Goal: Task Accomplishment & Management: Manage account settings

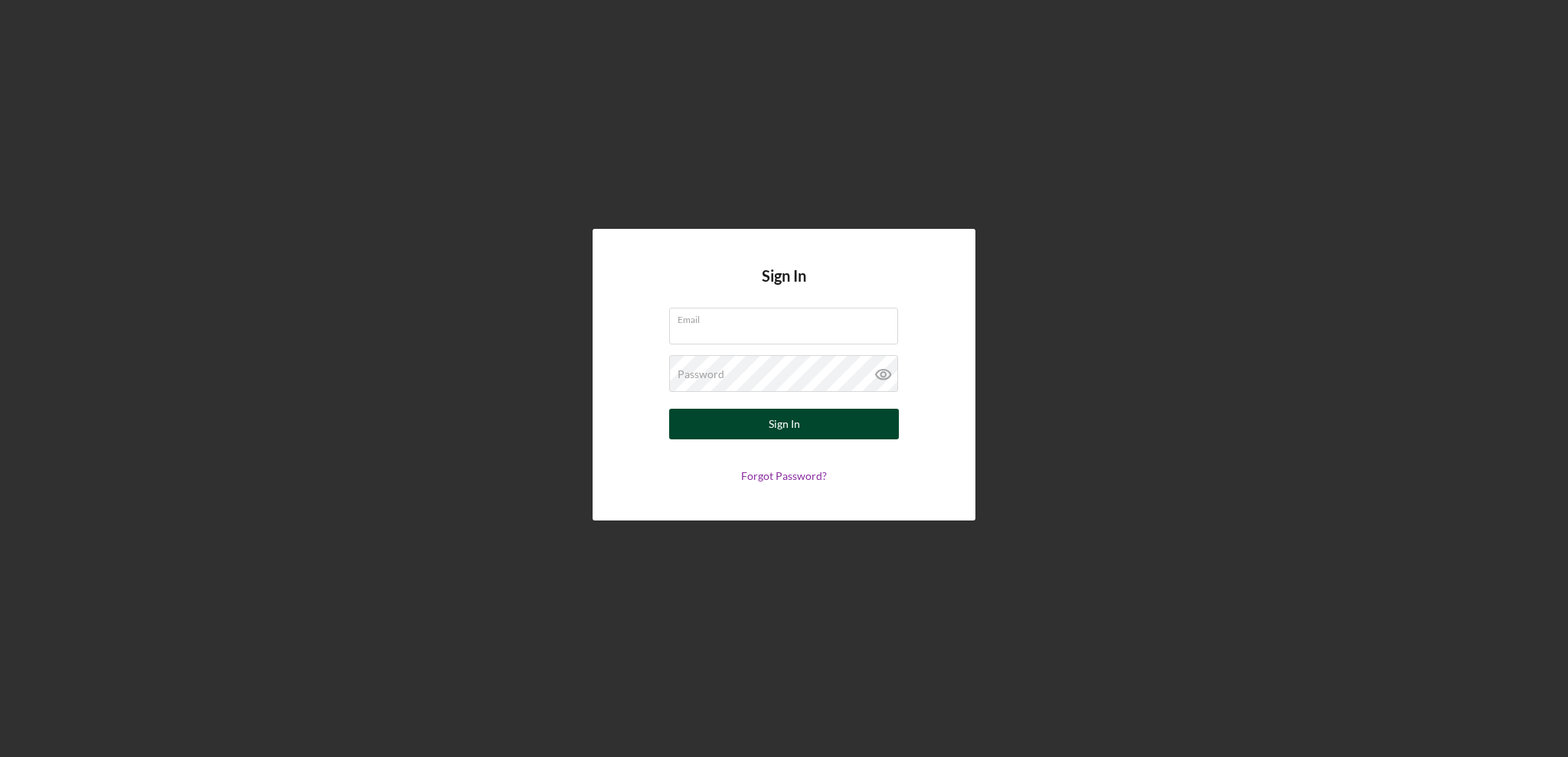
type input "[EMAIL_ADDRESS][DOMAIN_NAME]"
click at [798, 423] on button "Sign In" at bounding box center [784, 424] width 230 height 31
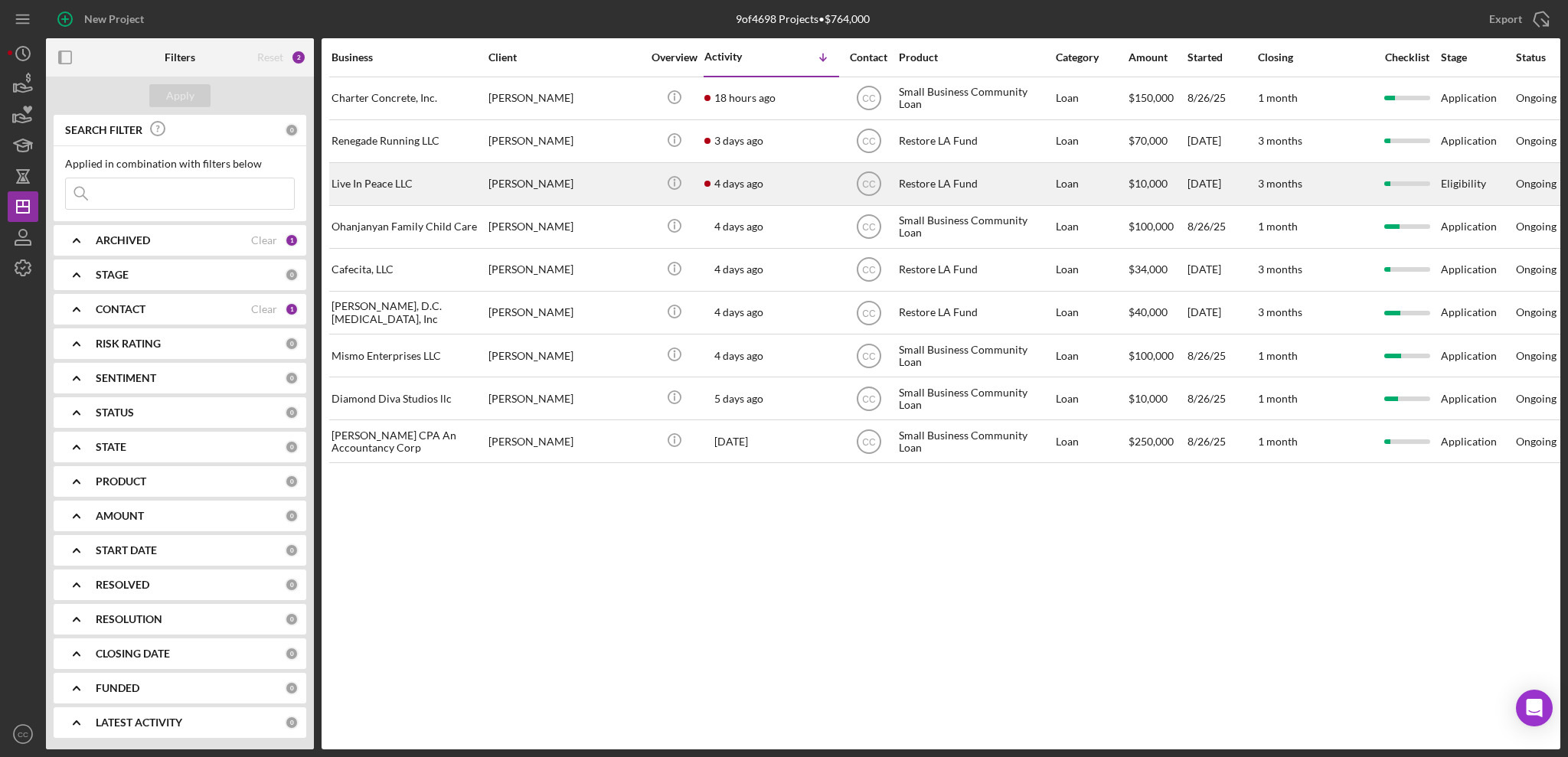
click at [784, 188] on div "[DATE] [PERSON_NAME]" at bounding box center [771, 184] width 134 height 40
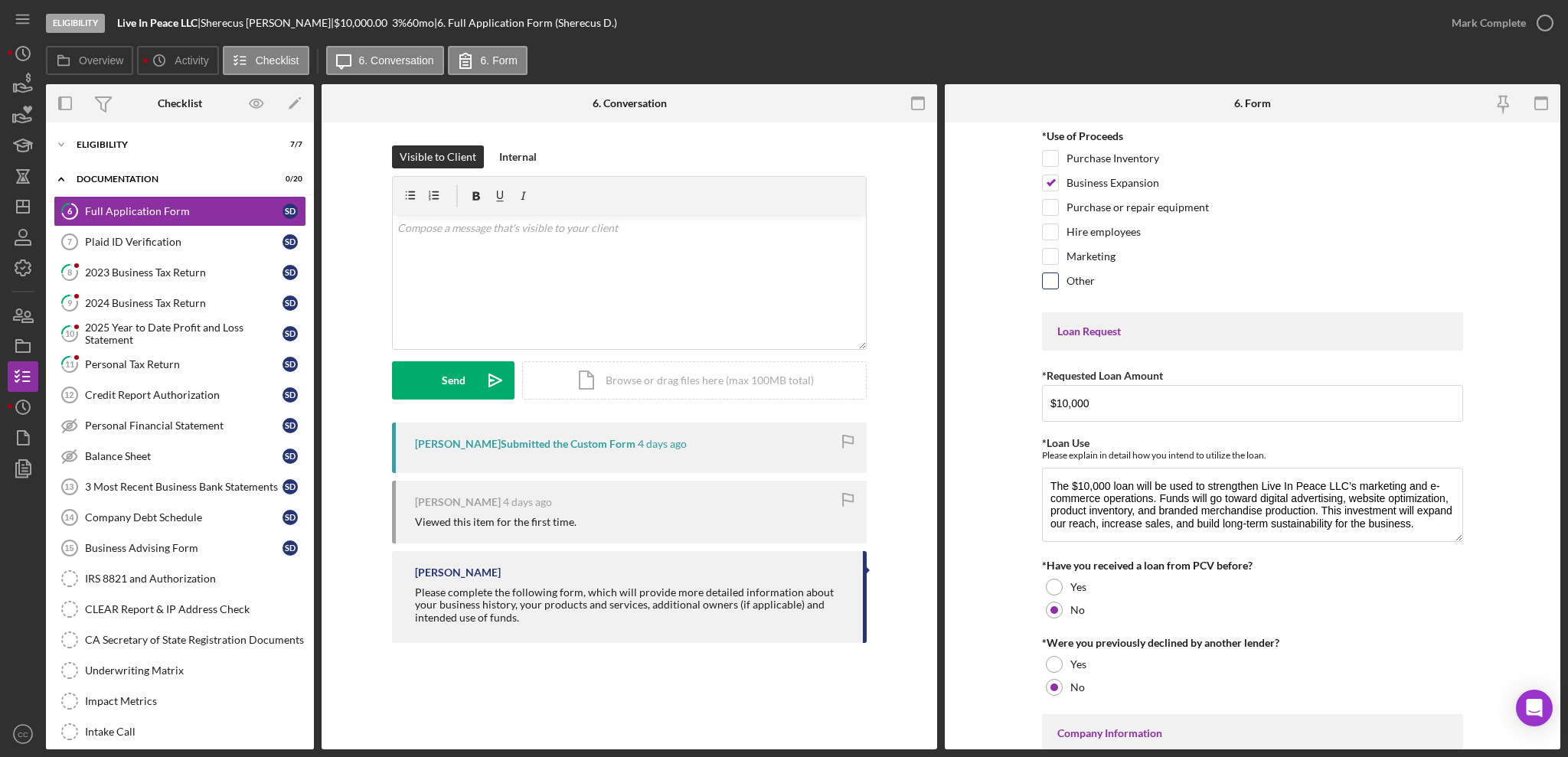
scroll to position [102, 0]
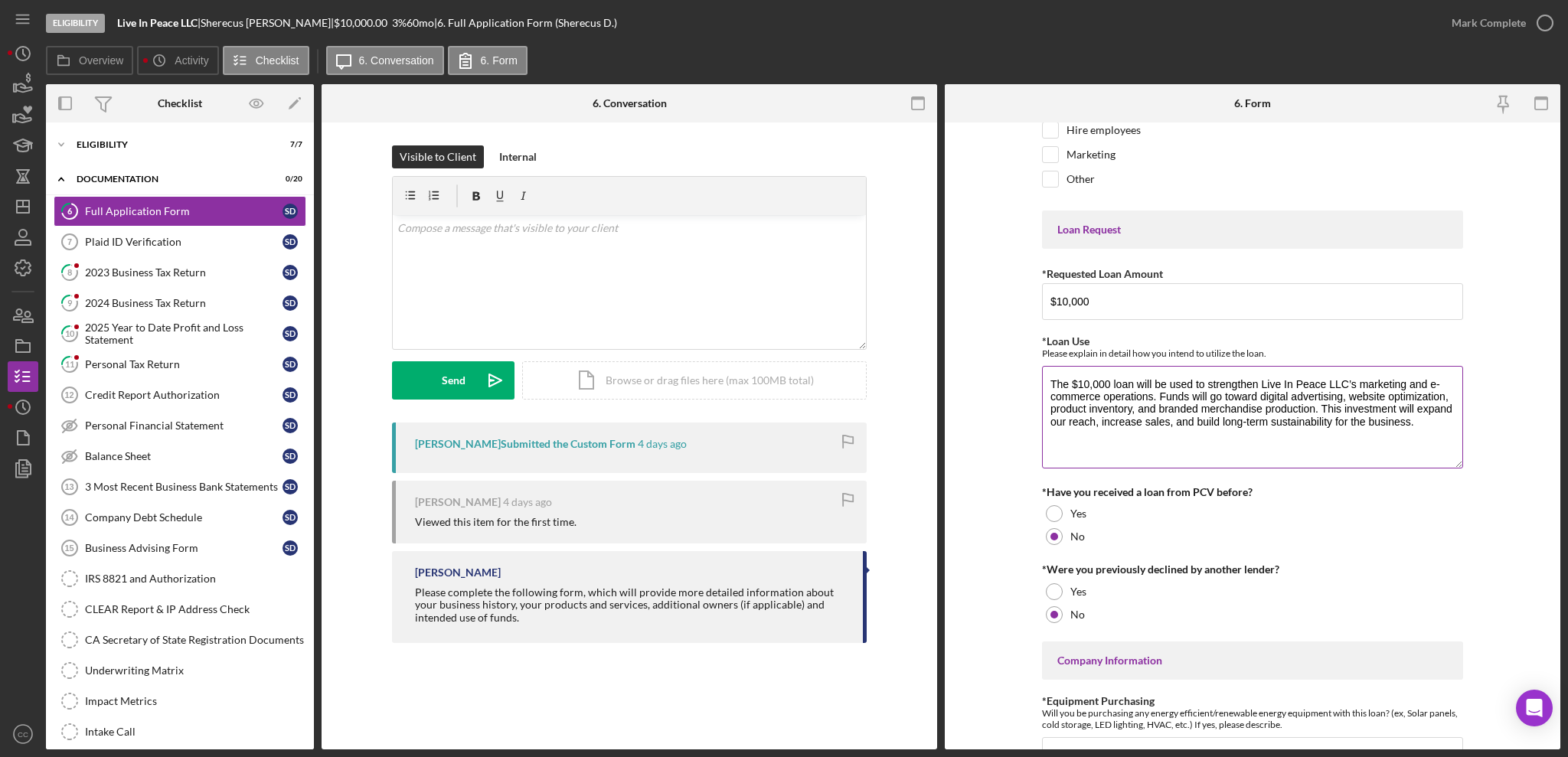
drag, startPoint x: 1454, startPoint y: 432, endPoint x: 1455, endPoint y: 461, distance: 29.0
click at [1455, 461] on textarea "The $10,000 loan will be used to strengthen Live In Peace LLC’s marketing and e…" at bounding box center [1252, 417] width 421 height 103
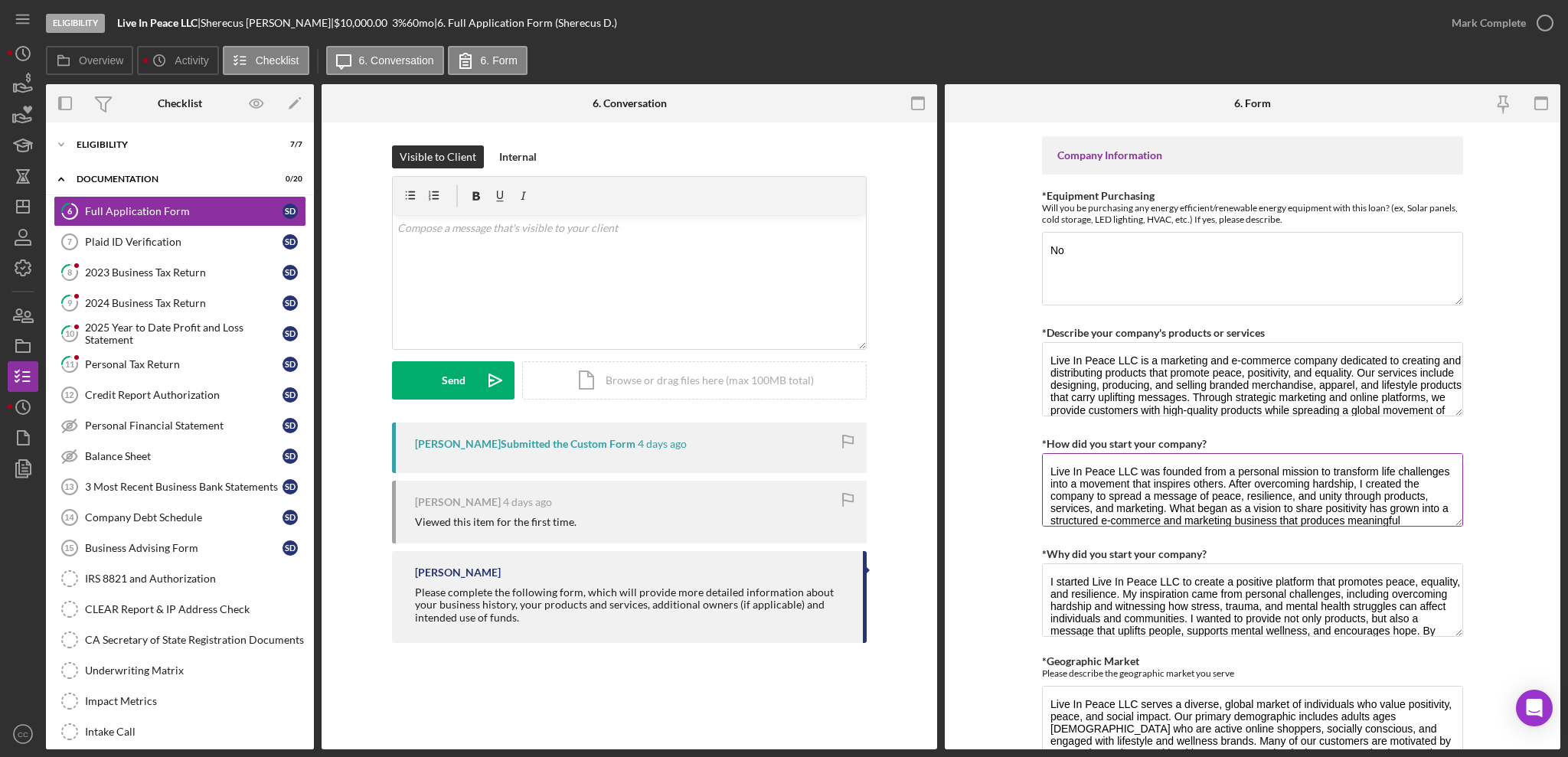
scroll to position [613, 0]
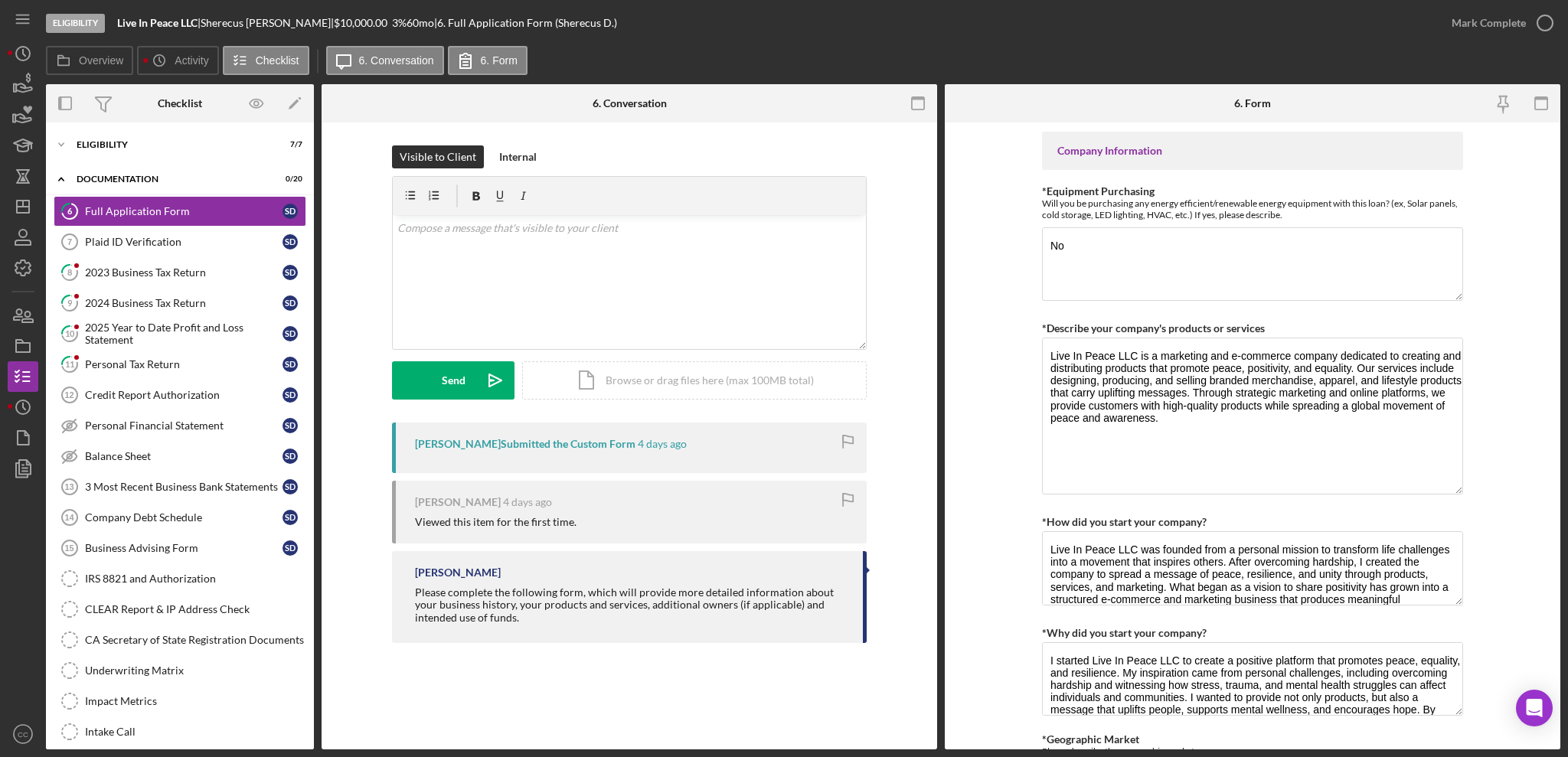
drag, startPoint x: 1454, startPoint y: 402, endPoint x: 1475, endPoint y: 487, distance: 87.6
click at [1475, 487] on form "*Use of Proceeds Purchase Inventory Business Expansion Purchase or repair equip…" at bounding box center [1253, 436] width 616 height 627
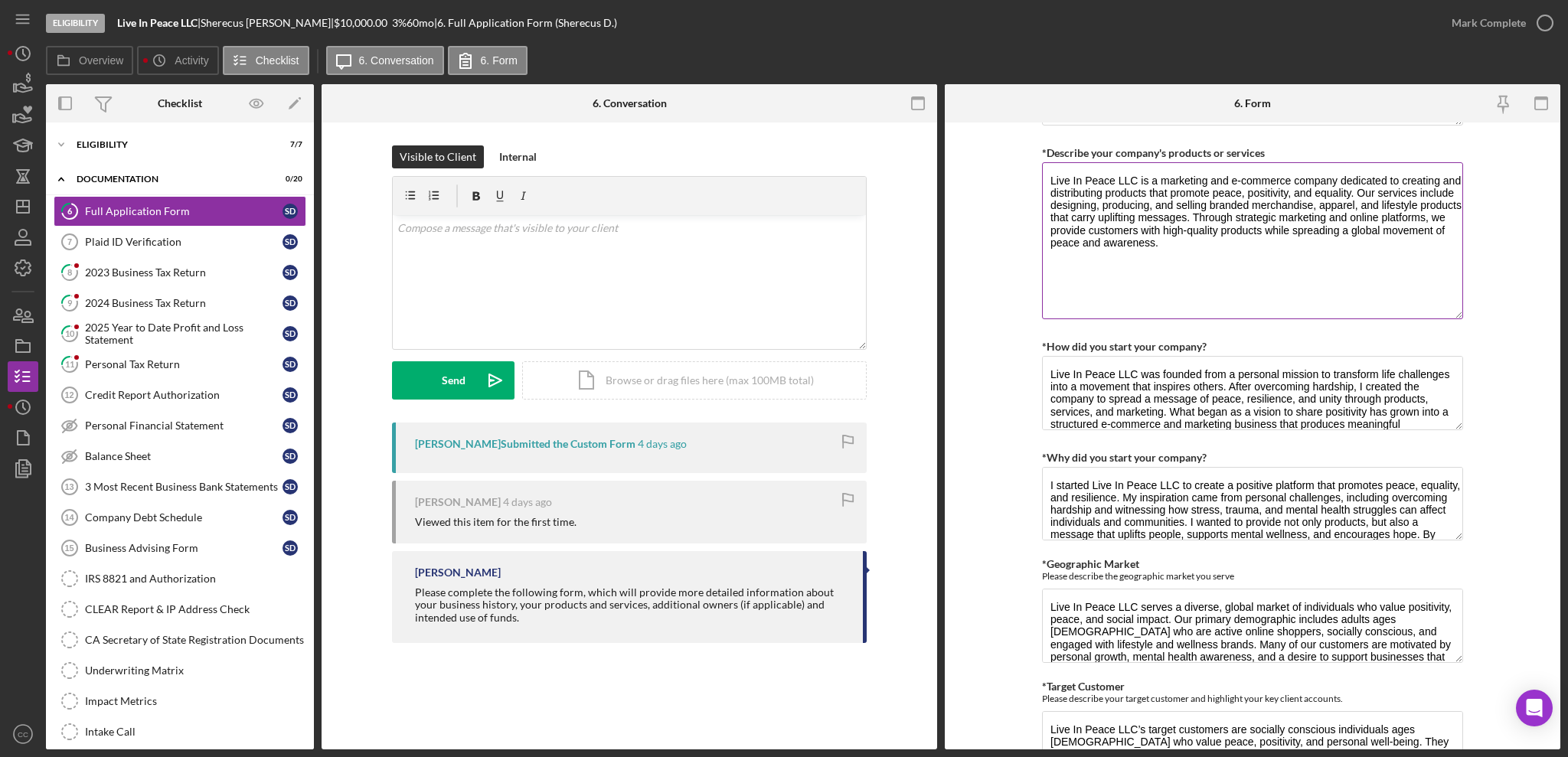
scroll to position [816, 0]
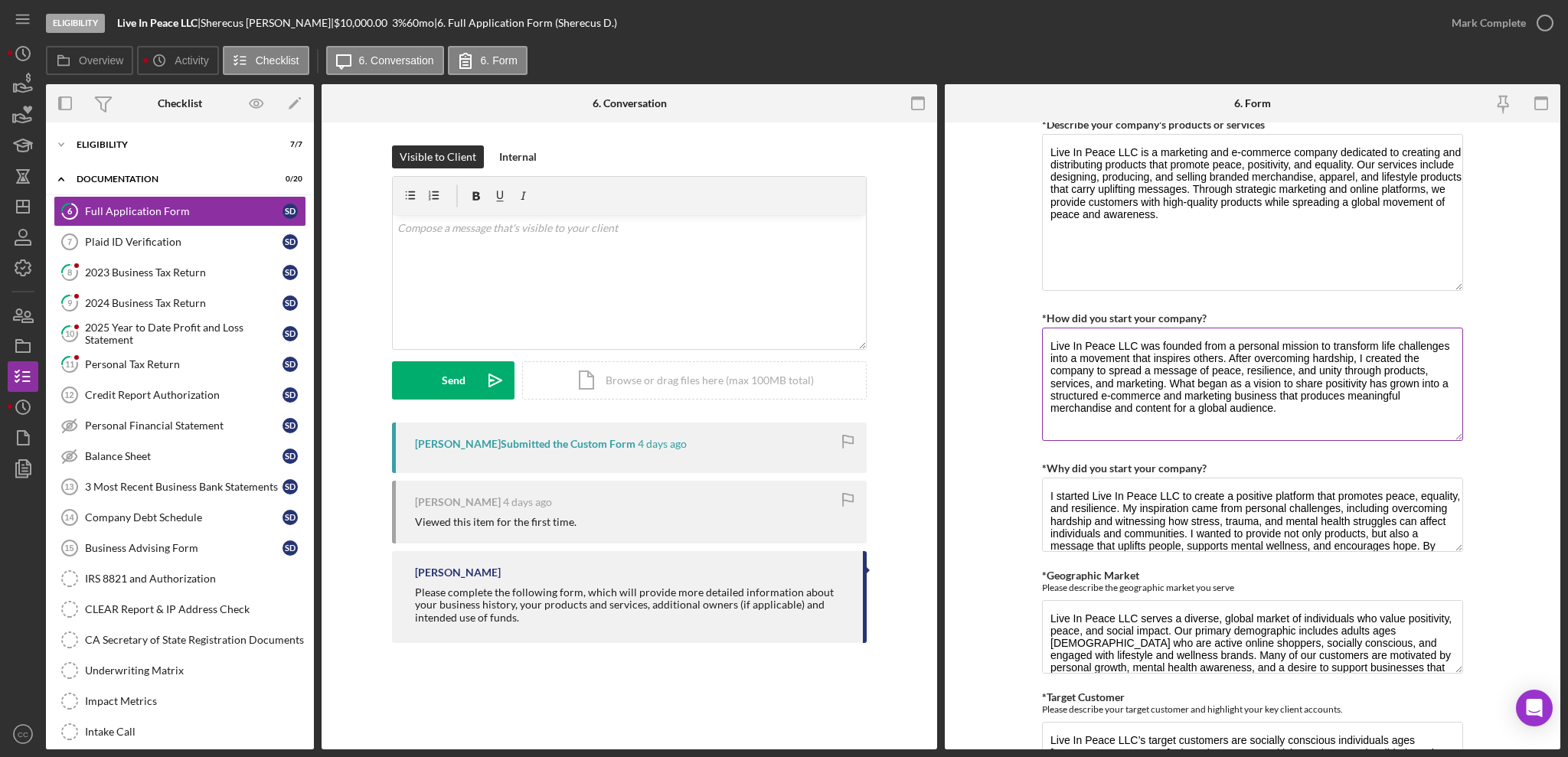
drag, startPoint x: 1448, startPoint y: 400, endPoint x: 1451, endPoint y: 438, distance: 38.1
click at [1451, 438] on textarea "Live In Peace LLC was founded from a personal mission to transform life challen…" at bounding box center [1252, 384] width 421 height 113
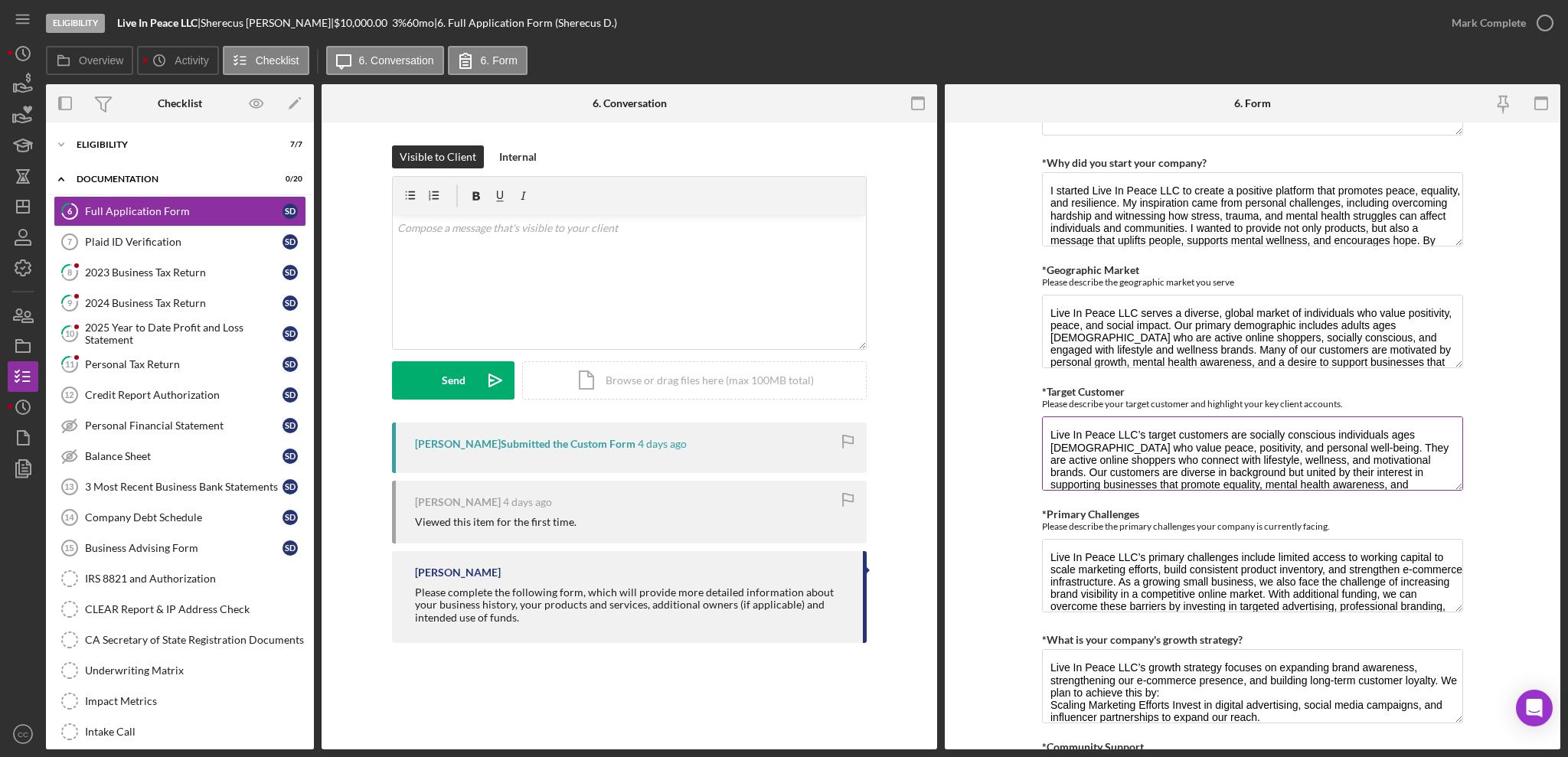
scroll to position [1122, 0]
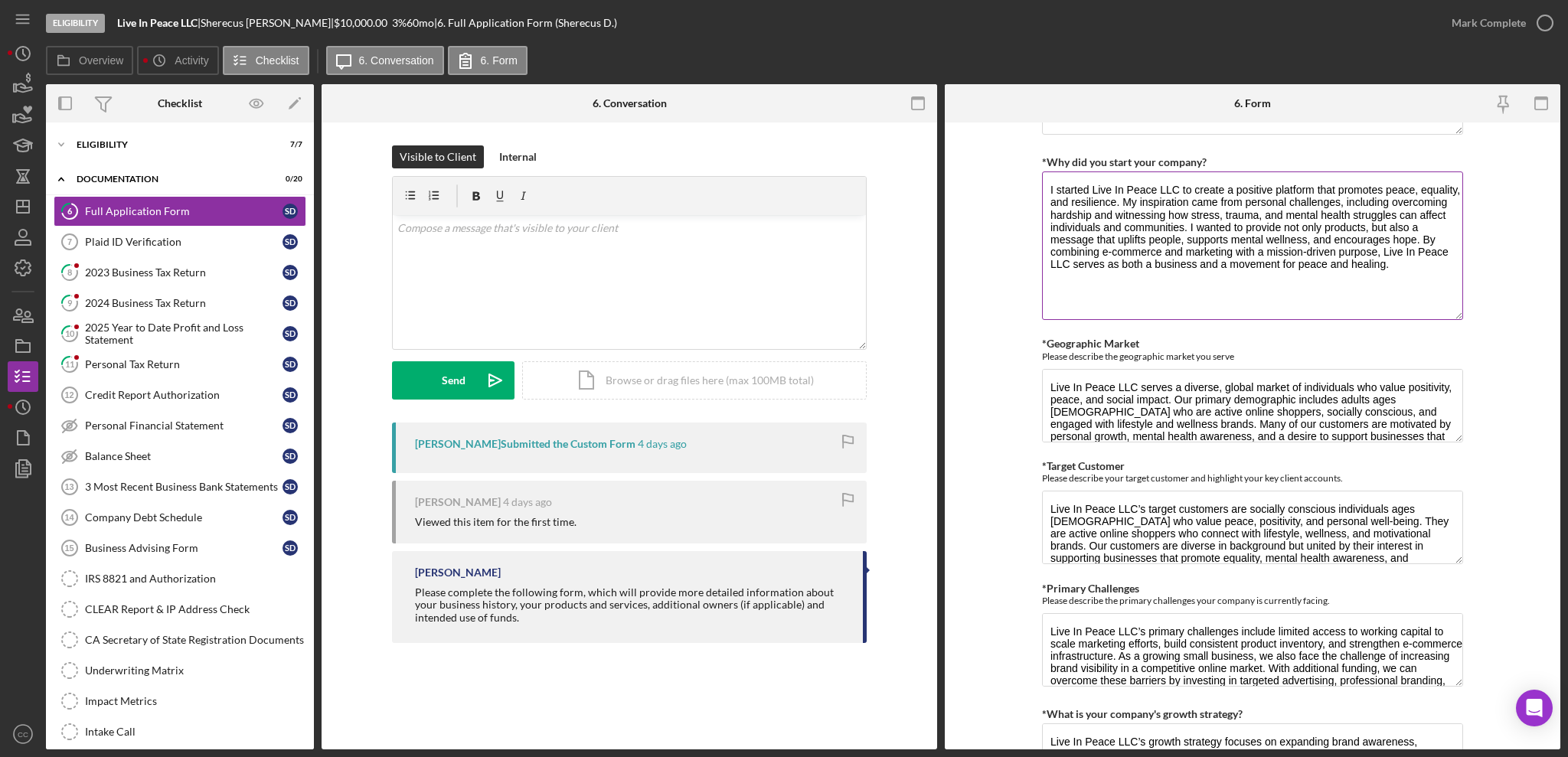
drag, startPoint x: 1453, startPoint y: 240, endPoint x: 1459, endPoint y: 314, distance: 74.2
click at [1459, 314] on textarea "I started Live In Peace LLC to create a positive platform that promotes peace, …" at bounding box center [1252, 246] width 421 height 149
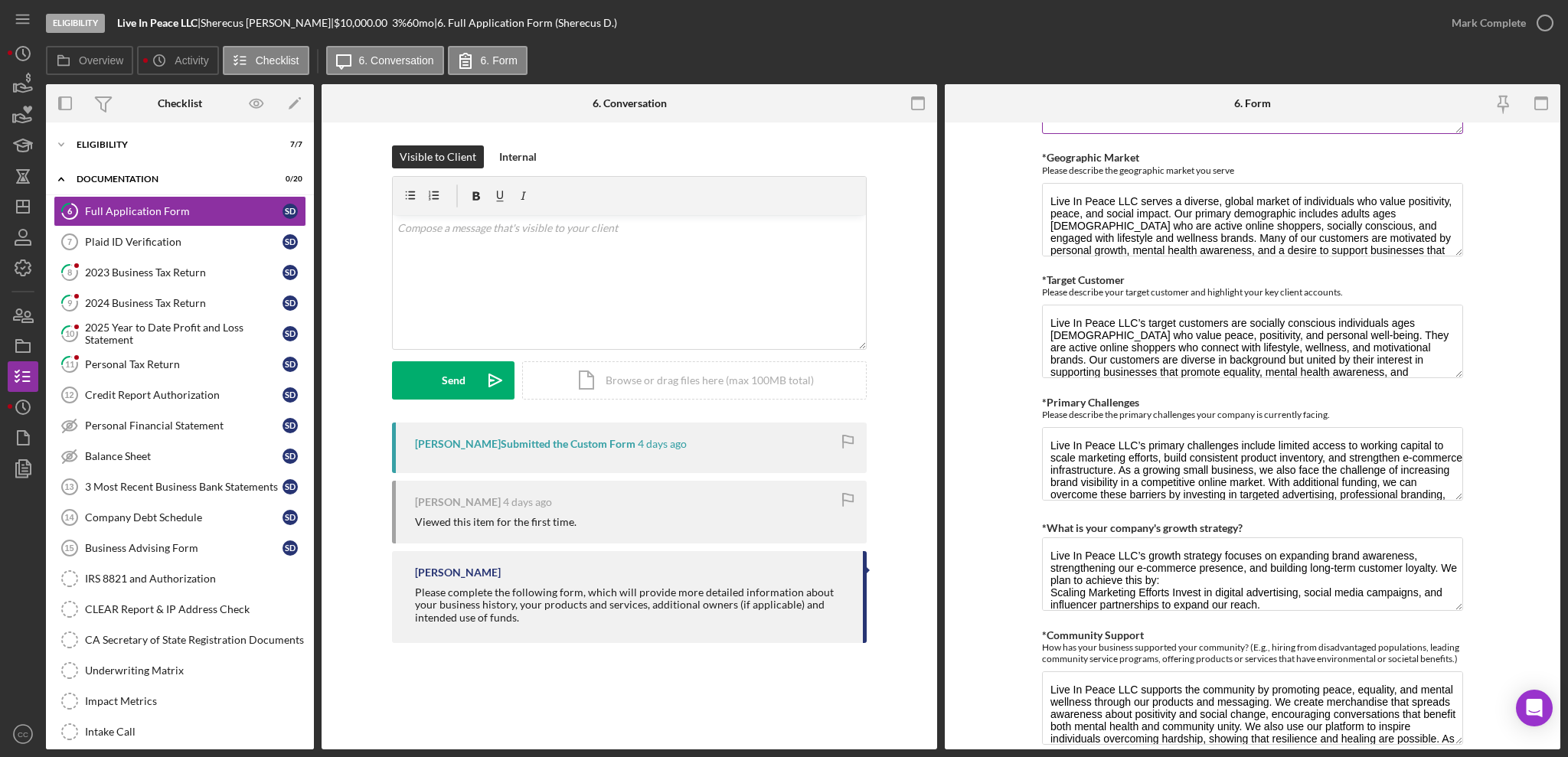
scroll to position [1328, 0]
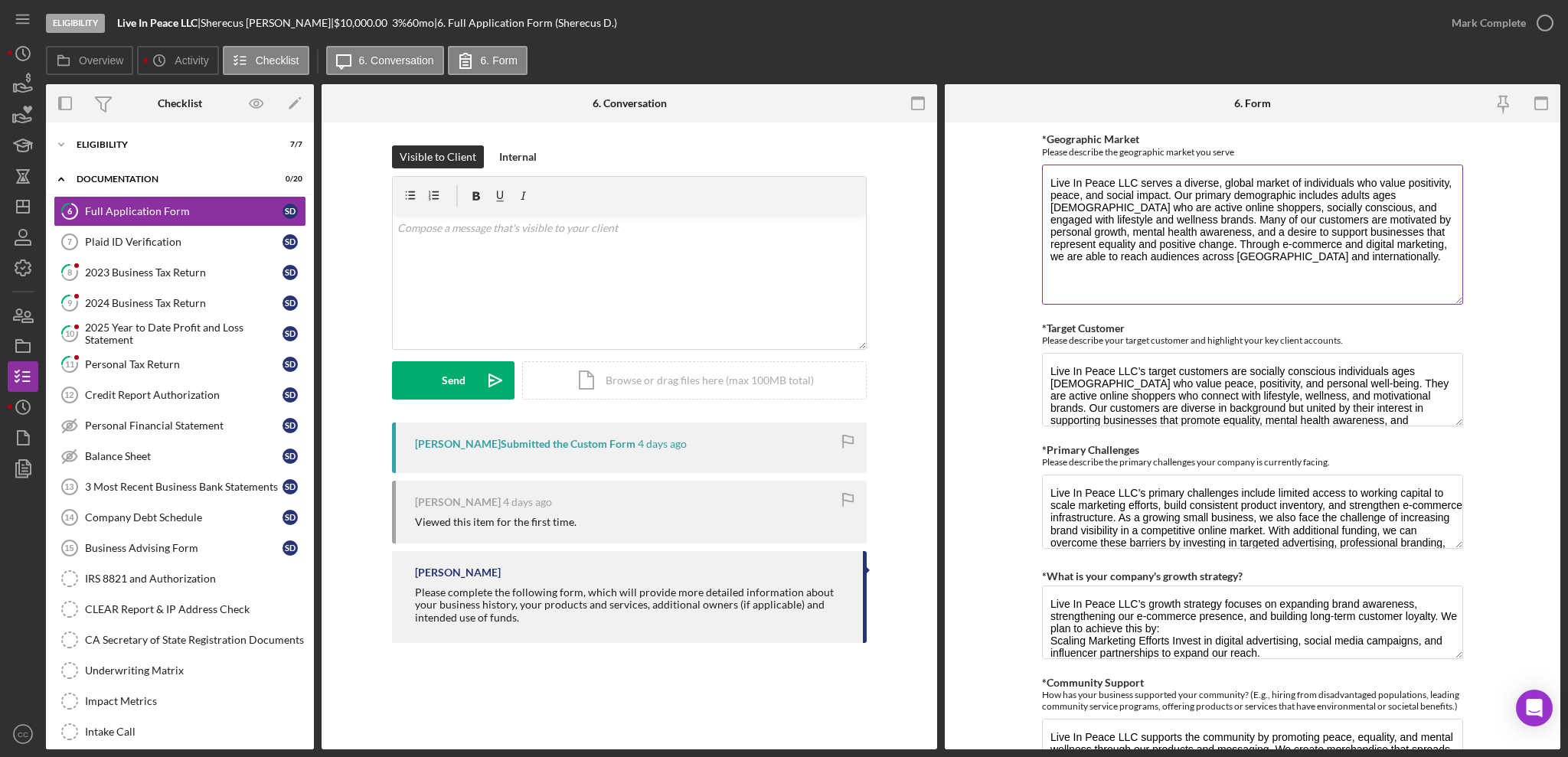
drag, startPoint x: 1456, startPoint y: 234, endPoint x: 1452, endPoint y: 301, distance: 67.1
click at [1452, 301] on textarea "Live In Peace LLC serves a diverse, global market of individuals who value posi…" at bounding box center [1252, 234] width 421 height 140
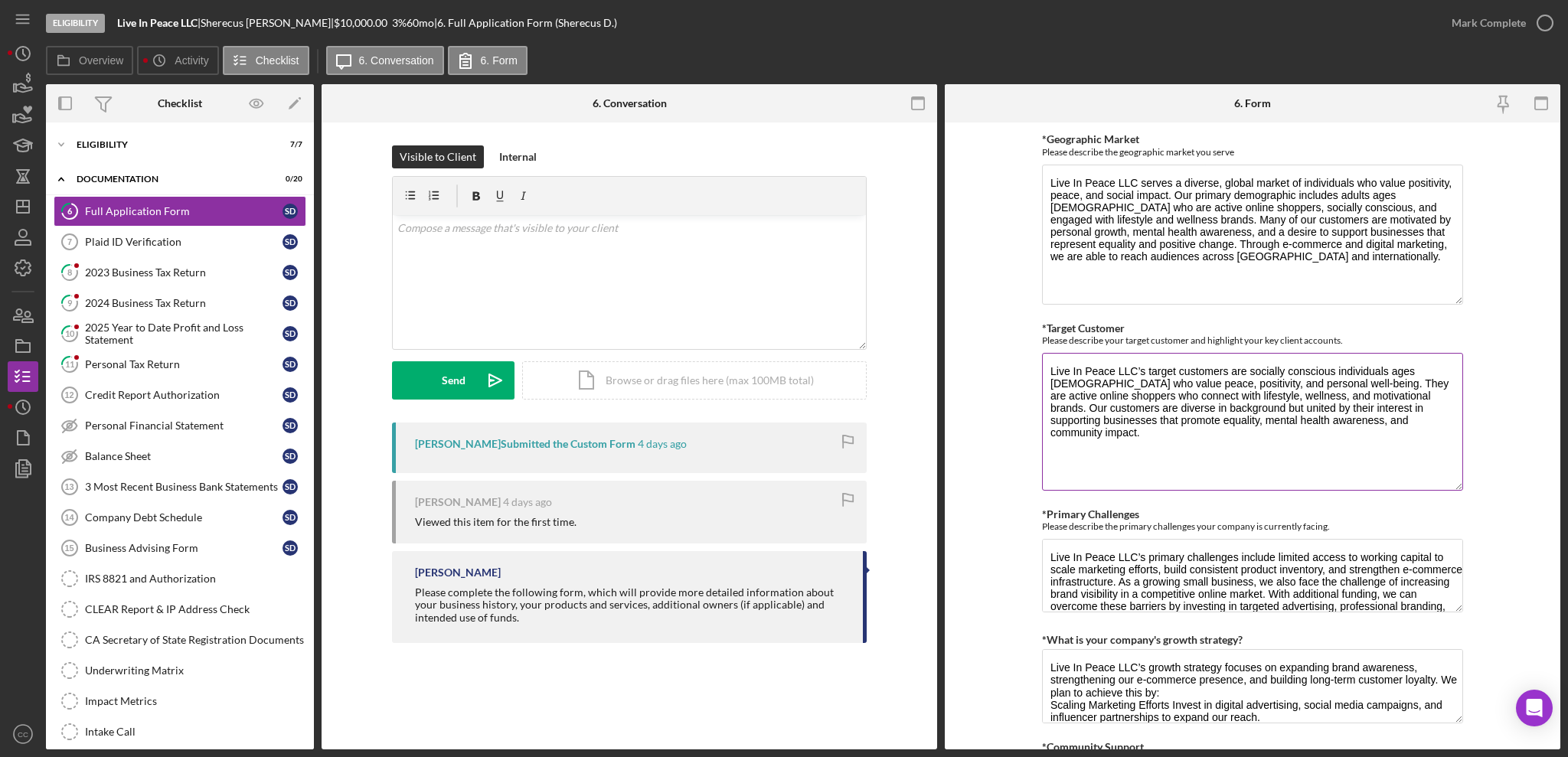
drag, startPoint x: 1450, startPoint y: 427, endPoint x: 1459, endPoint y: 491, distance: 64.6
click at [1459, 491] on textarea "Live In Peace LLC’s target customers are socially conscious individuals ages [D…" at bounding box center [1252, 422] width 421 height 137
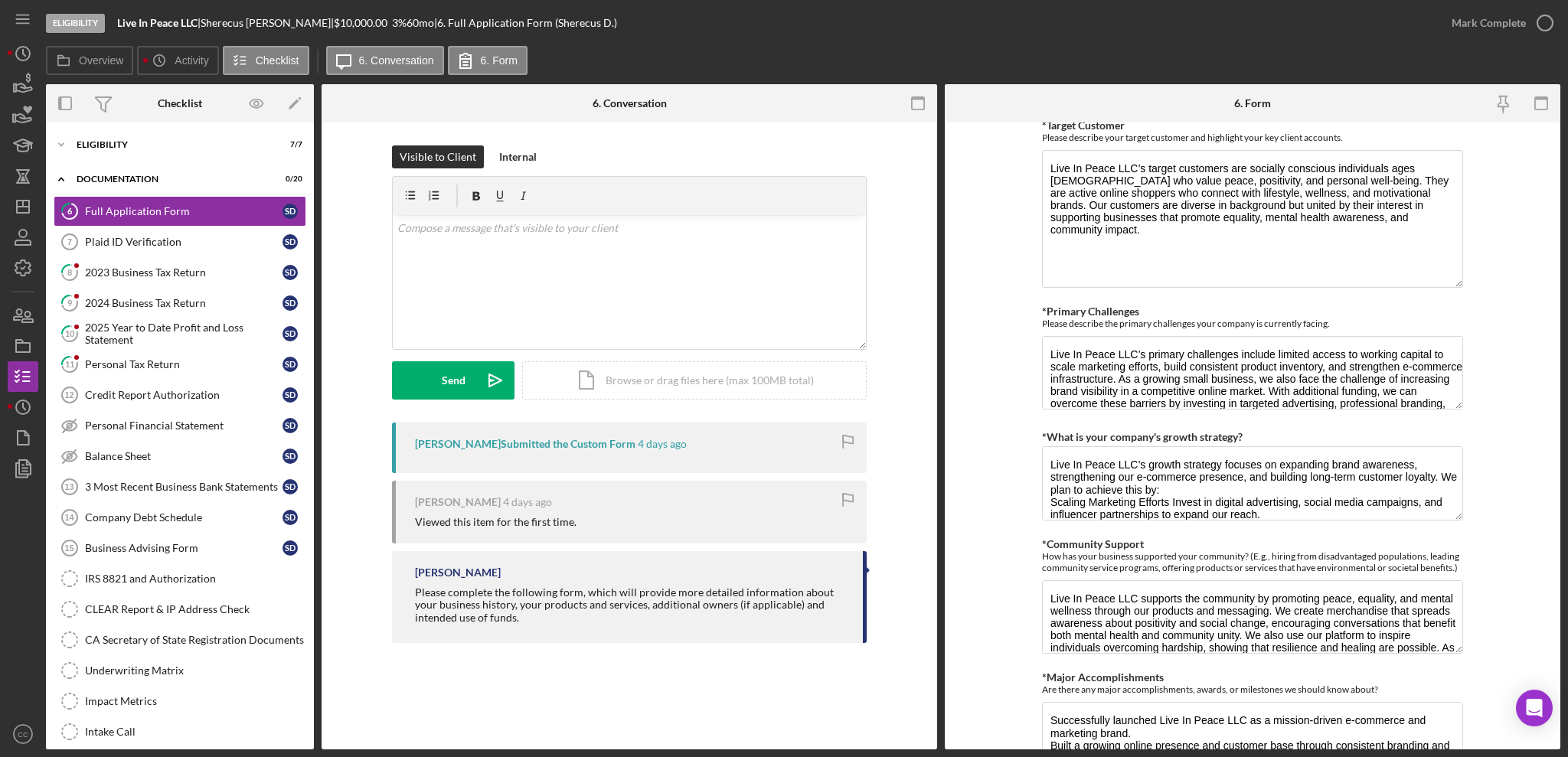
scroll to position [1634, 0]
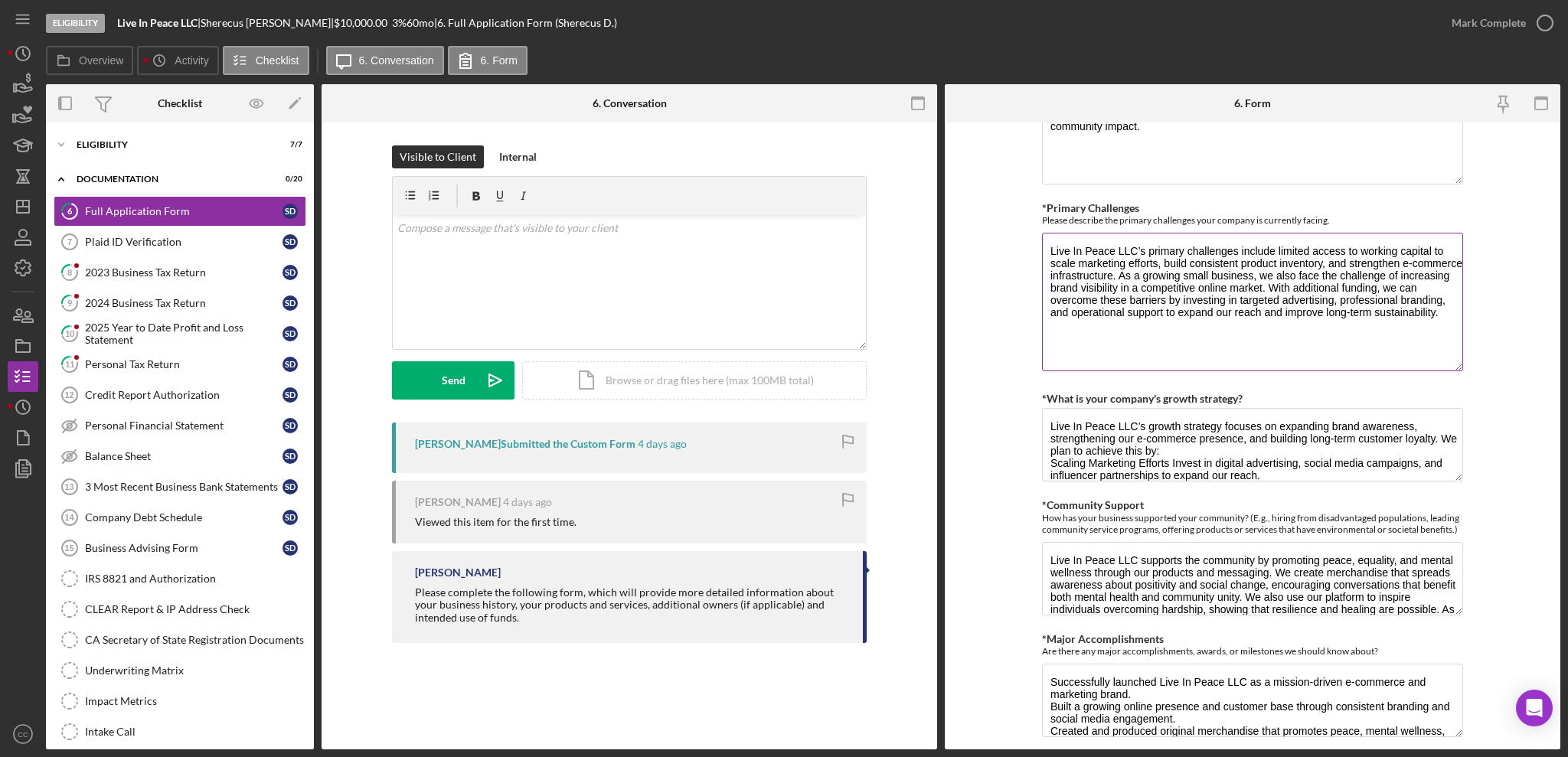
drag, startPoint x: 1450, startPoint y: 298, endPoint x: 1459, endPoint y: 362, distance: 64.6
click at [1459, 362] on textarea "Live In Peace LLC’s primary challenges include limited access to working capita…" at bounding box center [1252, 301] width 421 height 138
drag, startPoint x: 1071, startPoint y: 265, endPoint x: 1230, endPoint y: 264, distance: 159.0
click at [1230, 264] on textarea "Live In Peace LLC’s primary challenges include limited access to working capita…" at bounding box center [1252, 301] width 421 height 138
drag, startPoint x: 1261, startPoint y: 261, endPoint x: 1354, endPoint y: 264, distance: 93.0
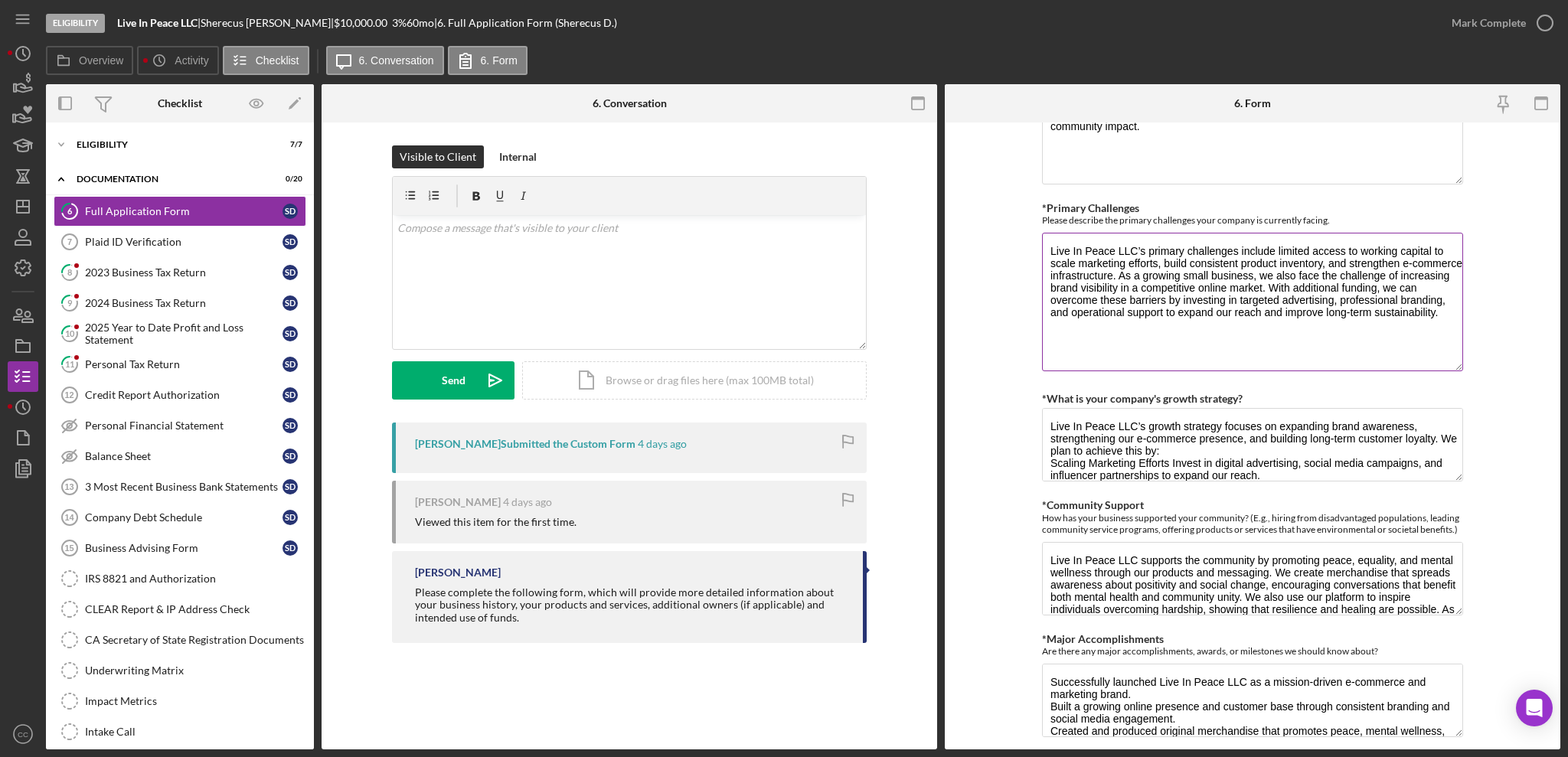
click at [1354, 264] on textarea "Live In Peace LLC’s primary challenges include limited access to working capita…" at bounding box center [1252, 301] width 421 height 138
drag, startPoint x: 1113, startPoint y: 277, endPoint x: 1402, endPoint y: 282, distance: 289.0
click at [1402, 282] on textarea "Live In Peace LLC’s primary challenges include limited access to working capita…" at bounding box center [1252, 301] width 421 height 138
drag, startPoint x: 1091, startPoint y: 290, endPoint x: 1341, endPoint y: 286, distance: 250.0
click at [1341, 286] on textarea "Live In Peace LLC’s primary challenges include limited access to working capita…" at bounding box center [1252, 301] width 421 height 138
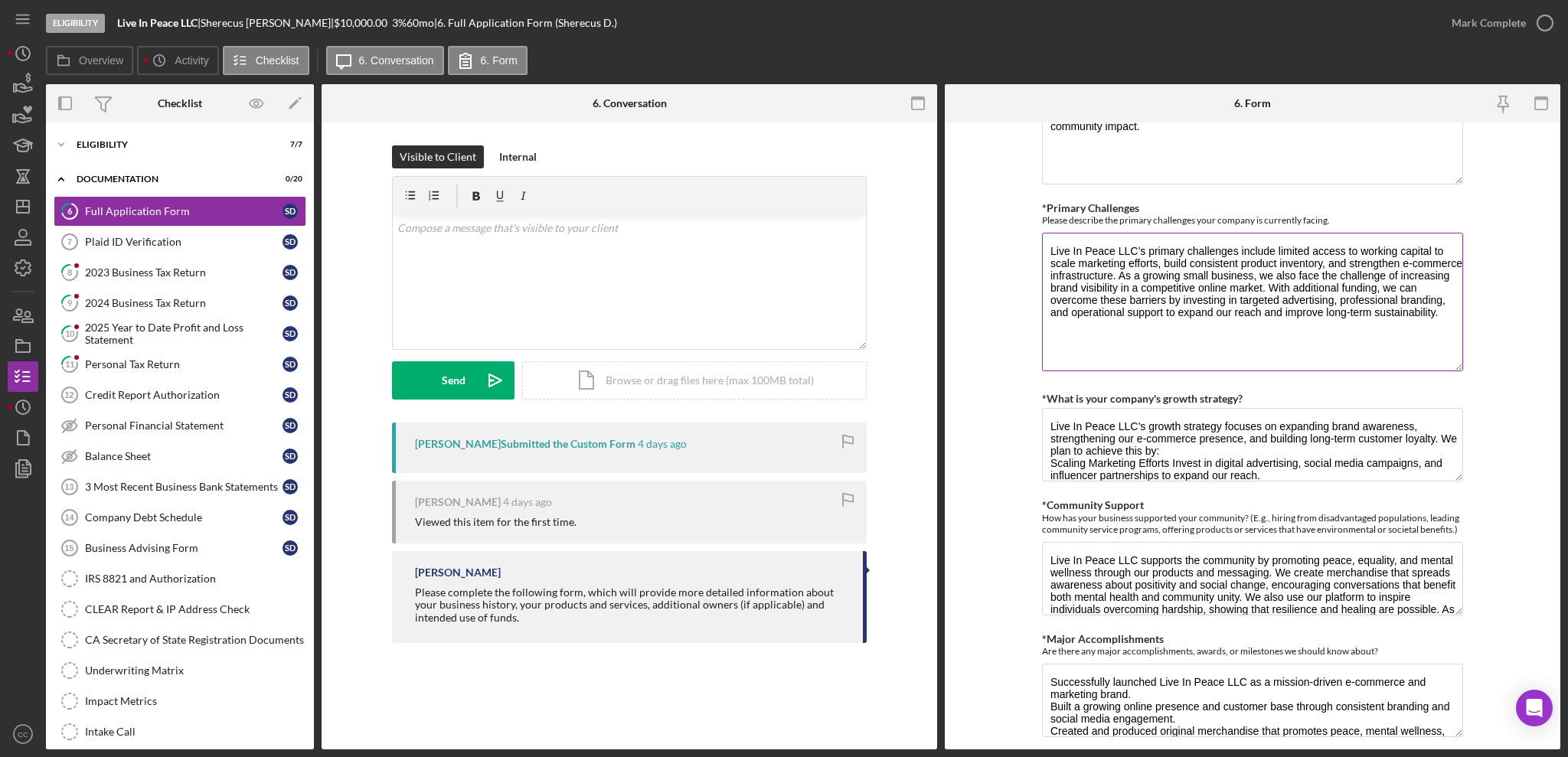
drag, startPoint x: 1077, startPoint y: 303, endPoint x: 1387, endPoint y: 298, distance: 310.0
click at [1387, 298] on textarea "Live In Peace LLC’s primary challenges include limited access to working capita…" at bounding box center [1252, 301] width 421 height 138
drag, startPoint x: 1053, startPoint y: 316, endPoint x: 1356, endPoint y: 305, distance: 303.2
click at [1356, 305] on textarea "Live In Peace LLC’s primary challenges include limited access to working capita…" at bounding box center [1252, 301] width 421 height 138
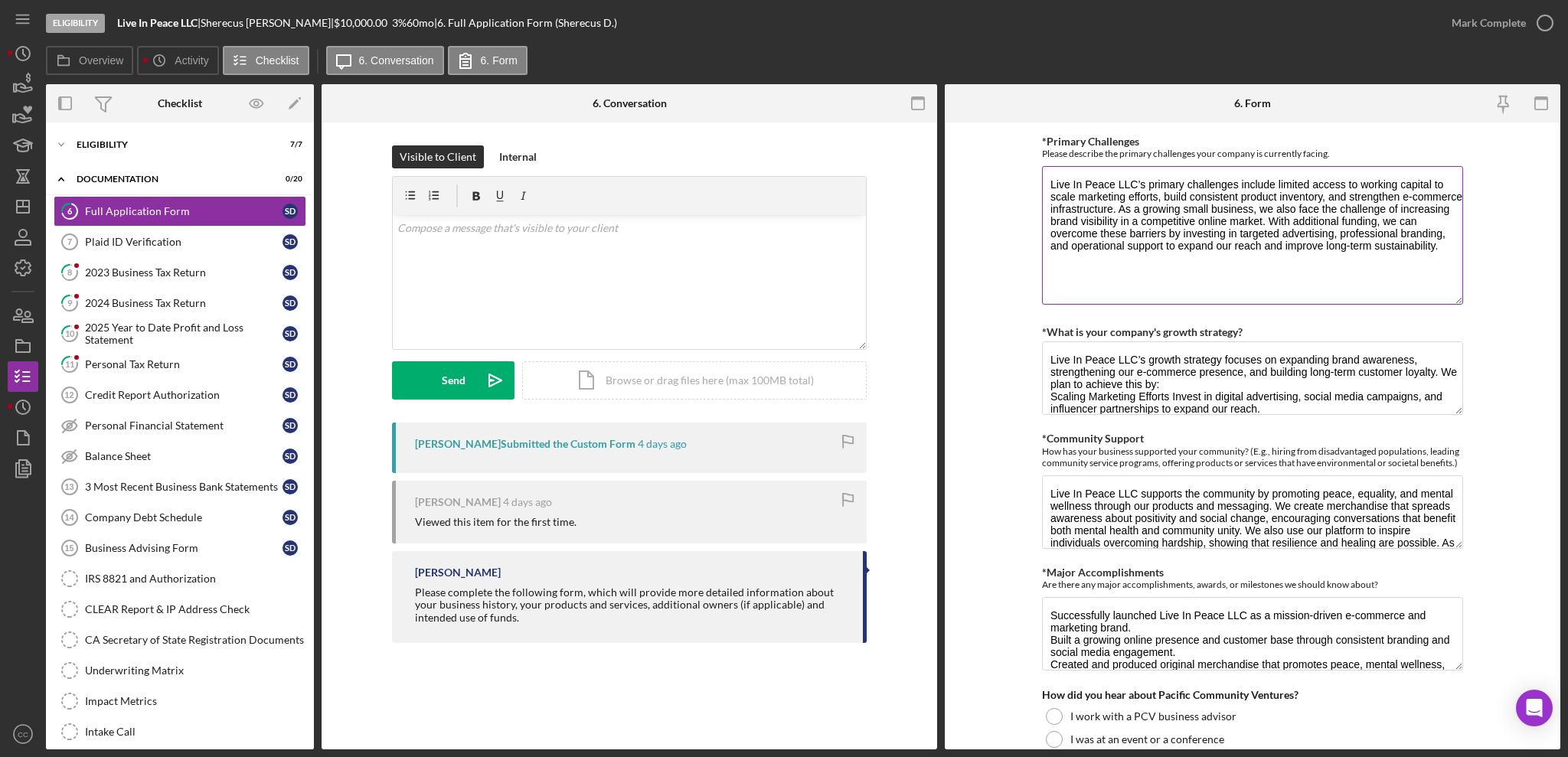
scroll to position [1735, 0]
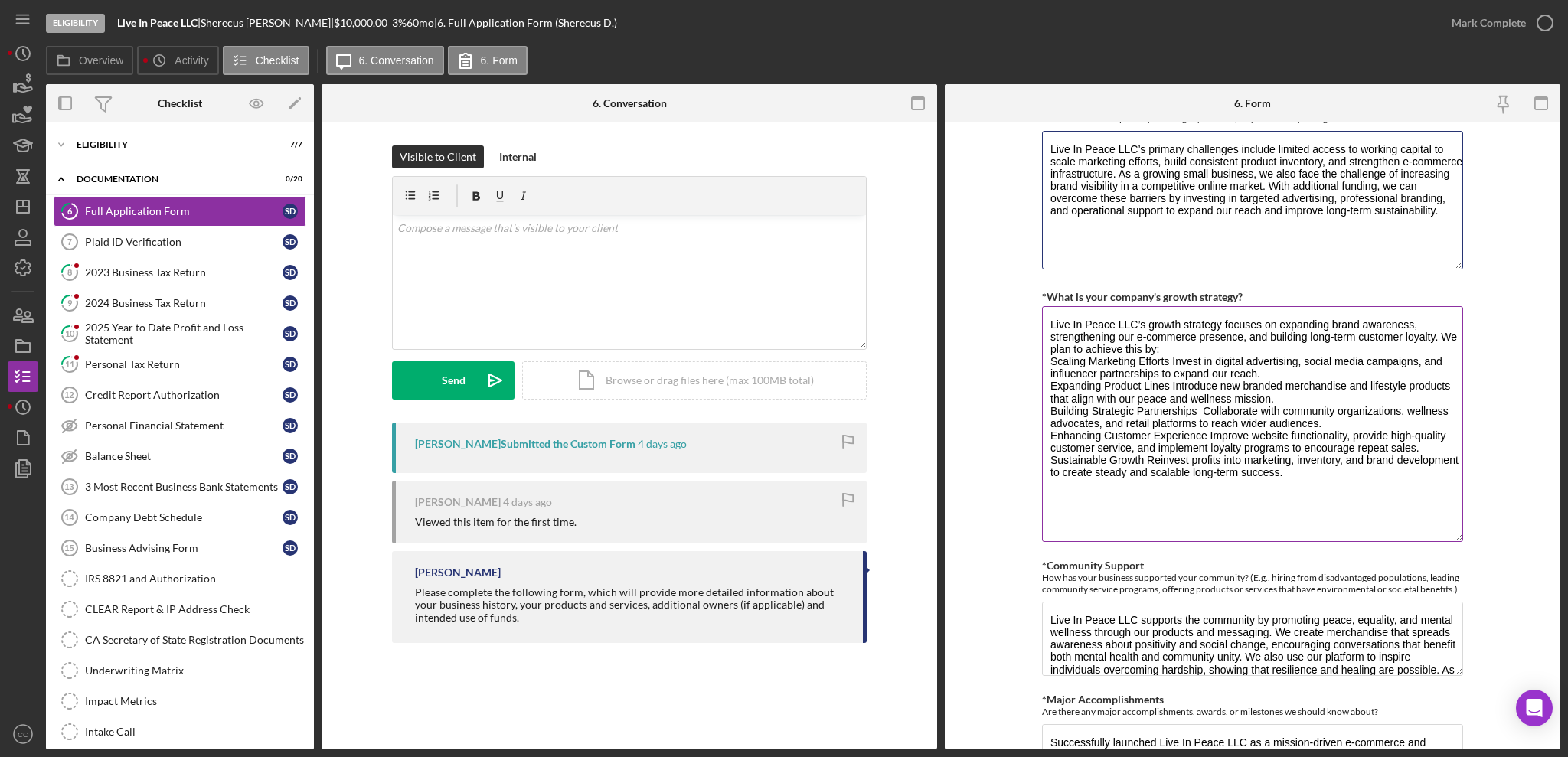
drag, startPoint x: 1451, startPoint y: 376, endPoint x: 1456, endPoint y: 537, distance: 161.1
click at [1456, 537] on textarea "Live In Peace LLC’s growth strategy focuses on expanding brand awareness, stren…" at bounding box center [1252, 424] width 421 height 236
drag, startPoint x: 1090, startPoint y: 363, endPoint x: 1245, endPoint y: 364, distance: 155.0
click at [1245, 364] on textarea "Live In Peace LLC’s growth strategy focuses on expanding brand awareness, stren…" at bounding box center [1252, 424] width 421 height 236
drag, startPoint x: 1066, startPoint y: 391, endPoint x: 1270, endPoint y: 384, distance: 204.1
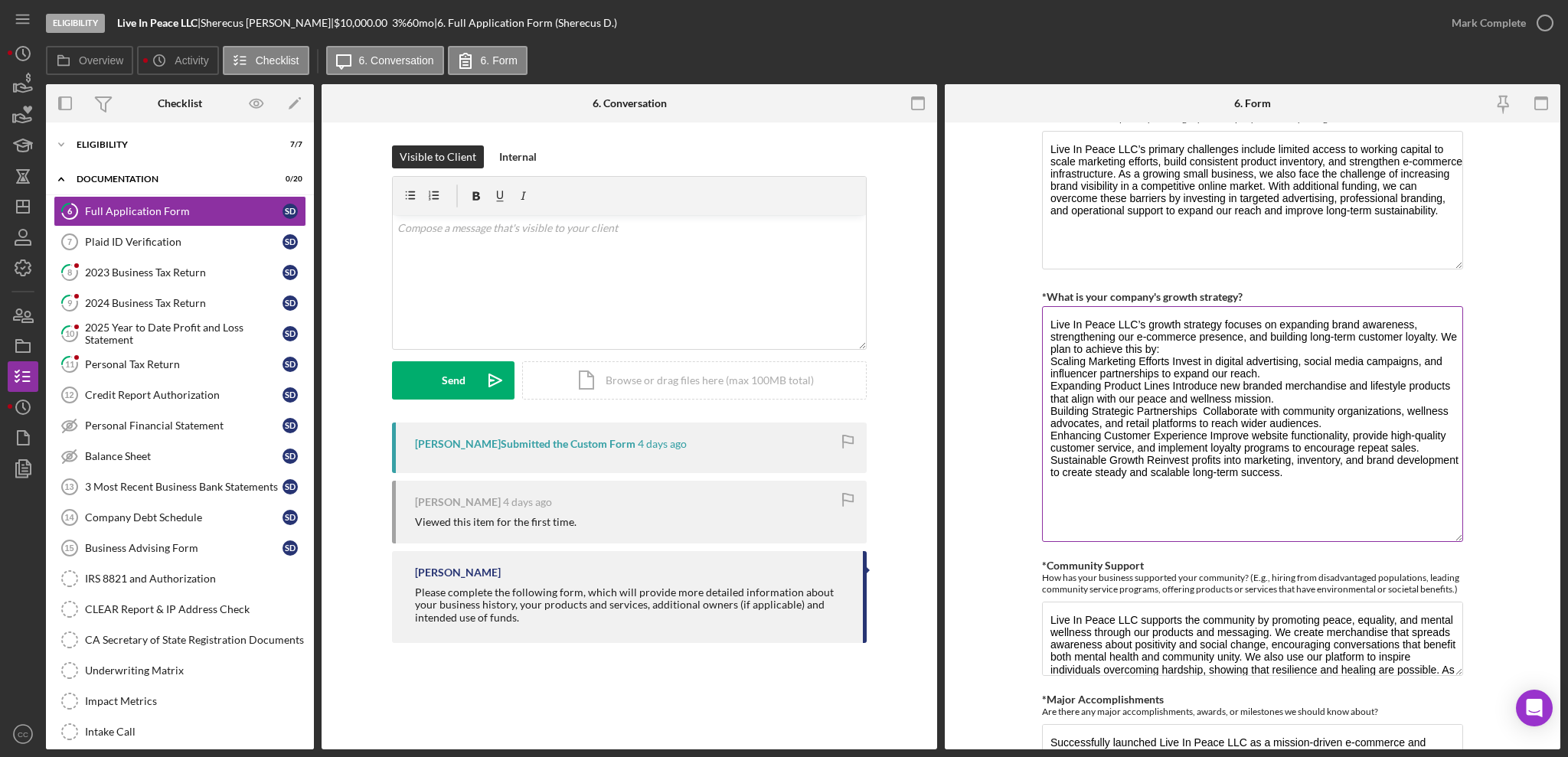
click at [1270, 384] on textarea "Live In Peace LLC’s growth strategy focuses on expanding brand awareness, stren…" at bounding box center [1252, 424] width 421 height 236
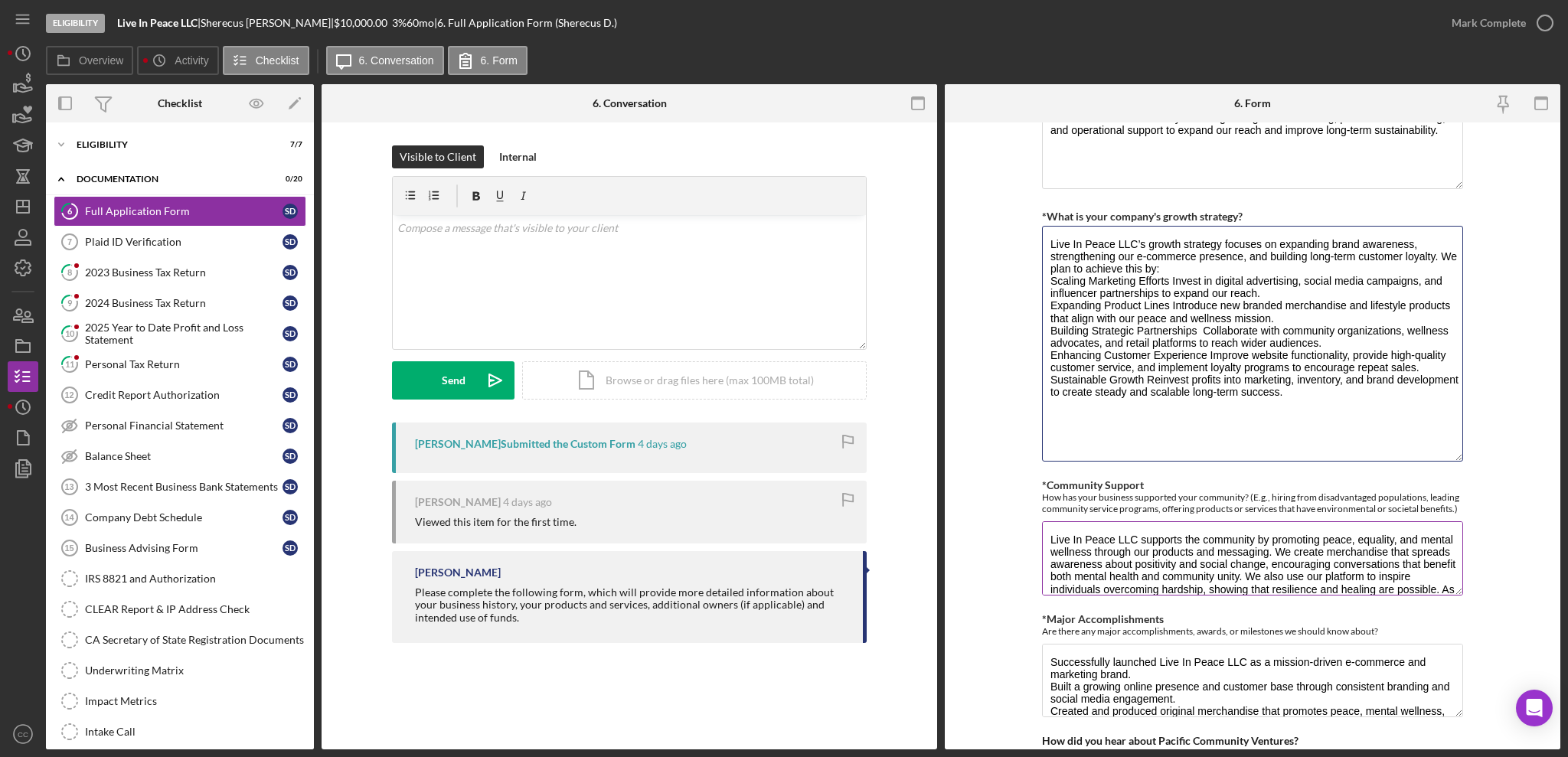
scroll to position [2041, 0]
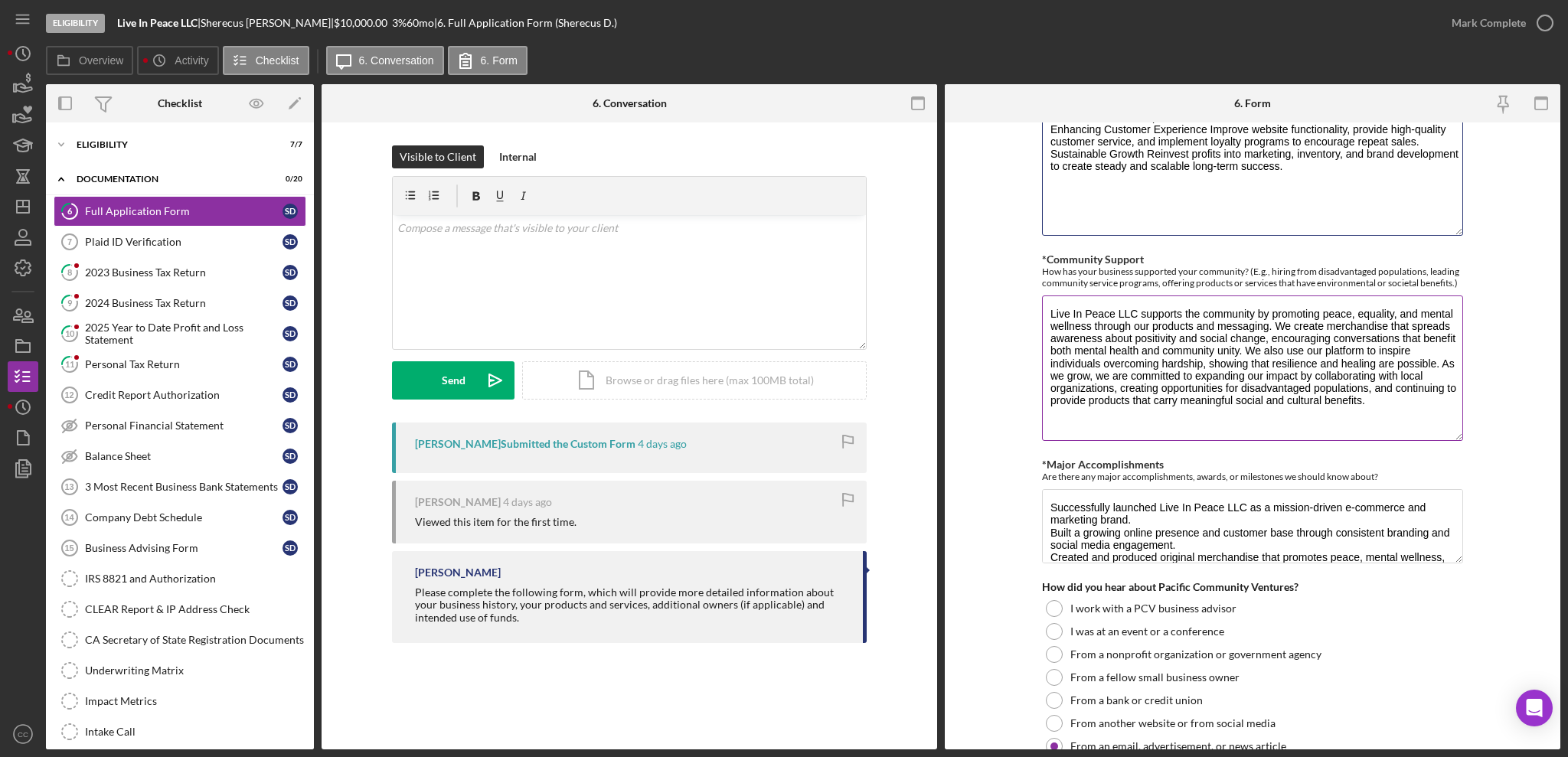
drag, startPoint x: 1449, startPoint y: 366, endPoint x: 1454, endPoint y: 438, distance: 72.2
click at [1454, 438] on textarea "Live In Peace LLC supports the community by promoting peace, equality, and ment…" at bounding box center [1252, 368] width 421 height 146
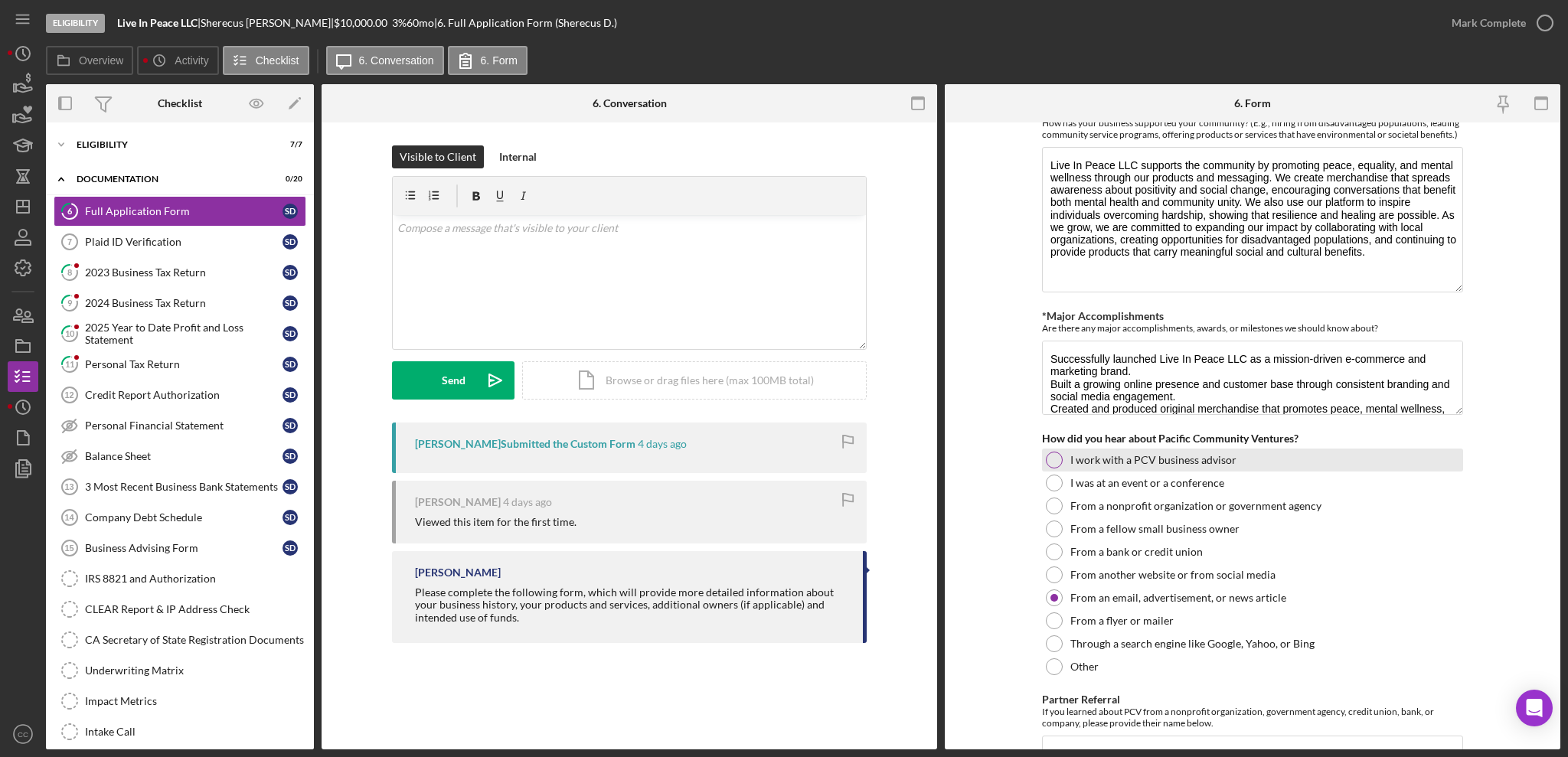
scroll to position [2247, 0]
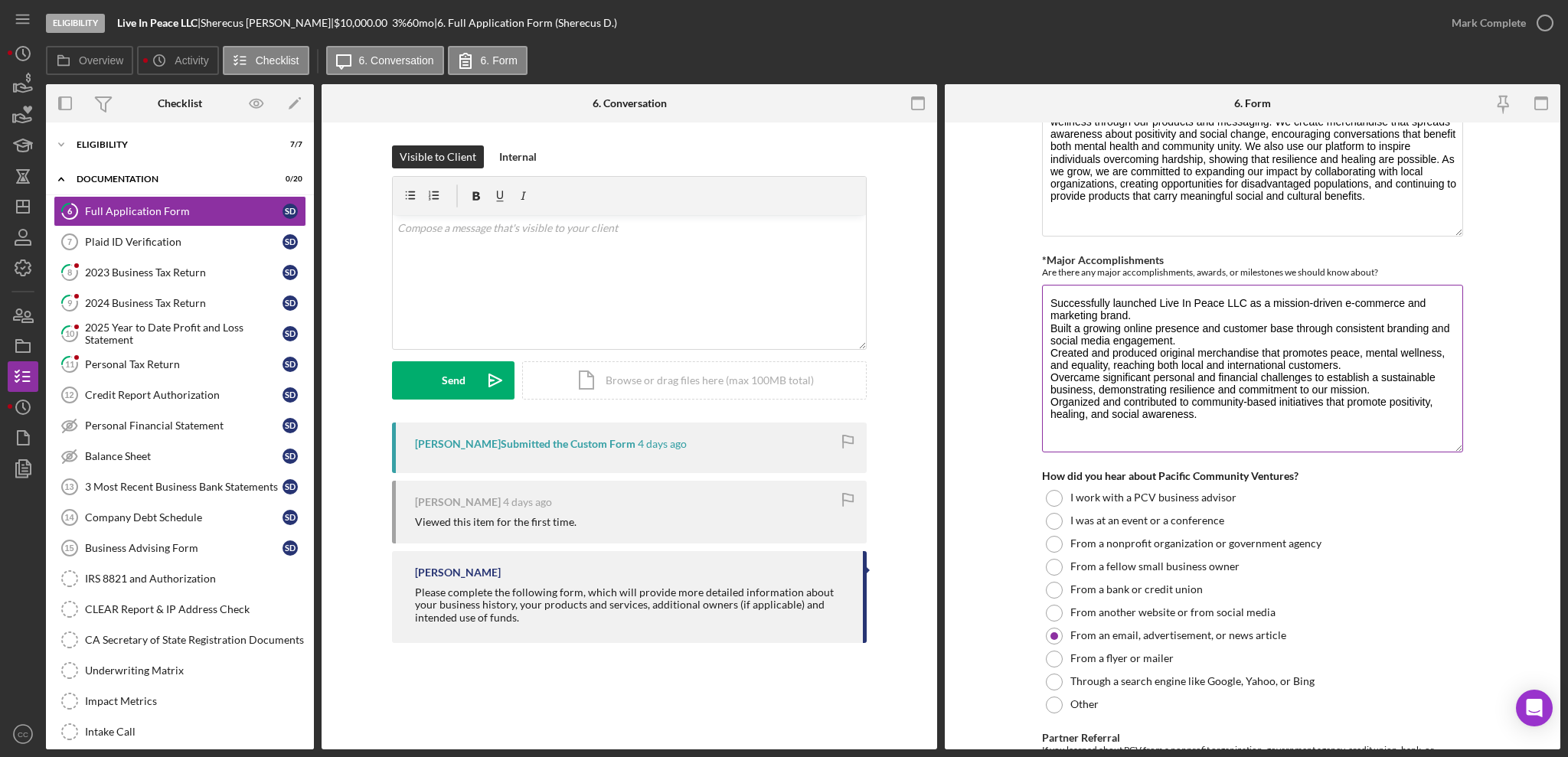
drag, startPoint x: 1455, startPoint y: 360, endPoint x: 1461, endPoint y: 454, distance: 94.2
click at [1461, 454] on div "*Major Accomplishments Are there any major accomplishments, awards, or mileston…" at bounding box center [1252, 354] width 421 height 201
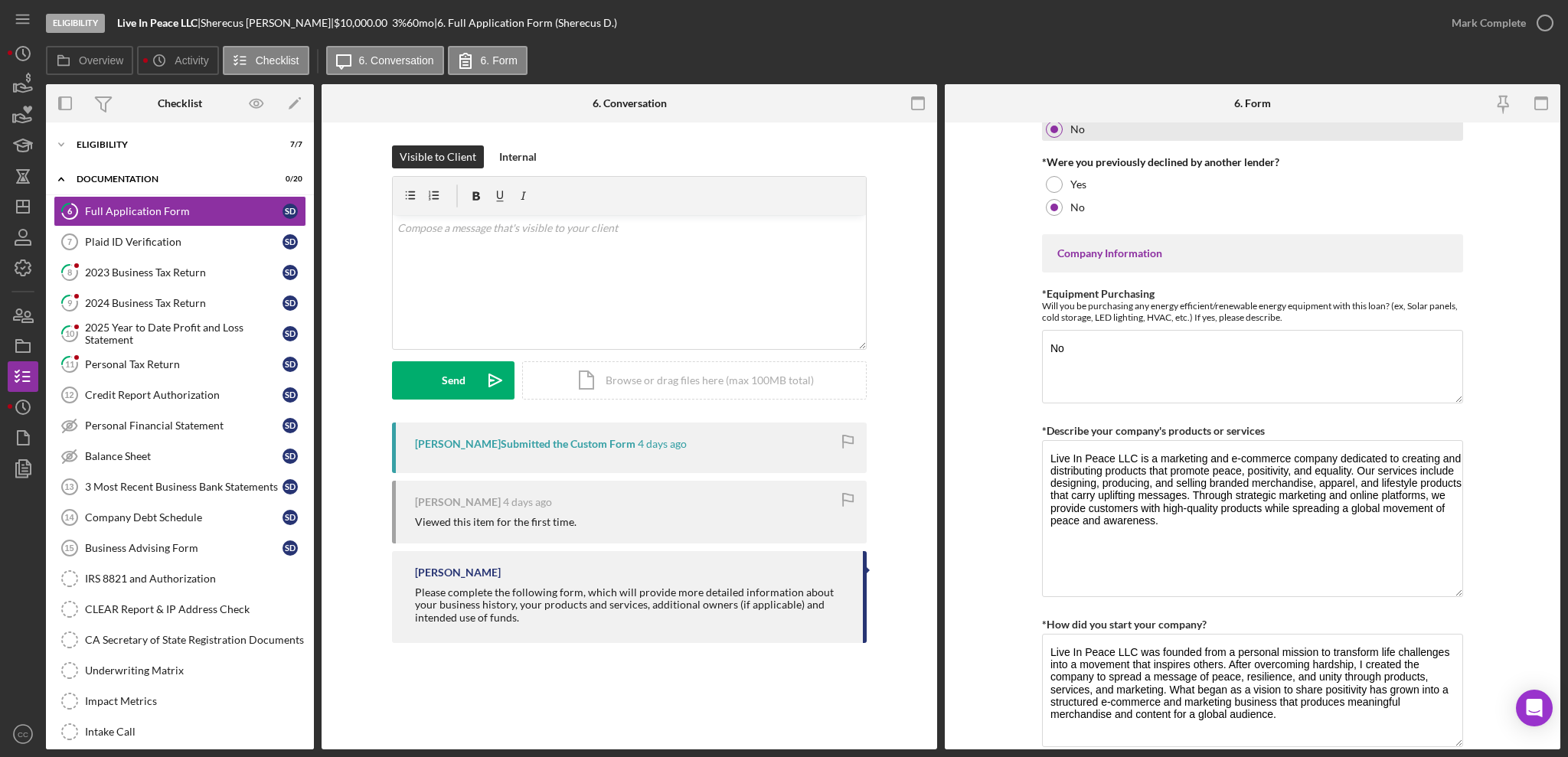
scroll to position [613, 0]
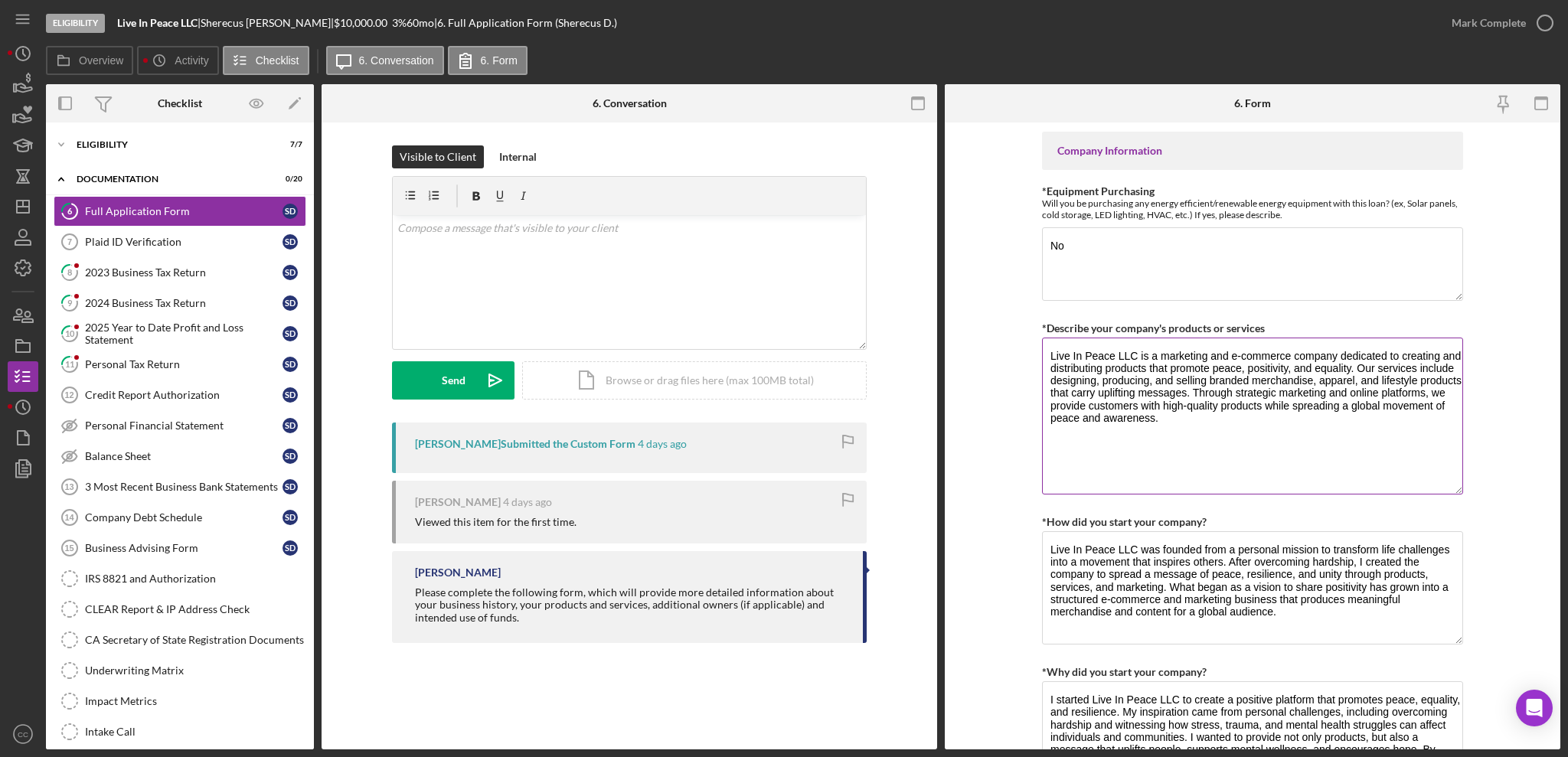
drag, startPoint x: 1073, startPoint y: 380, endPoint x: 1406, endPoint y: 389, distance: 333.1
click at [1406, 389] on textarea "Live In Peace LLC is a marketing and e-commerce company dedicated to creating a…" at bounding box center [1252, 416] width 421 height 157
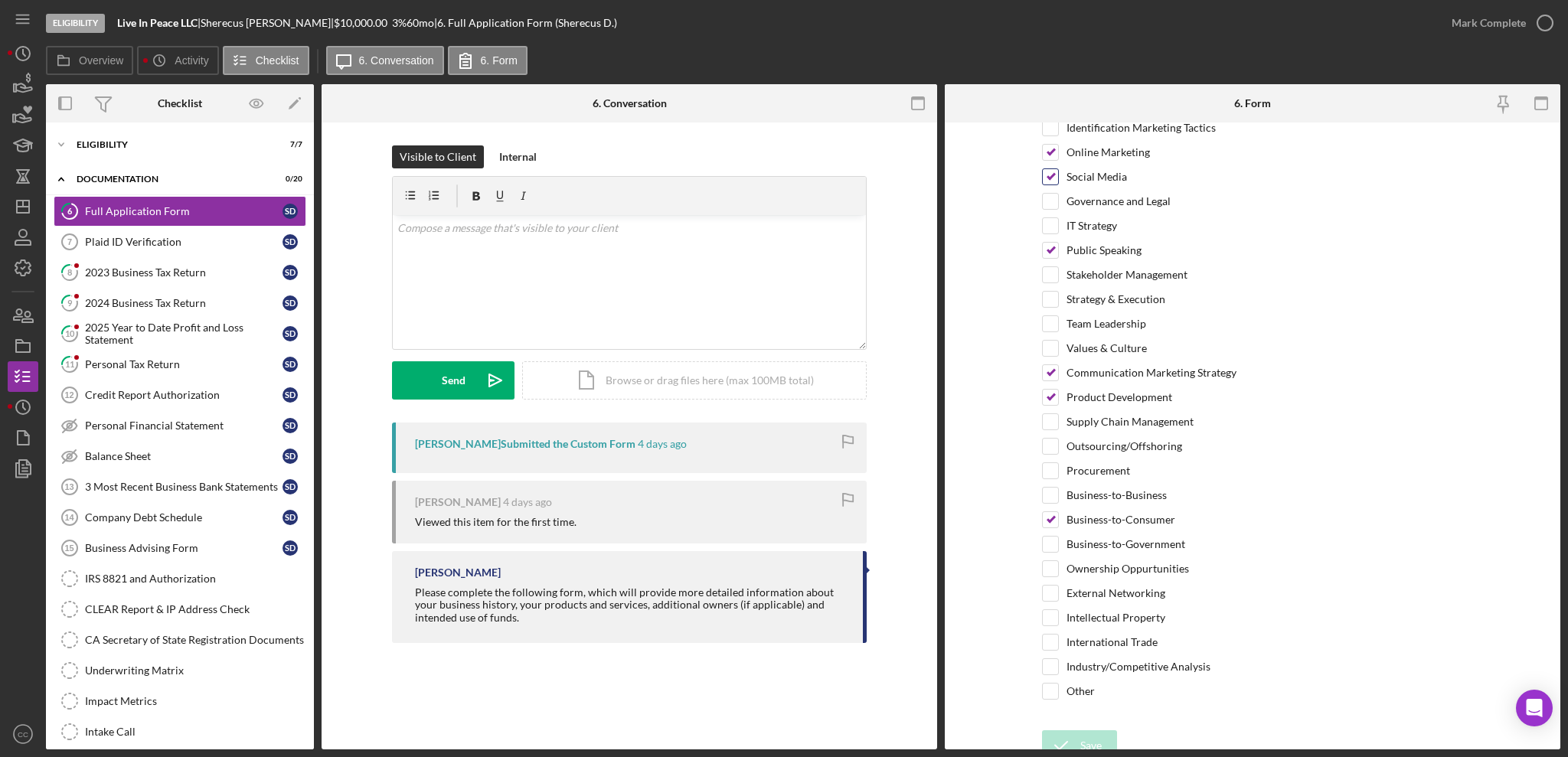
scroll to position [3731, 0]
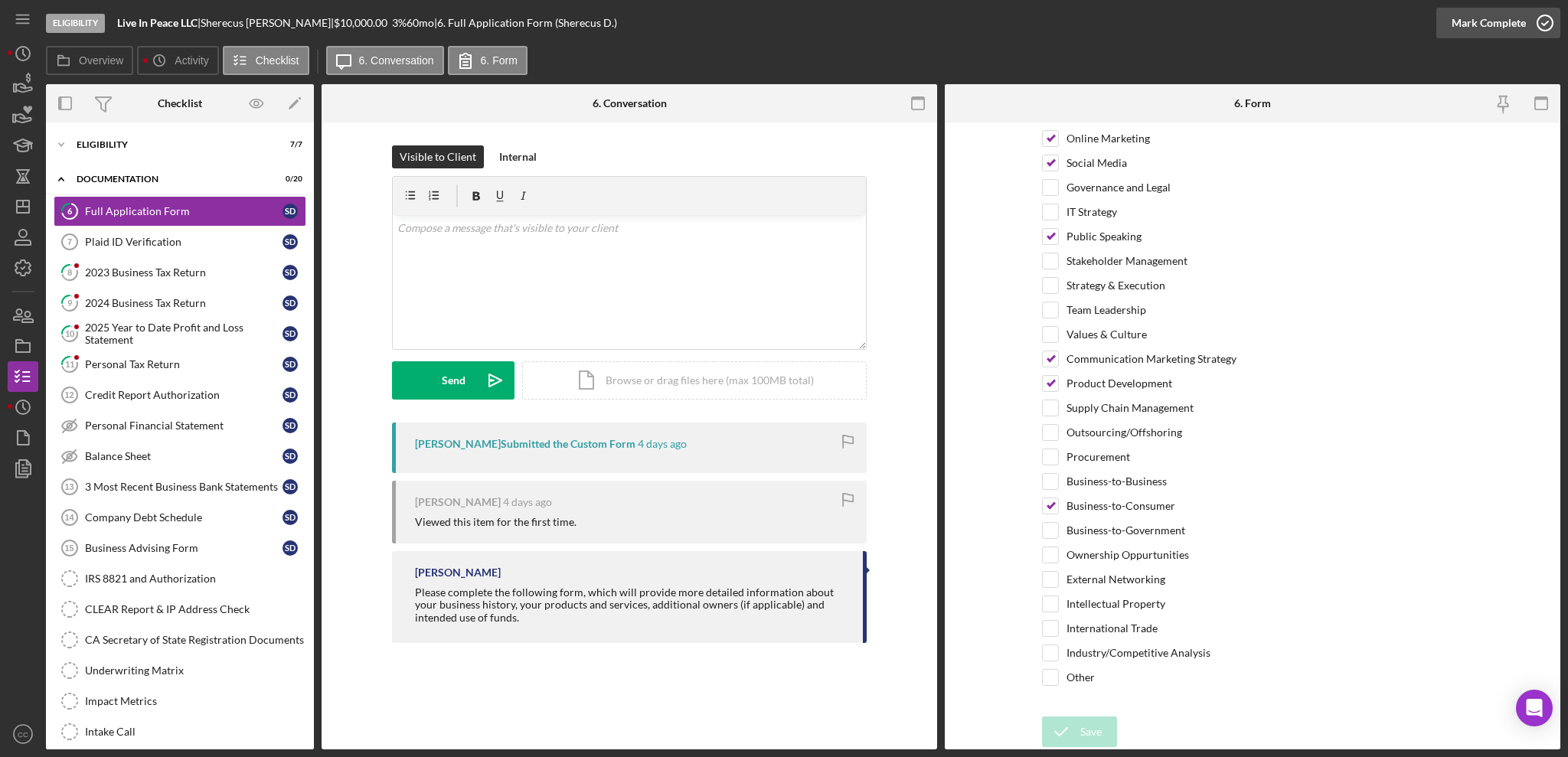
click at [1485, 25] on div "Mark Complete" at bounding box center [1488, 23] width 74 height 31
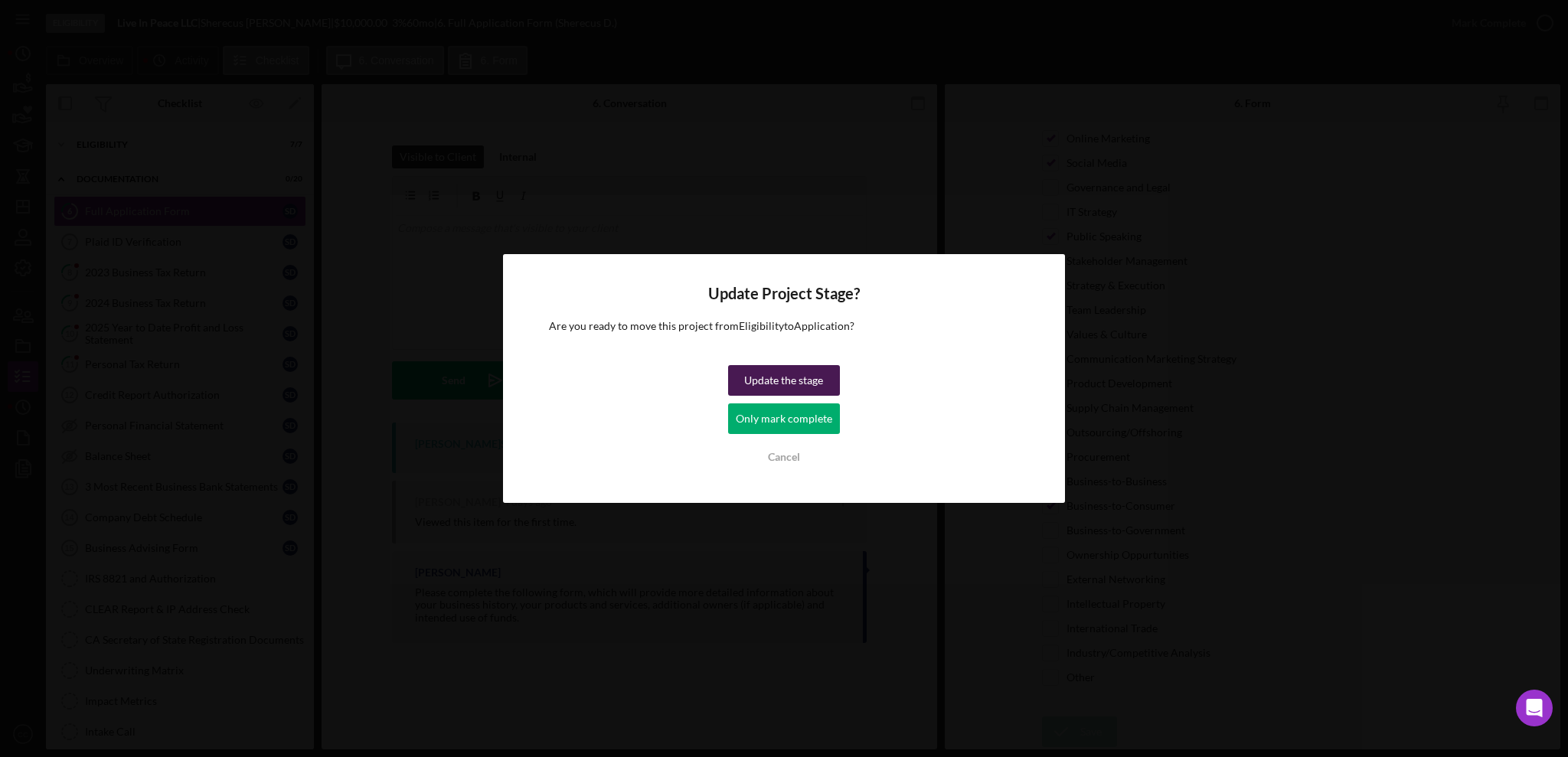
click at [803, 386] on div "Update the stage" at bounding box center [784, 380] width 79 height 31
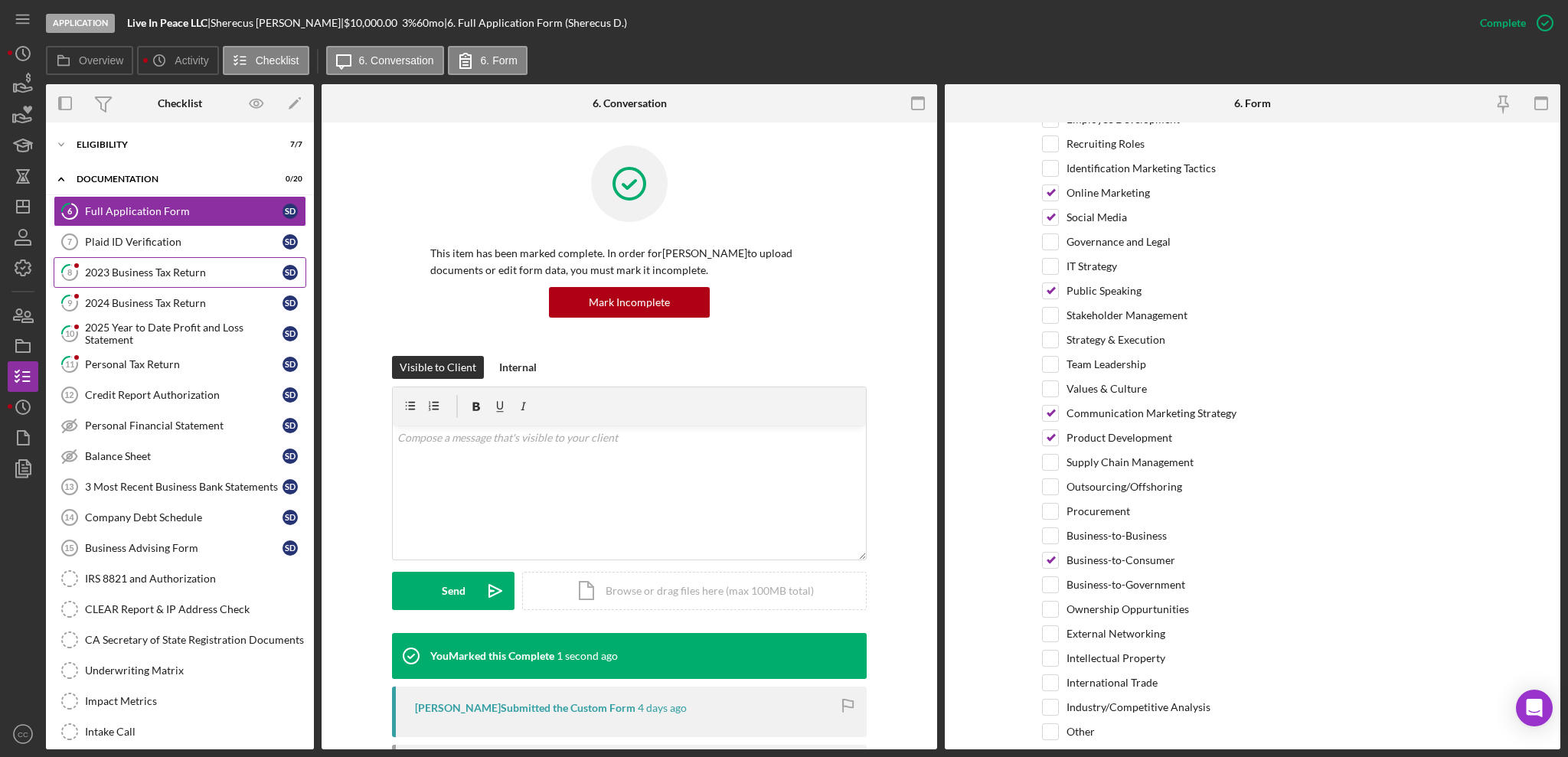
scroll to position [3793, 0]
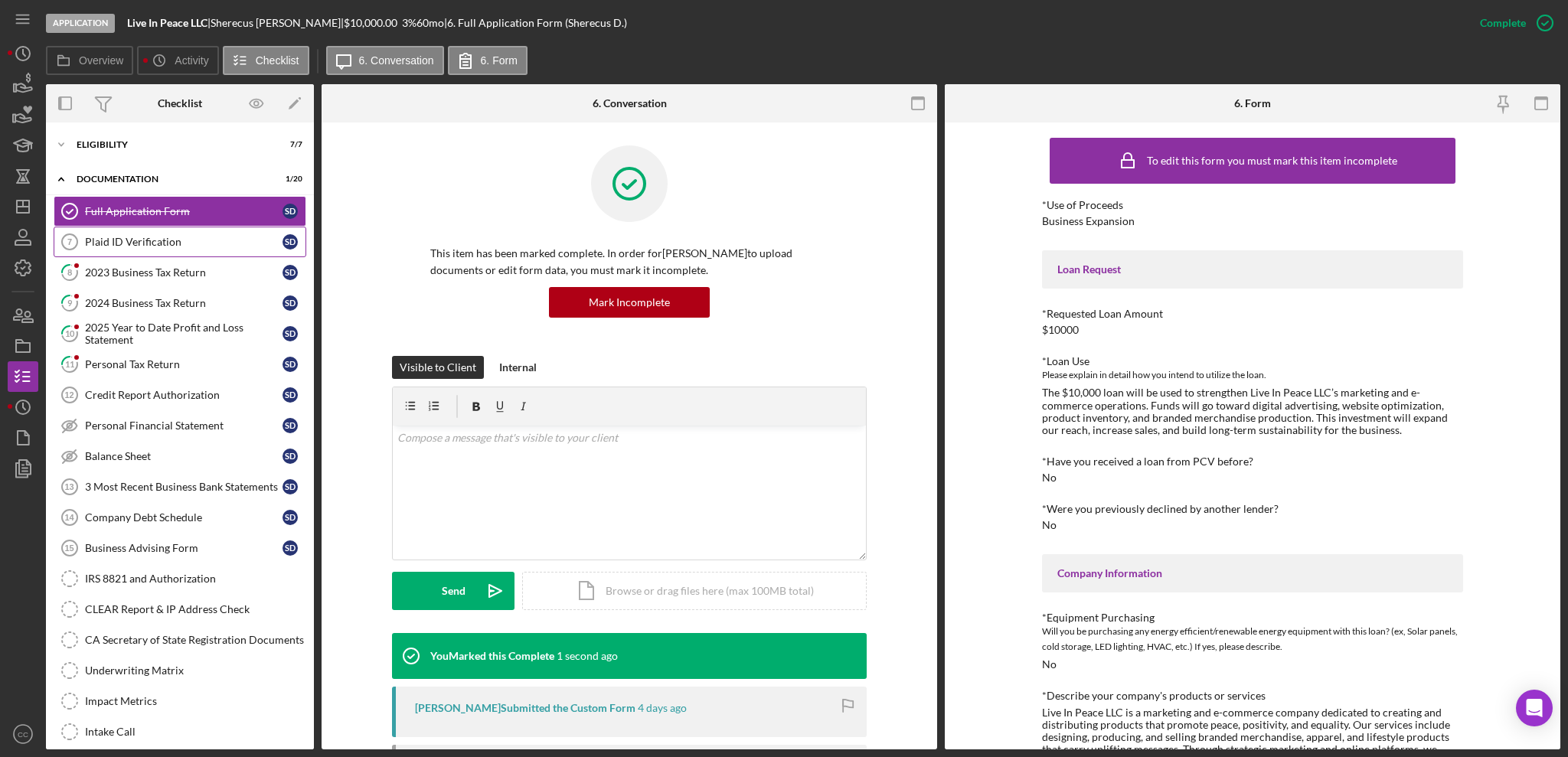
click at [179, 241] on div "Plaid ID Verification" at bounding box center [184, 242] width 198 height 12
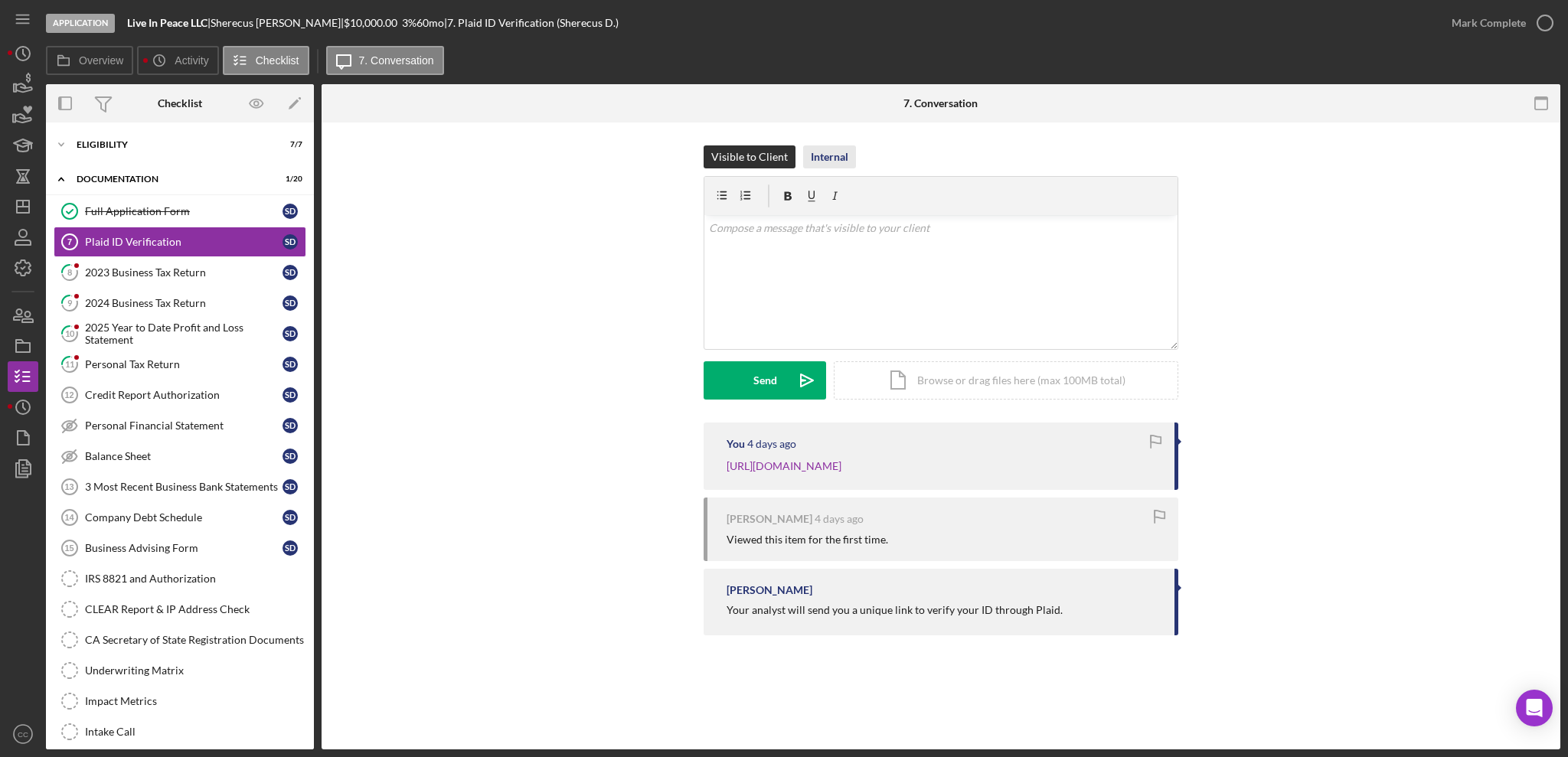
click at [823, 159] on div "Internal" at bounding box center [829, 157] width 38 height 23
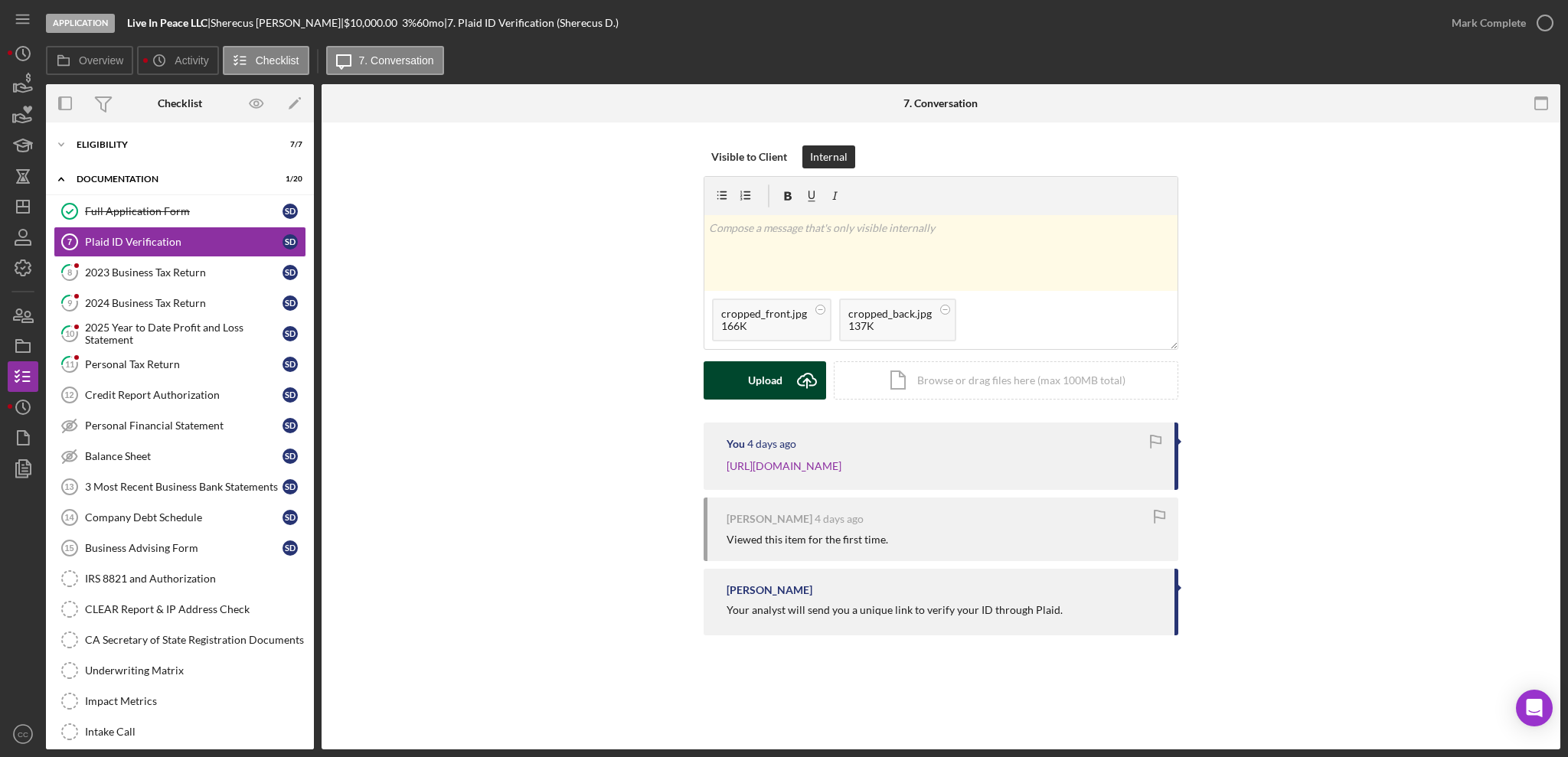
click at [778, 381] on div "Upload" at bounding box center [765, 380] width 35 height 39
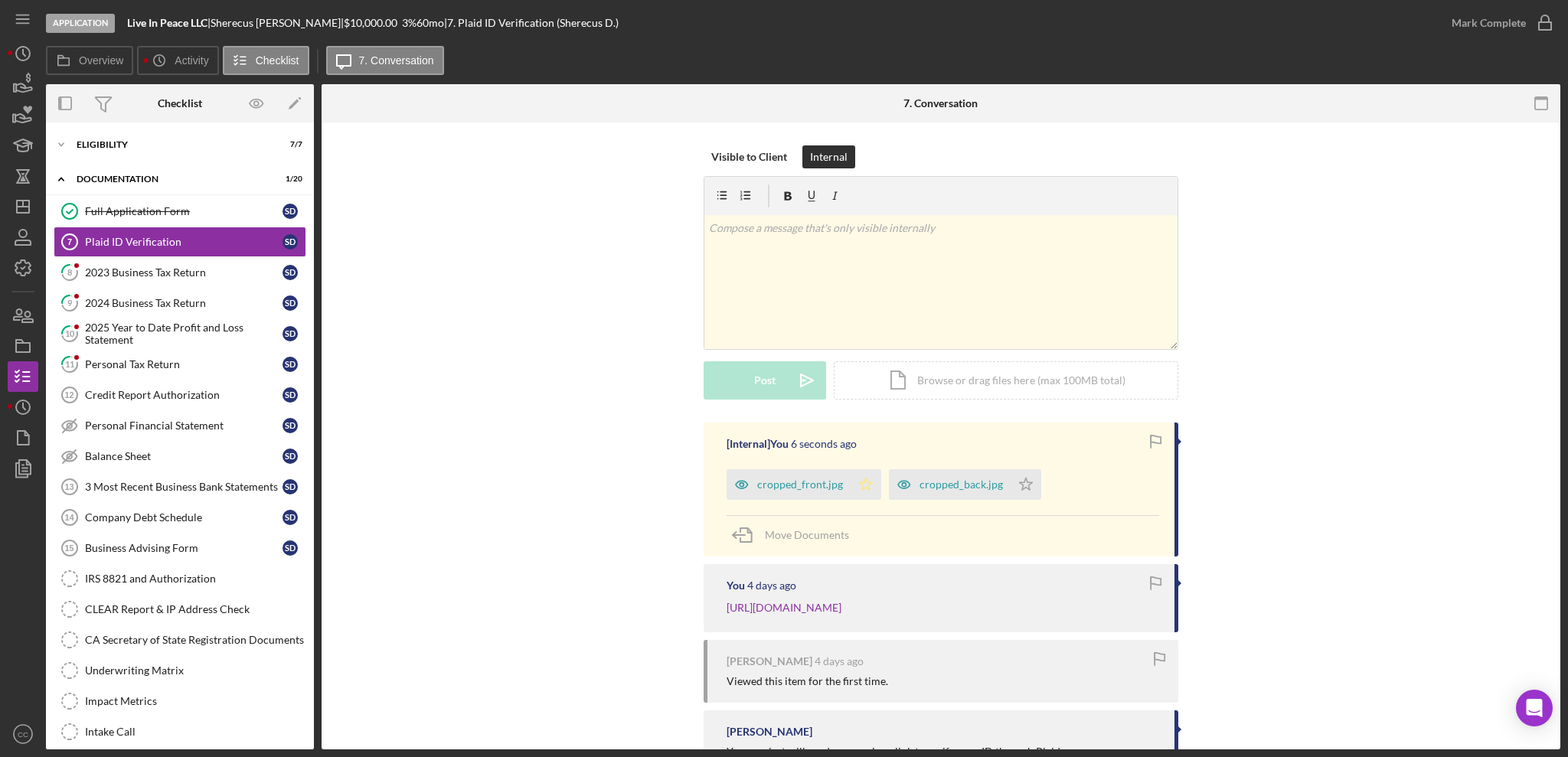
click at [871, 484] on icon "Icon/Star" at bounding box center [866, 485] width 31 height 31
click at [1519, 16] on div "Mark Complete" at bounding box center [1488, 23] width 74 height 31
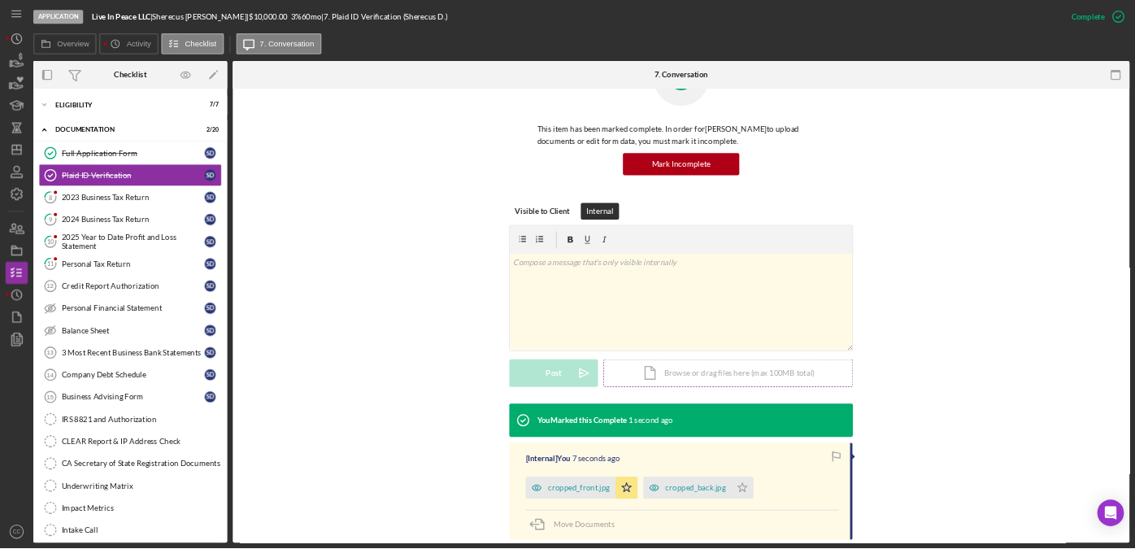
scroll to position [216, 0]
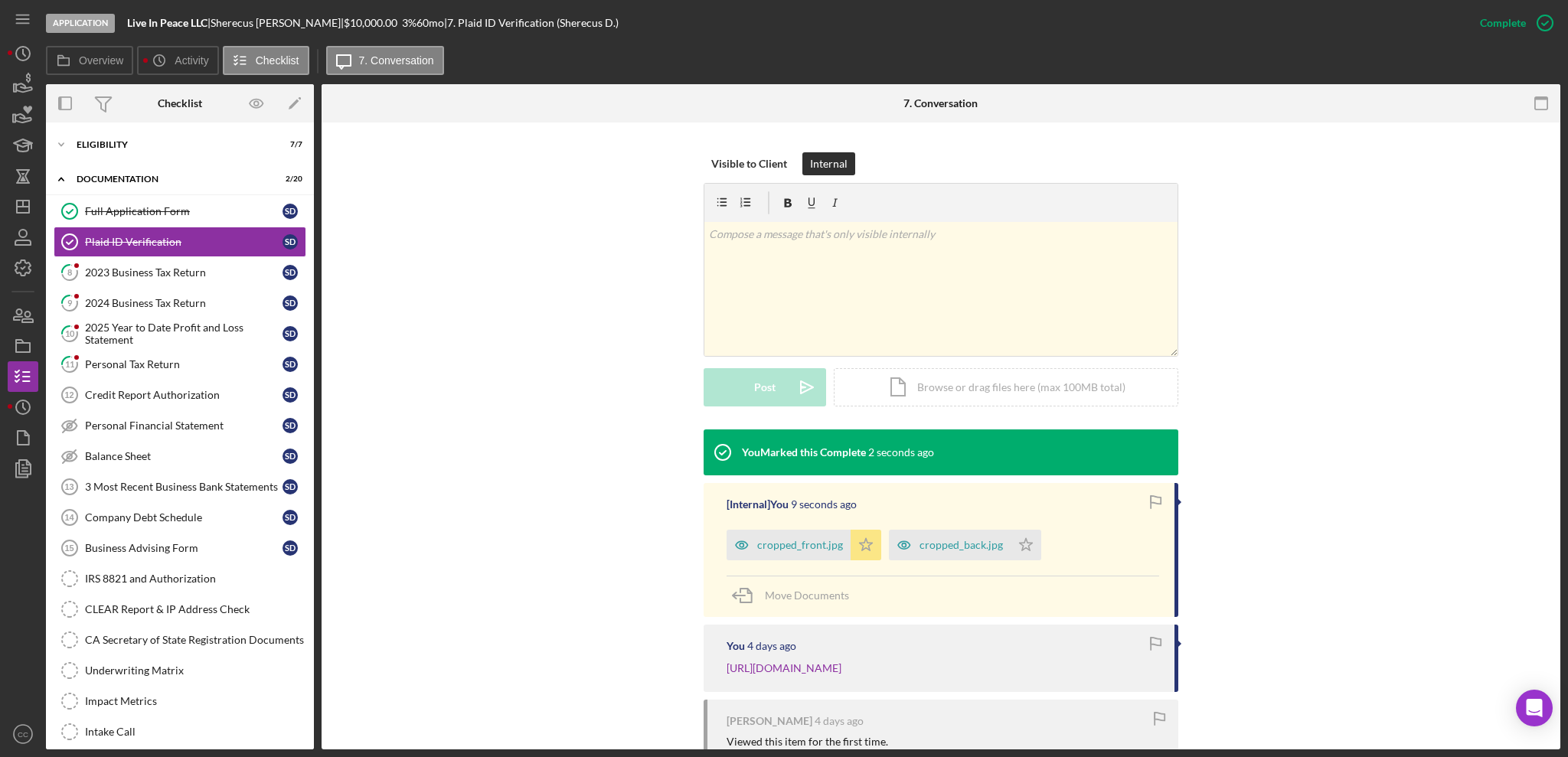
click at [863, 544] on icon "Icon/Star" at bounding box center [866, 545] width 31 height 31
click at [148, 277] on div "2023 Business Tax Return" at bounding box center [184, 272] width 198 height 12
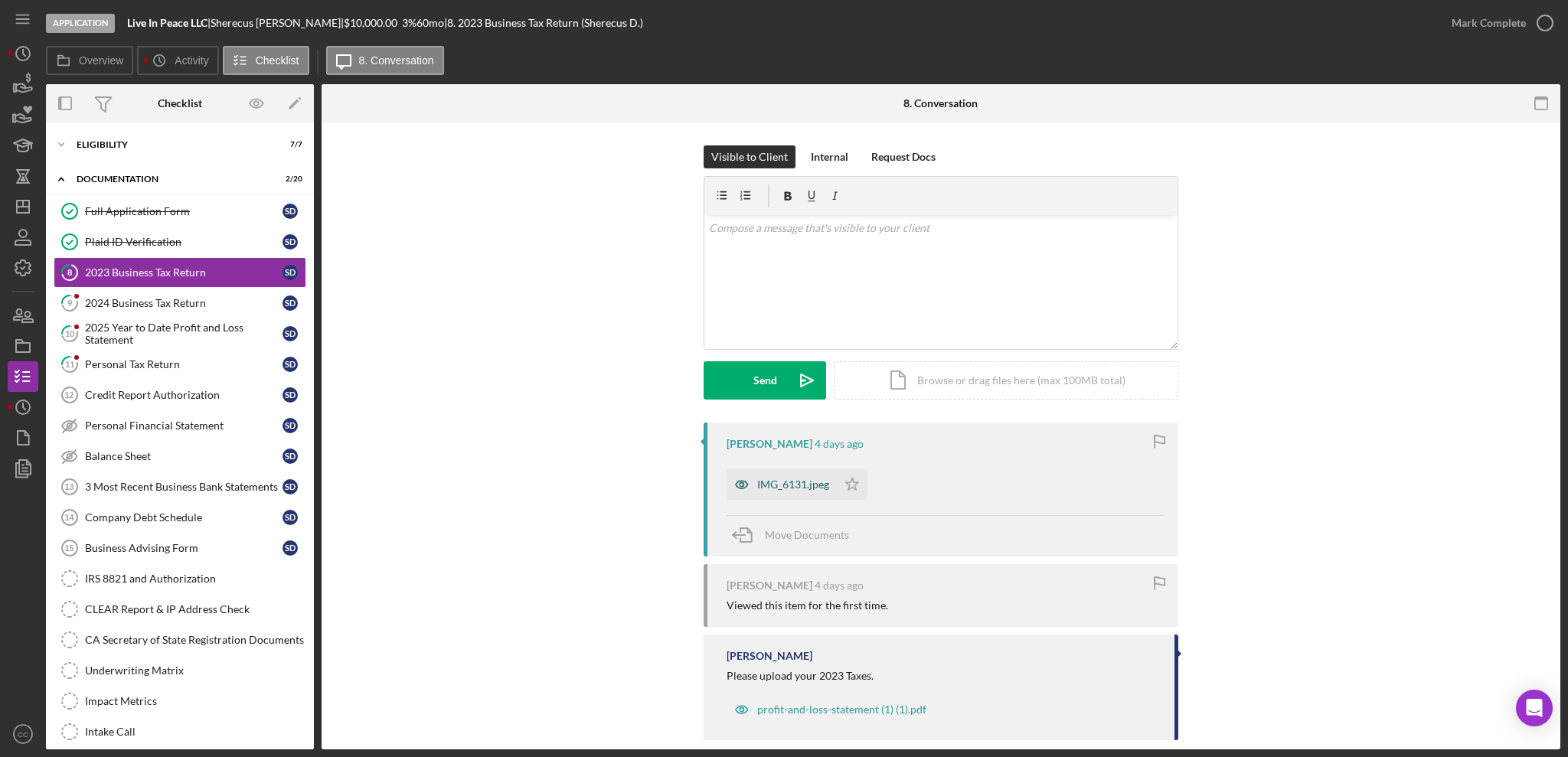
click at [774, 487] on div "IMG_6131.jpeg" at bounding box center [792, 484] width 72 height 12
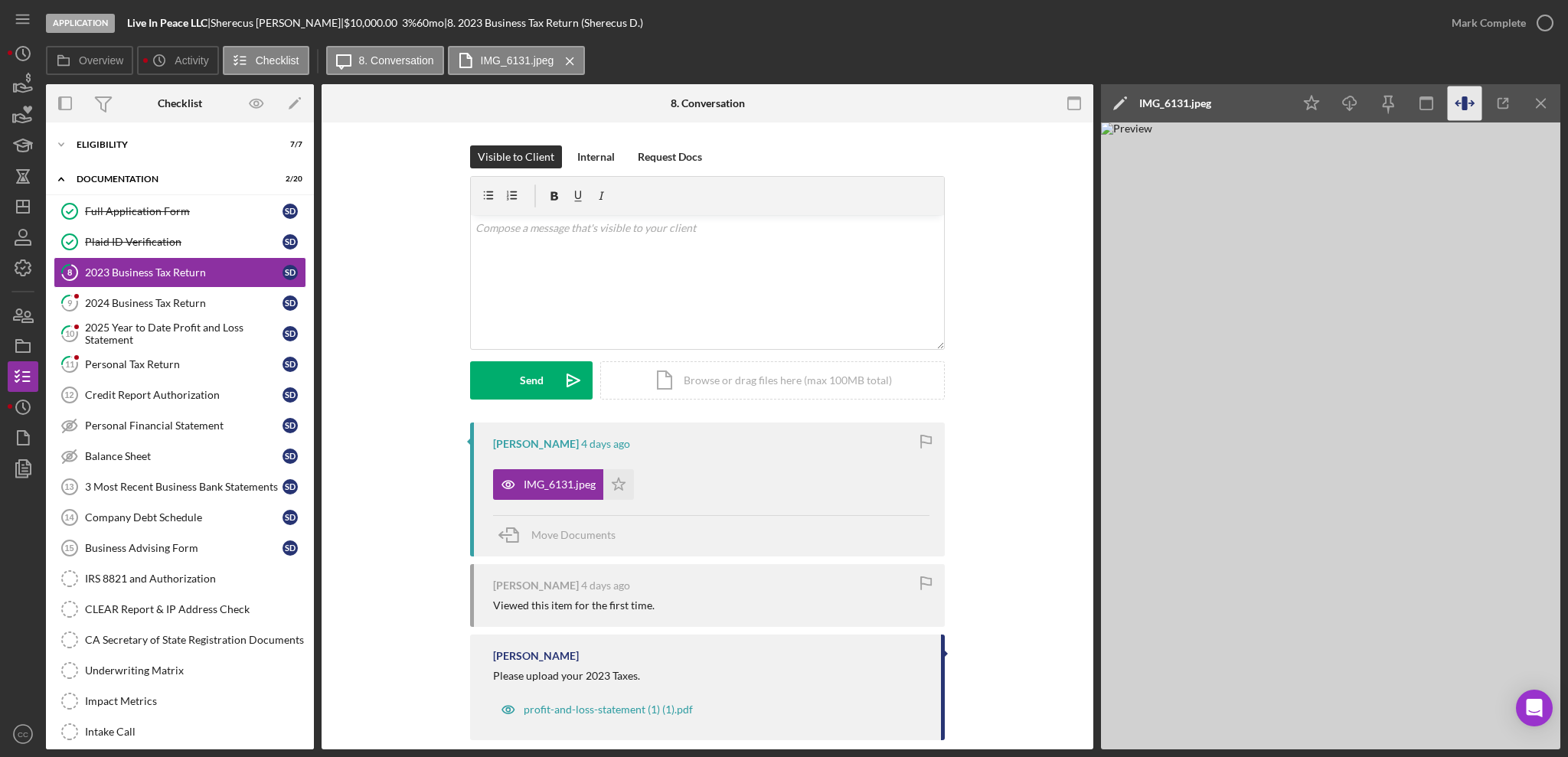
click at [1466, 110] on icon "button" at bounding box center [1464, 104] width 35 height 35
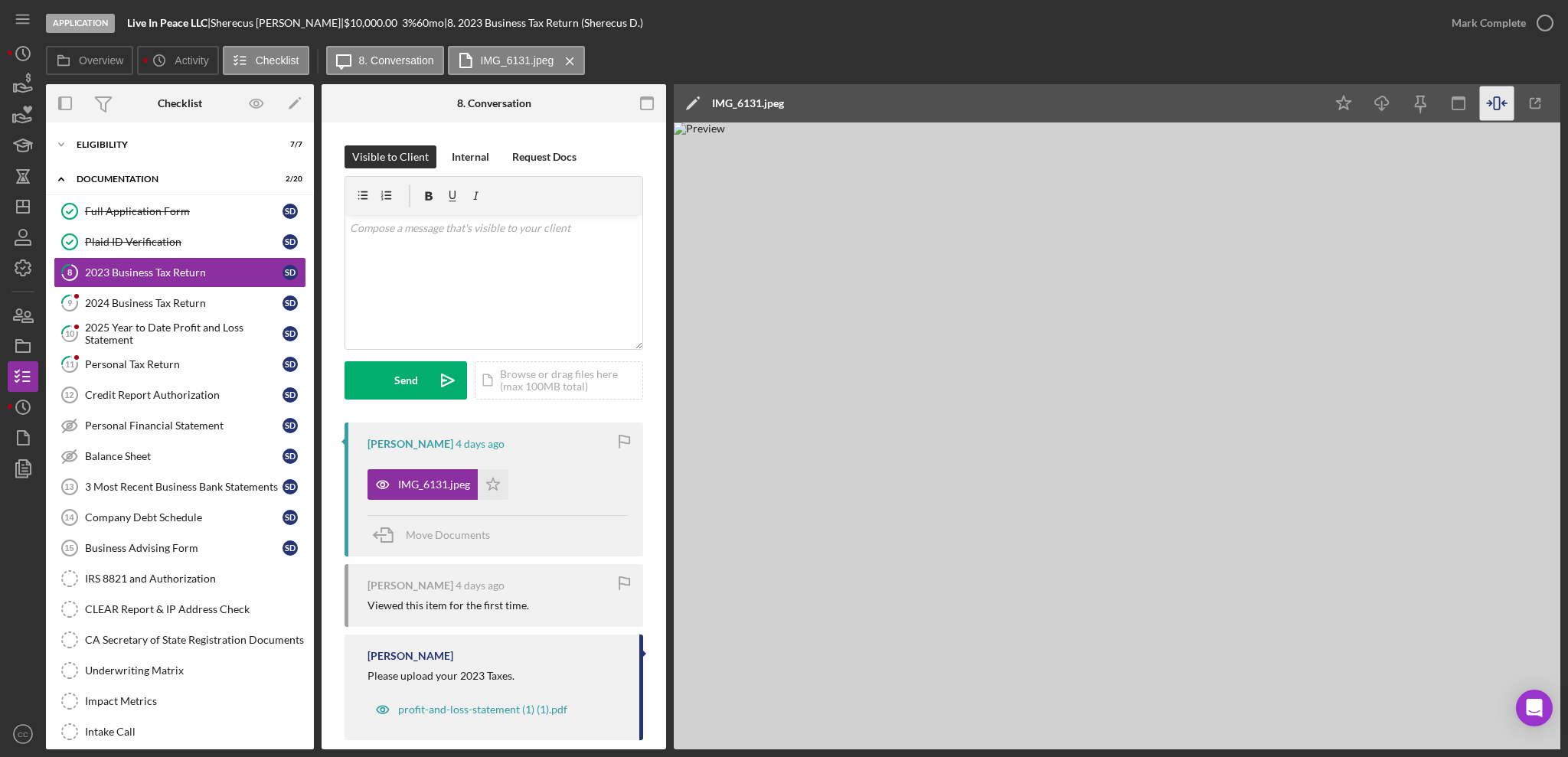
click at [1399, 334] on img at bounding box center [1133, 436] width 919 height 627
click at [112, 307] on div "2024 Business Tax Return" at bounding box center [184, 303] width 198 height 12
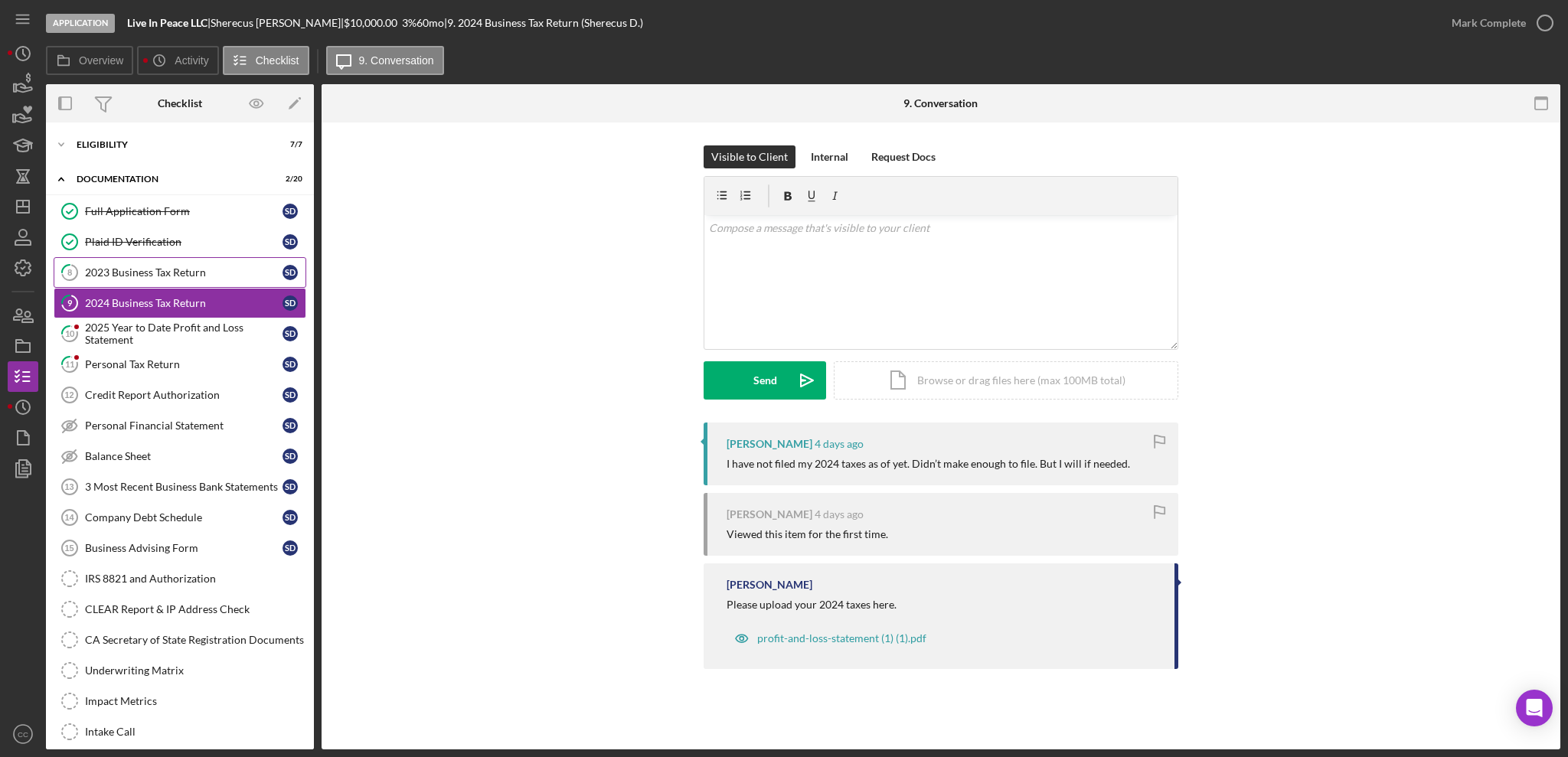
click at [138, 265] on link "8 2023 Business Tax Return S D" at bounding box center [180, 272] width 252 height 31
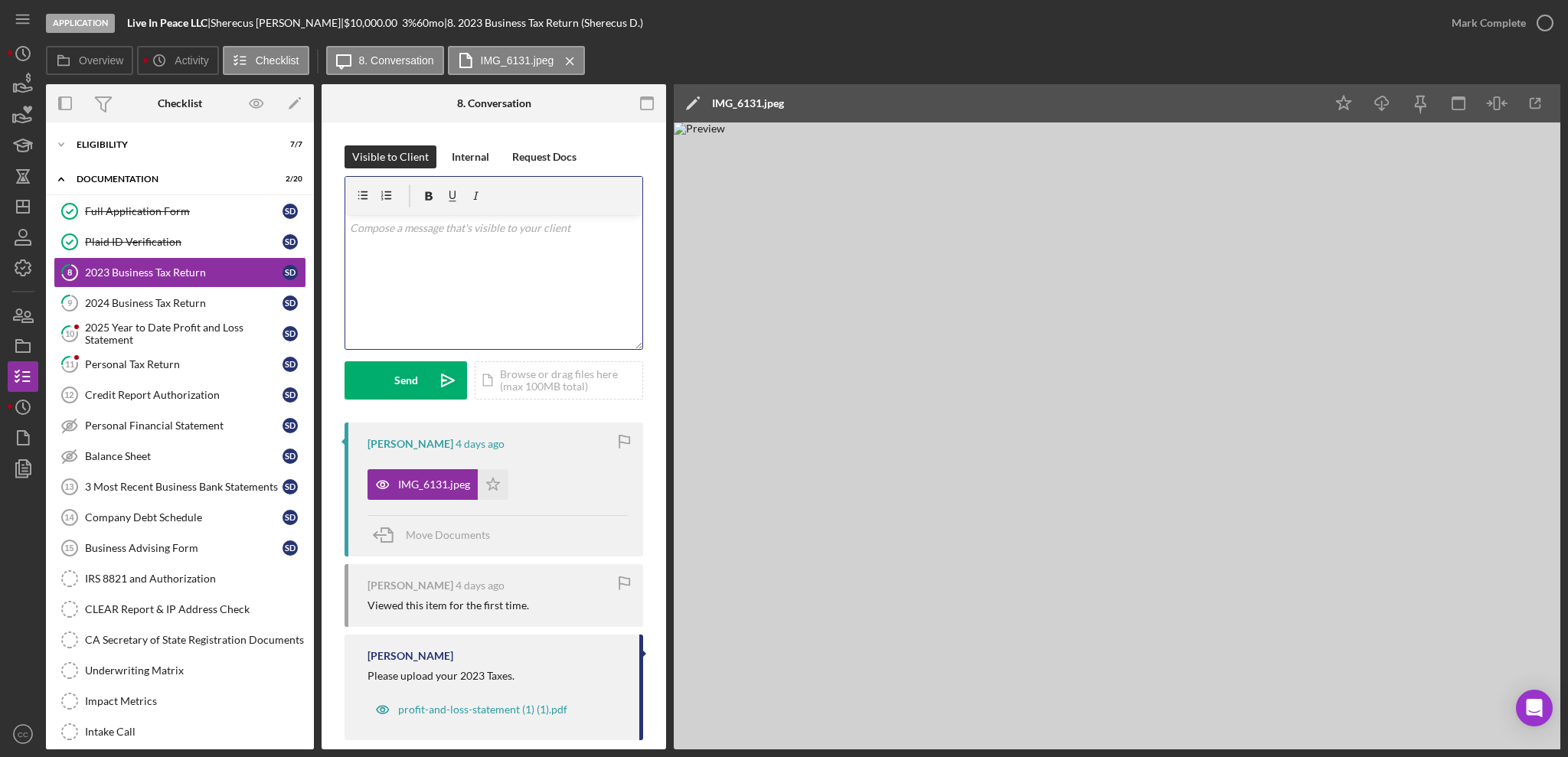
click at [524, 245] on div "v Color teal Color pink Remove color Add row above Add row below Add column bef…" at bounding box center [494, 282] width 297 height 134
click at [237, 21] on div "[PERSON_NAME] |" at bounding box center [278, 23] width 134 height 12
copy div "Sherecus"
click at [376, 233] on p "Hi Sher" at bounding box center [494, 228] width 289 height 17
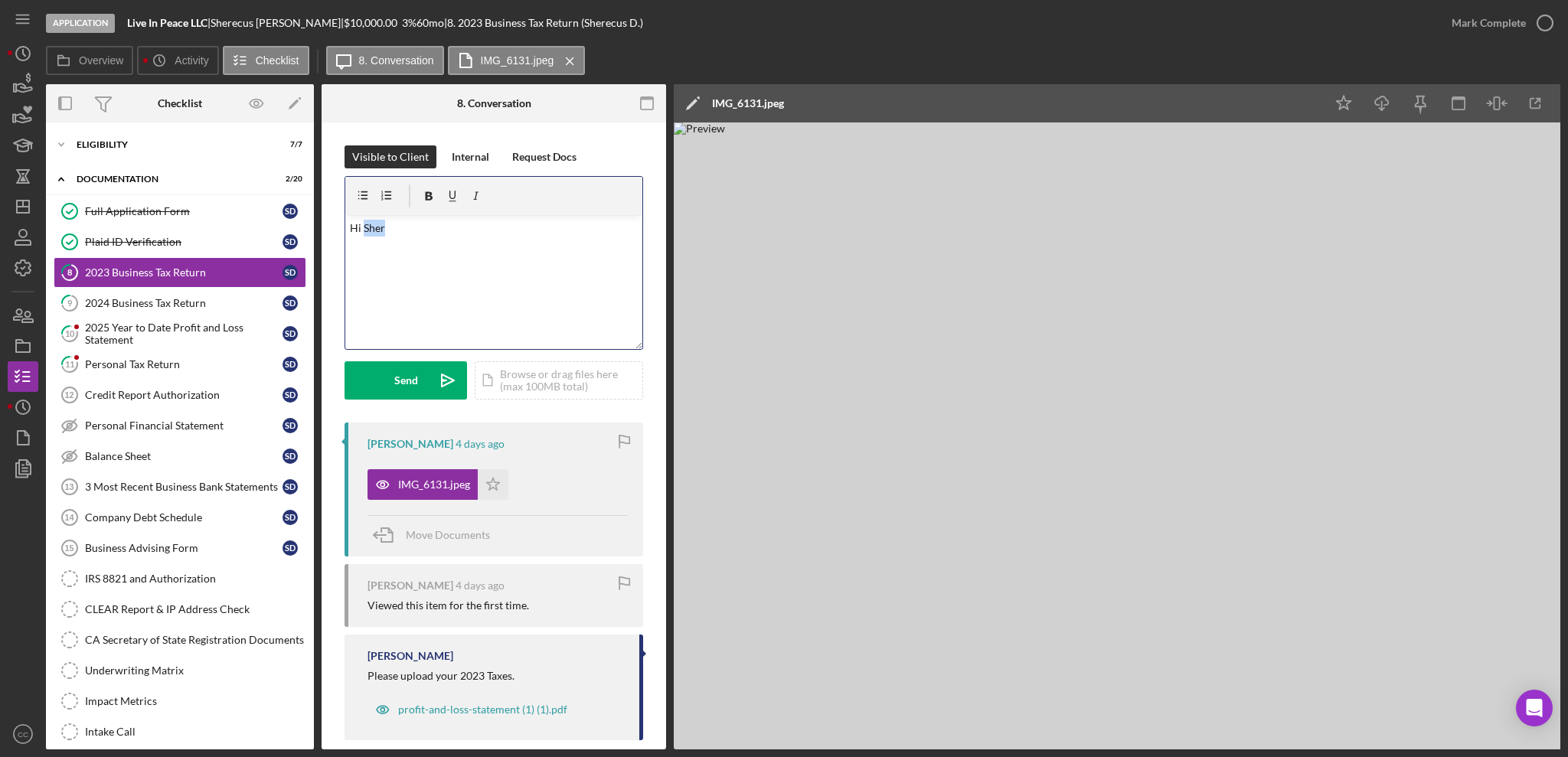
click at [376, 233] on p "Hi Sher" at bounding box center [494, 228] width 289 height 17
drag, startPoint x: 209, startPoint y: 24, endPoint x: 125, endPoint y: 31, distance: 84.3
click at [125, 31] on div "Application Live In Peace LLC | [PERSON_NAME] | $10,000.00 3 % 60 mo | 8. 2023 …" at bounding box center [741, 23] width 1390 height 46
copy b "Live In Peace LLC"
click at [450, 252] on p at bounding box center [494, 250] width 289 height 17
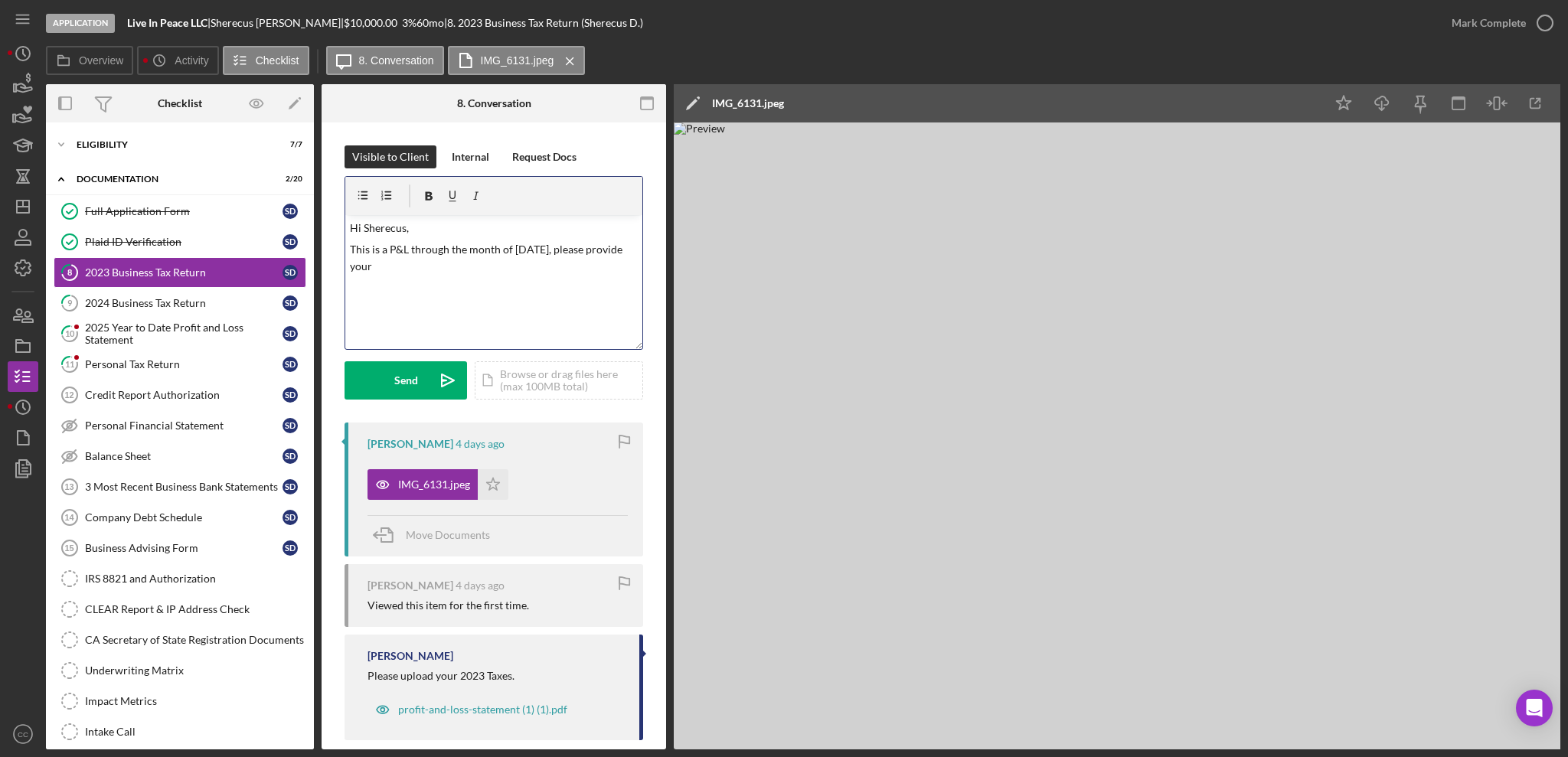
click at [459, 268] on p "This is a P&L through the month of [DATE], please provide your" at bounding box center [494, 258] width 289 height 35
click at [1503, 92] on icon "button" at bounding box center [1496, 104] width 35 height 35
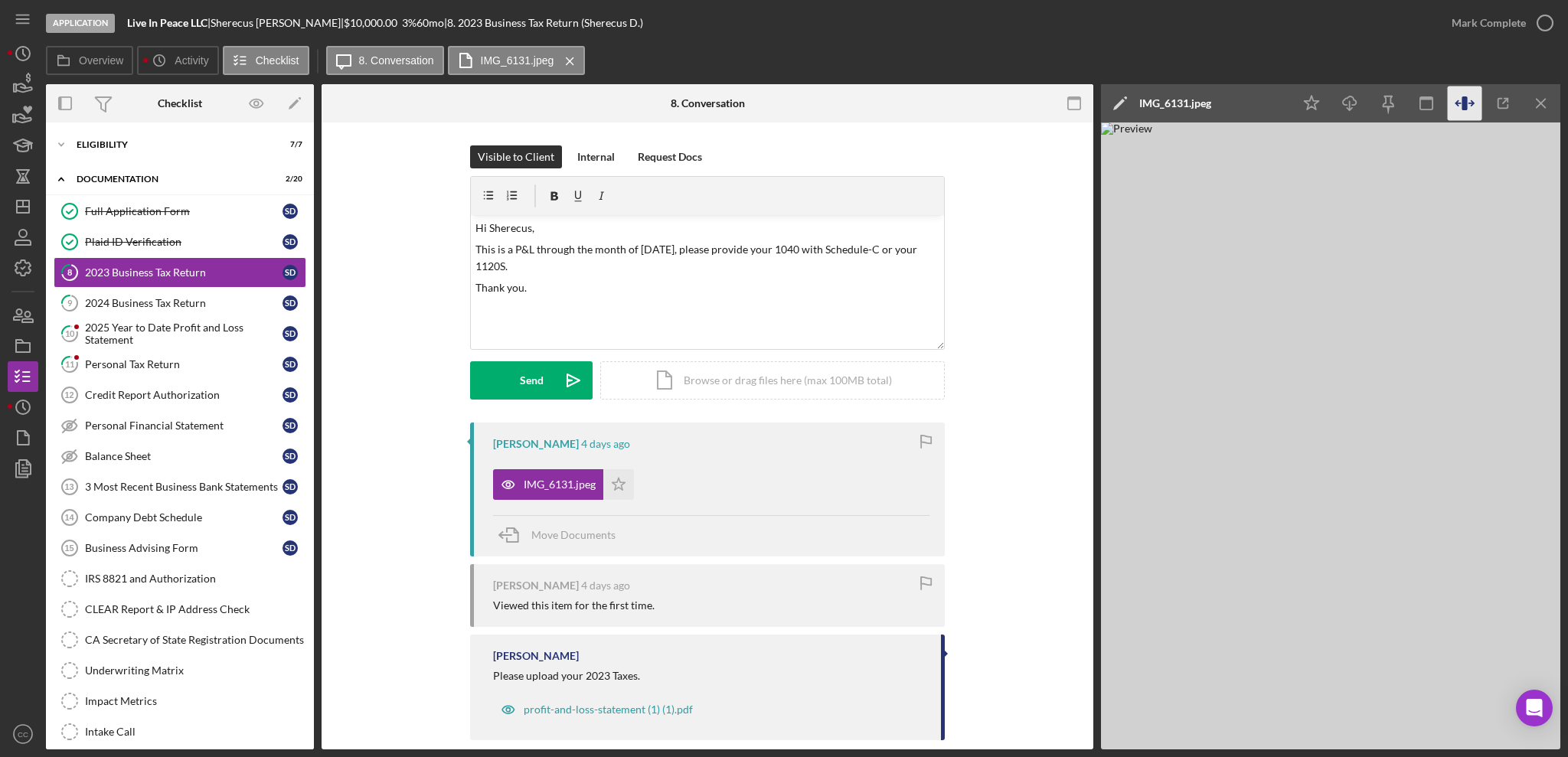
click at [1466, 112] on icon "button" at bounding box center [1464, 104] width 35 height 35
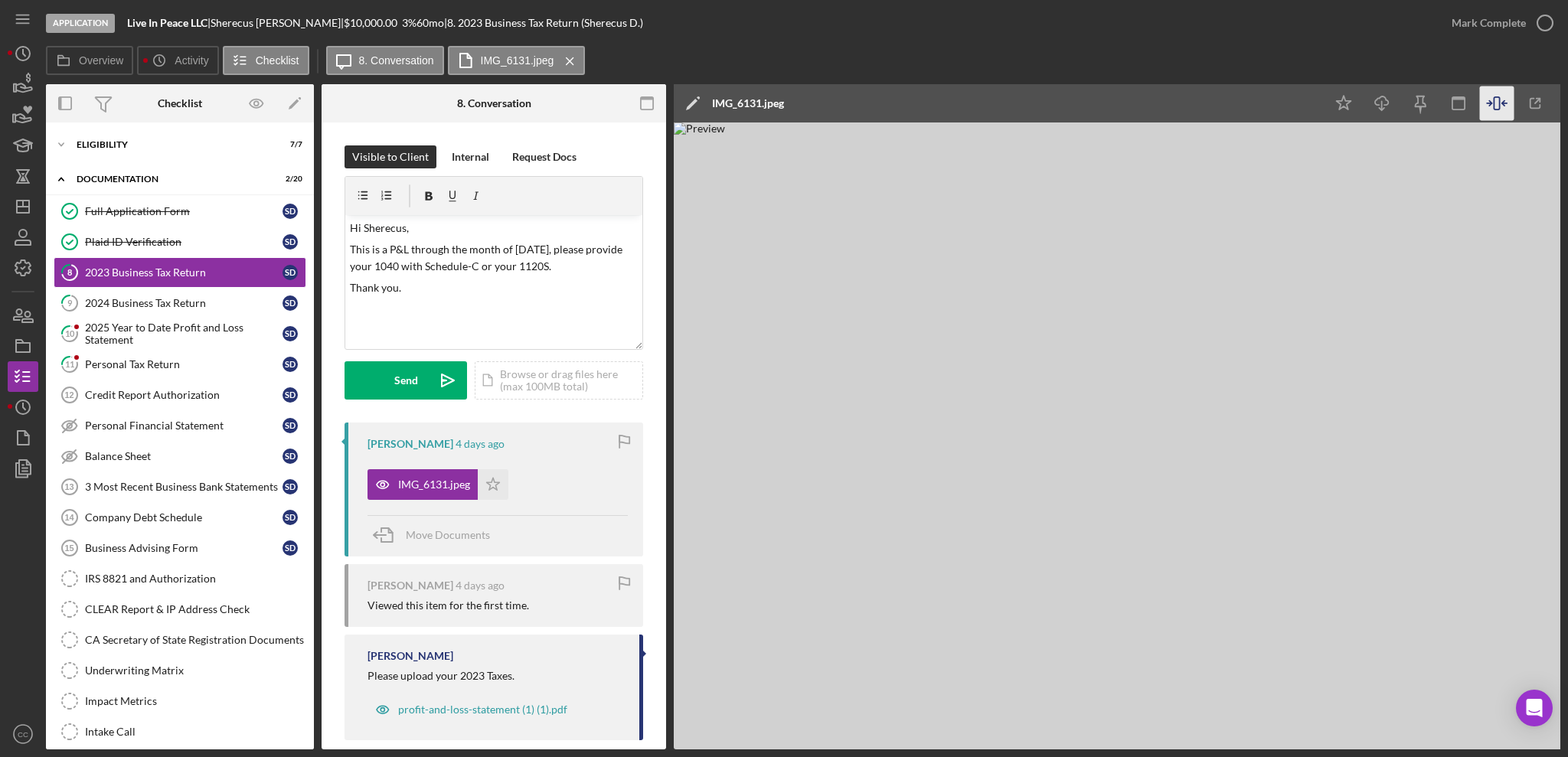
click at [1384, 256] on img at bounding box center [1133, 436] width 919 height 627
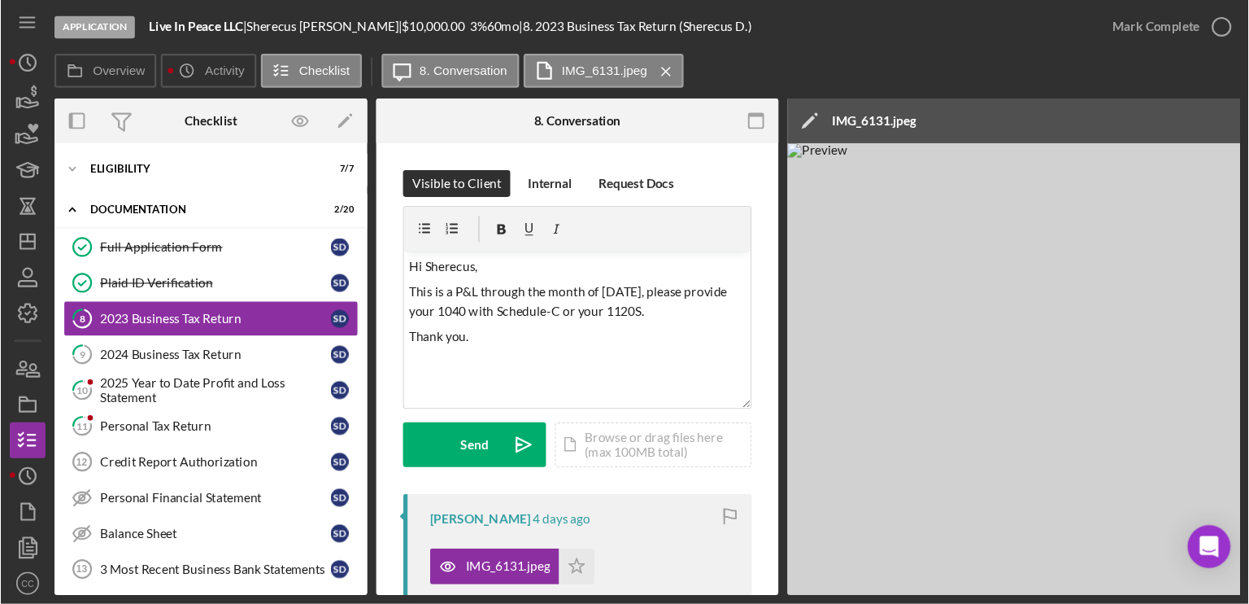
scroll to position [0, 443]
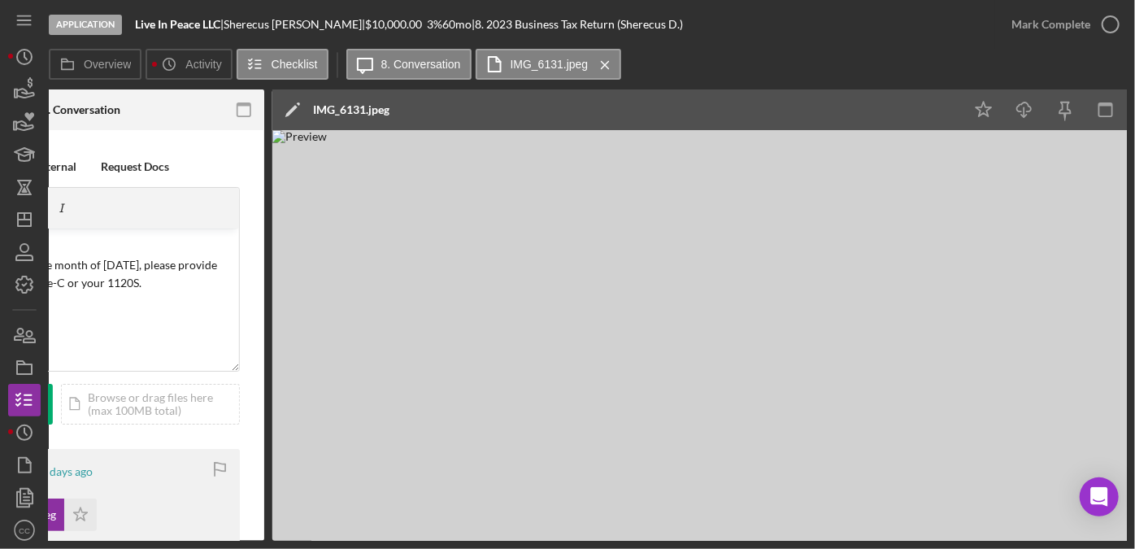
click at [549, 265] on img at bounding box center [760, 335] width 976 height 411
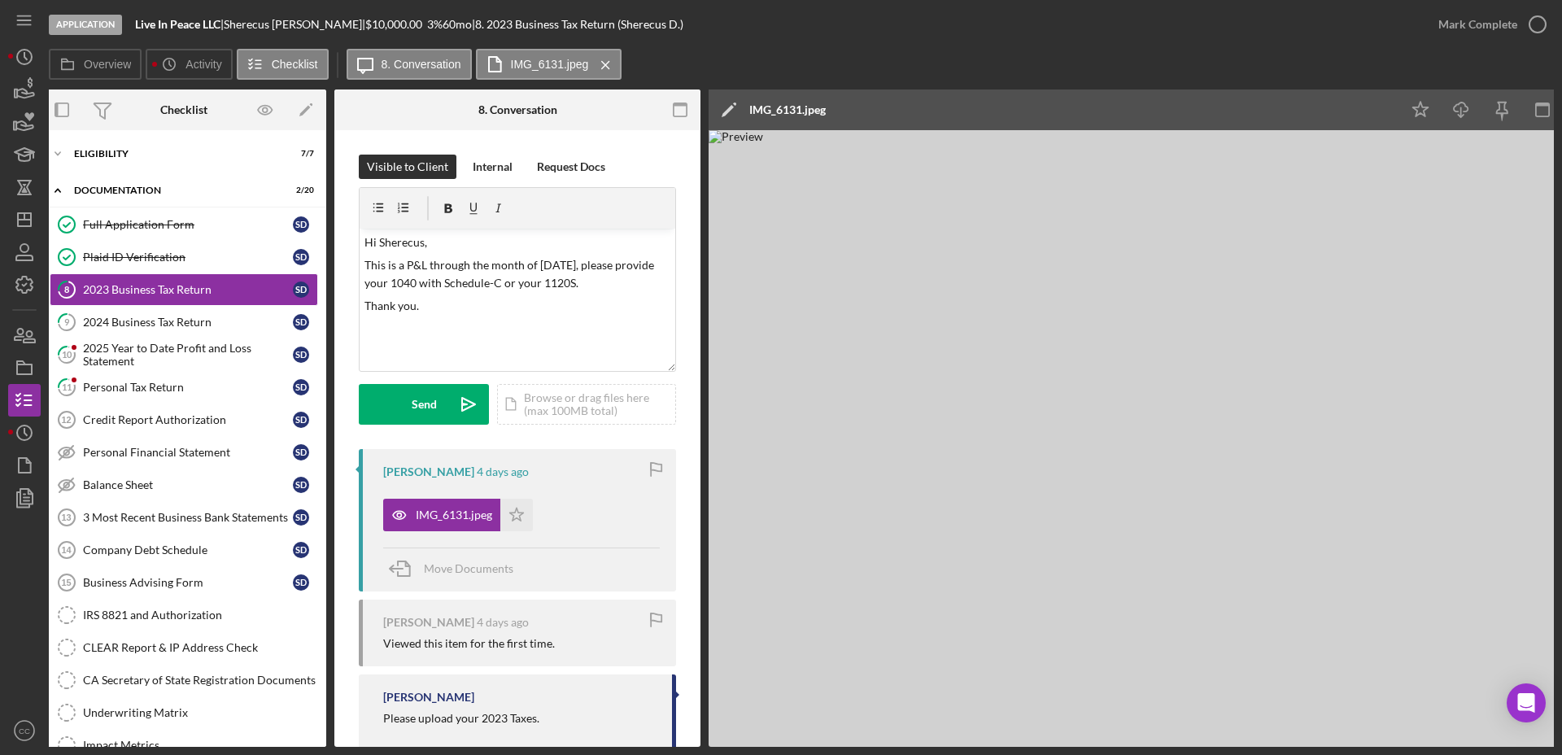
scroll to position [0, 0]
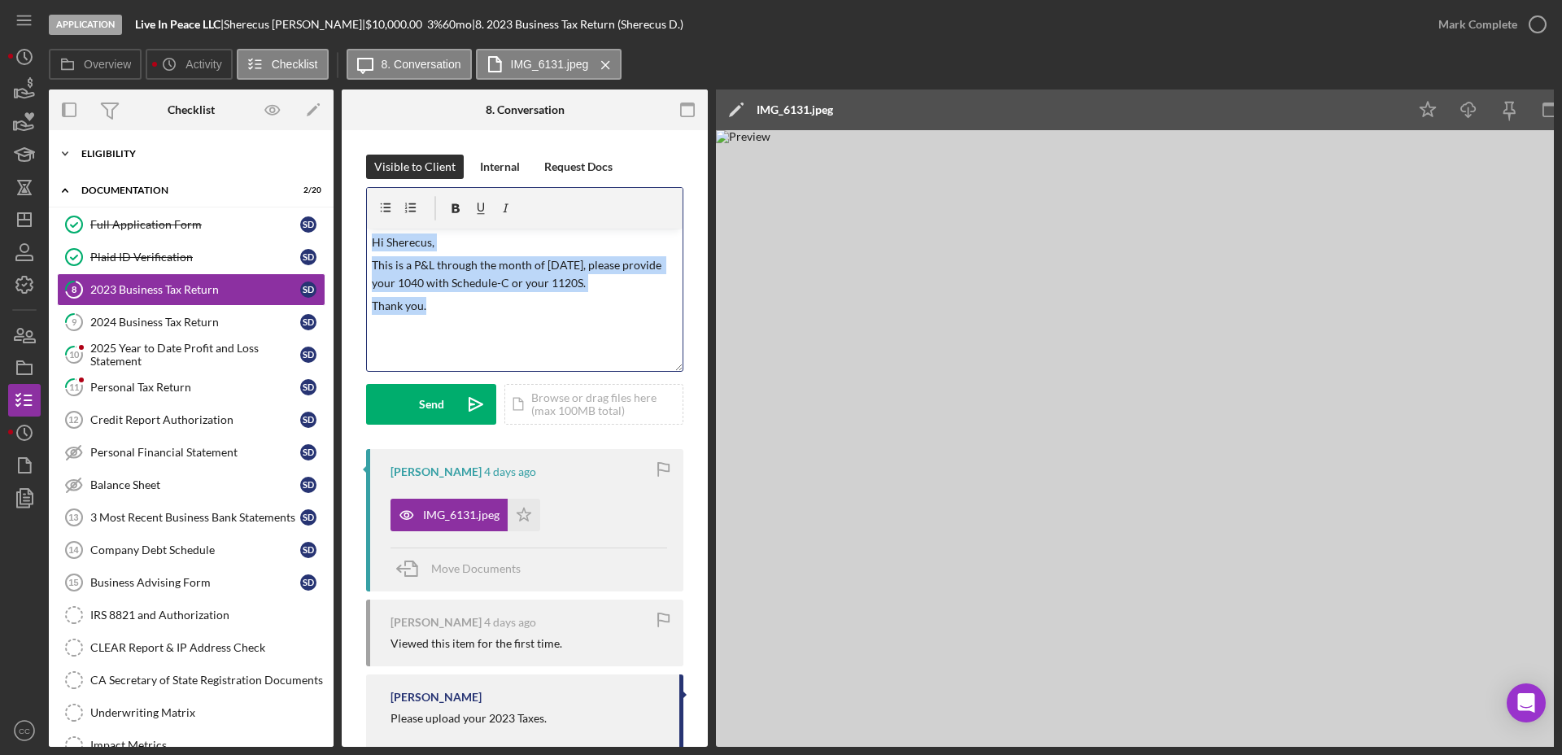
drag, startPoint x: 472, startPoint y: 335, endPoint x: 185, endPoint y: 150, distance: 341.4
click at [185, 150] on div "Overview Internal Workflow Stage Application Icon/Dropdown Arrow Archive (can u…" at bounding box center [801, 417] width 1505 height 657
copy div "Hi Sherecus, This is a P&L through the month of [DATE], please provide your 104…"
click at [158, 609] on div "IRS 8821 and Authorization" at bounding box center [207, 614] width 234 height 13
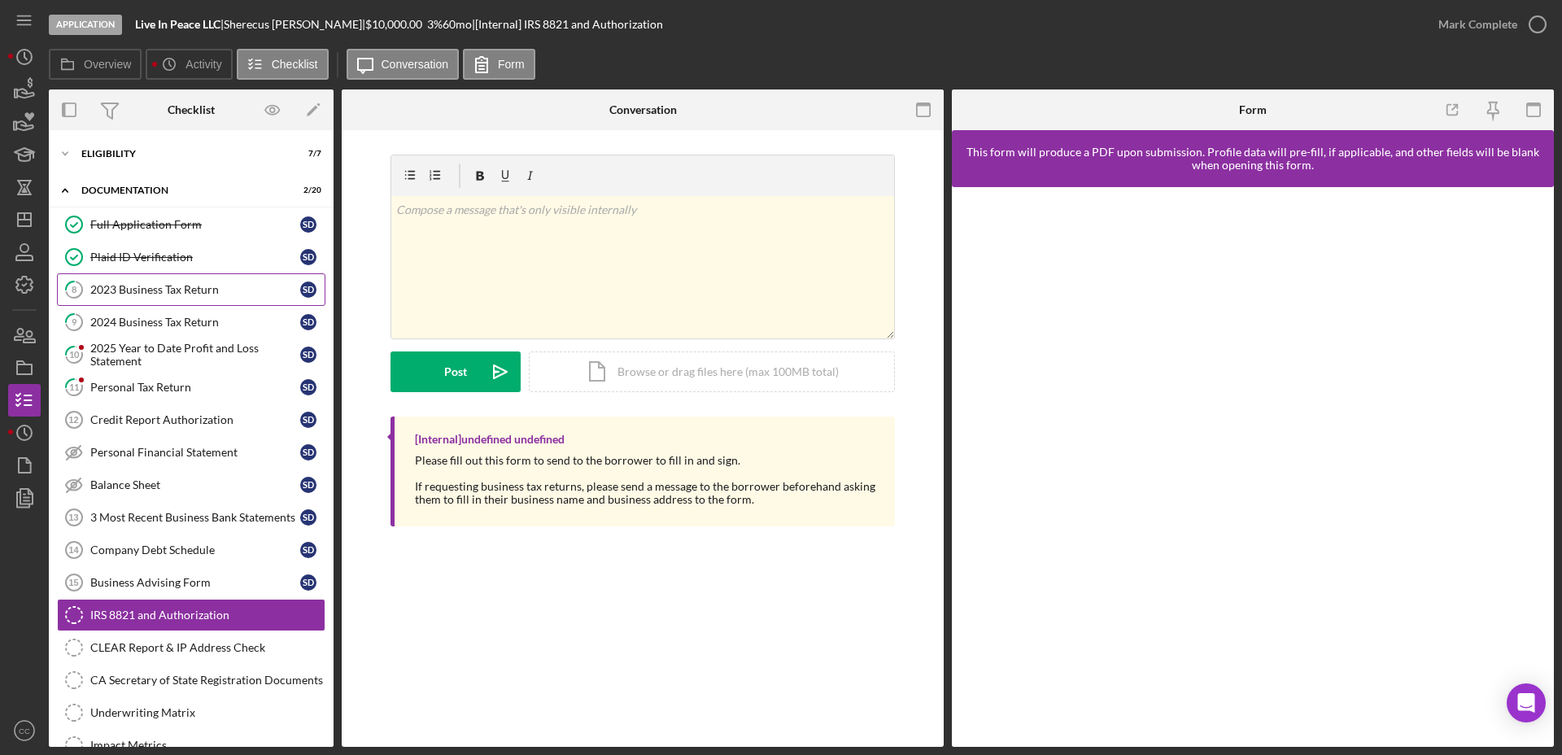
click at [167, 283] on div "2023 Business Tax Return" at bounding box center [195, 289] width 210 height 13
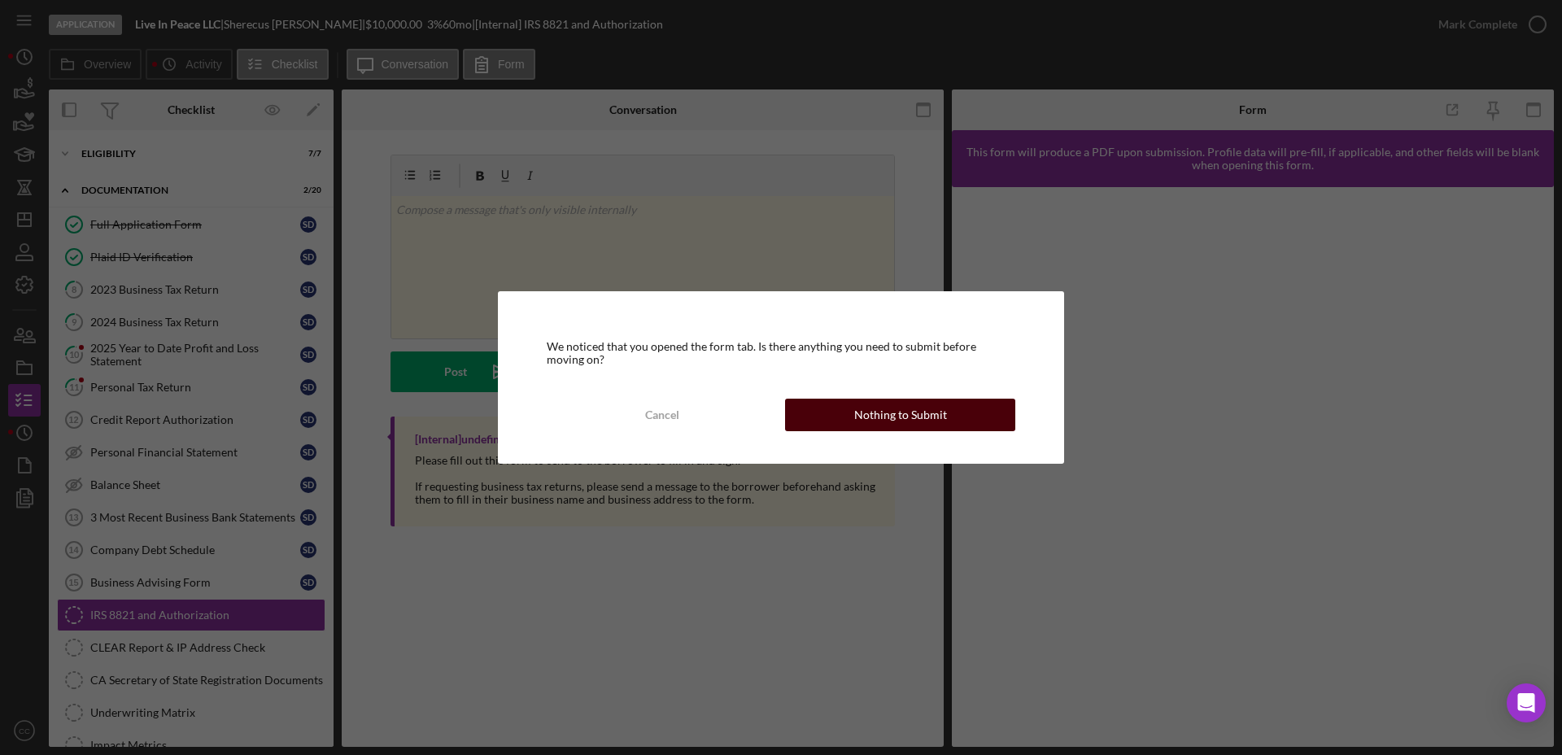
click at [881, 412] on div "Nothing to Submit" at bounding box center [900, 415] width 93 height 33
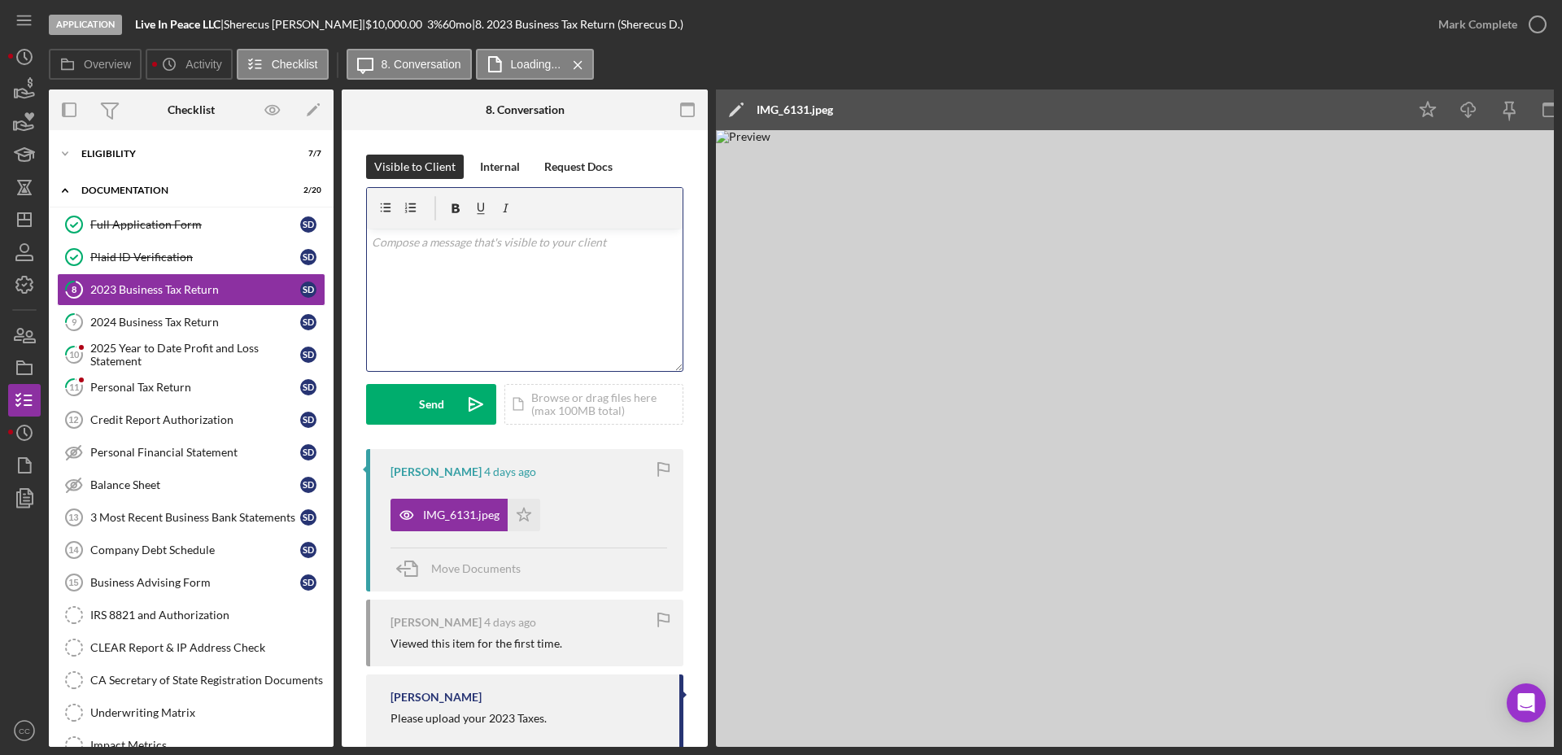
click at [509, 252] on div "v Color teal Color pink Remove color Add row above Add row below Add column bef…" at bounding box center [525, 300] width 316 height 142
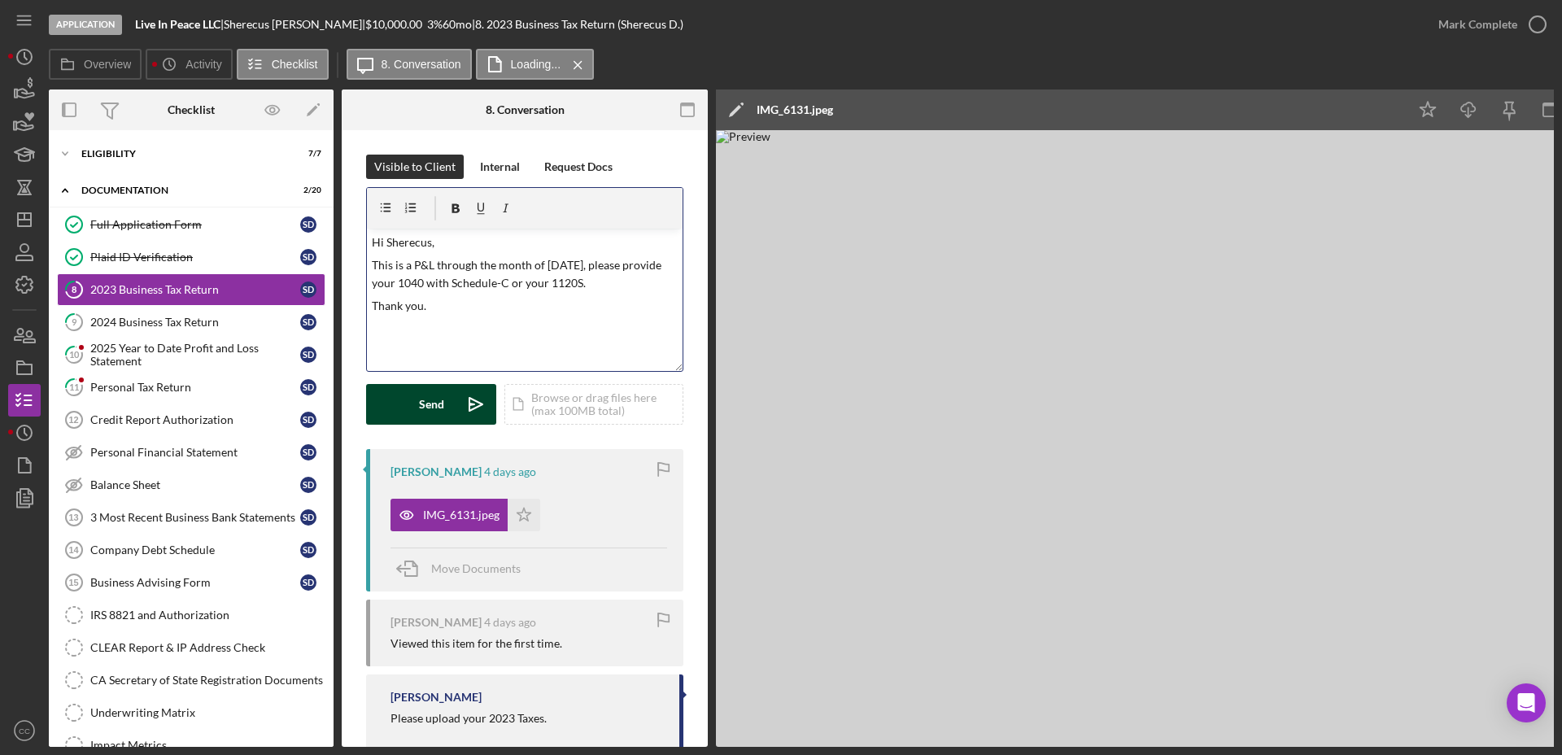
click at [437, 405] on div "Send" at bounding box center [431, 404] width 25 height 41
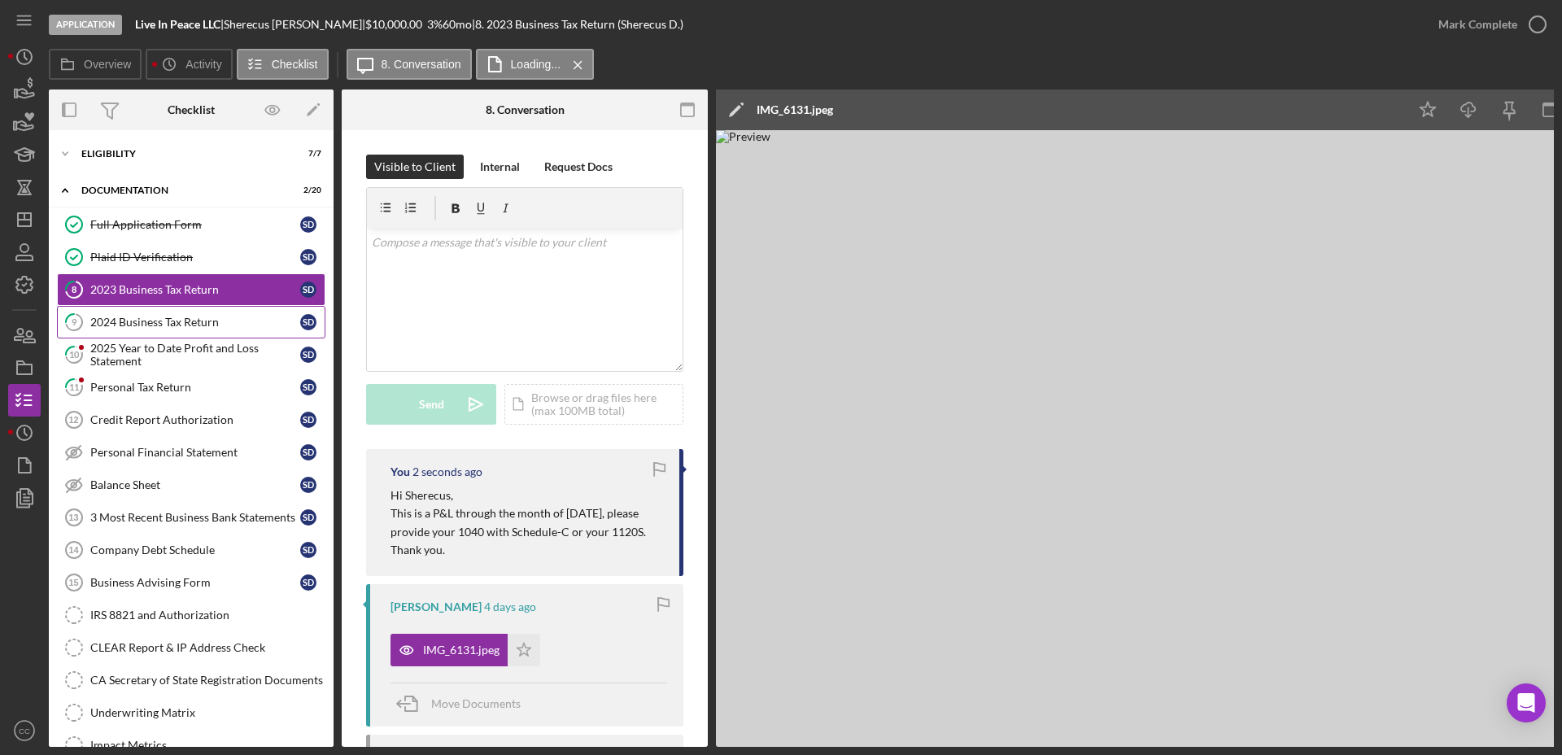
click at [148, 326] on div "2024 Business Tax Return" at bounding box center [195, 322] width 210 height 13
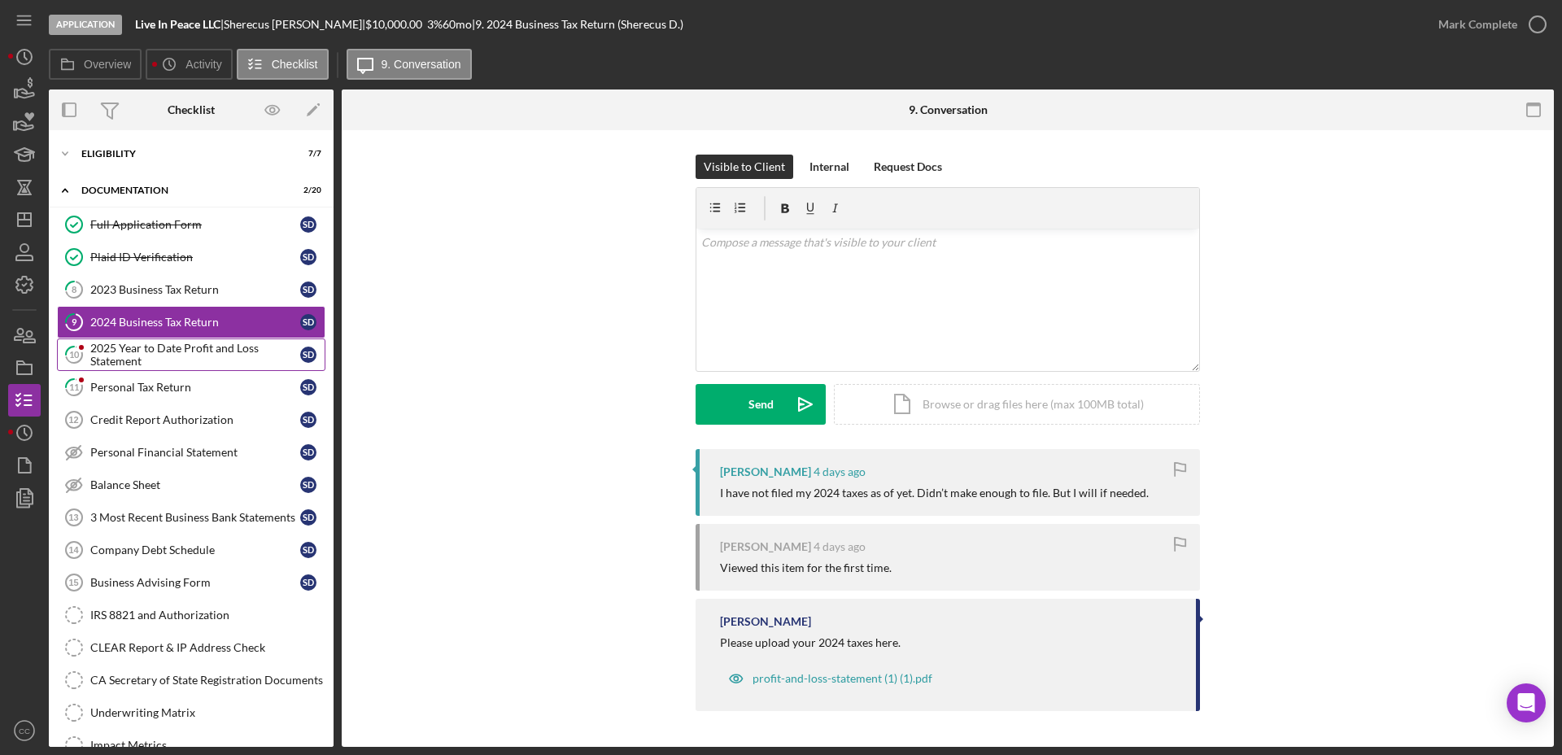
click at [168, 359] on div "2025 Year to Date Profit and Loss Statement" at bounding box center [195, 355] width 210 height 26
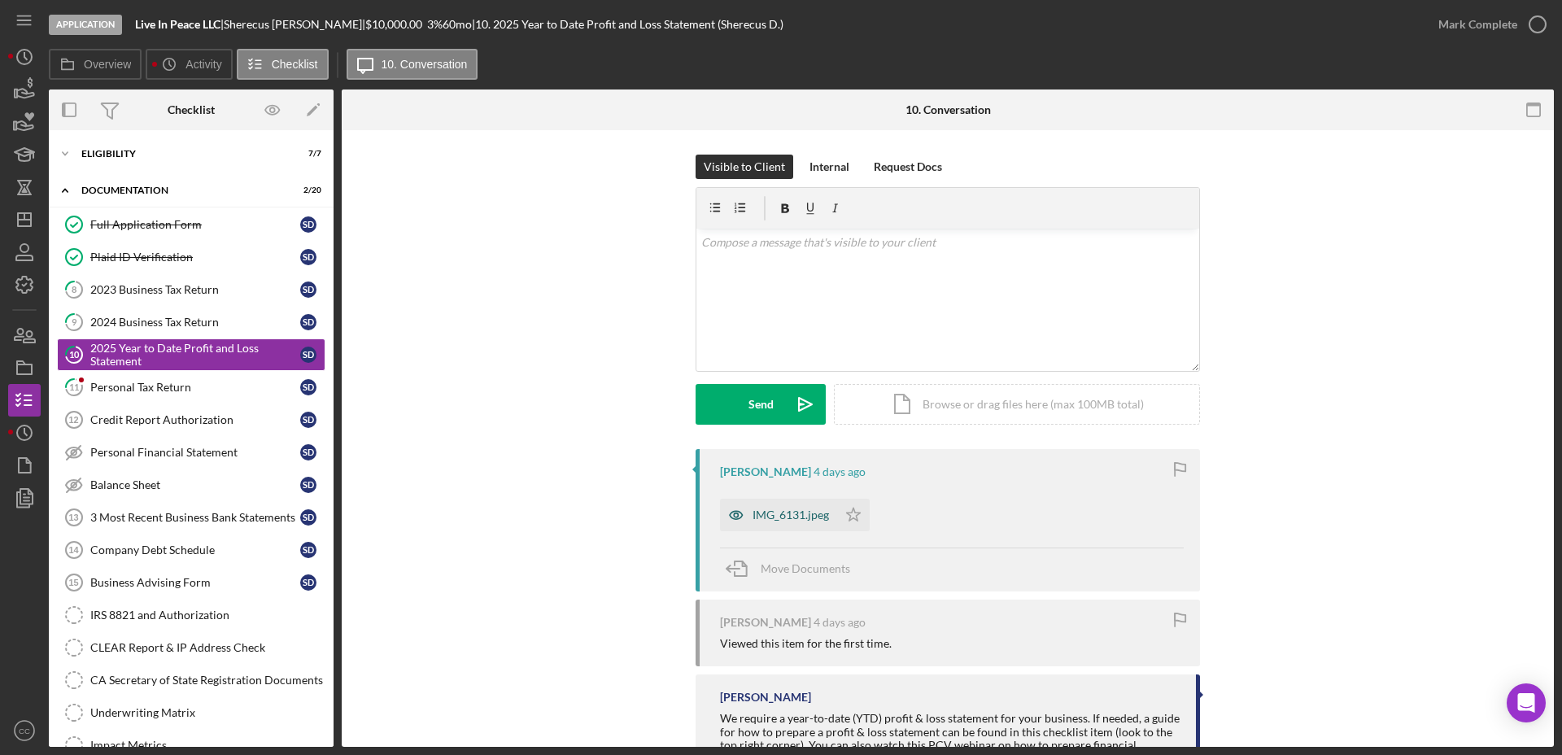
click at [784, 512] on div "IMG_6131.jpeg" at bounding box center [790, 514] width 76 height 13
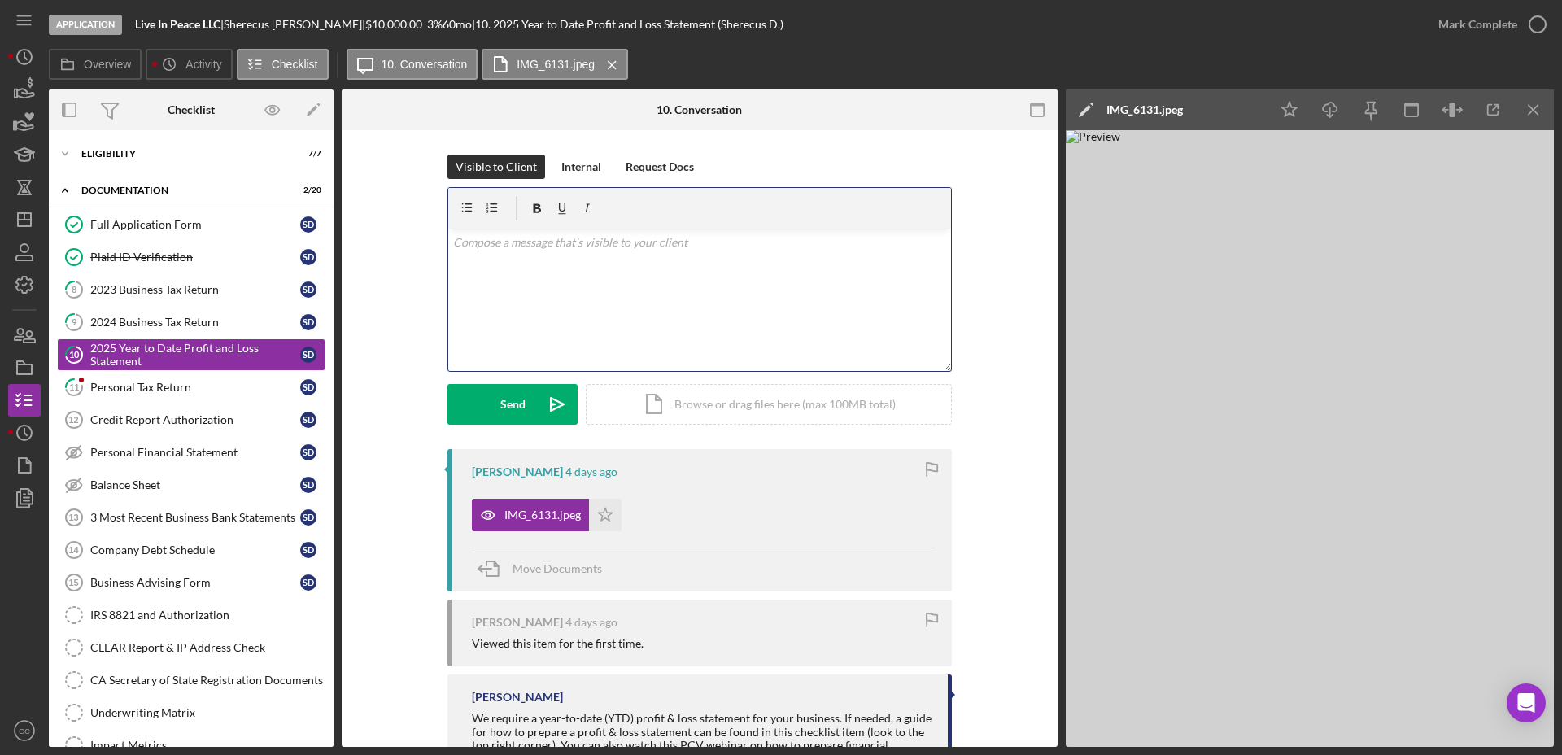
click at [678, 290] on div "v Color teal Color pink Remove color Add row above Add row below Add column bef…" at bounding box center [699, 300] width 503 height 142
drag, startPoint x: 775, startPoint y: 263, endPoint x: 499, endPoint y: 278, distance: 276.2
click at [499, 278] on p "This is a P&L through the month of [DATE], please provide your 1040 with Schedu…" at bounding box center [700, 274] width 494 height 37
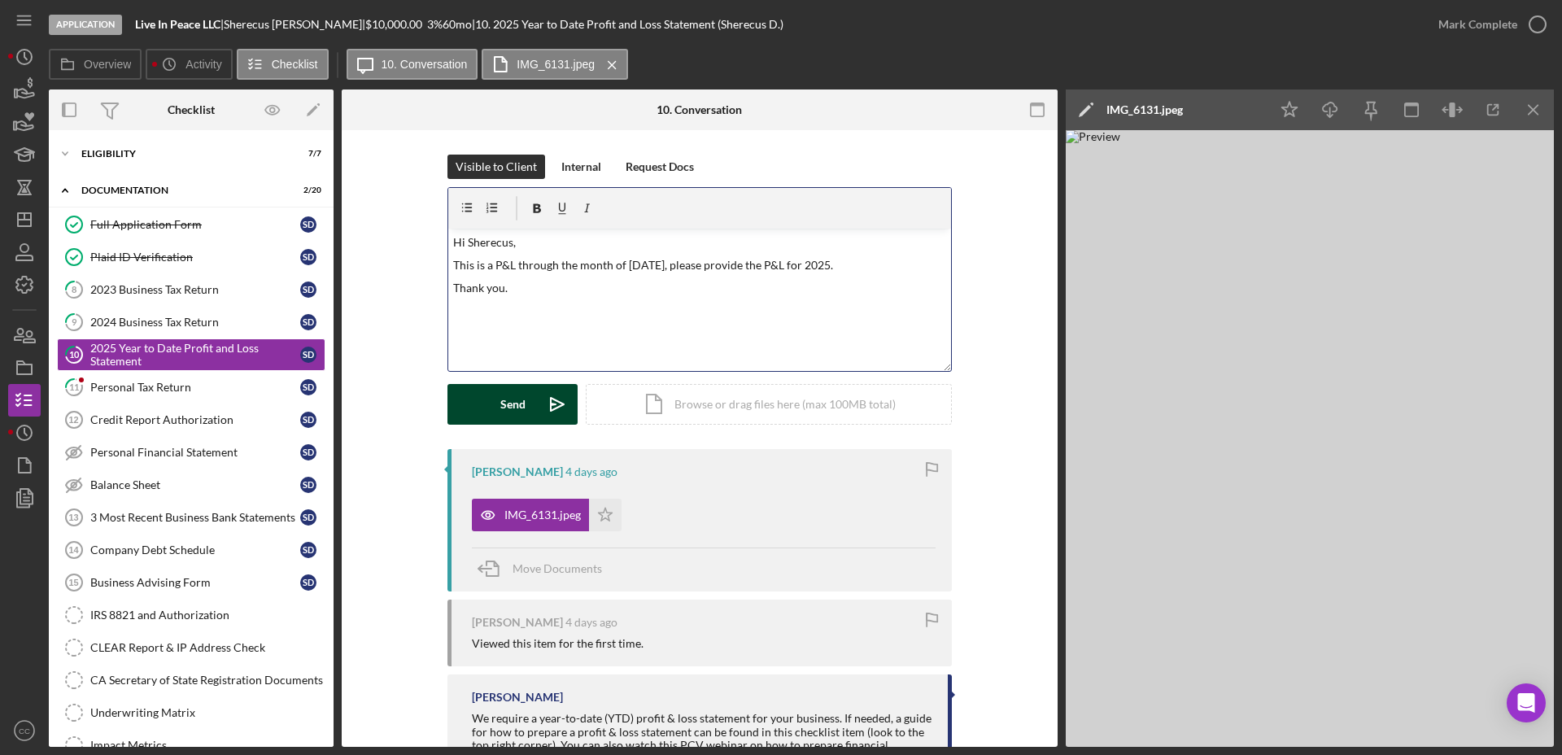
click at [506, 390] on div "Send" at bounding box center [512, 404] width 25 height 41
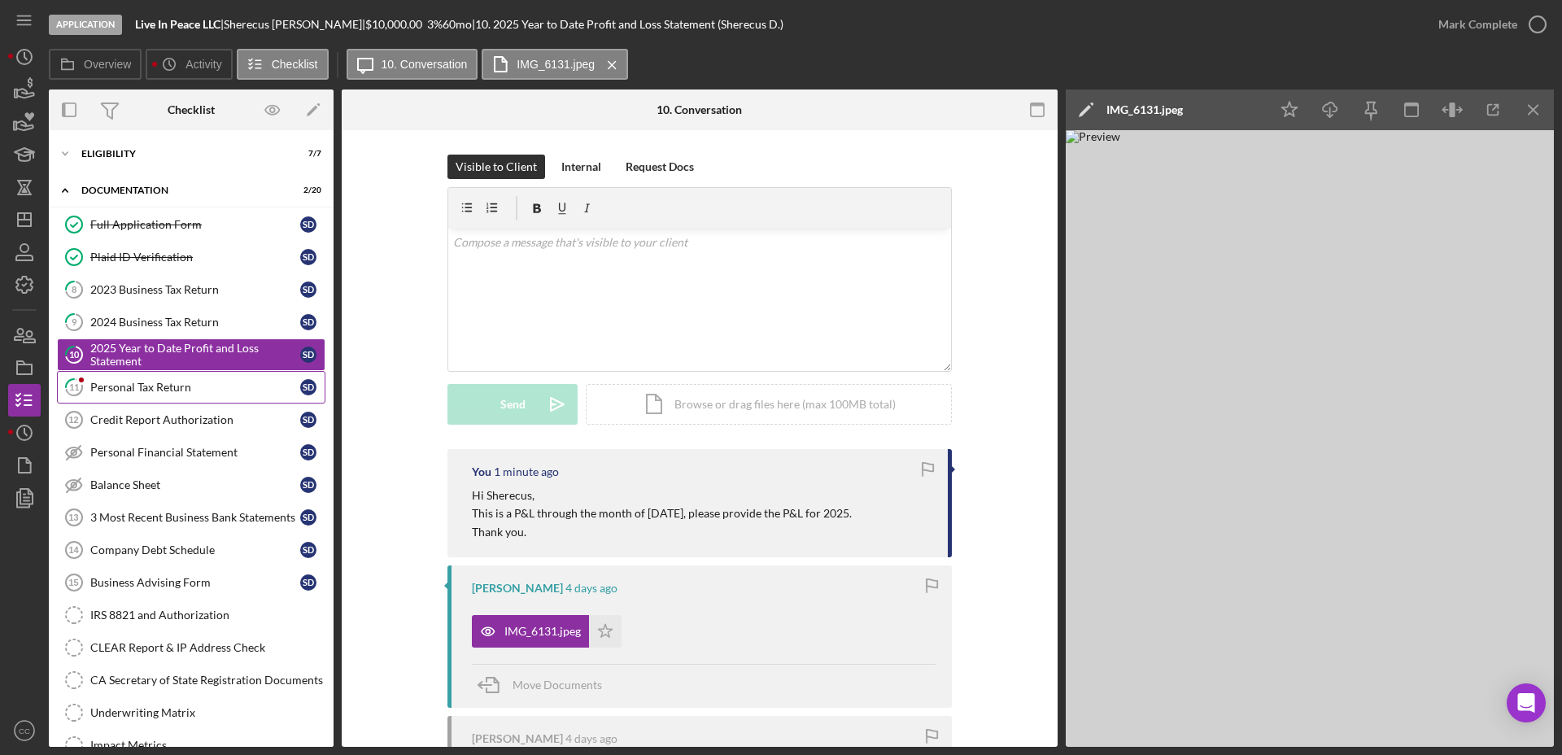
click at [166, 395] on link "11 Personal Tax Return S D" at bounding box center [191, 387] width 268 height 33
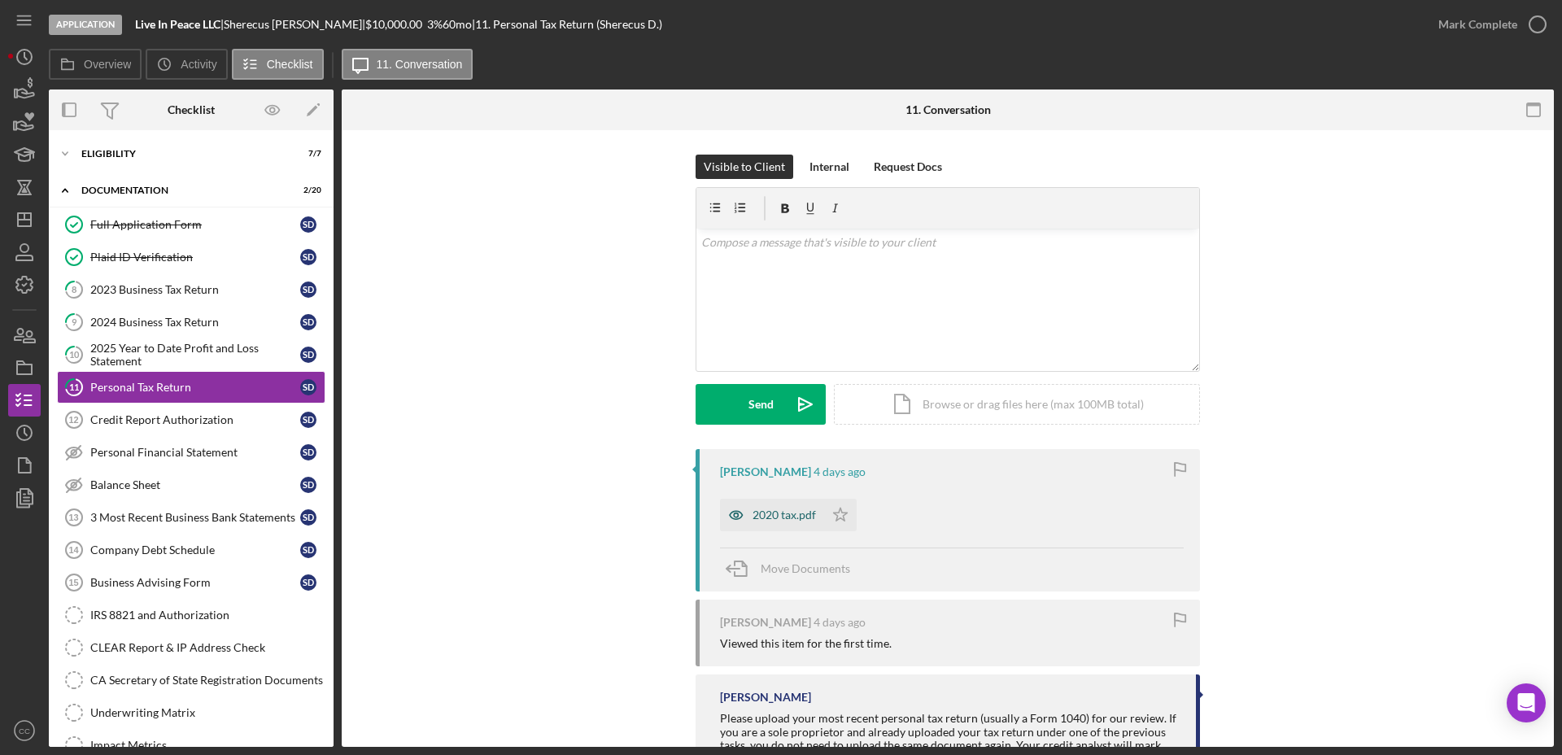
click at [760, 522] on div "2020 tax.pdf" at bounding box center [772, 515] width 104 height 33
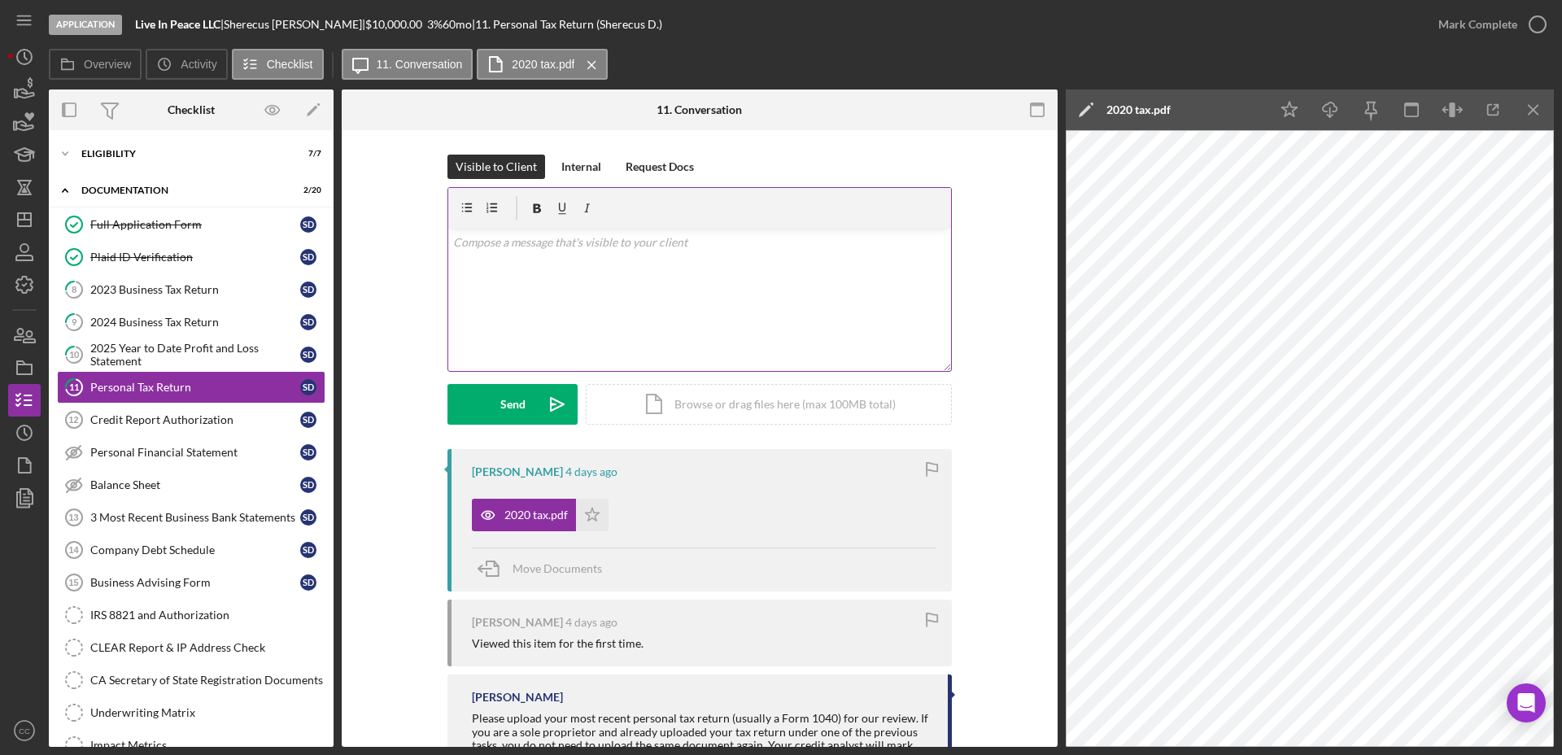
click at [692, 293] on div "v Color teal Color pink Remove color Add row above Add row below Add column bef…" at bounding box center [699, 300] width 503 height 142
click at [621, 285] on div "v Color teal Color pink Remove color Add row above Add row below Add column bef…" at bounding box center [699, 300] width 503 height 142
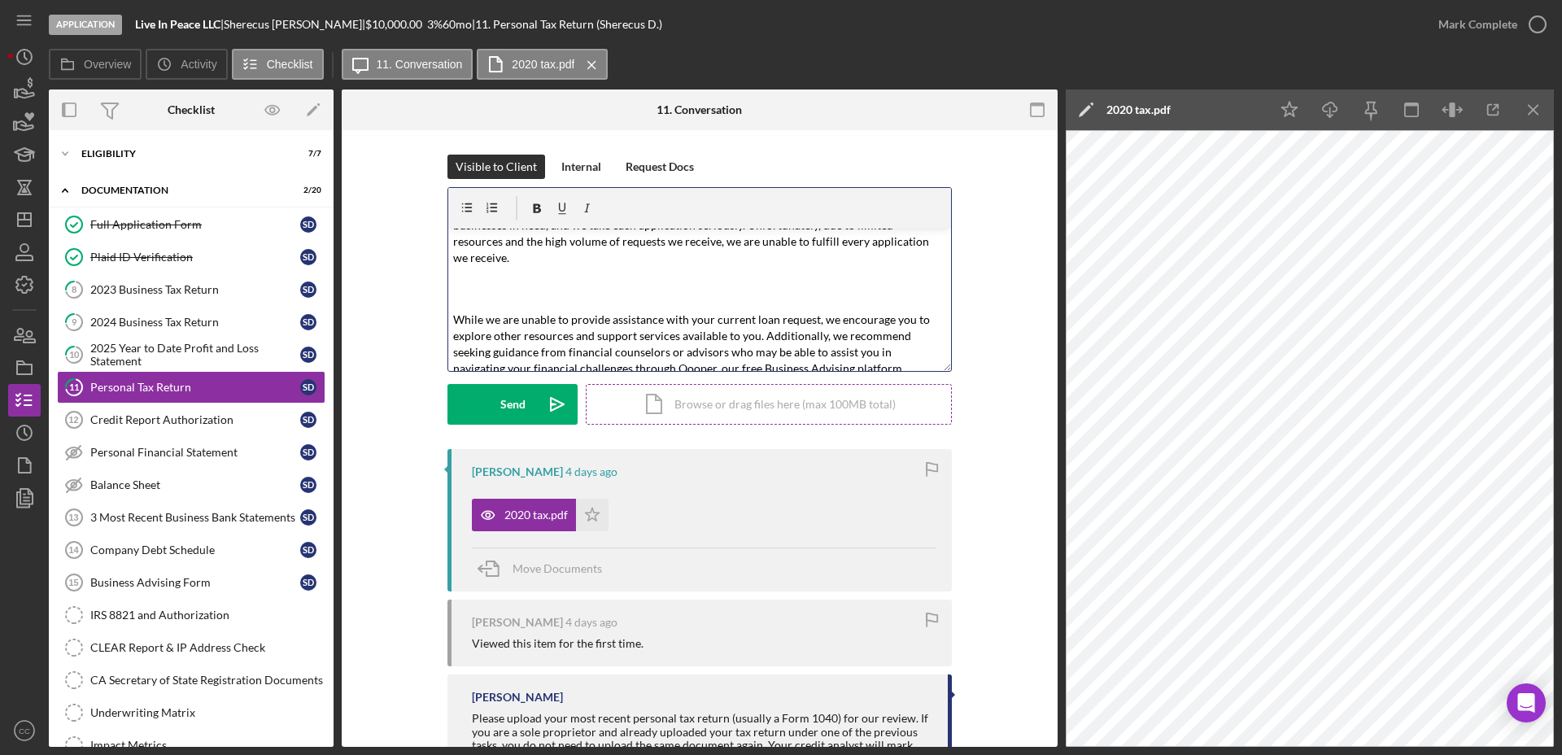
scroll to position [263, 0]
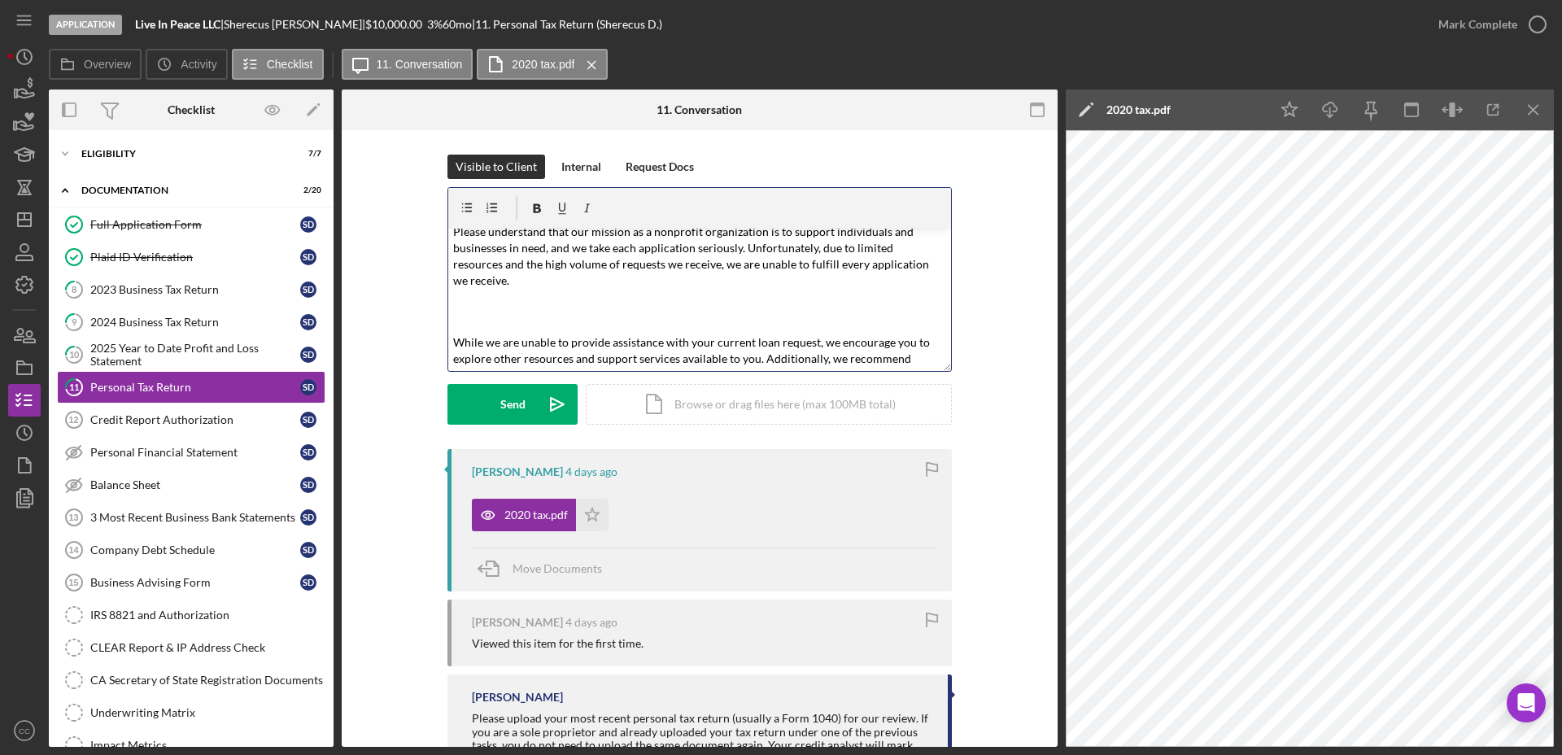
click at [509, 293] on p at bounding box center [700, 311] width 494 height 37
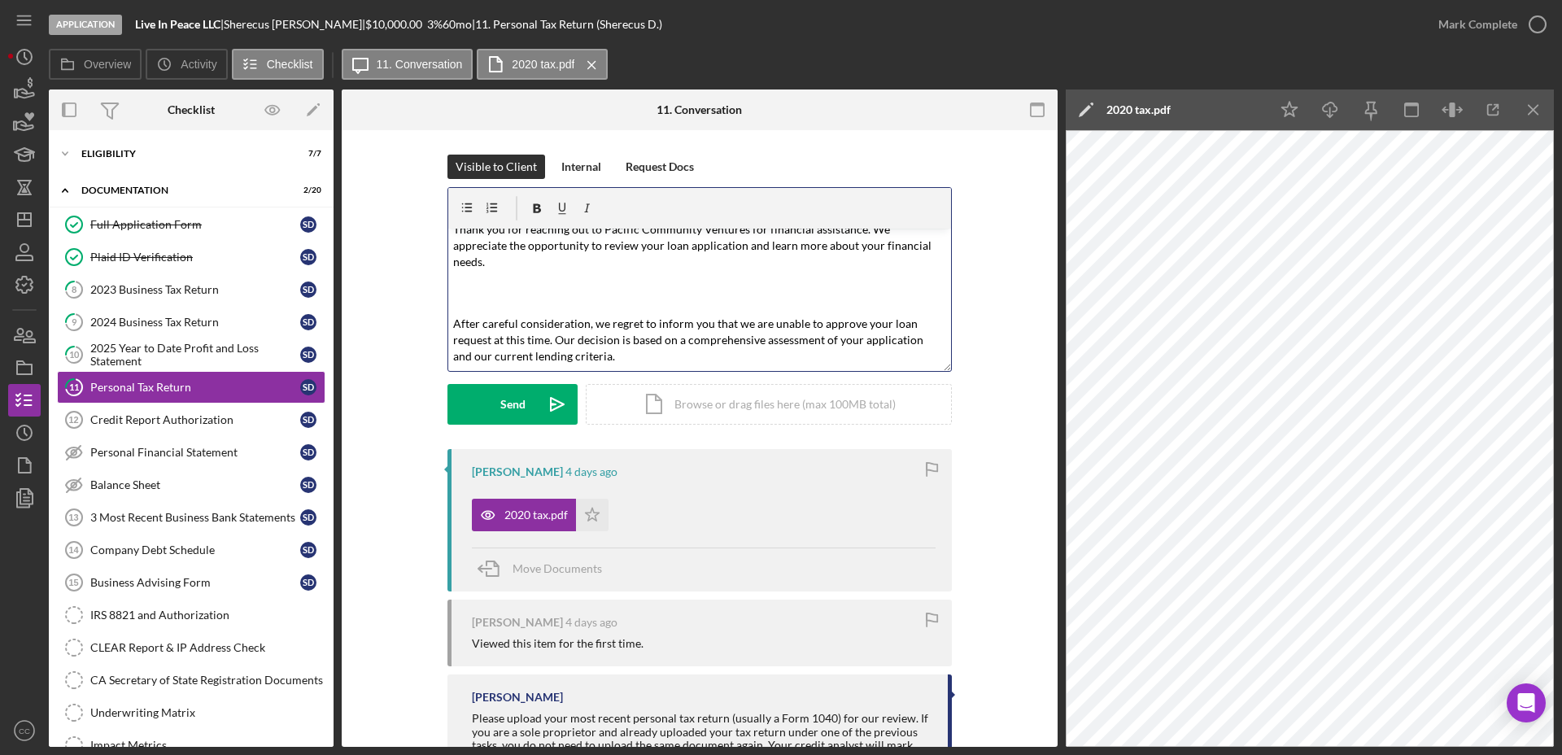
click at [499, 301] on div "v Color teal Color pink Remove color Add row above Add row below Add column bef…" at bounding box center [699, 300] width 503 height 142
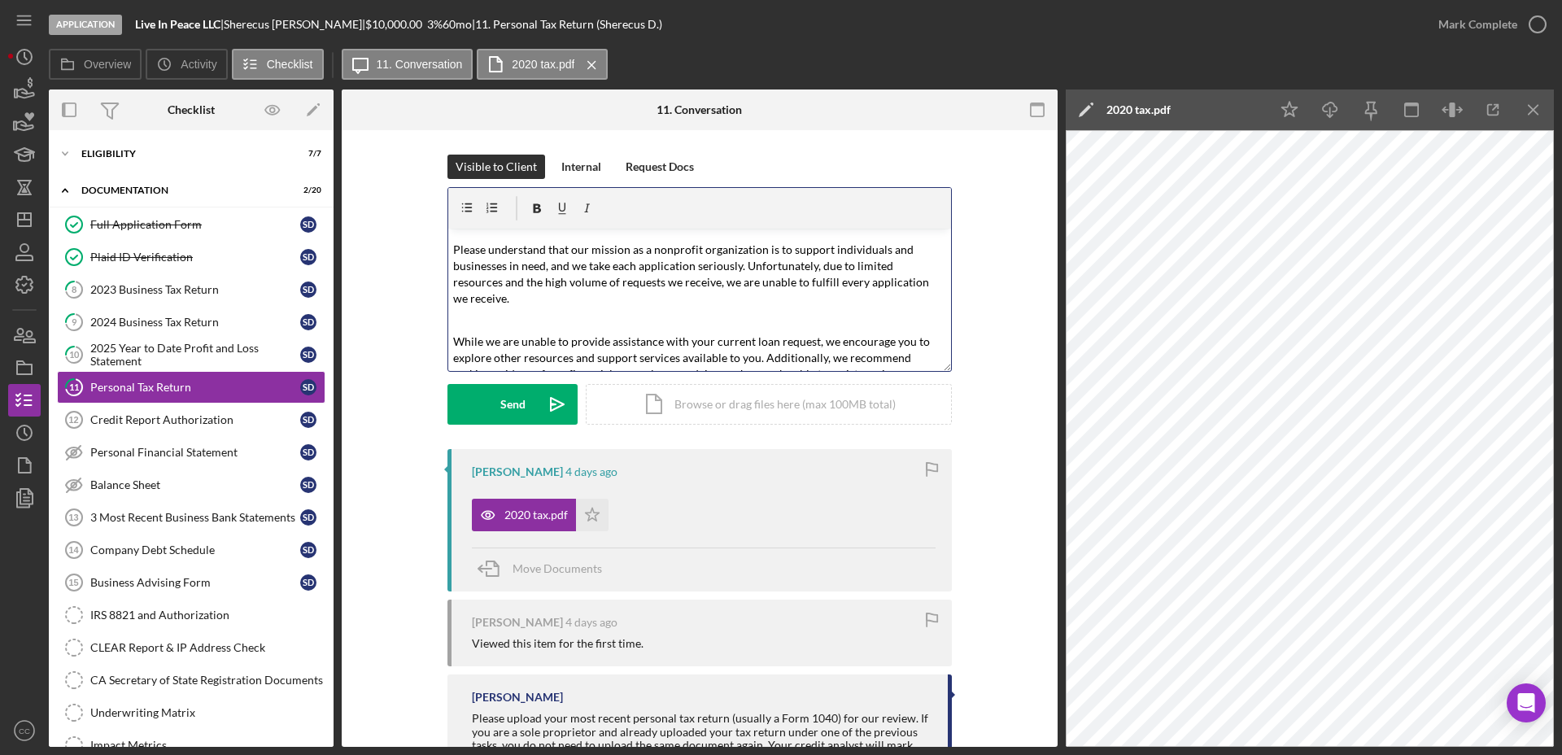
scroll to position [125, 0]
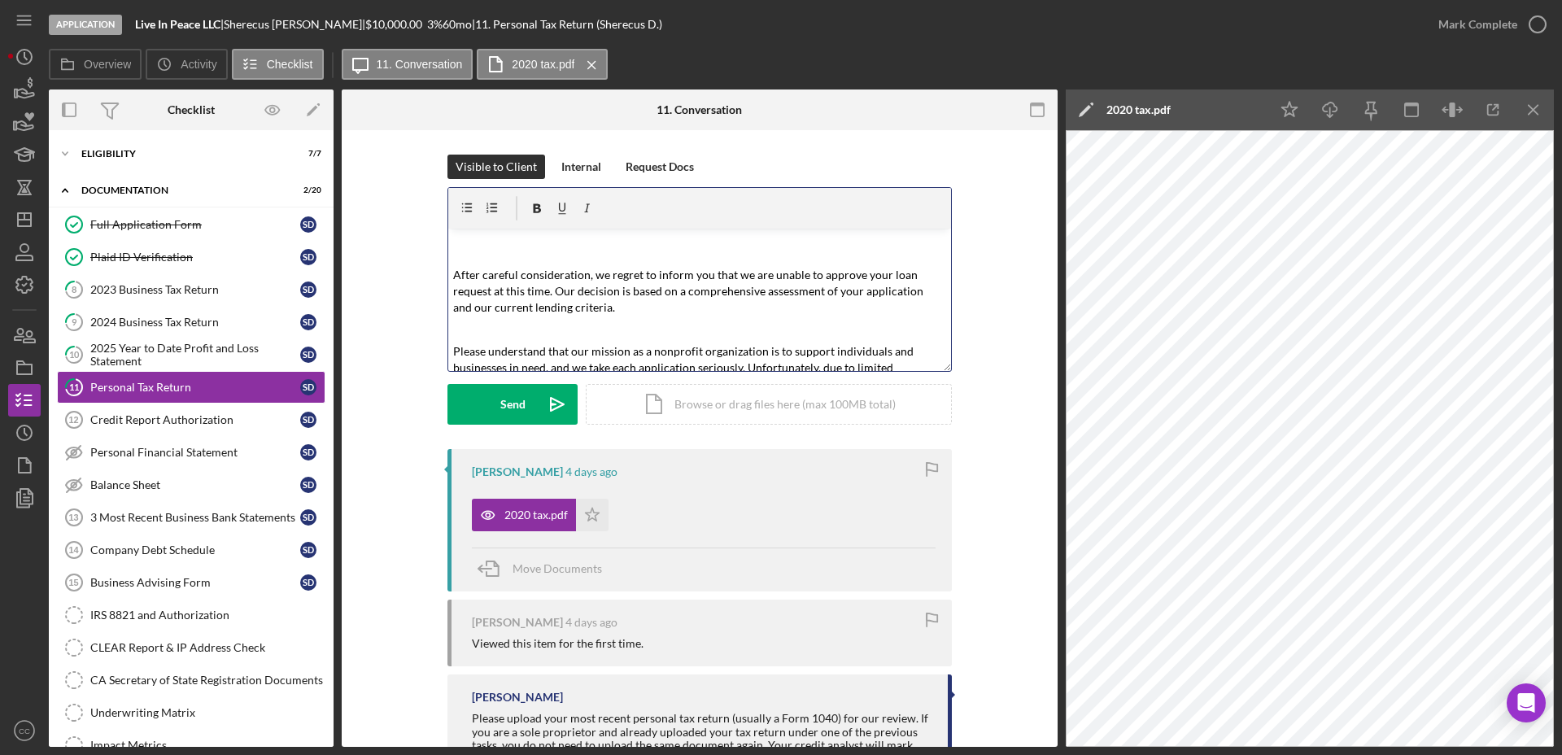
click at [506, 299] on div "v Color teal Color pink Remove color Add row above Add row below Add column bef…" at bounding box center [699, 300] width 503 height 142
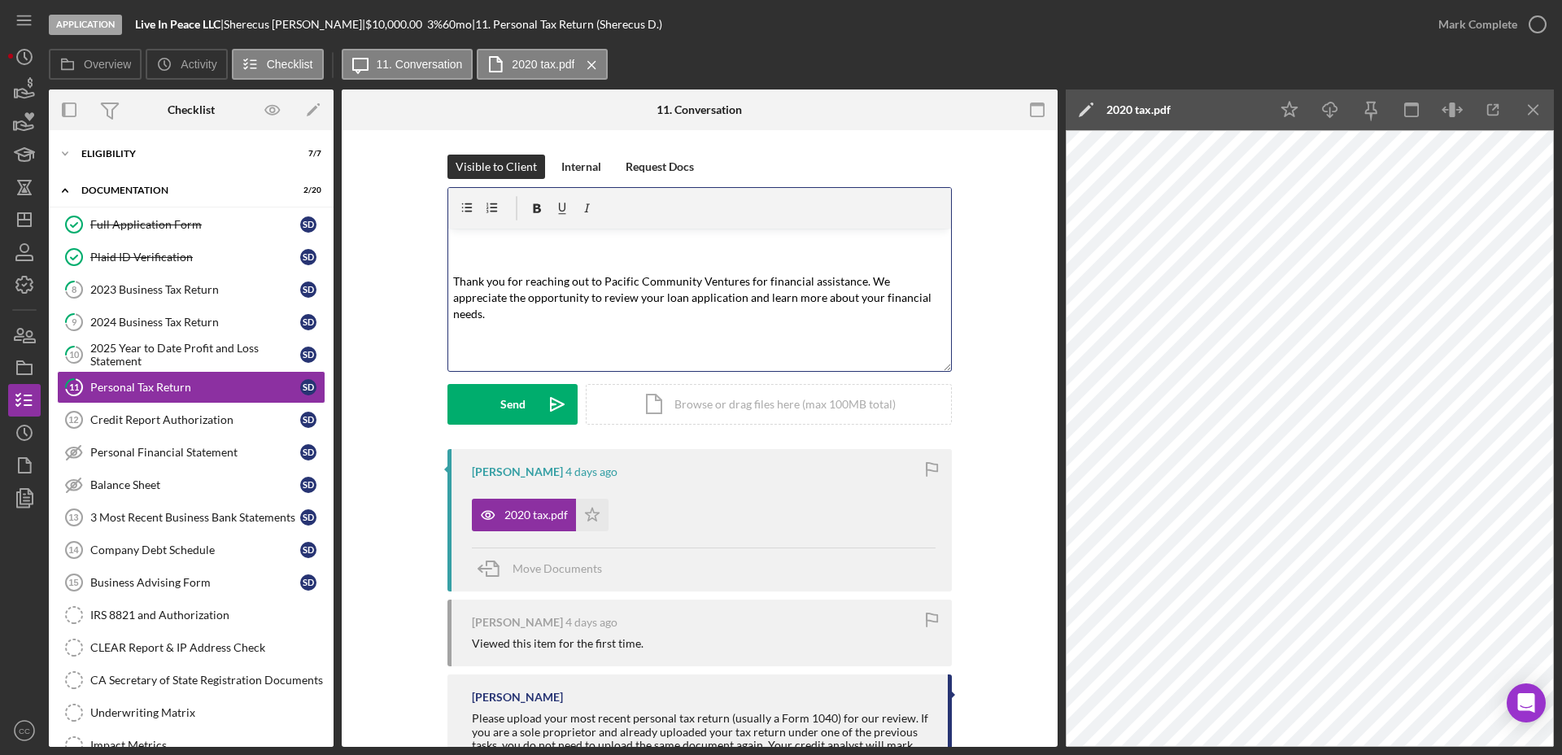
scroll to position [24, 0]
click at [511, 328] on p at bounding box center [700, 346] width 494 height 37
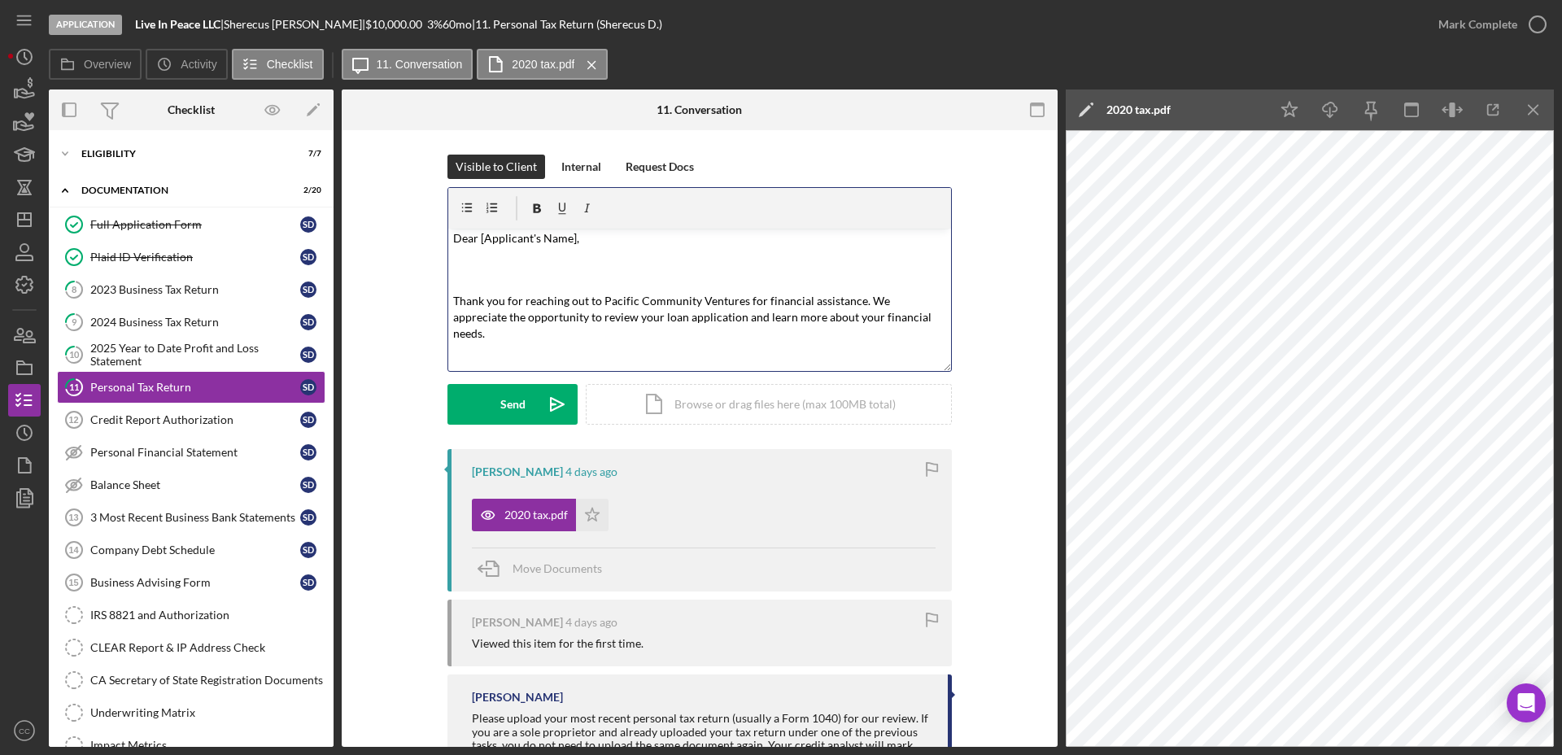
scroll to position [0, 0]
click at [496, 266] on p at bounding box center [700, 275] width 494 height 37
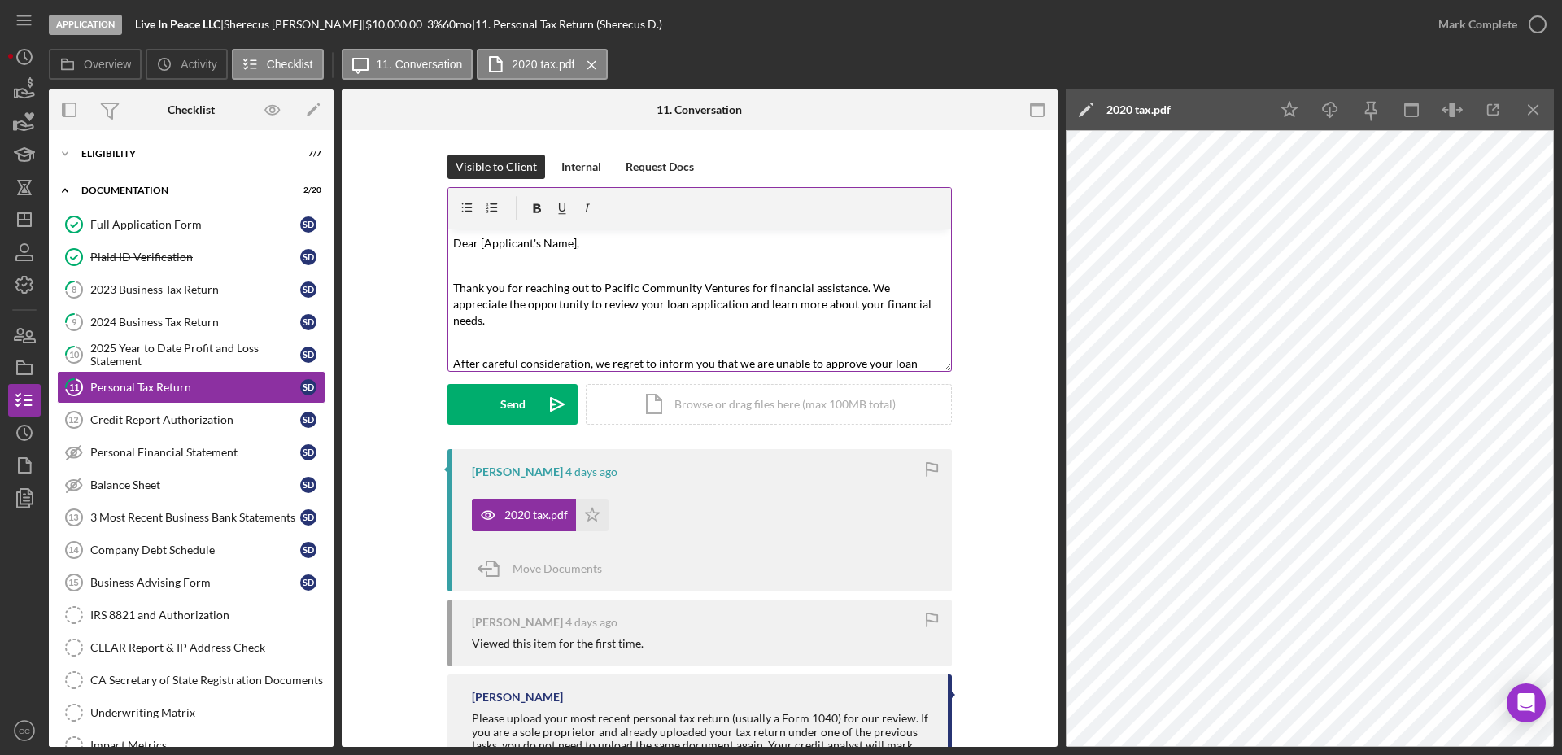
click at [253, 20] on div "[PERSON_NAME] |" at bounding box center [295, 24] width 142 height 13
click at [251, 20] on div "[PERSON_NAME] |" at bounding box center [295, 24] width 142 height 13
copy div "Sherecus"
drag, startPoint x: 594, startPoint y: 244, endPoint x: 1049, endPoint y: 196, distance: 458.0
click at [660, 239] on p "Dear [Applicant's Name]," at bounding box center [700, 242] width 494 height 19
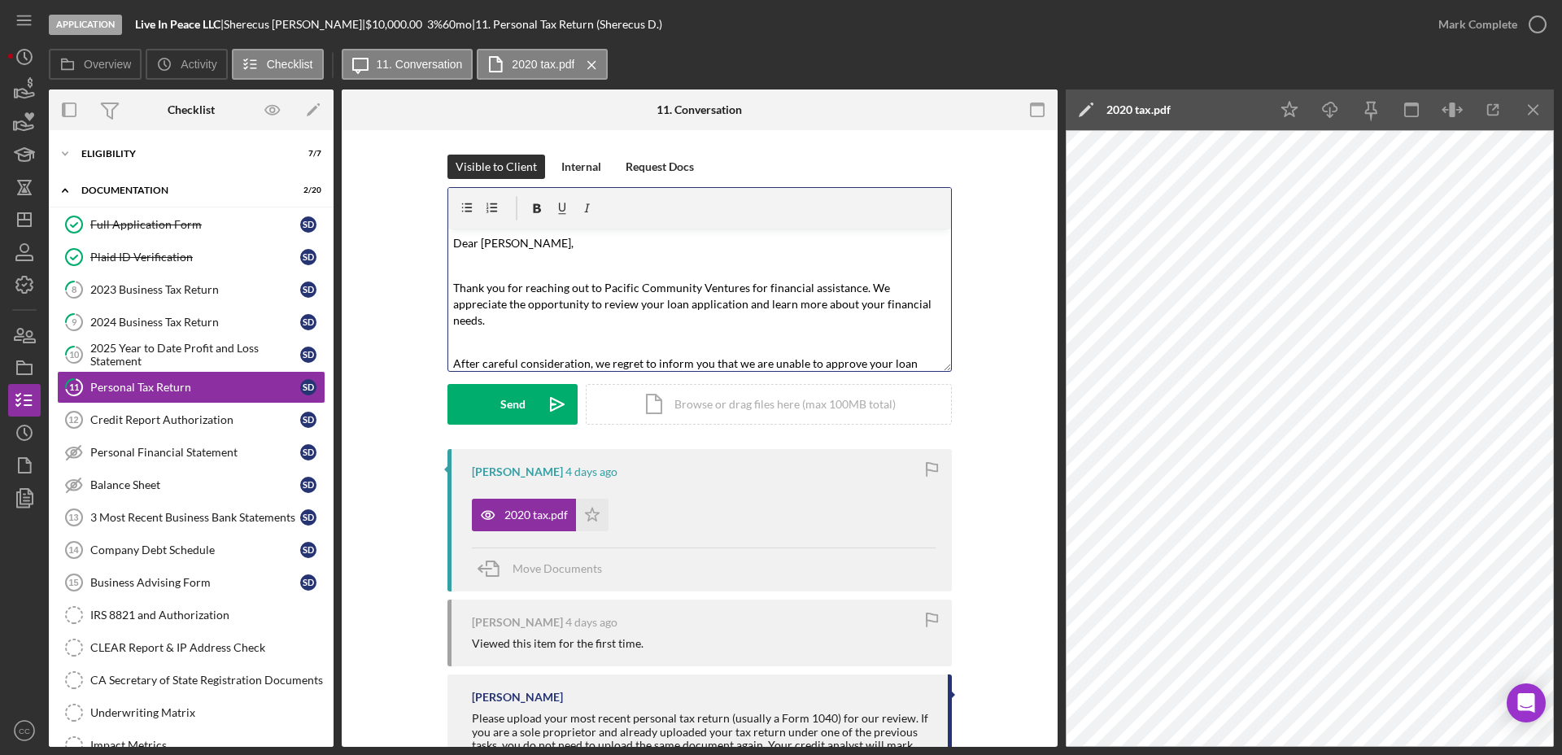
scroll to position [102, 0]
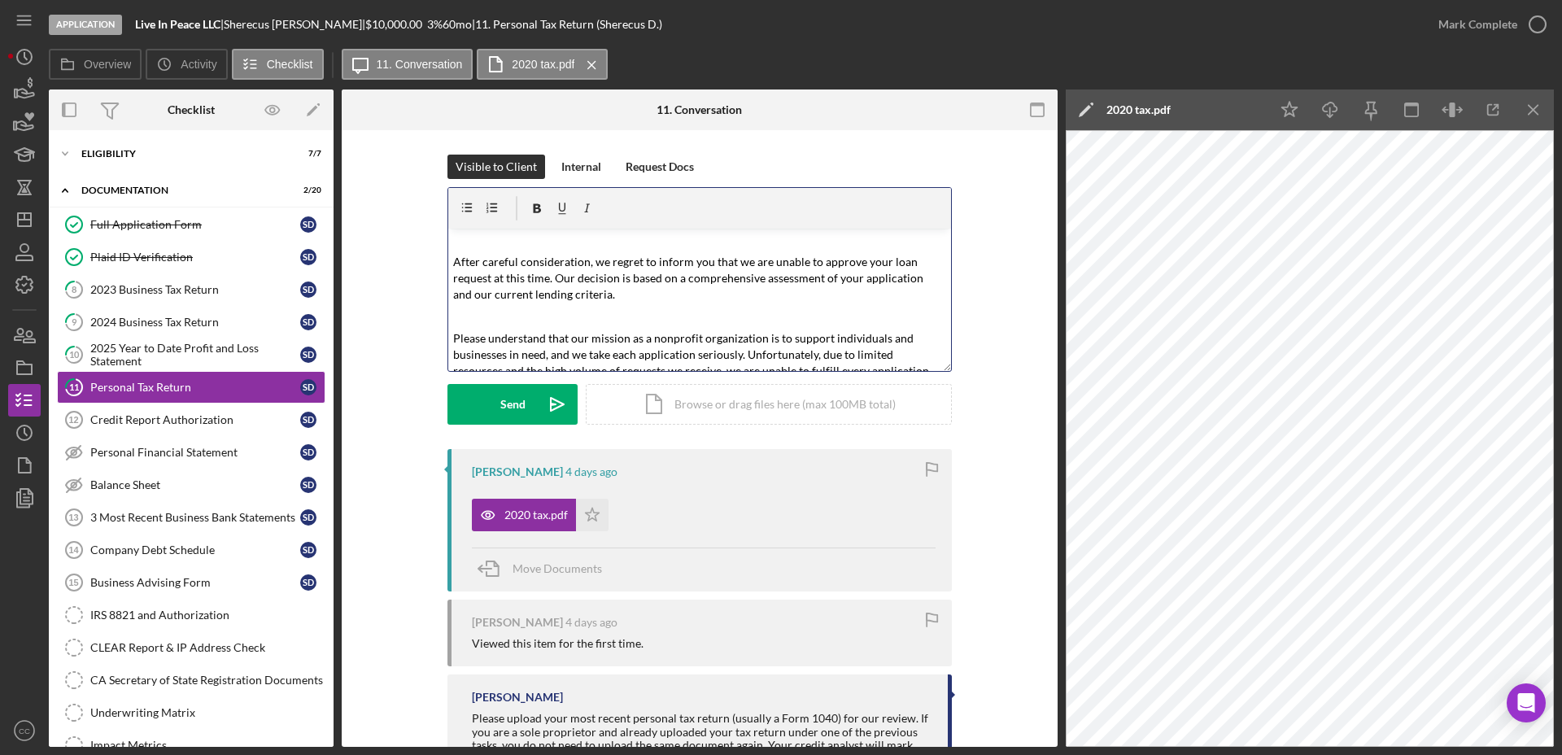
click at [508, 307] on p at bounding box center [700, 316] width 494 height 18
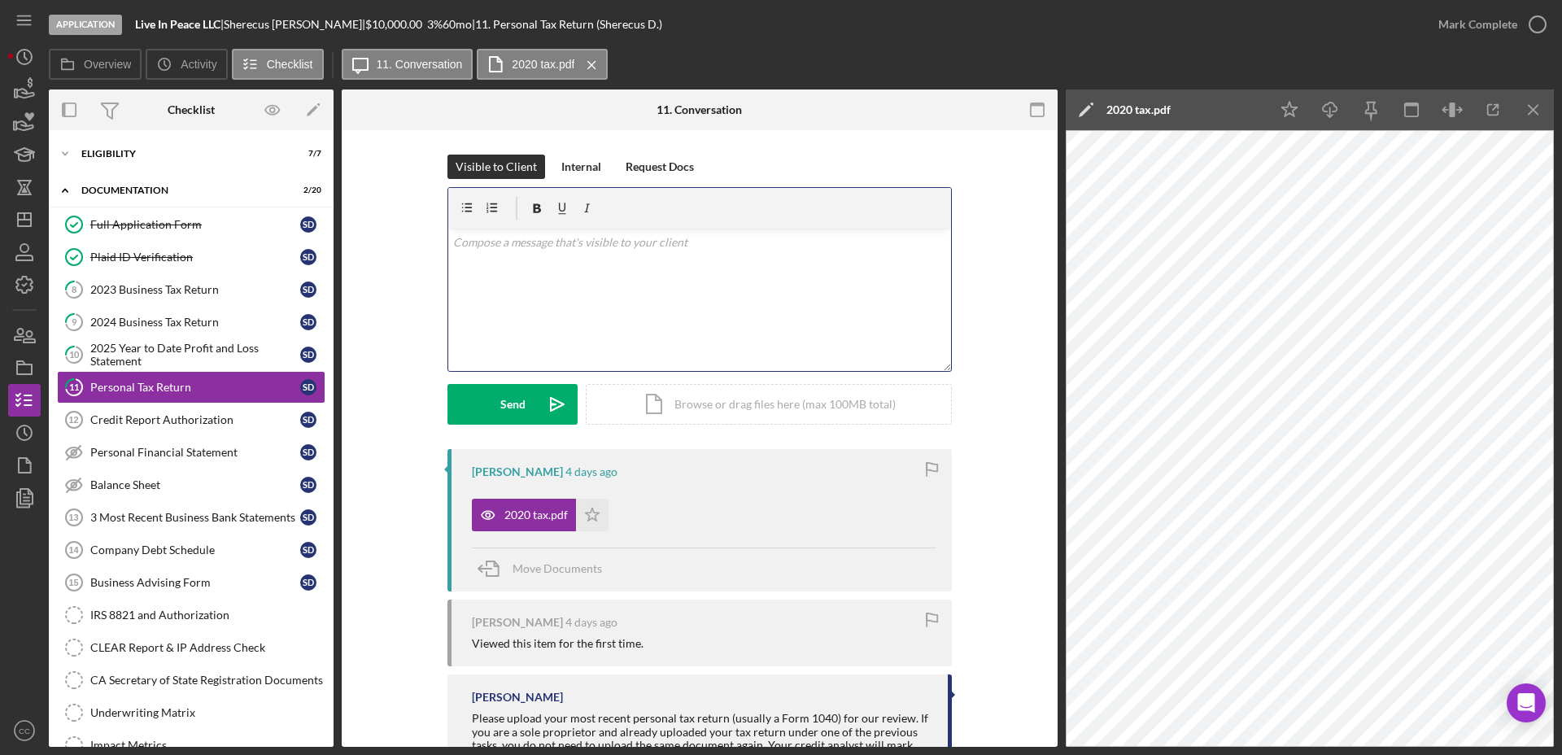
scroll to position [0, 0]
click at [138, 319] on div "2024 Business Tax Return" at bounding box center [195, 322] width 210 height 13
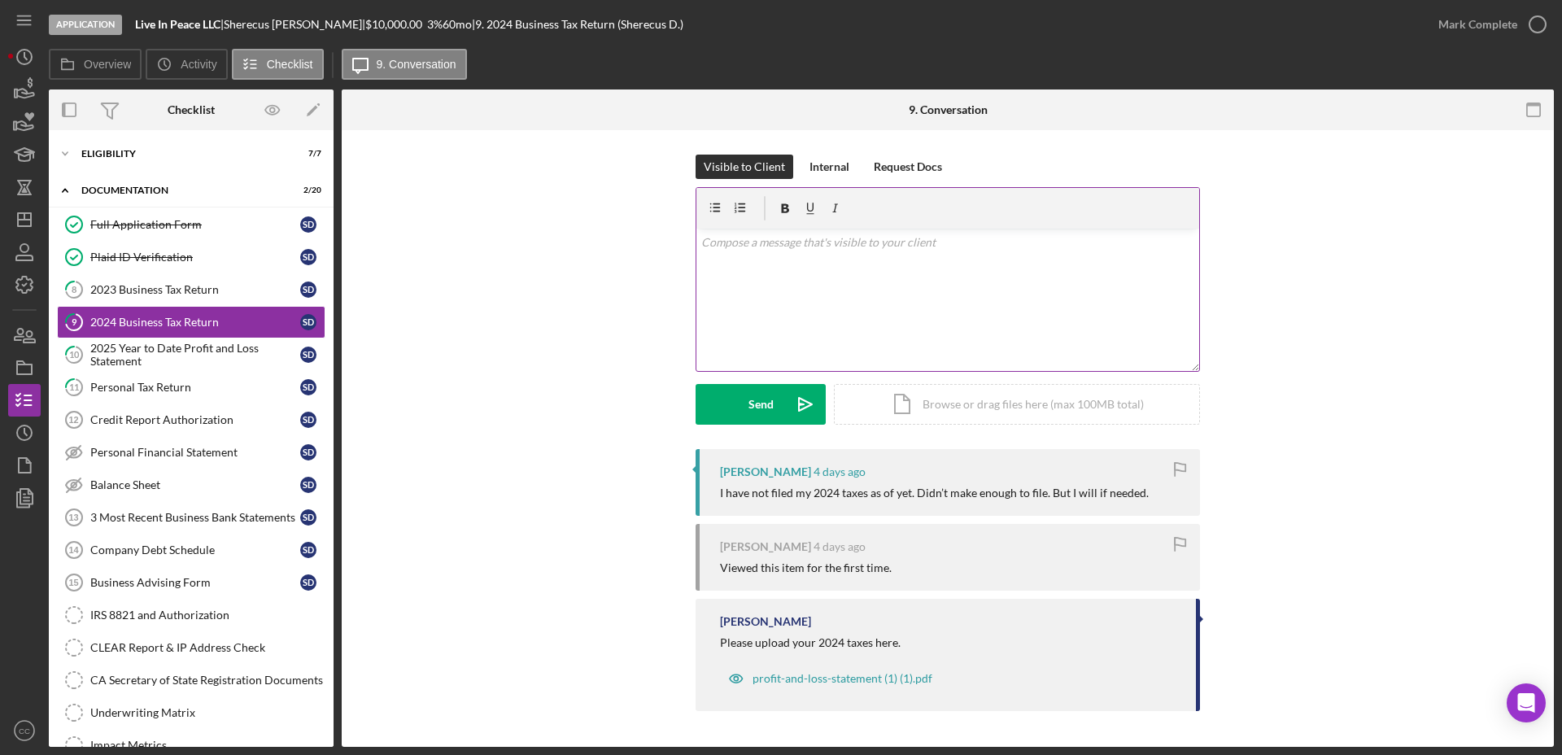
click at [885, 285] on div "v Color teal Color pink Remove color Add row above Add row below Add column bef…" at bounding box center [947, 300] width 503 height 142
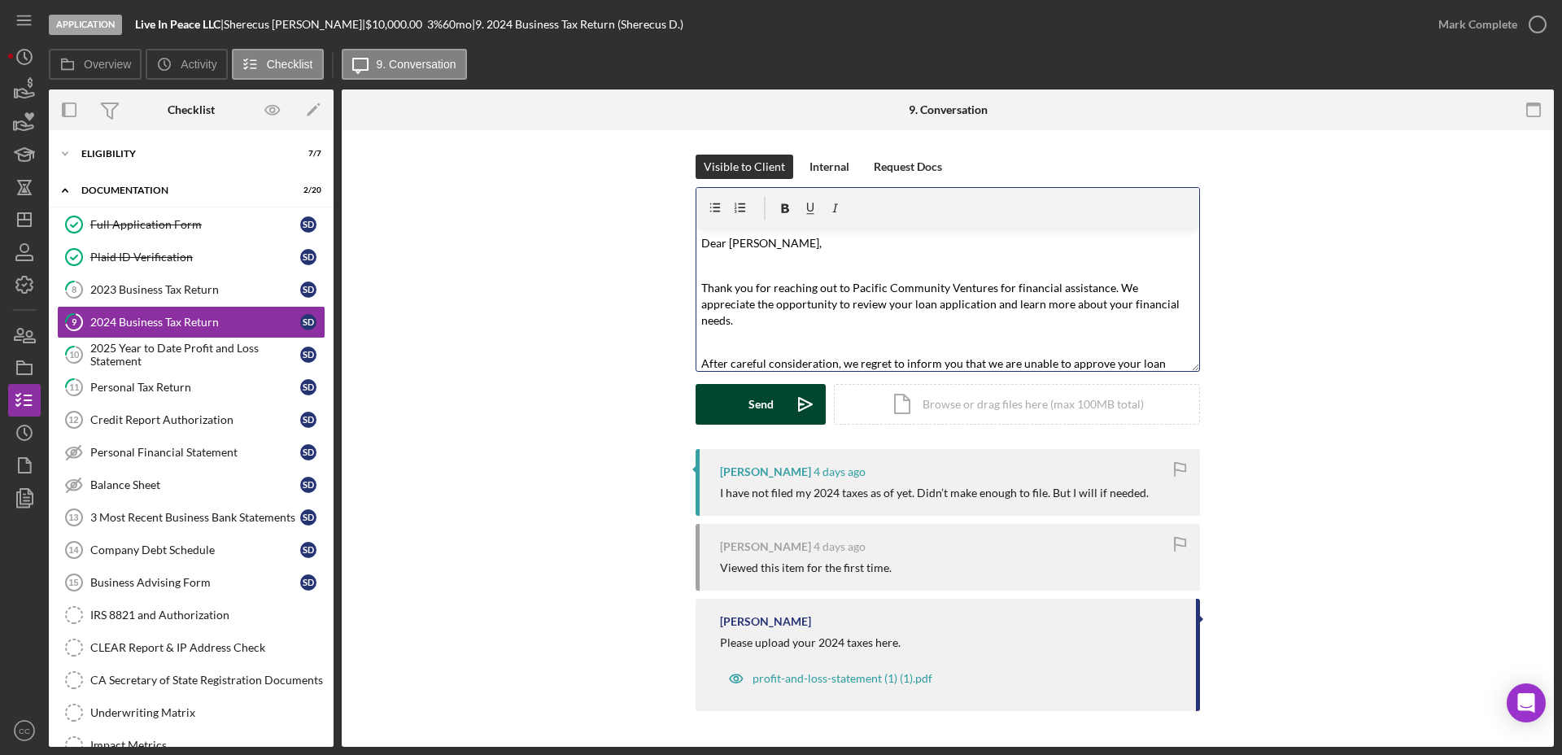
click at [736, 403] on button "Send Icon/icon-invite-send" at bounding box center [760, 404] width 130 height 41
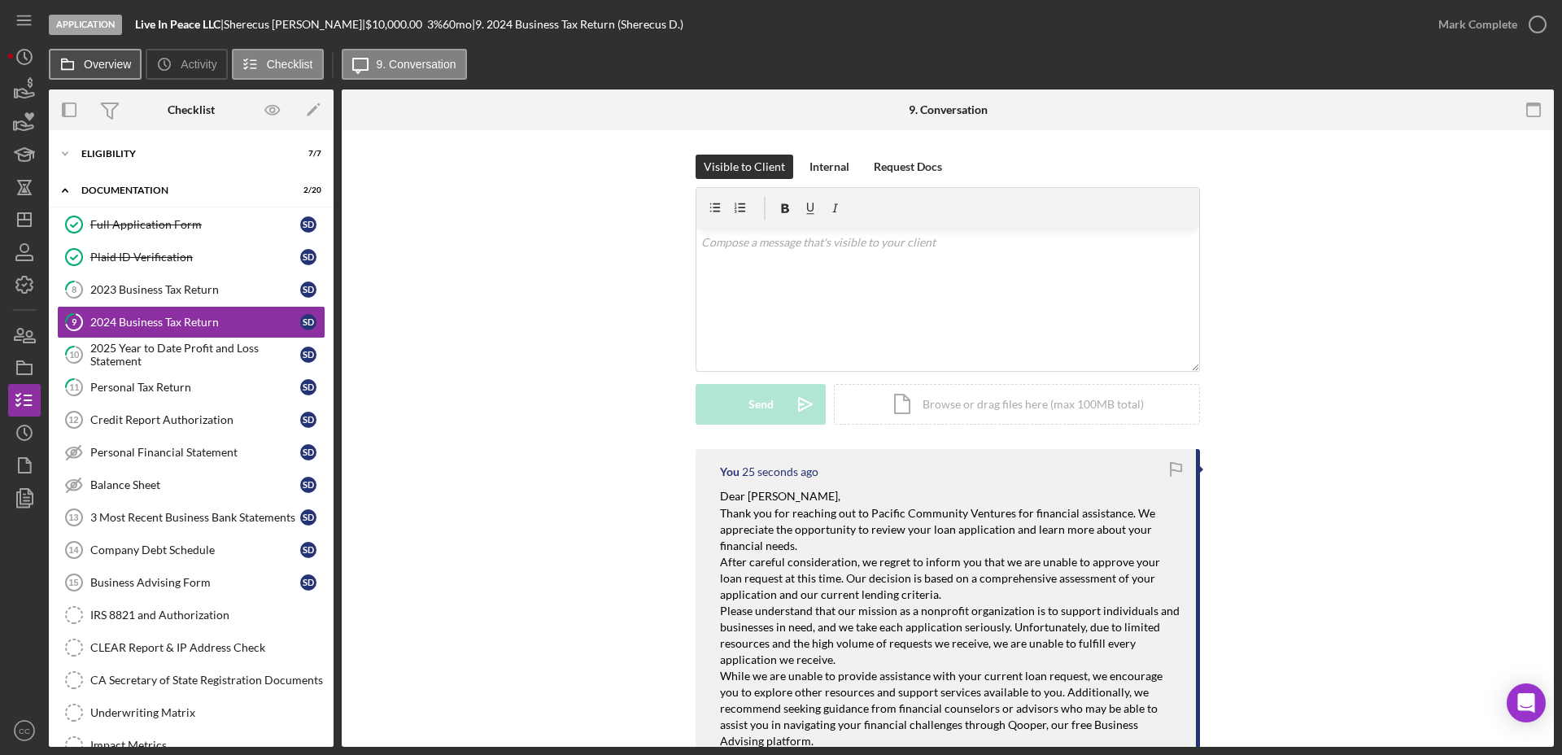
click at [108, 72] on button "Overview" at bounding box center [95, 64] width 93 height 31
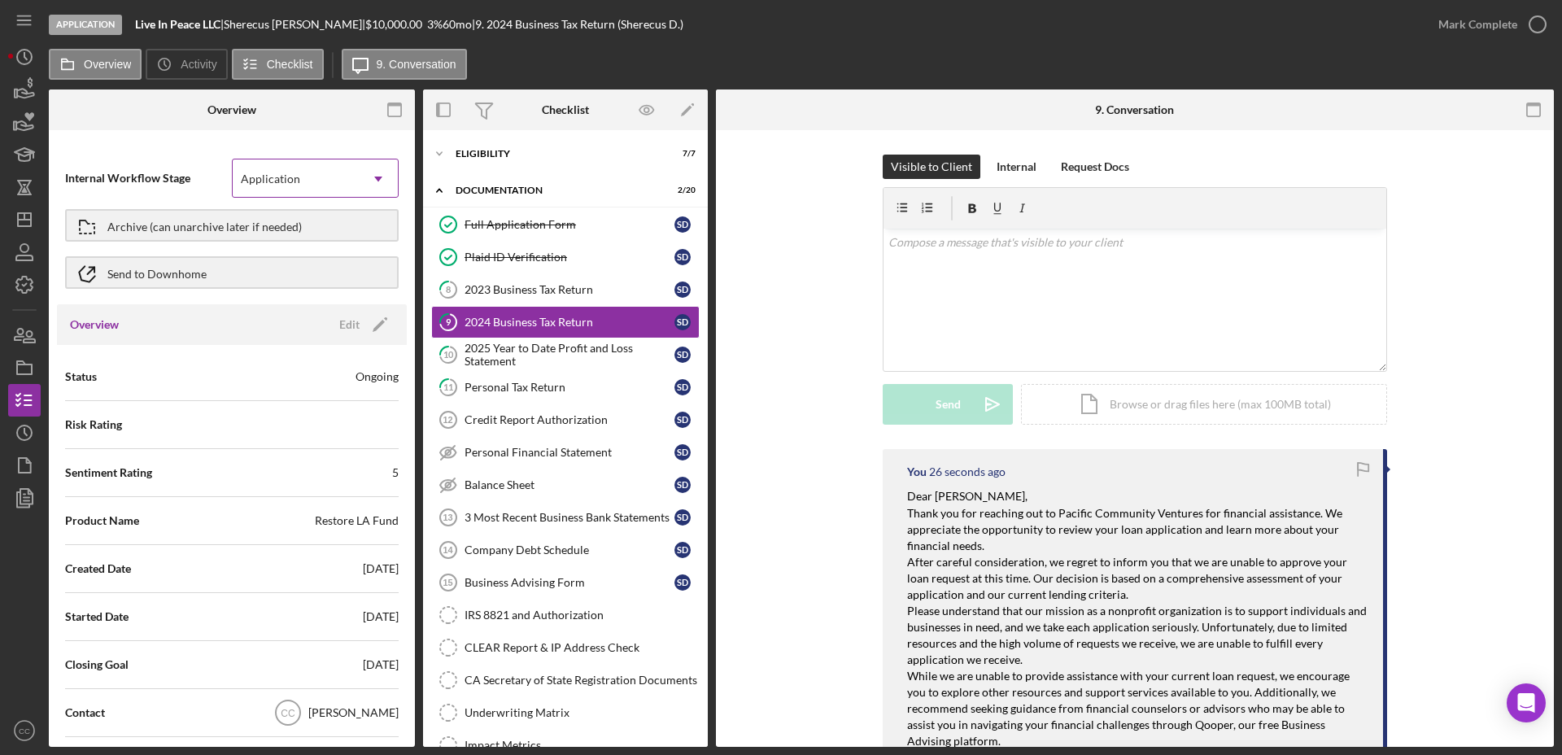
click at [303, 194] on div "Application" at bounding box center [296, 178] width 126 height 37
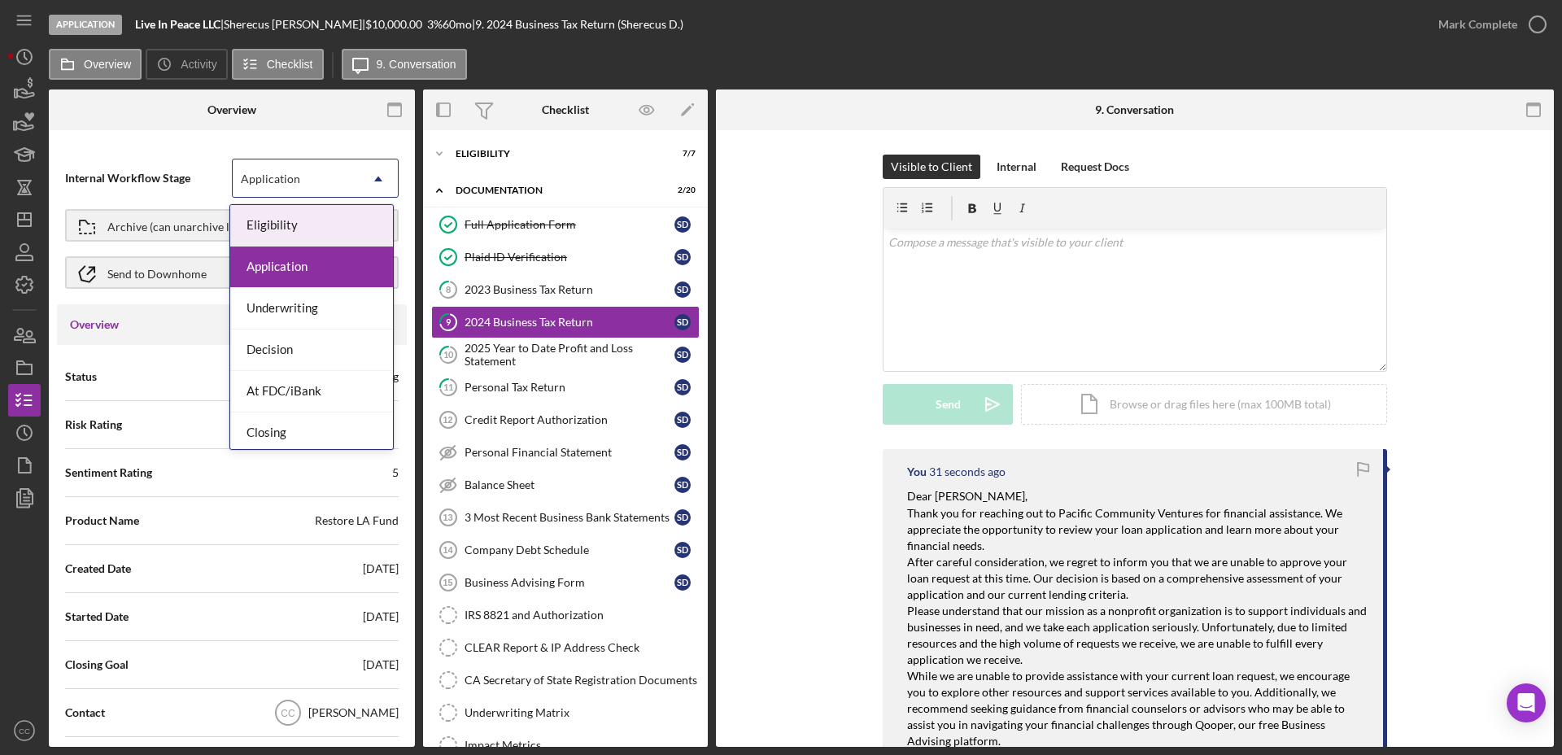
click at [306, 170] on div "Application" at bounding box center [296, 178] width 126 height 37
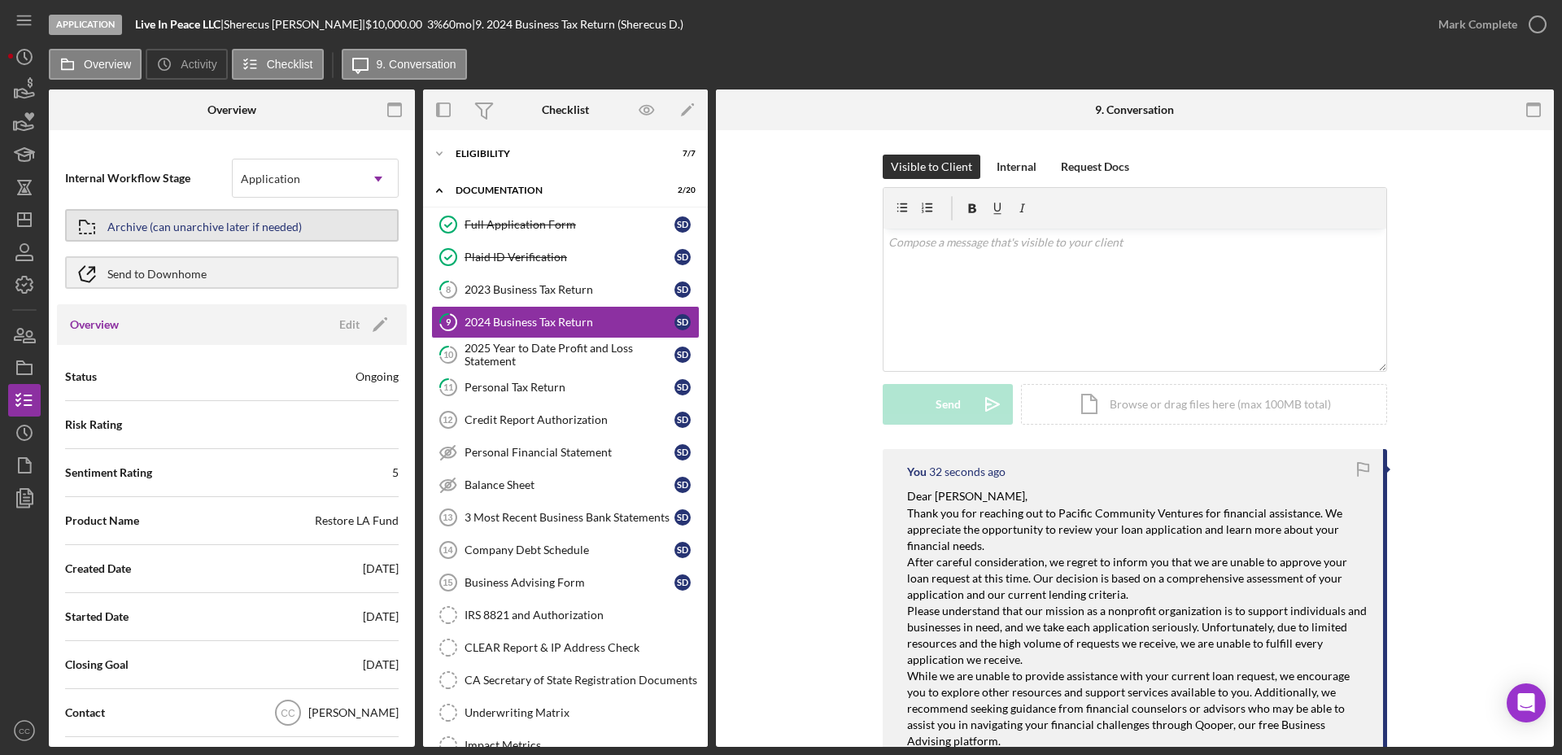
click at [185, 226] on div "Archive (can unarchive later if needed)" at bounding box center [204, 225] width 194 height 29
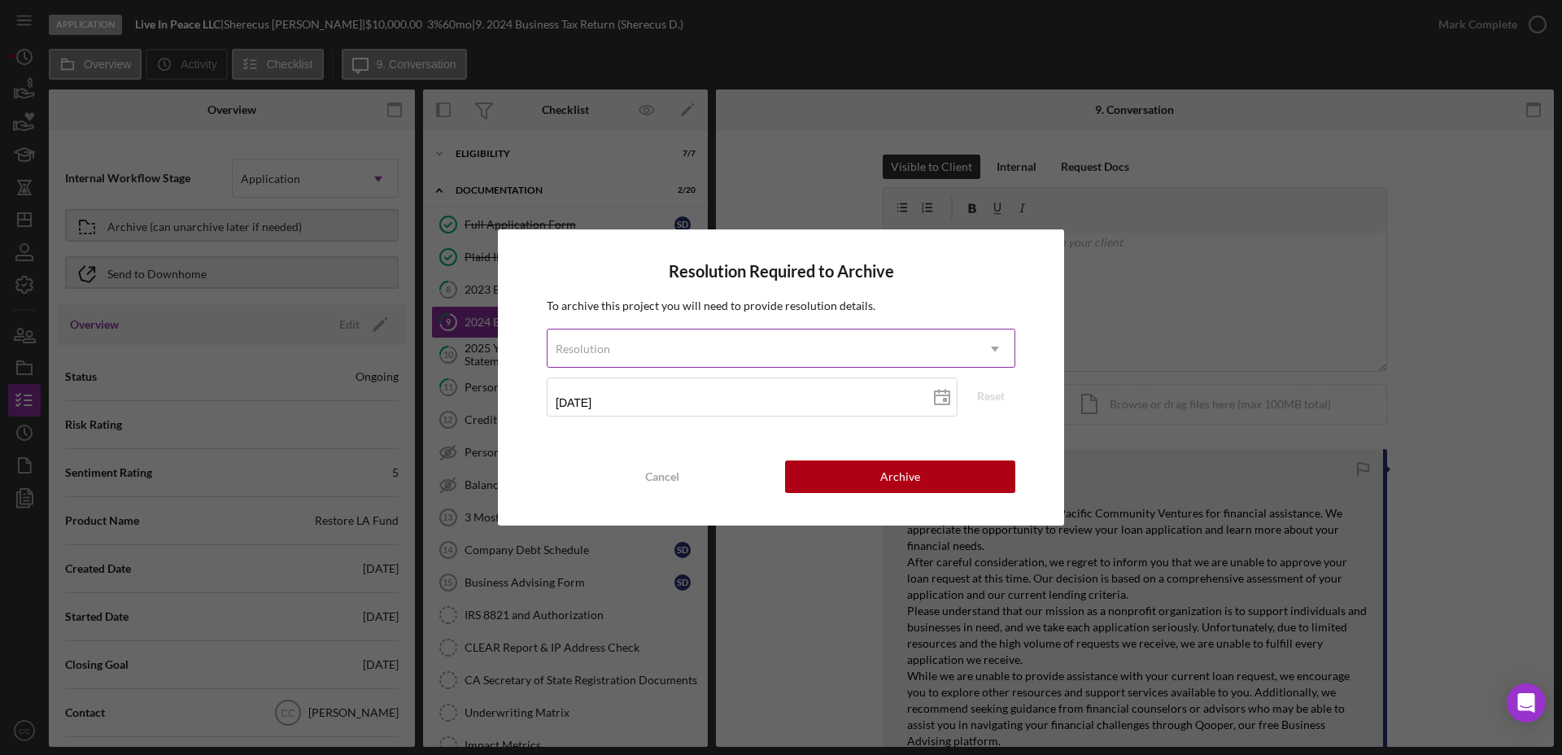
click at [730, 350] on div "Resolution" at bounding box center [761, 348] width 428 height 37
click at [657, 287] on div "Resolution Required to Archive To archive this project you will need to provide…" at bounding box center [781, 376] width 566 height 295
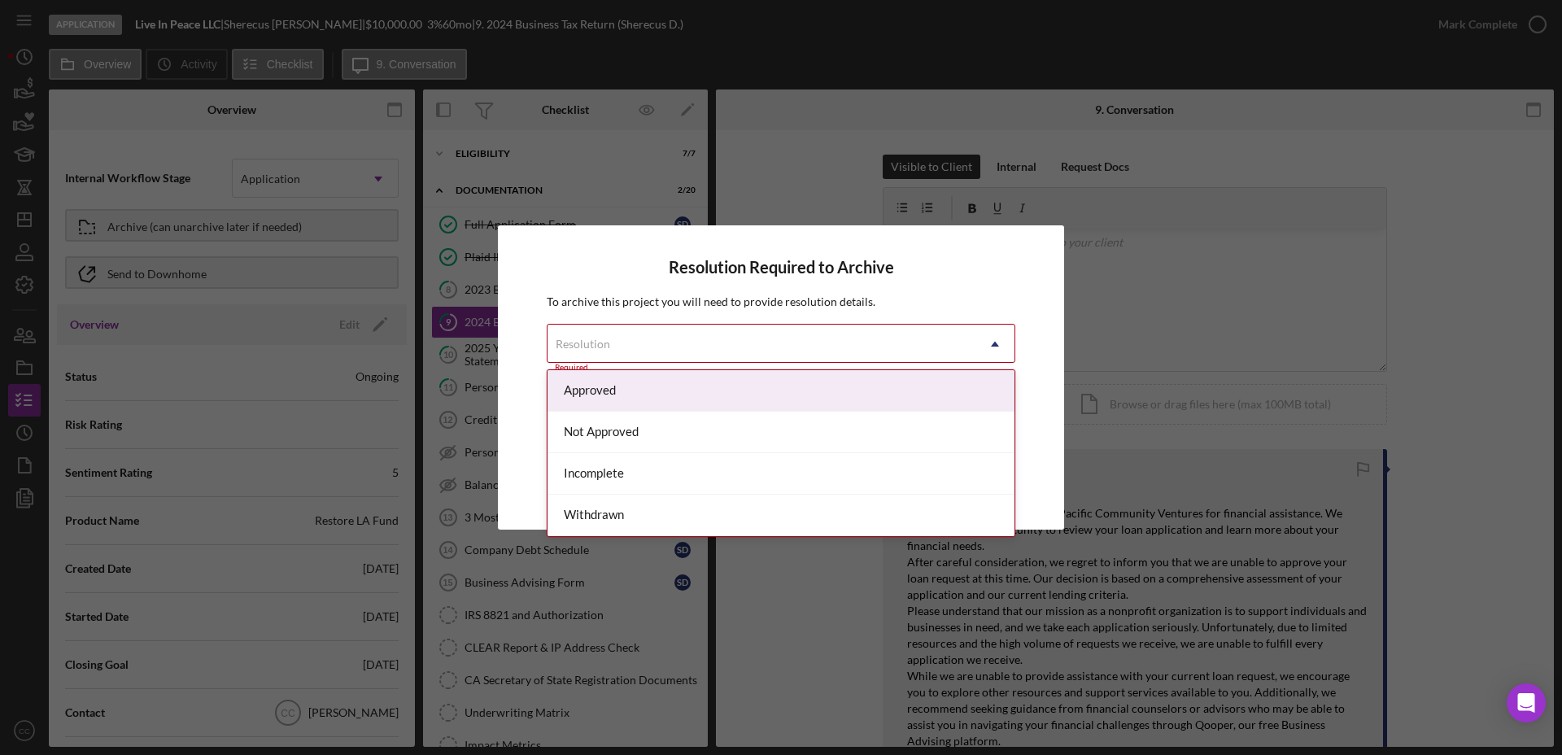
click at [614, 338] on div "Resolution" at bounding box center [761, 343] width 428 height 37
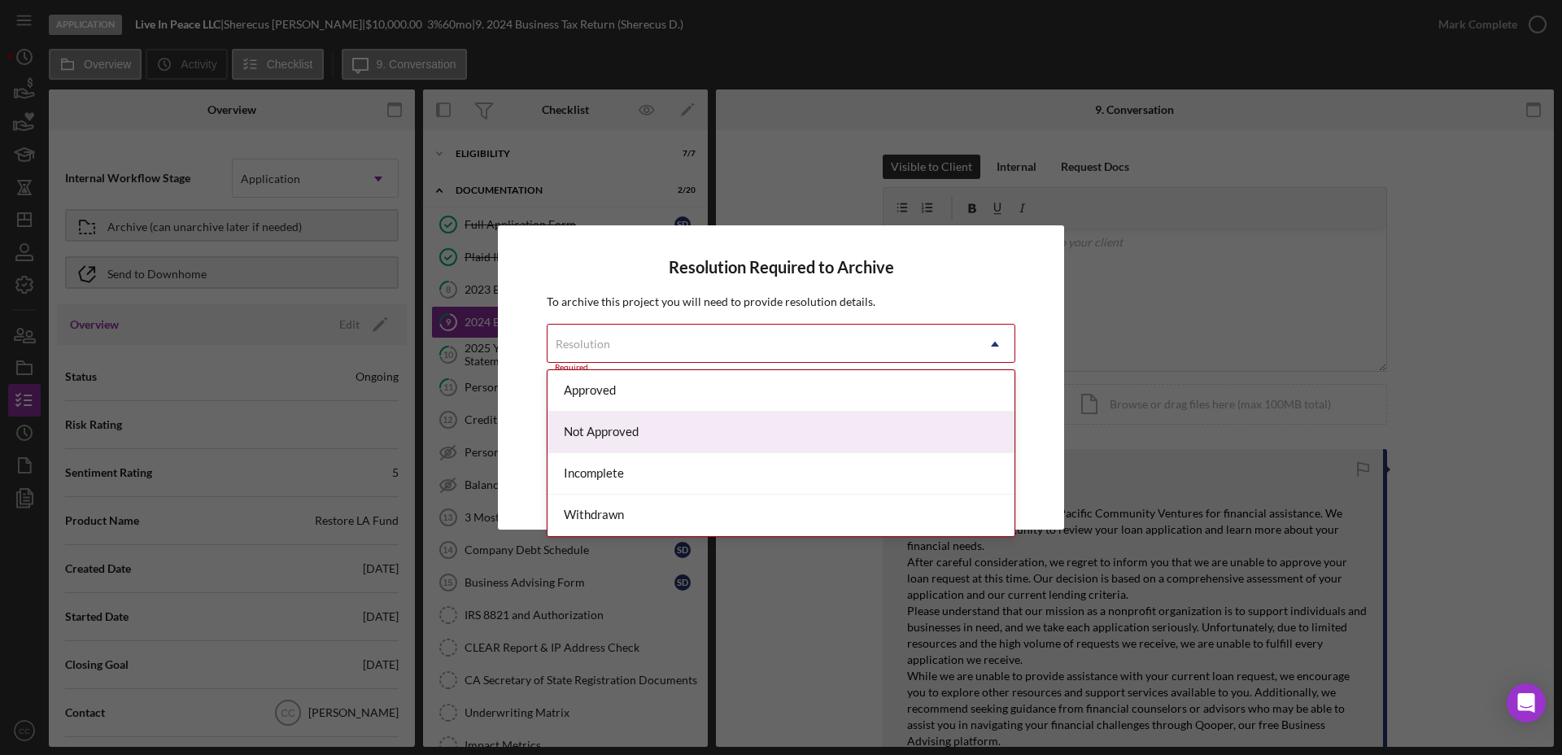
click at [608, 433] on div "Not Approved" at bounding box center [780, 432] width 467 height 41
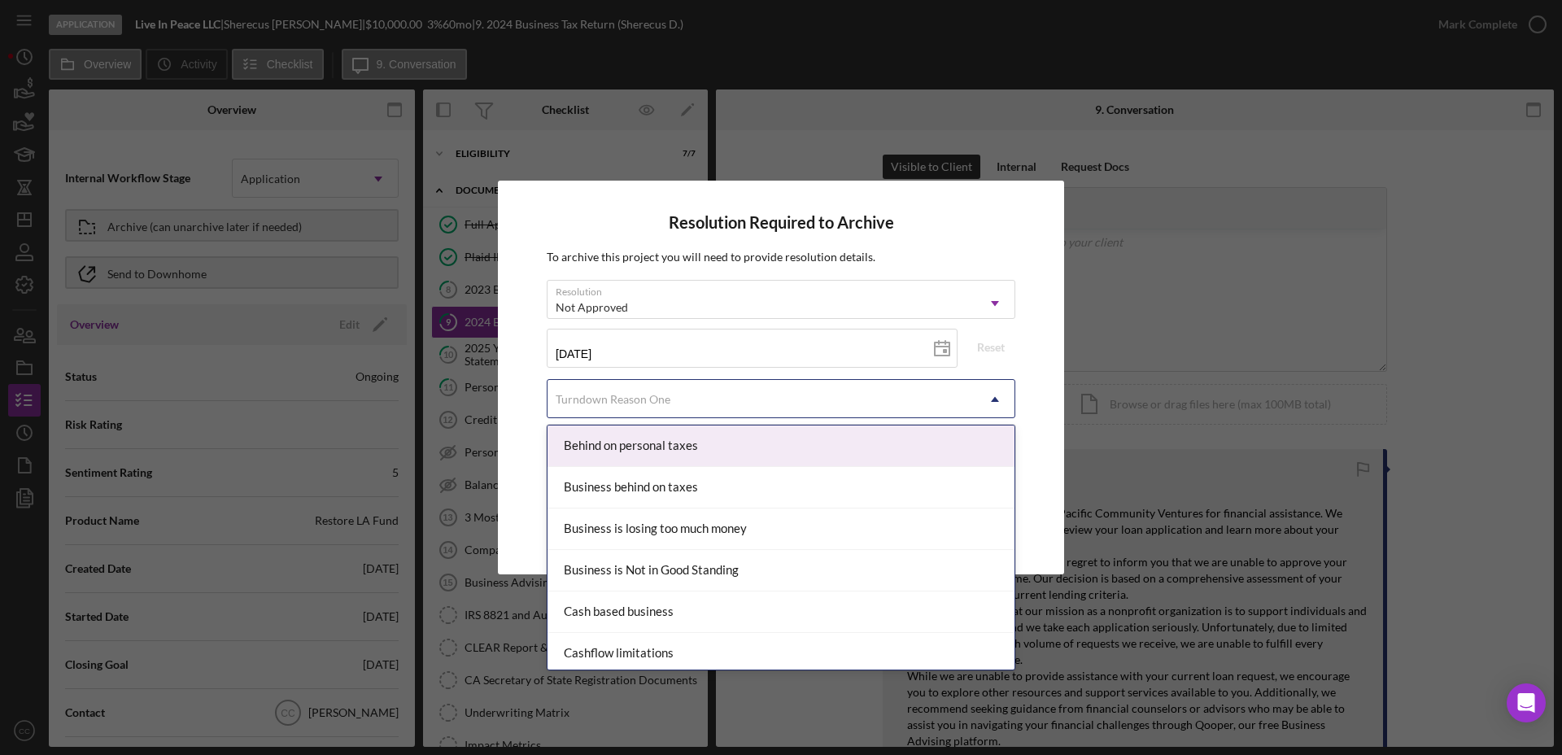
click at [650, 404] on div "Turndown Reason One" at bounding box center [613, 399] width 115 height 13
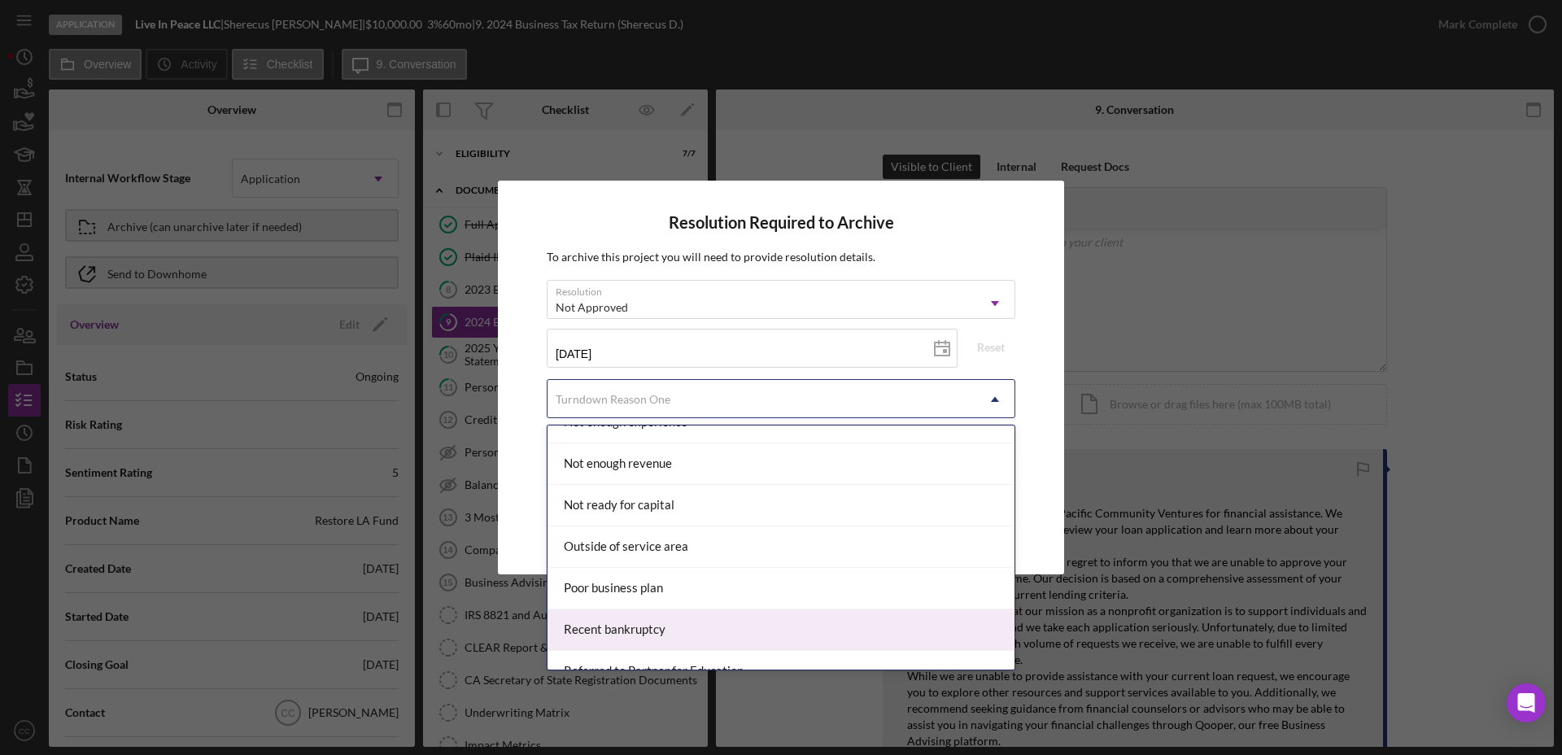
scroll to position [1280, 0]
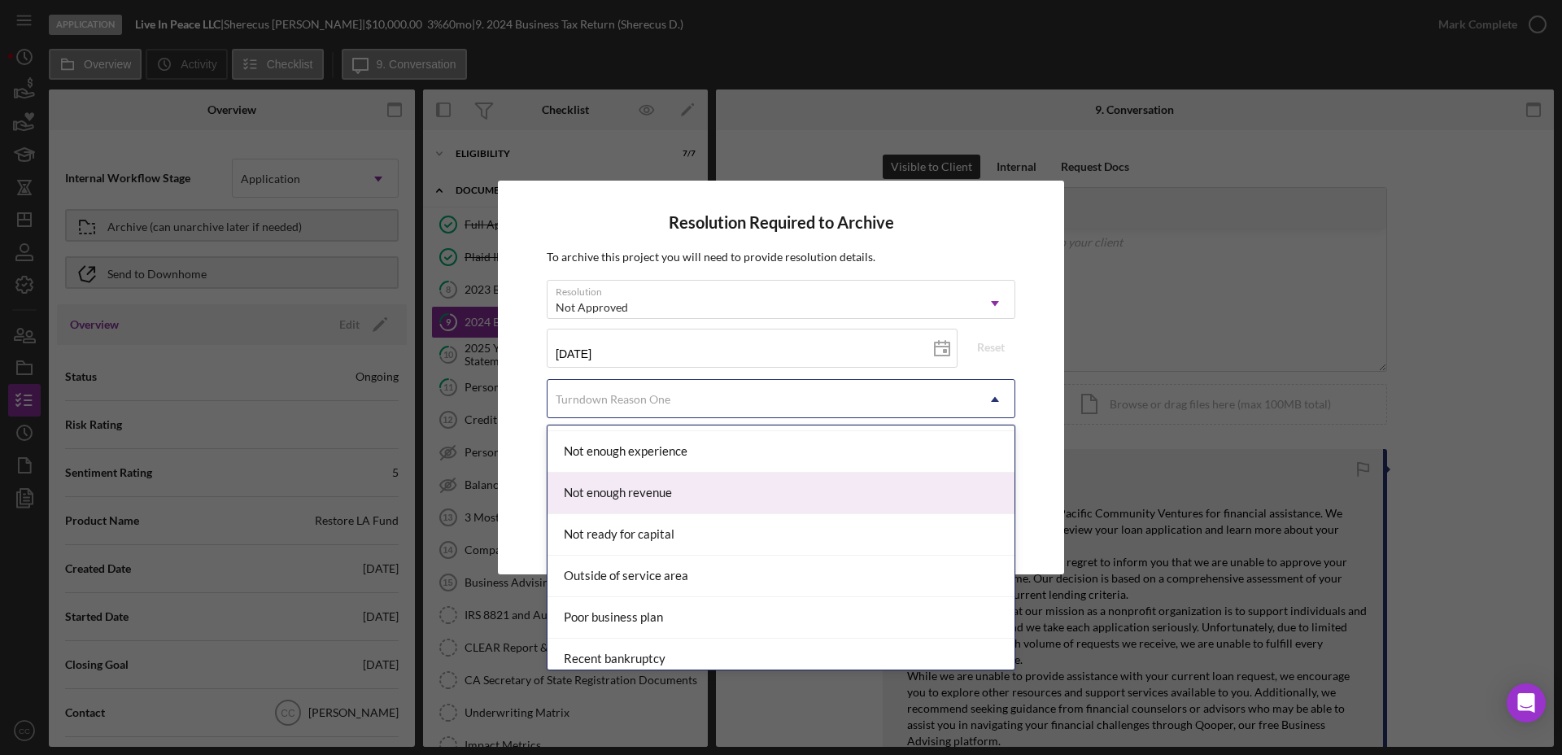
click at [690, 498] on div "Not enough revenue" at bounding box center [780, 493] width 467 height 41
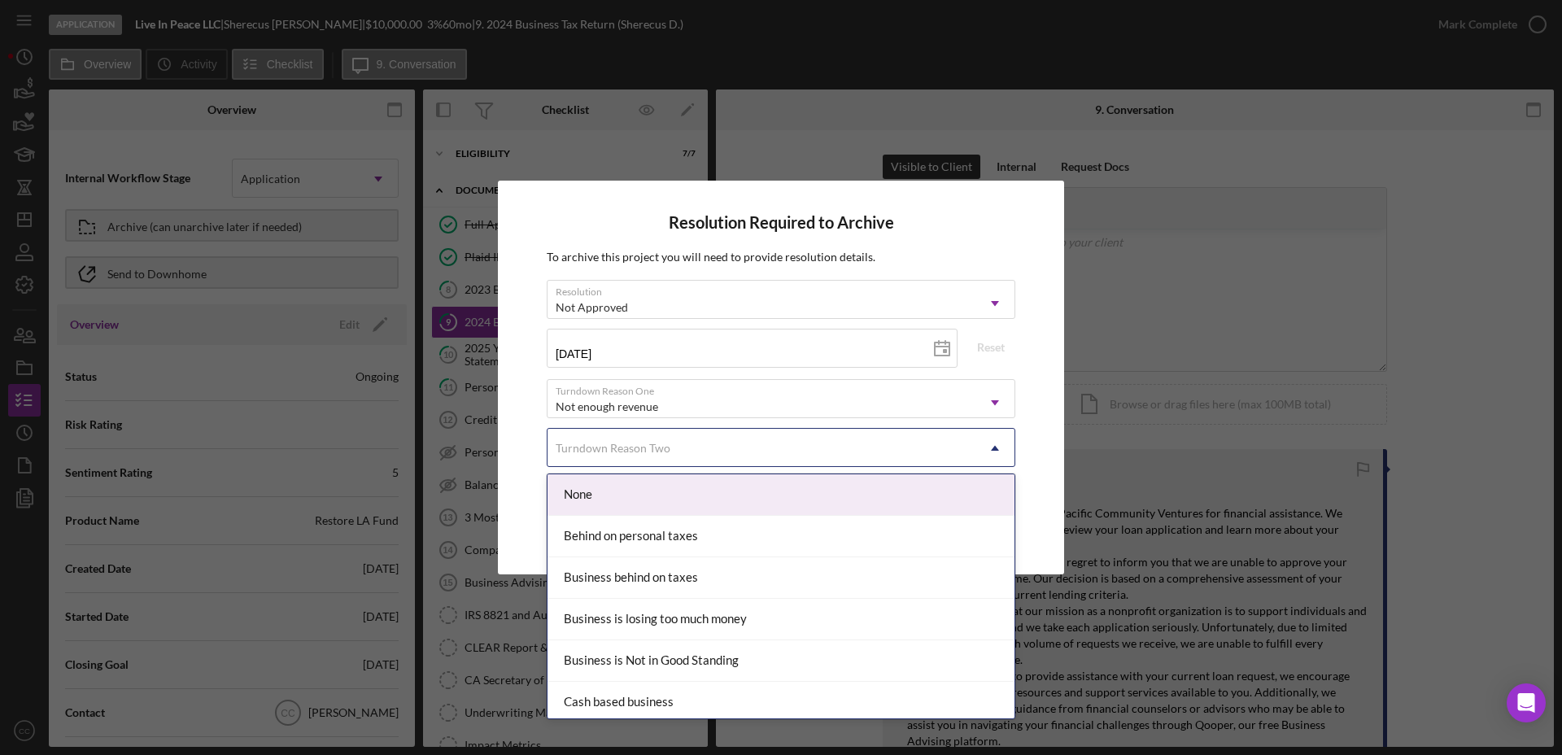
click at [730, 445] on div "Turndown Reason Two" at bounding box center [761, 447] width 428 height 37
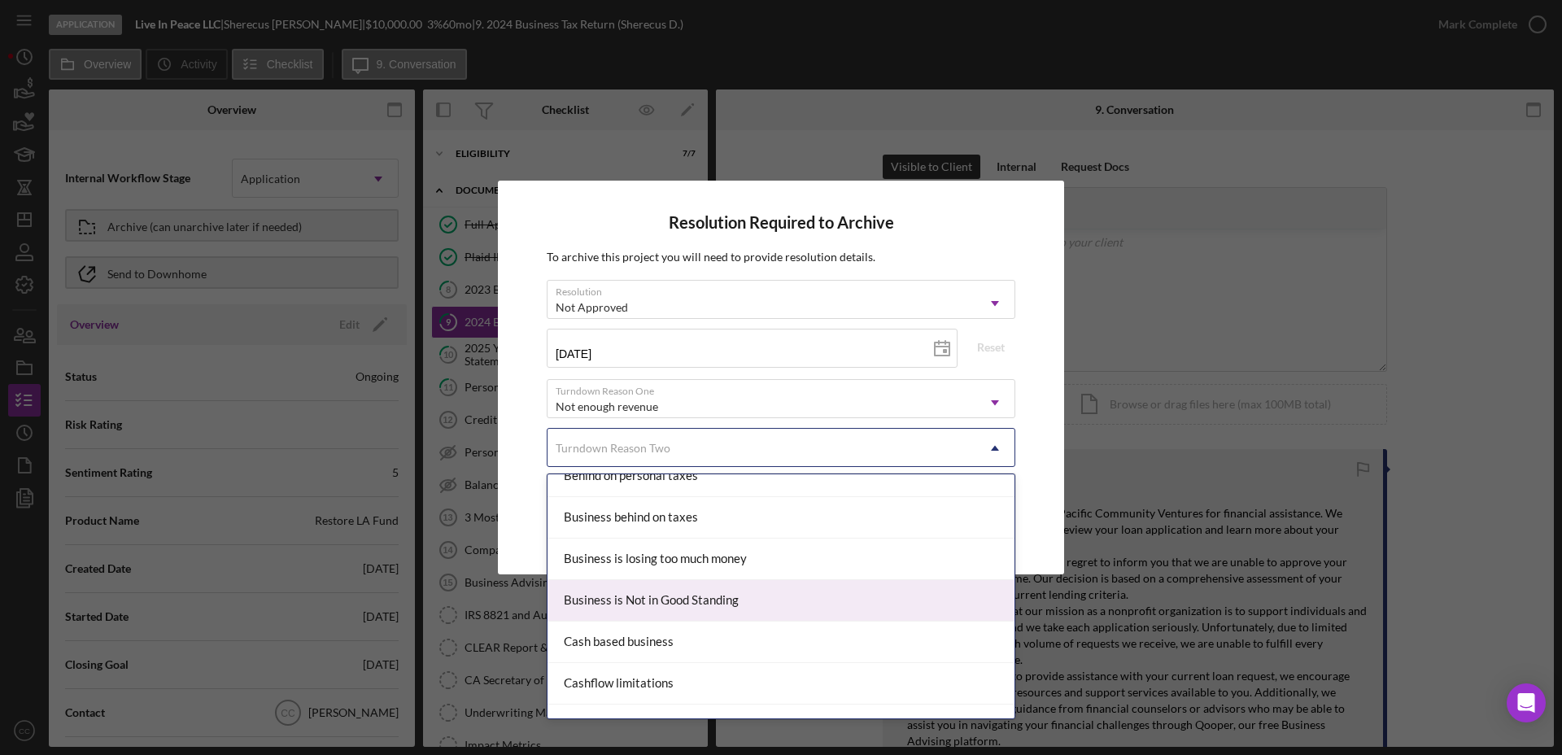
scroll to position [0, 0]
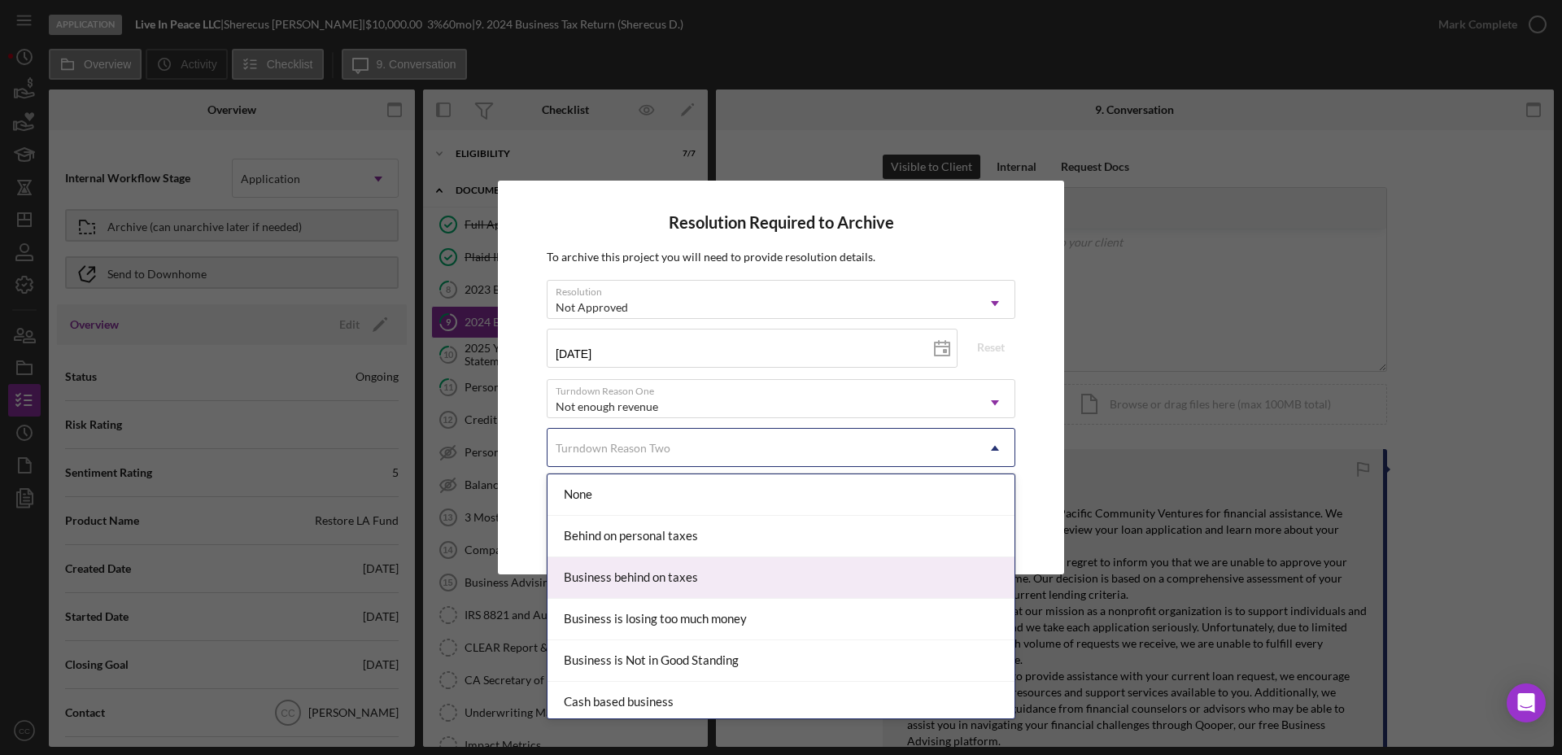
click at [718, 577] on div "Business behind on taxes" at bounding box center [780, 577] width 467 height 41
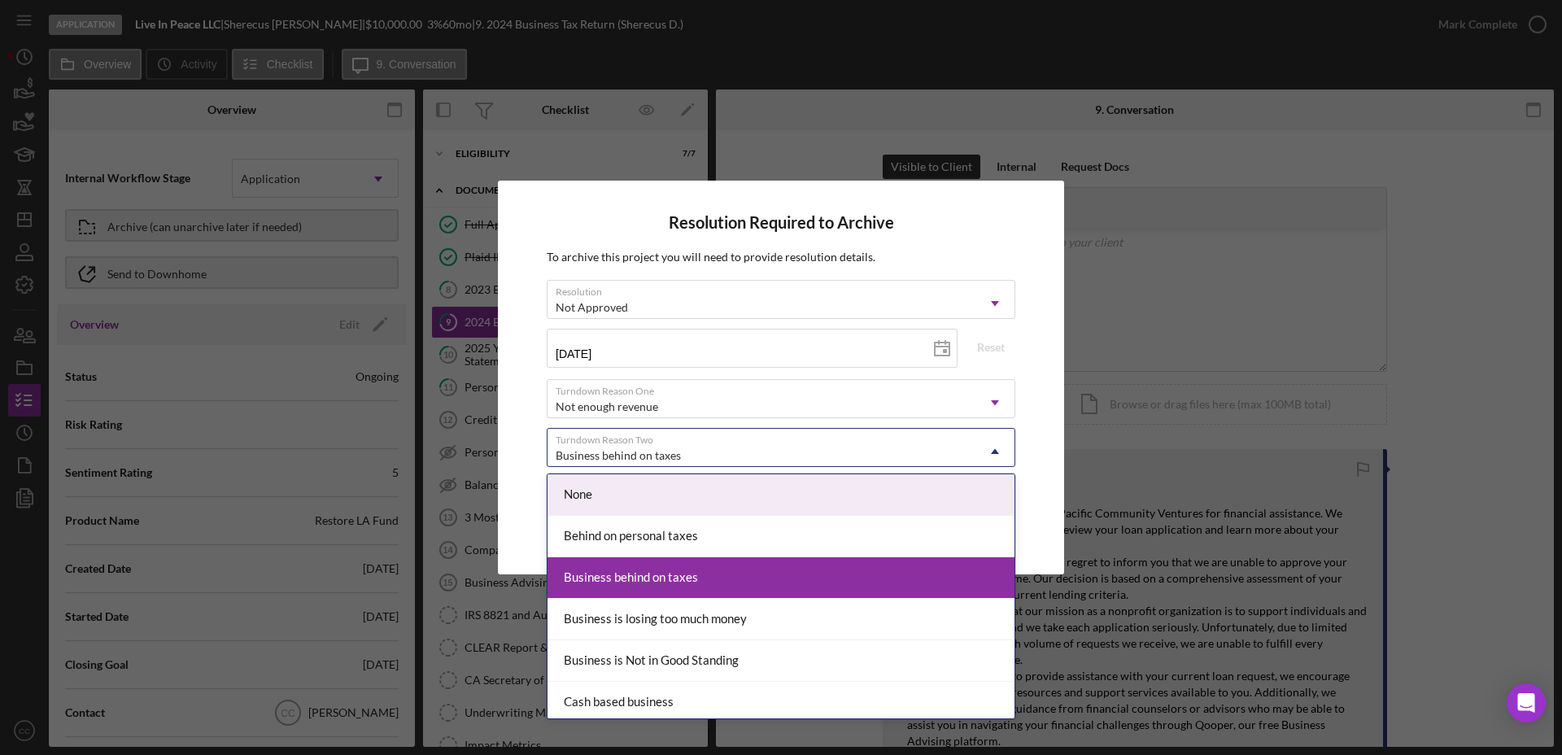
click at [782, 439] on div "Business behind on taxes" at bounding box center [761, 455] width 428 height 37
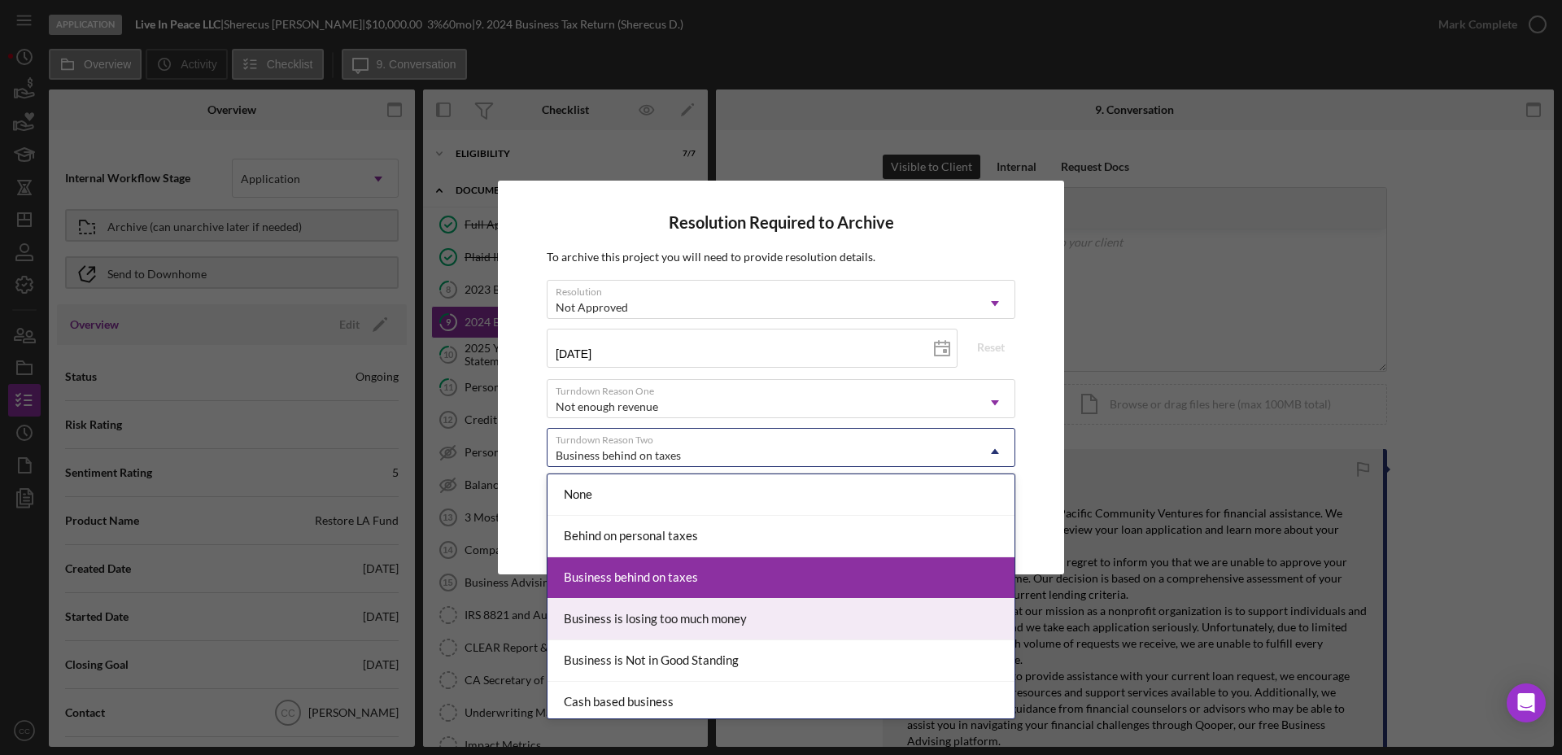
click at [684, 617] on div "Business is losing too much money" at bounding box center [780, 619] width 467 height 41
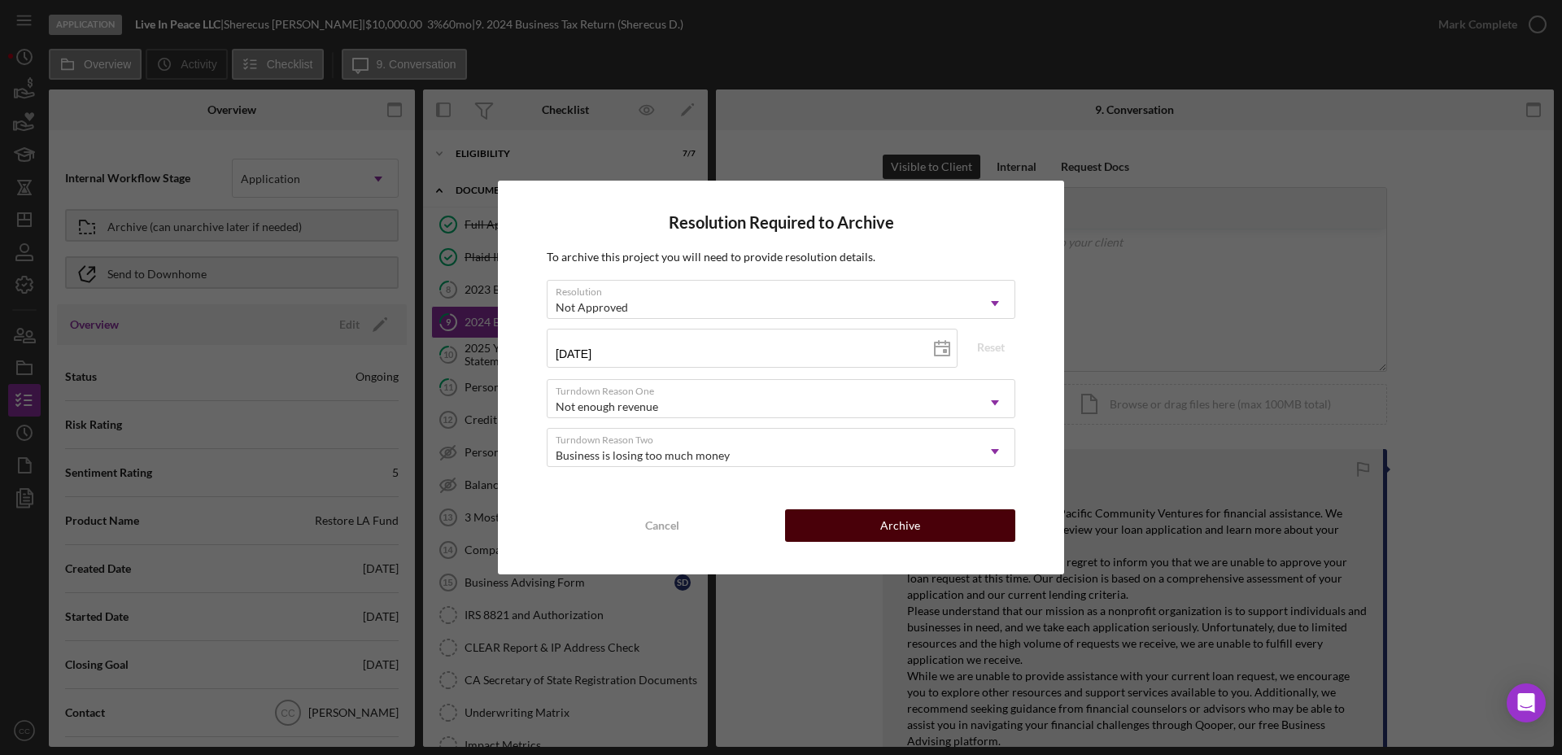
click at [946, 520] on button "Archive" at bounding box center [900, 525] width 230 height 33
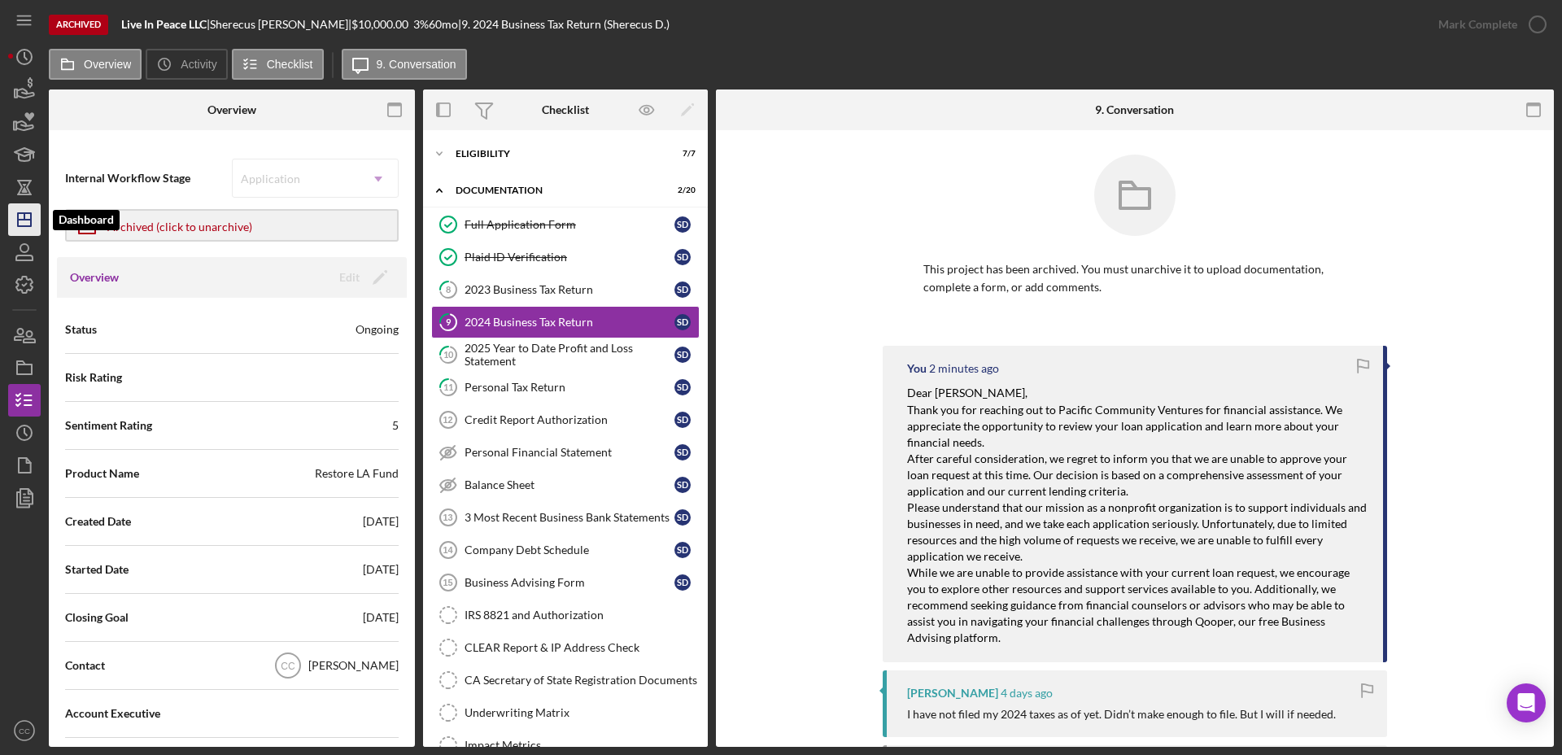
click at [31, 216] on polygon "button" at bounding box center [24, 219] width 13 height 13
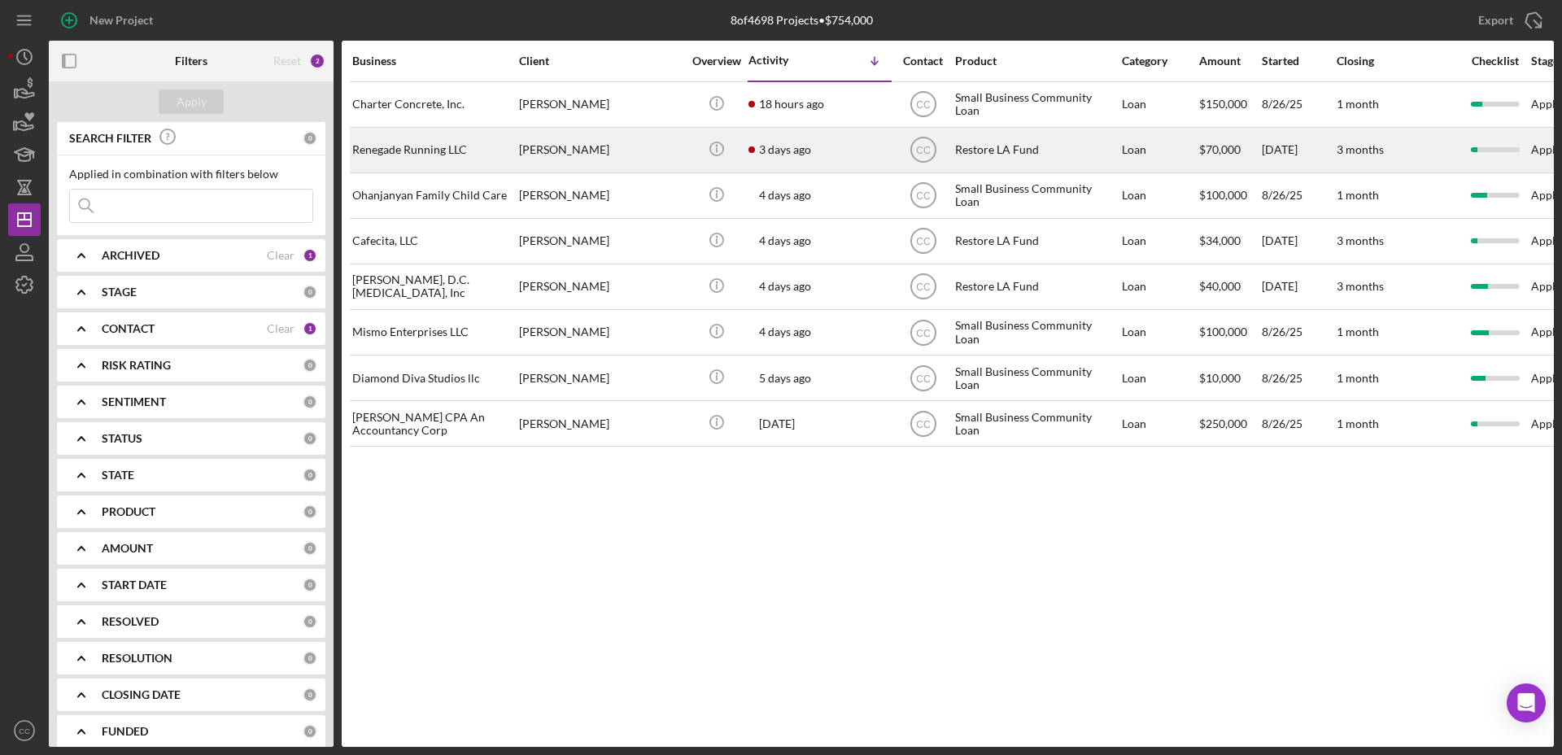
click at [465, 150] on div "Renegade Running LLC" at bounding box center [433, 150] width 163 height 43
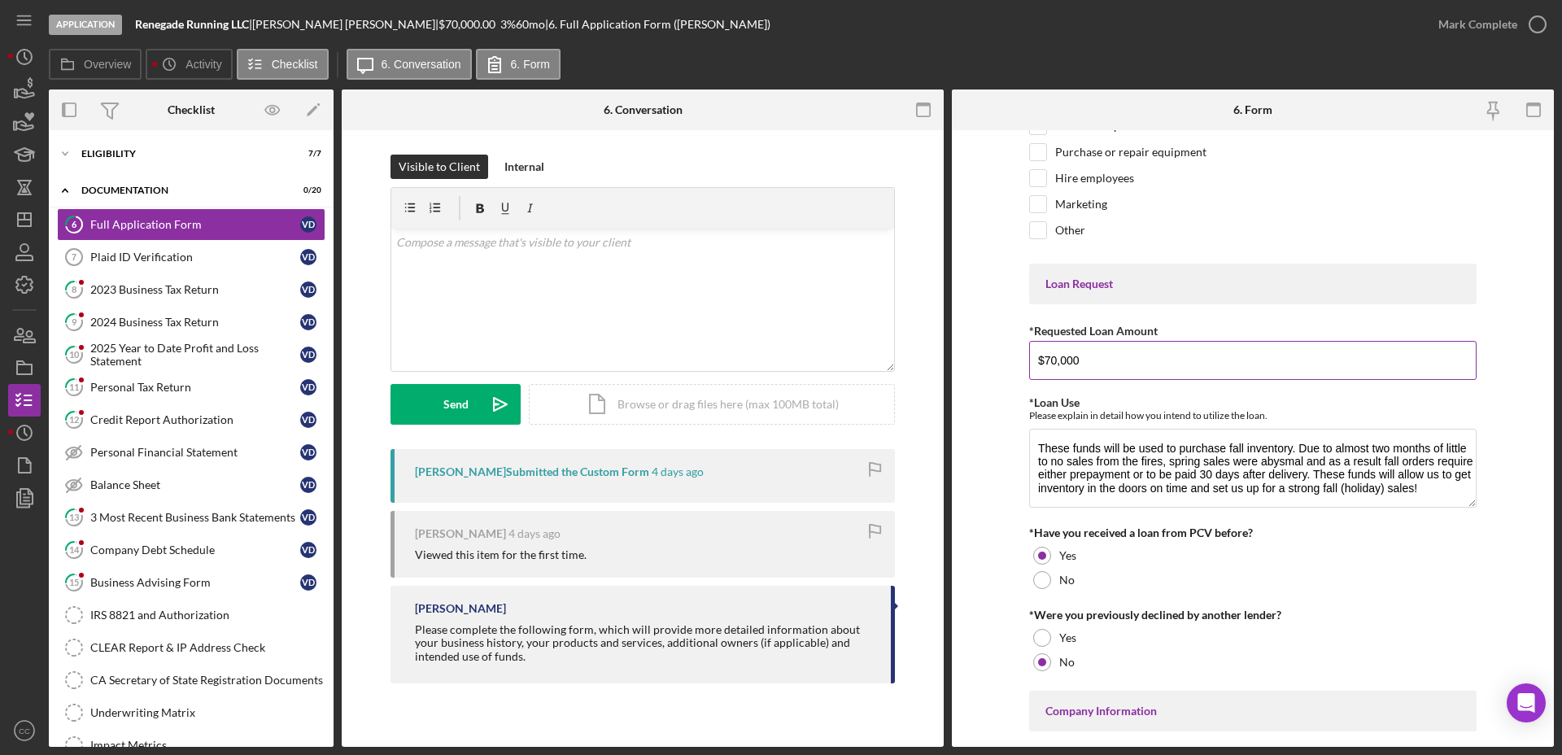
scroll to position [102, 0]
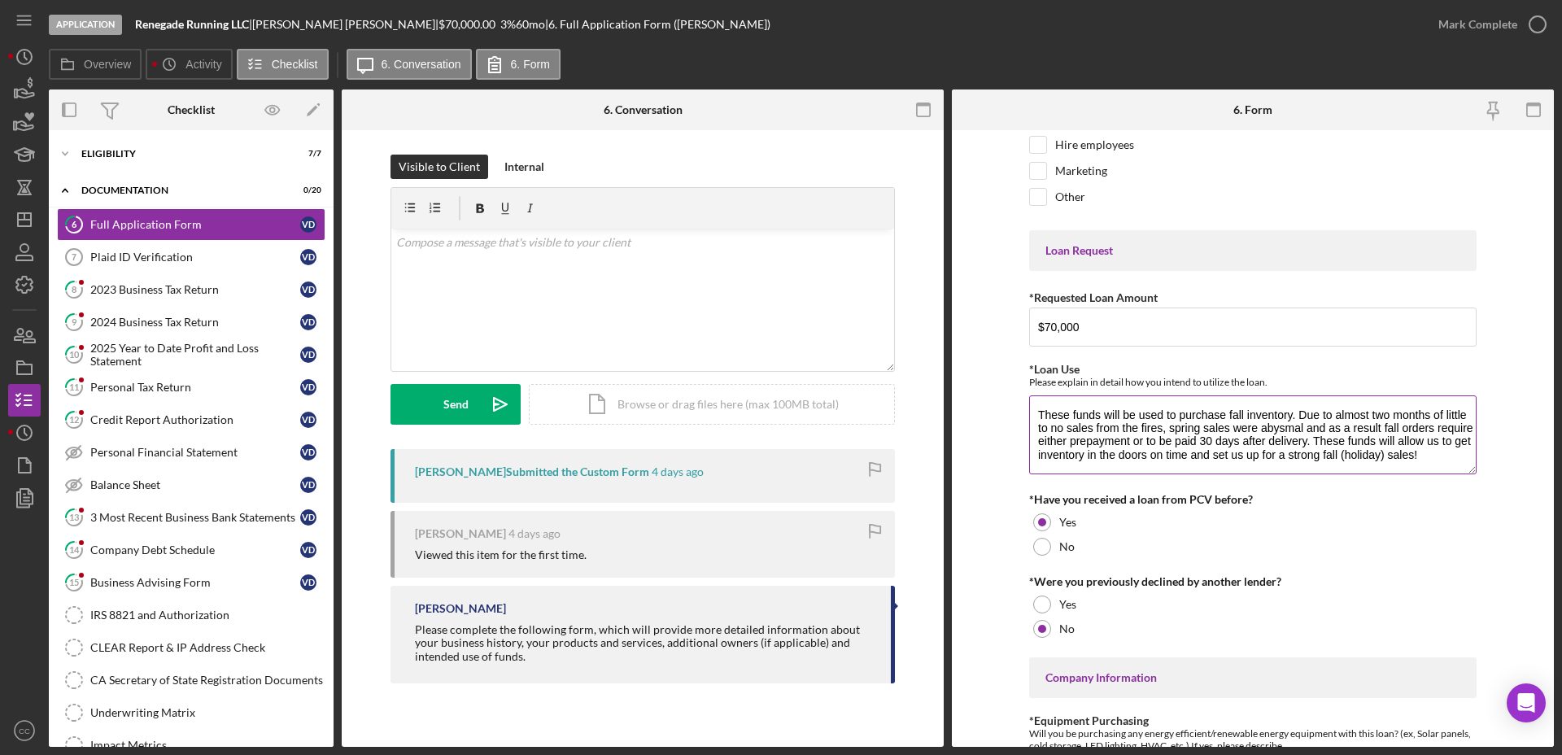
drag, startPoint x: 1341, startPoint y: 418, endPoint x: 1409, endPoint y: 423, distance: 67.7
click at [1409, 423] on textarea "These funds will be used to purchase fall inventory. Due to almost two months o…" at bounding box center [1252, 434] width 447 height 78
drag, startPoint x: 1066, startPoint y: 441, endPoint x: 1156, endPoint y: 438, distance: 89.5
click at [1156, 438] on textarea "These funds will be used to purchase fall inventory. Due to almost two months o…" at bounding box center [1252, 434] width 447 height 78
drag, startPoint x: 1211, startPoint y: 441, endPoint x: 1436, endPoint y: 437, distance: 225.3
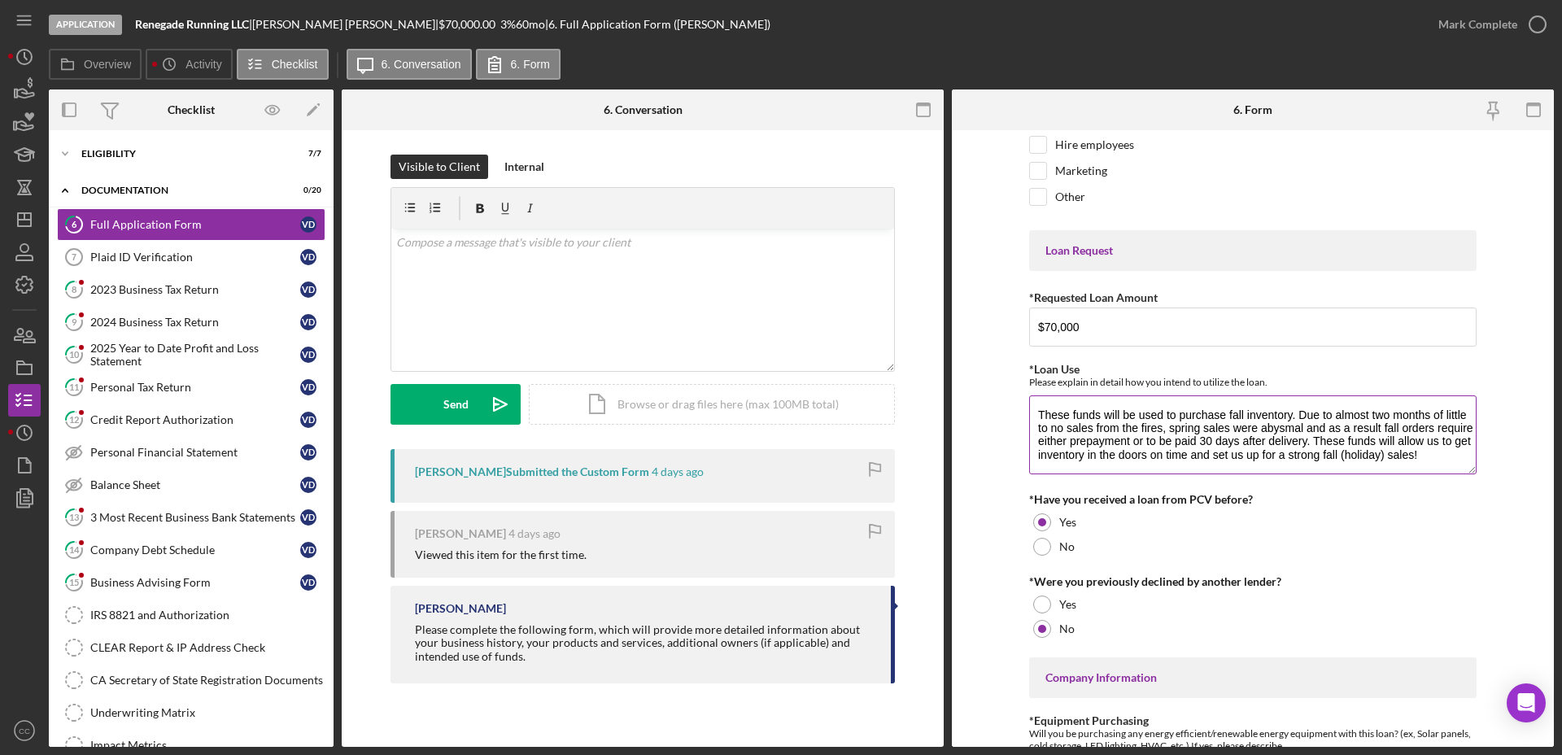
click at [1436, 437] on textarea "These funds will be used to purchase fall inventory. Due to almost two months o…" at bounding box center [1252, 434] width 447 height 78
drag, startPoint x: 1063, startPoint y: 455, endPoint x: 1408, endPoint y: 448, distance: 345.0
click at [1408, 448] on textarea "These funds will be used to purchase fall inventory. Due to almost two months o…" at bounding box center [1252, 434] width 447 height 78
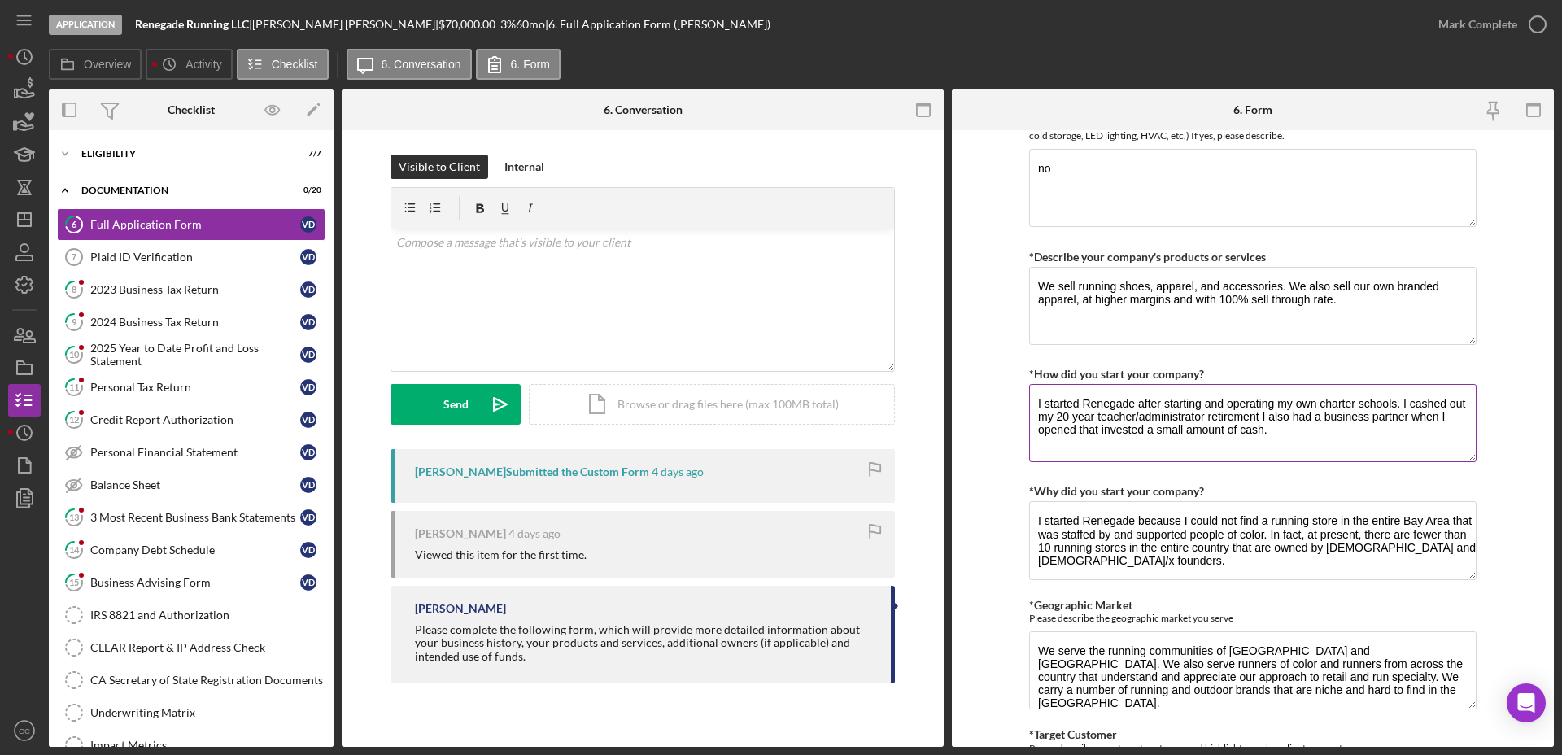
scroll to position [813, 0]
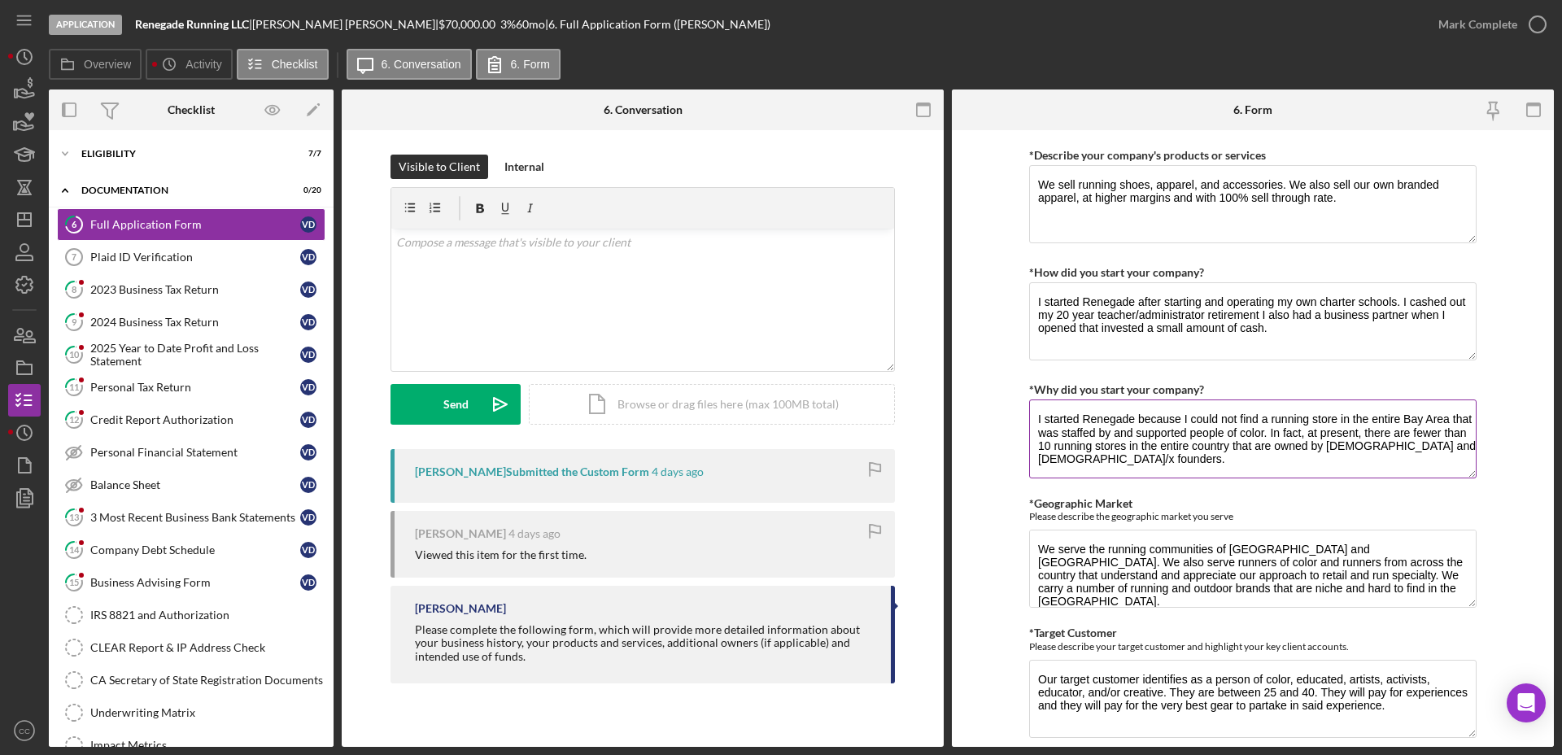
drag, startPoint x: 1109, startPoint y: 430, endPoint x: 1282, endPoint y: 431, distance: 172.4
click at [1282, 431] on textarea "I started Renegade because I could not find a running store in the entire Bay A…" at bounding box center [1252, 438] width 447 height 78
drag, startPoint x: 1327, startPoint y: 434, endPoint x: 1425, endPoint y: 429, distance: 98.5
click at [1427, 429] on textarea "I started Renegade because I could not find a running store in the entire Bay A…" at bounding box center [1252, 438] width 447 height 78
drag, startPoint x: 1114, startPoint y: 444, endPoint x: 1259, endPoint y: 438, distance: 145.7
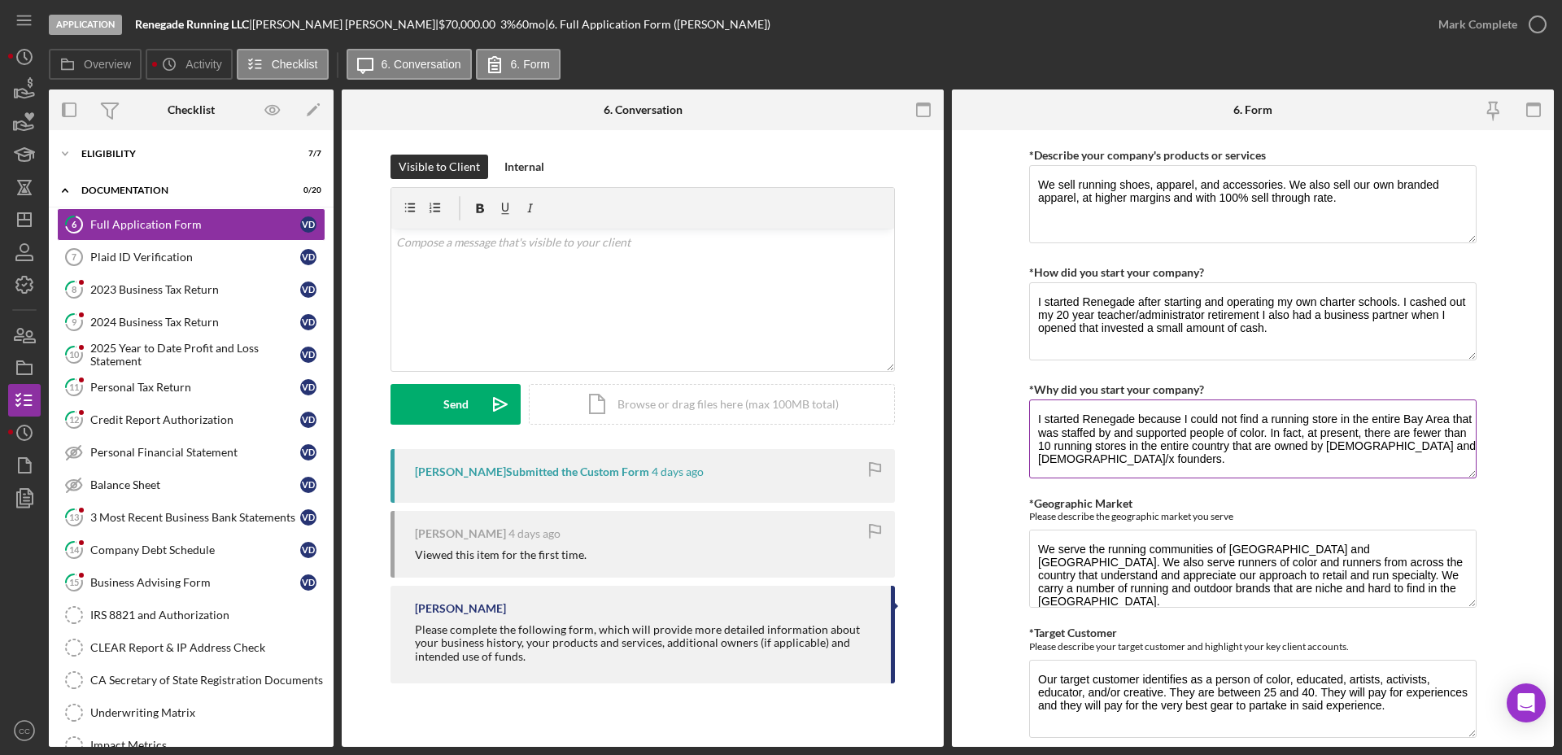
click at [1259, 438] on textarea "I started Renegade because I could not find a running store in the entire Bay A…" at bounding box center [1252, 438] width 447 height 78
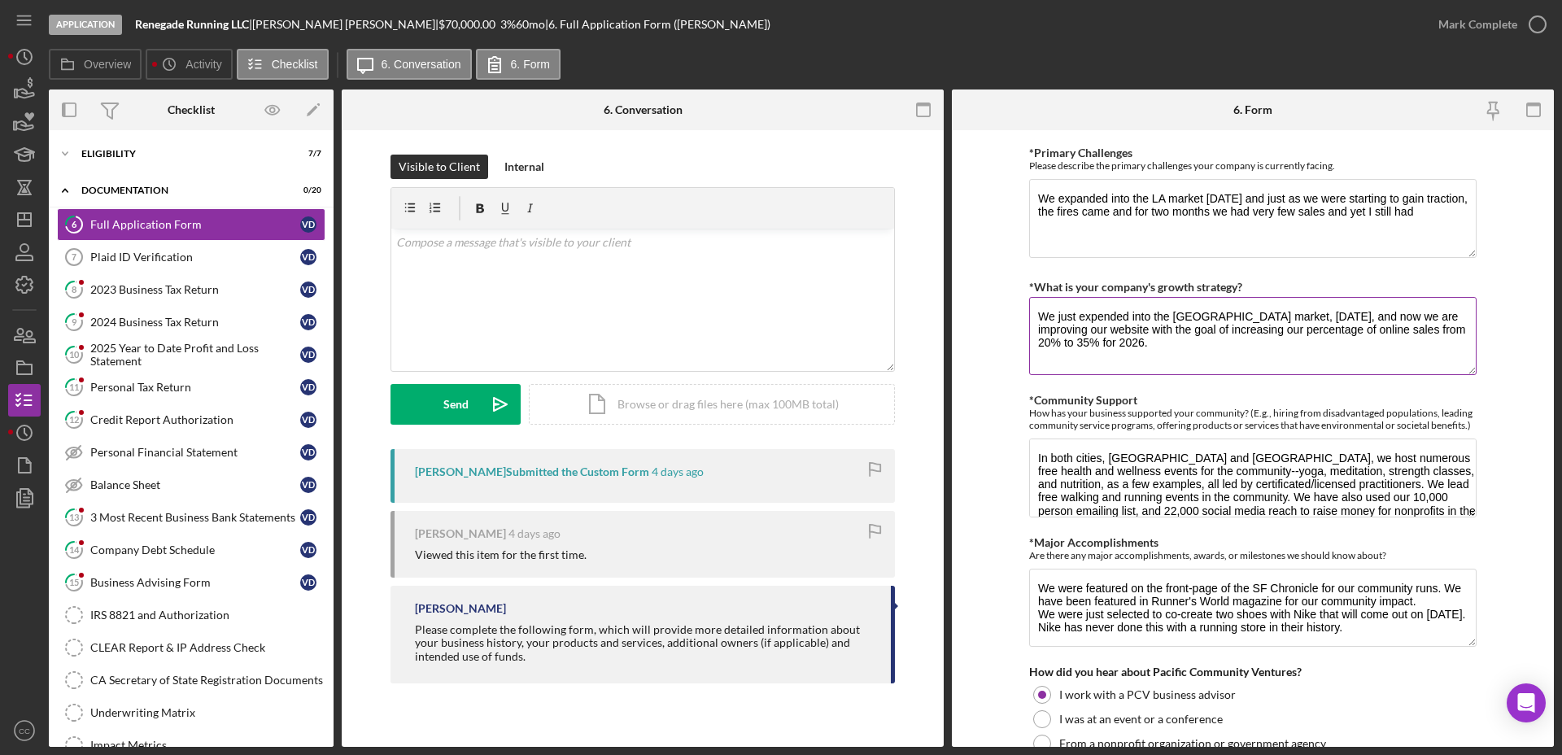
scroll to position [1525, 0]
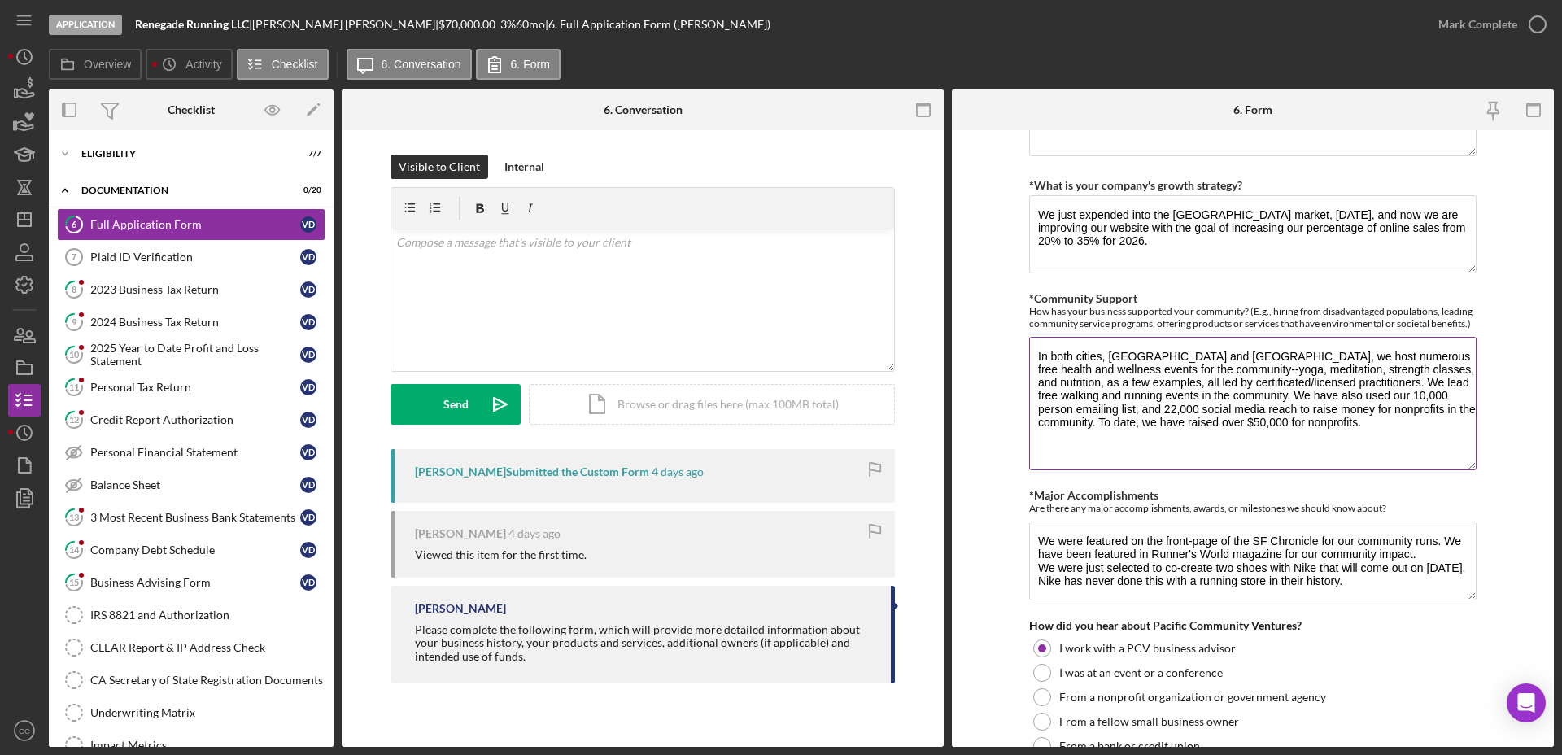
drag, startPoint x: 1465, startPoint y: 410, endPoint x: 1471, endPoint y: 465, distance: 55.7
click at [1471, 465] on textarea "In both cities, [GEOGRAPHIC_DATA] and [GEOGRAPHIC_DATA], we host numerous free …" at bounding box center [1252, 403] width 447 height 133
drag, startPoint x: 1076, startPoint y: 386, endPoint x: 1276, endPoint y: 381, distance: 200.1
click at [1276, 381] on textarea "In both cities, [GEOGRAPHIC_DATA] and [GEOGRAPHIC_DATA], we host numerous free …" at bounding box center [1252, 403] width 447 height 133
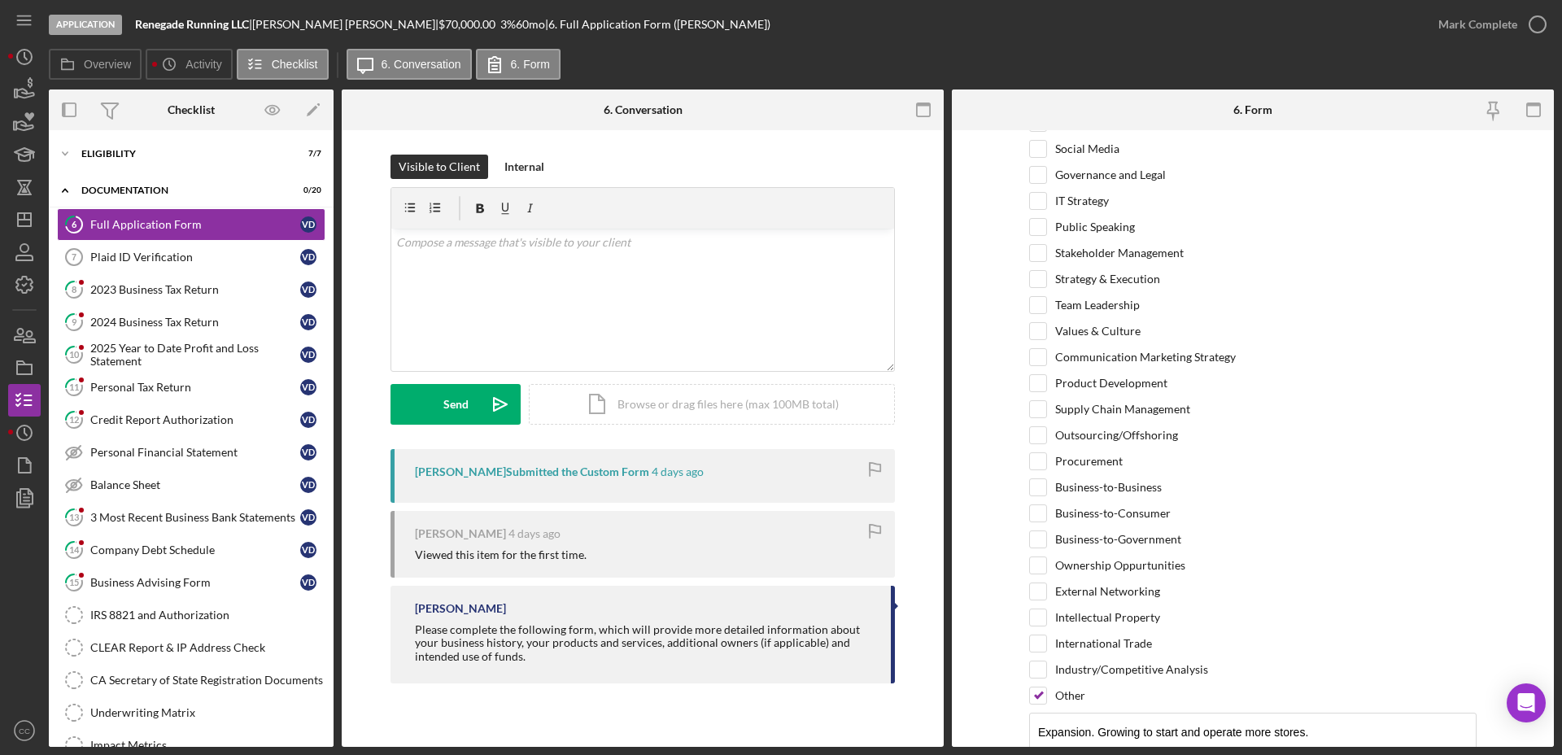
scroll to position [3318, 0]
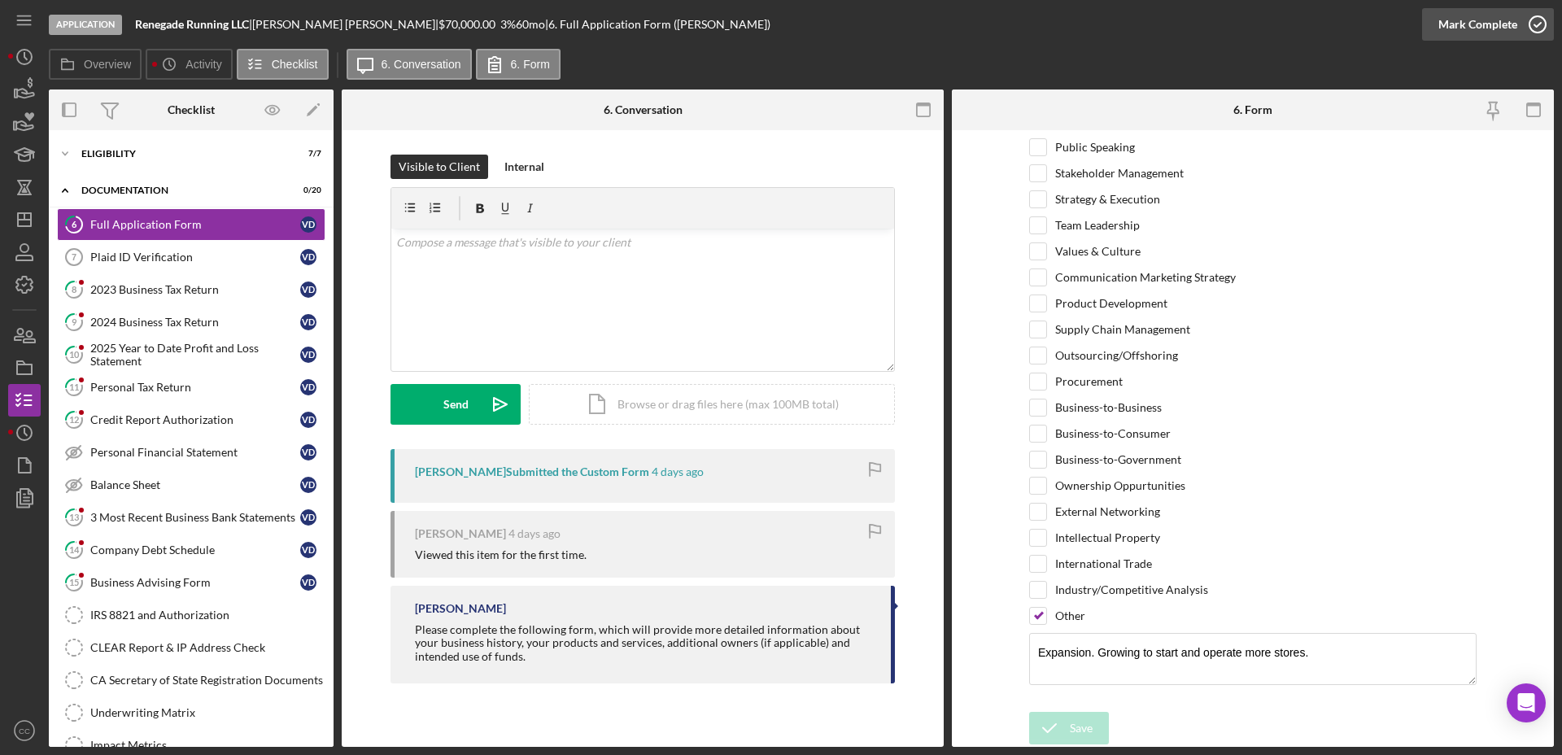
click at [1482, 31] on div "Mark Complete" at bounding box center [1477, 24] width 79 height 33
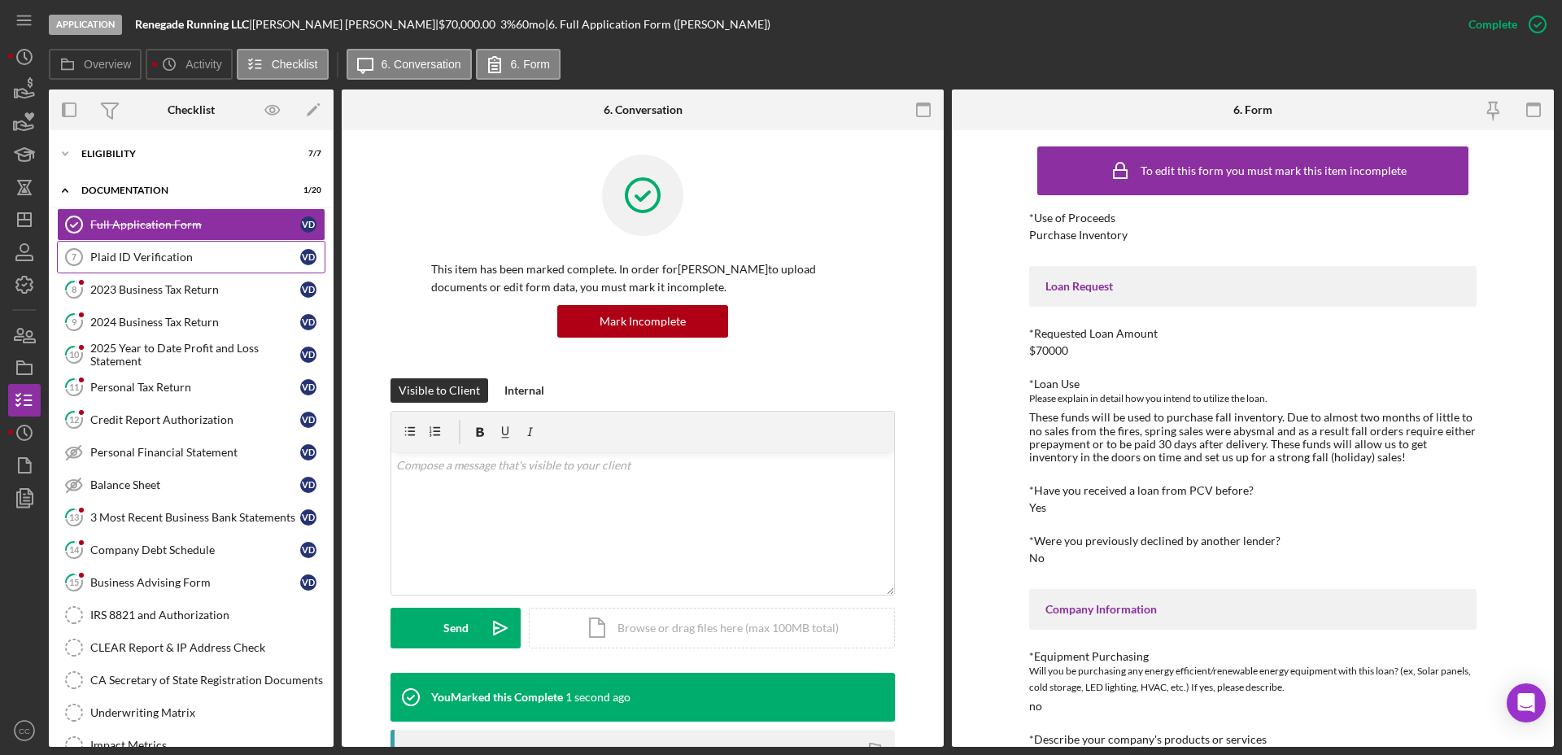
click at [179, 259] on div "Plaid ID Verification" at bounding box center [195, 257] width 210 height 13
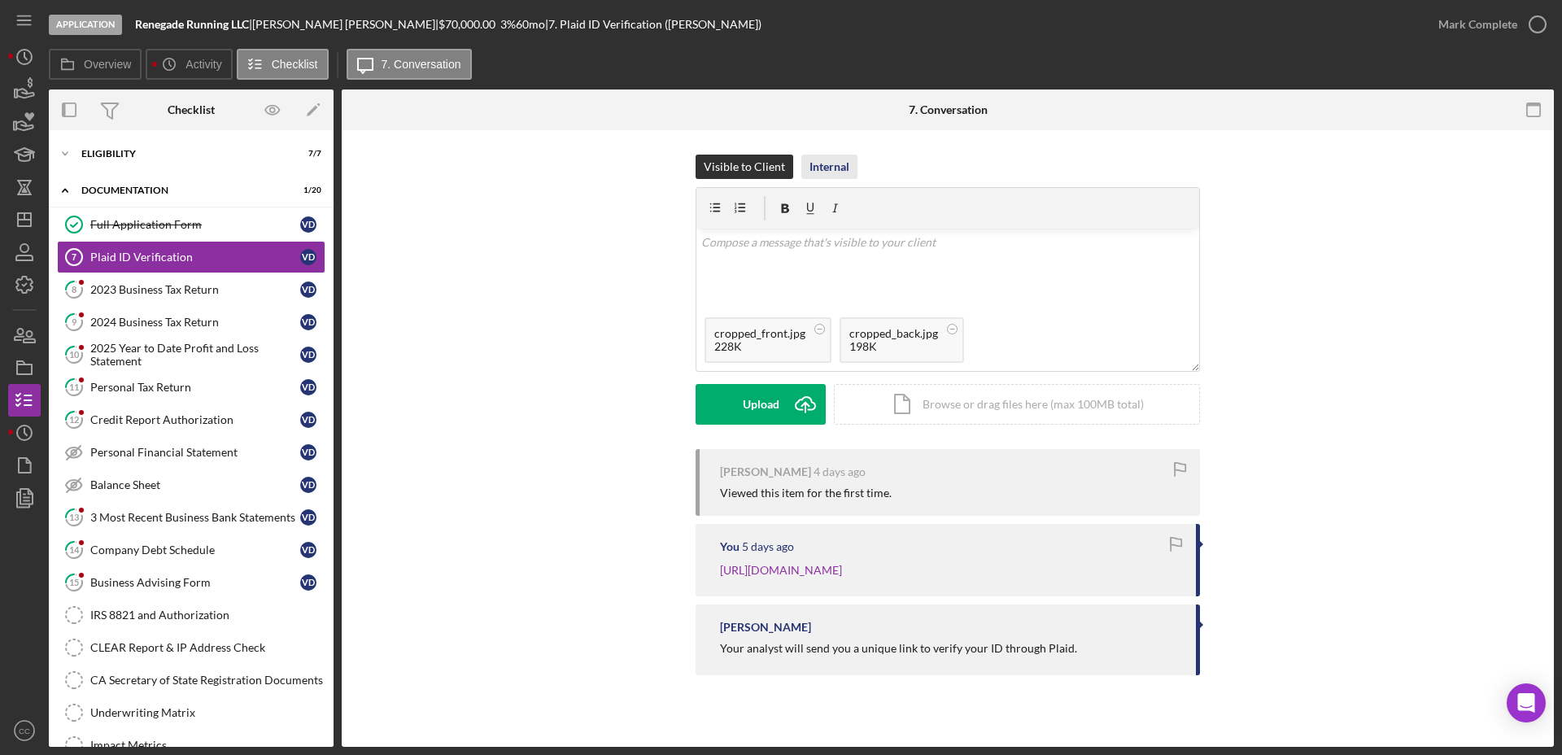
click at [834, 163] on div "Internal" at bounding box center [829, 167] width 40 height 24
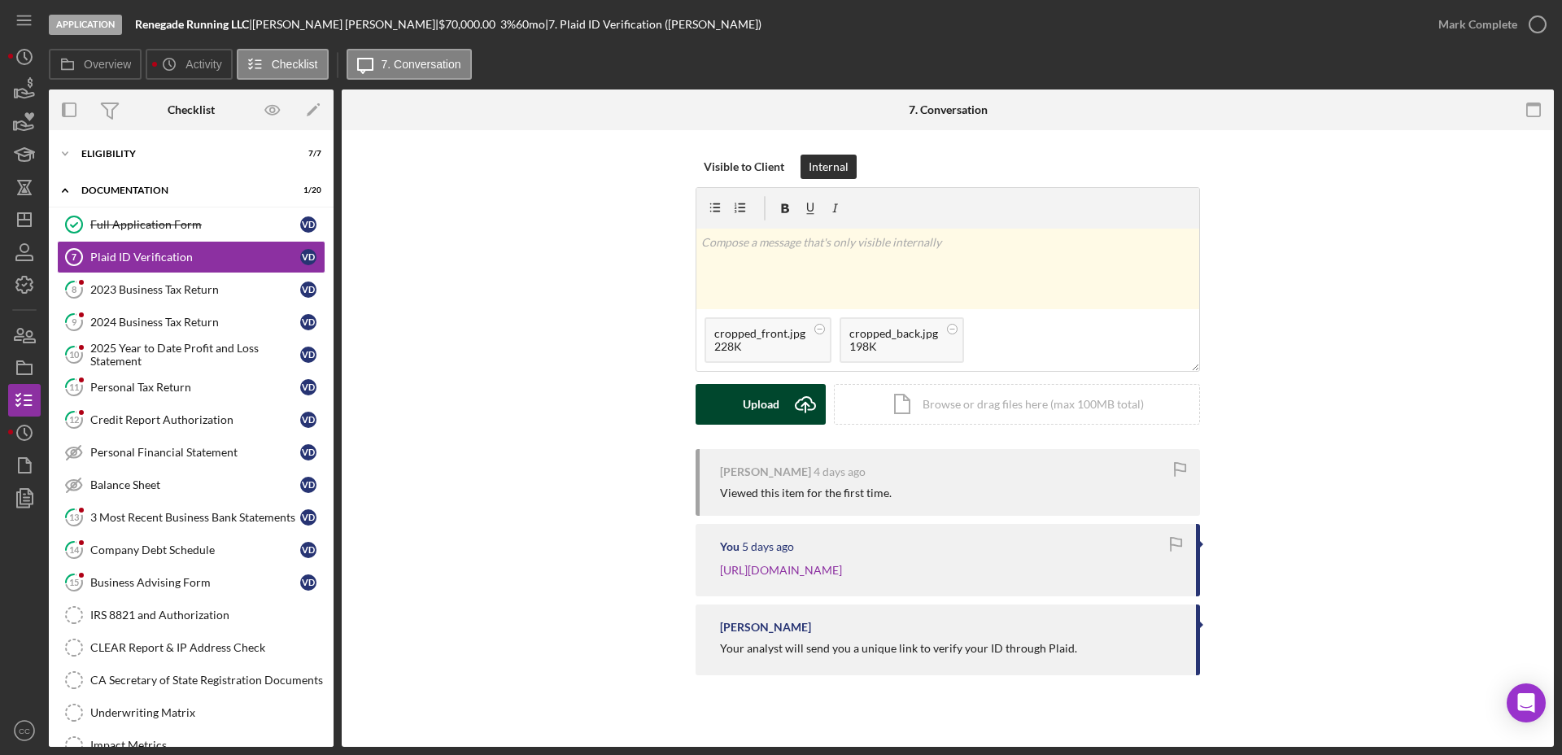
click at [780, 403] on button "Upload Icon/Upload" at bounding box center [760, 404] width 130 height 41
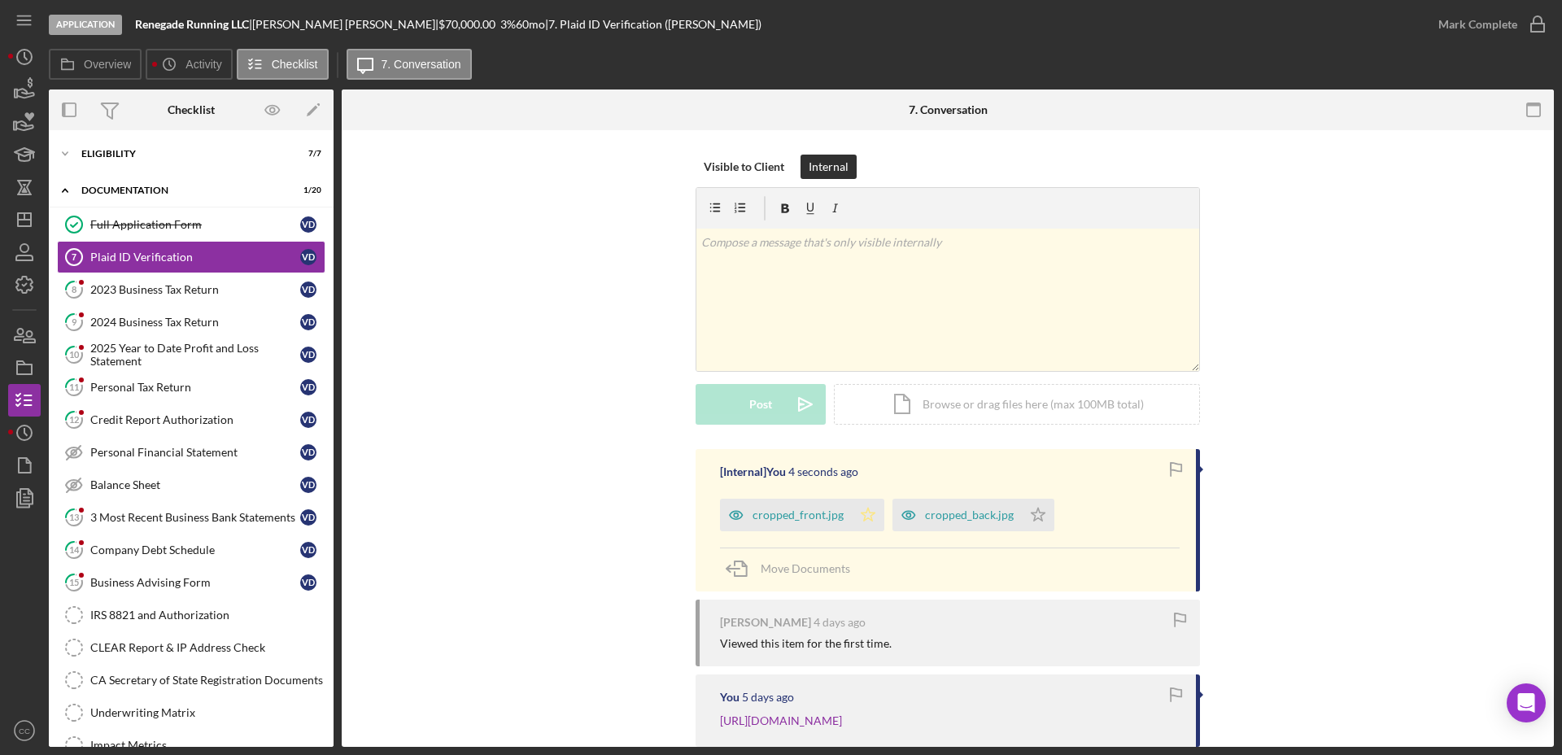
click at [863, 520] on icon "Icon/Star" at bounding box center [868, 515] width 33 height 33
click at [1486, 23] on div "Mark Complete" at bounding box center [1477, 24] width 79 height 33
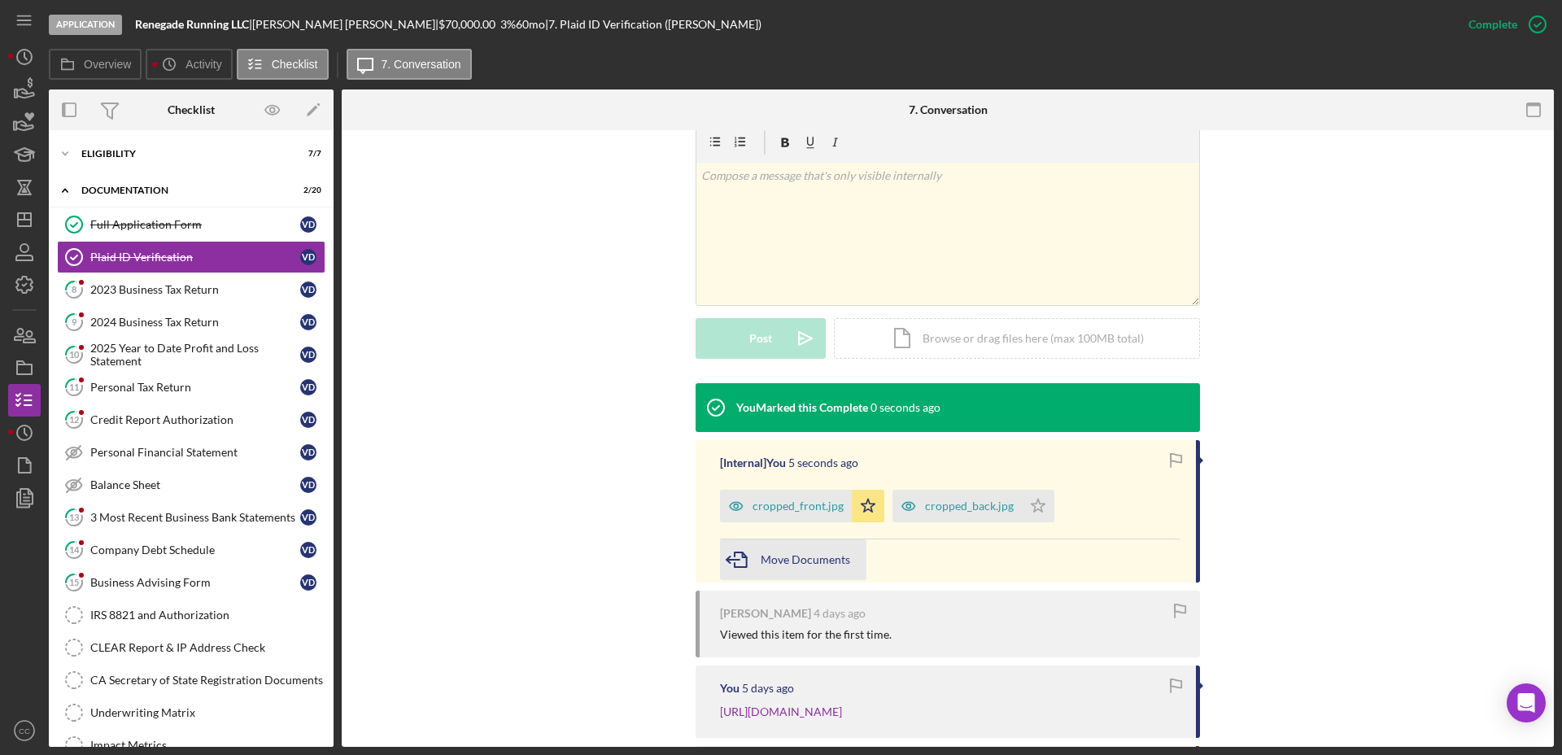
scroll to position [305, 0]
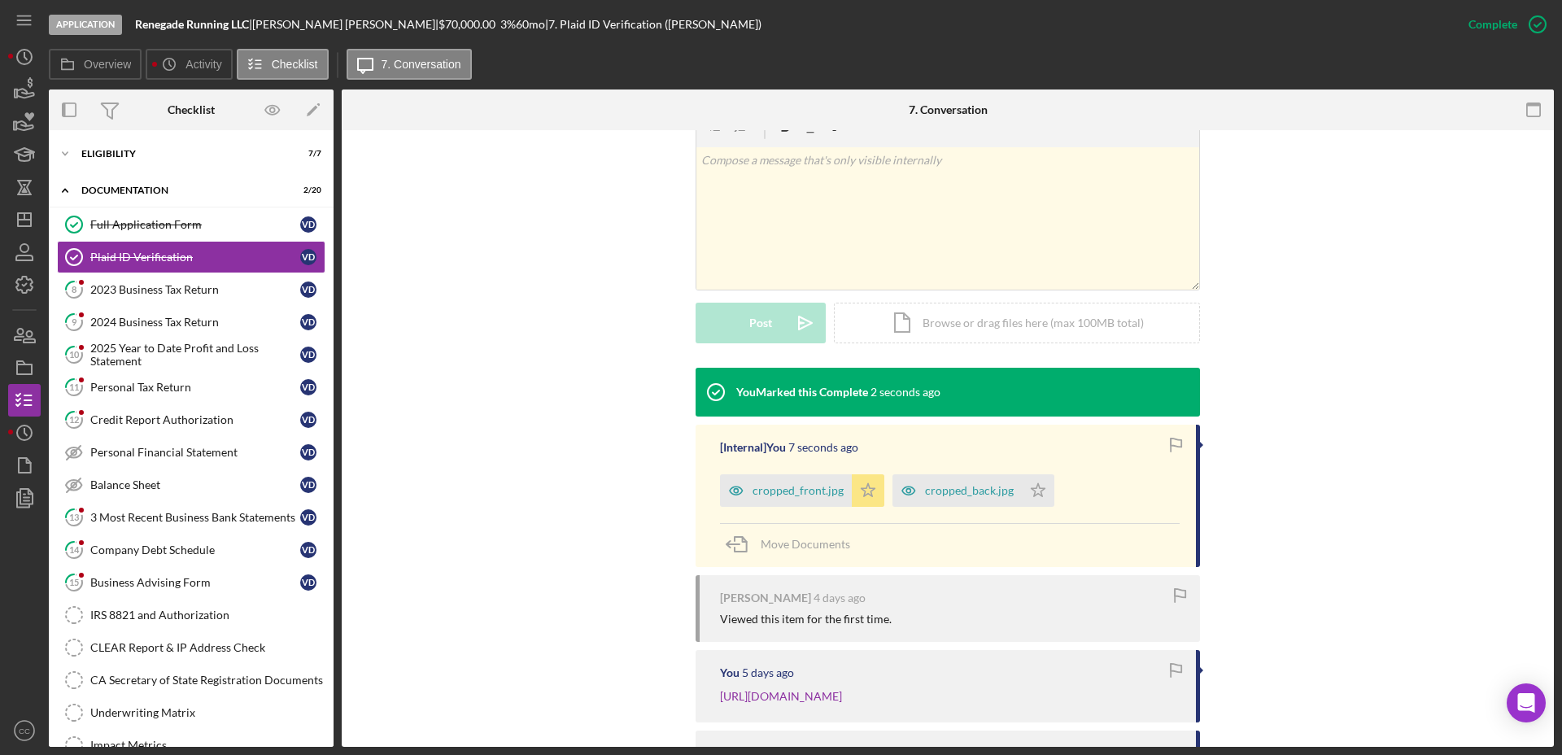
click at [869, 486] on icon "Icon/Star" at bounding box center [868, 490] width 33 height 33
click at [174, 293] on div "2023 Business Tax Return" at bounding box center [195, 289] width 210 height 13
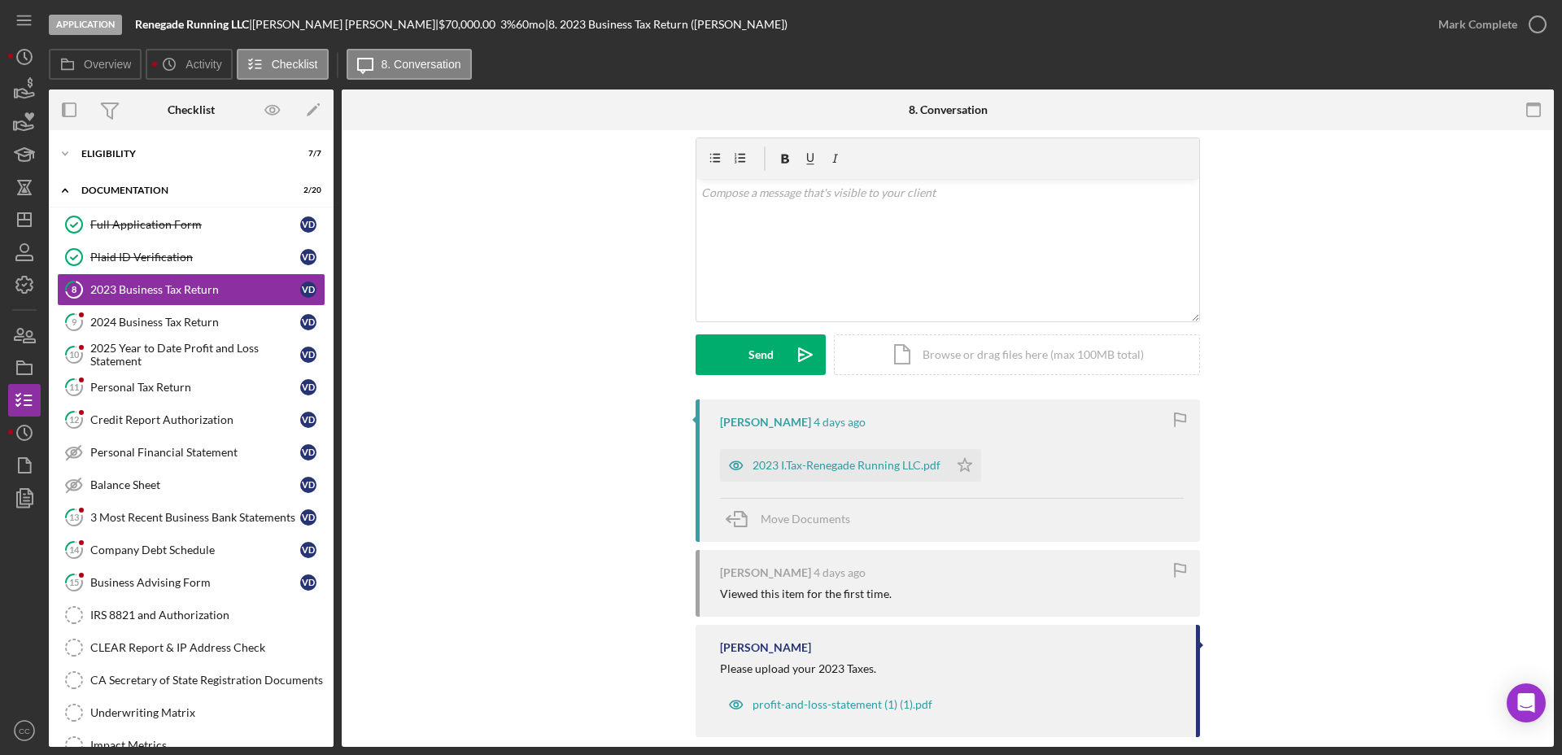
scroll to position [72, 0]
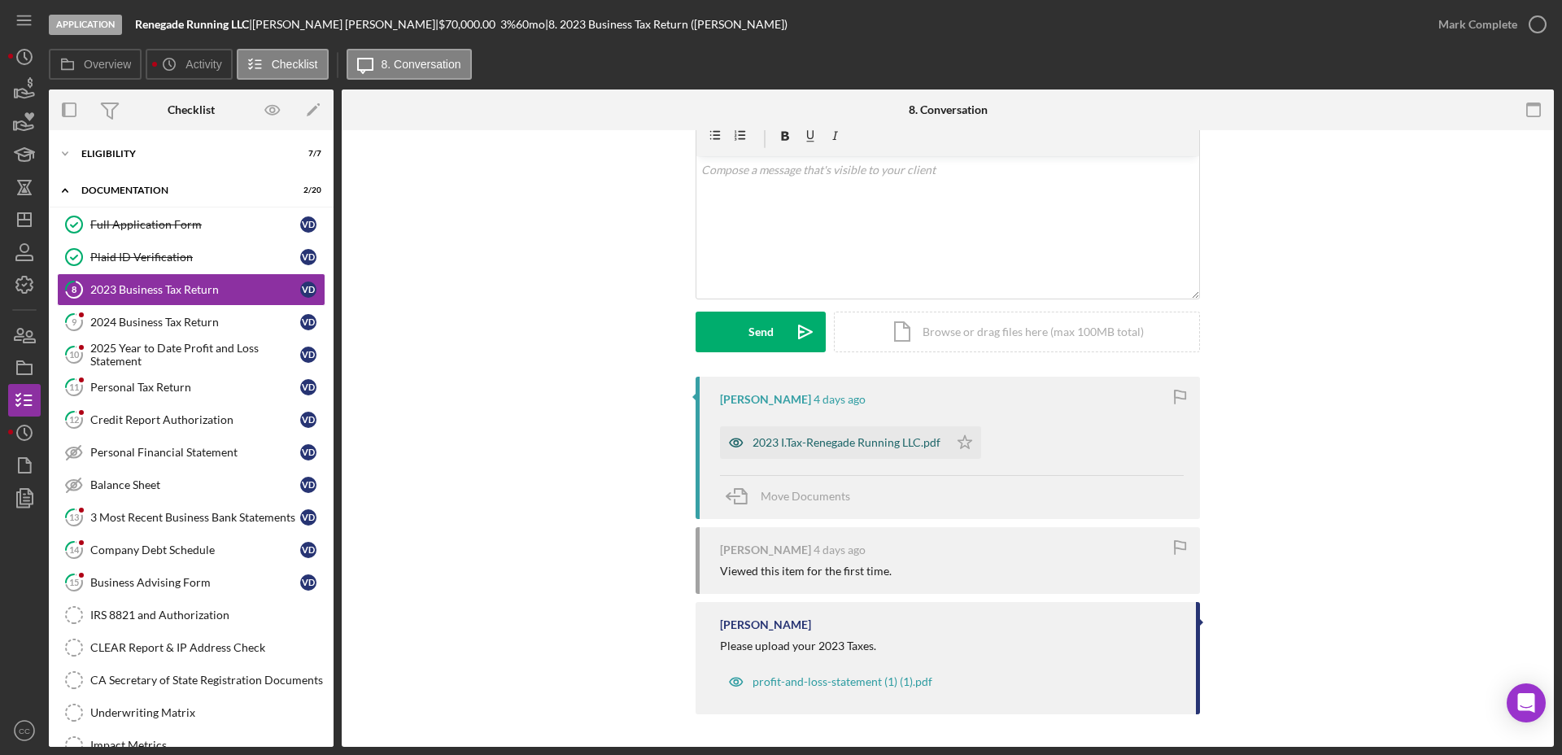
click at [849, 445] on div "2023 I.Tax-Renegade Running LLC.pdf" at bounding box center [846, 442] width 188 height 13
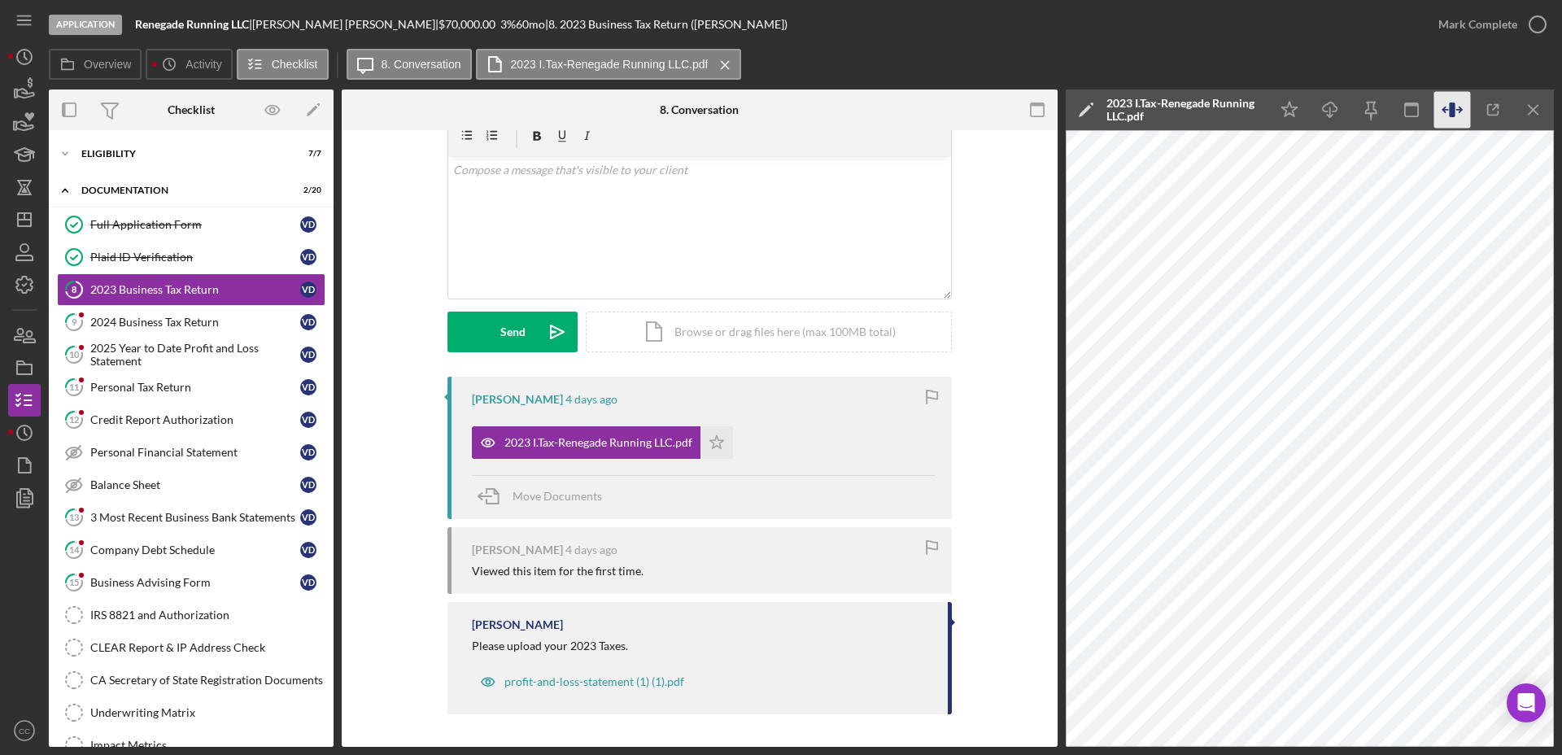
click at [1449, 114] on icon "button" at bounding box center [1452, 109] width 6 height 15
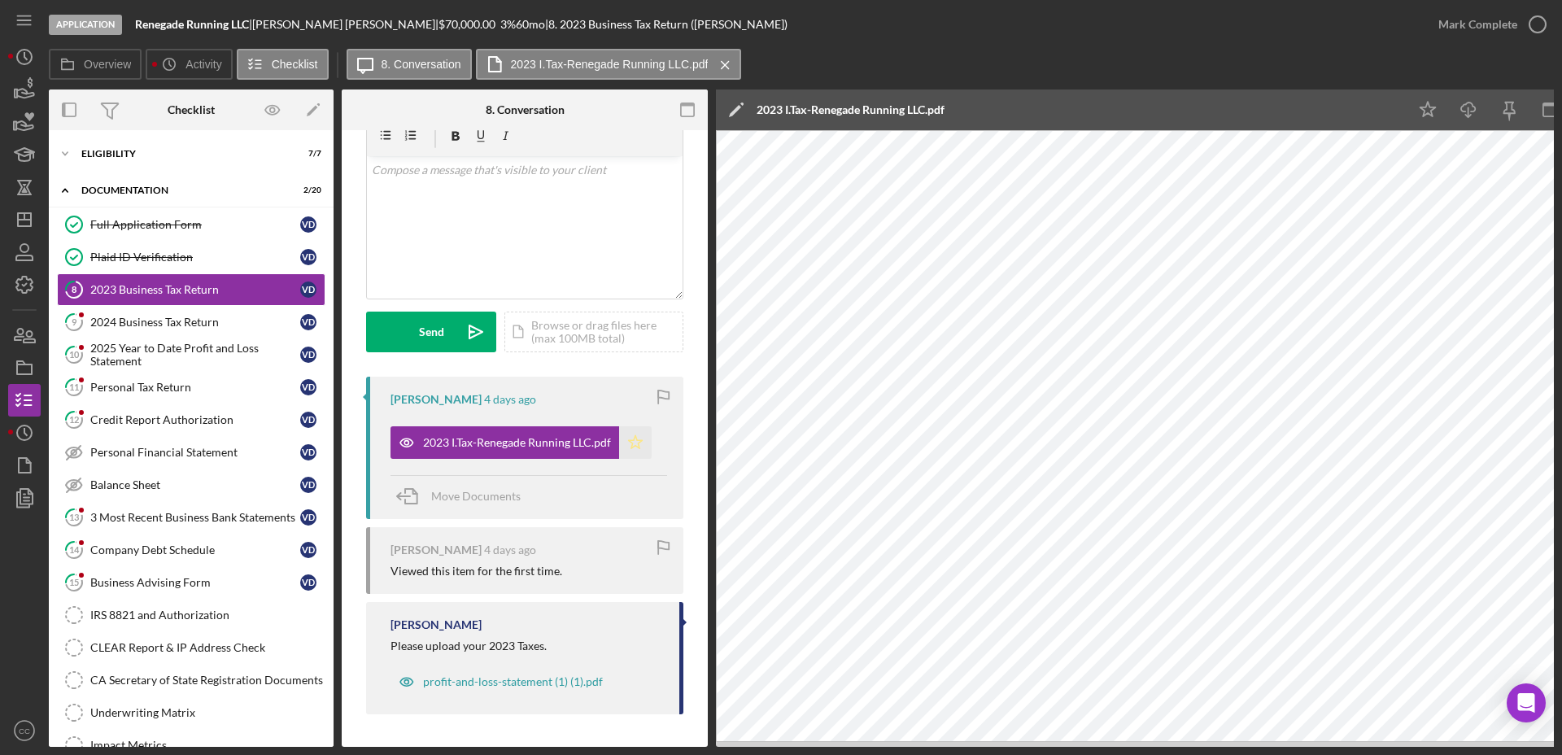
click at [639, 443] on icon "Icon/Star" at bounding box center [635, 442] width 33 height 33
click at [1517, 30] on icon "button" at bounding box center [1537, 24] width 41 height 41
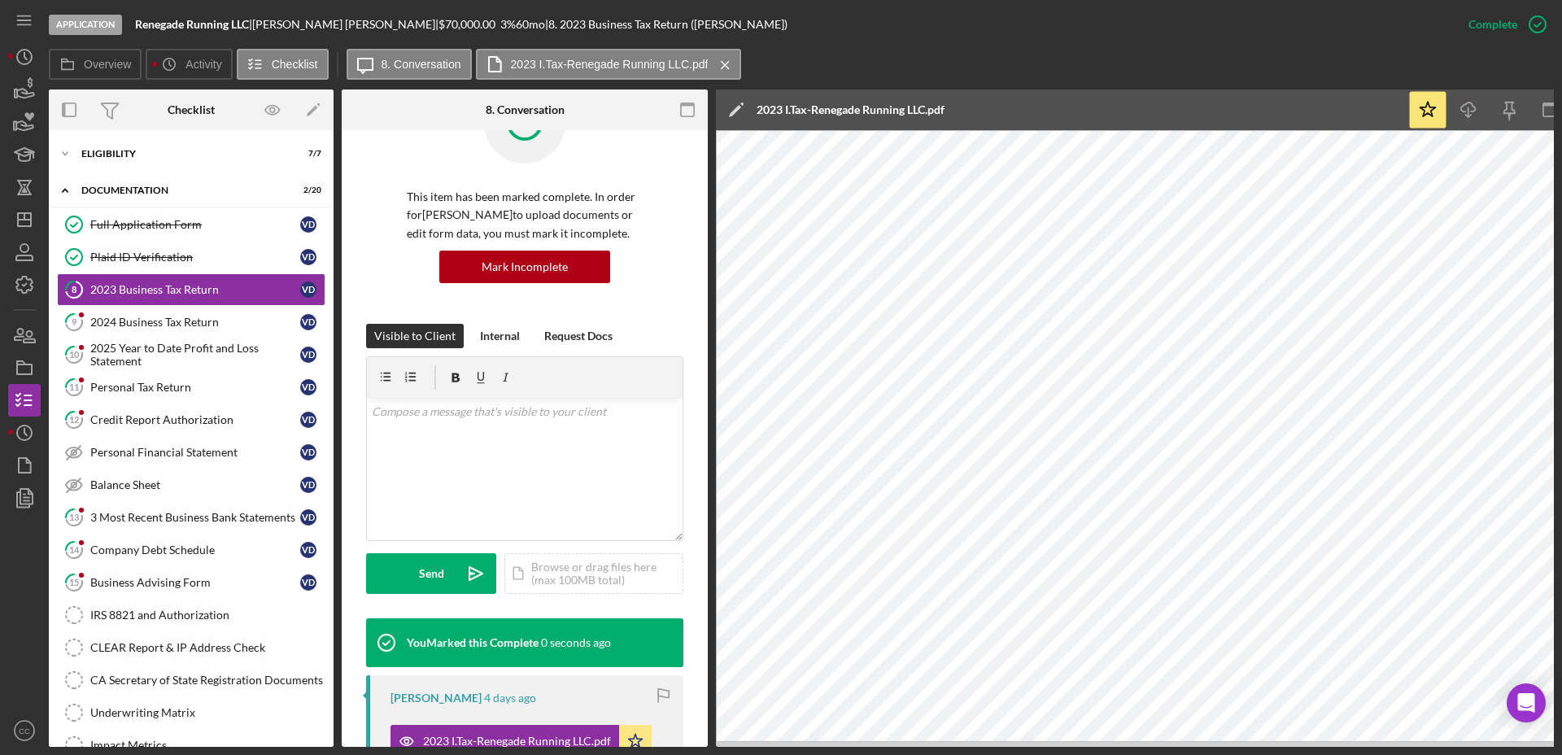
scroll to position [314, 0]
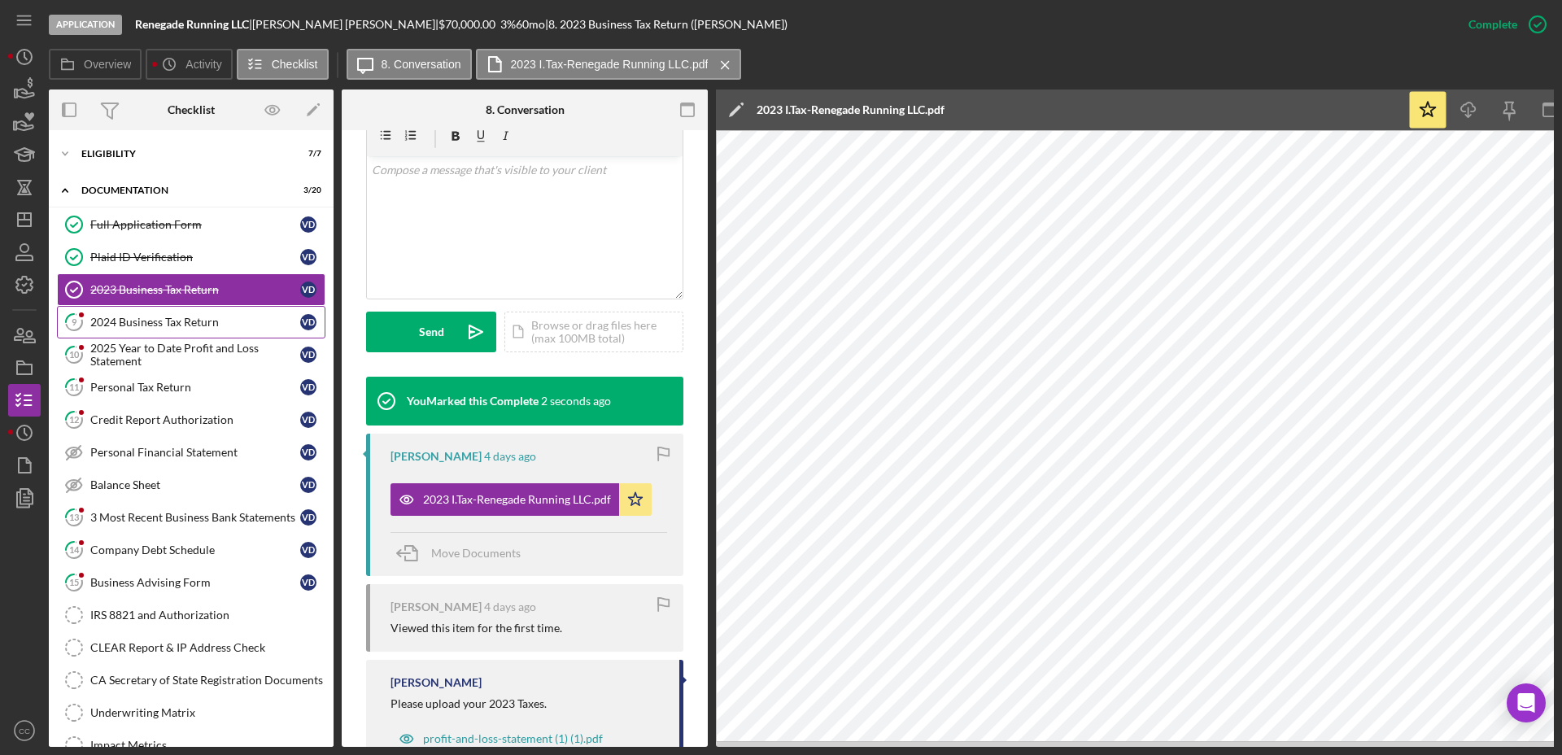
drag, startPoint x: 146, startPoint y: 325, endPoint x: 171, endPoint y: 329, distance: 25.7
click at [146, 325] on div "2024 Business Tax Return" at bounding box center [195, 322] width 210 height 13
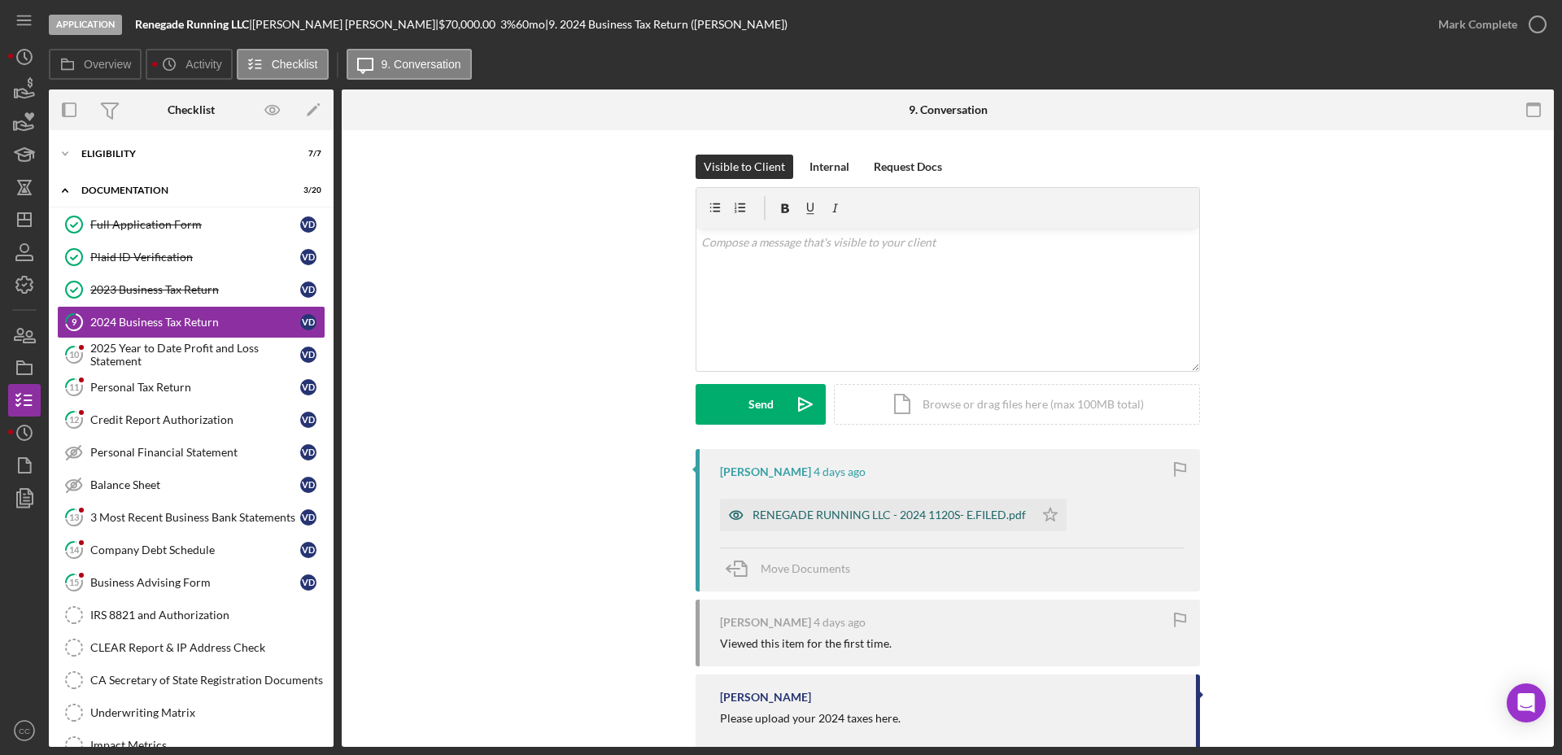
click at [838, 515] on div "RENEGADE RUNNING LLC - 2024 1120S- E.FILED.pdf" at bounding box center [888, 514] width 273 height 13
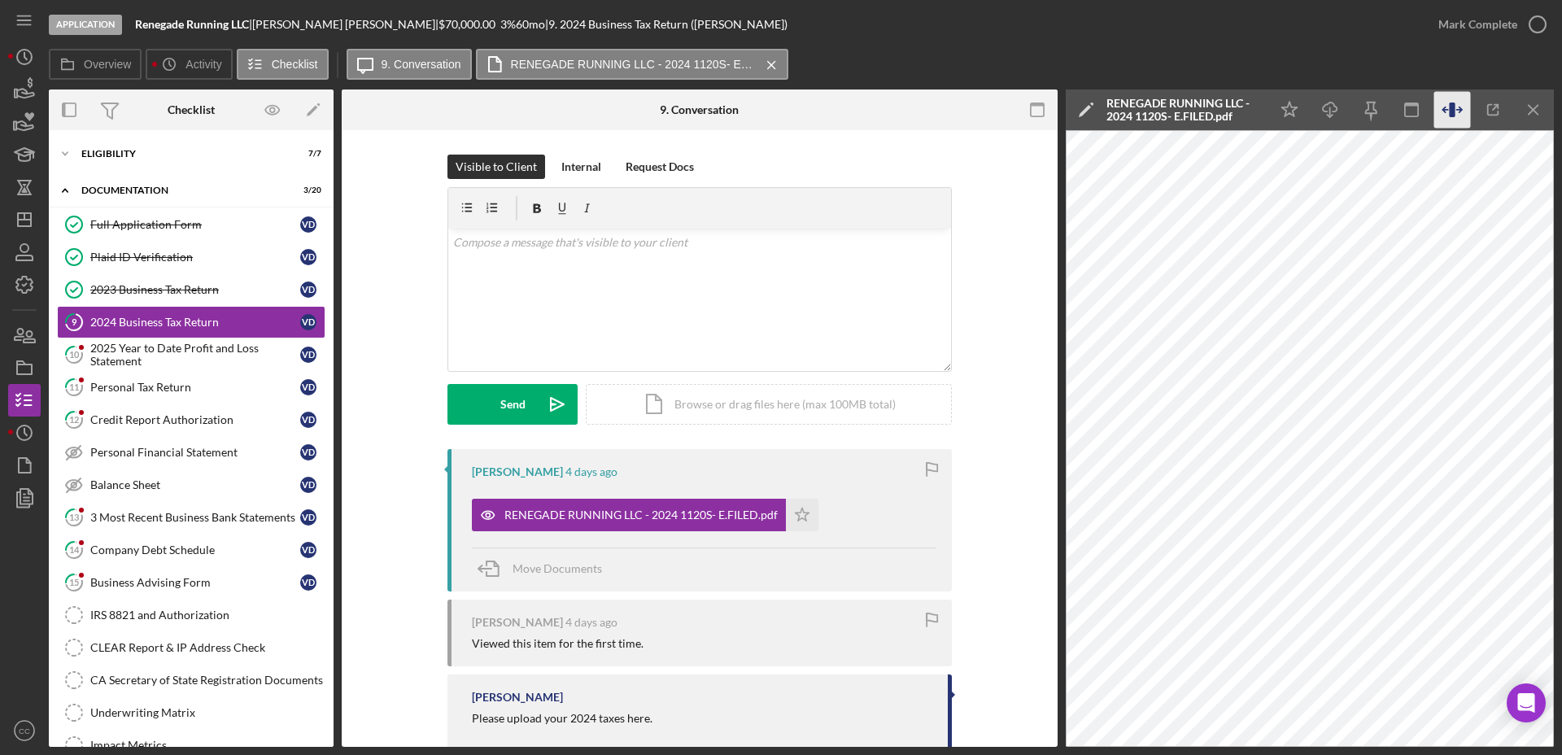
click at [1451, 111] on icon "button" at bounding box center [1452, 109] width 6 height 15
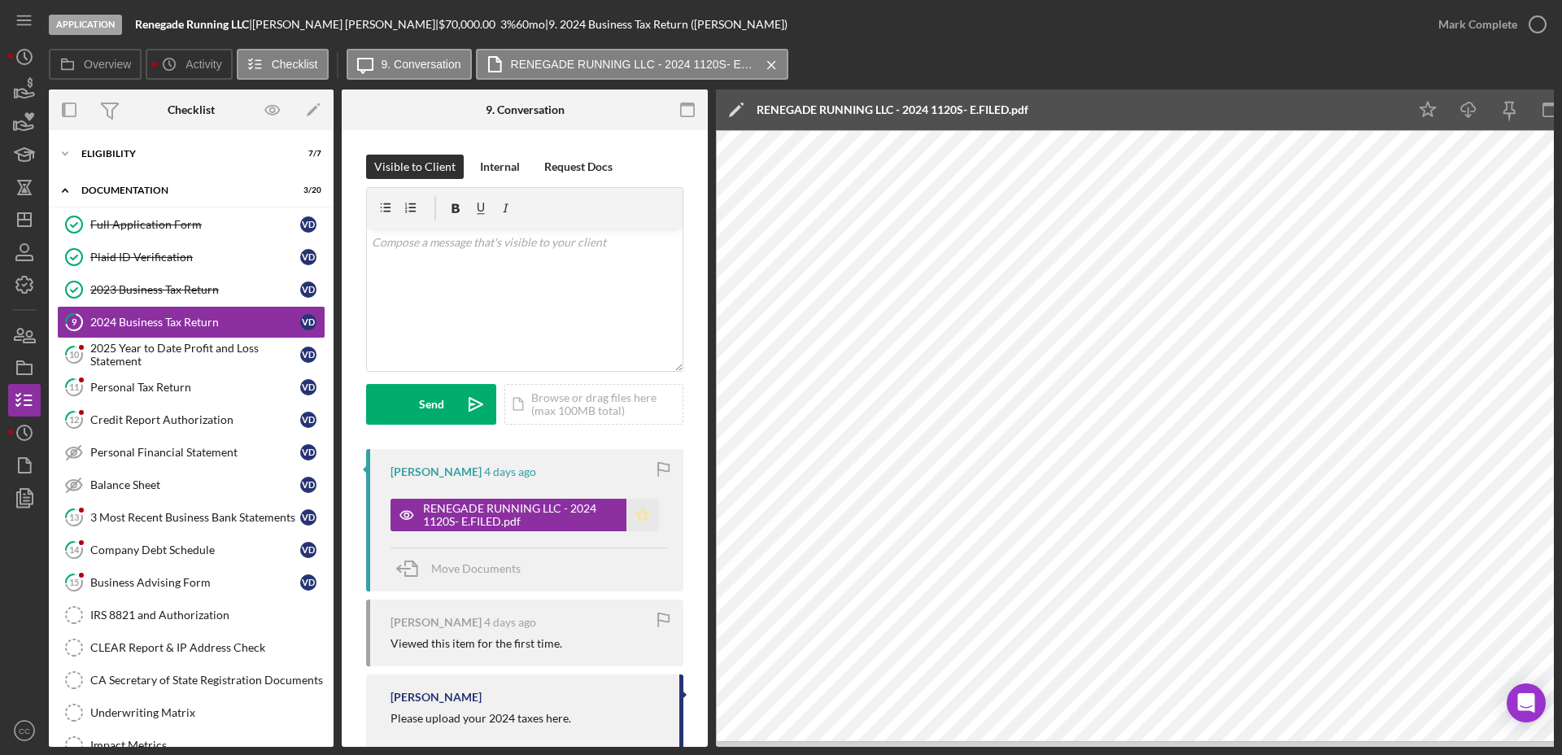
click at [636, 512] on polygon "button" at bounding box center [643, 514] width 14 height 13
click at [1511, 21] on div "Mark Complete" at bounding box center [1477, 24] width 79 height 33
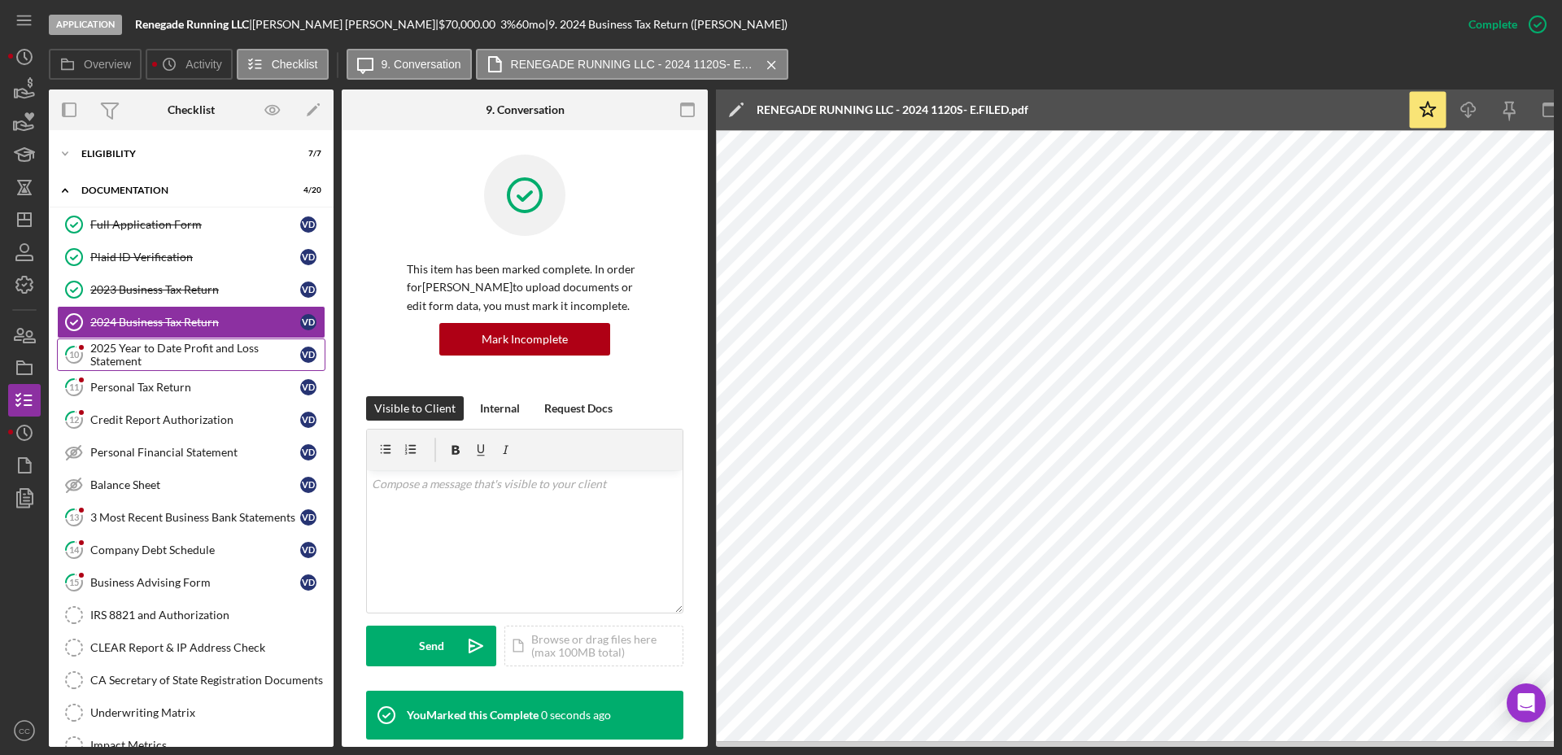
click at [147, 352] on div "2025 Year to Date Profit and Loss Statement" at bounding box center [195, 355] width 210 height 26
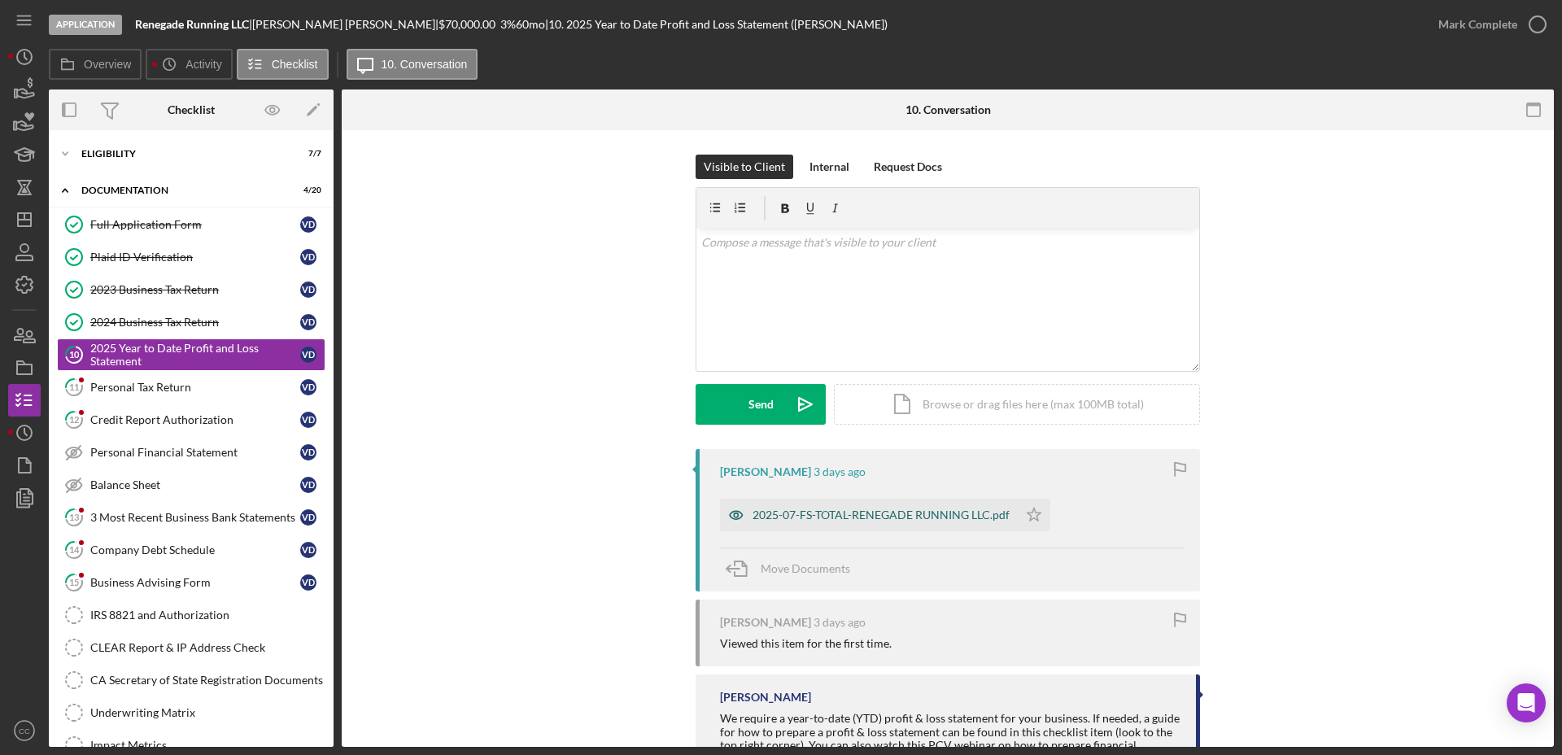
click at [832, 513] on div "2025-07-FS-TOTAL-RENEGADE RUNNING LLC.pdf" at bounding box center [880, 514] width 257 height 13
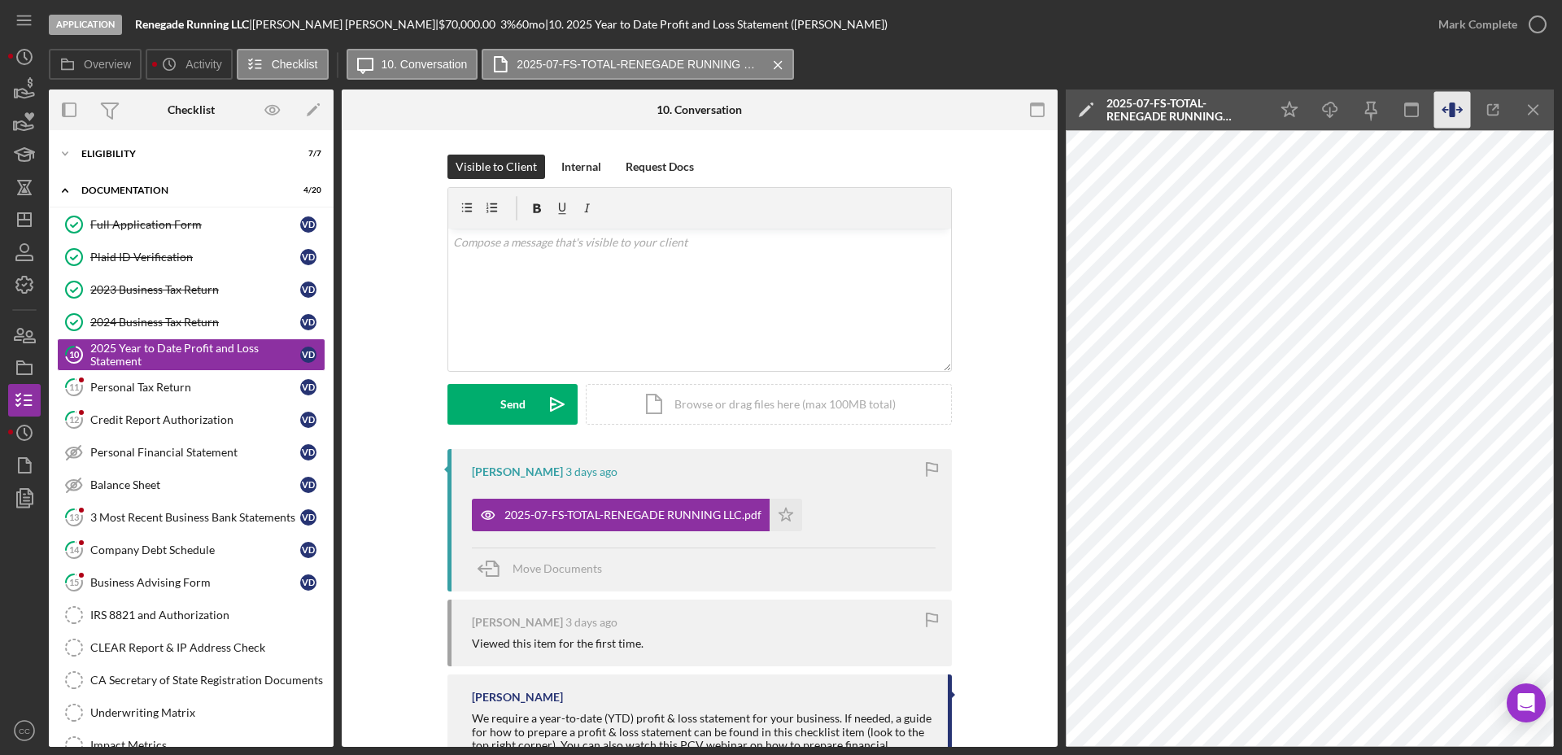
click at [1451, 107] on icon "button" at bounding box center [1452, 109] width 6 height 15
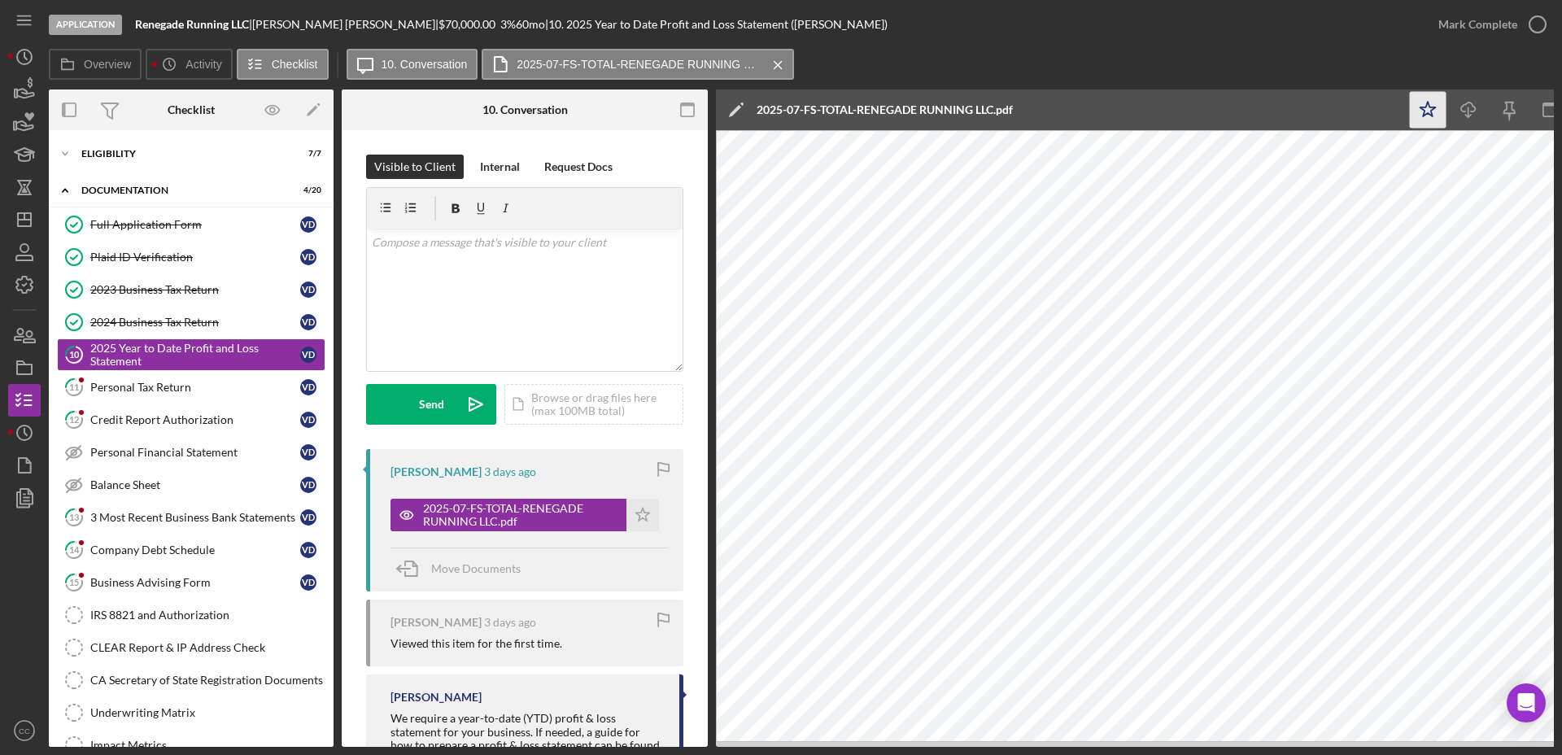
click at [1428, 100] on icon "Icon/Star" at bounding box center [1428, 110] width 37 height 37
click at [1533, 24] on icon "button" at bounding box center [1537, 24] width 41 height 41
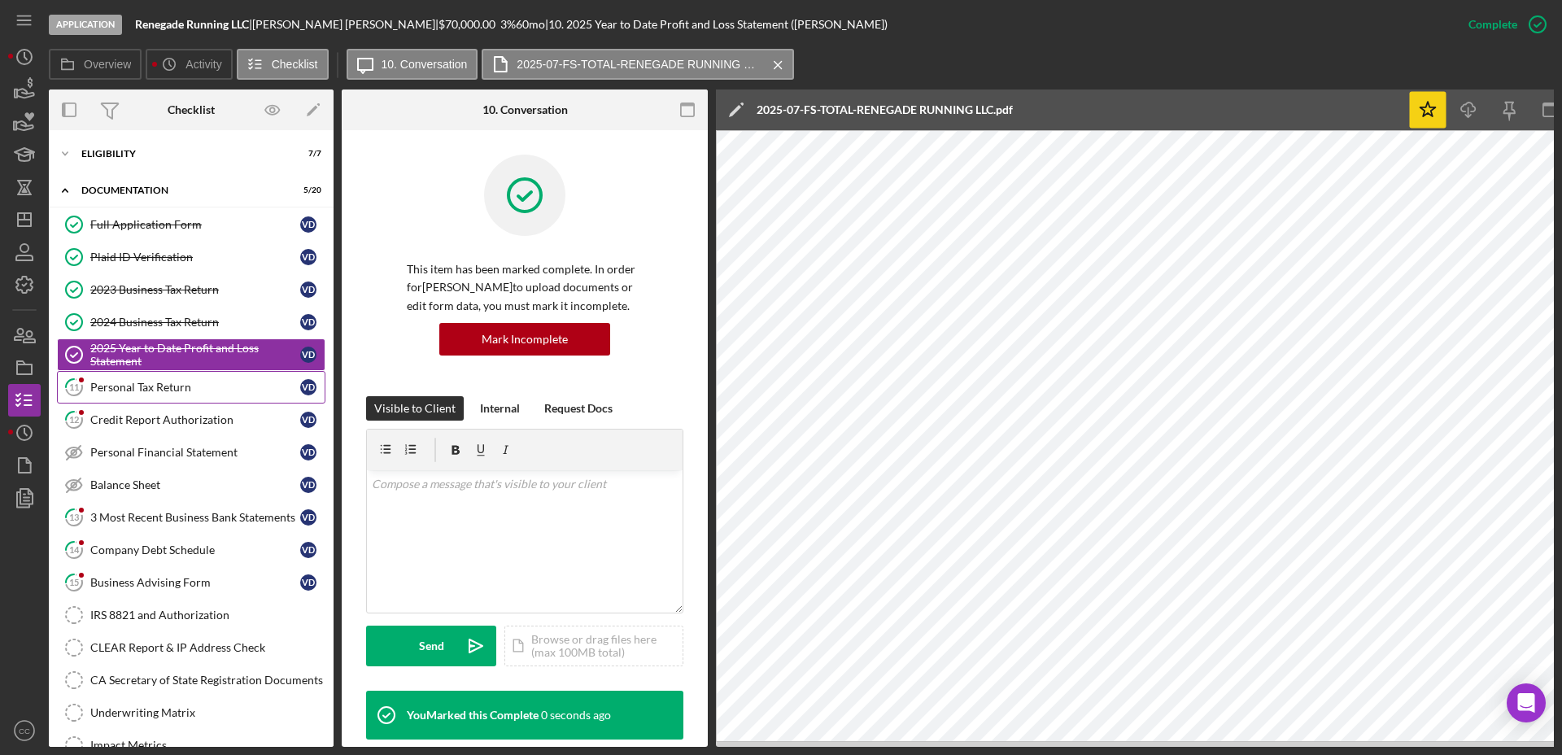
click at [186, 399] on link "11 Personal Tax Return V D" at bounding box center [191, 387] width 268 height 33
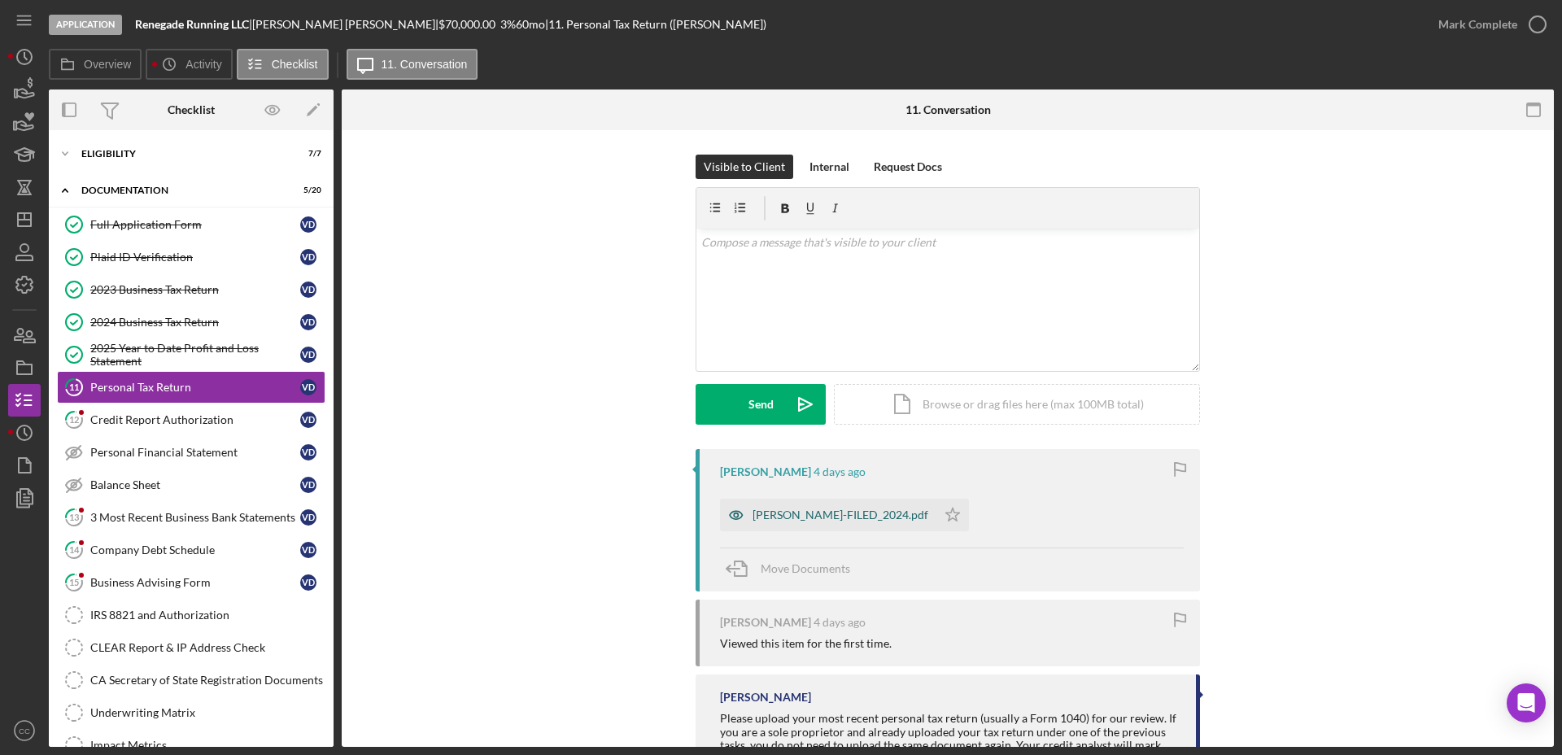
click at [823, 512] on div "[PERSON_NAME]-FILED_2024.pdf" at bounding box center [840, 514] width 176 height 13
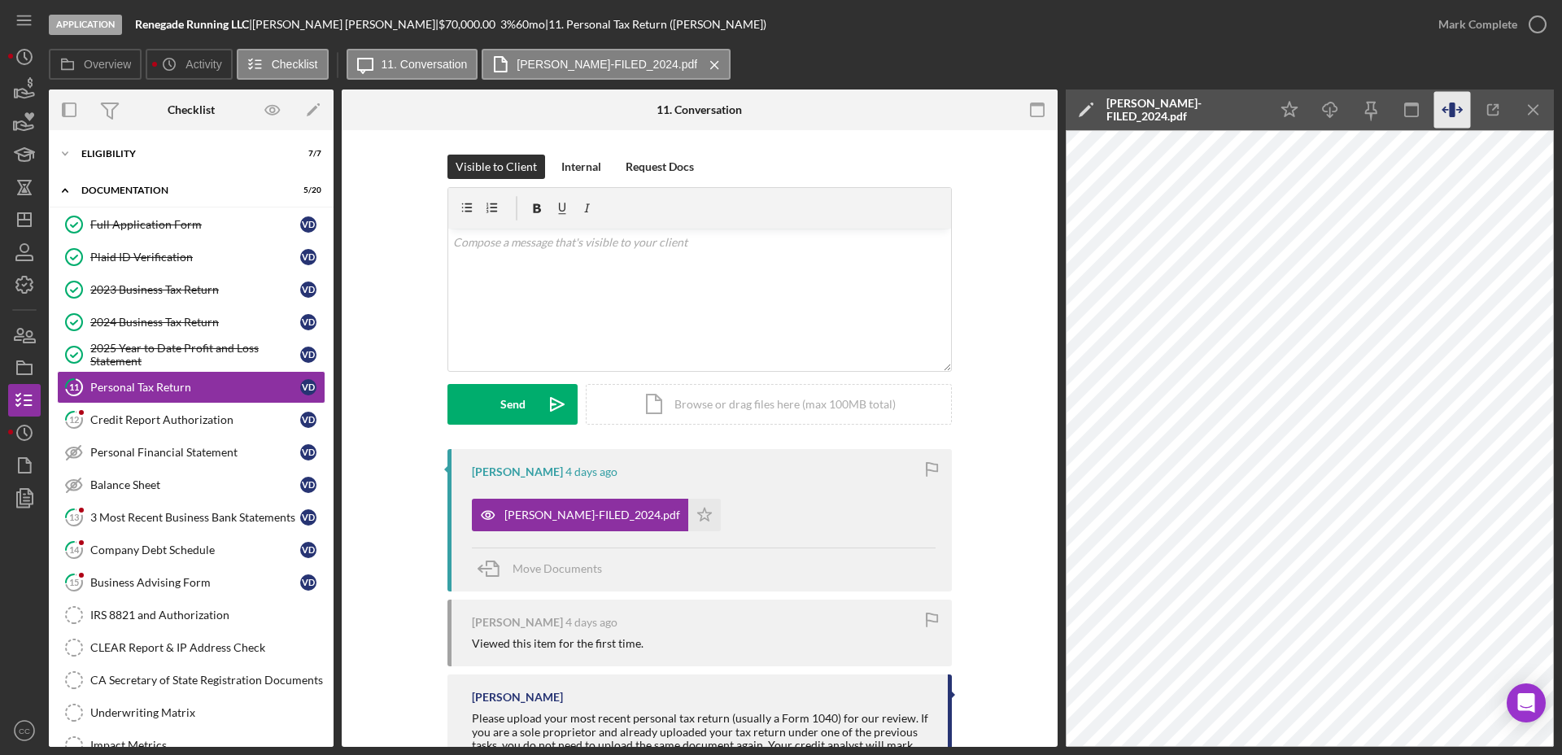
click at [1462, 108] on icon "button" at bounding box center [1452, 110] width 37 height 37
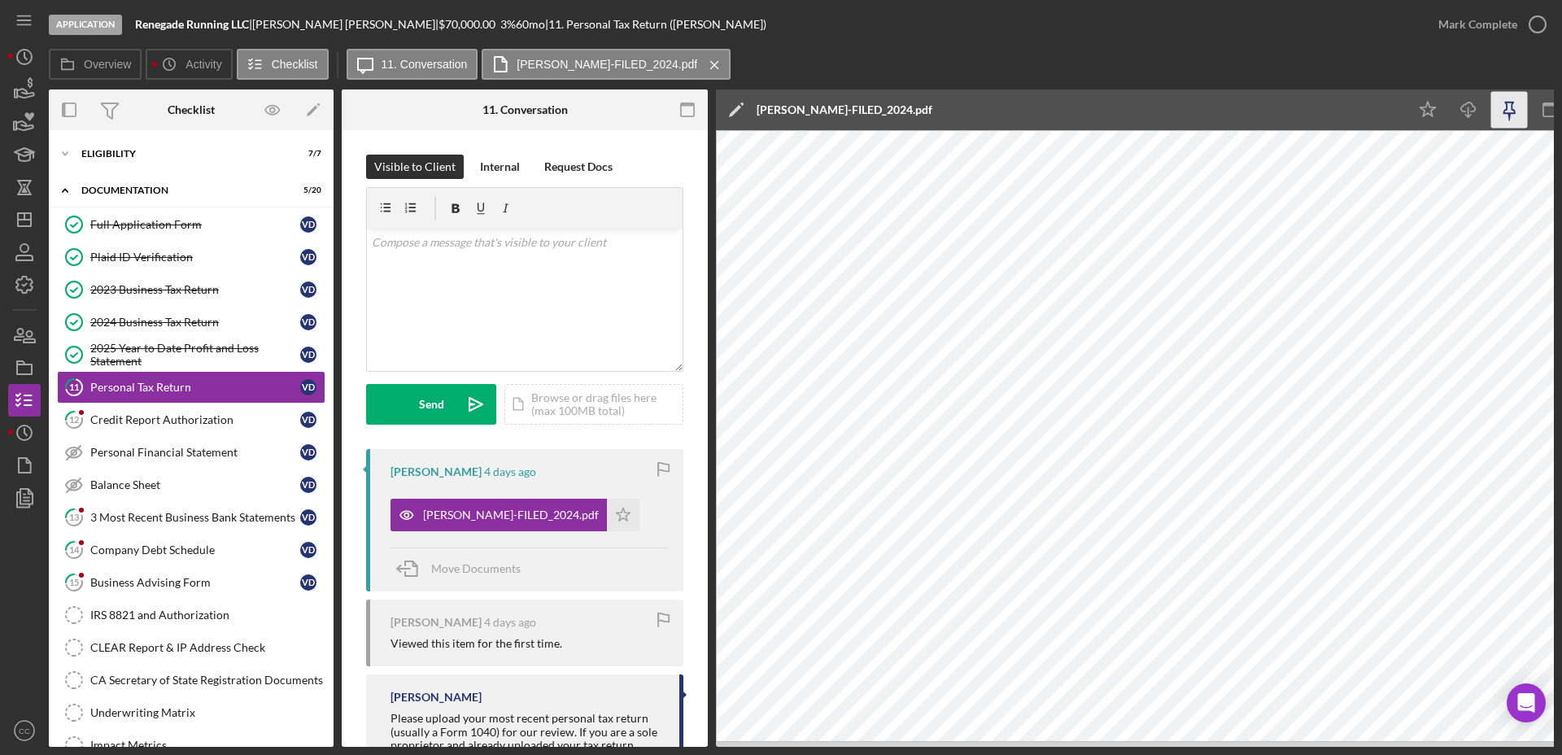
scroll to position [0, 102]
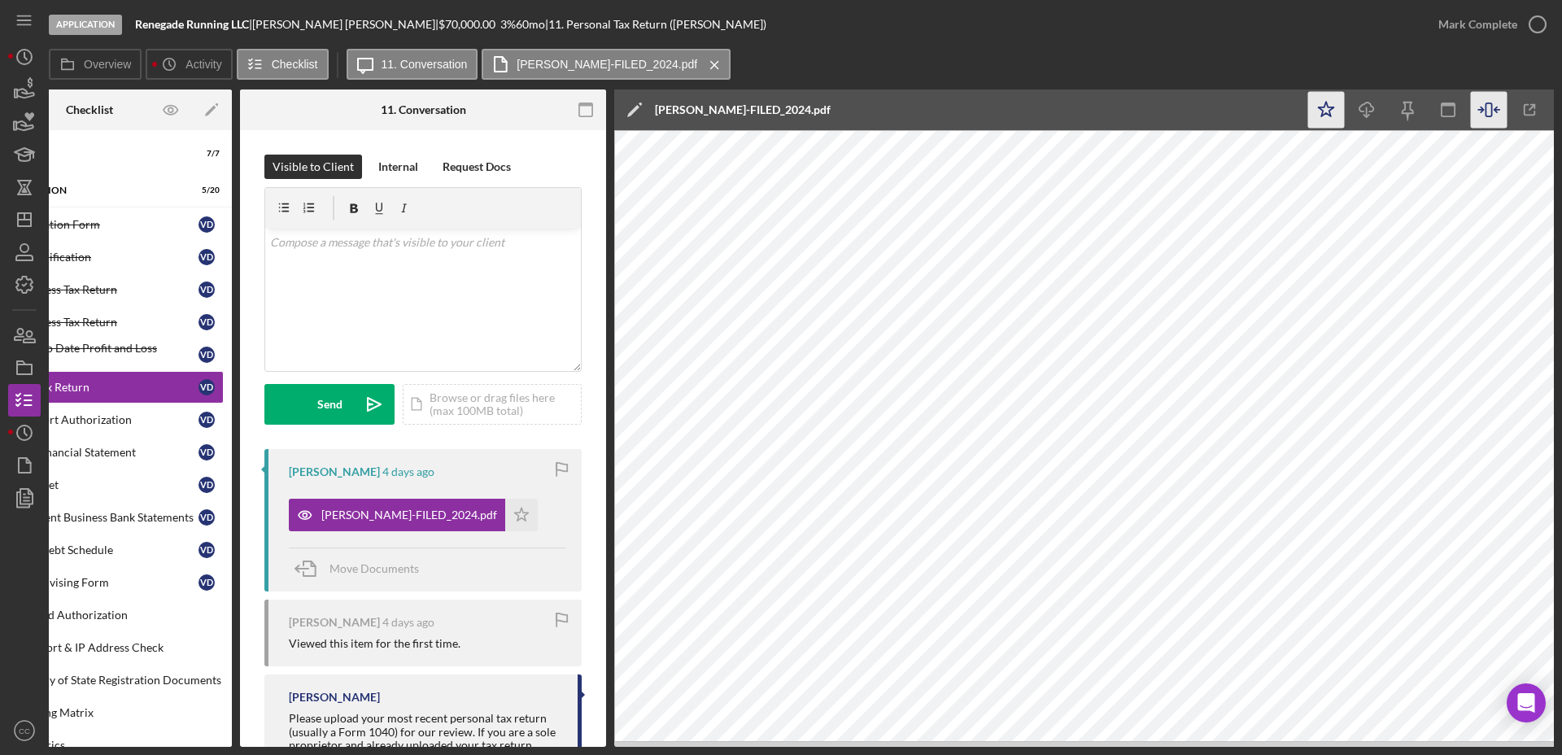
click at [1319, 102] on icon "Icon/Star" at bounding box center [1326, 110] width 37 height 37
click at [1497, 22] on div "Mark Complete" at bounding box center [1477, 24] width 79 height 33
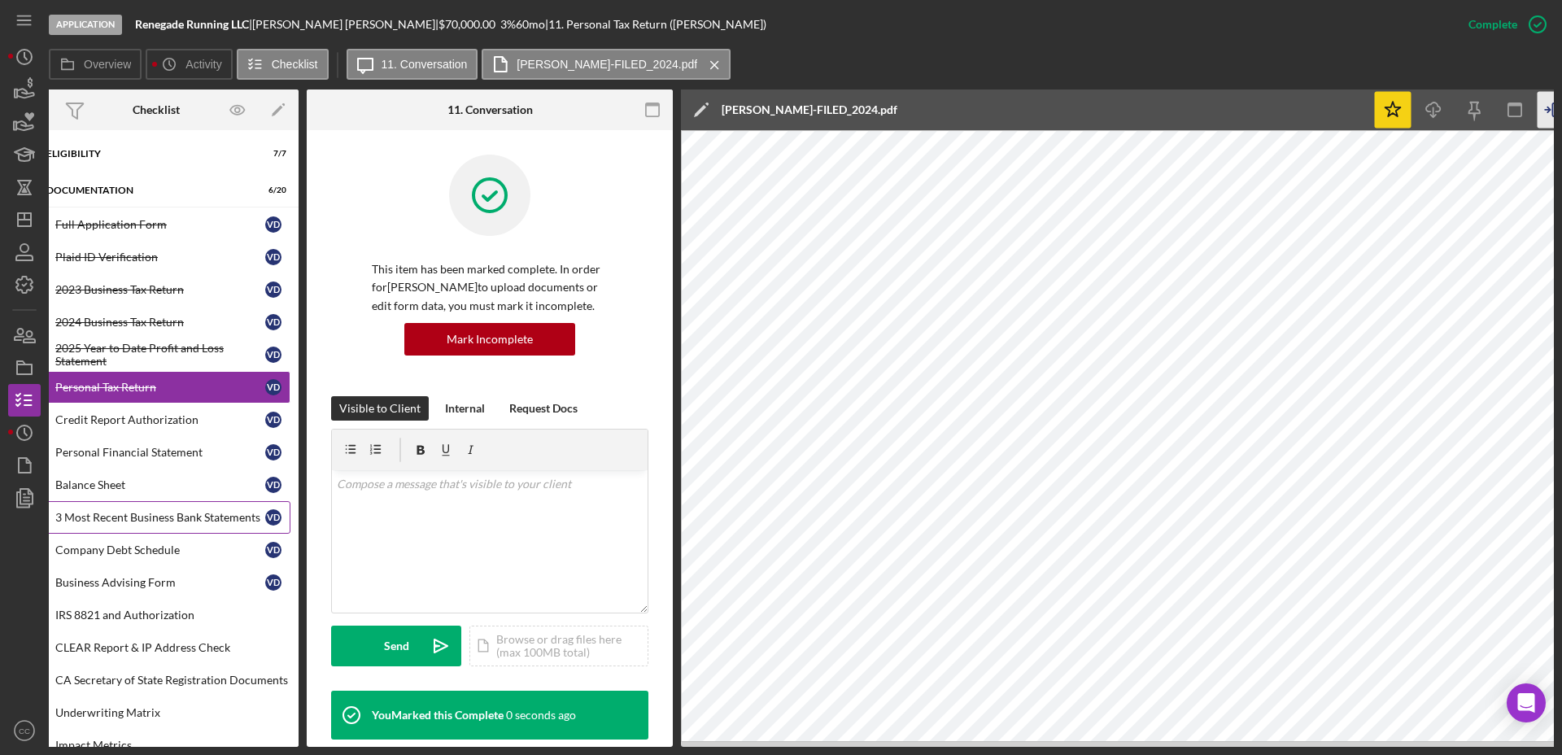
scroll to position [0, 0]
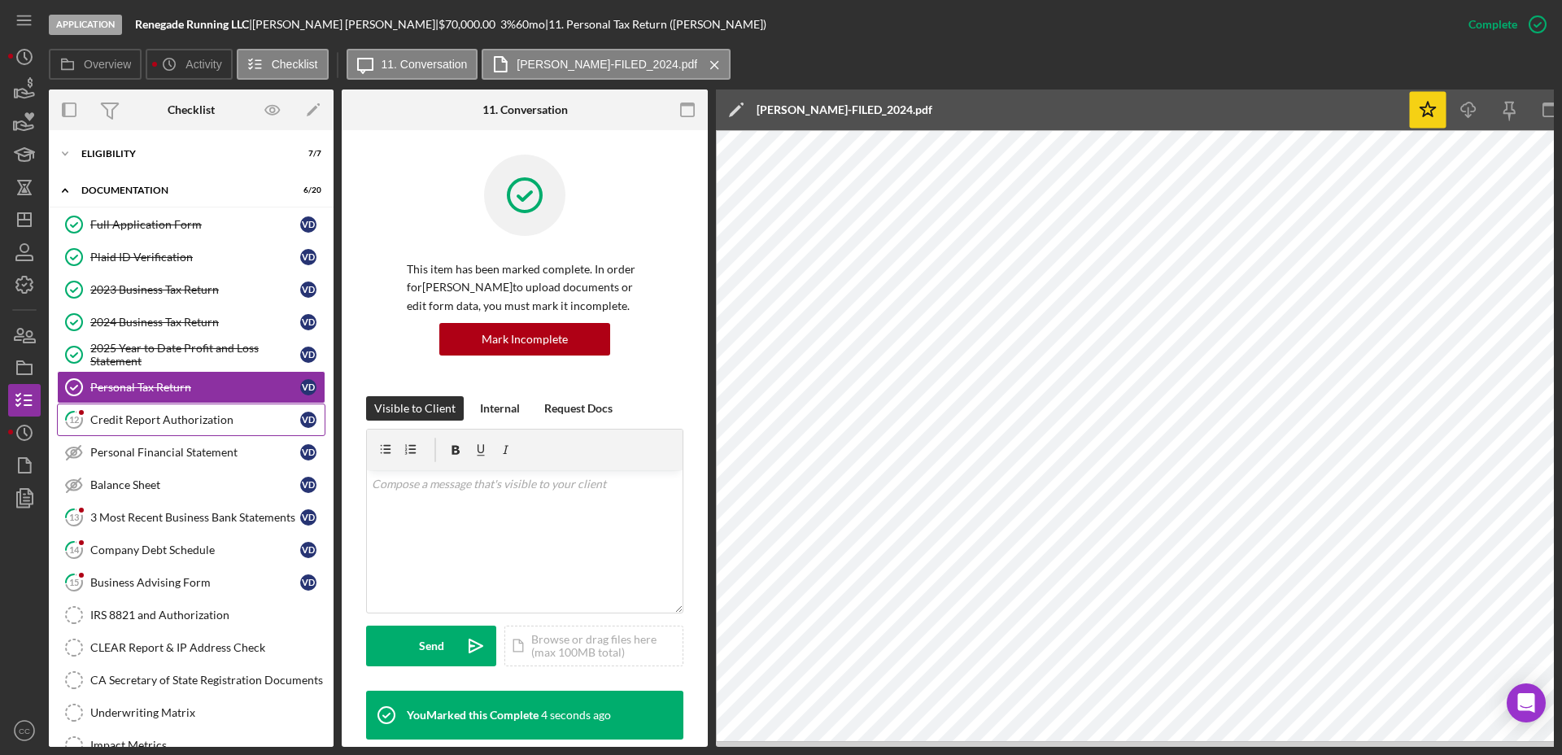
click at [145, 424] on div "Credit Report Authorization" at bounding box center [195, 419] width 210 height 13
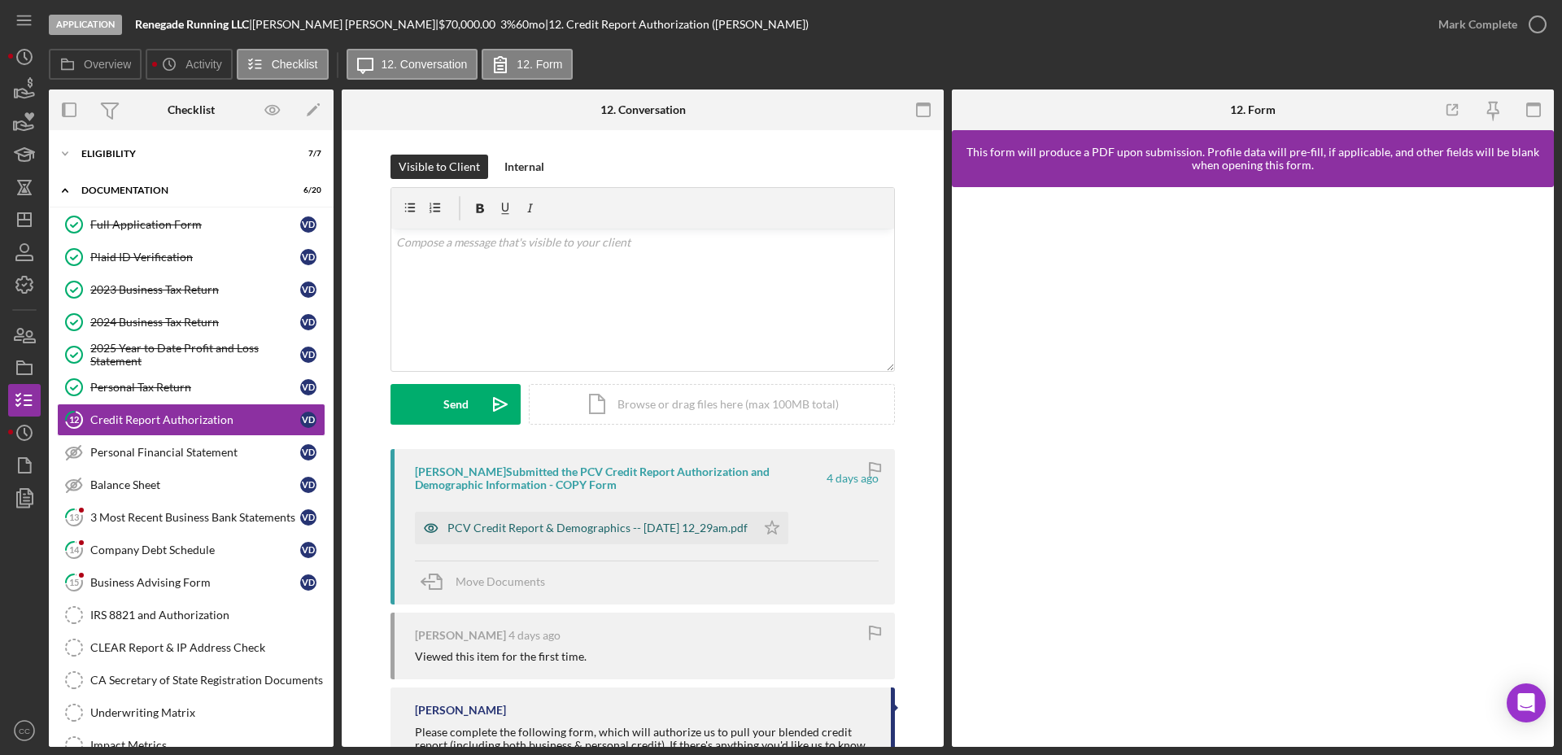
click at [653, 535] on div "PCV Credit Report & Demographics -- [DATE] 12_29am.pdf" at bounding box center [585, 528] width 341 height 33
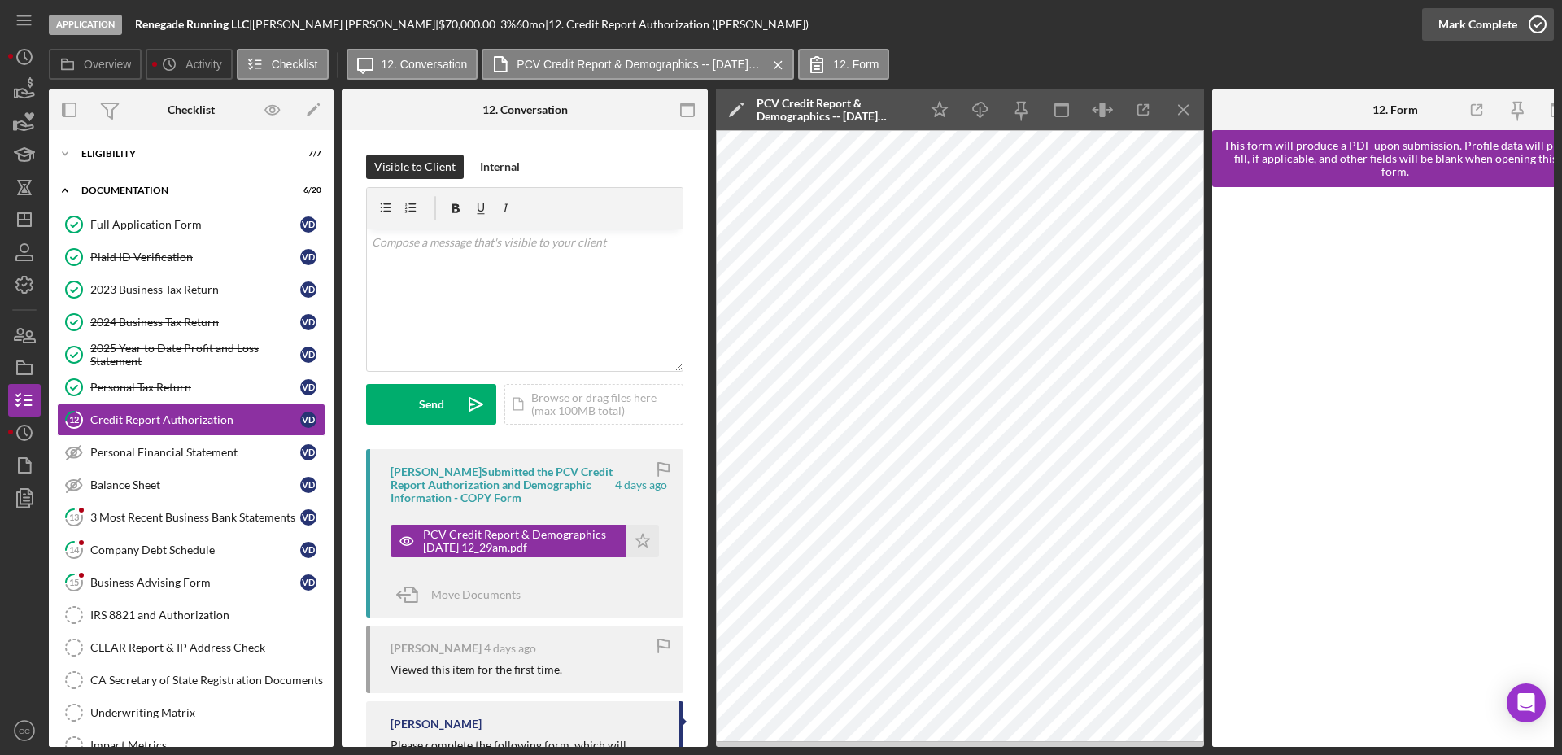
click at [1510, 26] on div "Mark Complete" at bounding box center [1477, 24] width 79 height 33
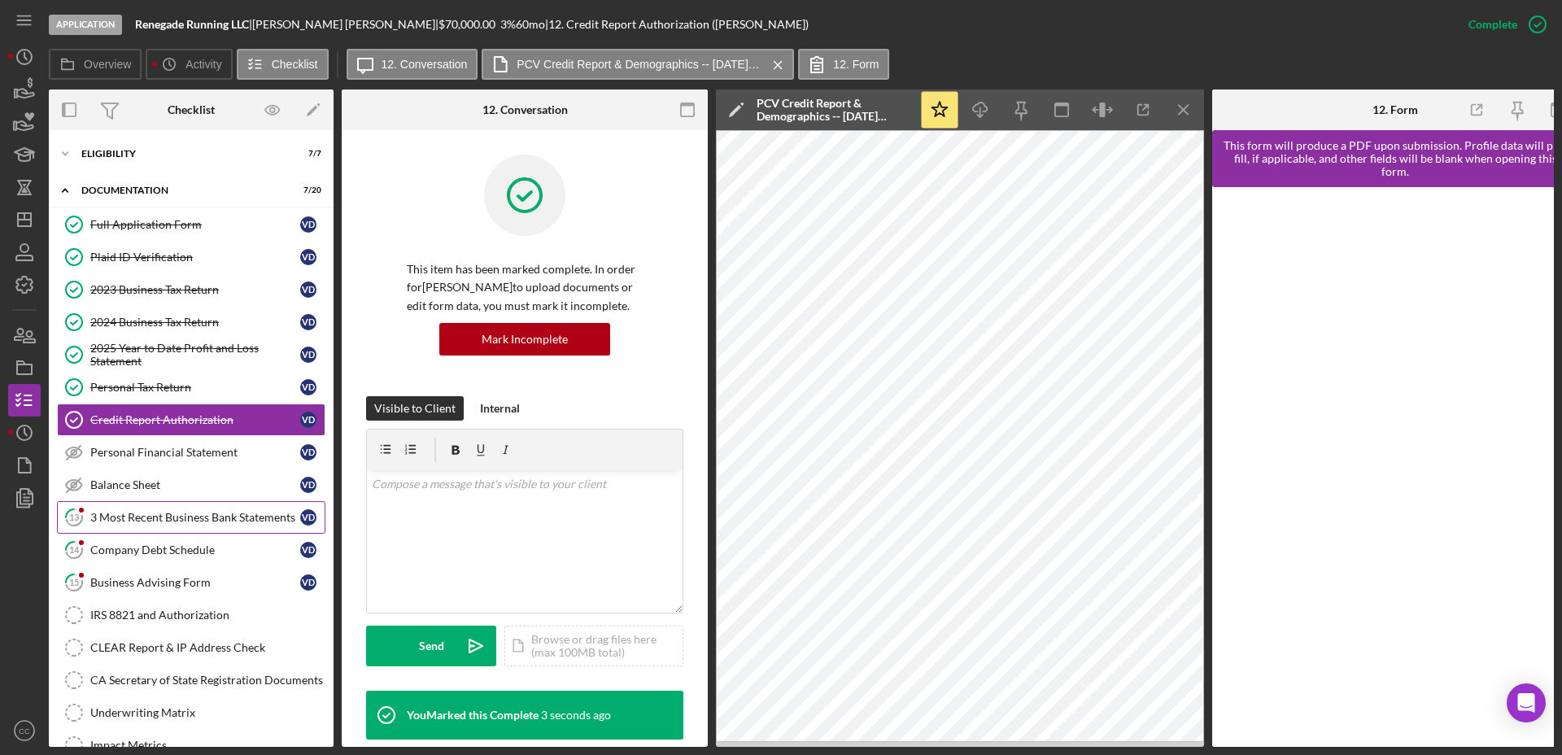
click at [153, 524] on div "3 Most Recent Business Bank Statements" at bounding box center [195, 517] width 210 height 13
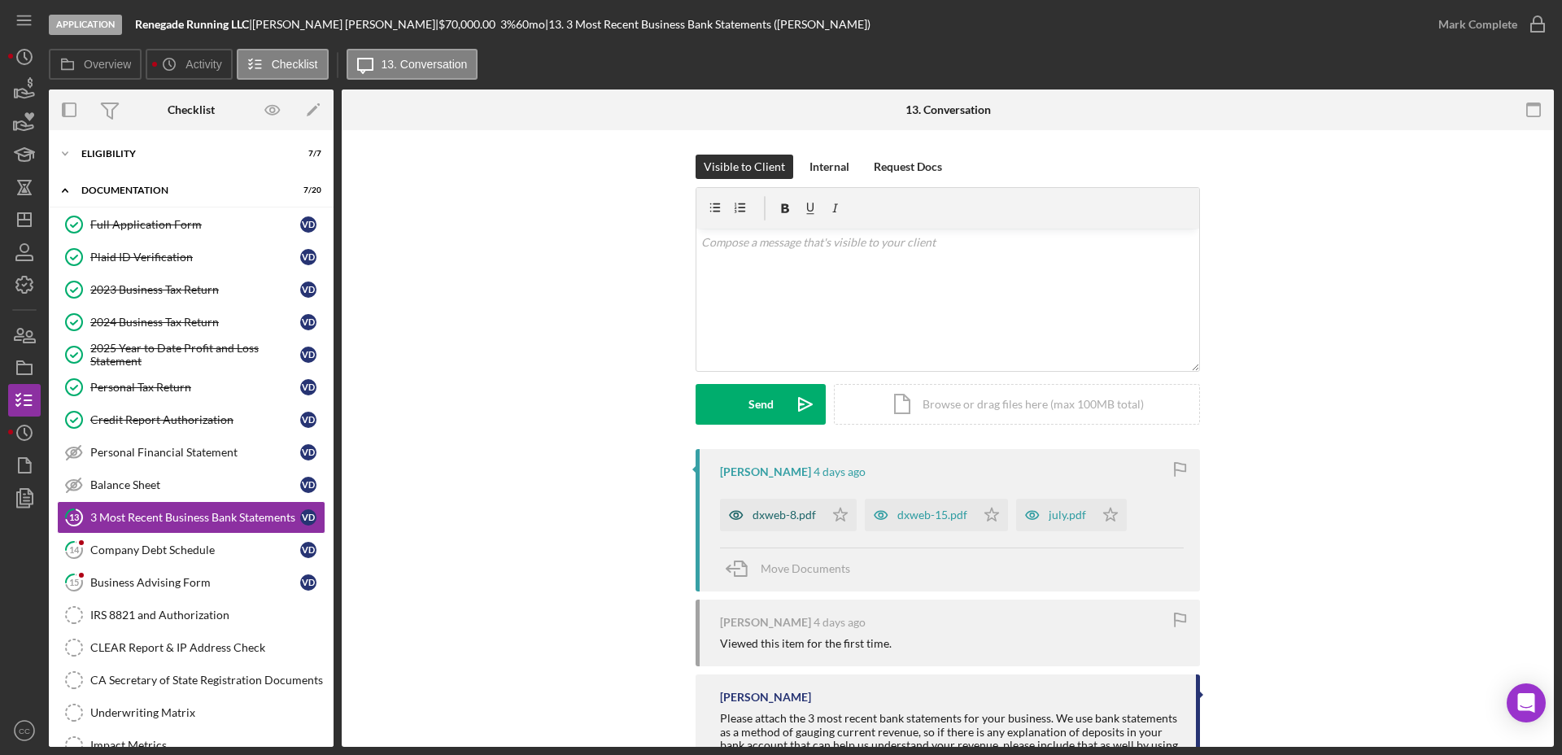
click at [761, 510] on div "dxweb-8.pdf" at bounding box center [783, 514] width 63 height 13
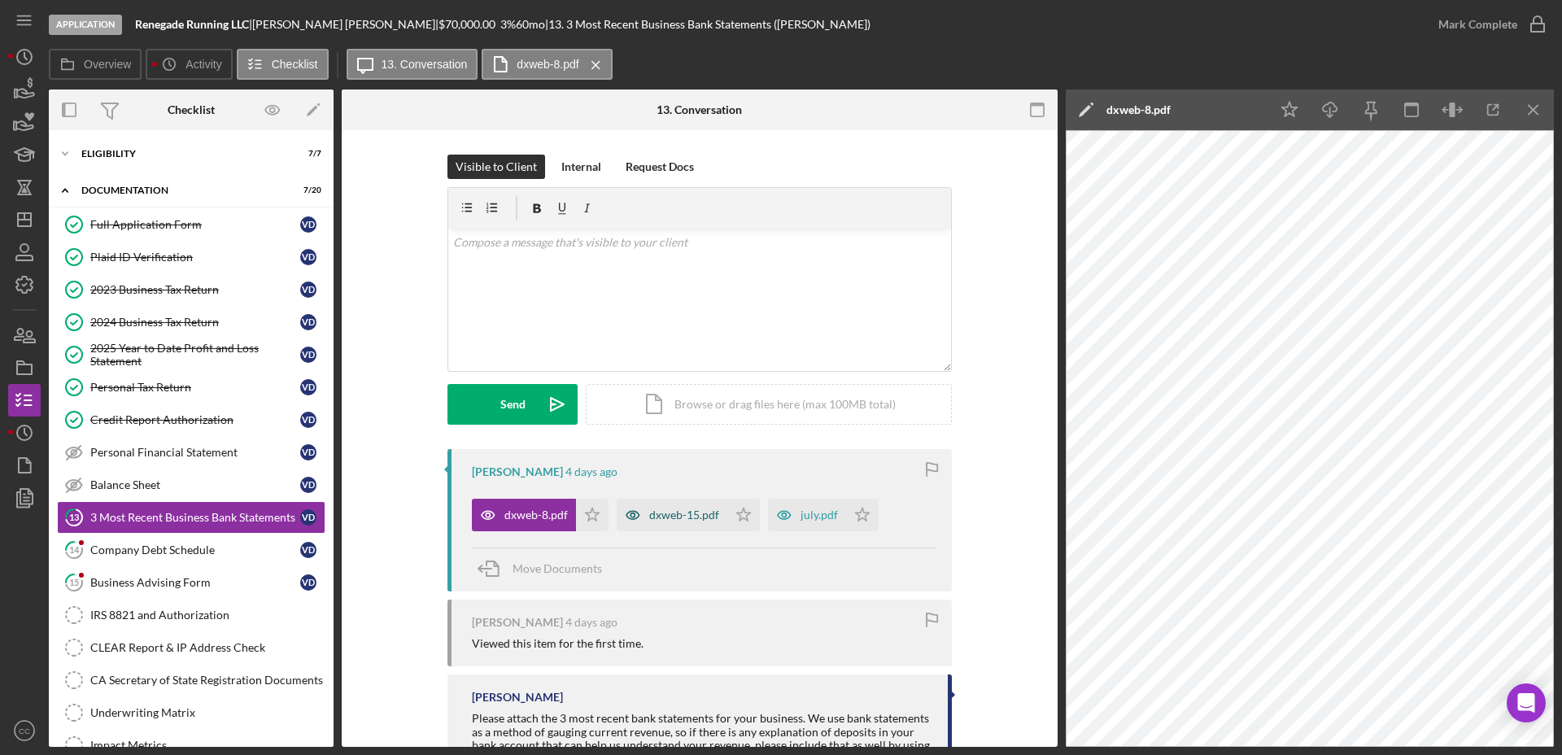
click at [680, 518] on div "dxweb-15.pdf" at bounding box center [684, 514] width 70 height 13
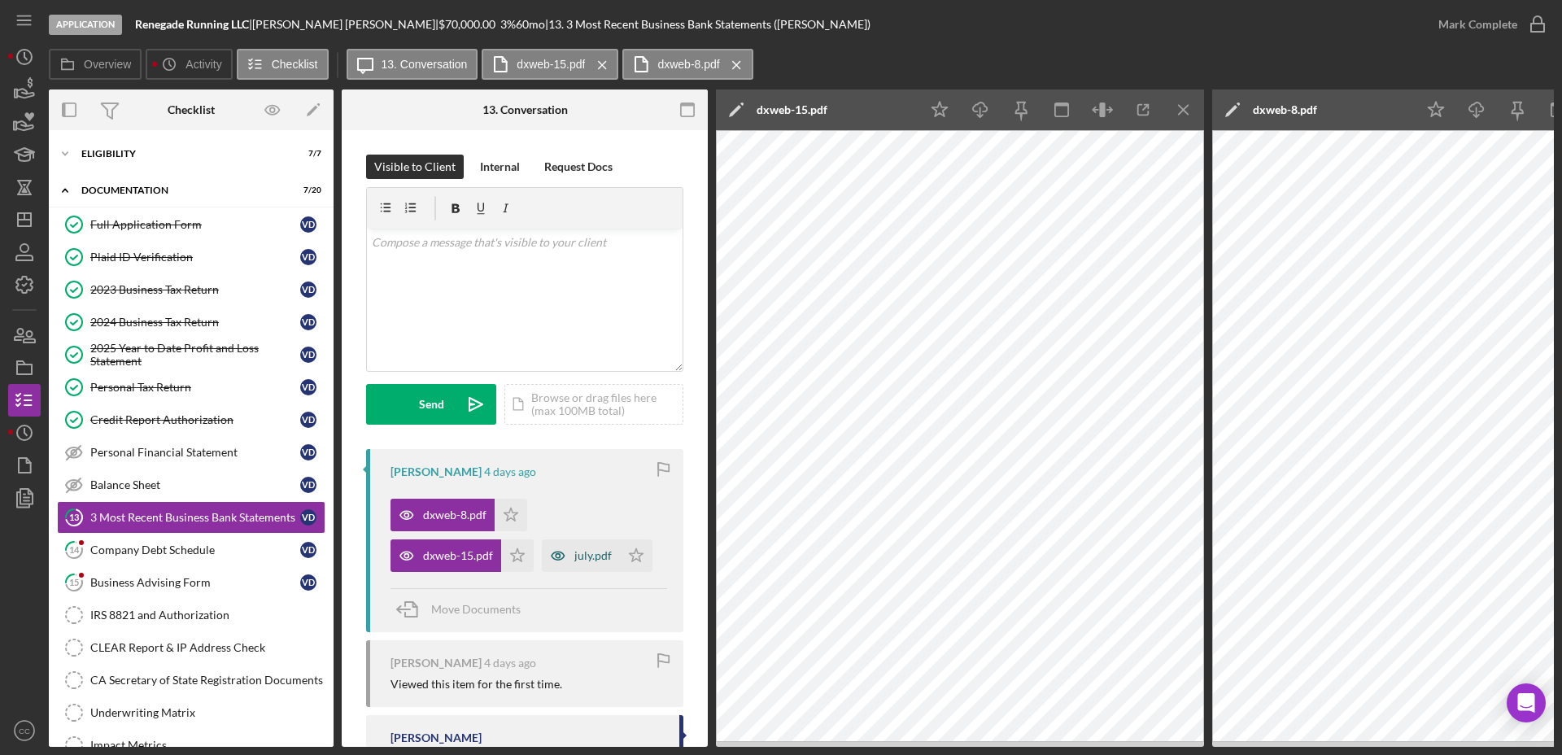
click at [585, 561] on div "july.pdf" at bounding box center [592, 555] width 37 height 13
click at [1107, 105] on icon "button" at bounding box center [1102, 110] width 37 height 37
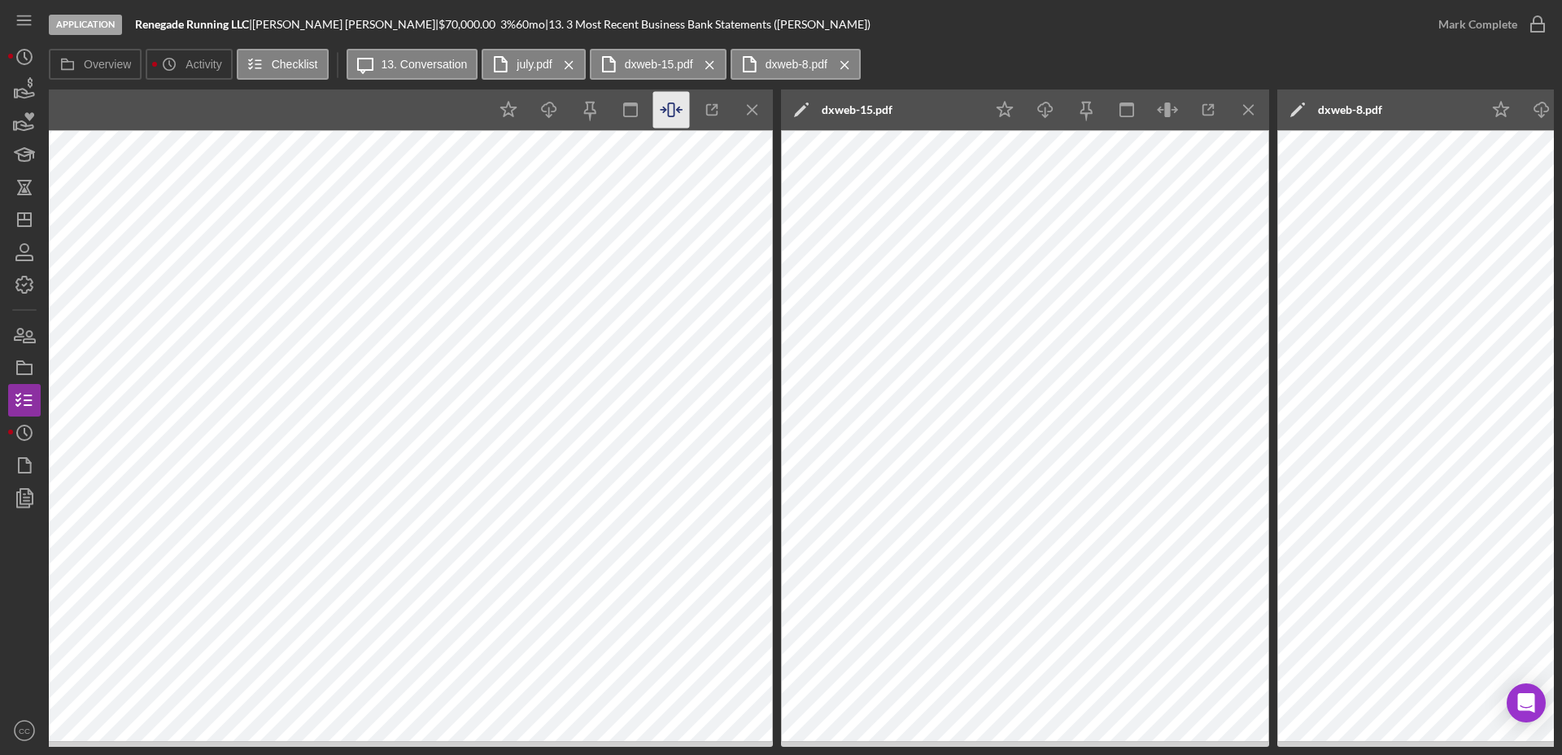
scroll to position [0, 1131]
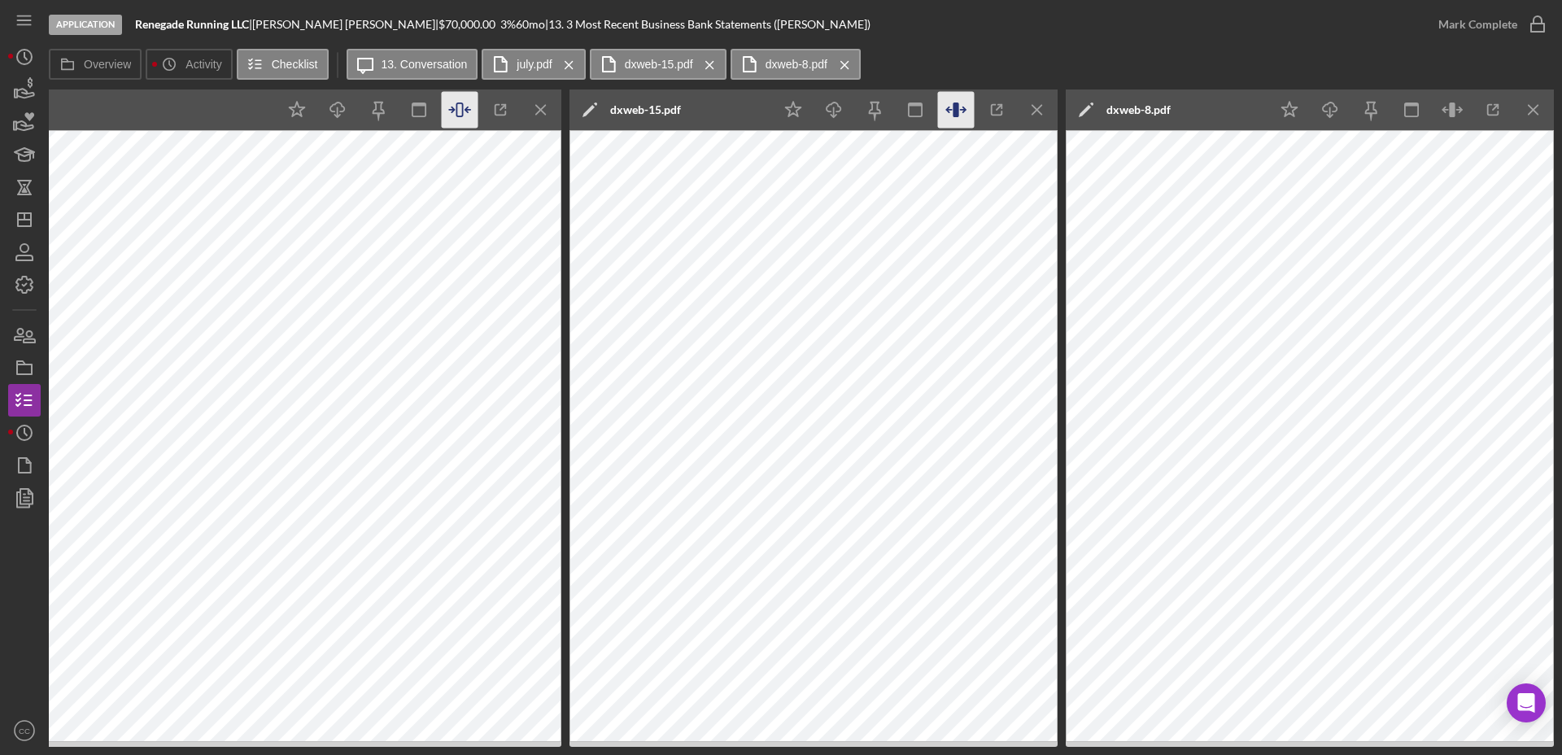
click at [957, 109] on icon "button" at bounding box center [955, 109] width 6 height 15
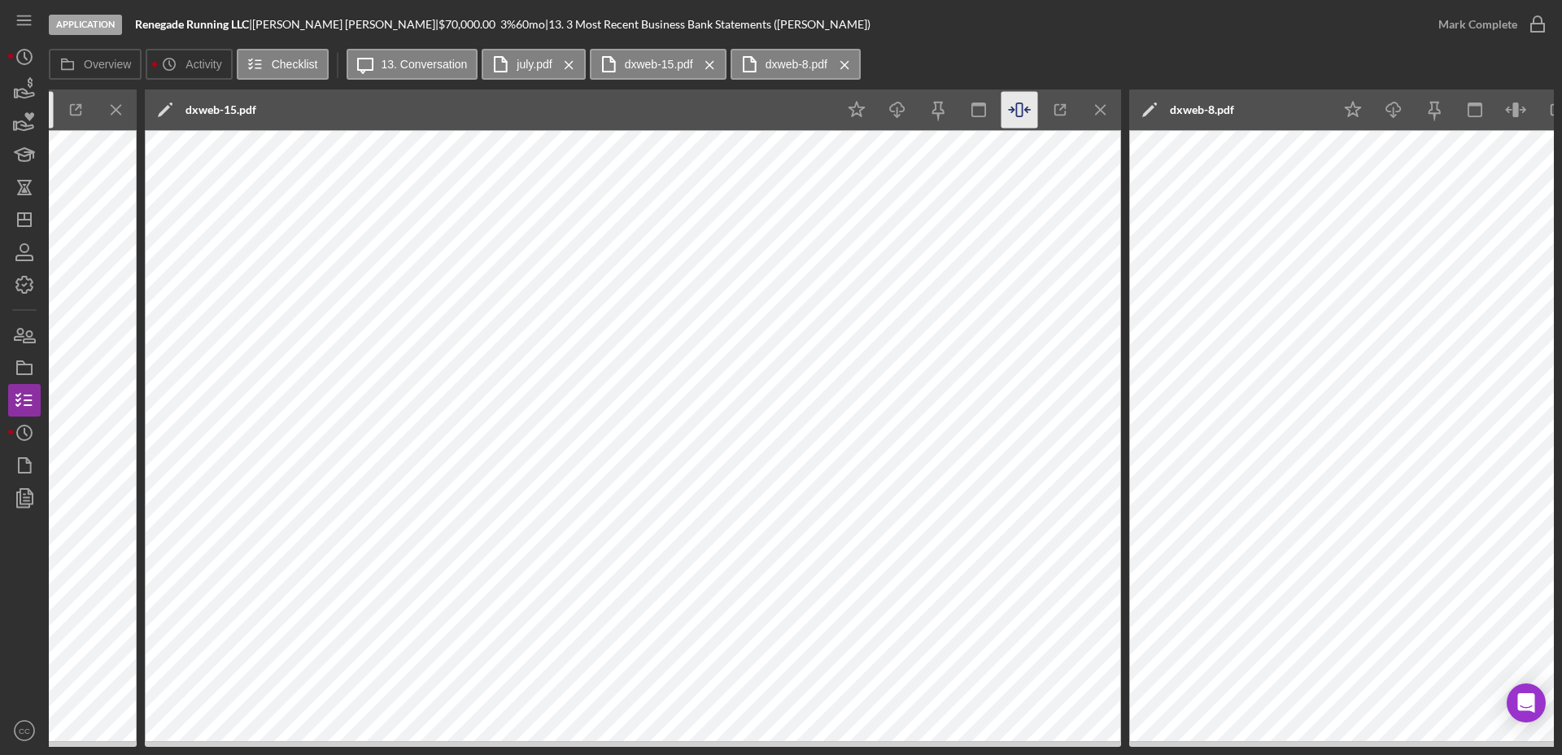
scroll to position [0, 1619]
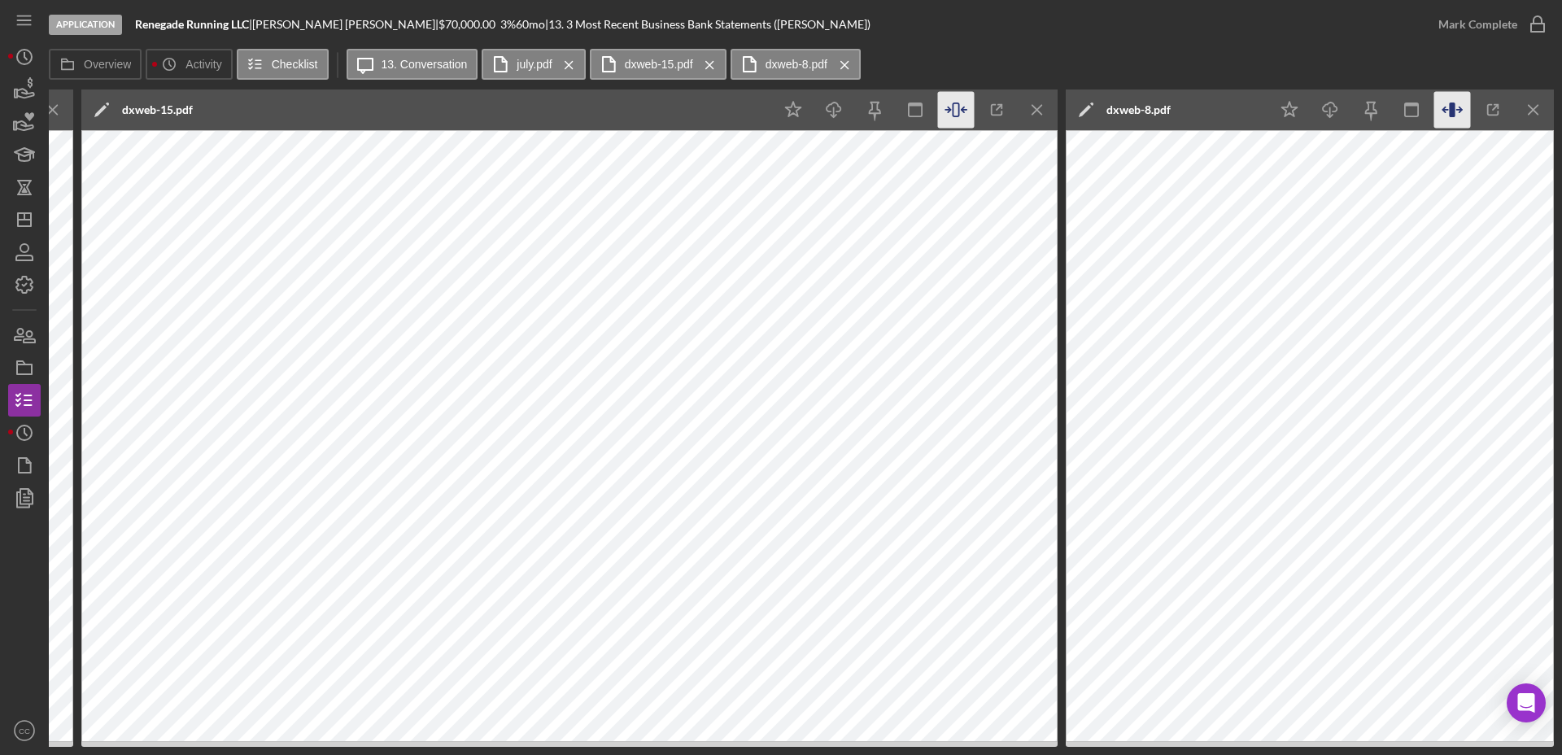
click at [1456, 109] on icon "button" at bounding box center [1452, 110] width 37 height 37
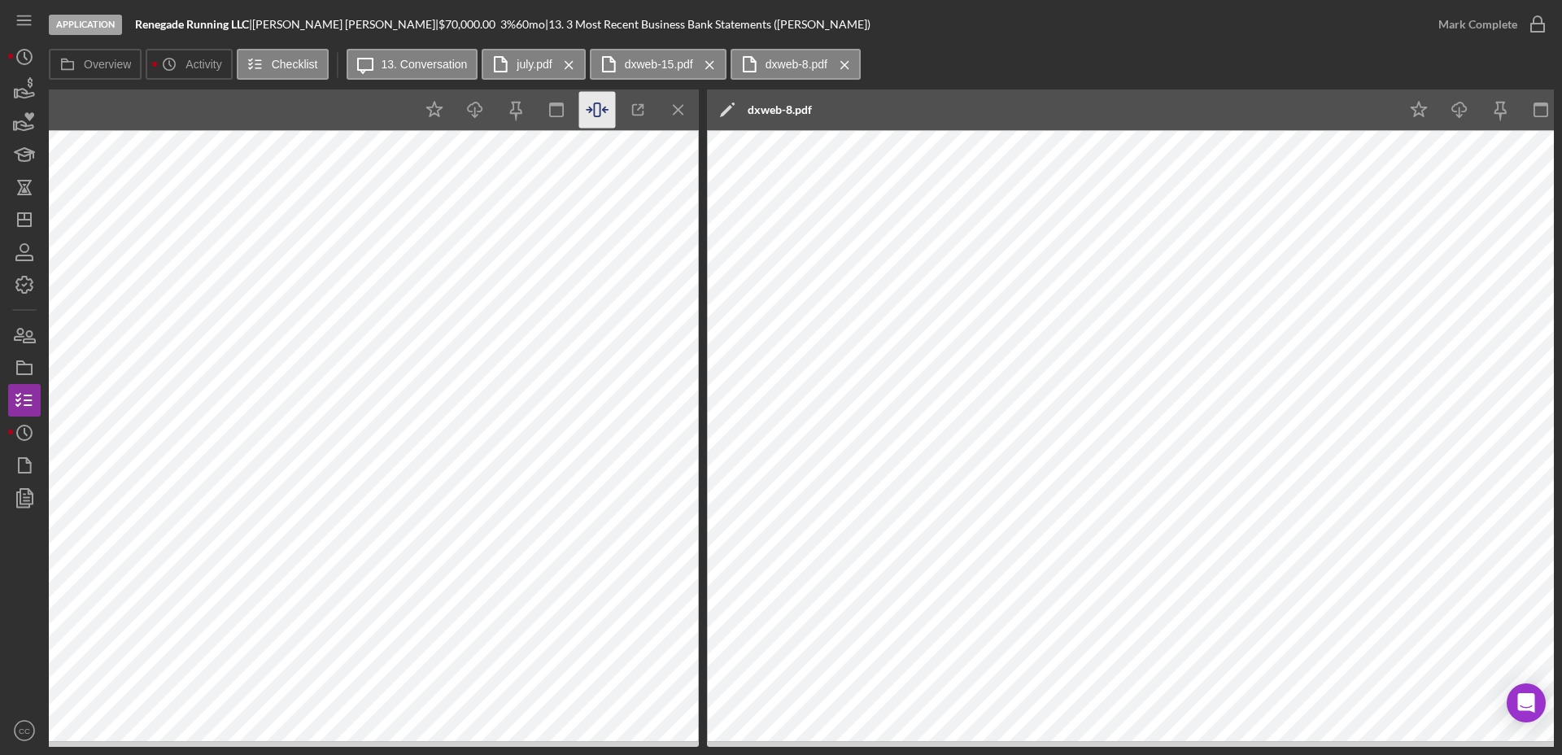
scroll to position [0, 2107]
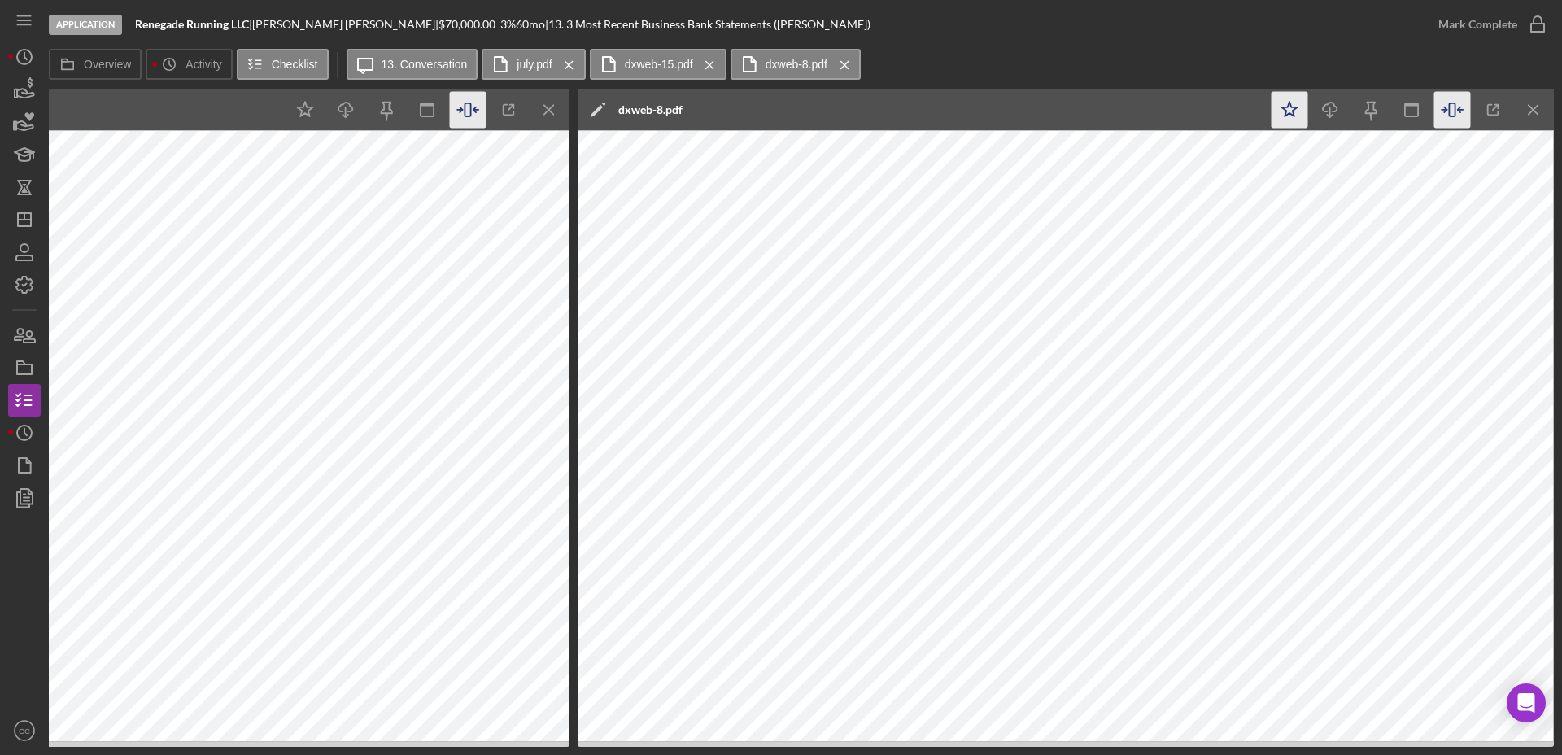
click at [1291, 108] on icon "Icon/Star" at bounding box center [1289, 110] width 37 height 37
click at [1456, 115] on icon "button" at bounding box center [1452, 110] width 37 height 37
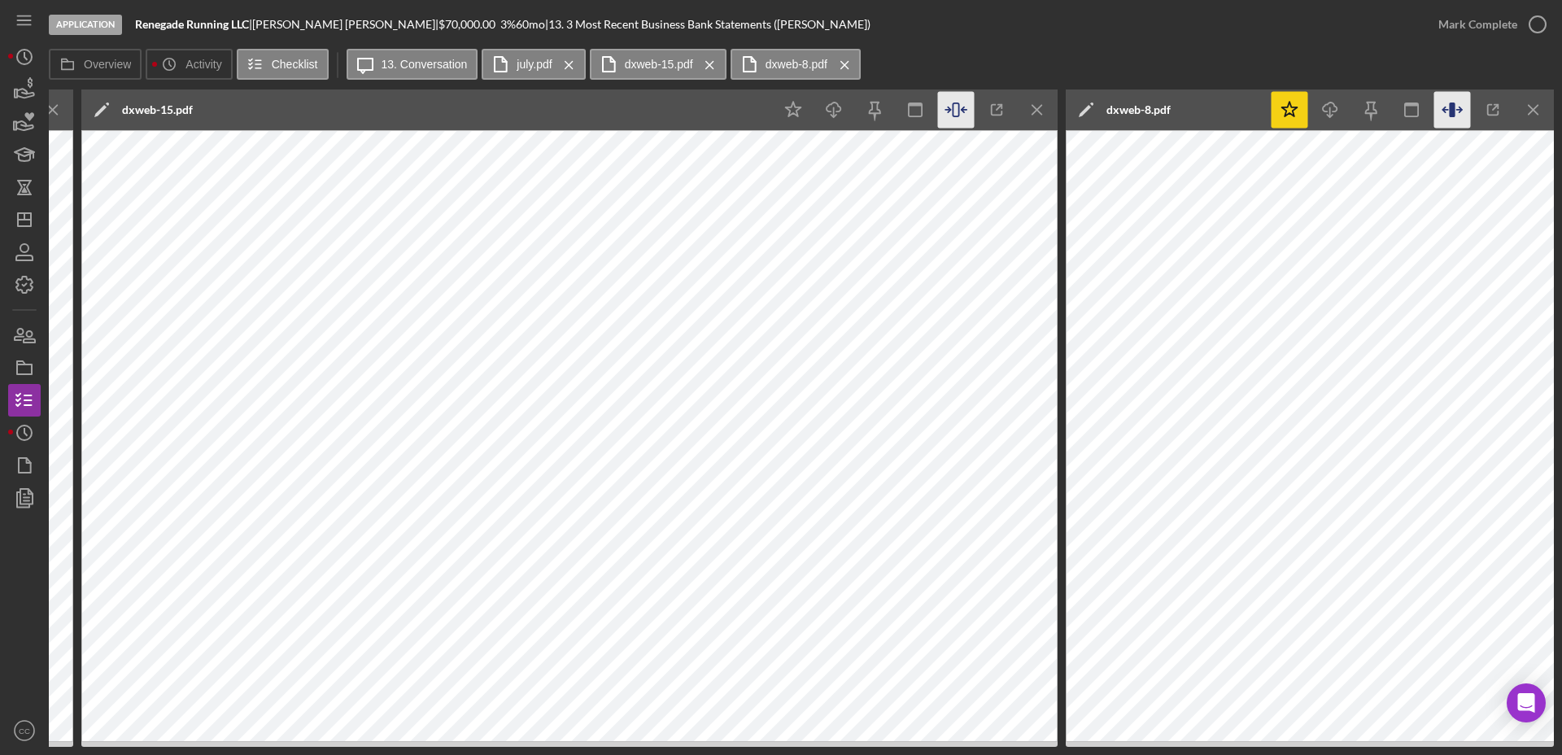
scroll to position [0, 1619]
click at [786, 105] on icon "Icon/Star" at bounding box center [793, 110] width 37 height 37
click at [957, 107] on icon "button" at bounding box center [956, 110] width 37 height 37
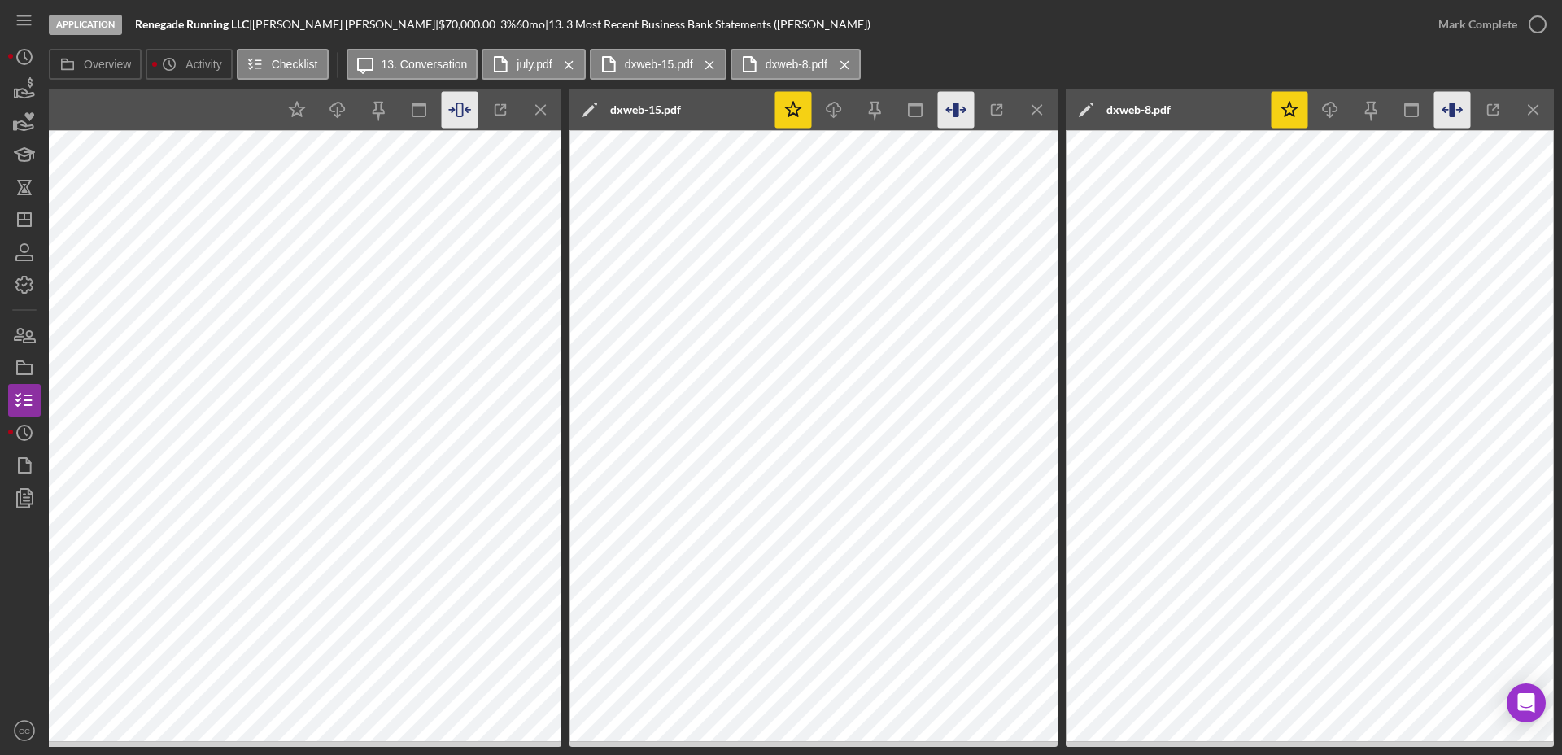
scroll to position [0, 1131]
click at [294, 107] on icon "Icon/Star" at bounding box center [297, 110] width 37 height 37
click at [460, 109] on icon "button" at bounding box center [460, 110] width 37 height 37
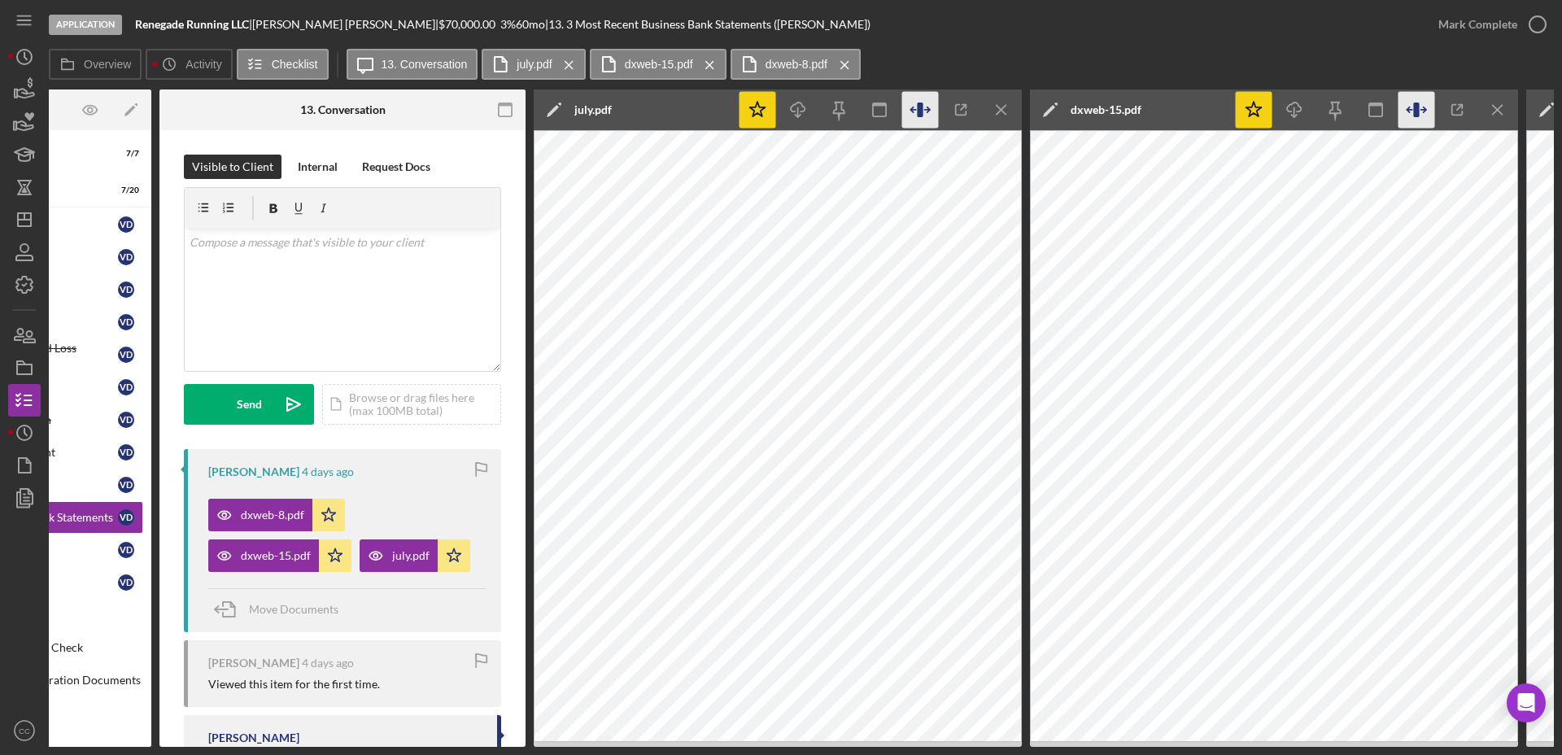
scroll to position [0, 0]
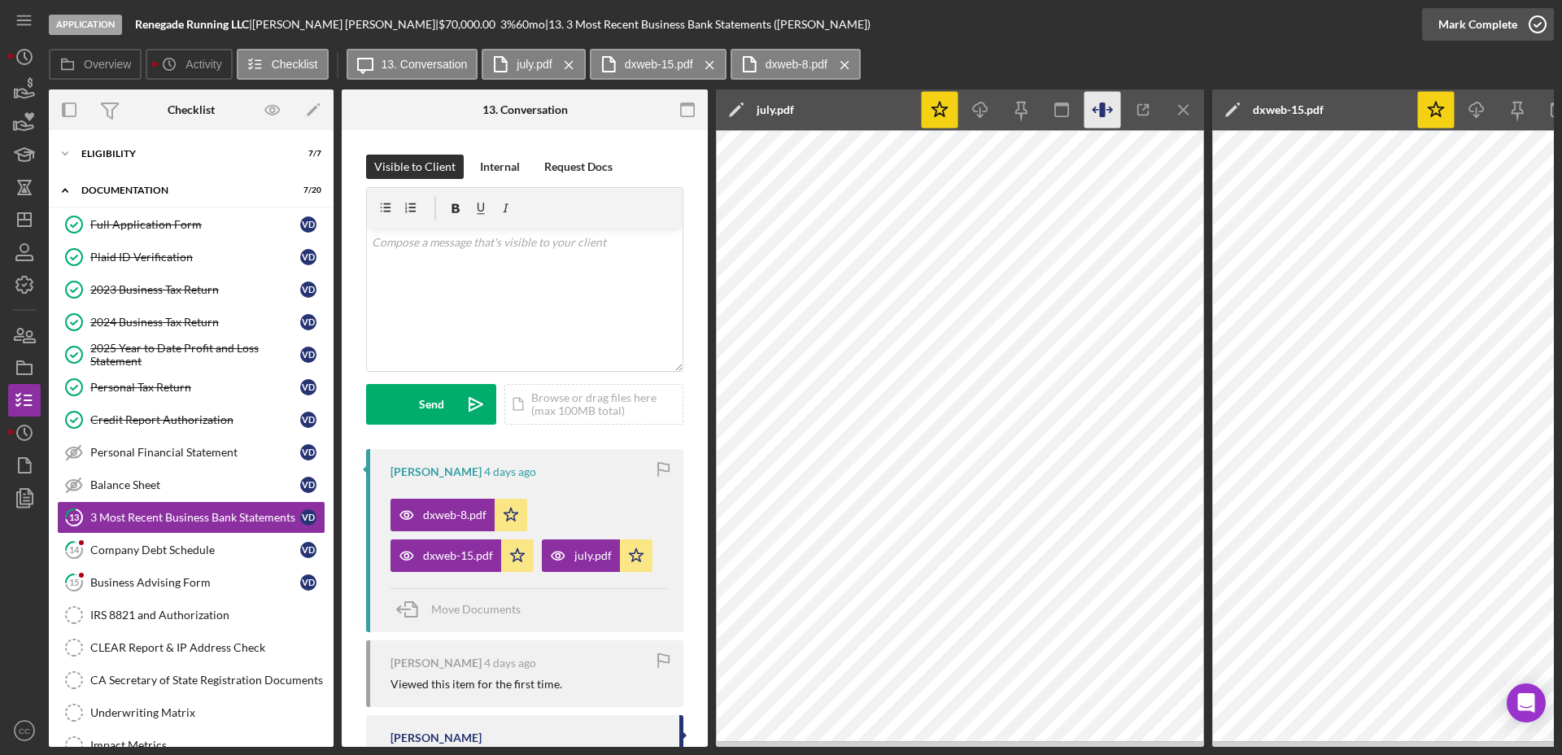
click at [1510, 22] on div "Mark Complete" at bounding box center [1477, 24] width 79 height 33
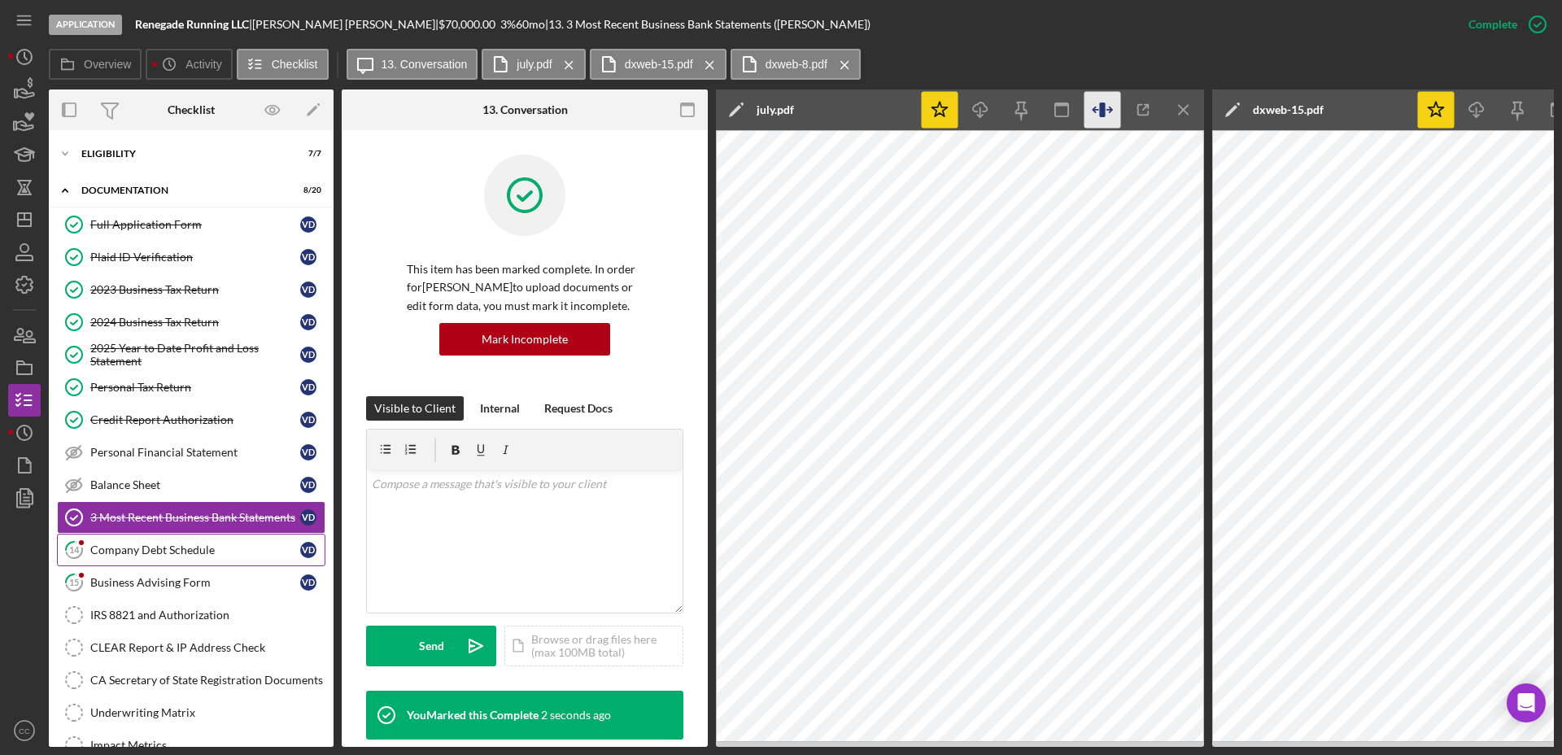
click at [160, 550] on div "Company Debt Schedule" at bounding box center [195, 549] width 210 height 13
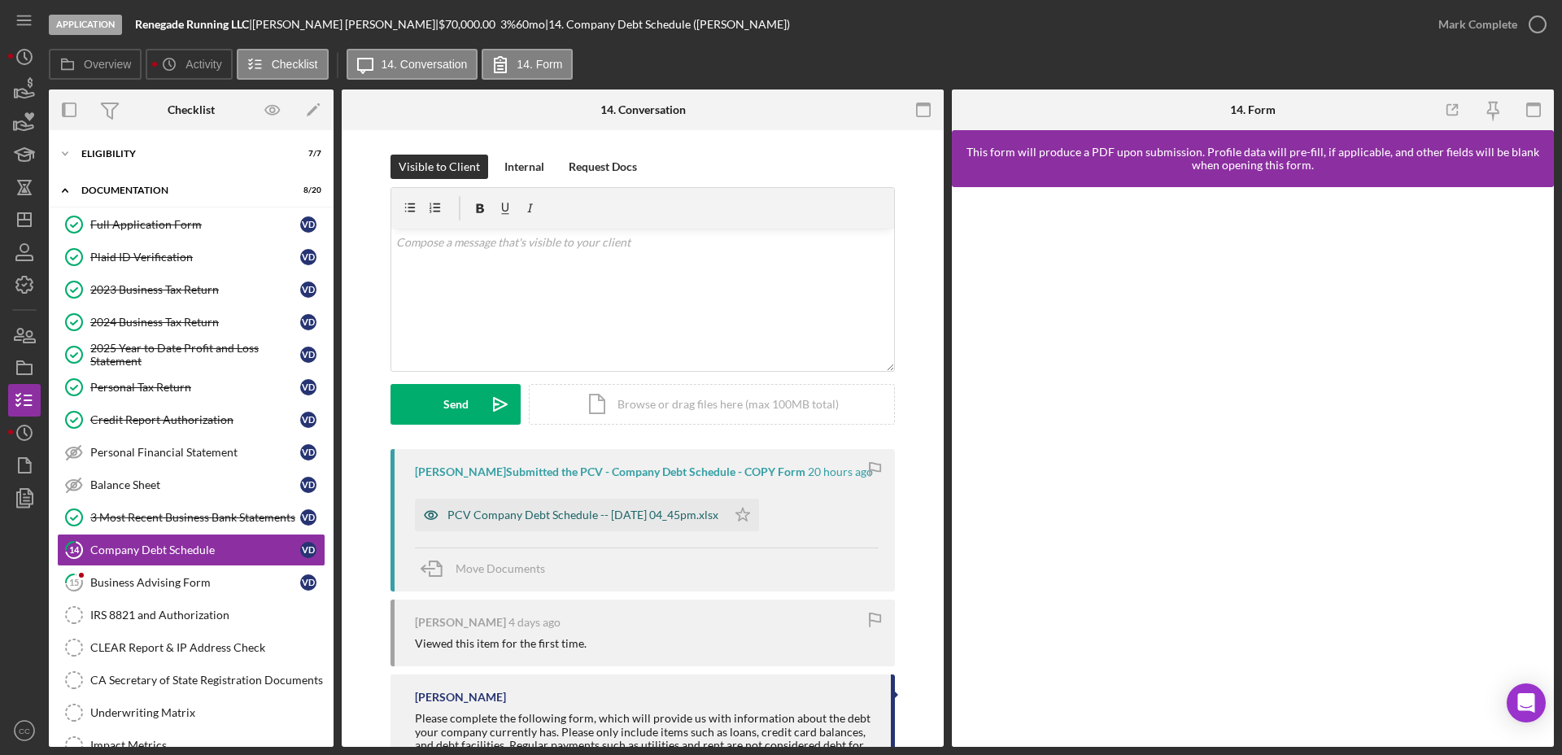
click at [610, 515] on div "PCV Company Debt Schedule -- [DATE] 04_45pm.xlsx" at bounding box center [582, 514] width 271 height 13
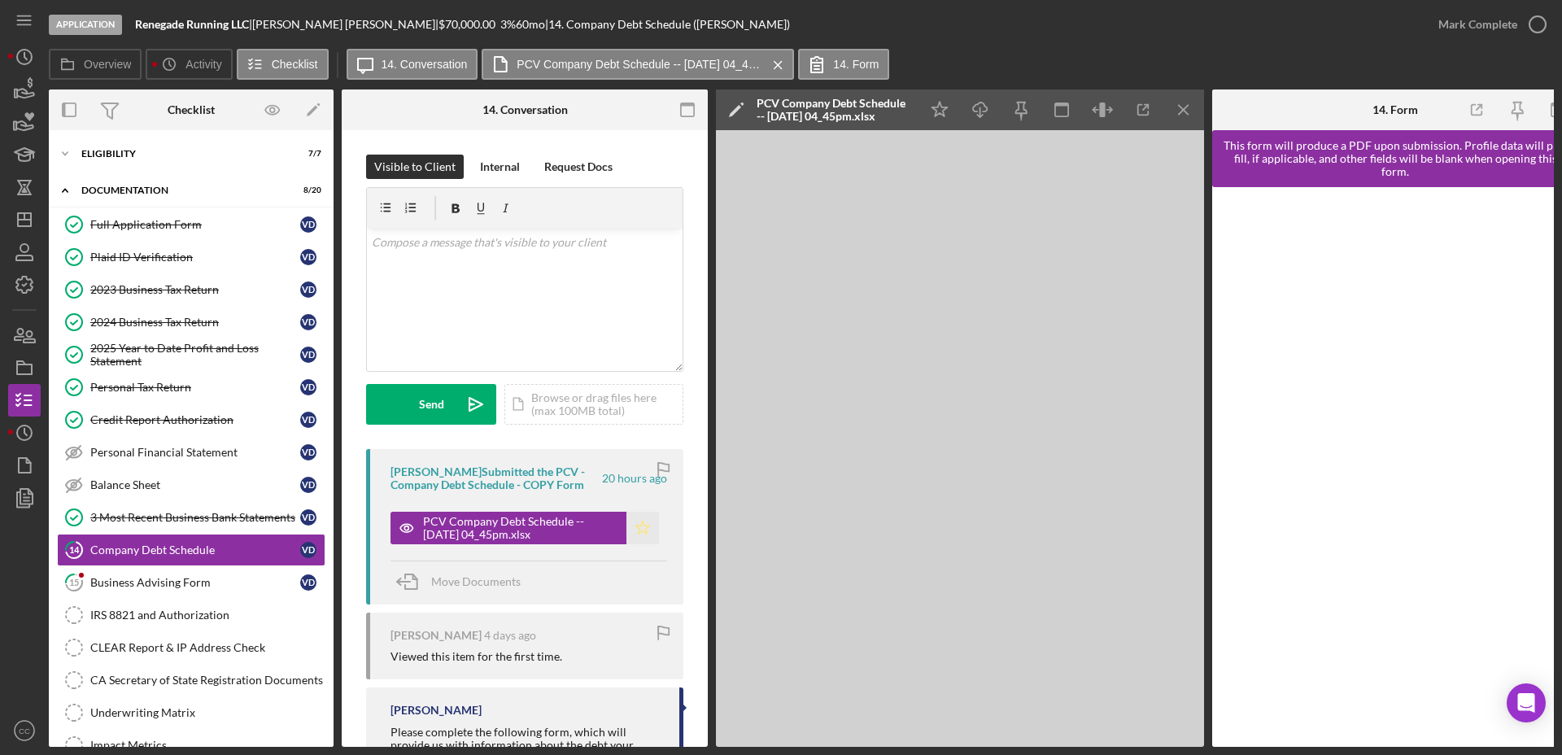
click at [636, 526] on polygon "button" at bounding box center [643, 527] width 14 height 13
click at [1517, 27] on icon "button" at bounding box center [1537, 24] width 41 height 41
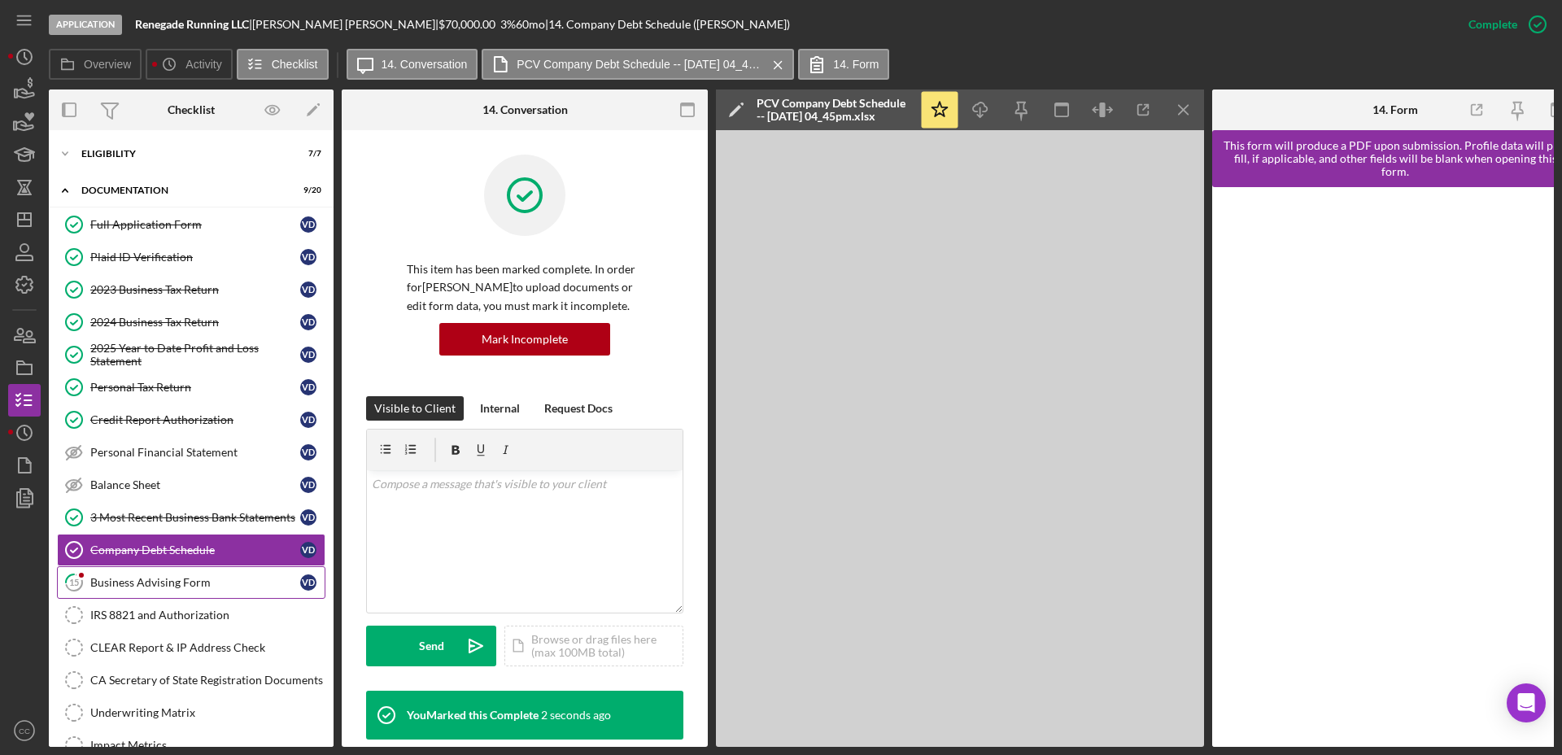
click at [177, 590] on link "15 Business Advising Form V D" at bounding box center [191, 582] width 268 height 33
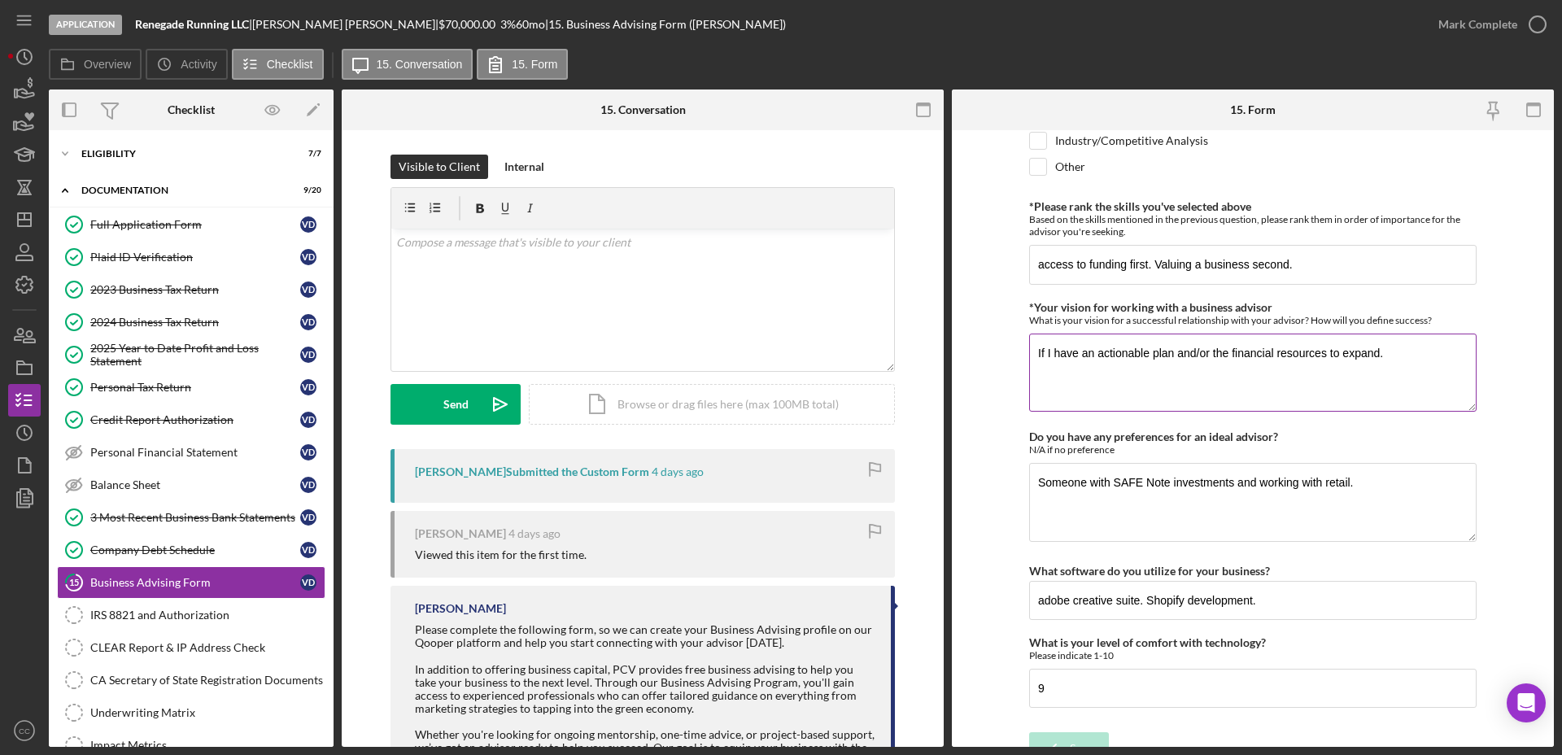
scroll to position [1349, 0]
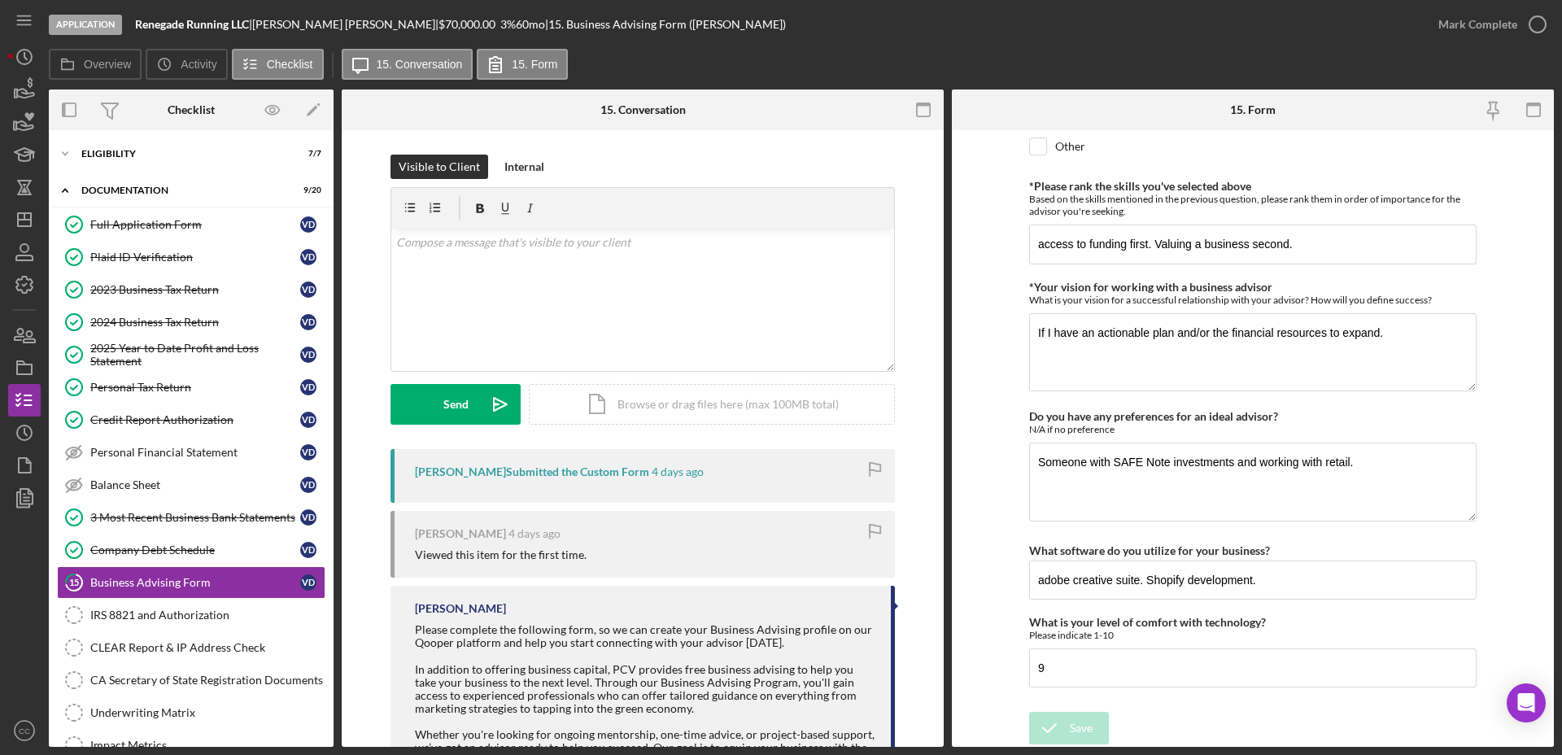
drag, startPoint x: 1486, startPoint y: 24, endPoint x: 1452, endPoint y: 57, distance: 47.2
click at [1486, 24] on div "Mark Complete" at bounding box center [1477, 24] width 79 height 33
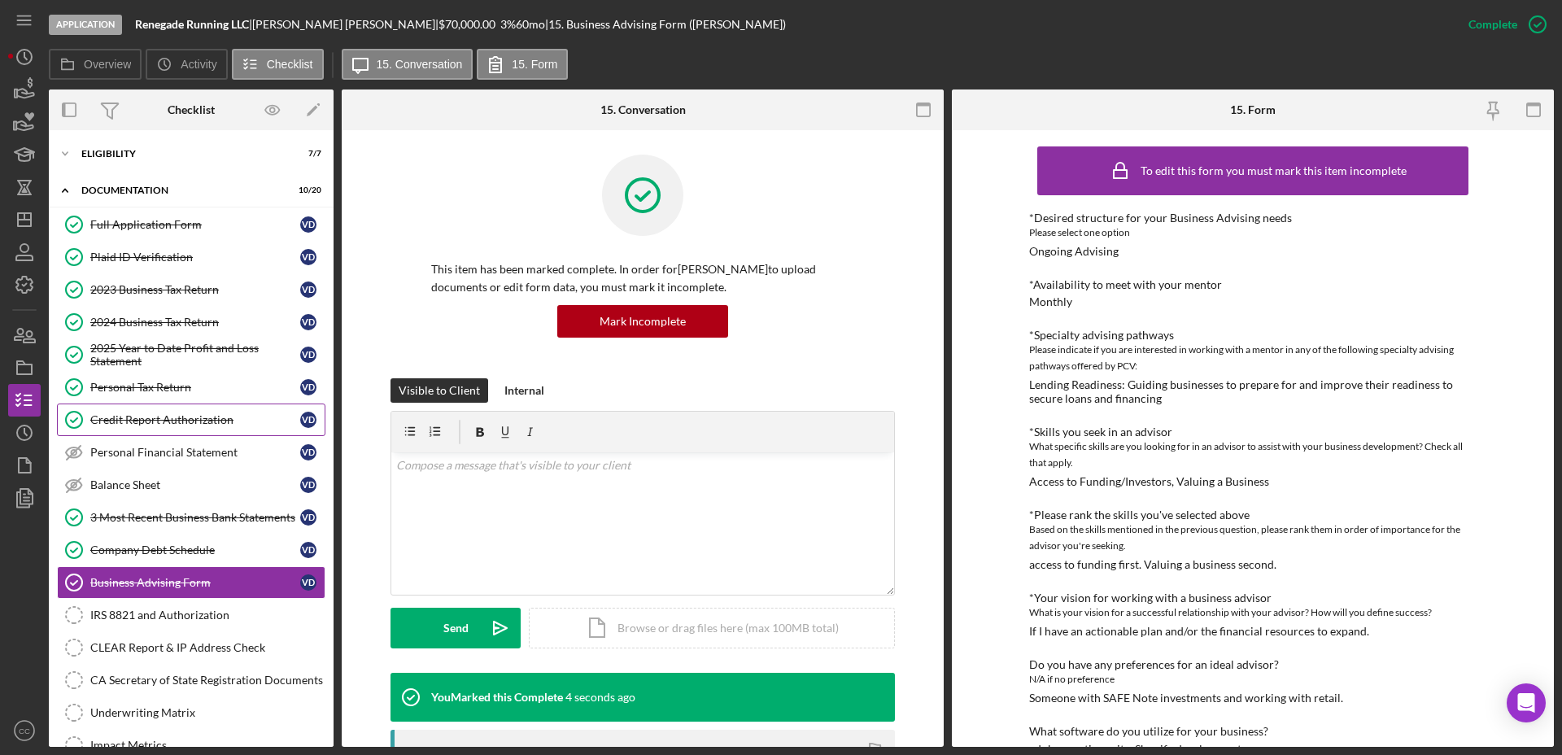
scroll to position [102, 0]
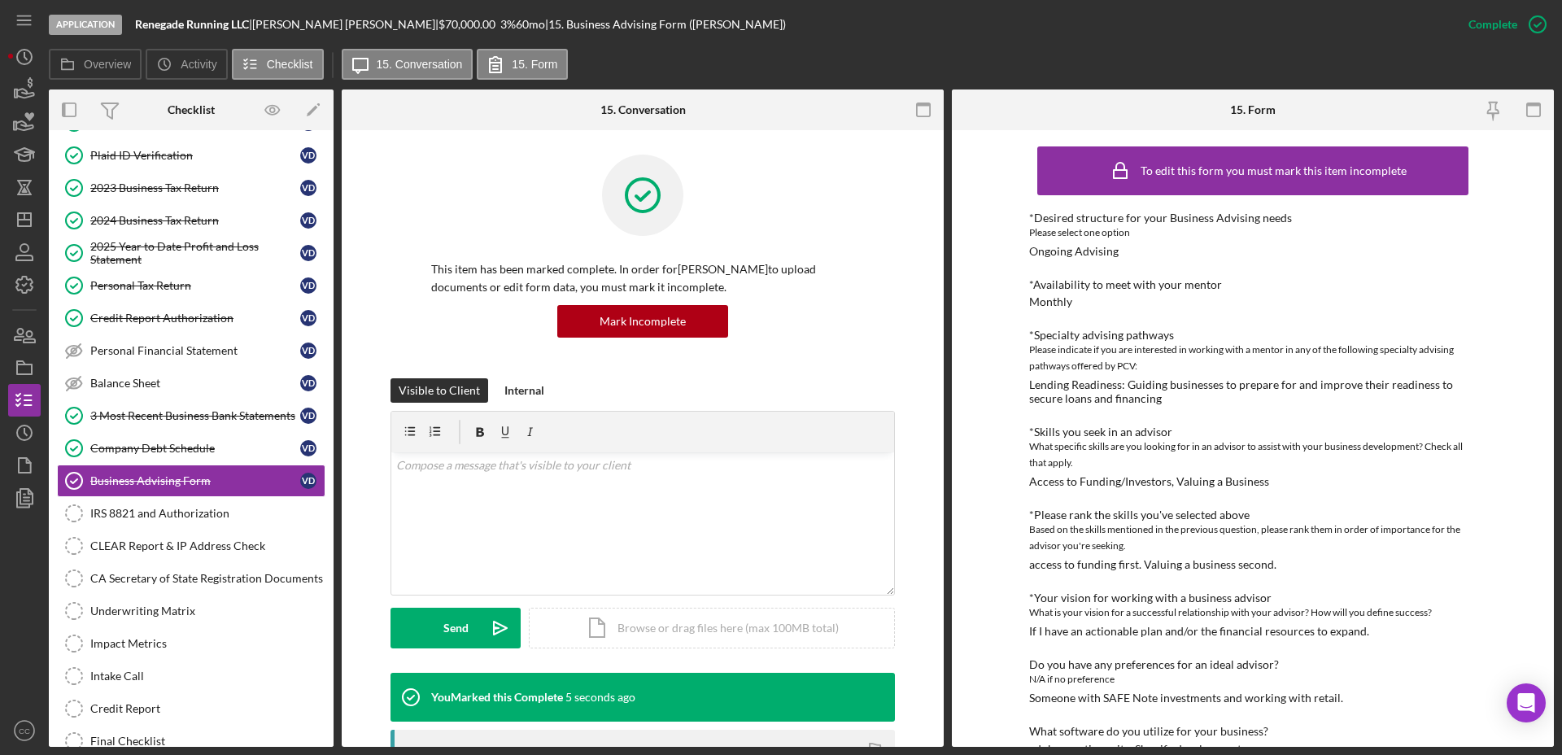
drag, startPoint x: 168, startPoint y: 508, endPoint x: 341, endPoint y: 530, distance: 174.7
click at [168, 508] on div "IRS 8821 and Authorization" at bounding box center [207, 513] width 234 height 13
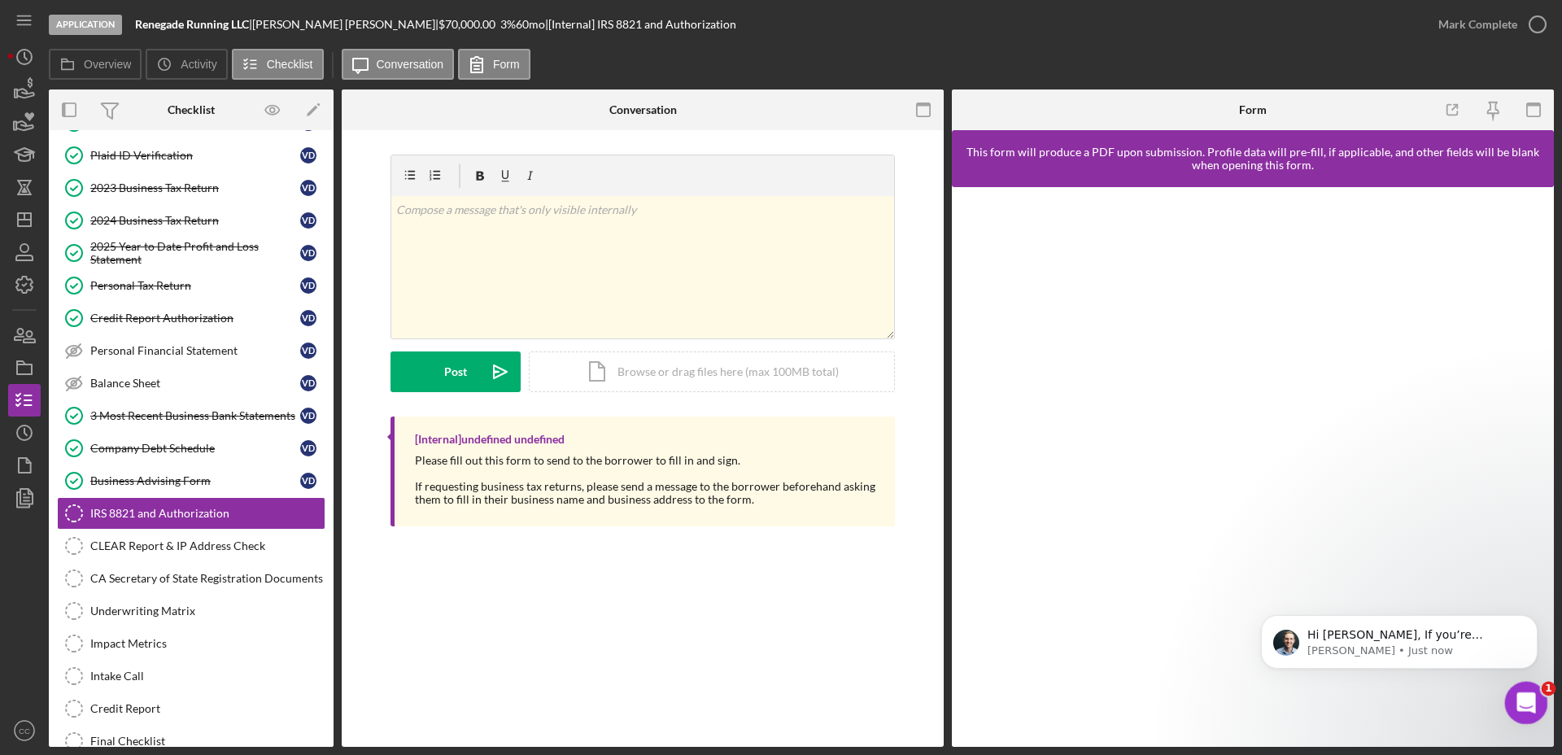
click at [1527, 706] on icon "Open Intercom Messenger" at bounding box center [1523, 700] width 27 height 27
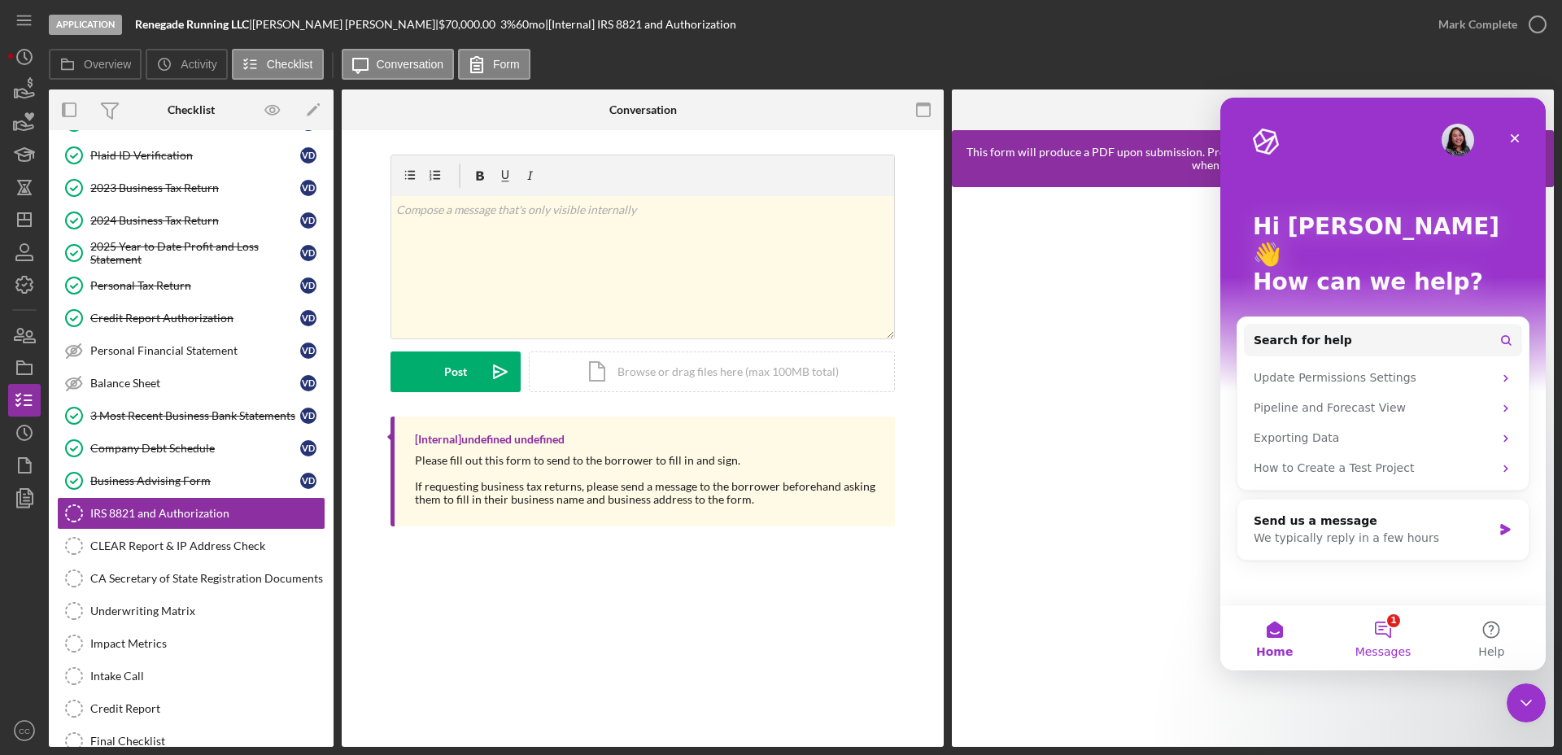
click at [1389, 640] on button "1 Messages" at bounding box center [1382, 637] width 108 height 65
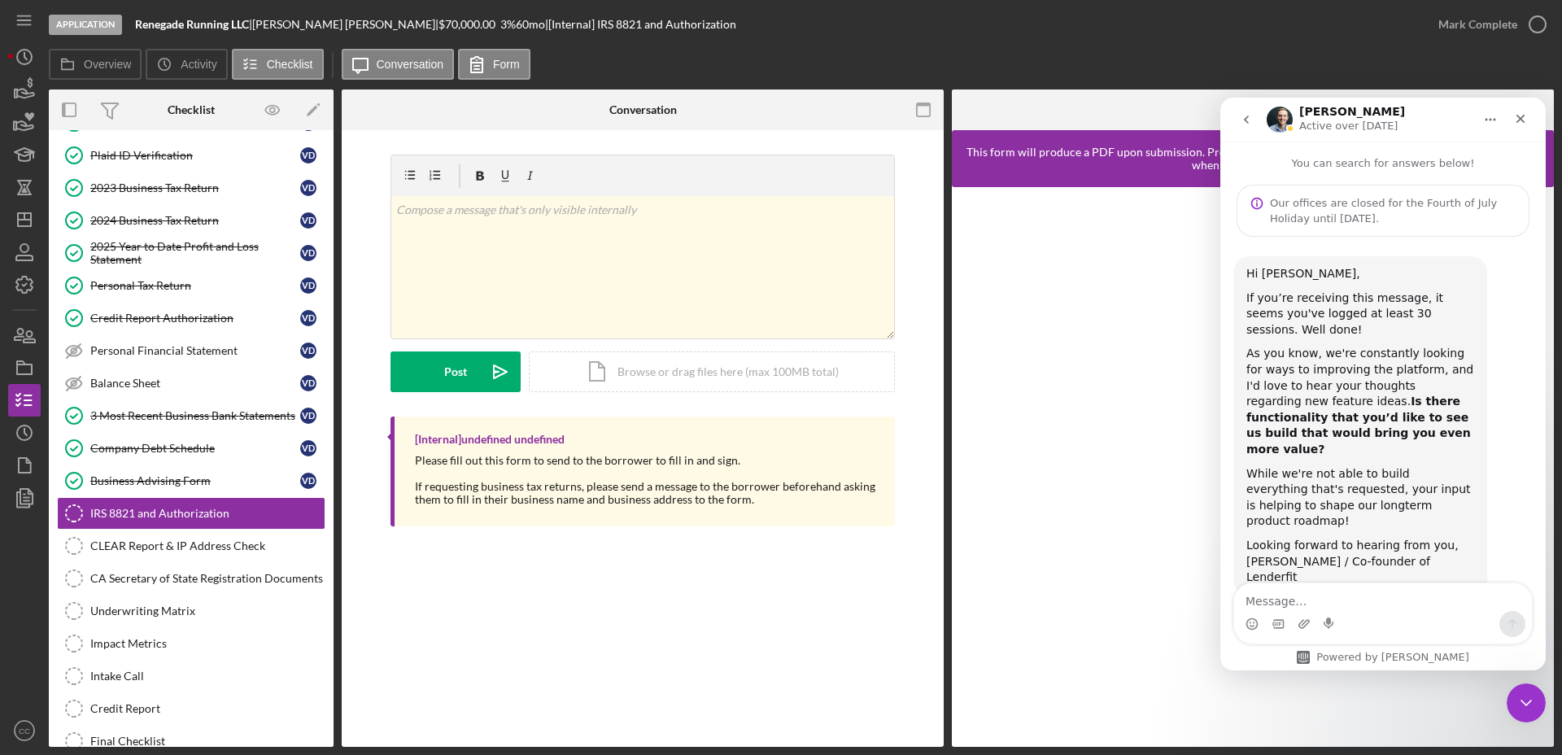
click at [766, 662] on div "IRS 8821 and Authorization IRS 8821 and Authorization v Color teal Color pink R…" at bounding box center [643, 438] width 602 height 617
click at [1528, 111] on div "Close" at bounding box center [1520, 118] width 29 height 29
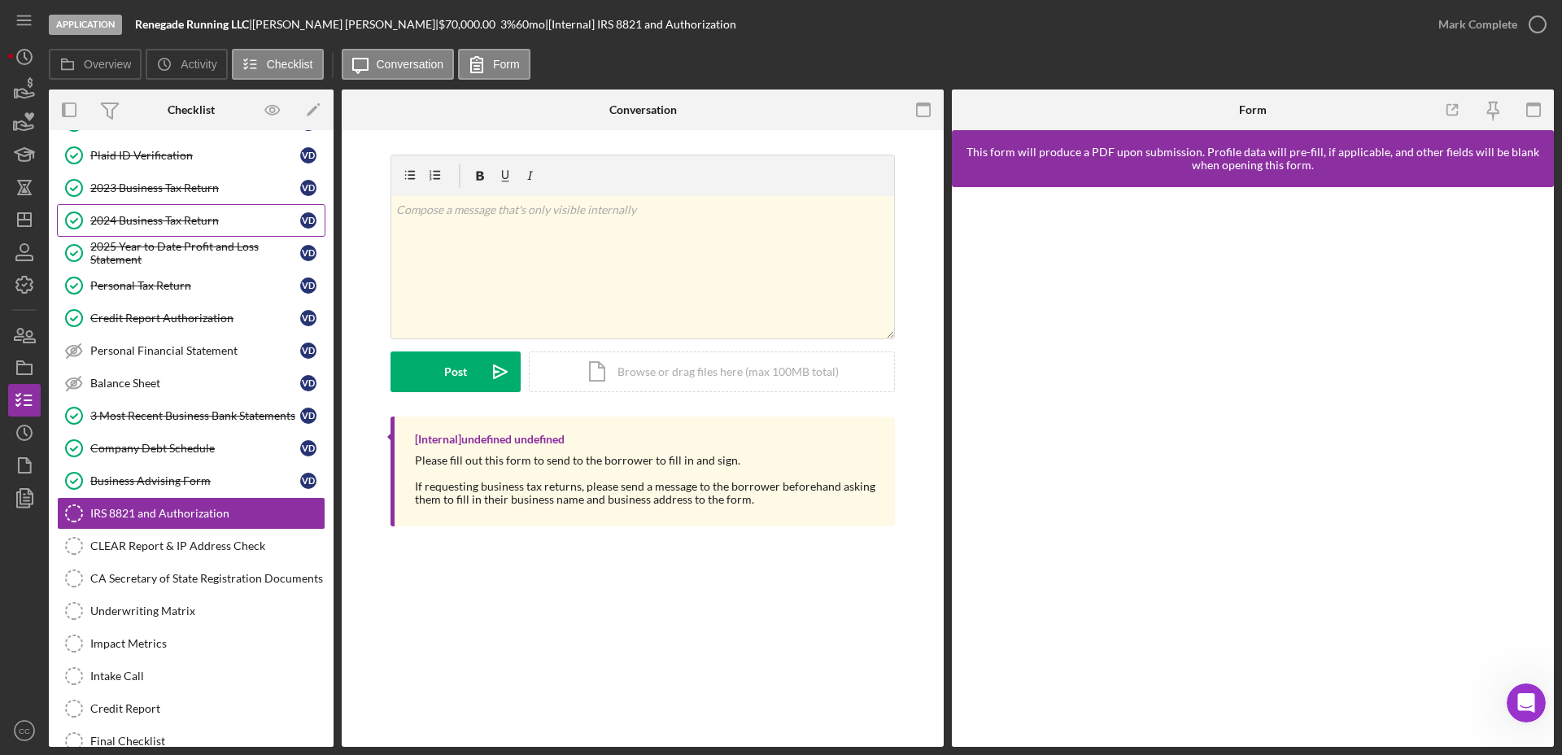
click at [165, 221] on div "2024 Business Tax Return" at bounding box center [195, 220] width 210 height 13
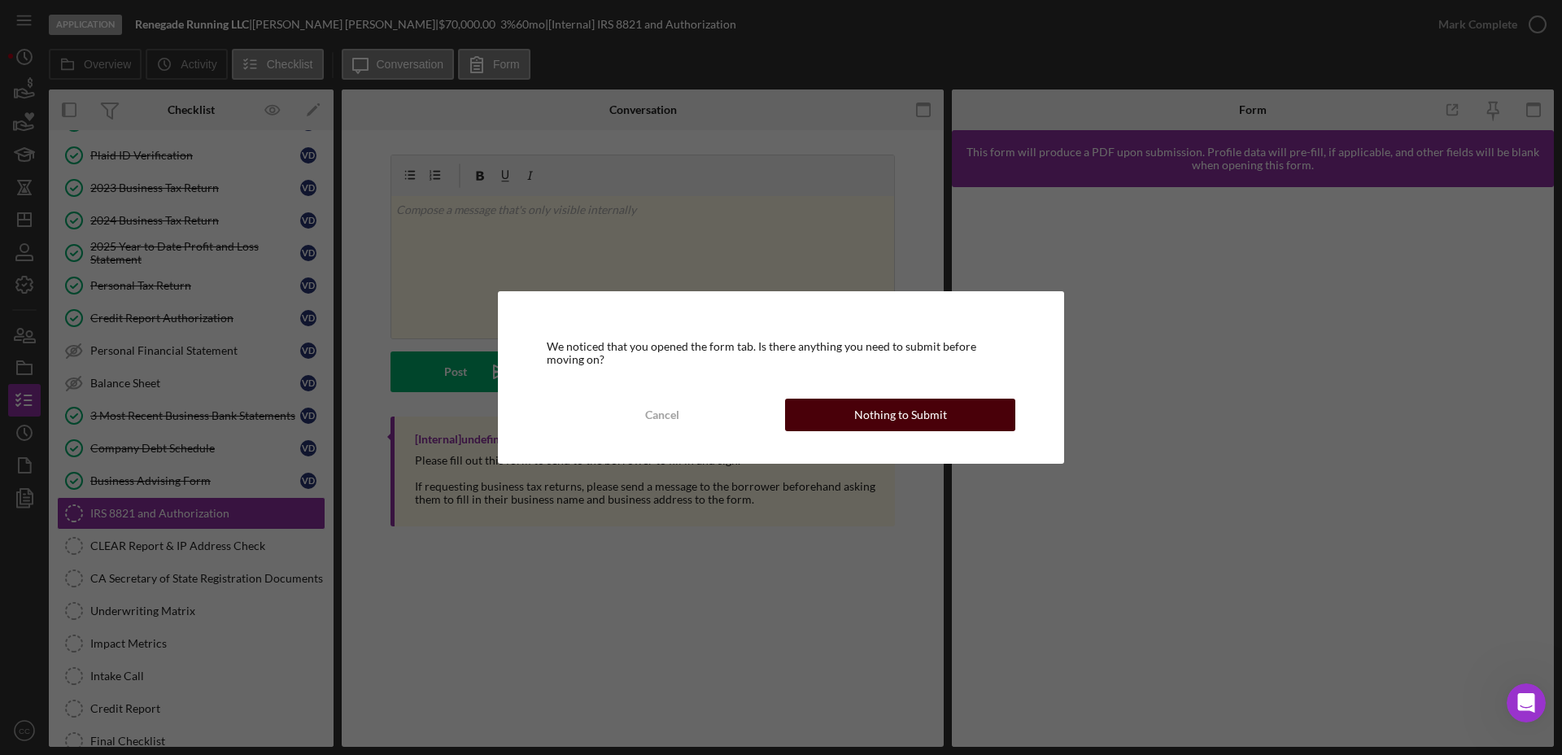
click at [891, 416] on div "Nothing to Submit" at bounding box center [900, 415] width 93 height 33
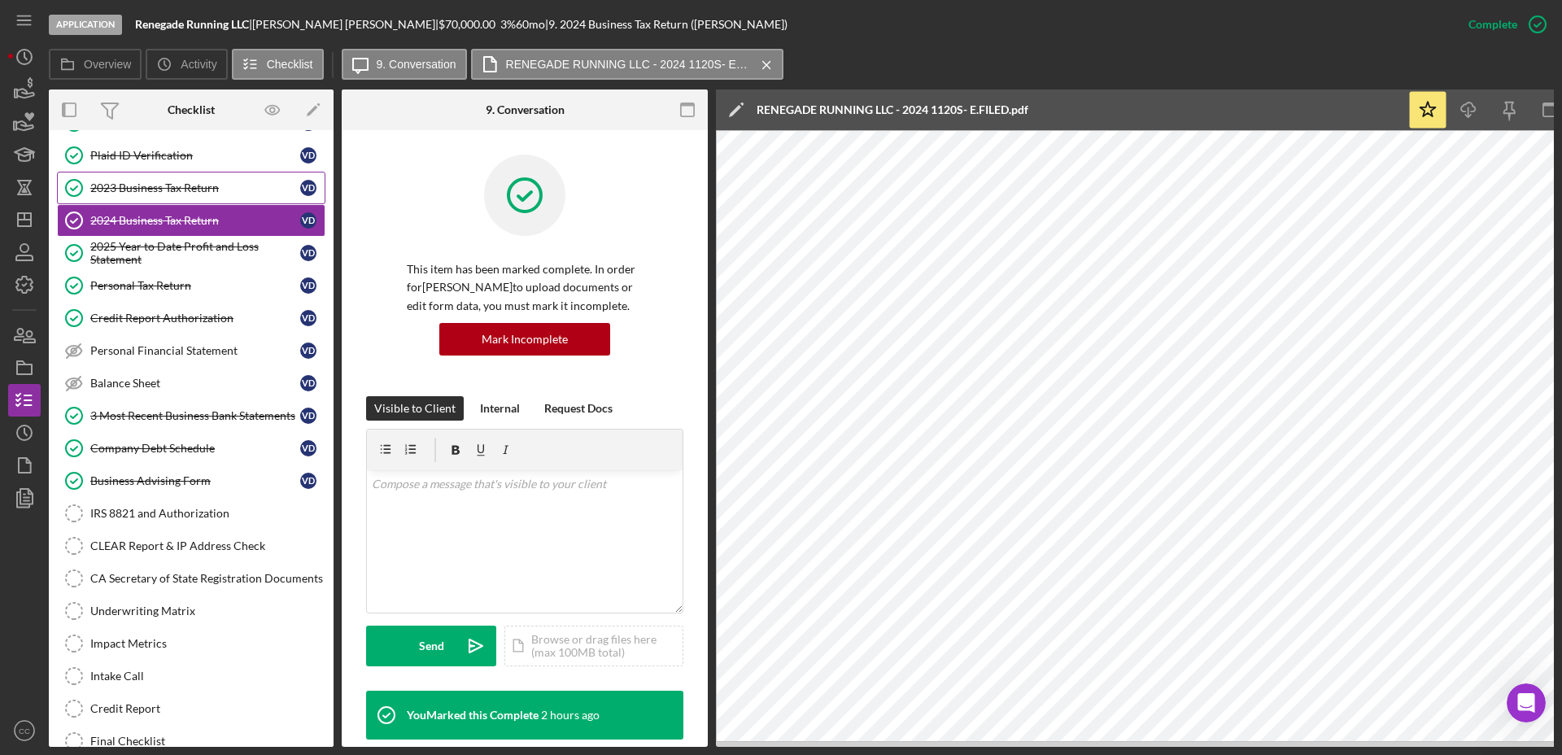
click at [171, 187] on div "2023 Business Tax Return" at bounding box center [195, 187] width 210 height 13
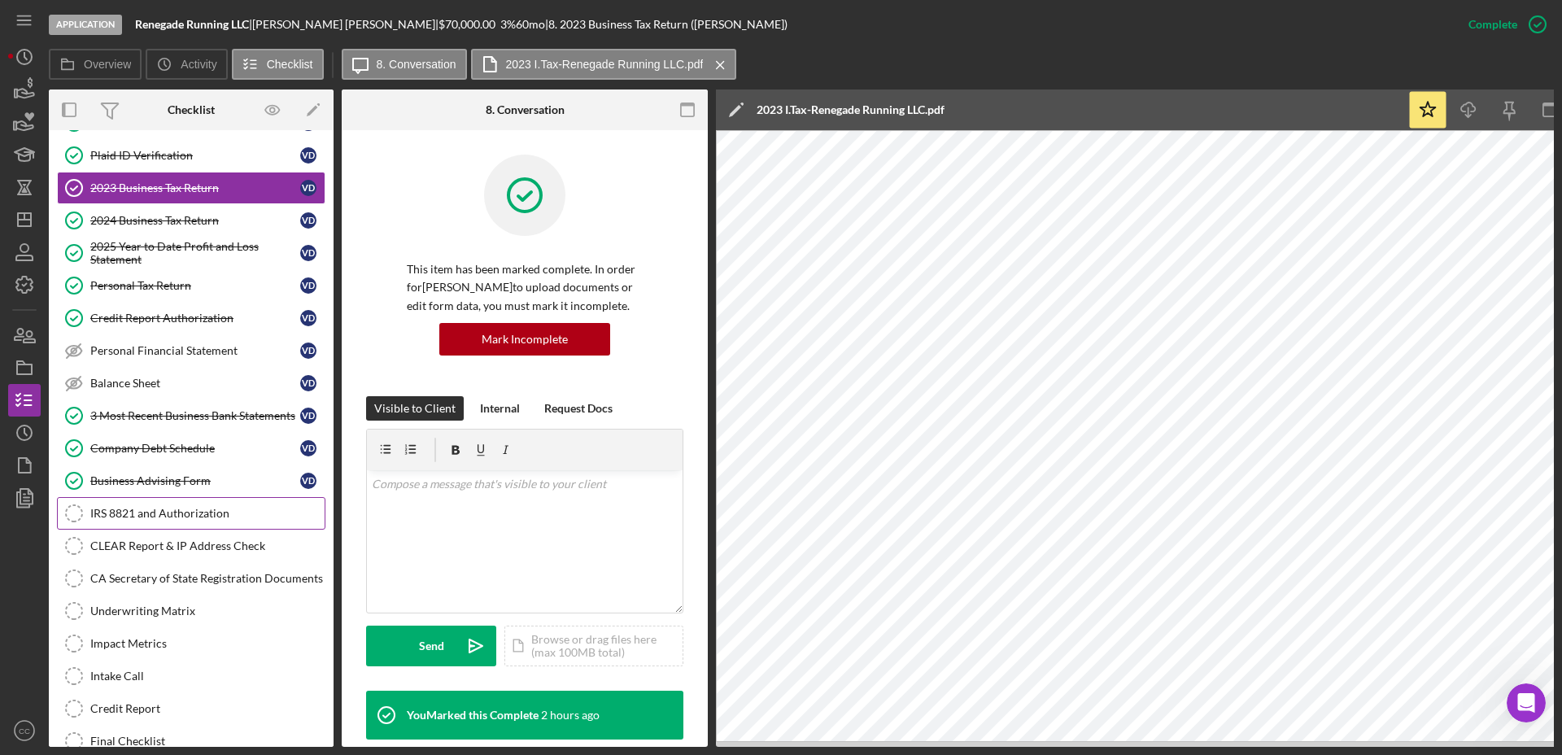
click at [140, 518] on div "IRS 8821 and Authorization" at bounding box center [207, 513] width 234 height 13
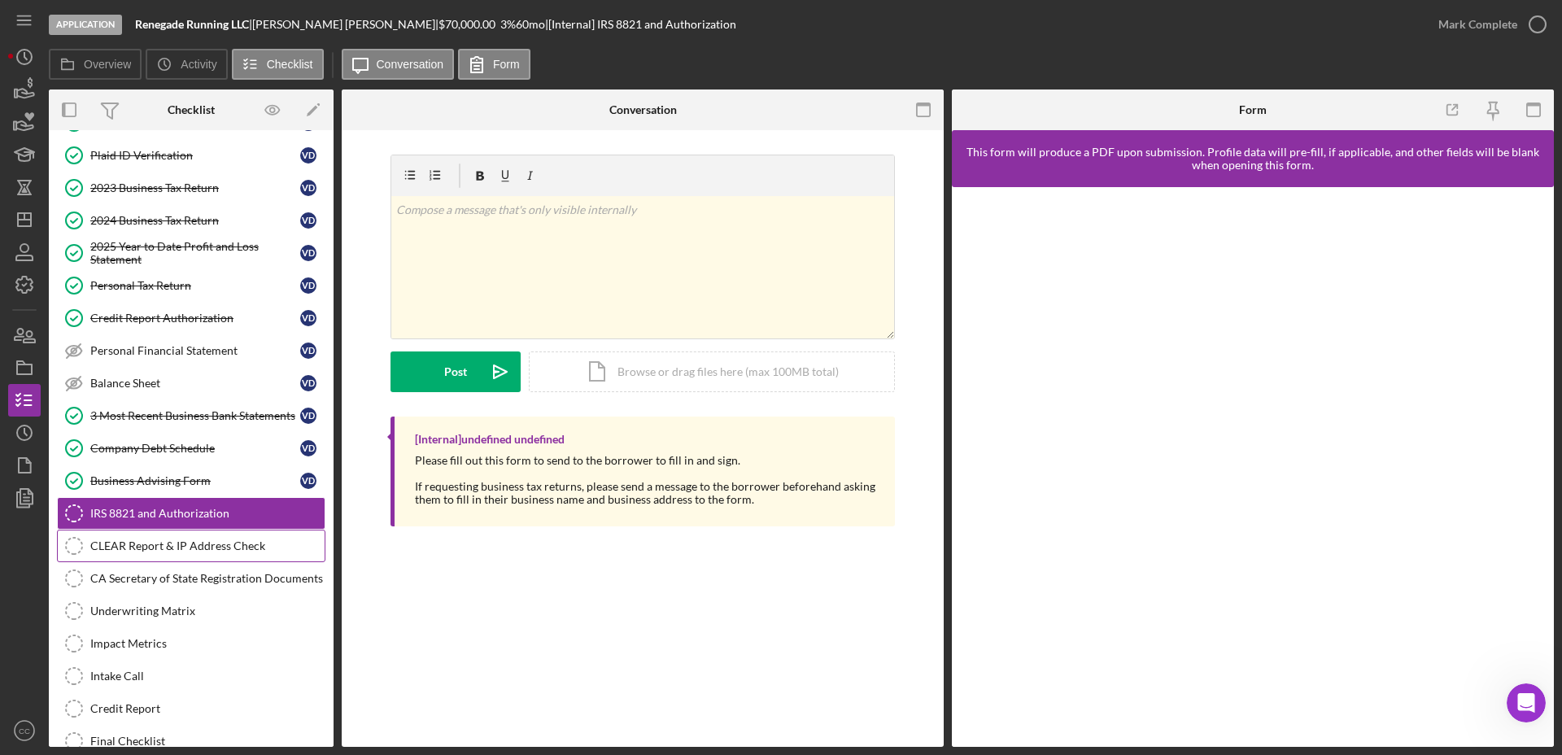
click at [171, 555] on link "CLEAR Report & IP Address Check CLEAR Report & IP Address Check" at bounding box center [191, 546] width 268 height 33
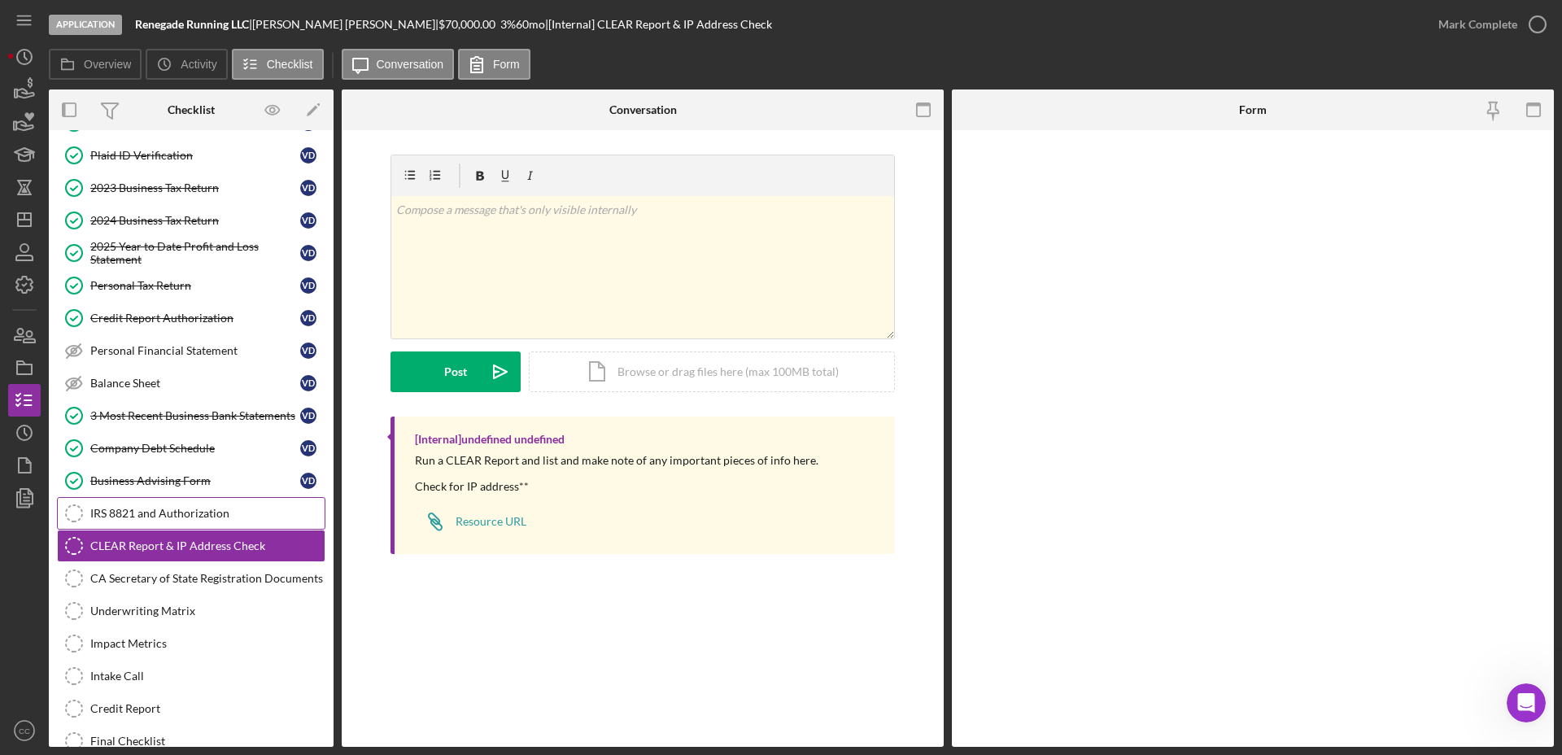
click at [159, 517] on div "IRS 8821 and Authorization" at bounding box center [207, 513] width 234 height 13
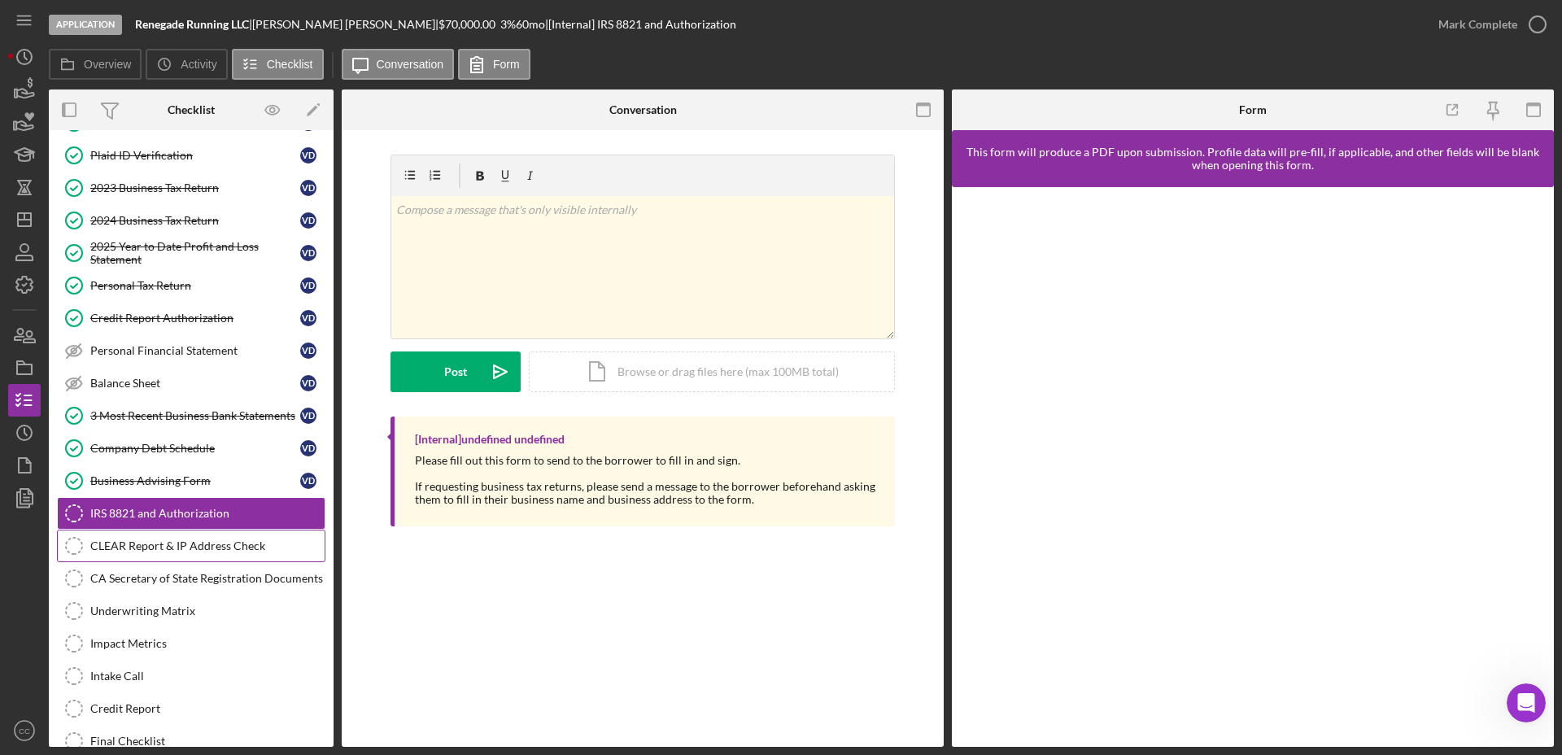
click at [190, 551] on div "CLEAR Report & IP Address Check" at bounding box center [207, 545] width 234 height 13
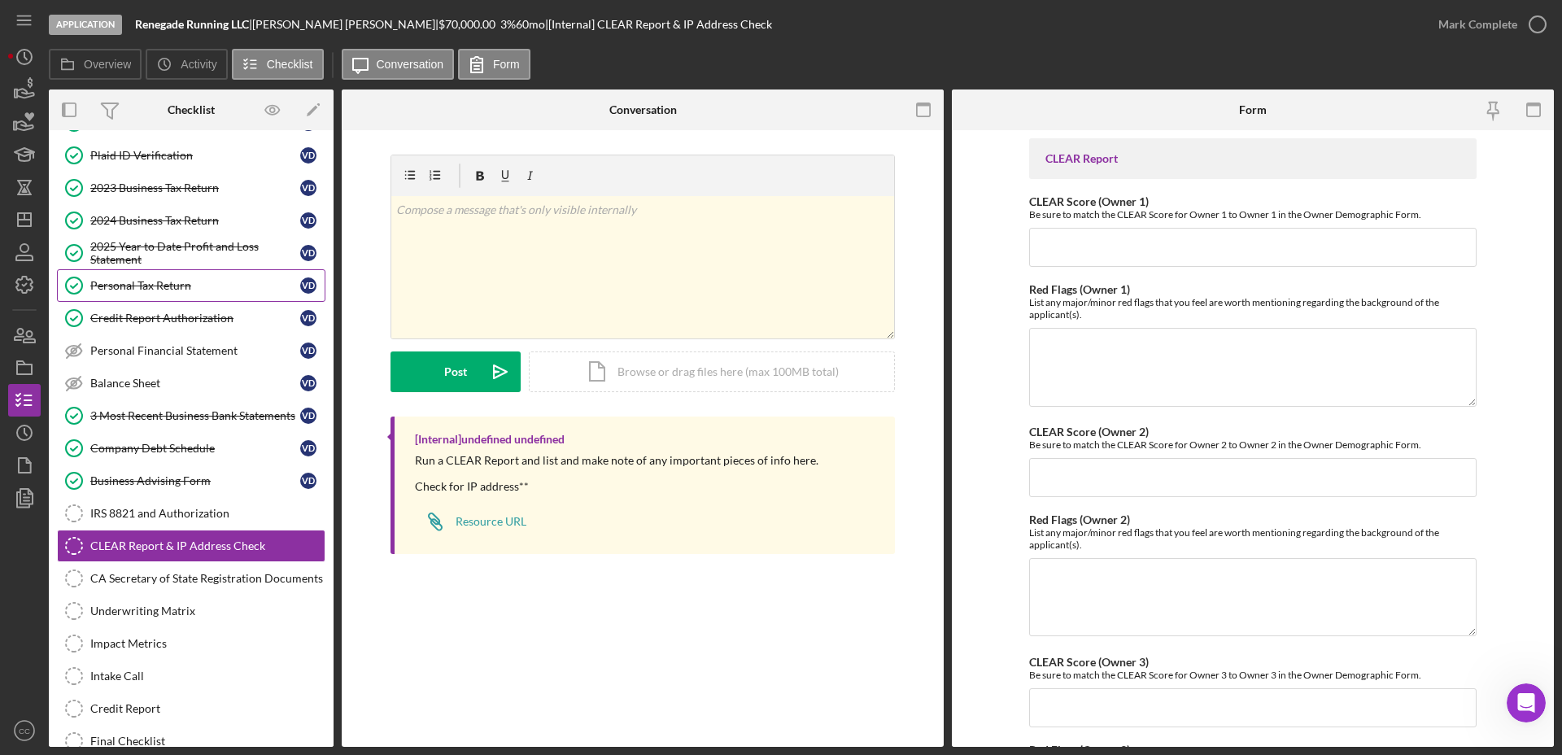
click at [166, 286] on div "Personal Tax Return" at bounding box center [195, 285] width 210 height 13
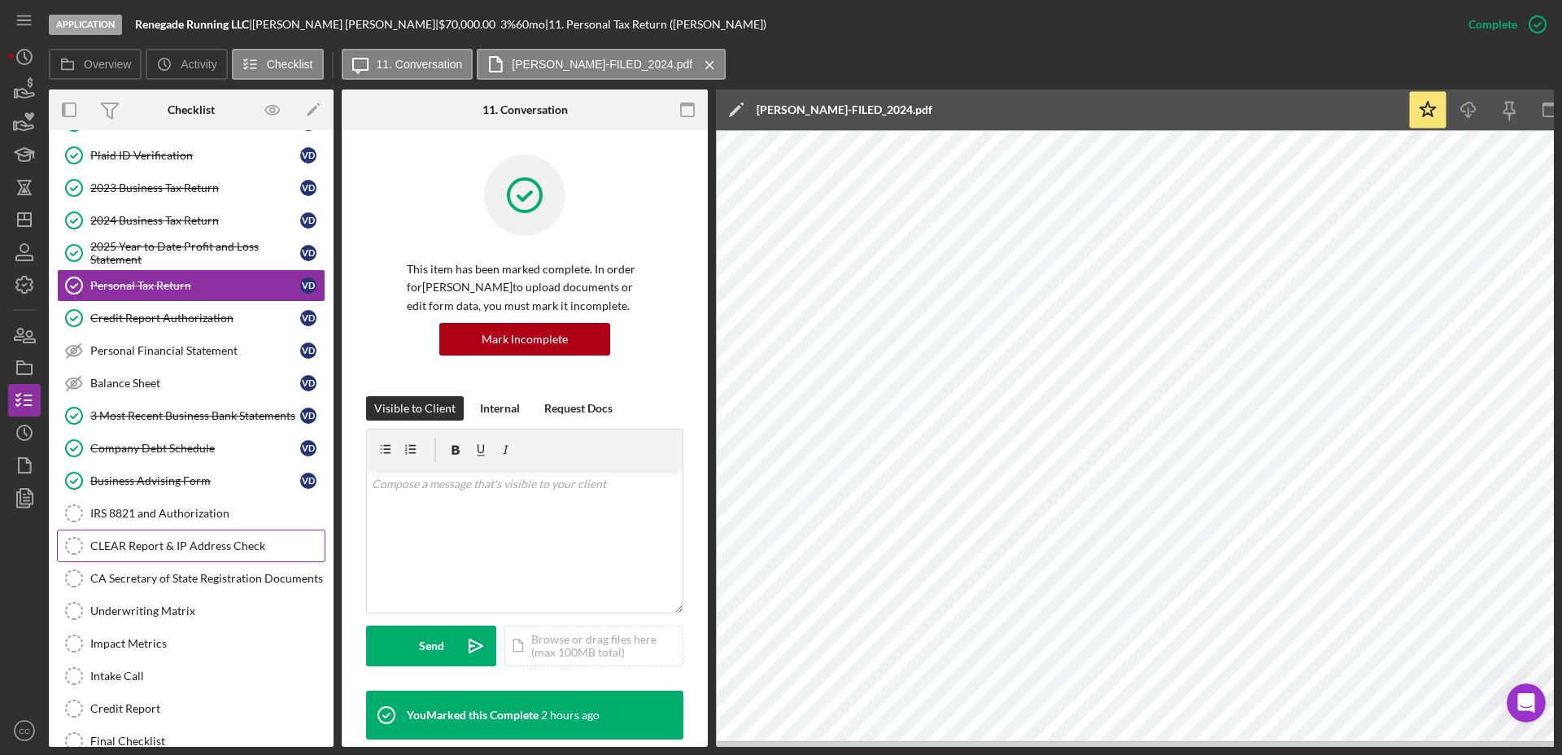
click at [116, 535] on link "CLEAR Report & IP Address Check CLEAR Report & IP Address Check" at bounding box center [191, 546] width 268 height 33
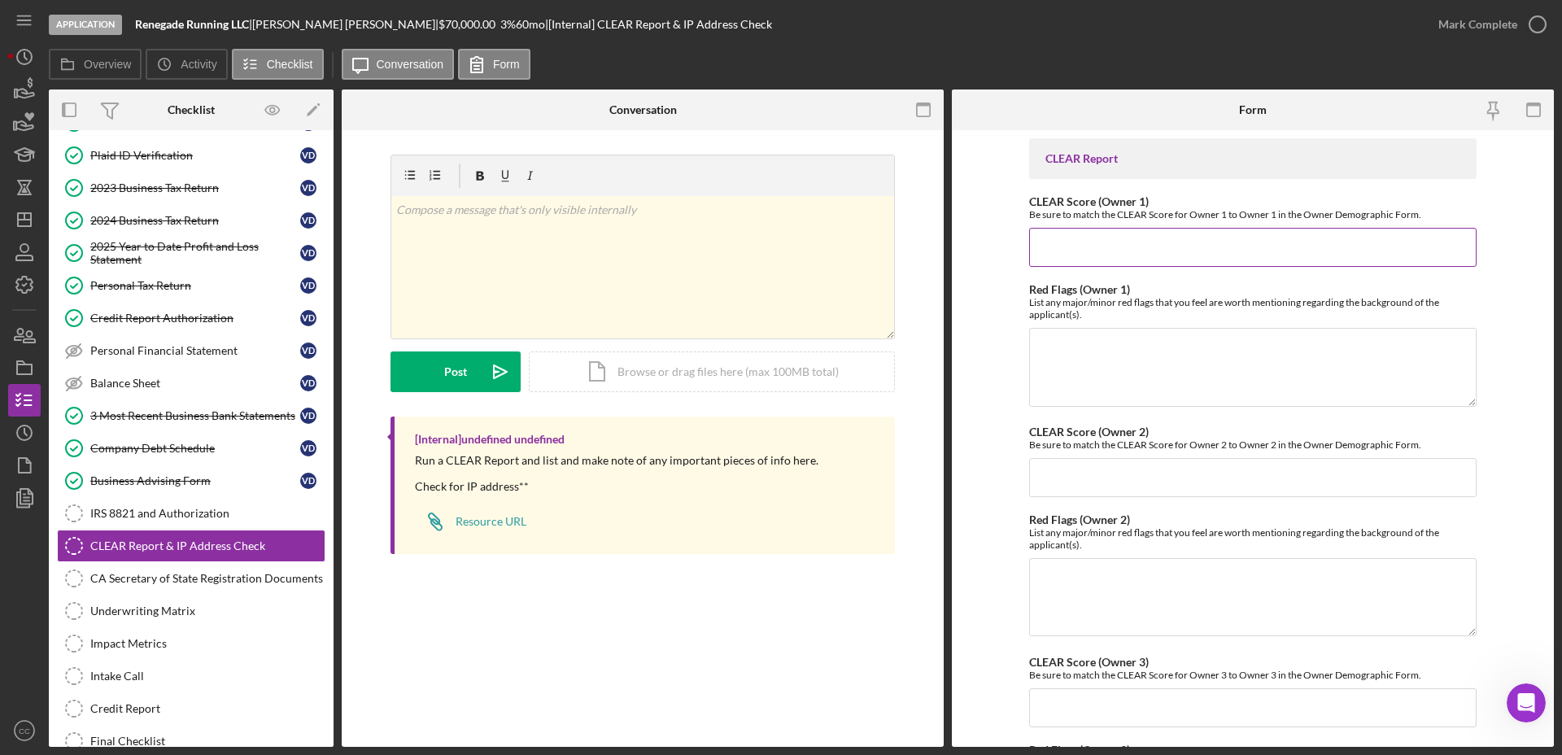
click at [1210, 246] on input "CLEAR Score (Owner 1)" at bounding box center [1252, 247] width 447 height 39
click at [1164, 243] on input "CLEAR Score (Owner 1)" at bounding box center [1252, 247] width 447 height 39
type input "125"
click at [1127, 342] on textarea "Red Flags (Owner 1)" at bounding box center [1252, 367] width 447 height 78
paste textarea "ABSTRACT OF SUPPORT JUDGMENT"
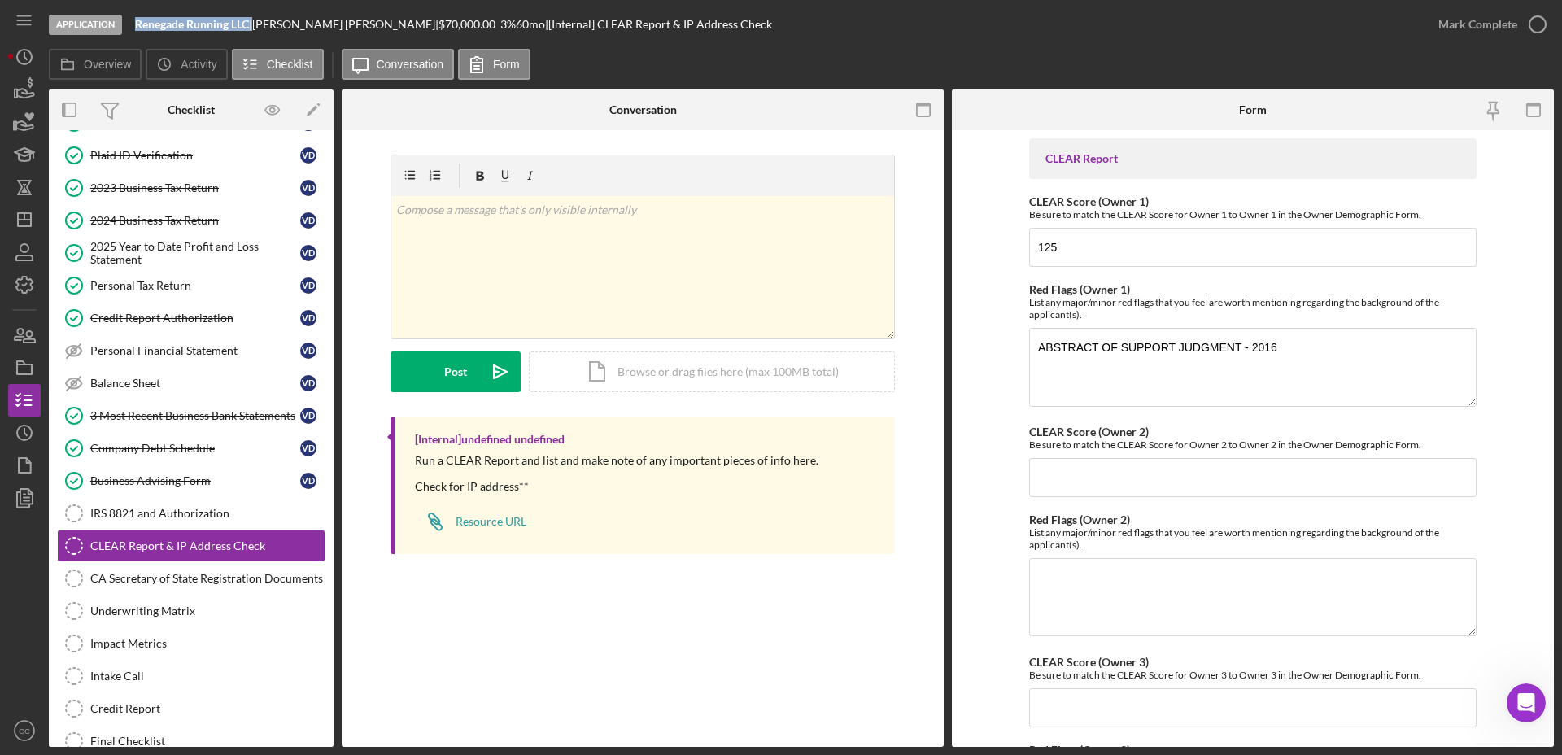
drag, startPoint x: 254, startPoint y: 28, endPoint x: 129, endPoint y: 24, distance: 125.3
click at [129, 24] on div "Application Renegade Running LLC | [PERSON_NAME] | $70,000.00 3 % 60 mo | [Inte…" at bounding box center [735, 24] width 1373 height 49
copy div "Renegade Running LLC"
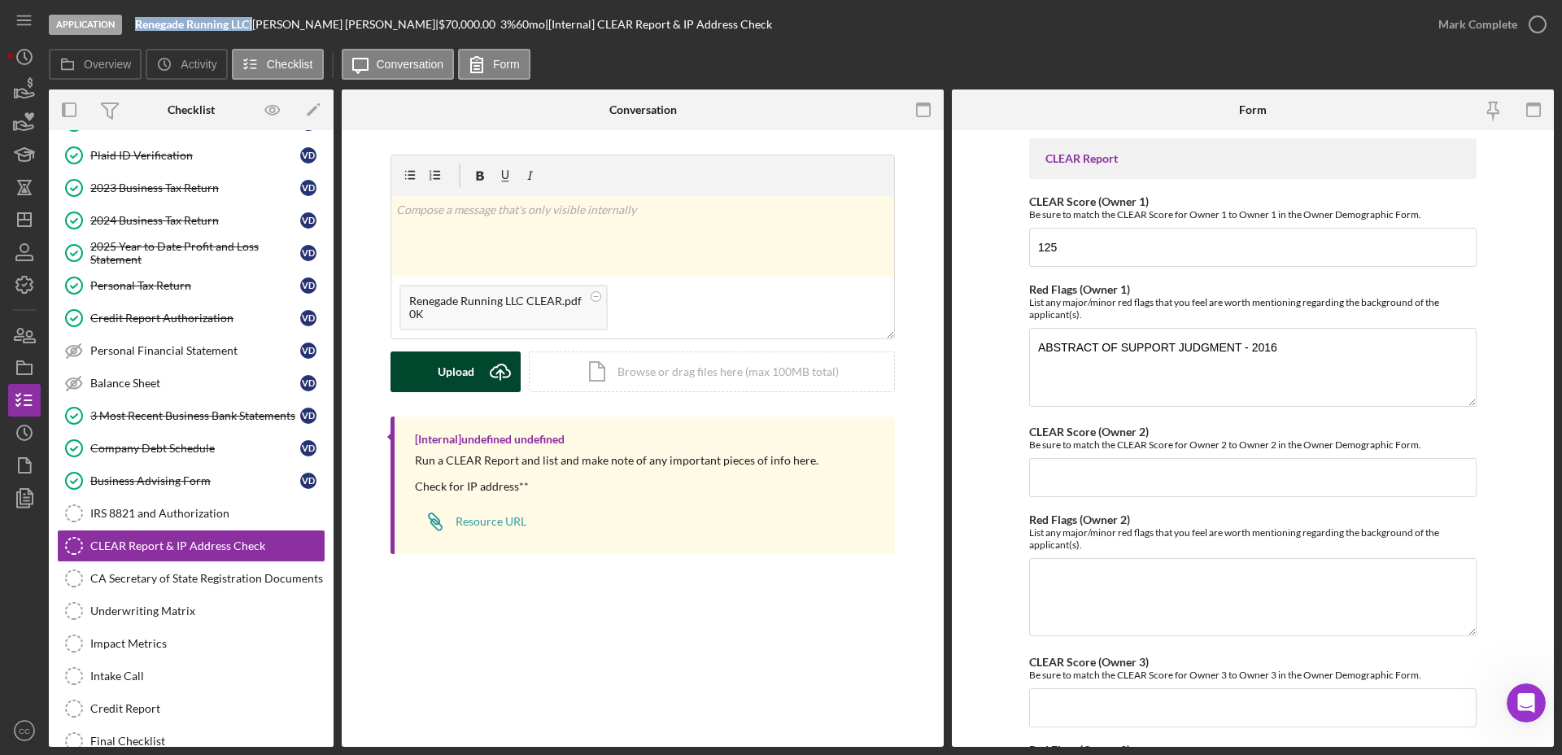
click at [455, 377] on div "Upload" at bounding box center [456, 371] width 37 height 41
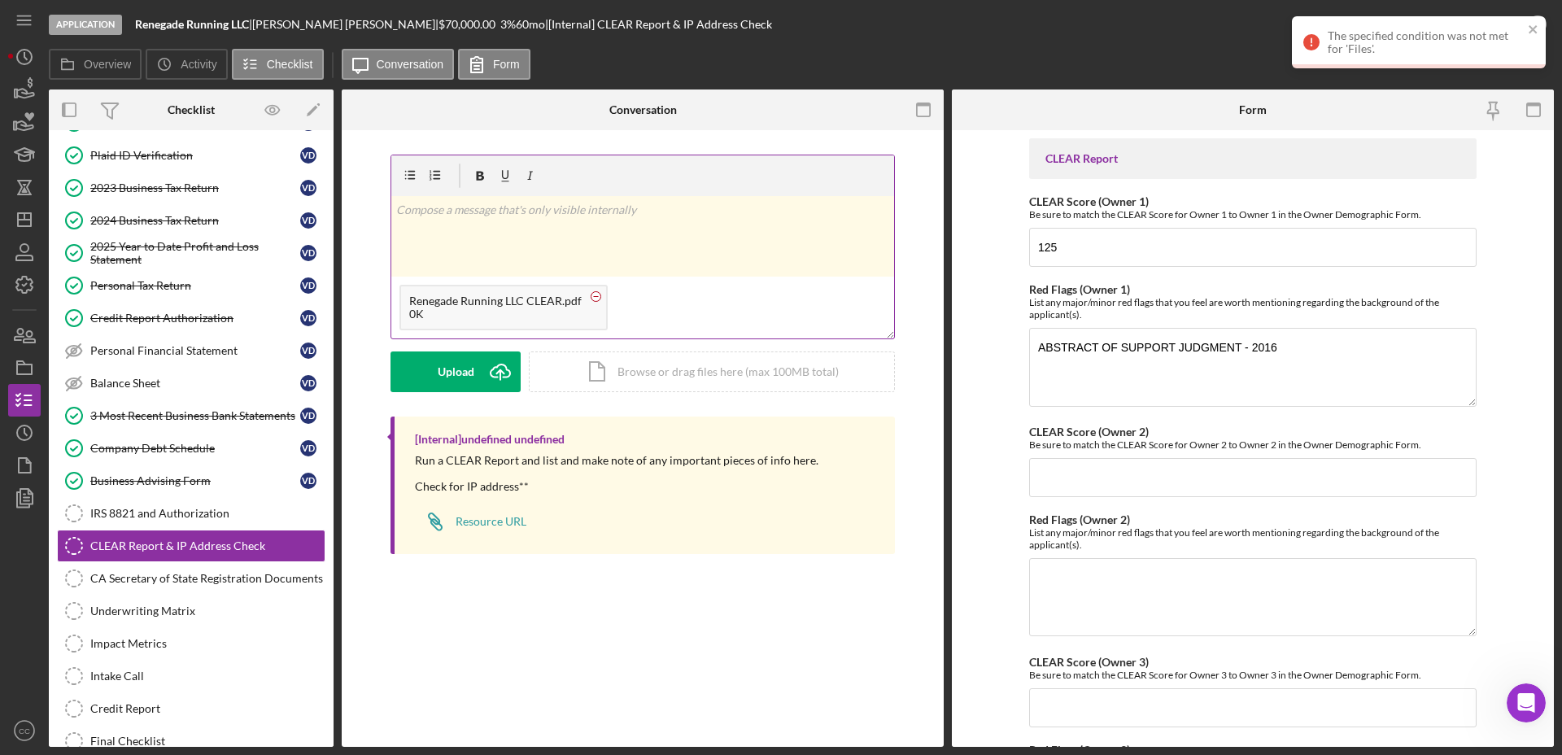
click at [592, 296] on g at bounding box center [596, 296] width 10 height 10
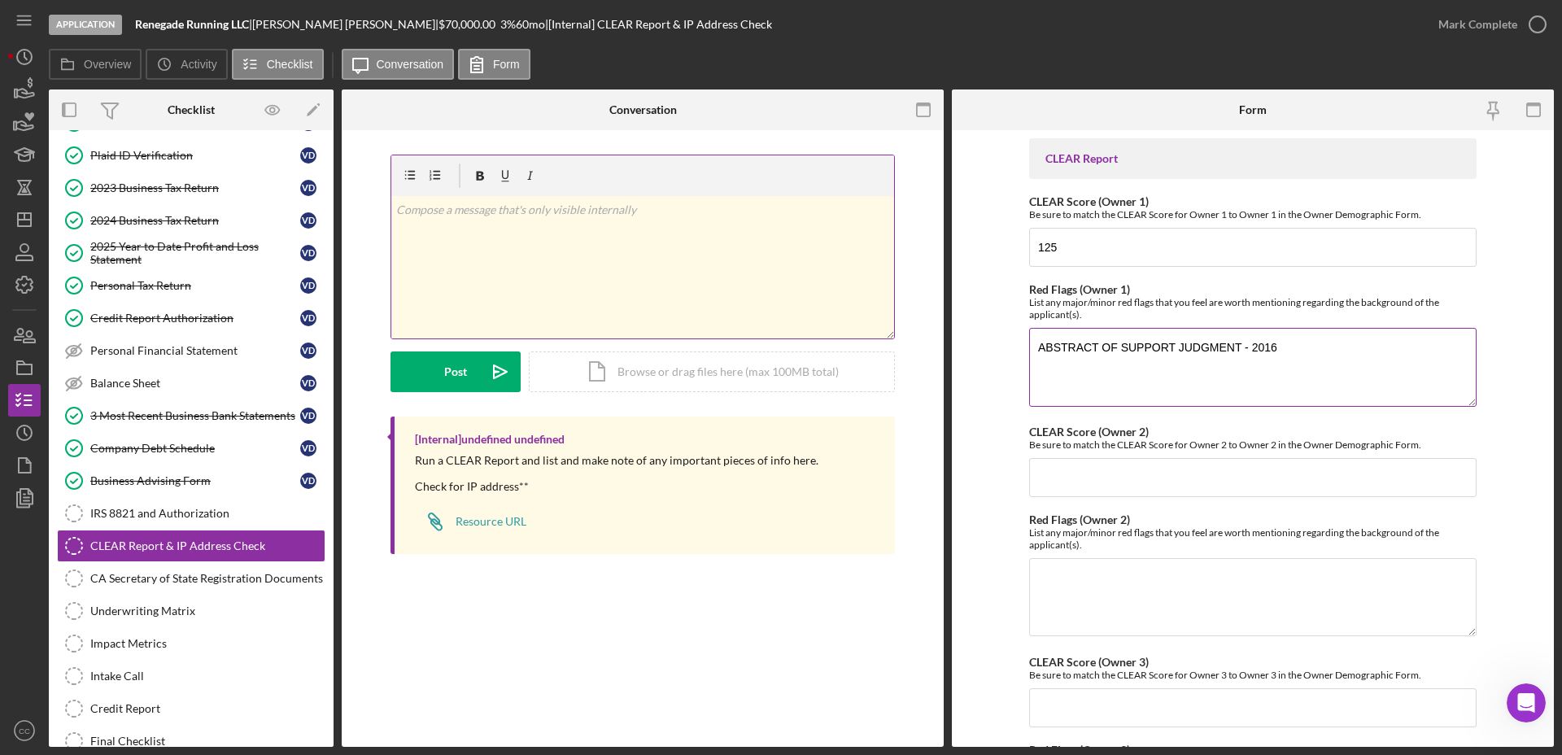
click at [1328, 351] on textarea "ABSTRACT OF SUPPORT JUDGMENT - 2016" at bounding box center [1252, 367] width 447 height 78
click at [1265, 375] on textarea "ABSTRACT OF SUPPORT JUDGMENT - 2016 STATE TAX LIEN (RELEASED) - 2010" at bounding box center [1252, 367] width 447 height 78
paste textarea "HIDTA"
type textarea "ABSTRACT OF SUPPORT JUDGMENT - 2016 STATE TAX LIEN (RELEASED) - 2010 ADDRESS IN…"
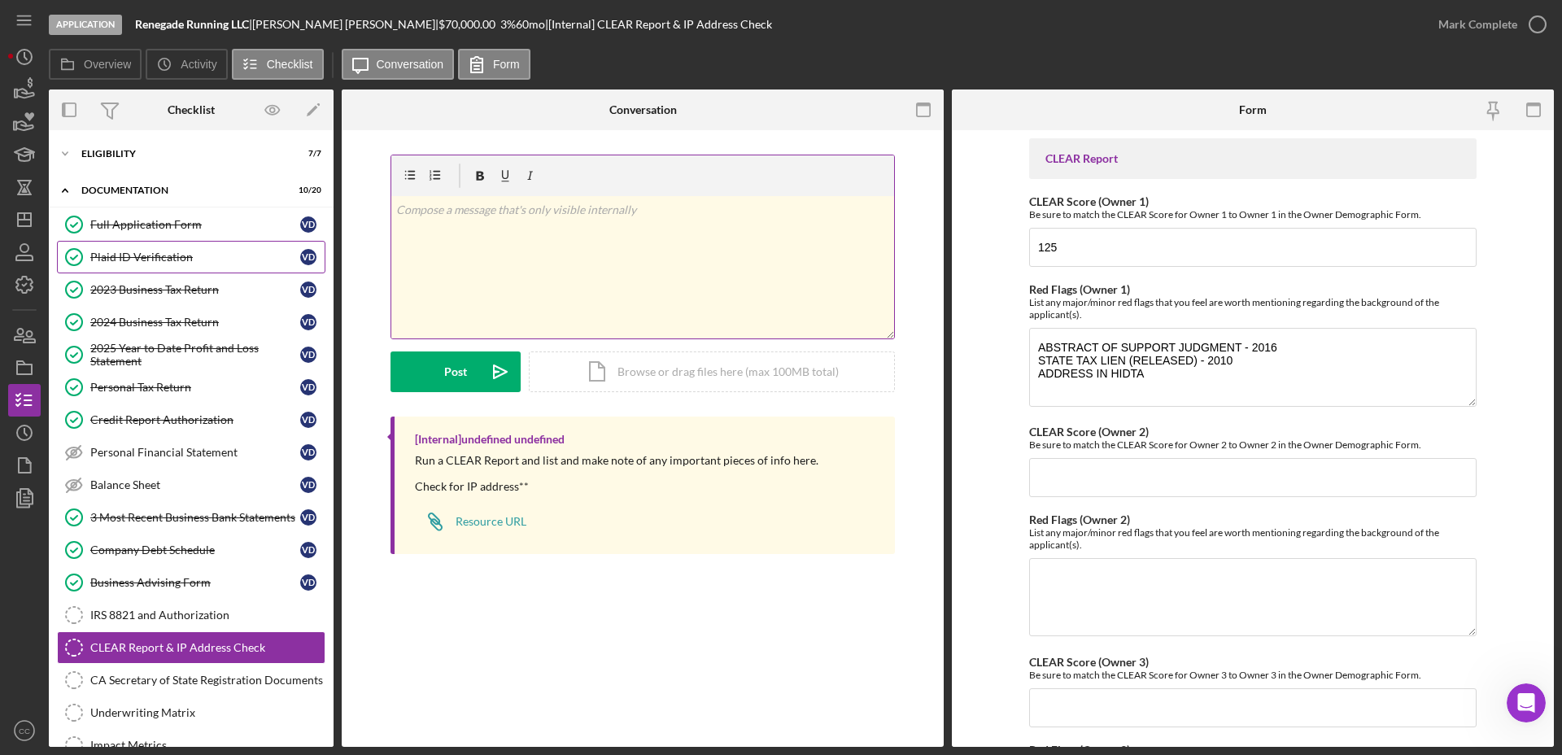
click at [134, 255] on div "Plaid ID Verification" at bounding box center [195, 257] width 210 height 13
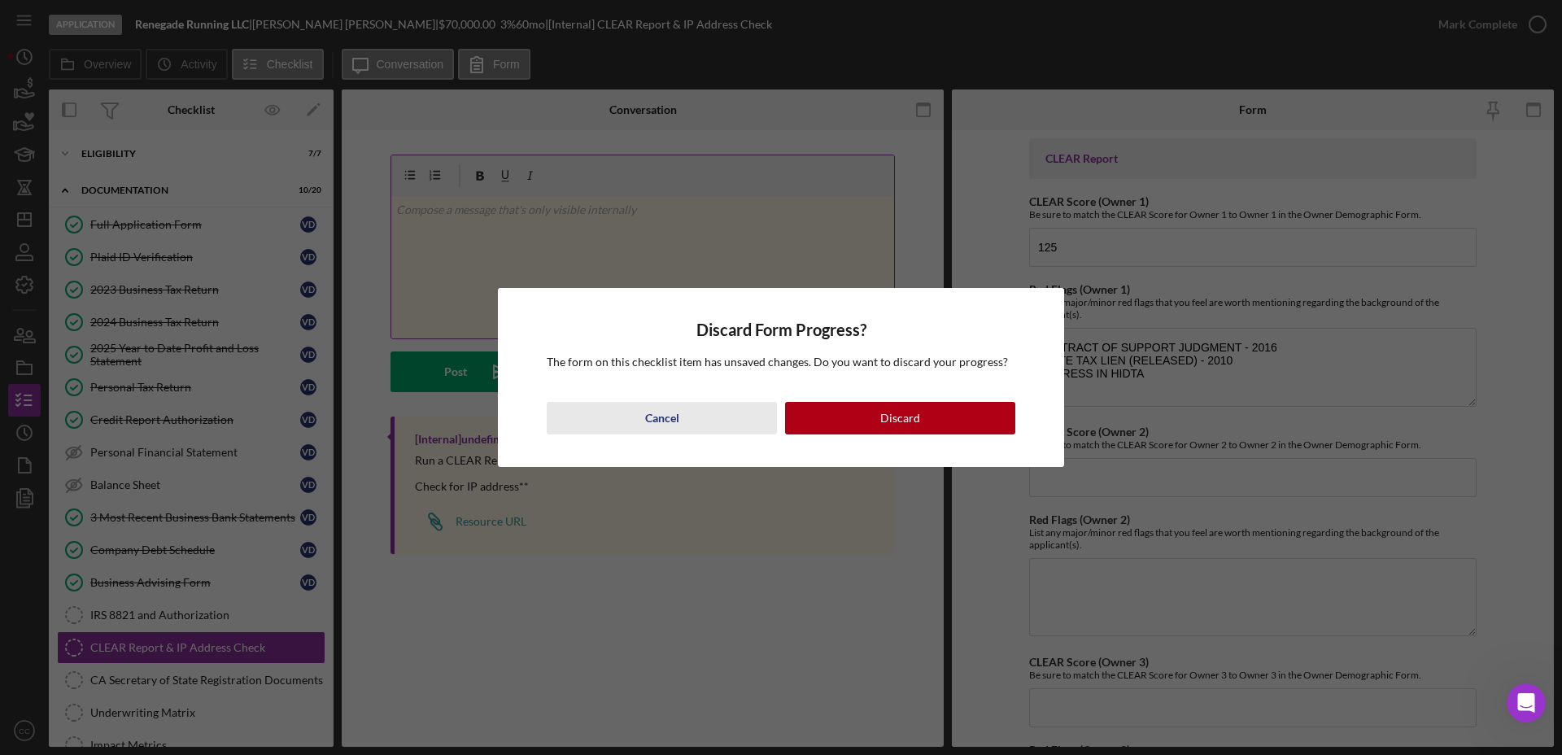
click at [682, 416] on button "Cancel" at bounding box center [662, 418] width 230 height 33
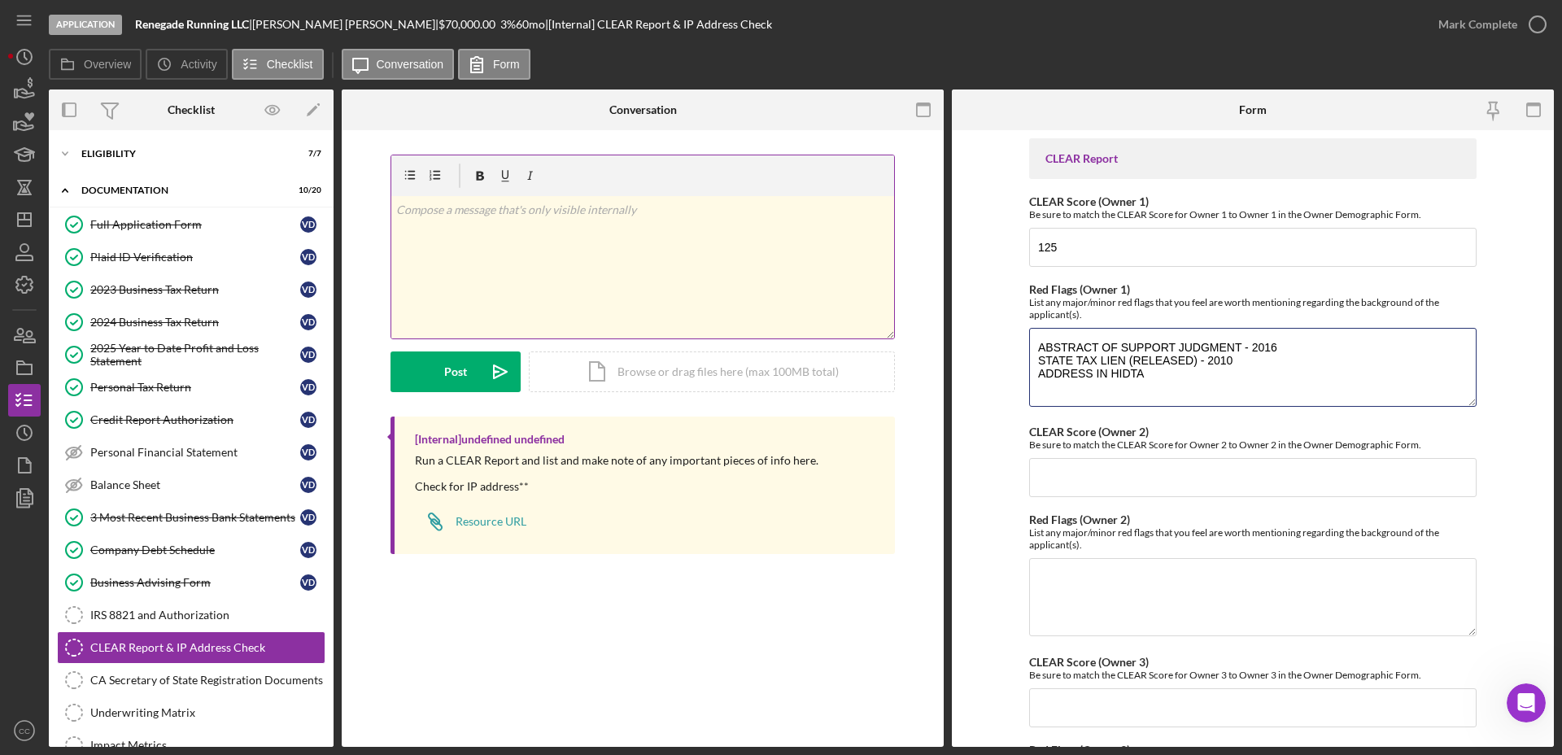
drag, startPoint x: 1181, startPoint y: 386, endPoint x: 849, endPoint y: 308, distance: 340.7
click at [849, 308] on div "Overview Internal Workflow Stage Application Icon/Dropdown Arrow Archive (can u…" at bounding box center [801, 417] width 1505 height 657
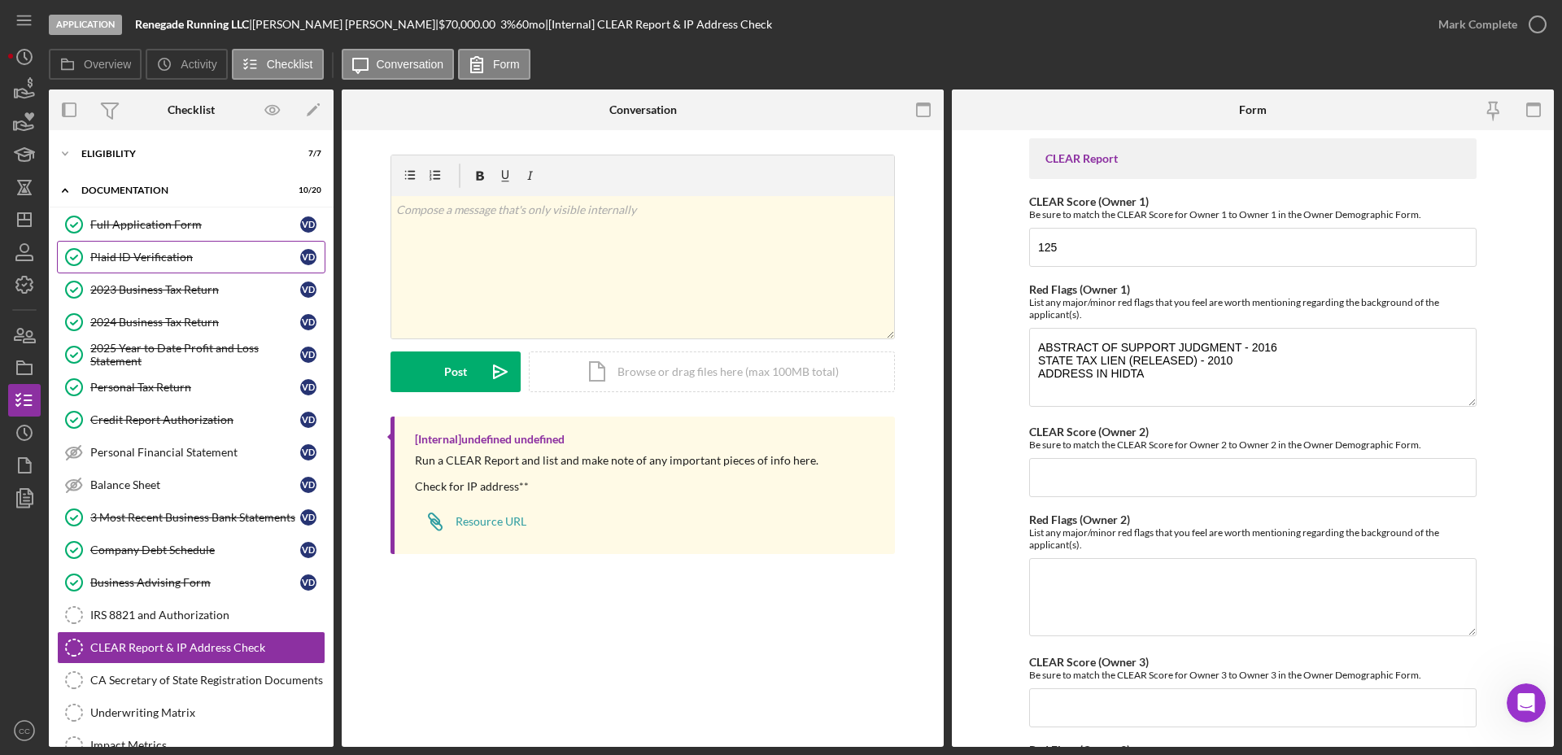
click at [97, 262] on div "Plaid ID Verification" at bounding box center [195, 257] width 210 height 13
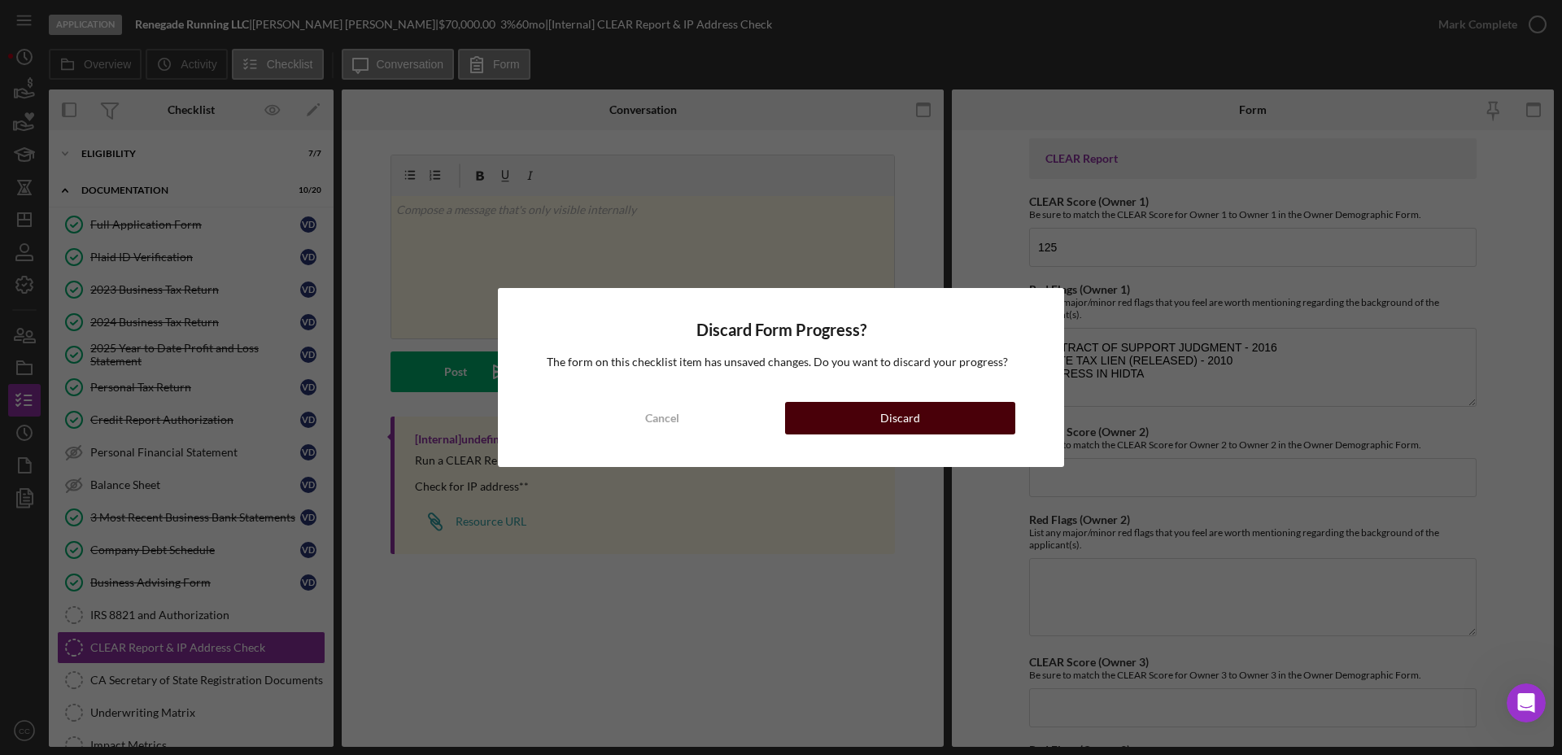
click at [904, 412] on div "Discard" at bounding box center [900, 418] width 40 height 33
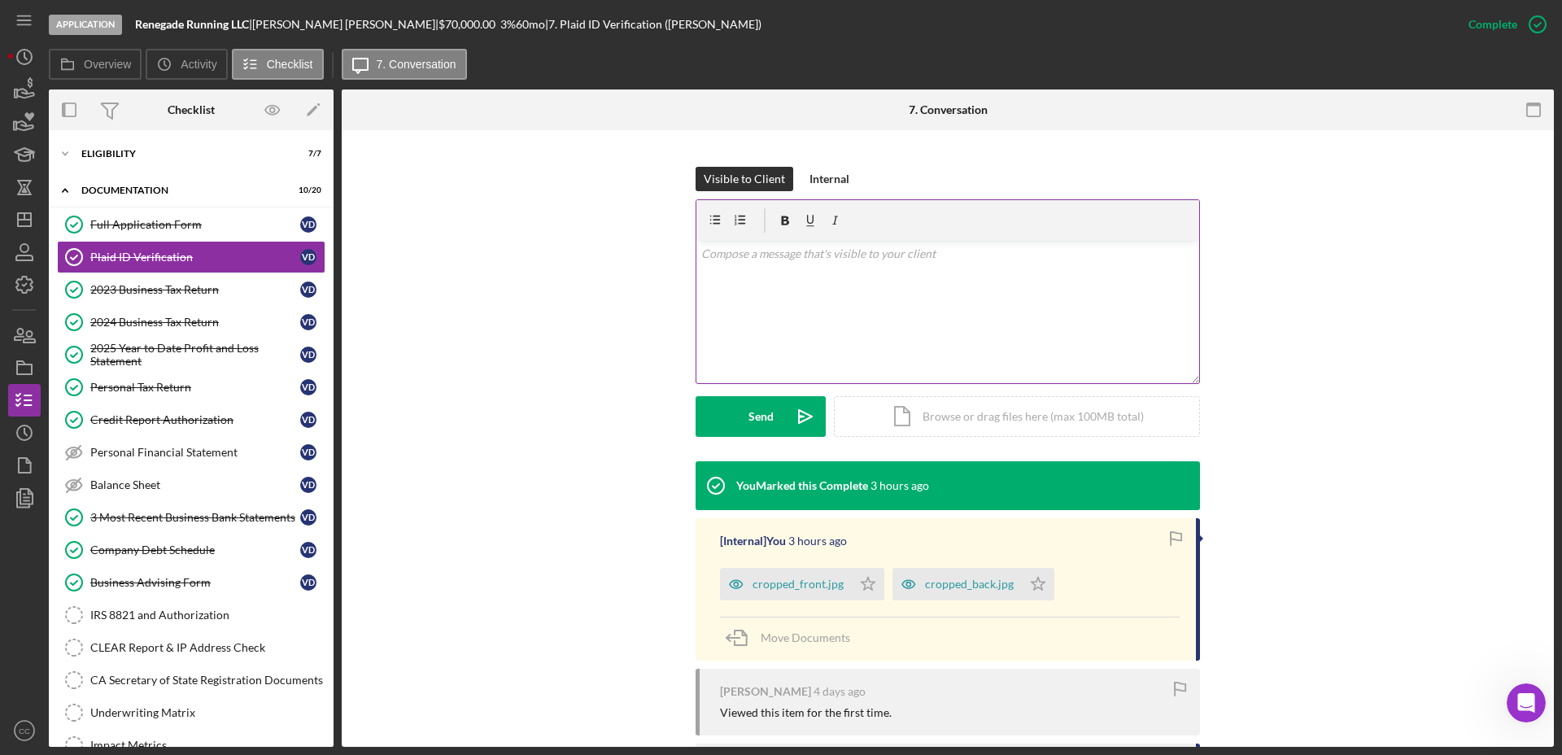
scroll to position [305, 0]
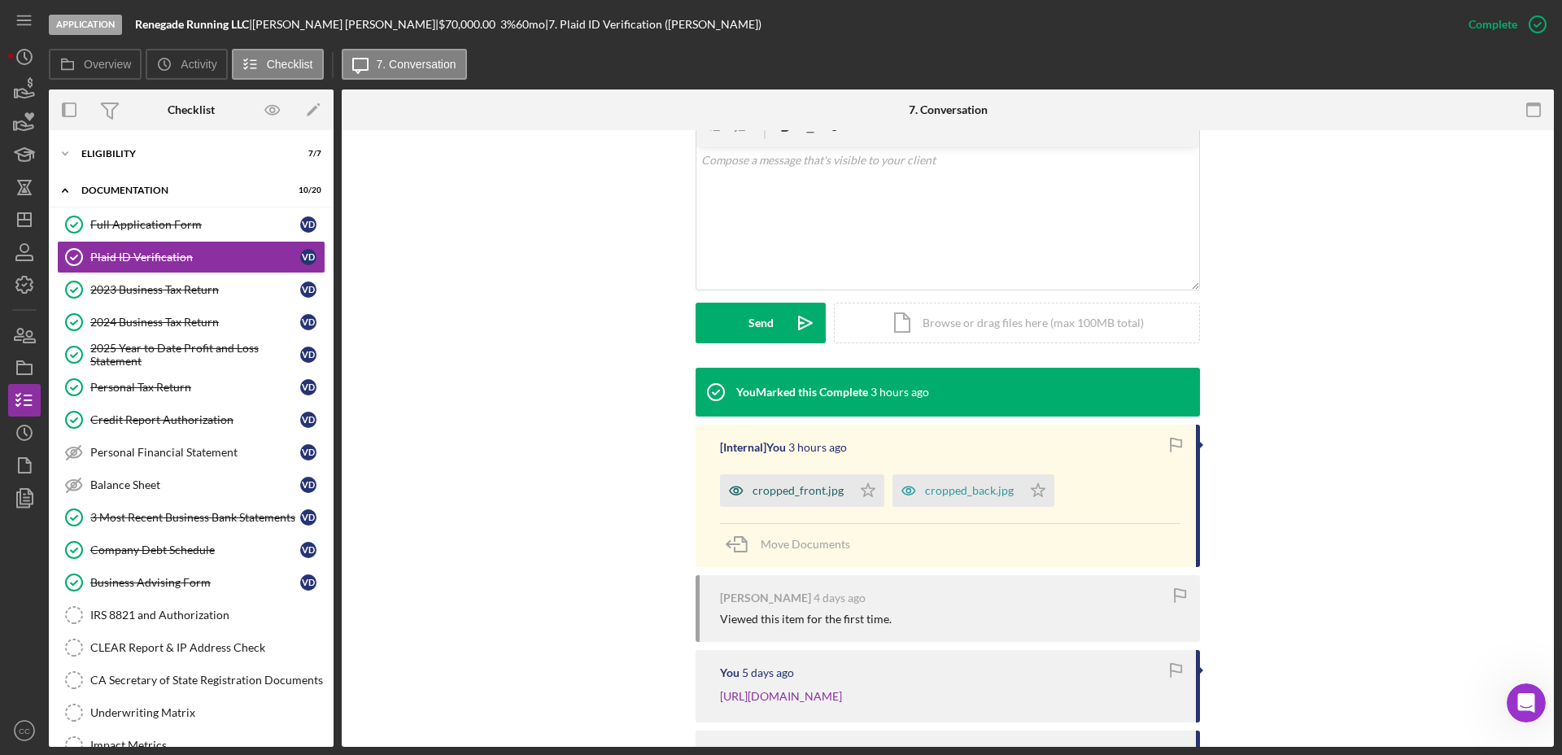
click at [802, 495] on div "cropped_front.jpg" at bounding box center [797, 490] width 91 height 13
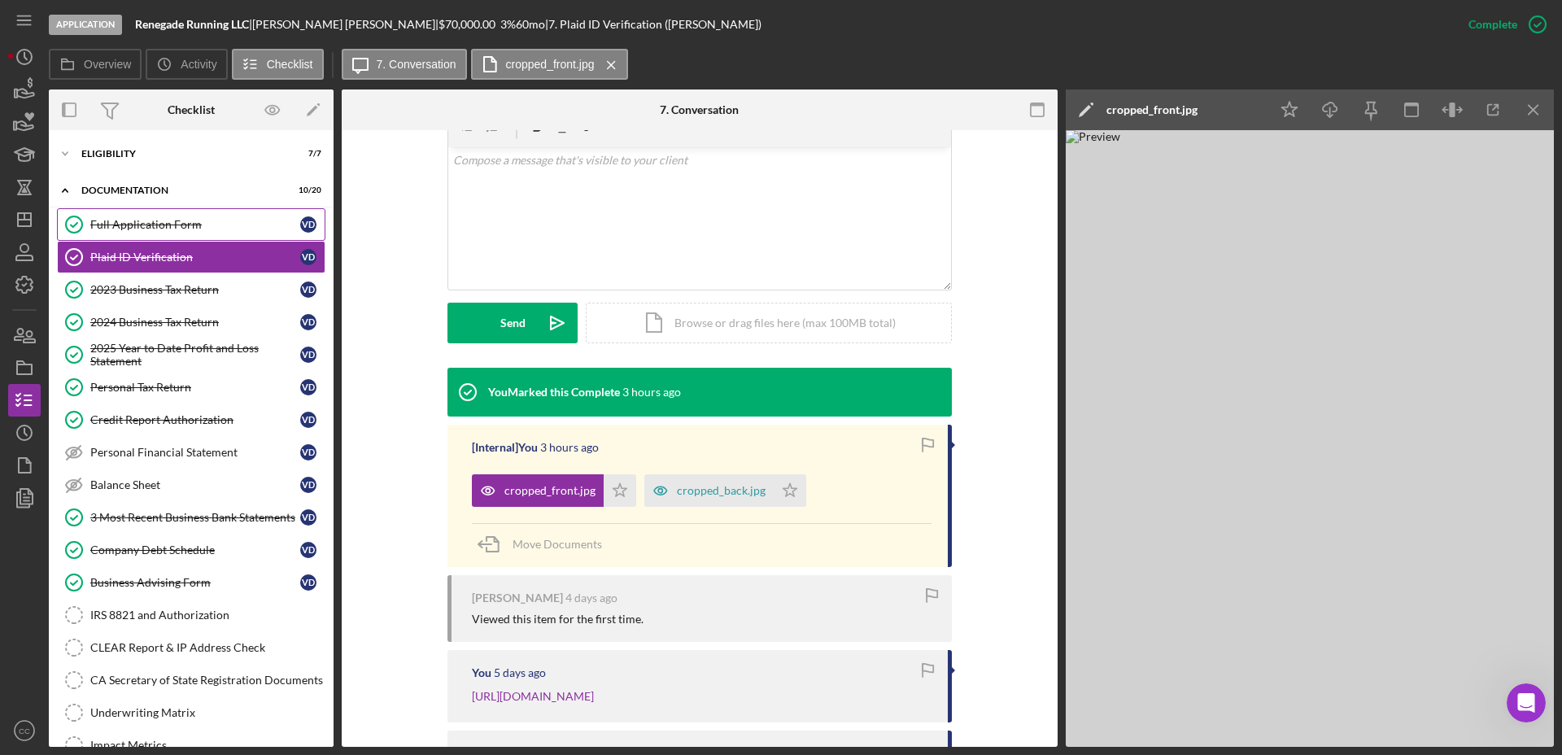
click at [151, 226] on div "Full Application Form" at bounding box center [195, 224] width 210 height 13
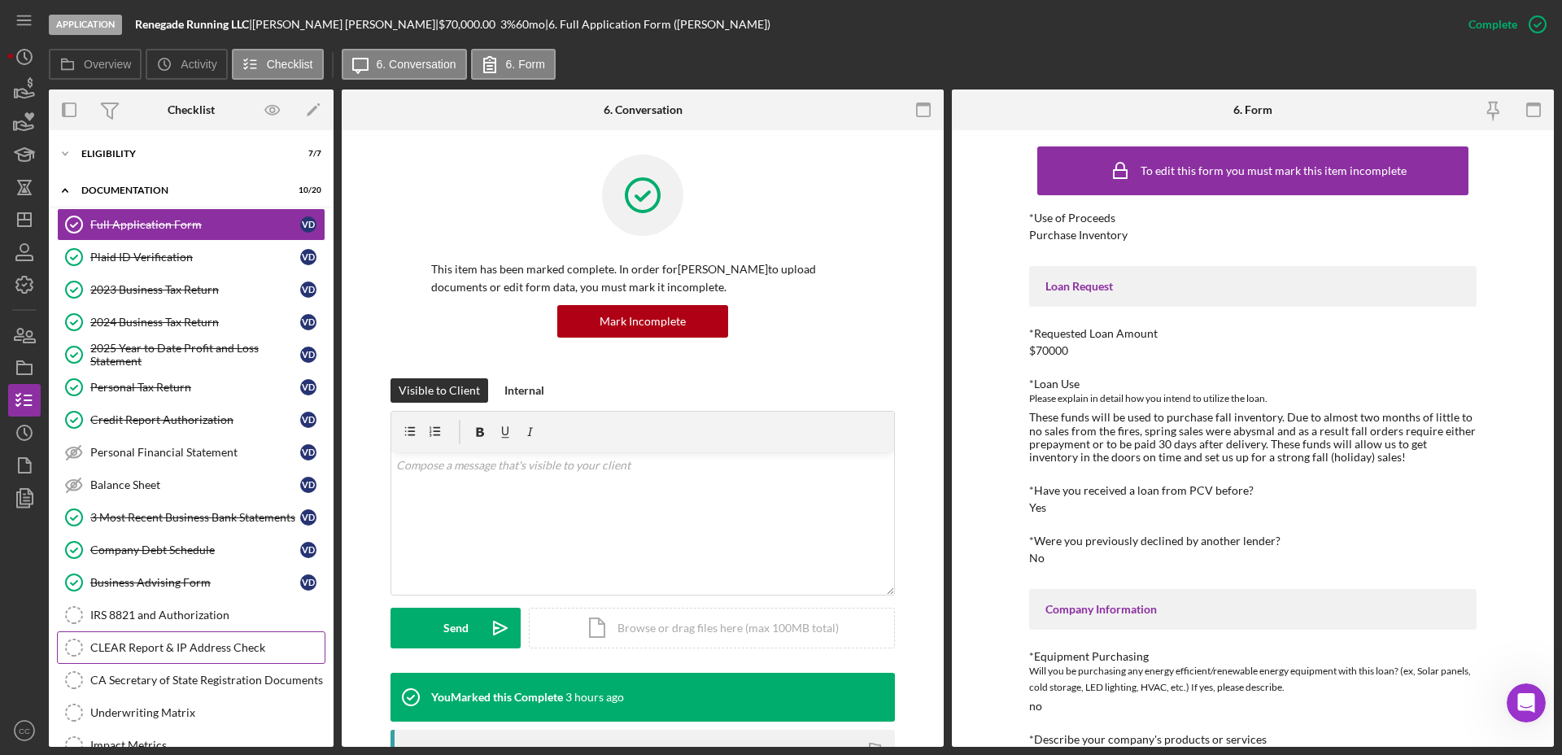
click at [166, 653] on div "CLEAR Report & IP Address Check" at bounding box center [207, 647] width 234 height 13
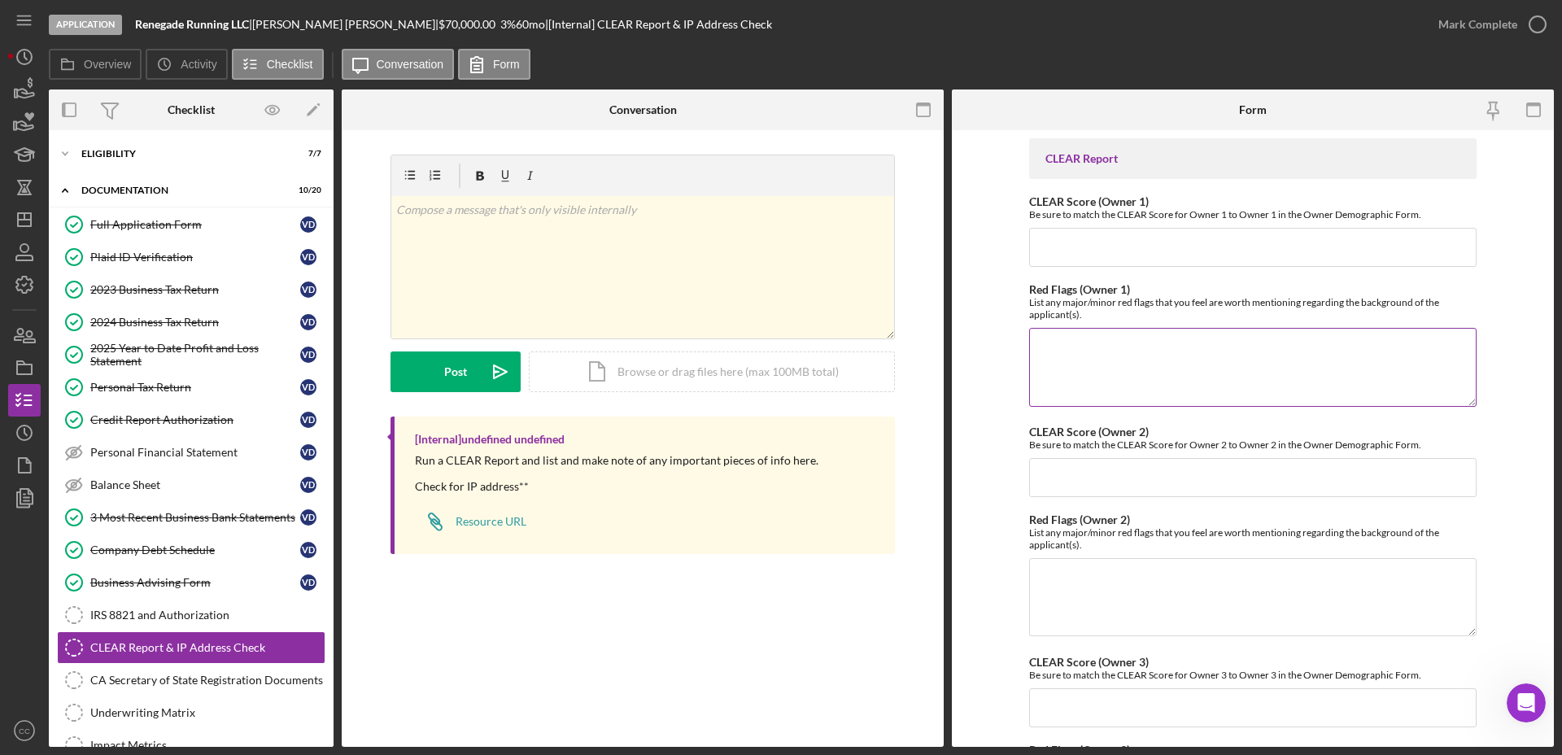
click at [1190, 354] on textarea "Red Flags (Owner 1)" at bounding box center [1252, 367] width 447 height 78
click at [1167, 356] on textarea "Red Flags (Owner 1)" at bounding box center [1252, 367] width 447 height 78
click at [1267, 374] on textarea "Red Flags (Owner 1)" at bounding box center [1252, 367] width 447 height 78
click at [1077, 347] on textarea "Red Flags (Owner 1)" at bounding box center [1252, 367] width 447 height 78
click at [1162, 386] on textarea "Red Flags (Owner 1)" at bounding box center [1252, 367] width 447 height 78
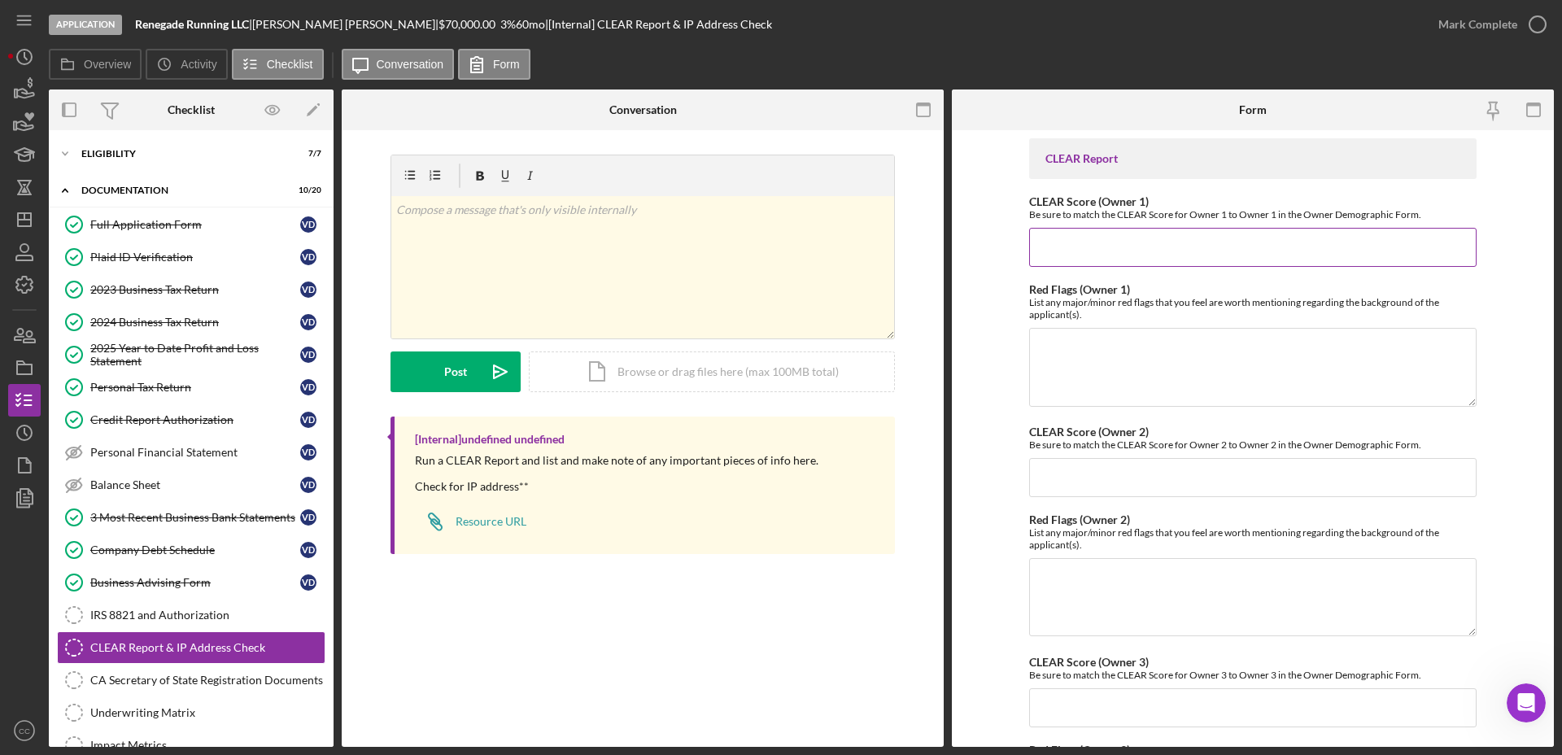
click at [1173, 243] on input "CLEAR Score (Owner 1)" at bounding box center [1252, 247] width 447 height 39
type input "125"
click at [1153, 335] on textarea "Red Flags (Owner 1)" at bounding box center [1252, 367] width 447 height 78
click at [1272, 373] on textarea "State tax lien (released) - 2010" at bounding box center [1252, 367] width 447 height 78
click at [1339, 373] on textarea "State tax lien (released) - 2010 Abstract of support judgement - 2016" at bounding box center [1252, 367] width 447 height 78
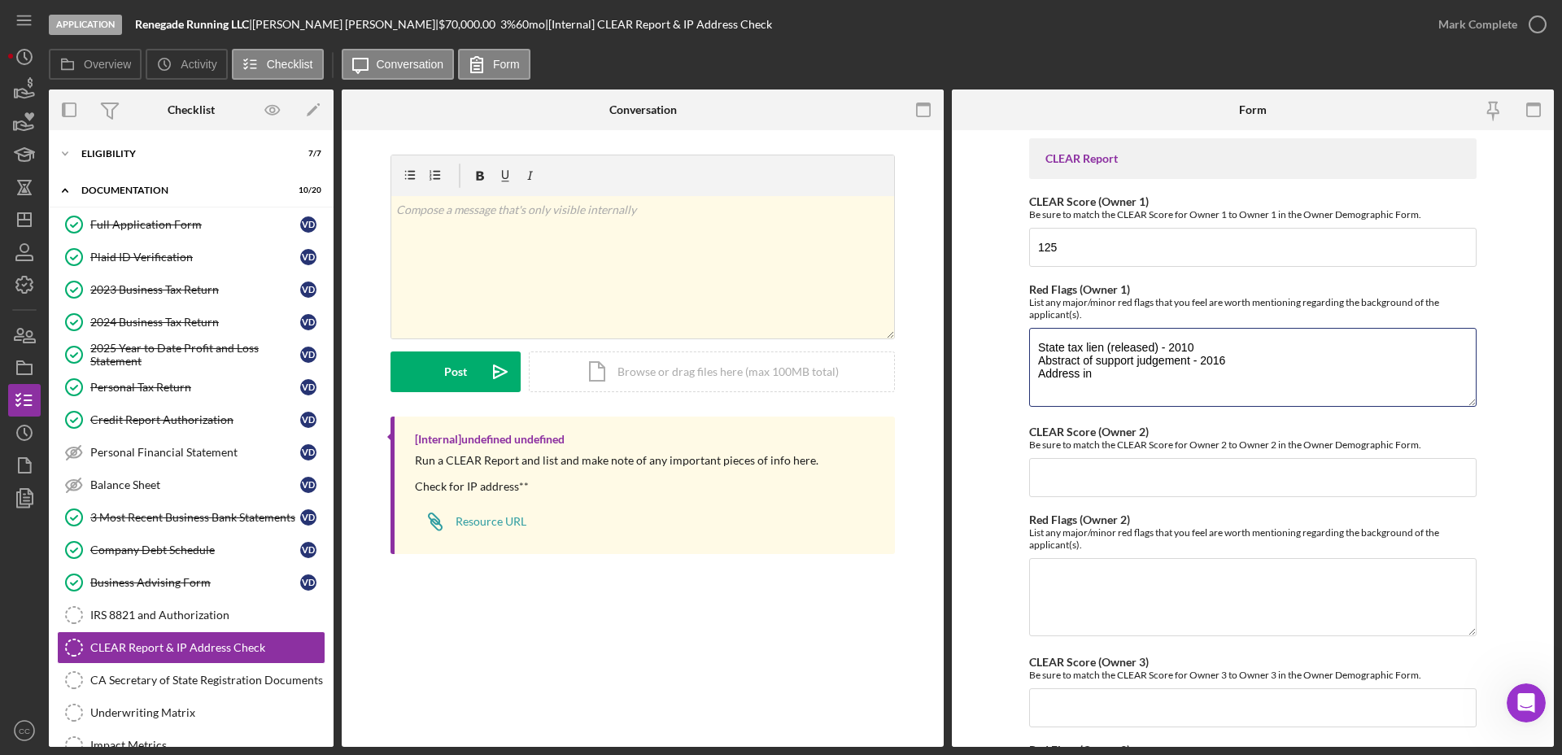
drag, startPoint x: 1148, startPoint y: 391, endPoint x: 952, endPoint y: 381, distance: 196.3
click at [952, 381] on form "CLEAR Report CLEAR Score (Owner 1) Be sure to match the CLEAR Score for Owner 1…" at bounding box center [1253, 438] width 602 height 617
type textarea "State tax lien (released) - 2010 Abstract of support judgement - 2016"
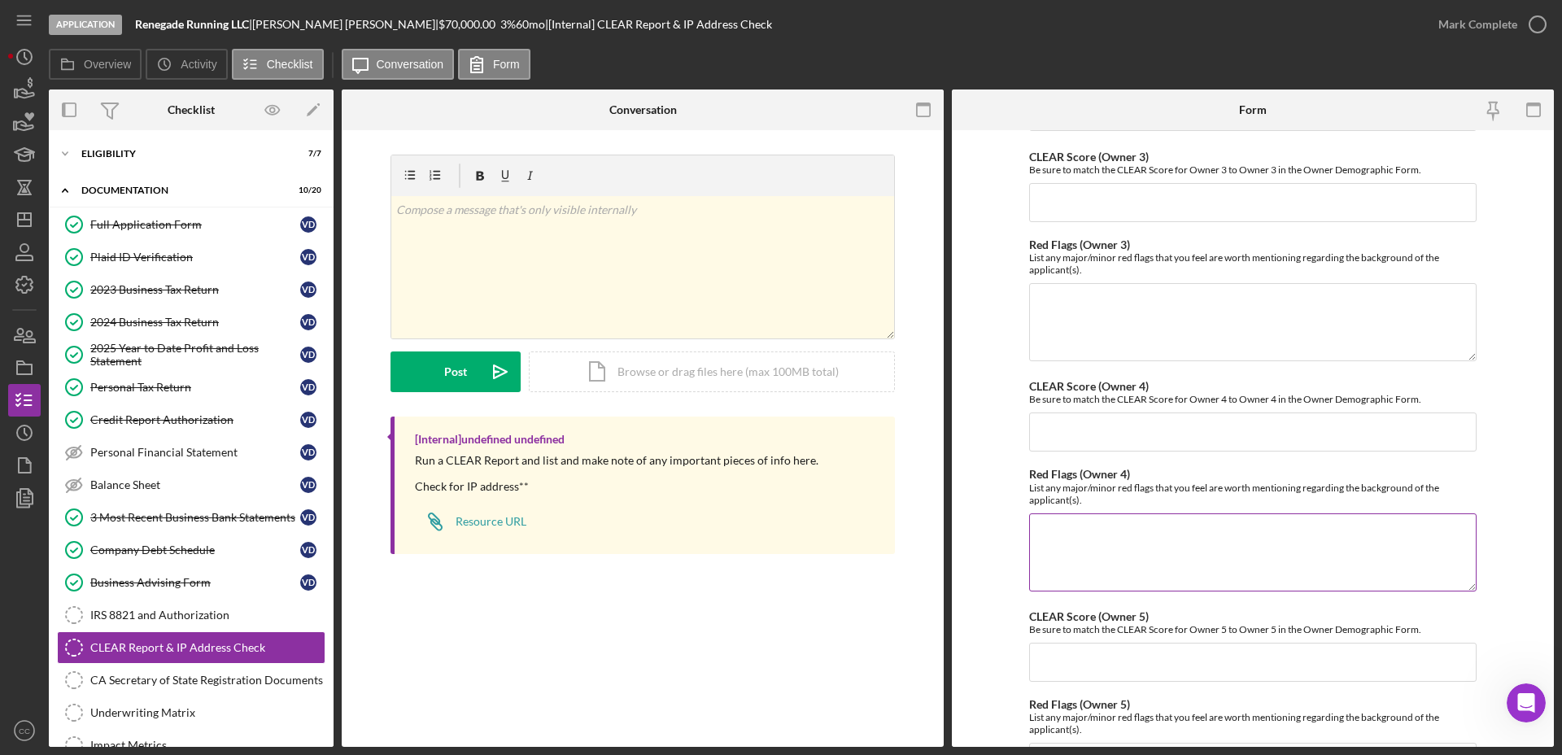
scroll to position [642, 0]
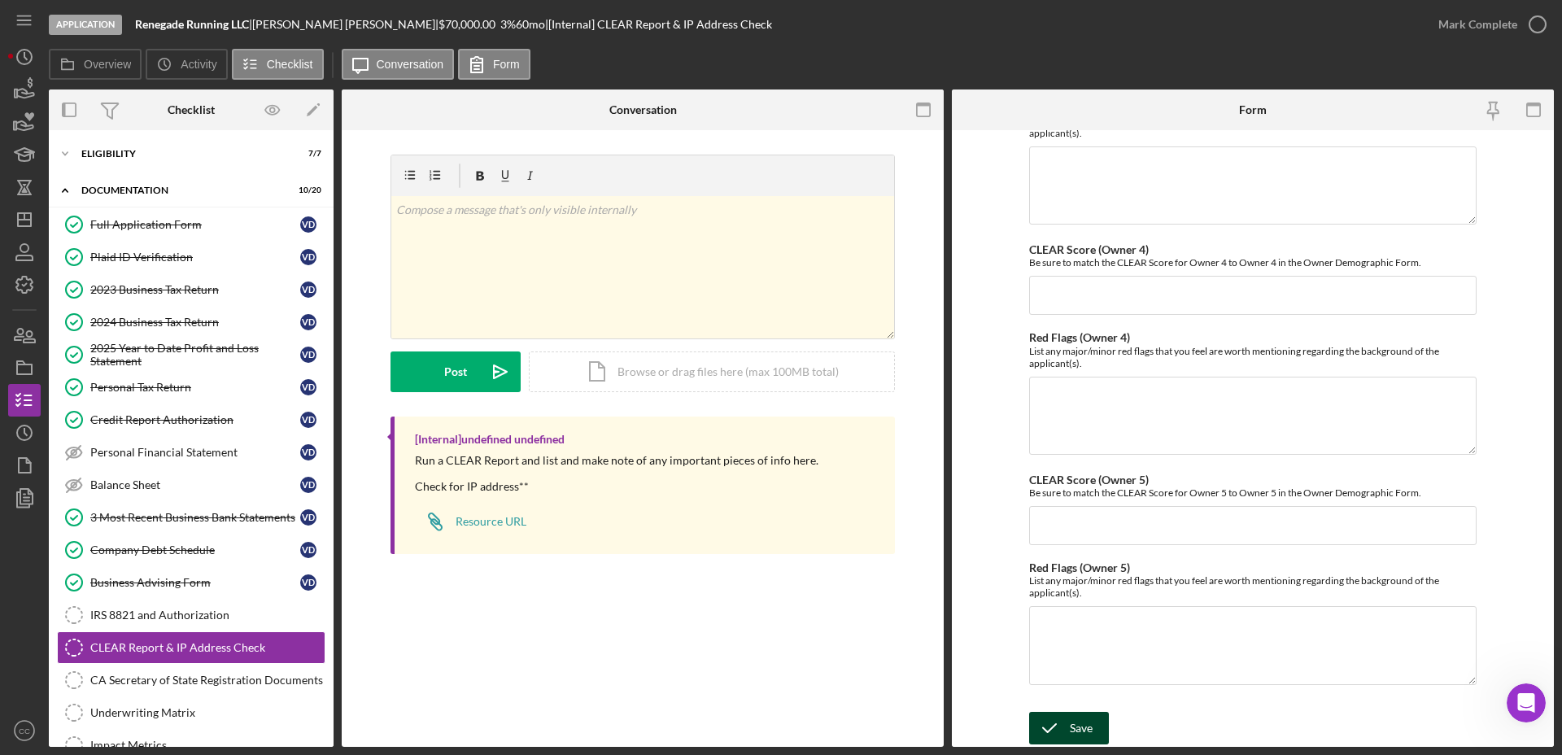
click at [1074, 733] on div "Save" at bounding box center [1081, 728] width 23 height 33
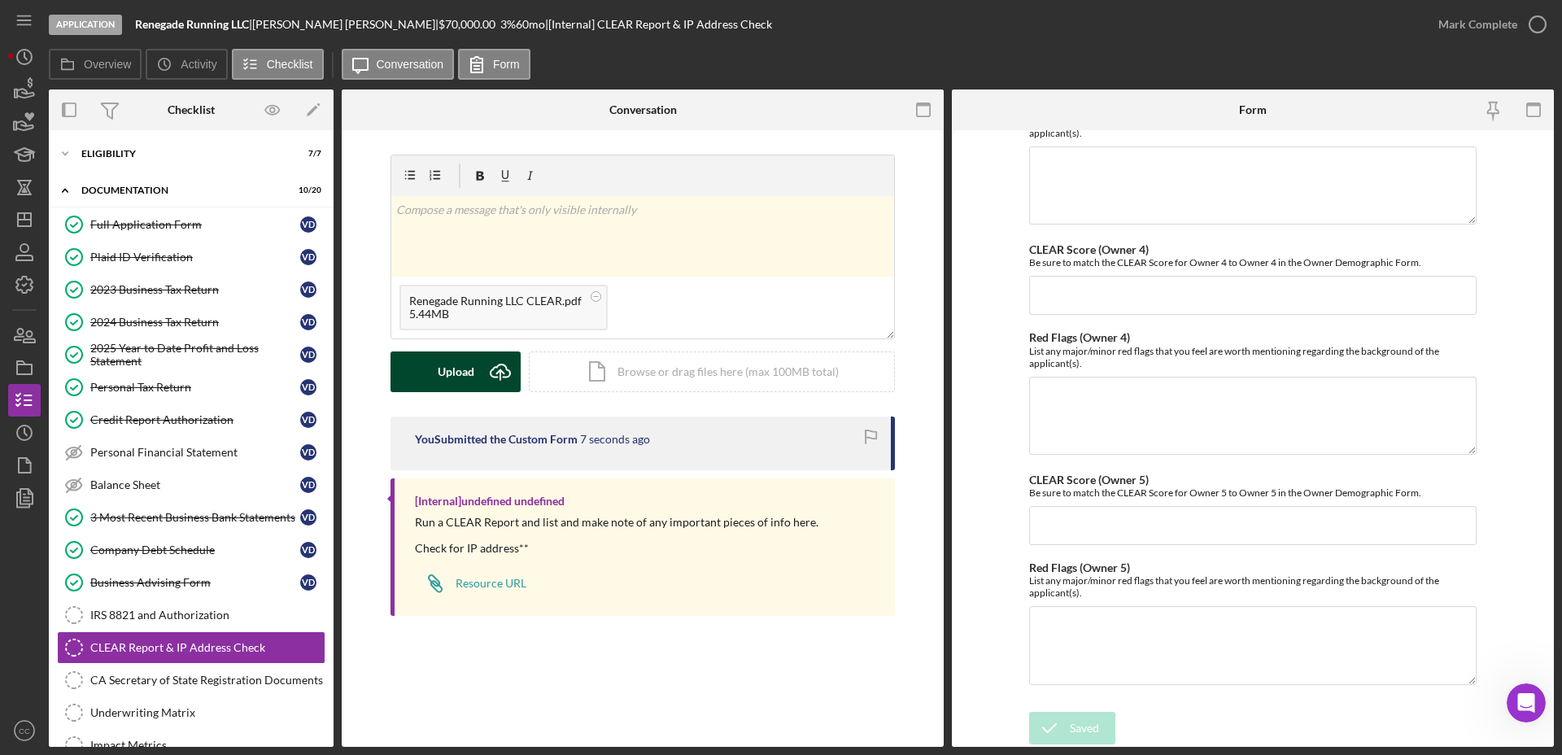
click at [488, 381] on icon "Icon/Upload" at bounding box center [500, 371] width 41 height 41
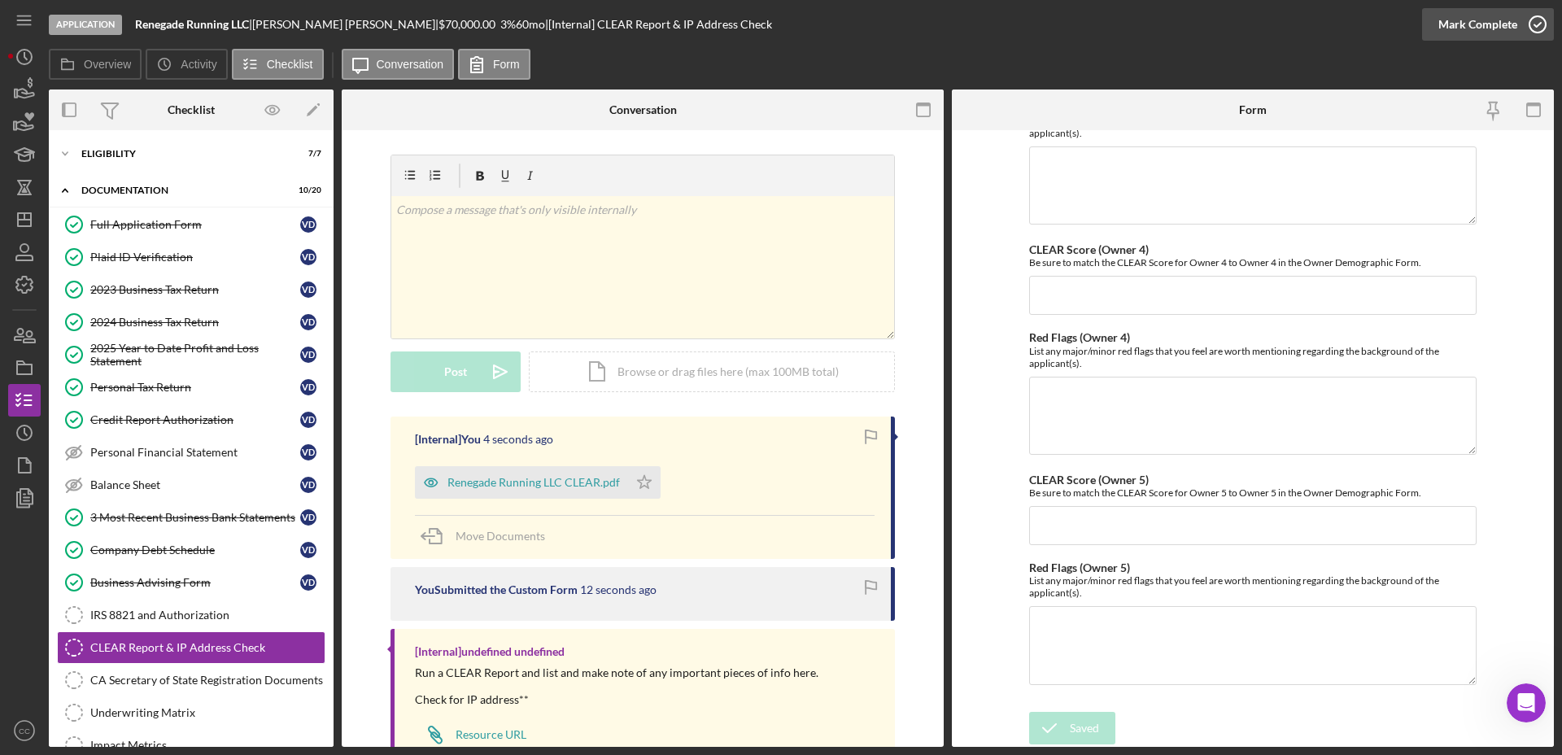
click at [1484, 26] on div "Mark Complete" at bounding box center [1477, 24] width 79 height 33
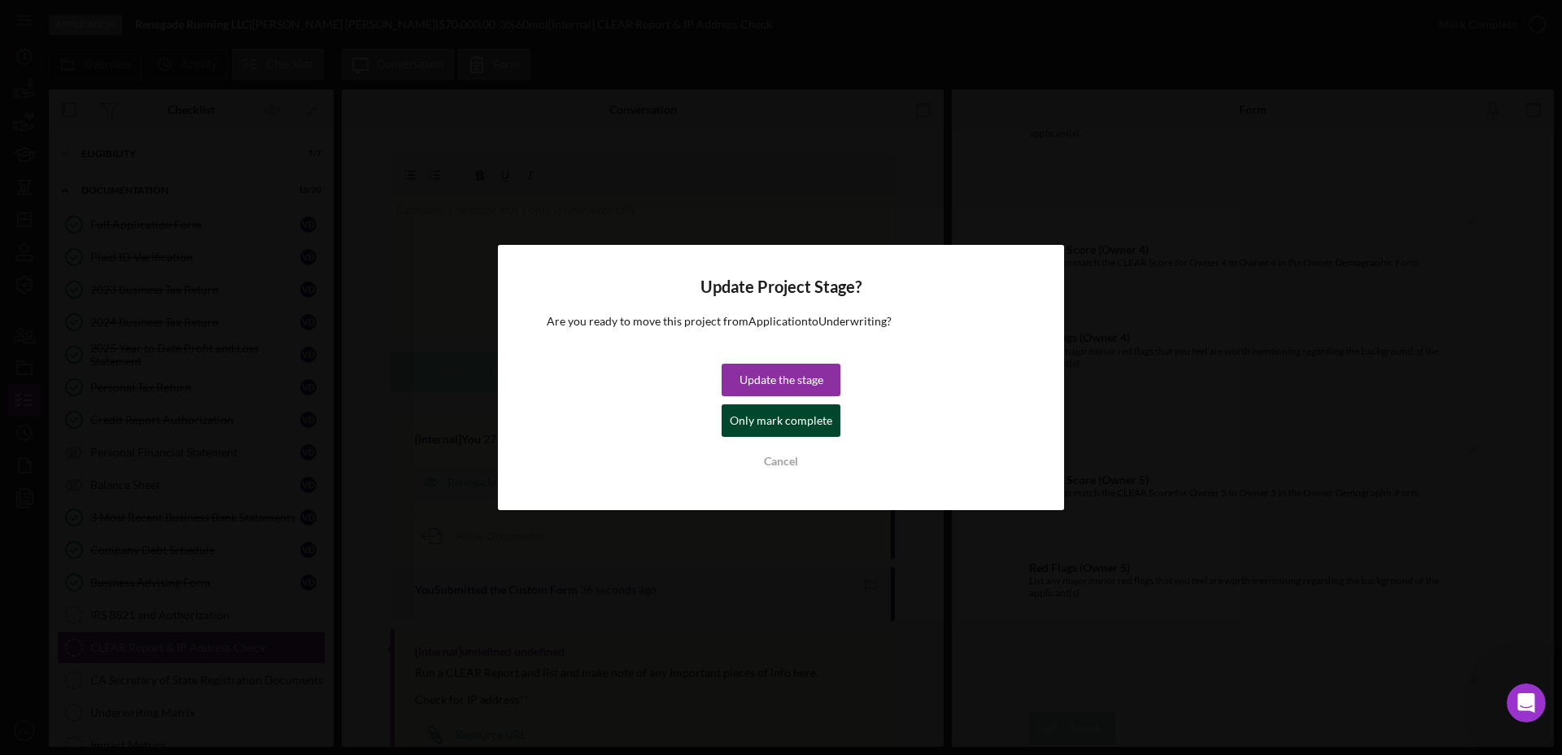
click at [777, 421] on div "Only mark complete" at bounding box center [781, 420] width 102 height 33
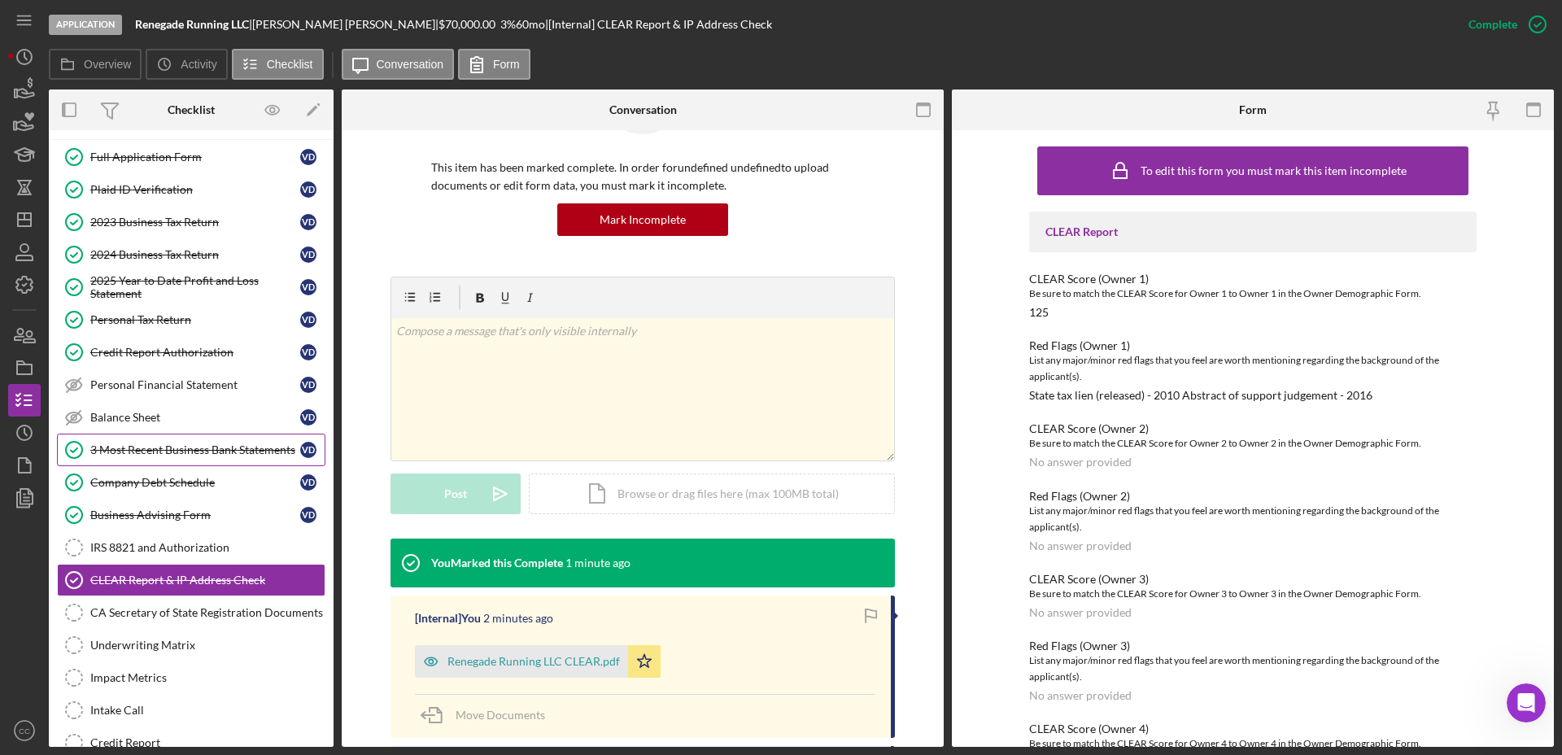
scroll to position [102, 0]
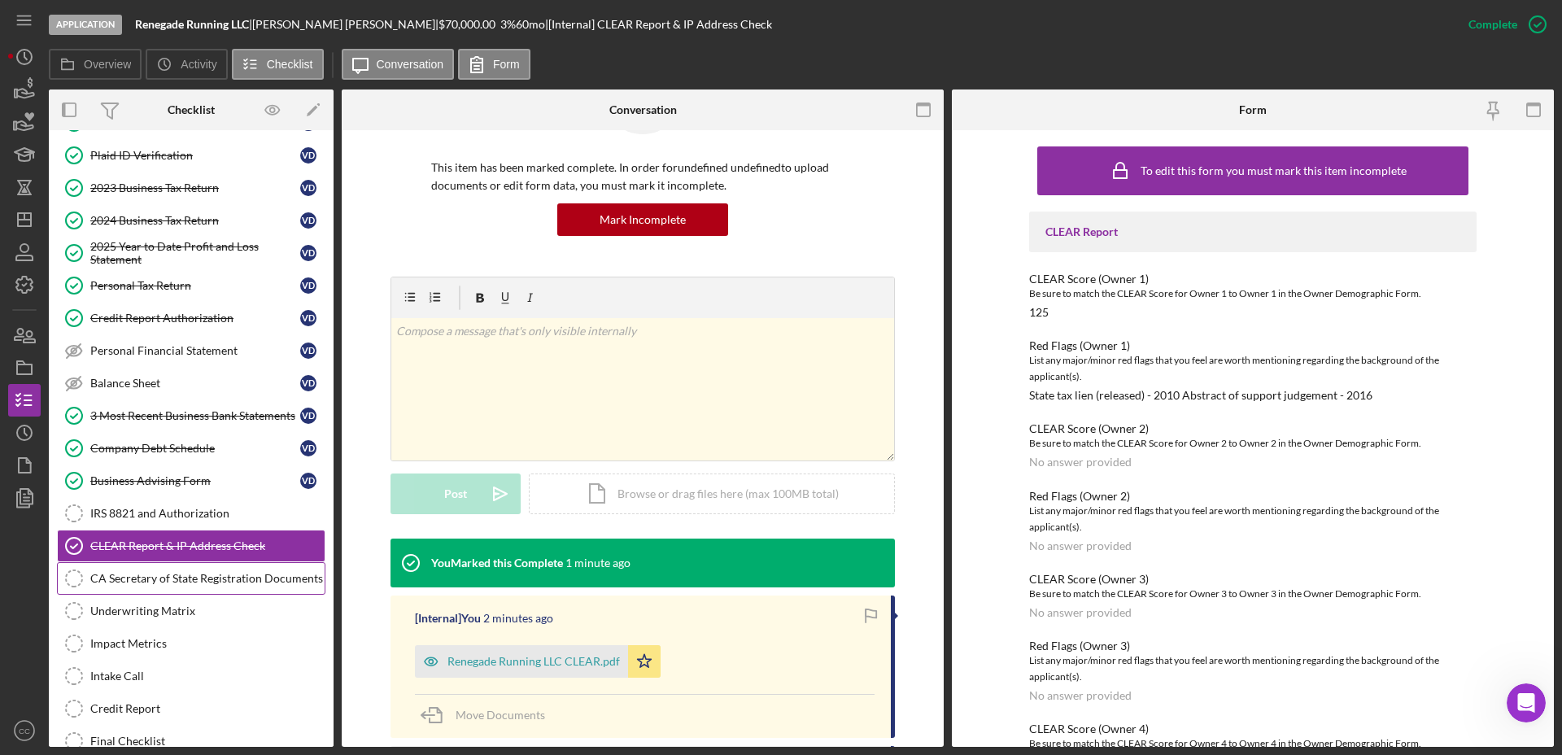
click at [139, 581] on div "CA Secretary of State Registration Documents" at bounding box center [207, 578] width 234 height 13
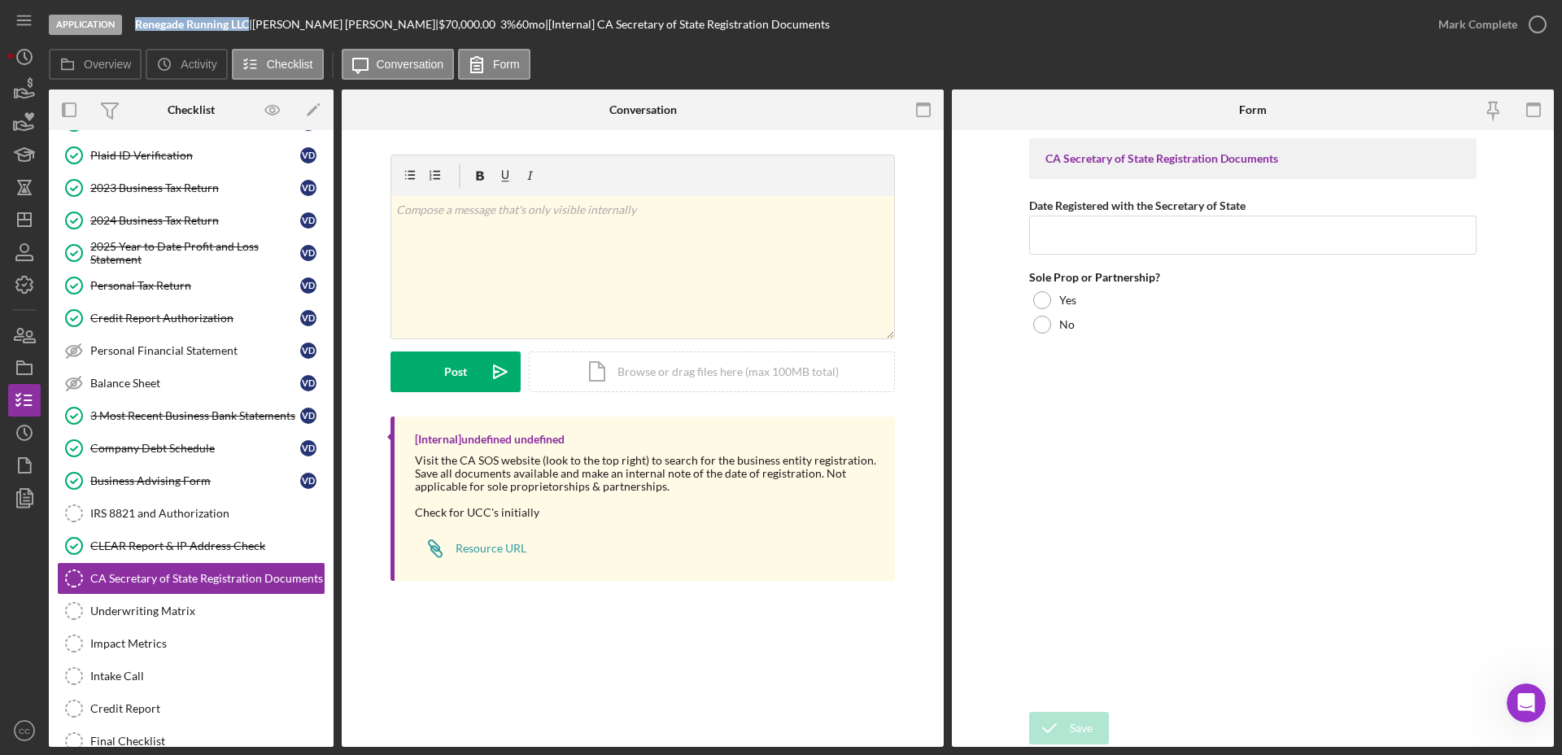
drag, startPoint x: 252, startPoint y: 20, endPoint x: 133, endPoint y: 28, distance: 119.0
click at [133, 28] on div "Application Renegade Running LLC | [PERSON_NAME] | $70,000.00 3 % 60 mo | [Inte…" at bounding box center [735, 24] width 1373 height 49
copy b "Renegade Running LLC"
click at [1427, 466] on div "CA Secretary of State Registration Documents Date Registered with the Secretary…" at bounding box center [1252, 420] width 447 height 565
click at [1093, 238] on input "Date Registered with the Secretary of State" at bounding box center [1252, 235] width 447 height 39
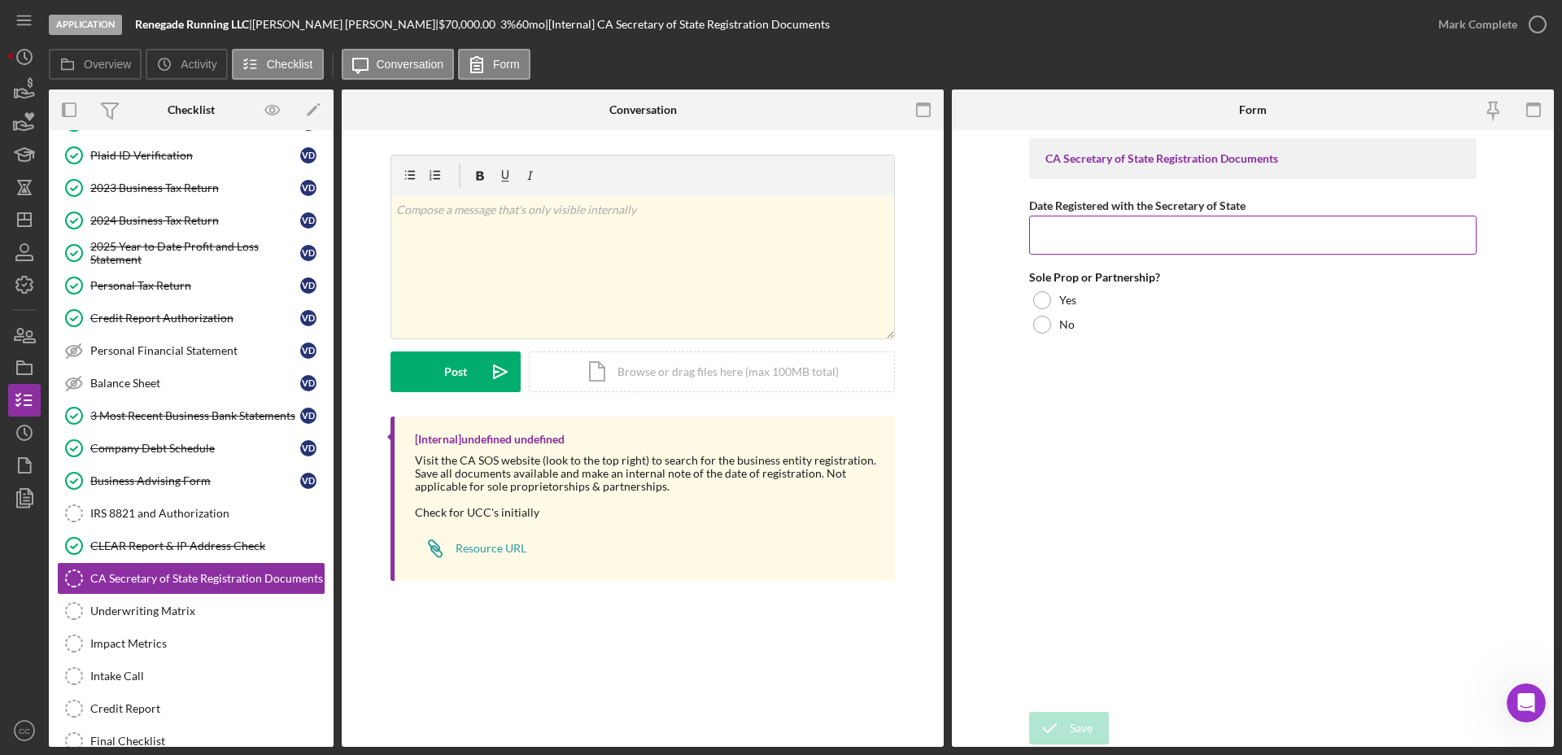
paste input "[DATE]"
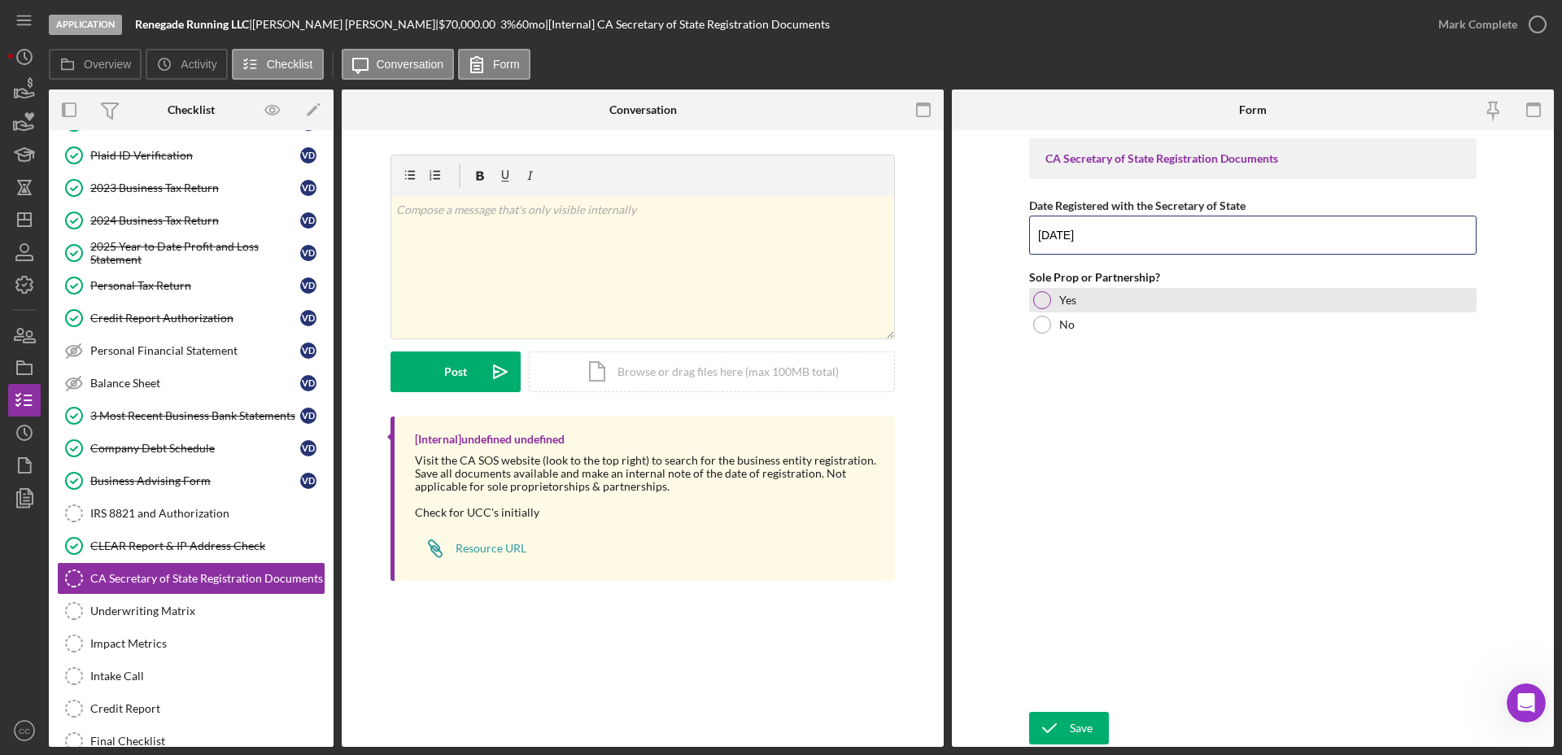
type input "[DATE]"
click at [1042, 299] on div at bounding box center [1042, 300] width 18 height 18
click at [1116, 463] on div "CA Secretary of State Registration Documents Date Registered with the Secretary…" at bounding box center [1252, 420] width 447 height 565
click at [1475, 383] on div "CA Secretary of State Registration Documents Date Registered with the Secretary…" at bounding box center [1252, 420] width 447 height 565
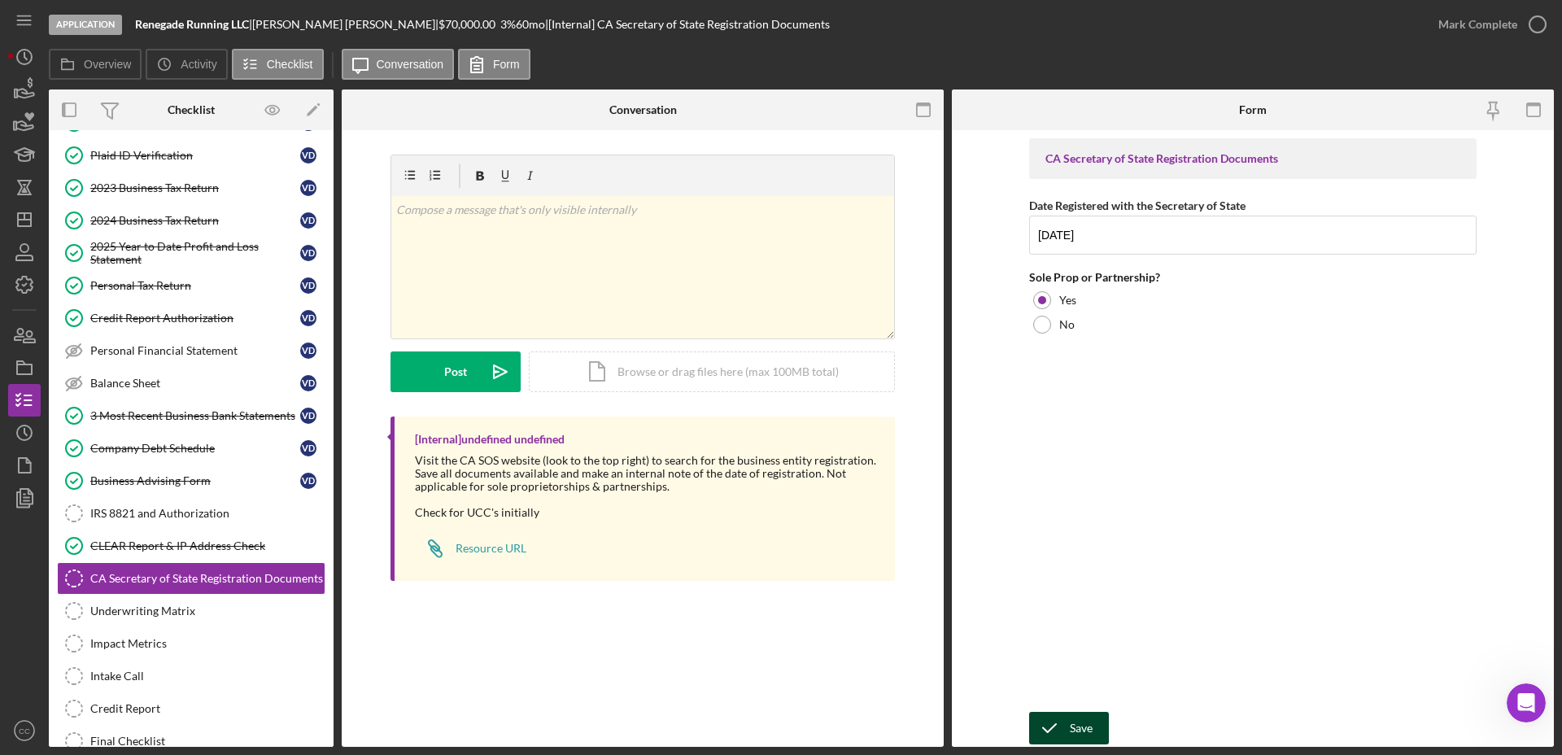
click at [1059, 724] on icon "submit" at bounding box center [1049, 728] width 41 height 41
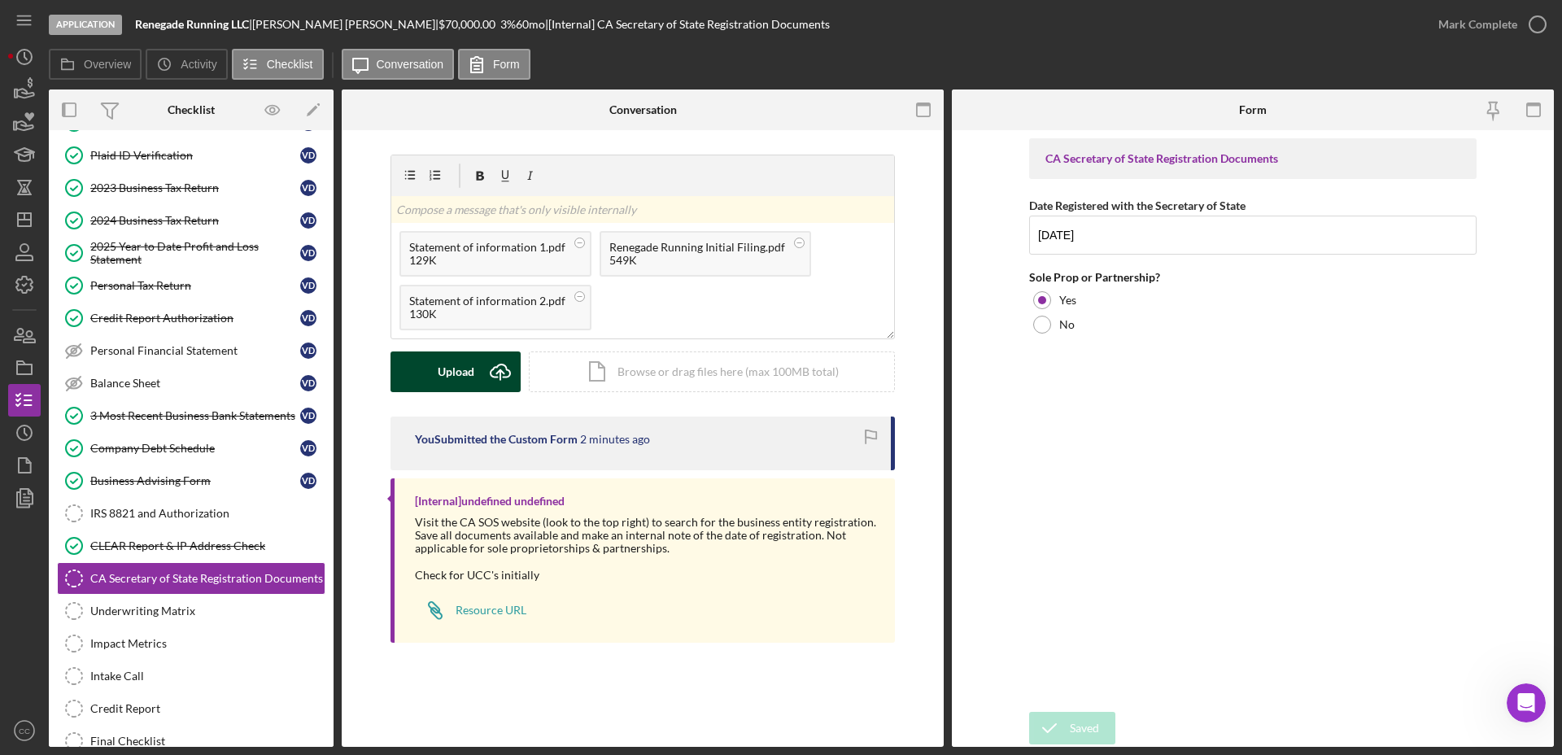
click at [448, 373] on div "Upload" at bounding box center [456, 371] width 37 height 41
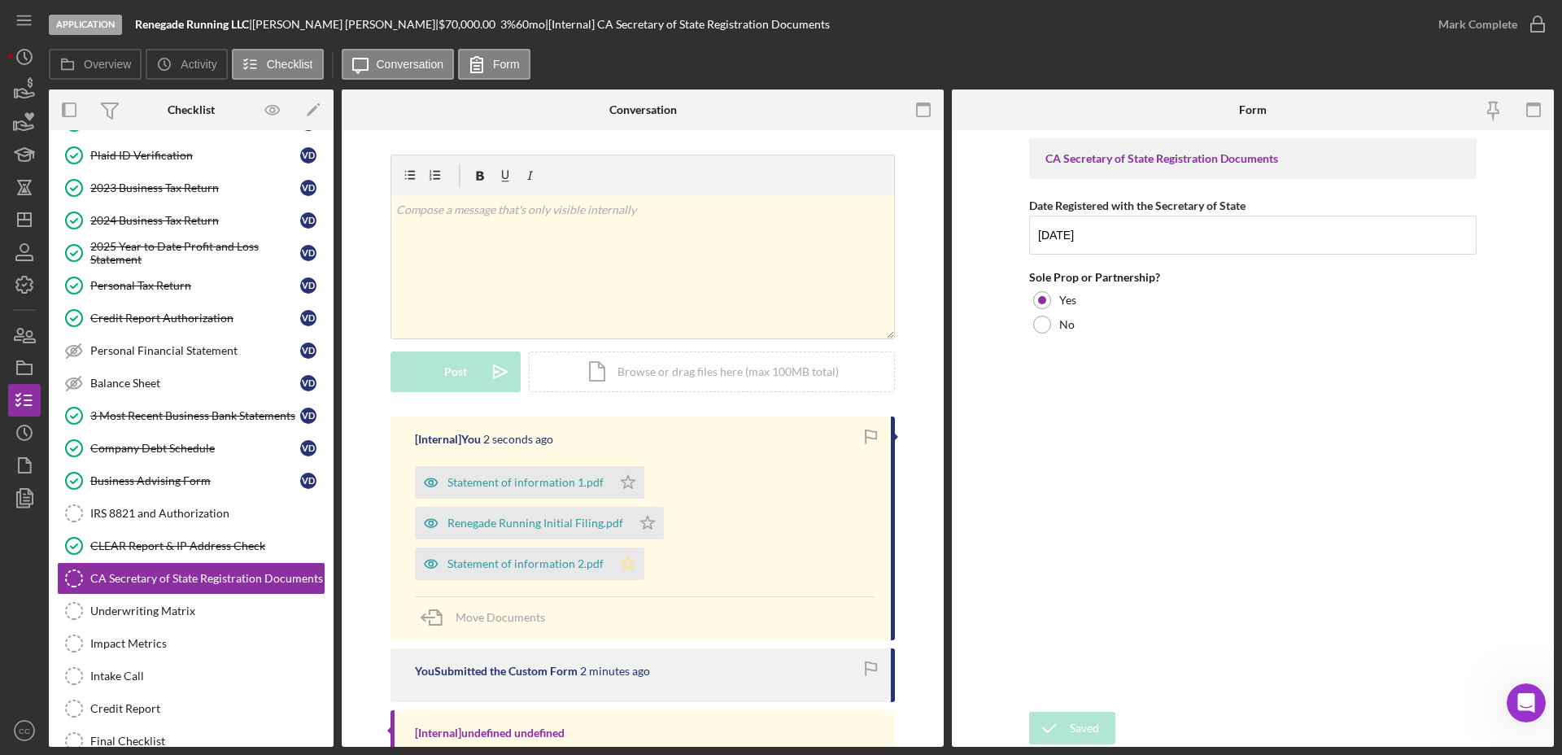
click at [625, 564] on icon "Icon/Star" at bounding box center [628, 563] width 33 height 33
click at [639, 525] on icon "Icon/Star" at bounding box center [647, 523] width 33 height 33
click at [622, 477] on polygon "button" at bounding box center [628, 481] width 14 height 13
drag, startPoint x: 1520, startPoint y: 24, endPoint x: 1478, endPoint y: 45, distance: 46.9
click at [0, 0] on icon "button" at bounding box center [0, 0] width 0 height 0
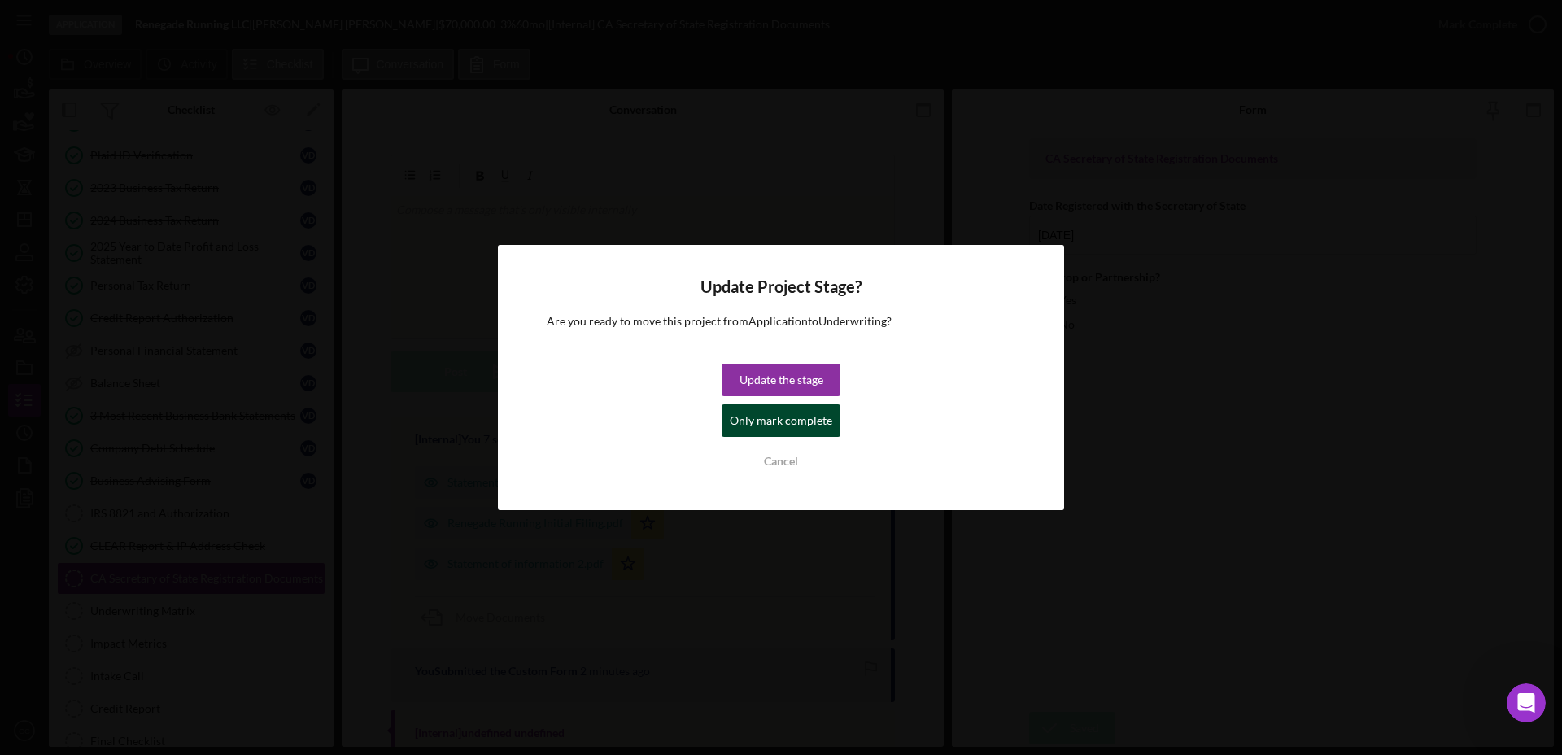
click at [787, 421] on div "Only mark complete" at bounding box center [781, 420] width 102 height 33
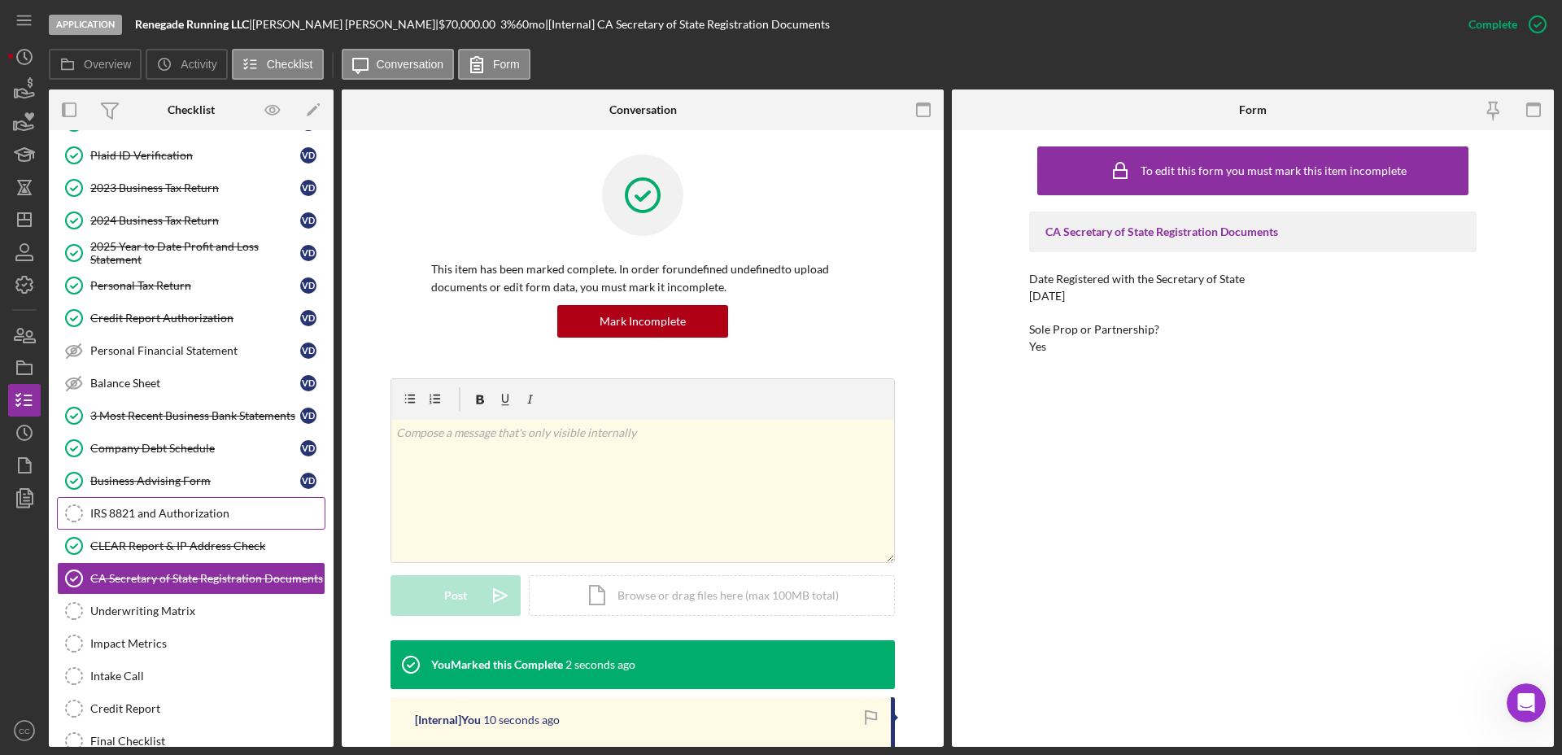
click at [224, 516] on div "IRS 8821 and Authorization" at bounding box center [207, 513] width 234 height 13
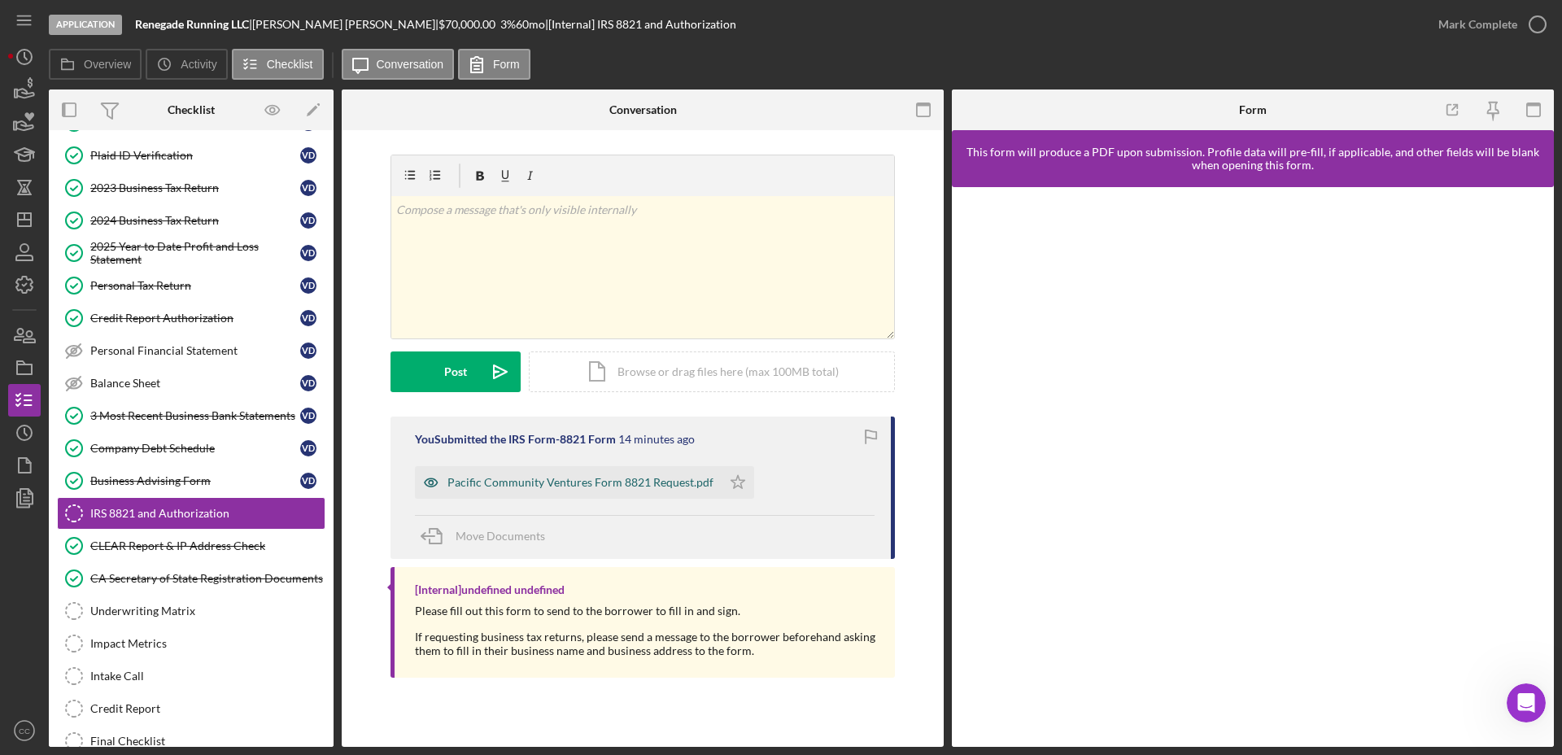
click at [659, 482] on div "Pacific Community Ventures Form 8821 Request.pdf" at bounding box center [580, 482] width 266 height 13
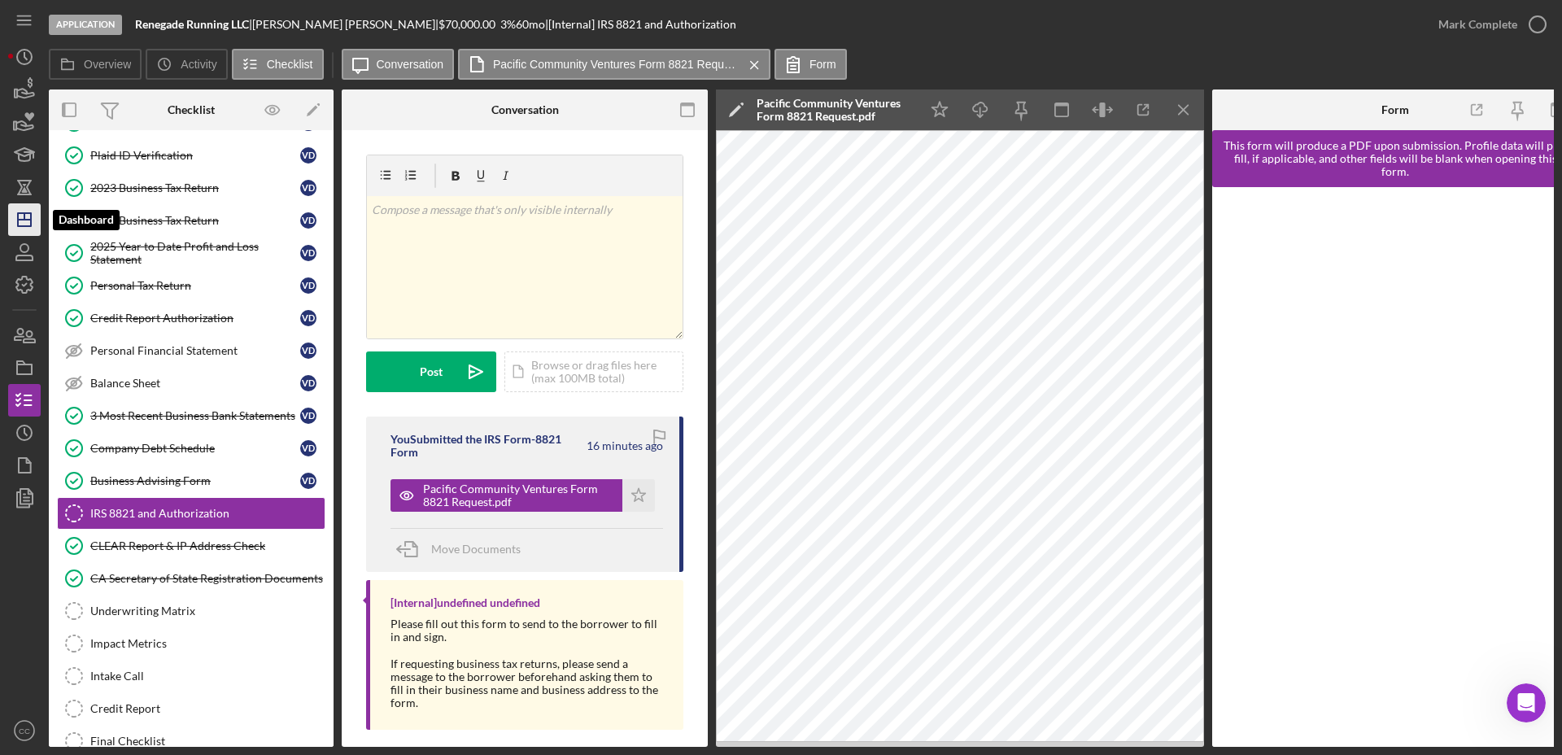
click at [34, 222] on icon "Icon/Dashboard" at bounding box center [24, 219] width 41 height 41
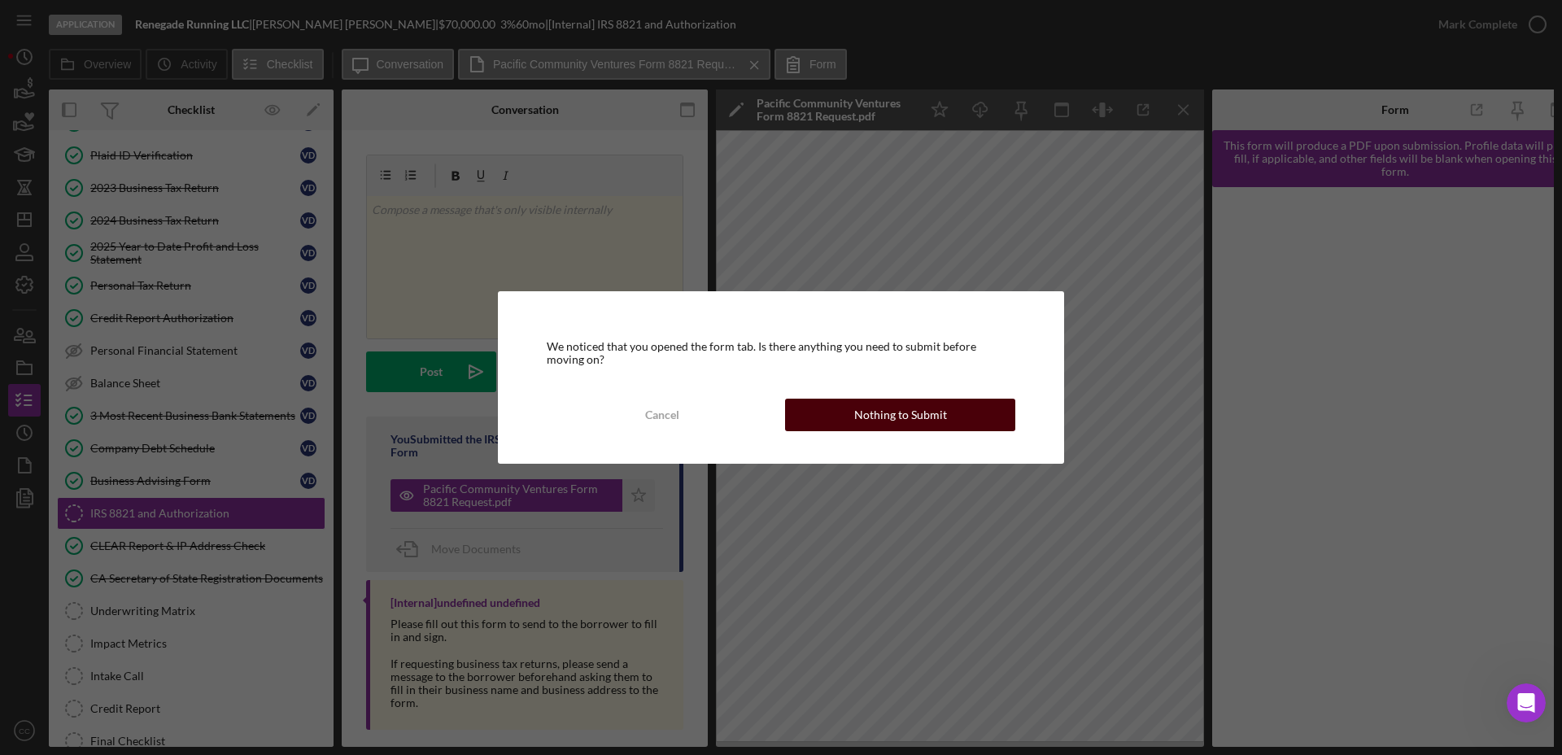
click at [931, 416] on div "Nothing to Submit" at bounding box center [900, 415] width 93 height 33
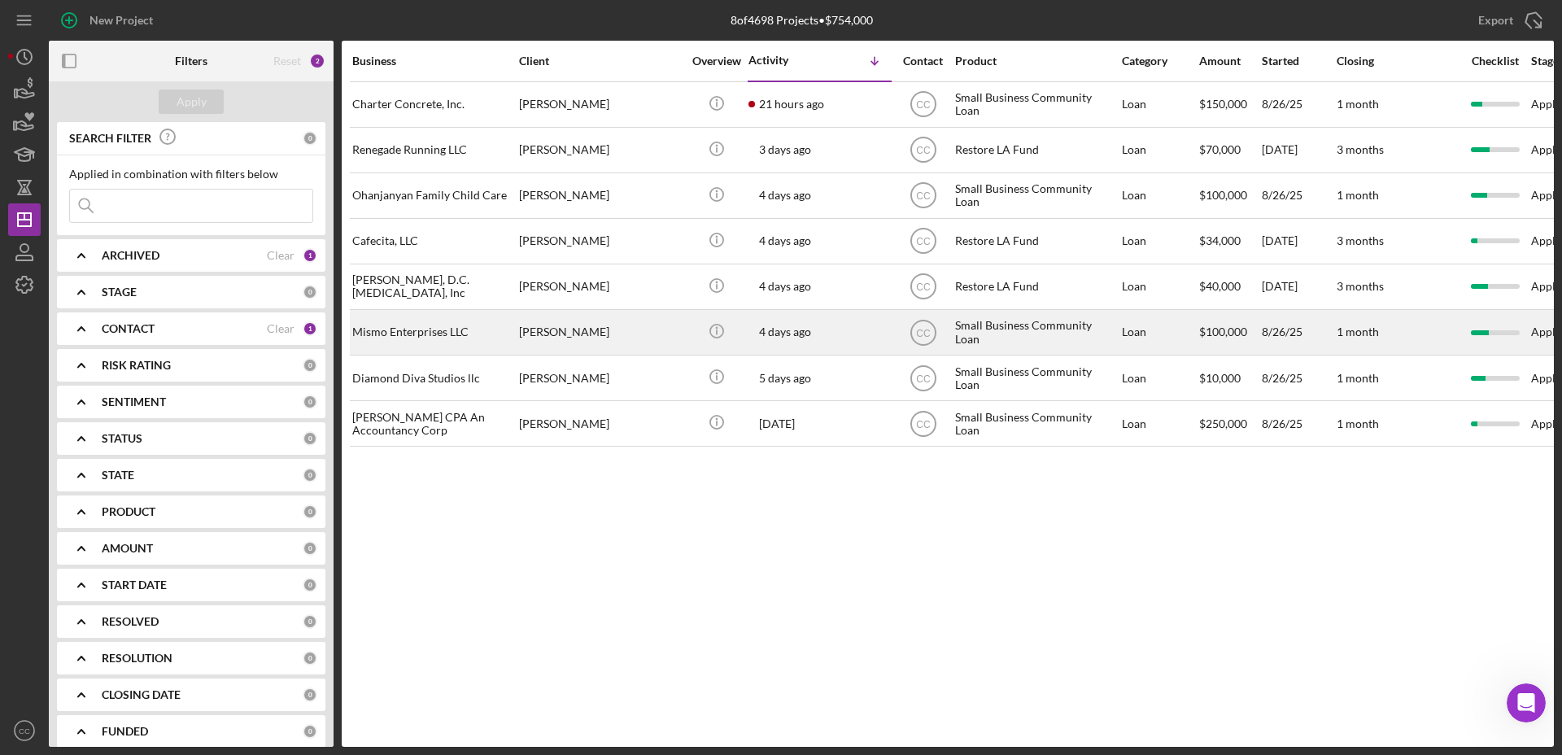
click at [640, 327] on div "[PERSON_NAME]" at bounding box center [600, 332] width 163 height 43
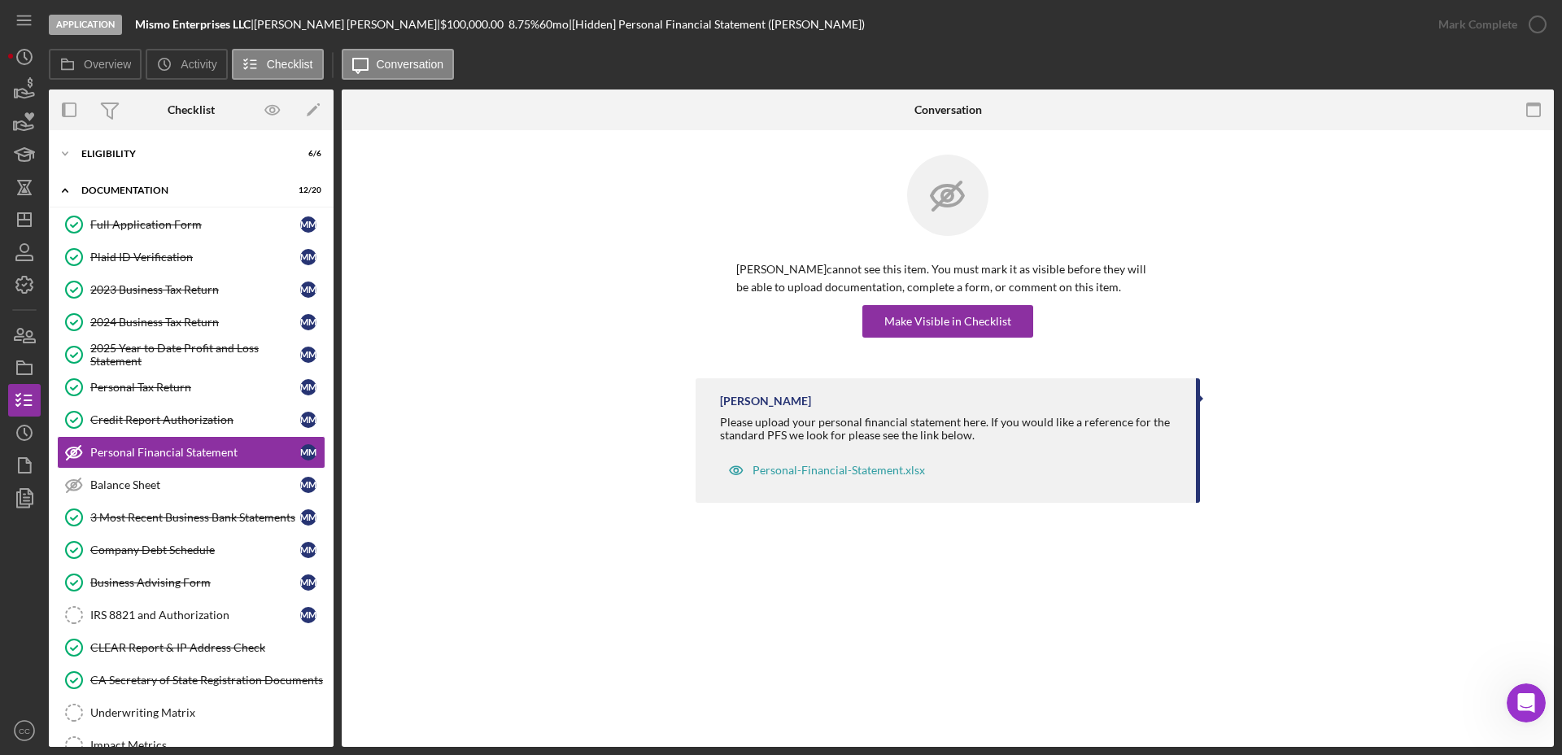
scroll to position [14, 0]
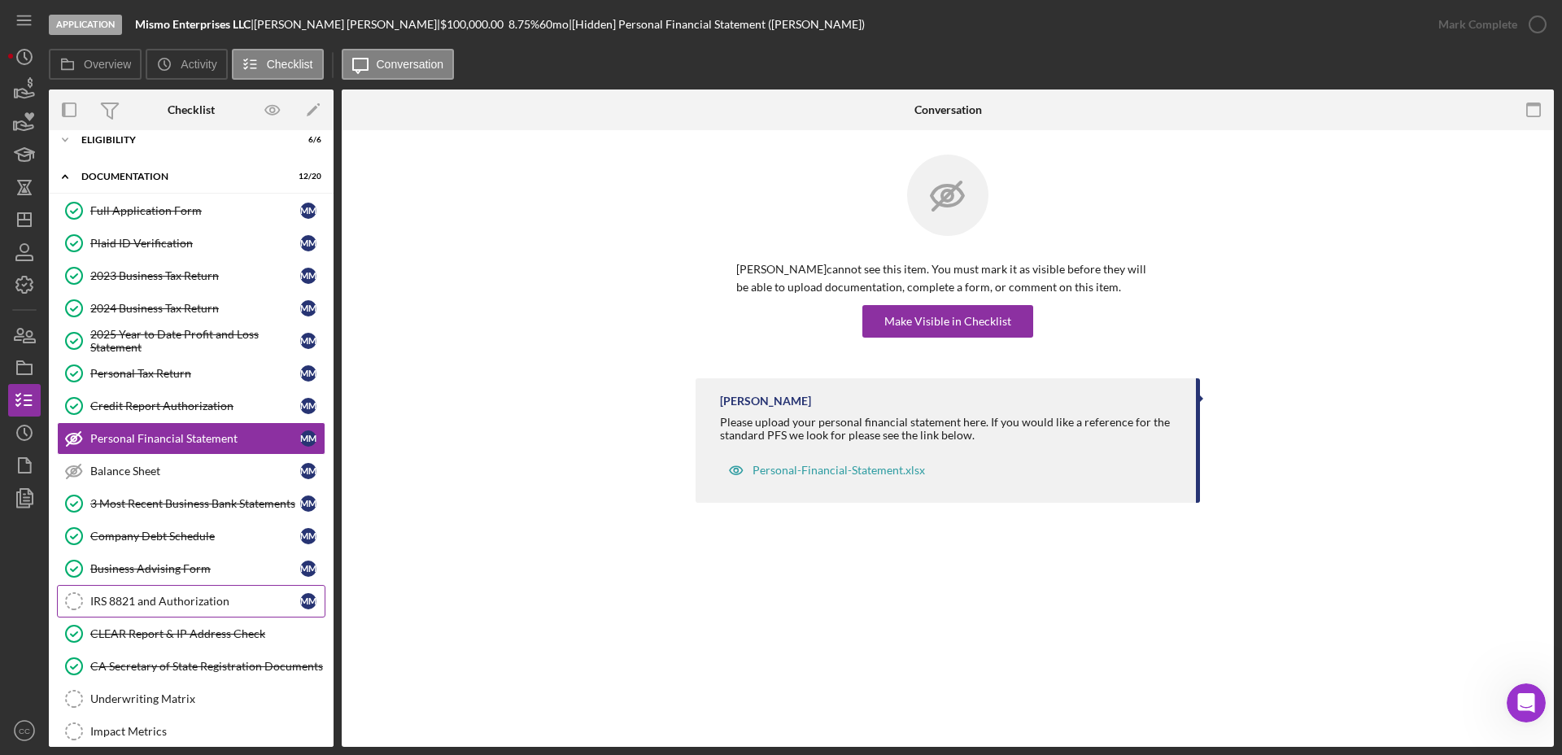
click at [169, 599] on div "IRS 8821 and Authorization" at bounding box center [195, 601] width 210 height 13
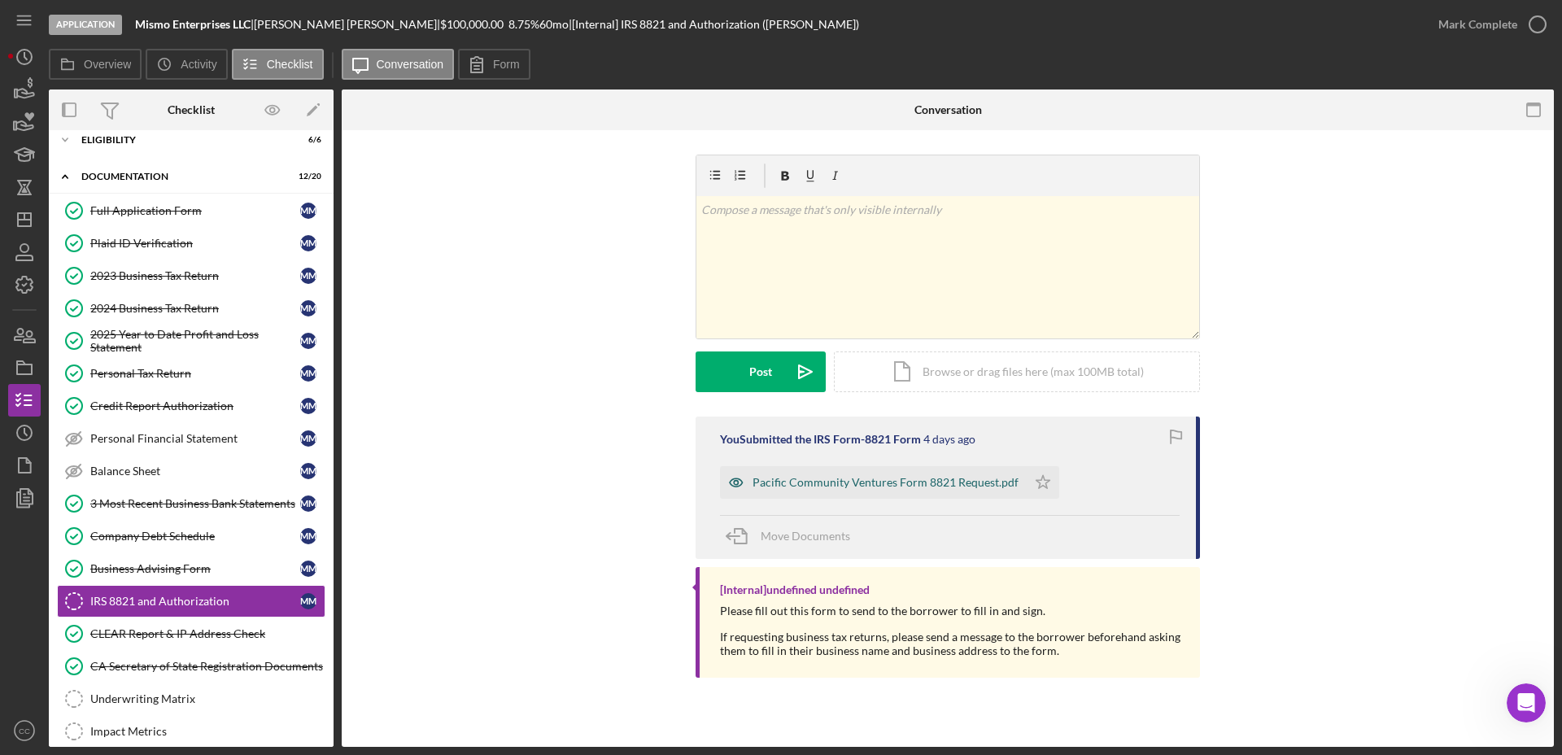
click at [895, 482] on div "Pacific Community Ventures Form 8821 Request.pdf" at bounding box center [885, 482] width 266 height 13
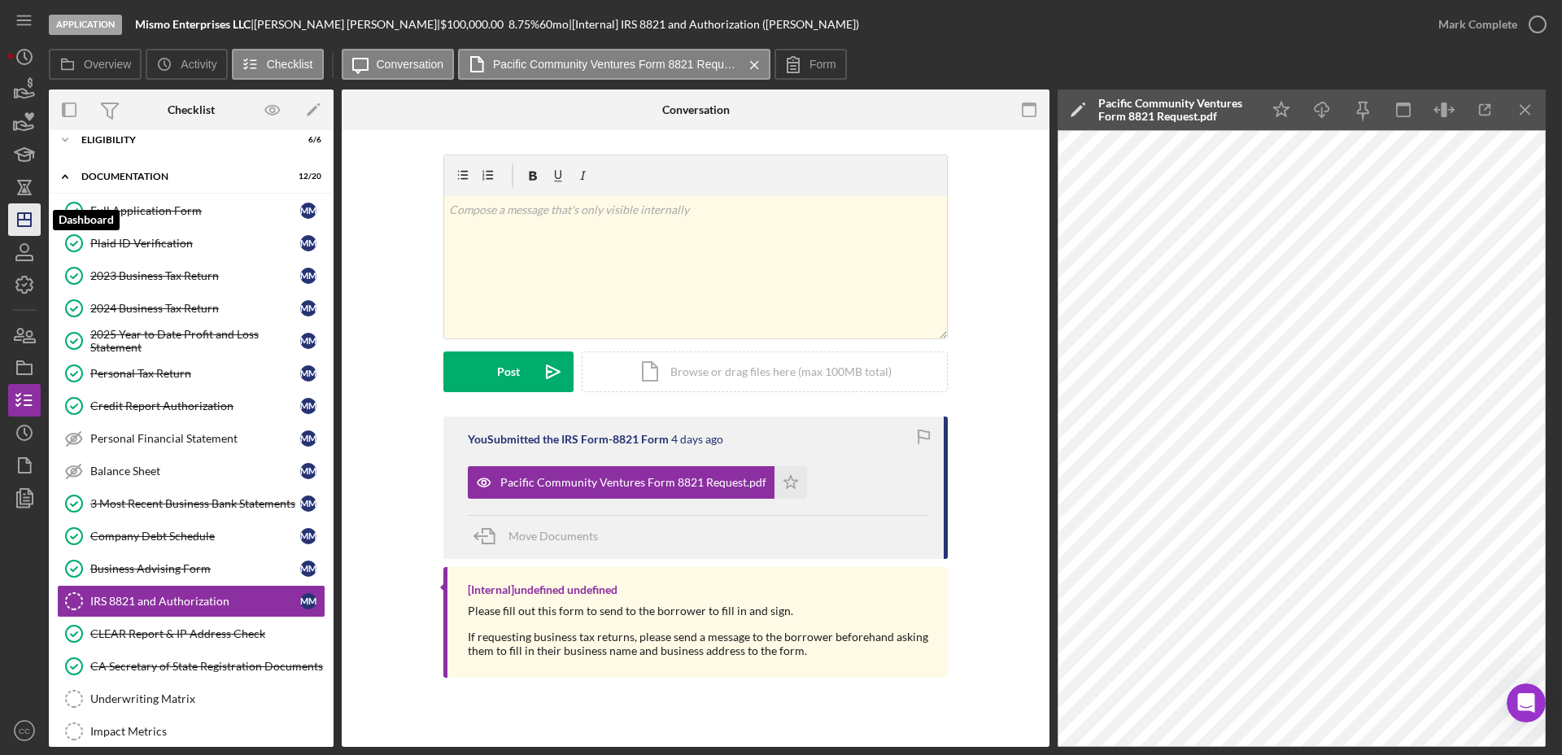
click at [19, 220] on line "button" at bounding box center [24, 220] width 13 height 0
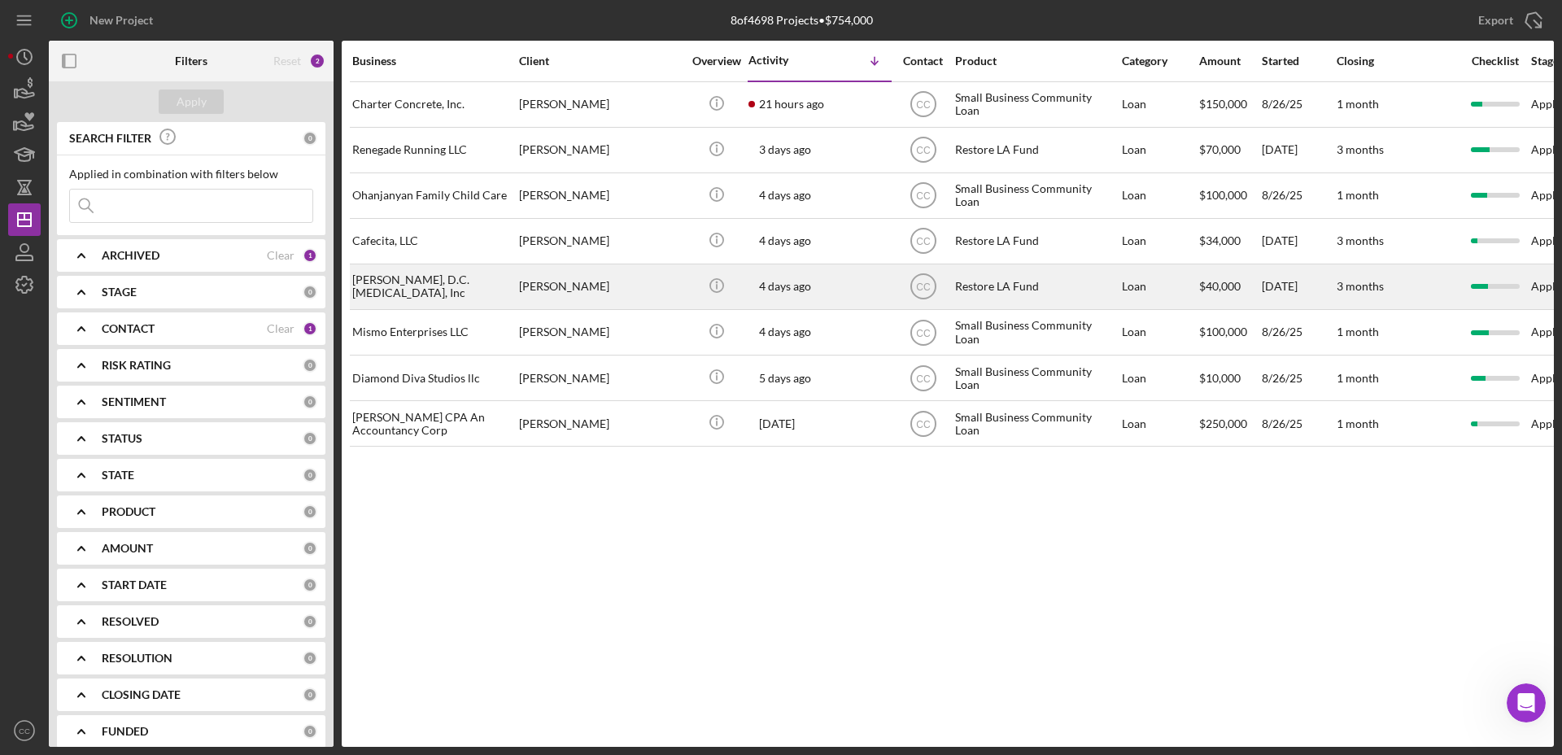
click at [587, 297] on div "[PERSON_NAME]" at bounding box center [600, 286] width 163 height 43
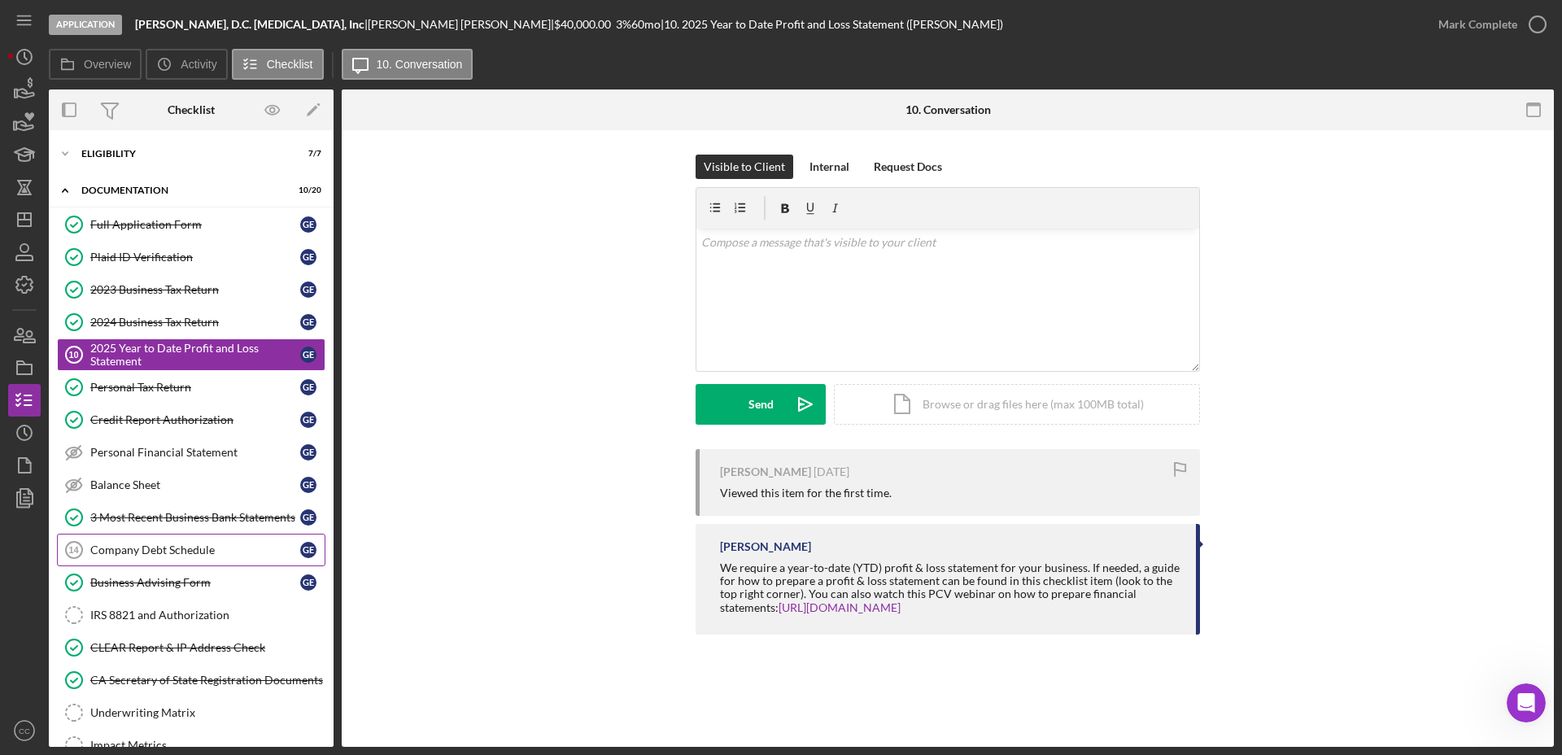
click at [136, 547] on div "Company Debt Schedule" at bounding box center [195, 549] width 210 height 13
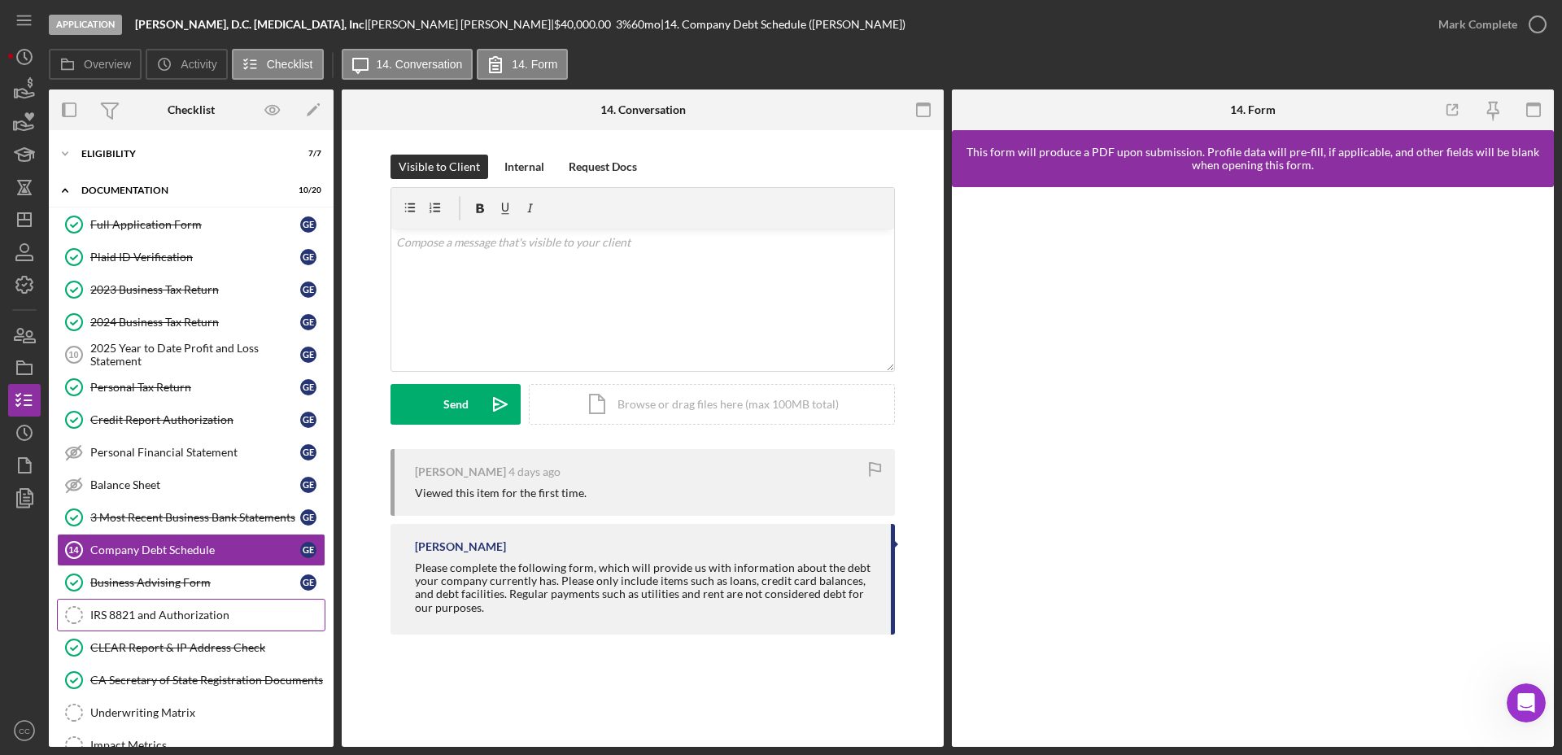
click at [177, 613] on div "IRS 8821 and Authorization" at bounding box center [207, 614] width 234 height 13
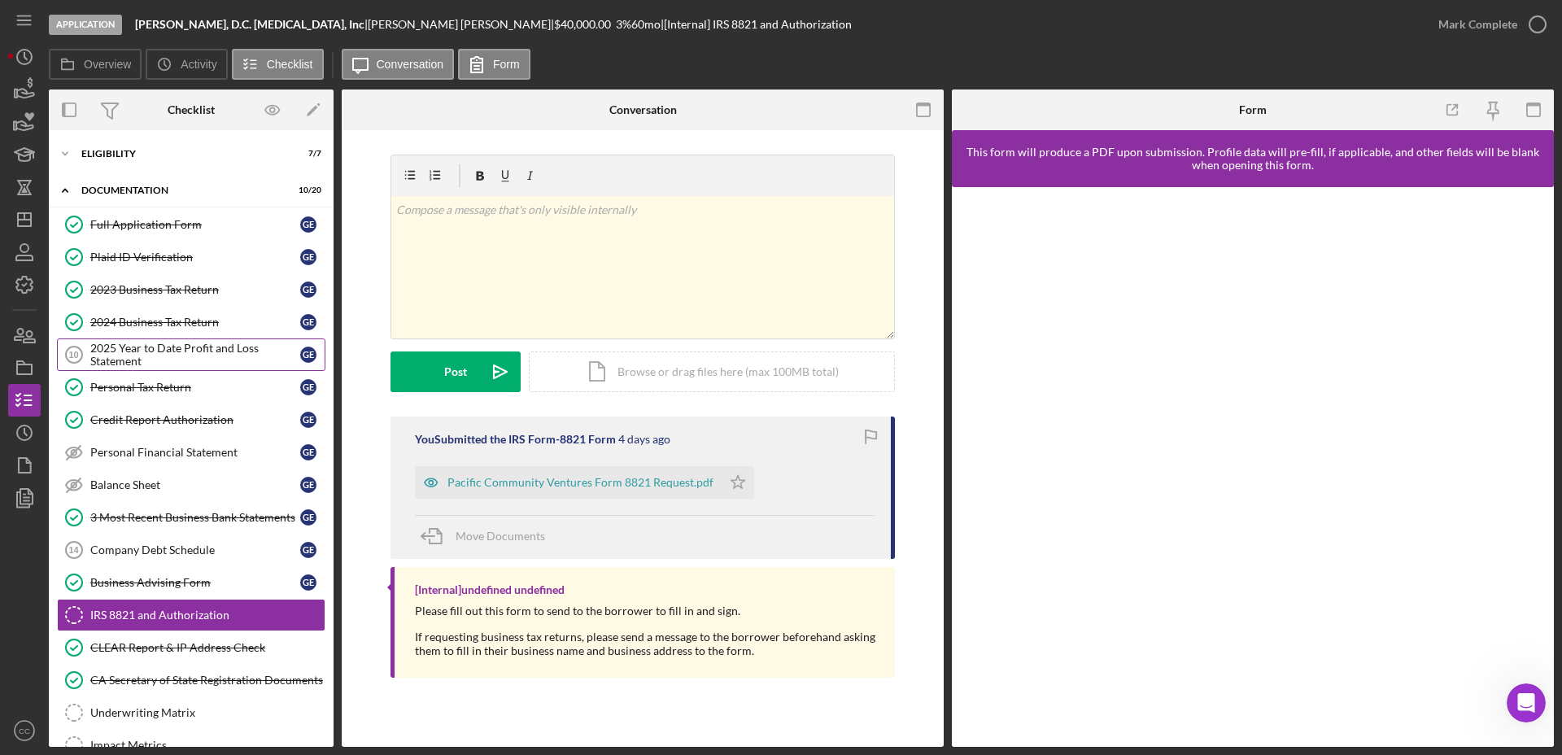
click at [168, 360] on div "2025 Year to Date Profit and Loss Statement" at bounding box center [195, 355] width 210 height 26
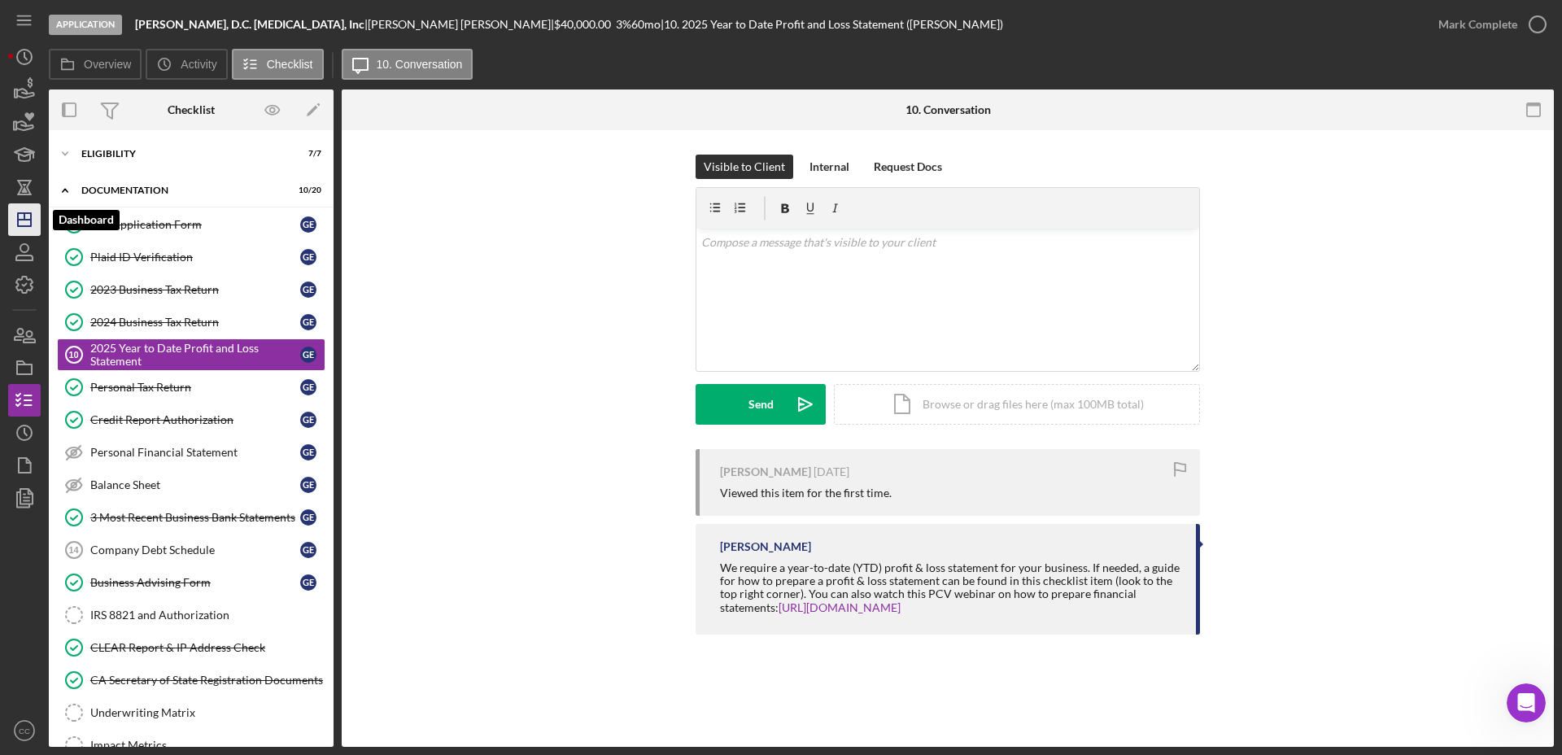
click at [16, 223] on icon "Icon/Dashboard" at bounding box center [24, 219] width 41 height 41
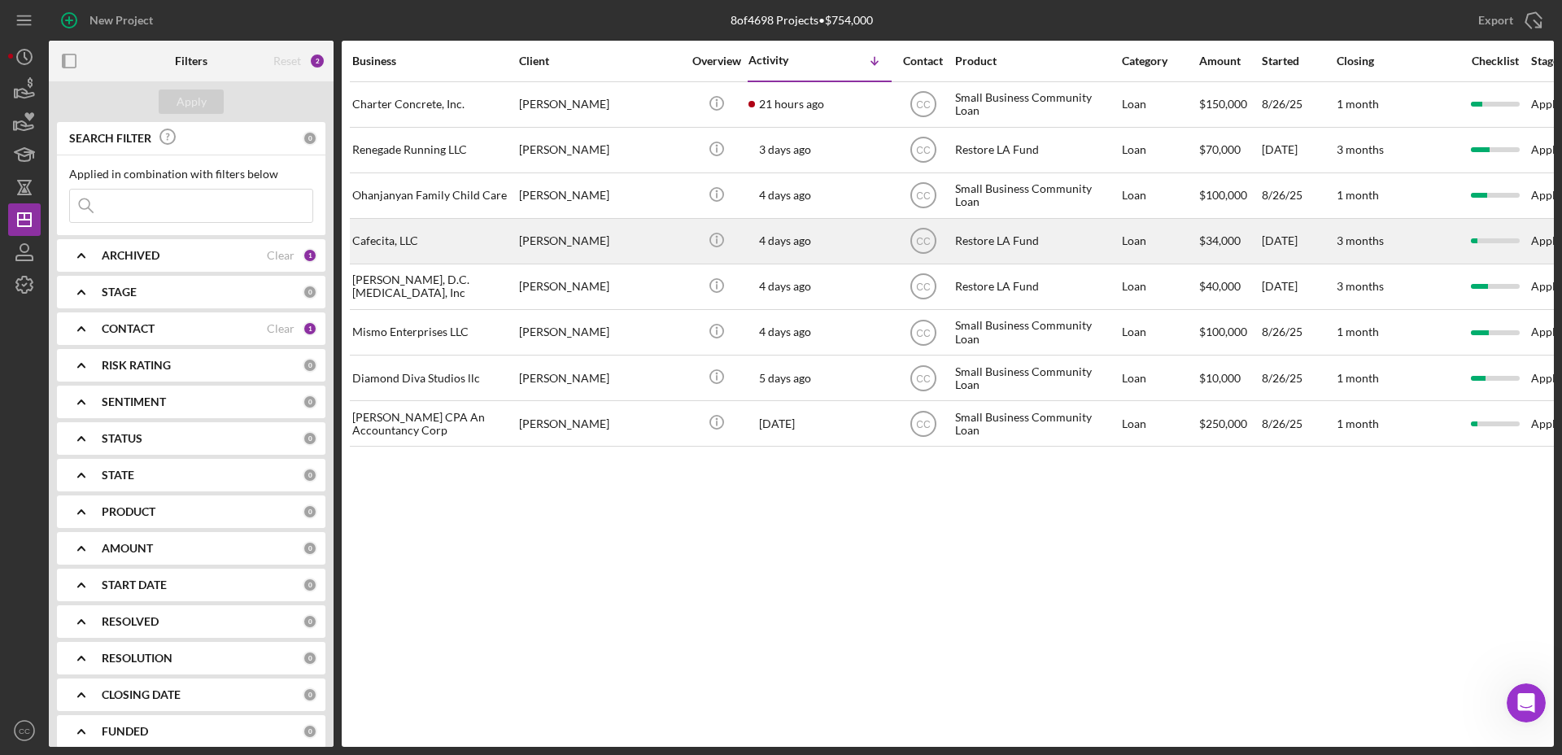
click at [455, 238] on div "Cafecita, LLC" at bounding box center [433, 241] width 163 height 43
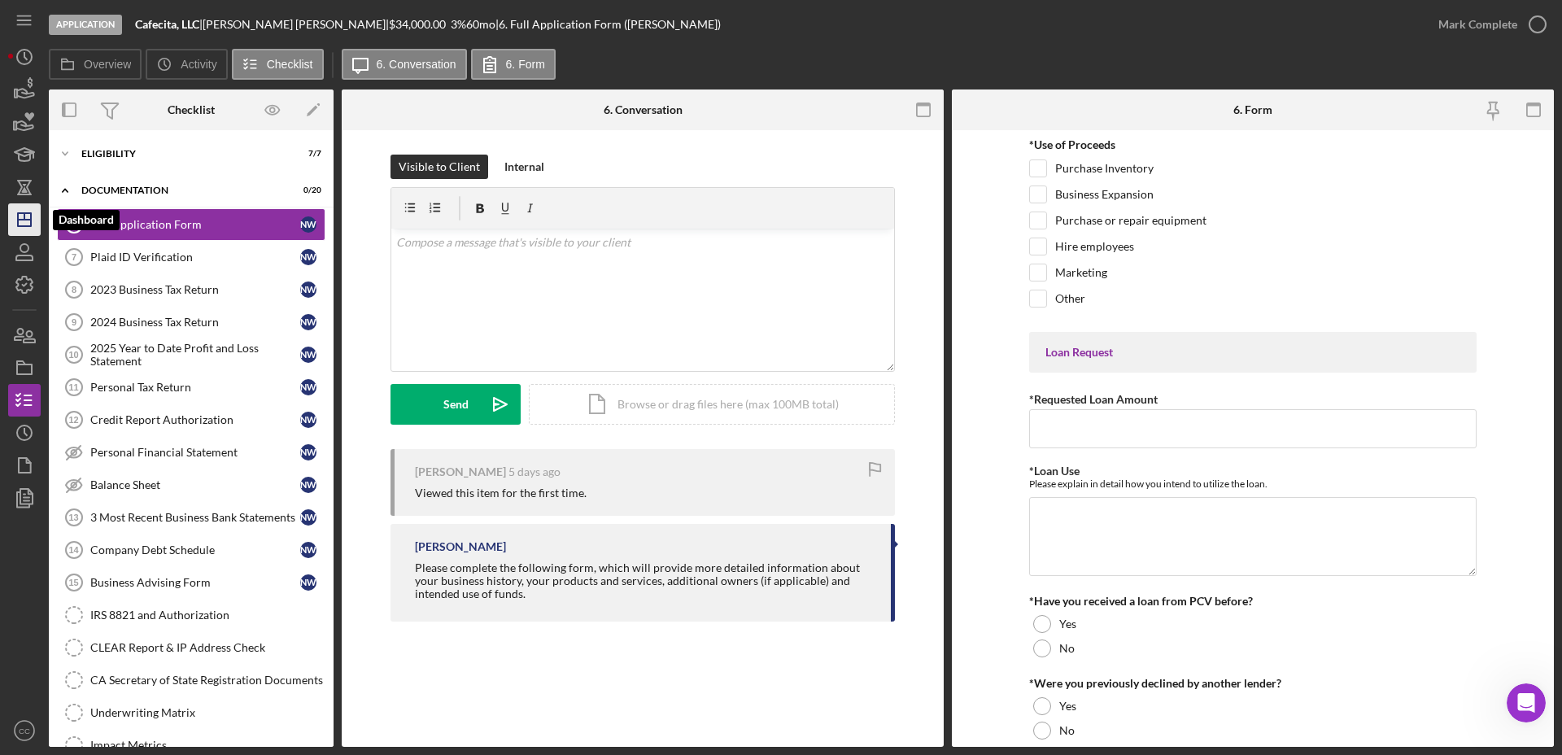
click at [31, 217] on polygon "button" at bounding box center [24, 219] width 13 height 13
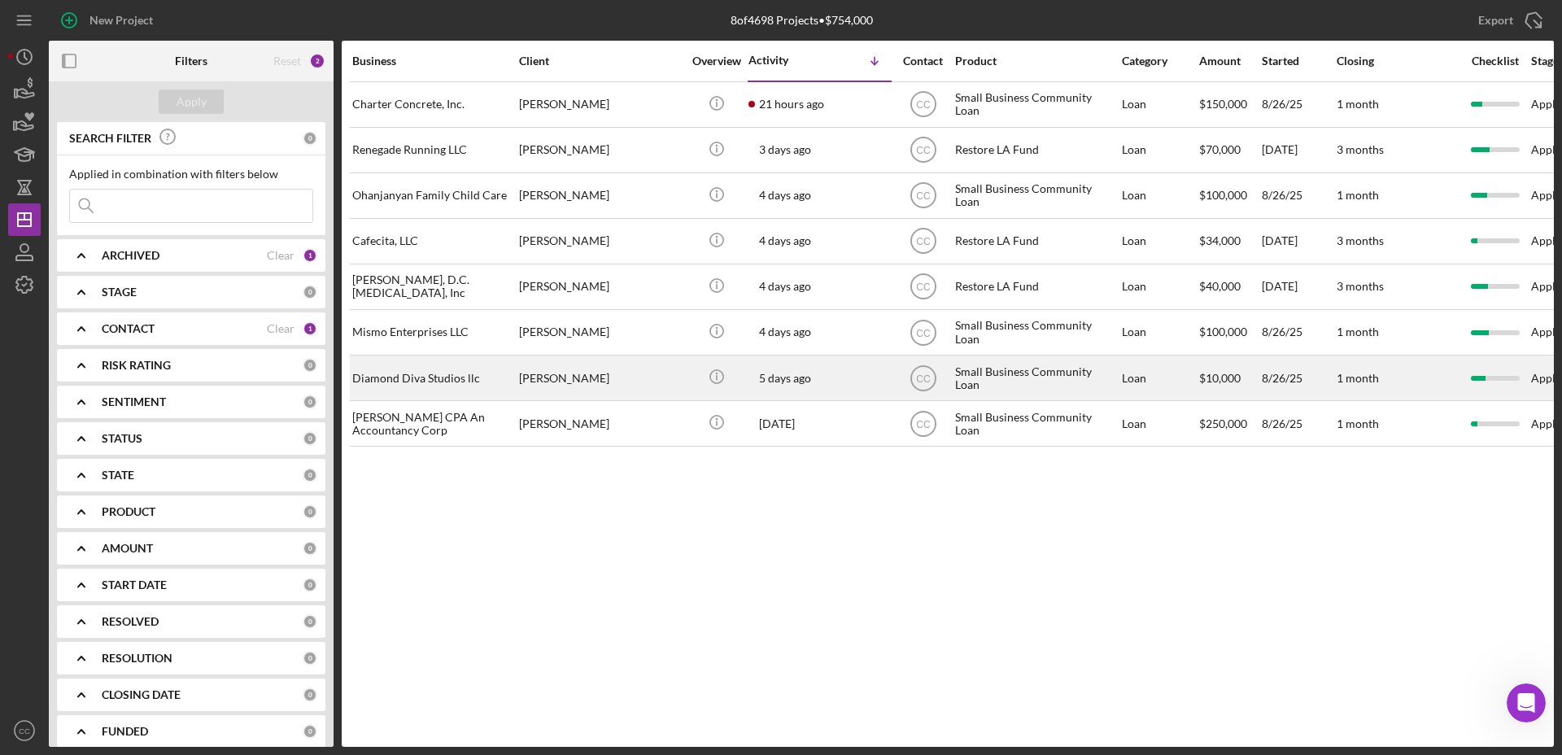
click at [461, 367] on div "Diamond Diva Studios llc" at bounding box center [433, 377] width 163 height 43
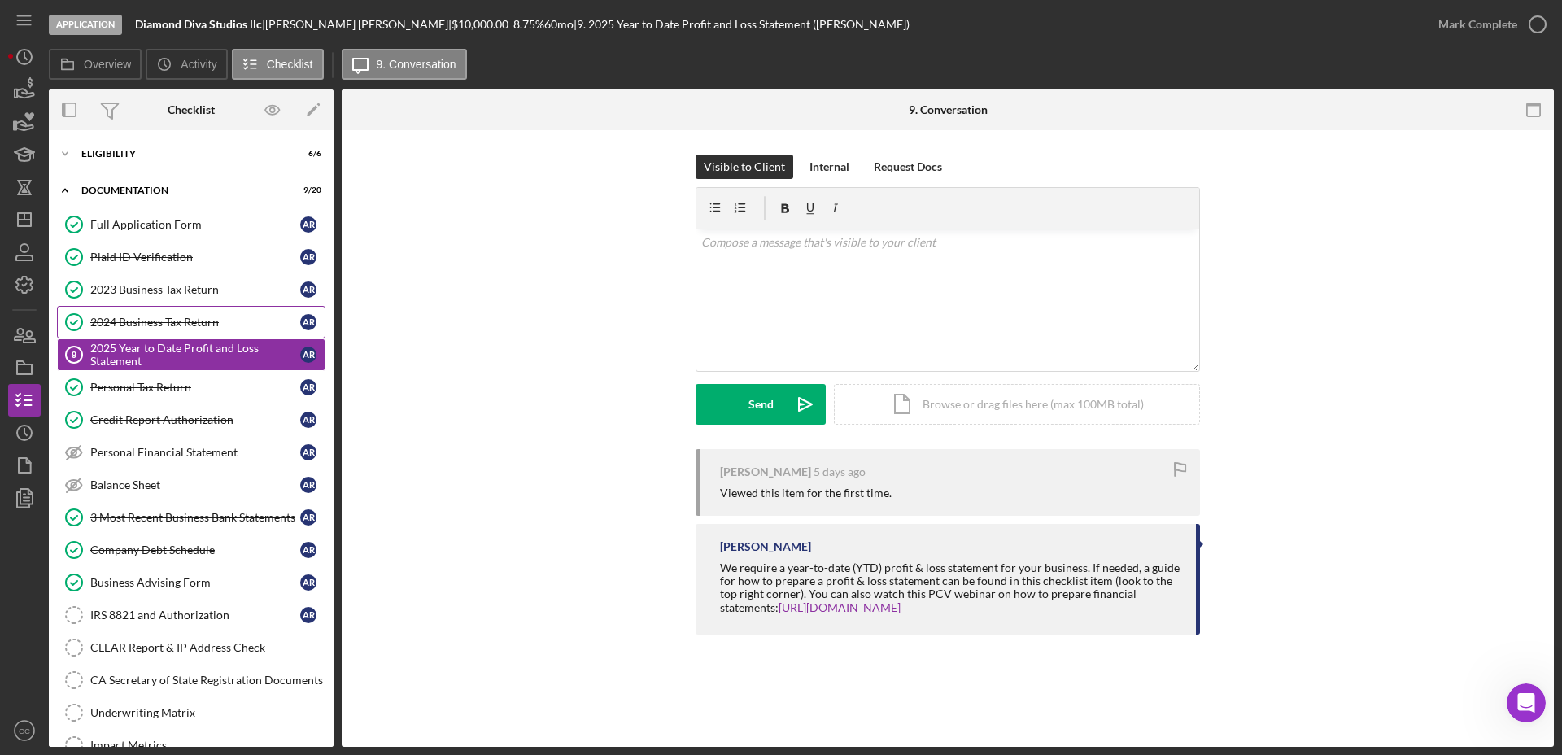
click at [172, 323] on div "2024 Business Tax Return" at bounding box center [195, 322] width 210 height 13
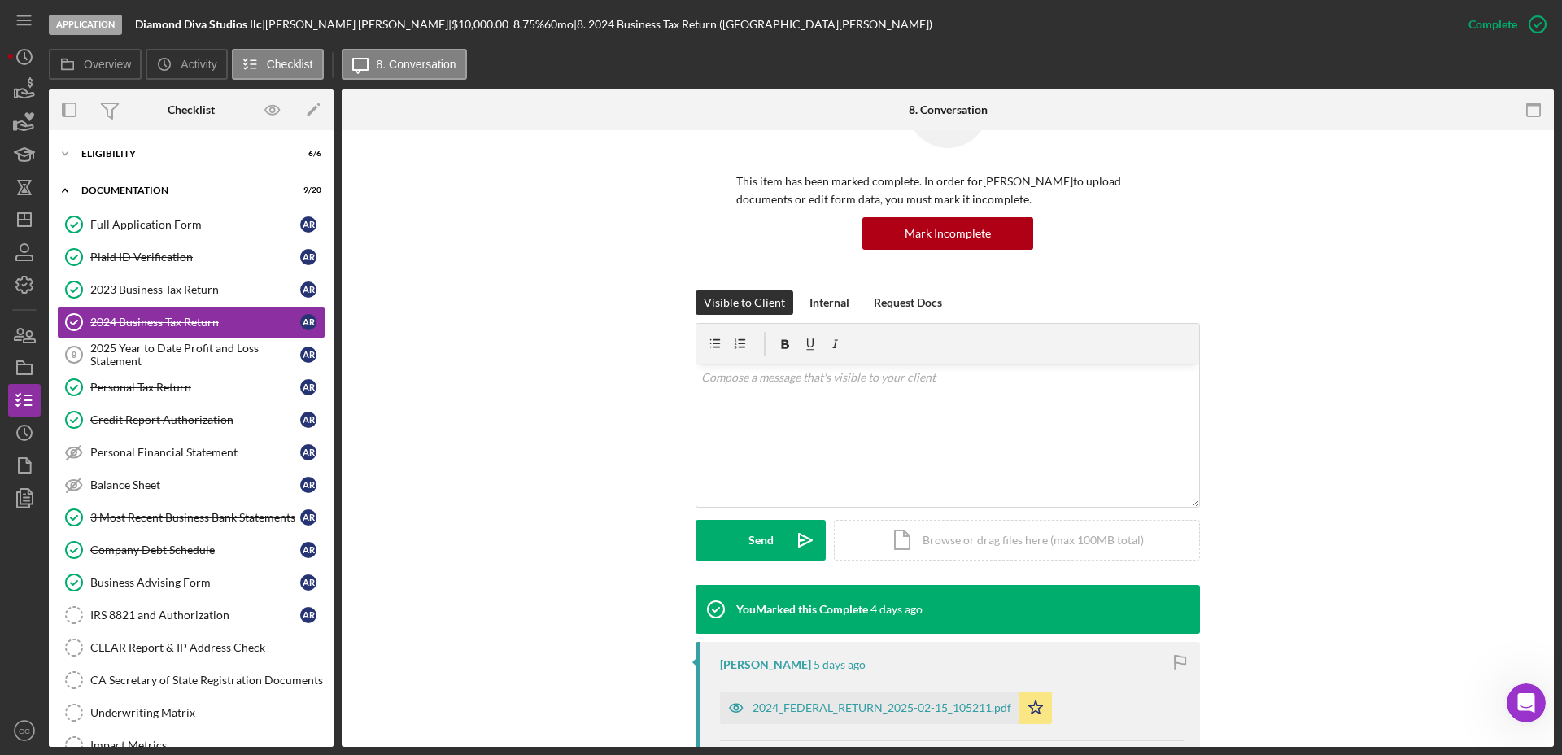
scroll to position [203, 0]
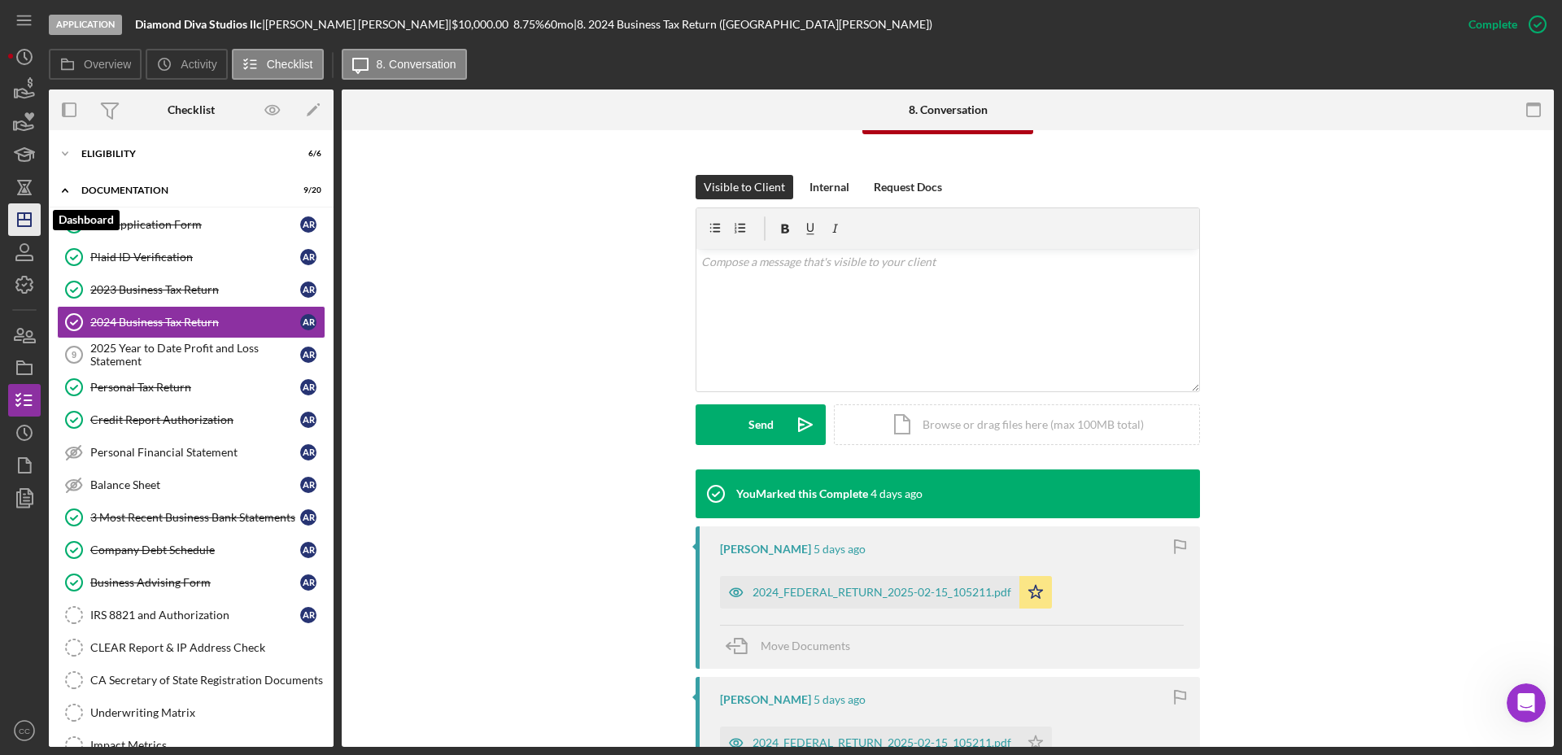
click at [32, 211] on icon "Icon/Dashboard" at bounding box center [24, 219] width 41 height 41
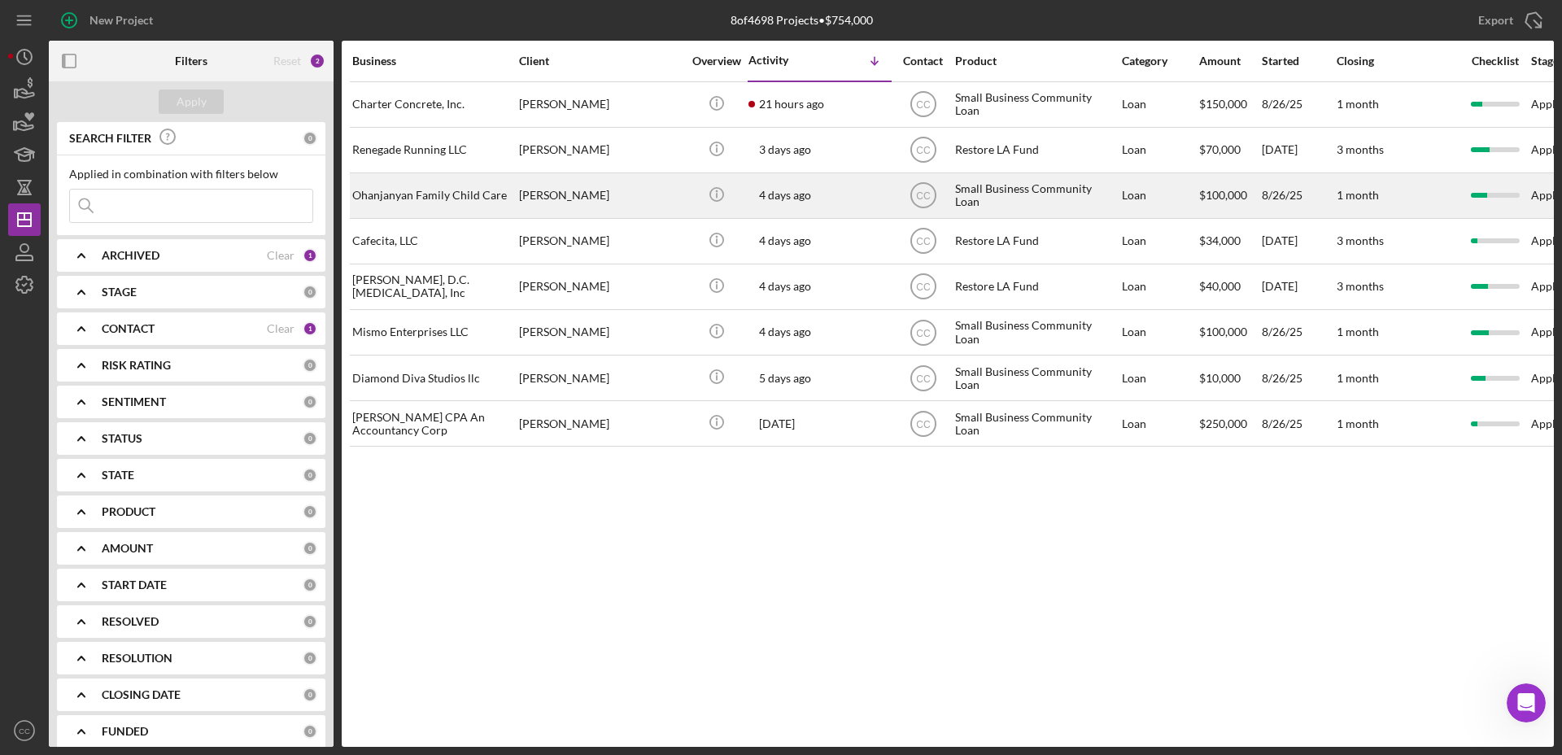
click at [449, 198] on div "Ohanjanyan Family Child Care" at bounding box center [433, 195] width 163 height 43
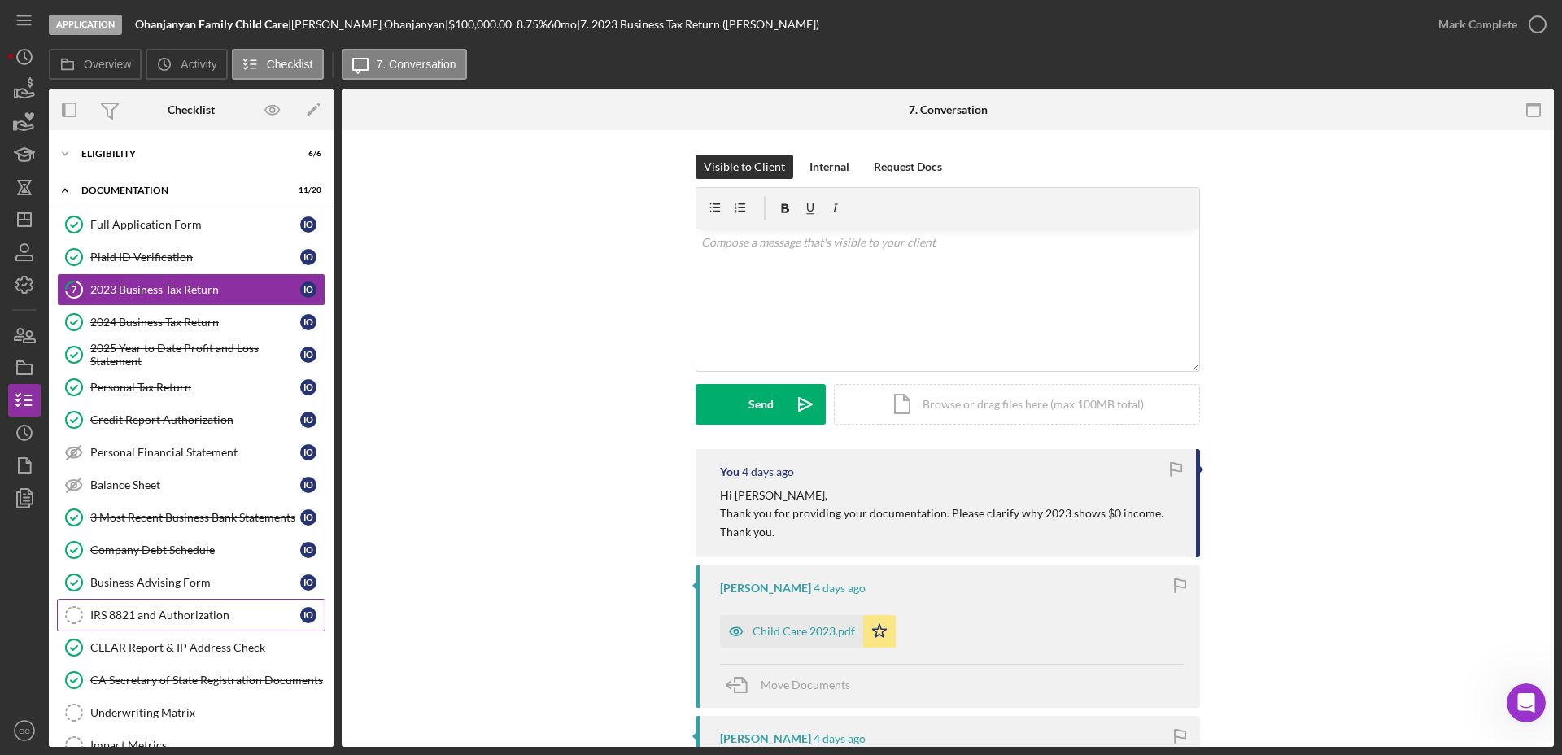
click at [167, 608] on div "IRS 8821 and Authorization" at bounding box center [195, 614] width 210 height 13
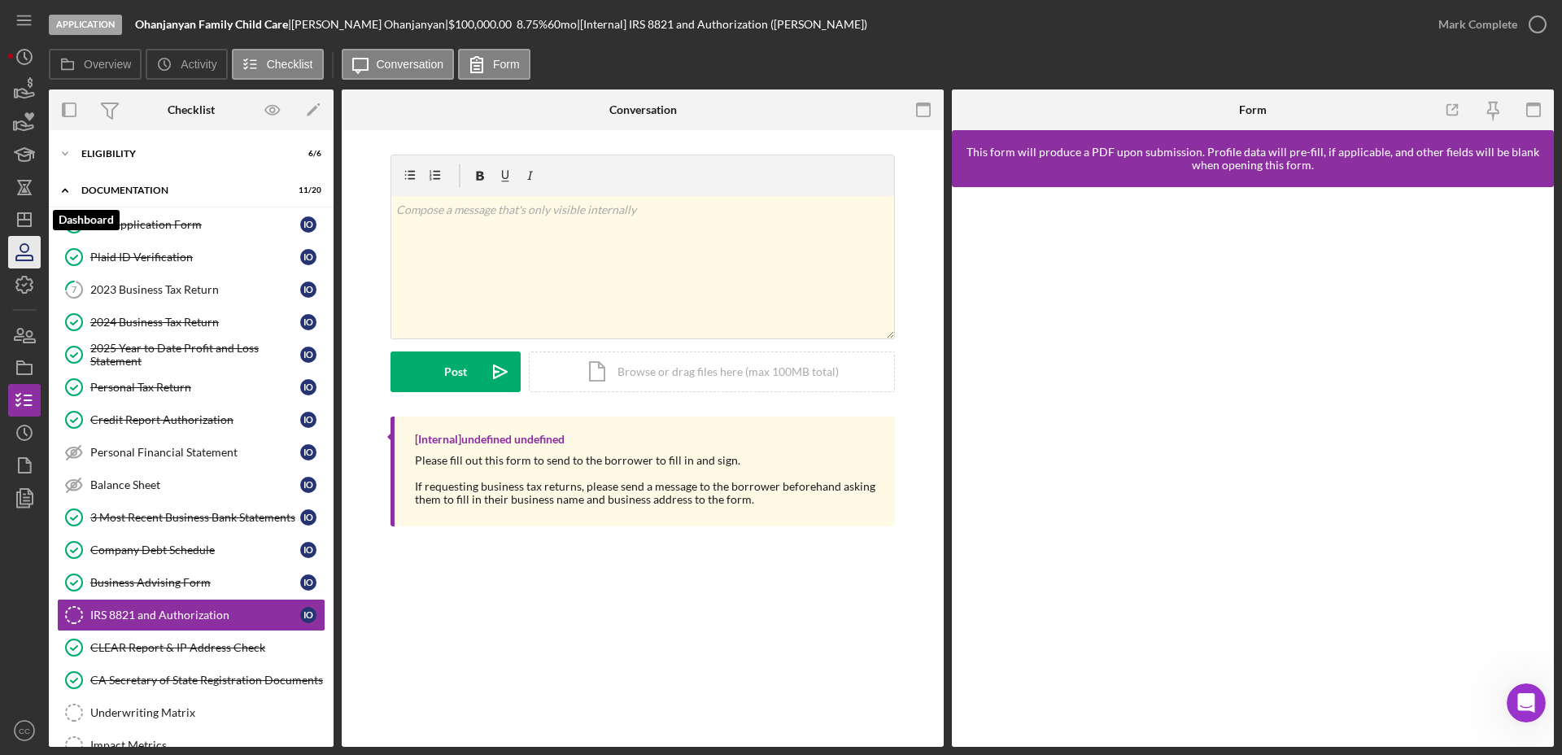
drag, startPoint x: 17, startPoint y: 231, endPoint x: 37, endPoint y: 238, distance: 20.6
click at [17, 230] on icon "Icon/Dashboard" at bounding box center [24, 219] width 41 height 41
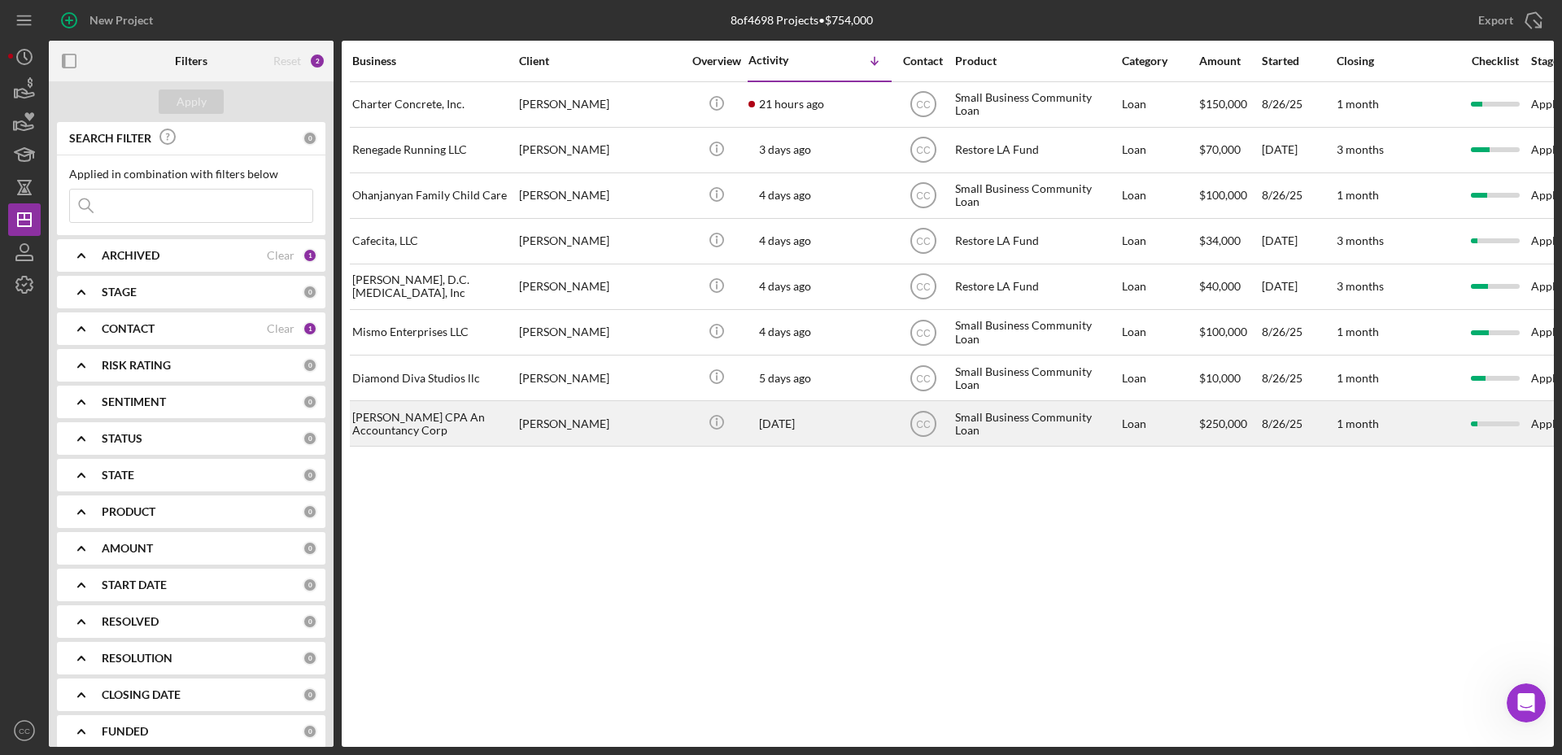
click at [457, 431] on div "[PERSON_NAME] CPA An Accountancy Corp" at bounding box center [433, 423] width 163 height 43
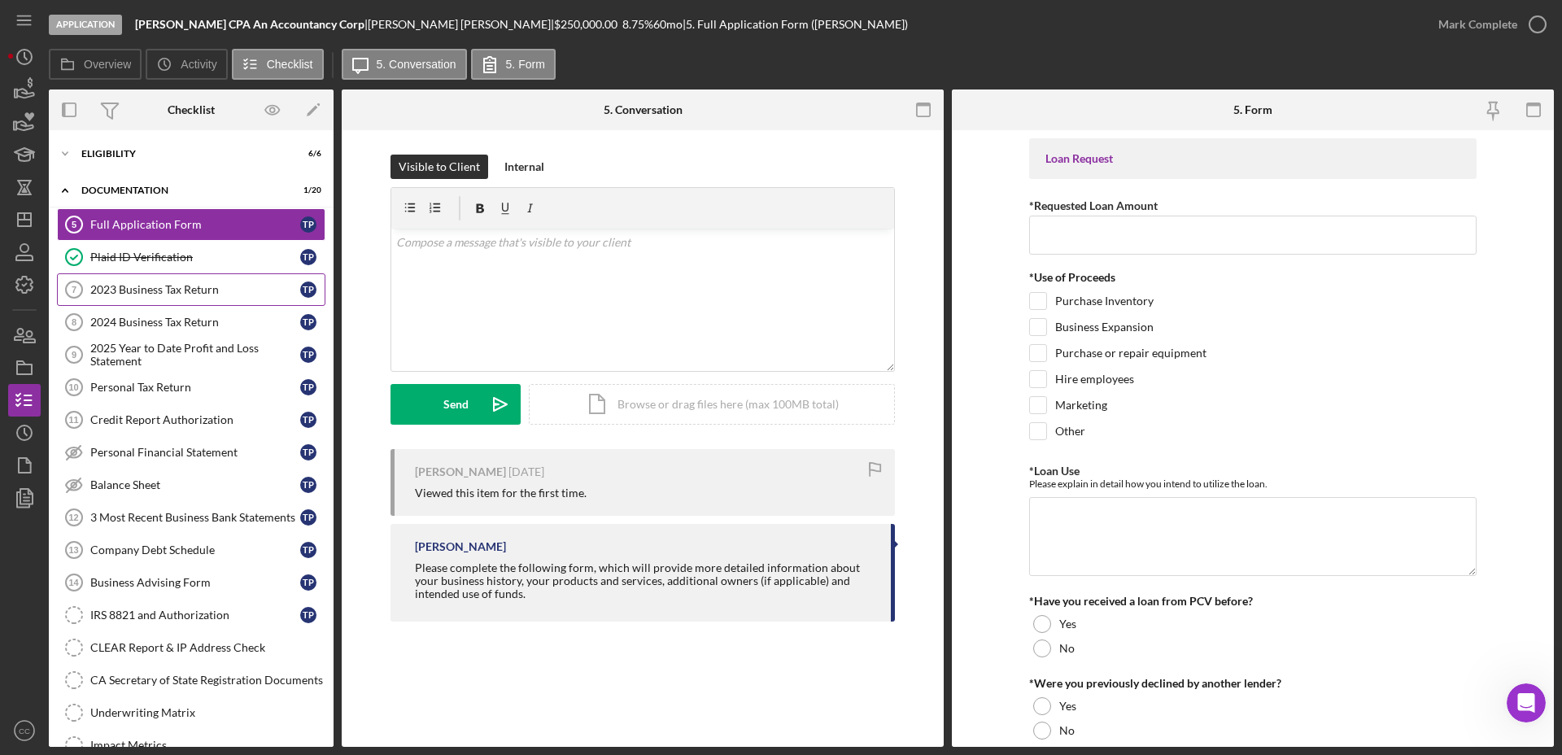
click at [164, 291] on div "2023 Business Tax Return" at bounding box center [195, 289] width 210 height 13
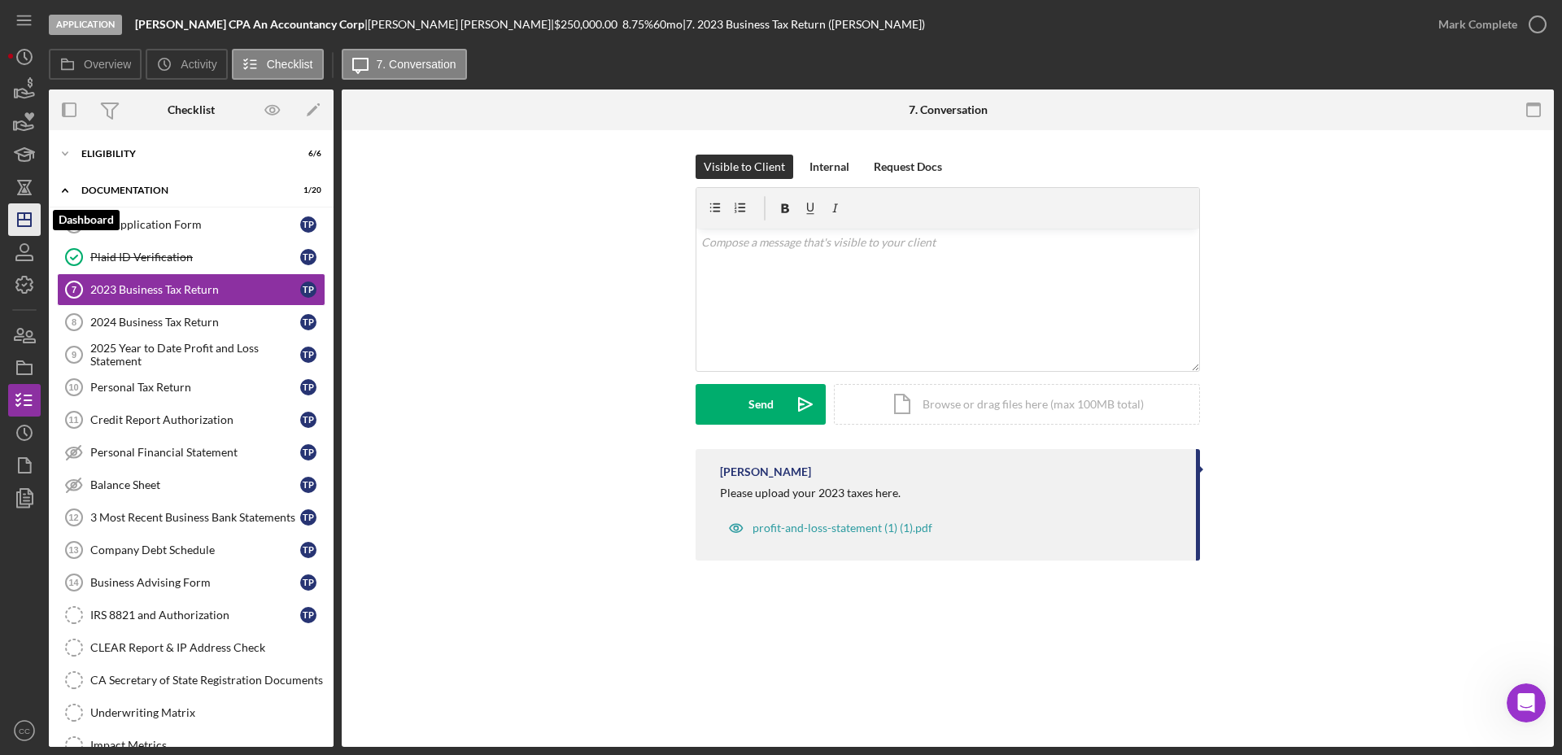
click at [19, 211] on icon "Icon/Dashboard" at bounding box center [24, 219] width 41 height 41
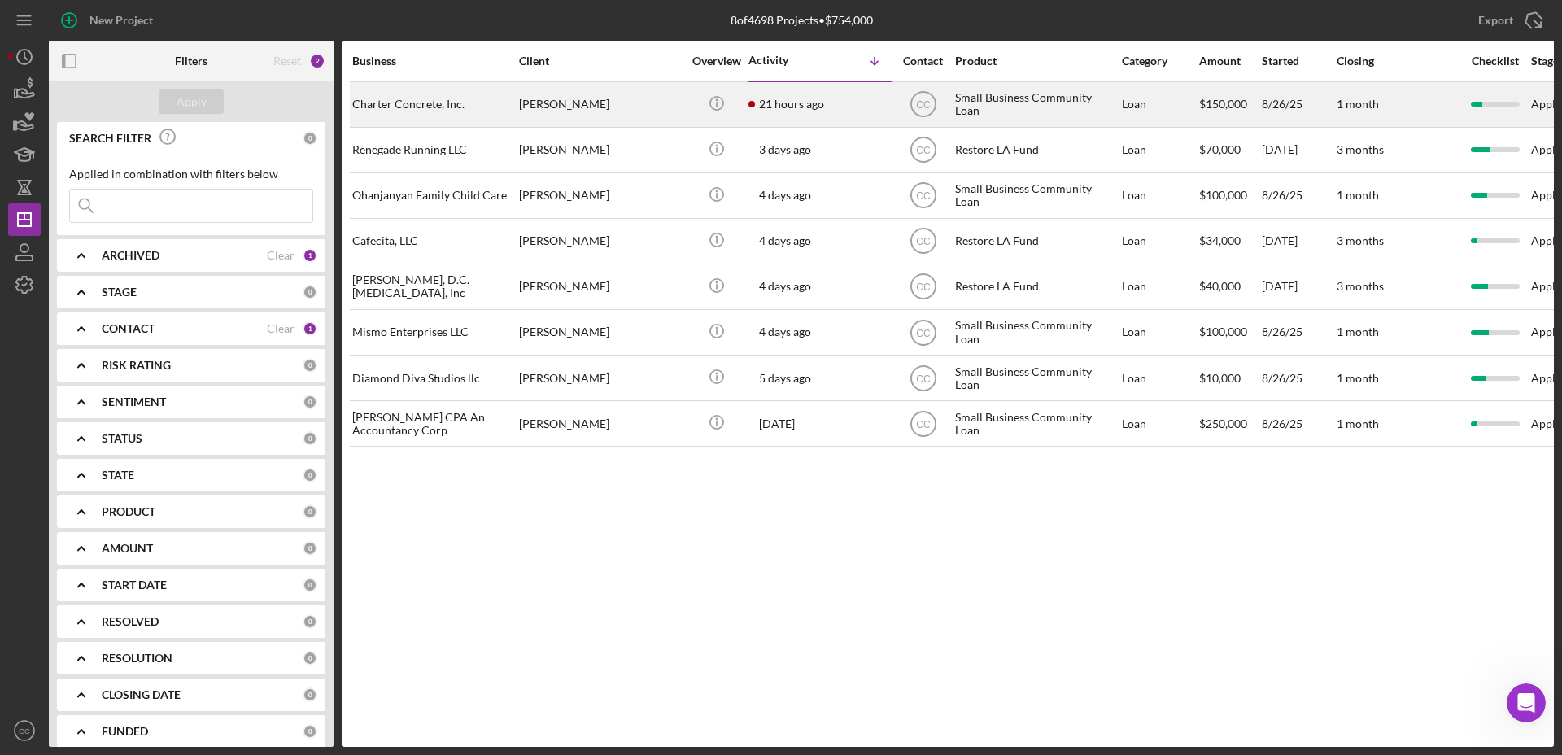
click at [476, 105] on div "Charter Concrete, Inc." at bounding box center [433, 104] width 163 height 43
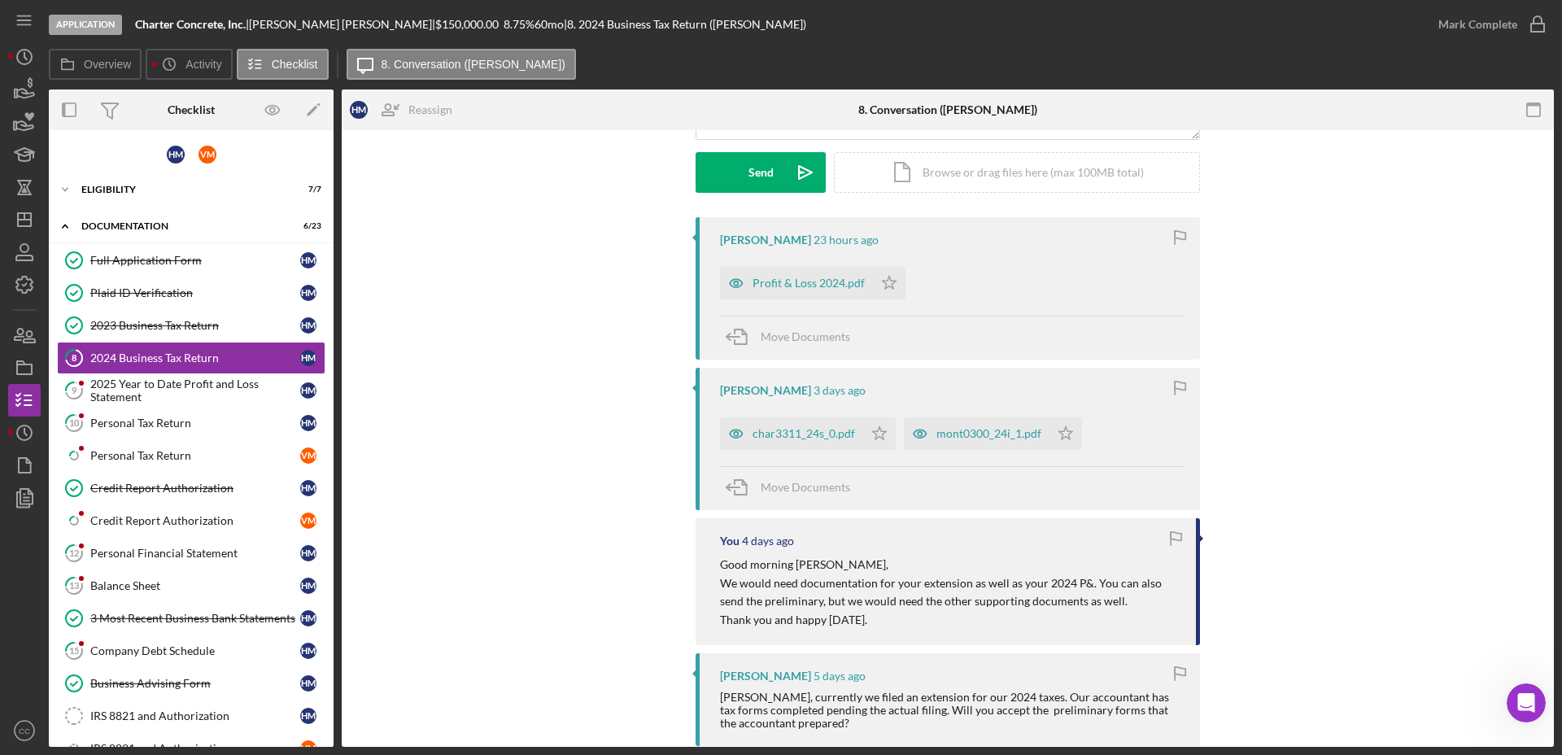
scroll to position [305, 0]
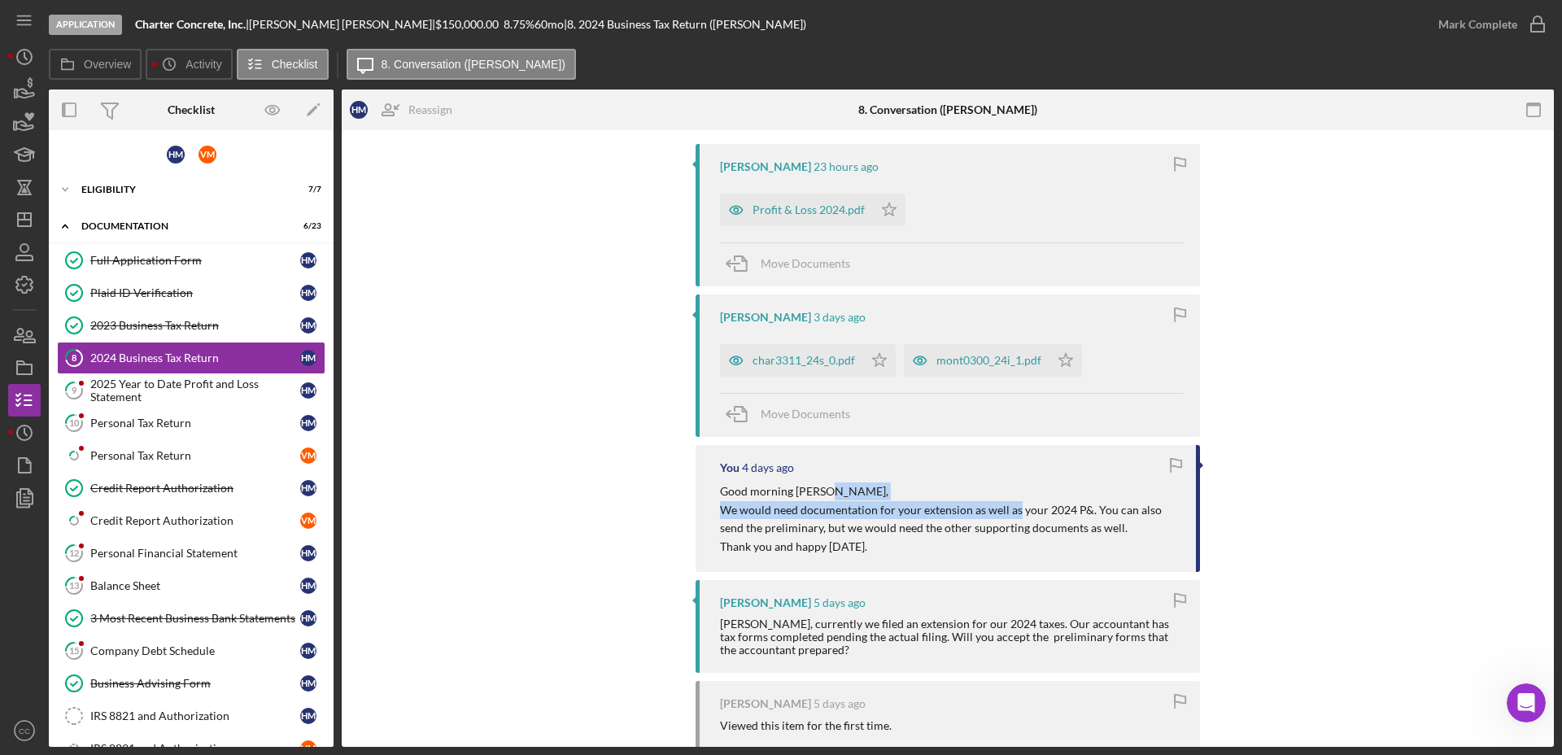
drag, startPoint x: 833, startPoint y: 499, endPoint x: 835, endPoint y: 530, distance: 31.0
click at [1013, 500] on div "Good morning [PERSON_NAME], We would need documentation for your extension as w…" at bounding box center [950, 518] width 460 height 73
click at [800, 525] on p "We would need documentation for your extension as well as your 2024 P&. You can…" at bounding box center [950, 519] width 460 height 37
drag, startPoint x: 757, startPoint y: 528, endPoint x: 975, endPoint y: 536, distance: 218.1
click at [975, 536] on p "We would need documentation for your extension as well as your 2024 P&. You can…" at bounding box center [950, 519] width 460 height 37
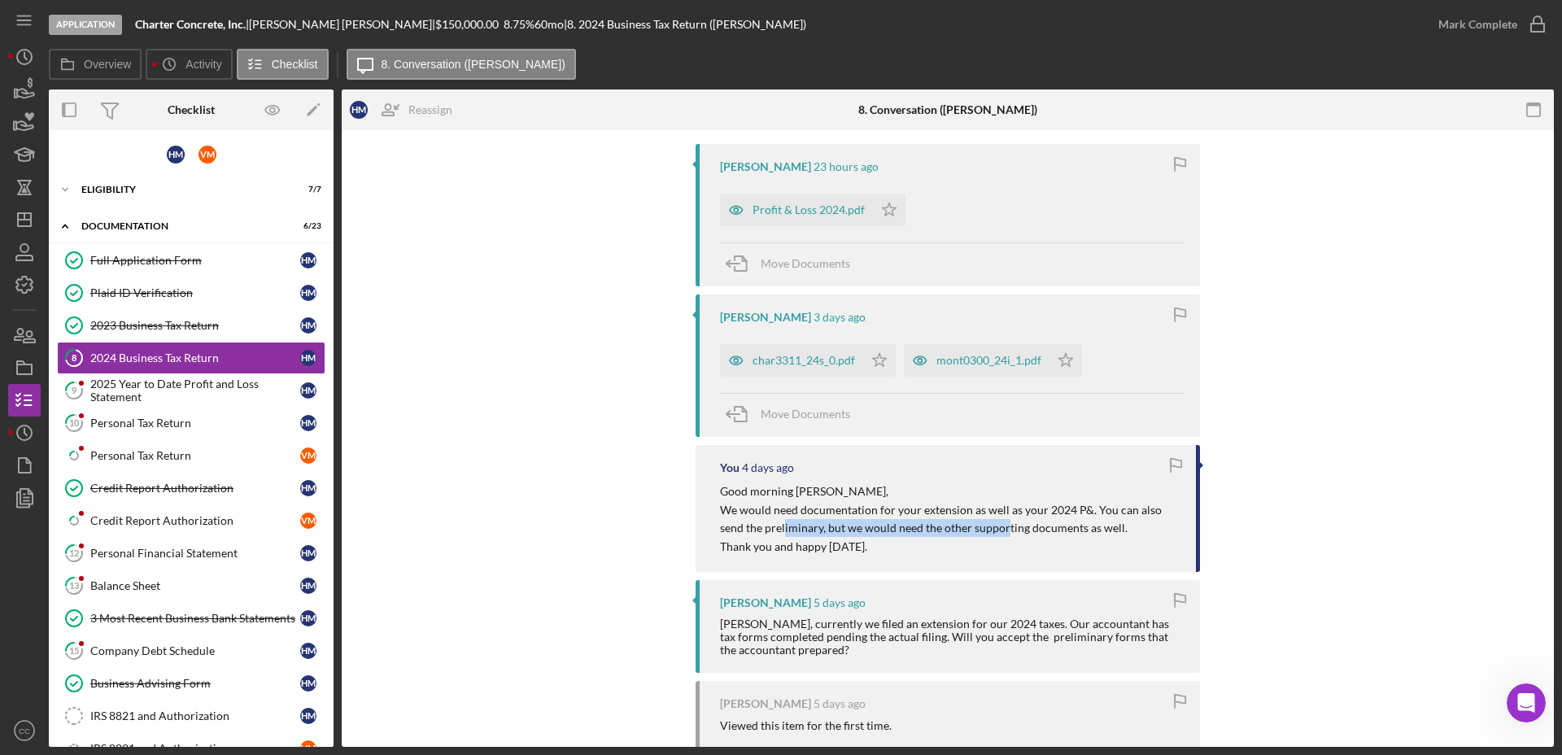
scroll to position [203, 0]
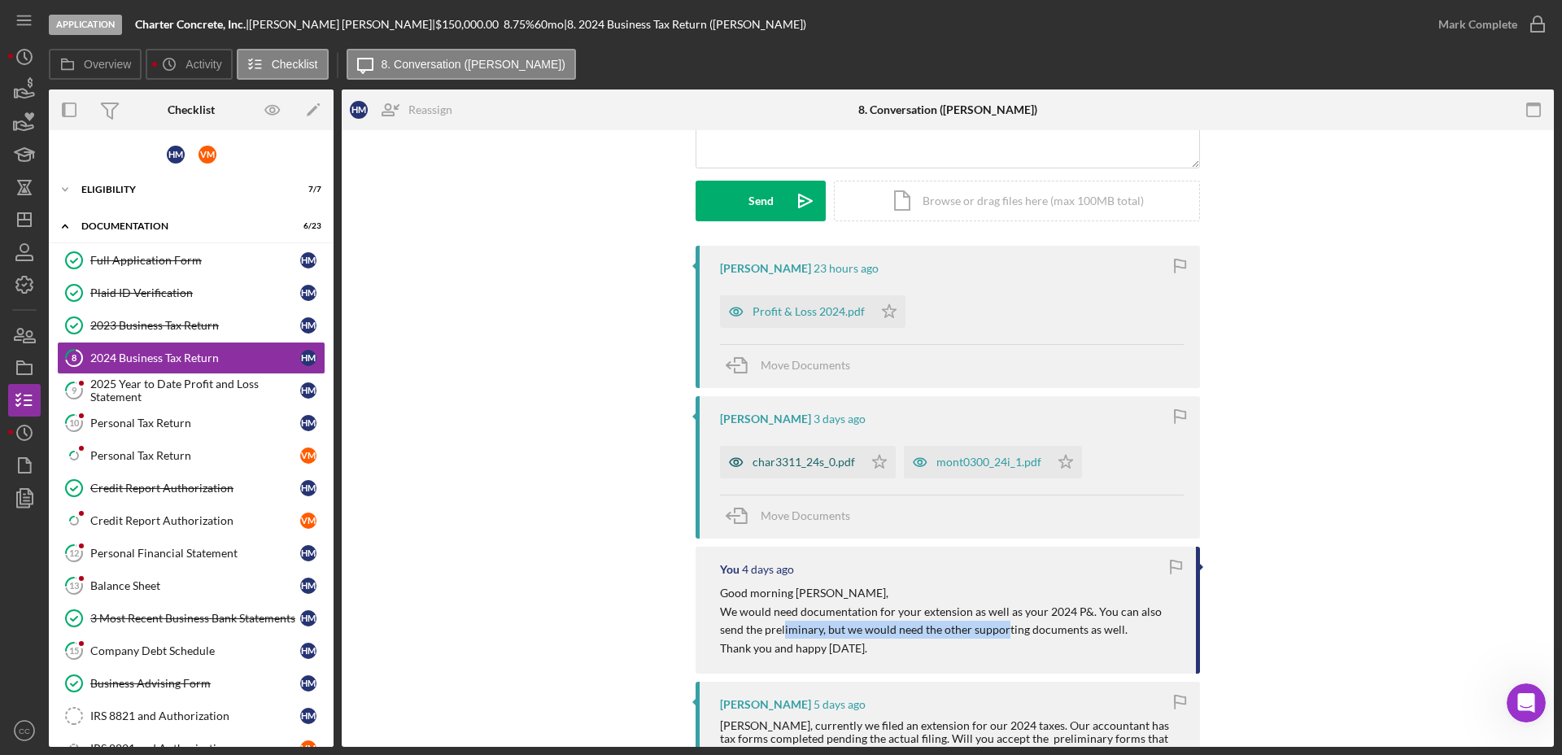
click at [806, 465] on div "char3311_24s_0.pdf" at bounding box center [803, 461] width 102 height 13
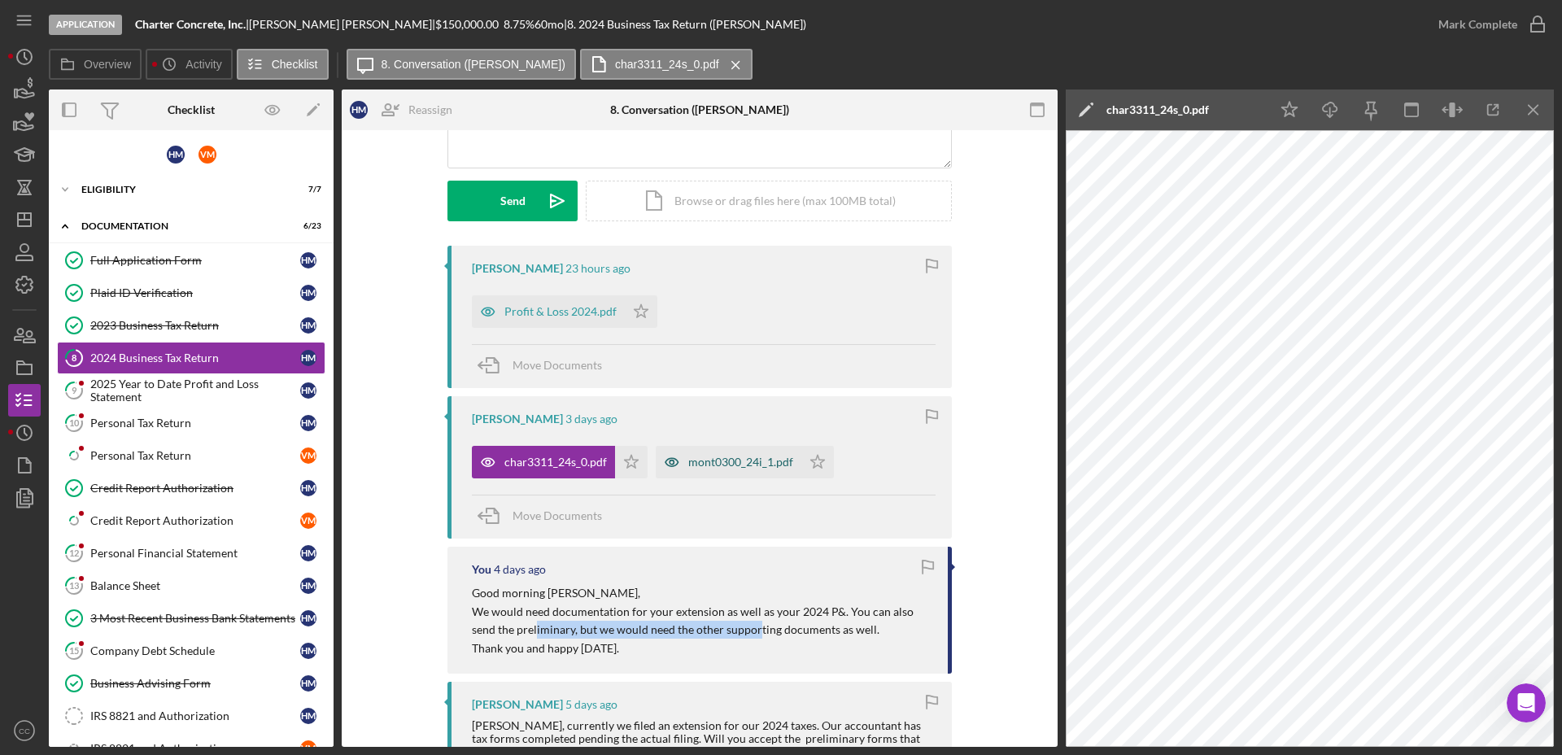
click at [726, 463] on div "mont0300_24i_1.pdf" at bounding box center [740, 461] width 105 height 13
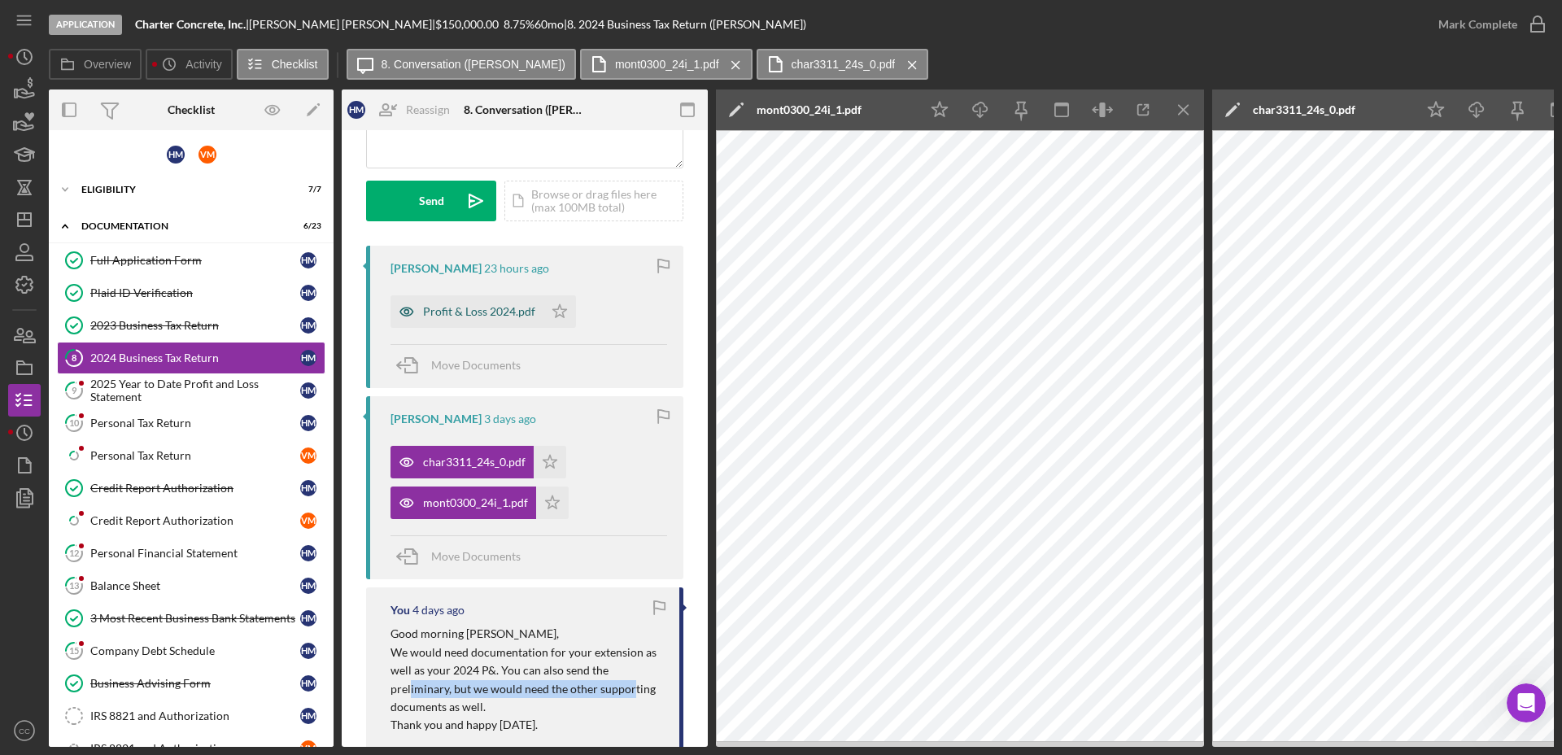
click at [447, 313] on div "Profit & Loss 2024.pdf" at bounding box center [479, 311] width 112 height 13
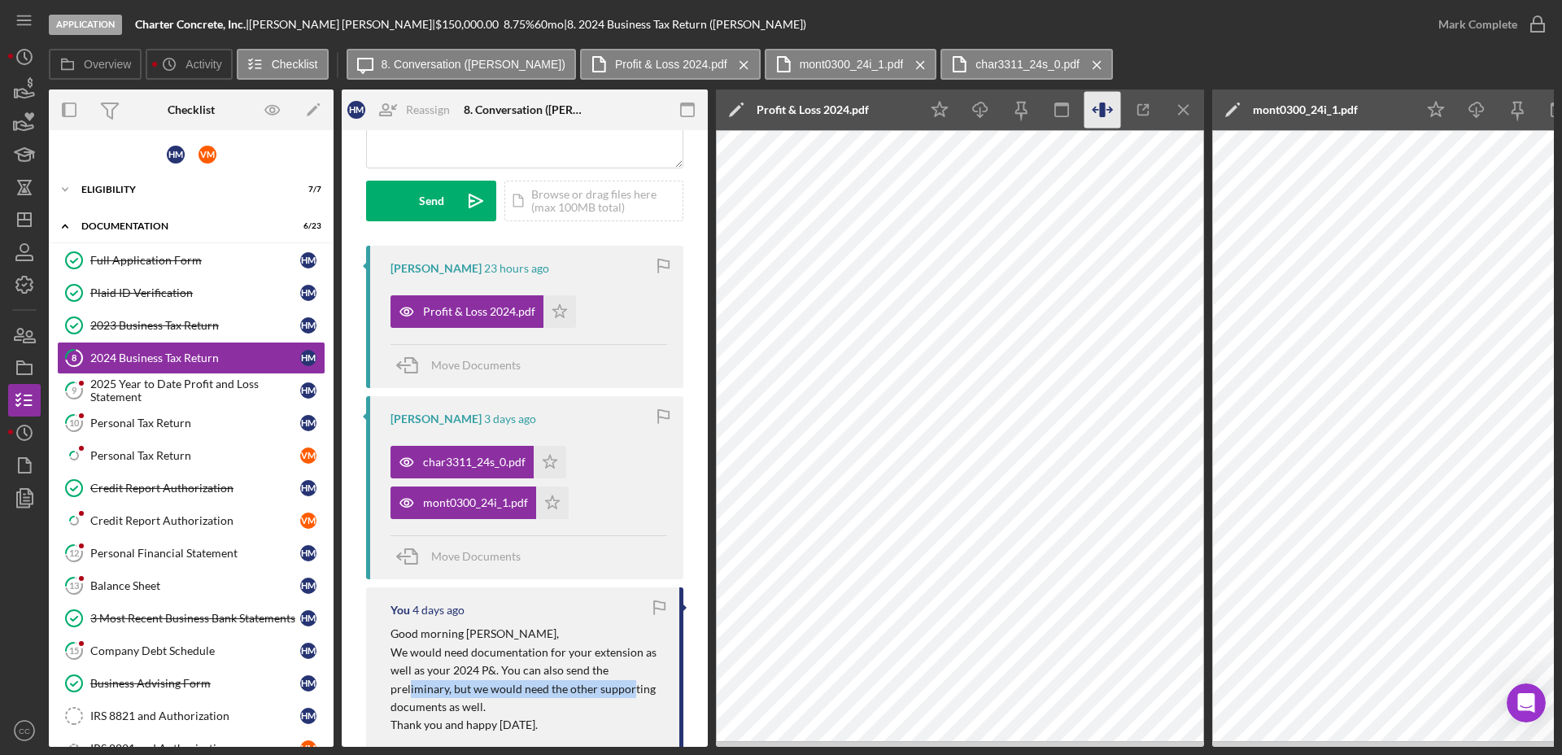
click at [1107, 107] on icon "button" at bounding box center [1102, 110] width 37 height 37
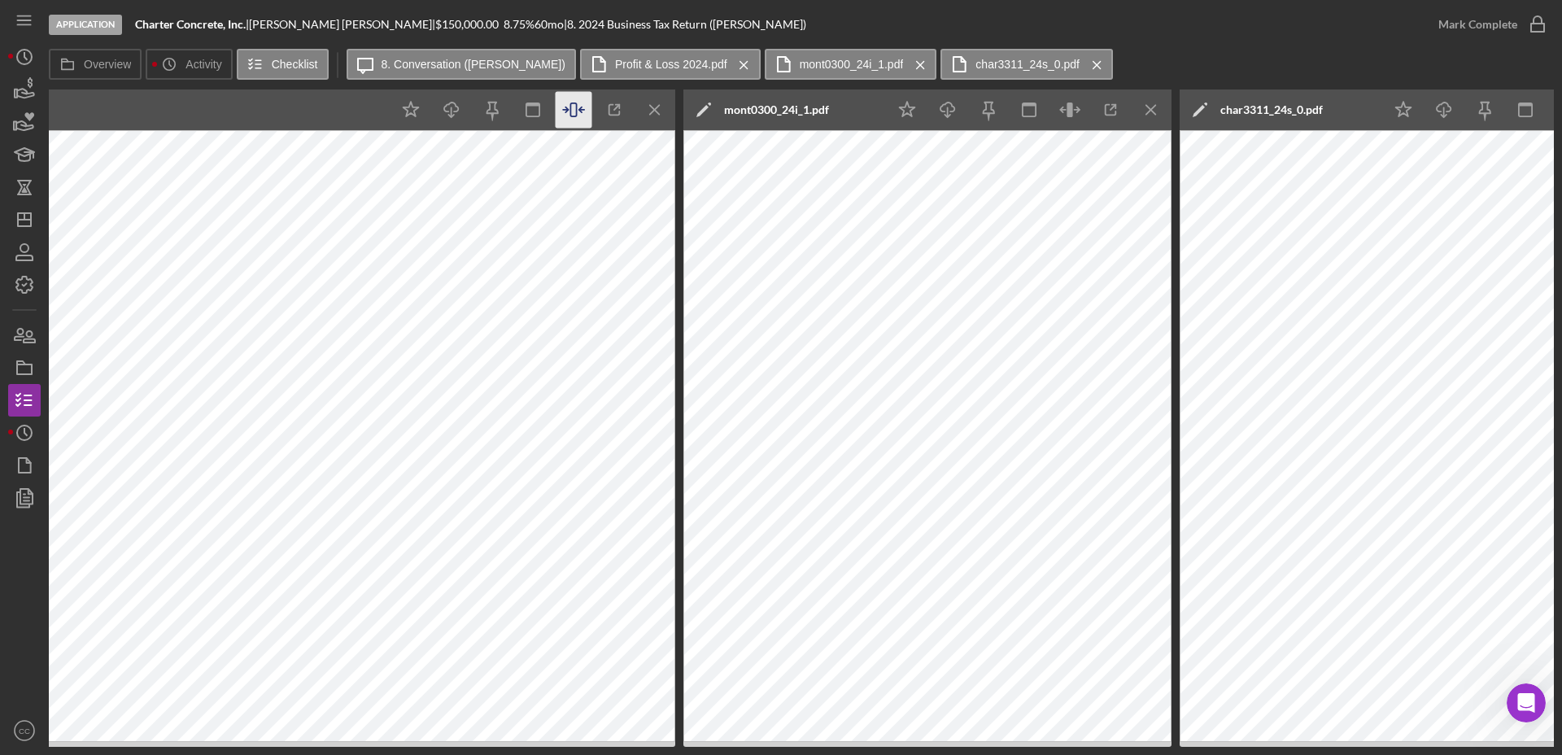
scroll to position [0, 1118]
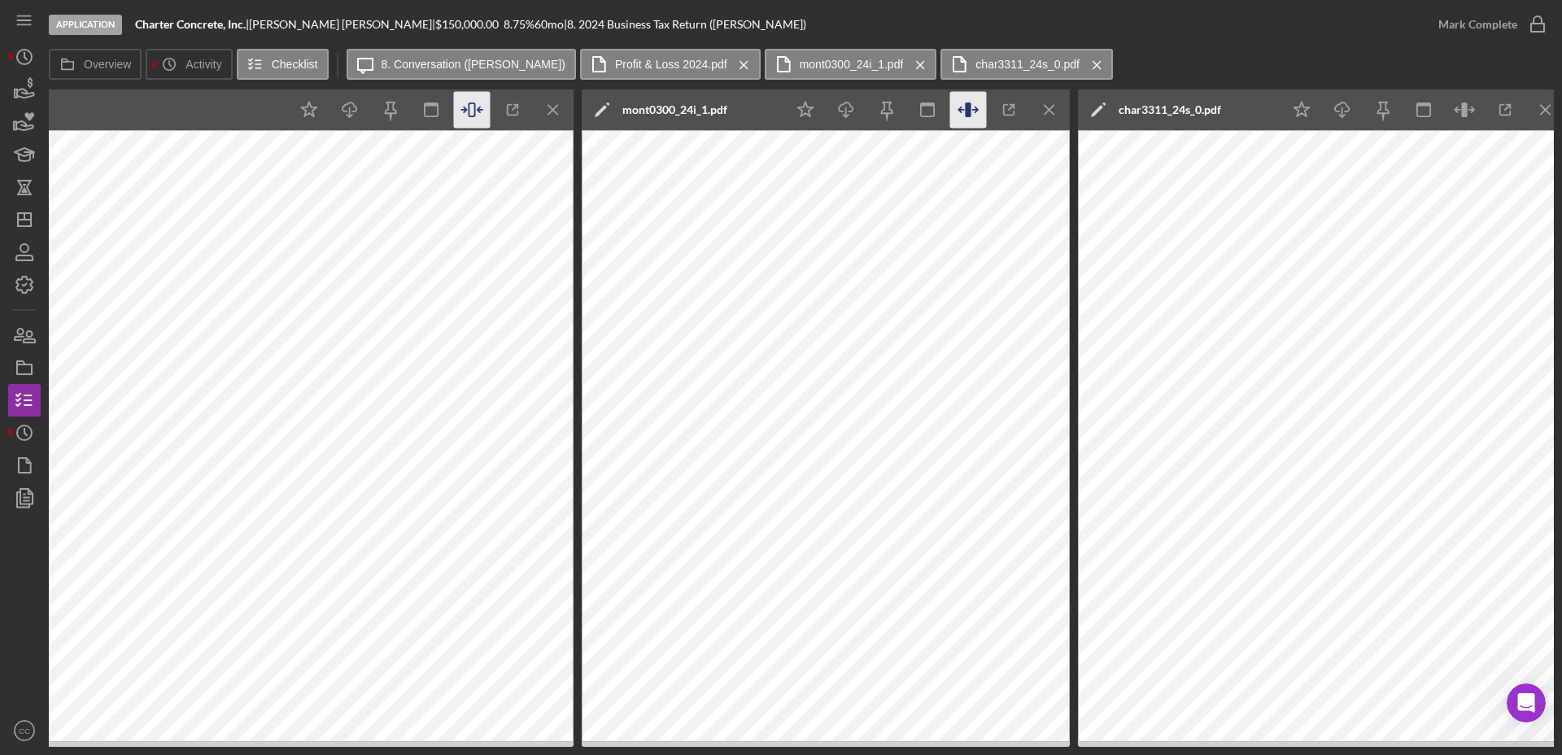
click at [970, 103] on icon "button" at bounding box center [968, 109] width 6 height 15
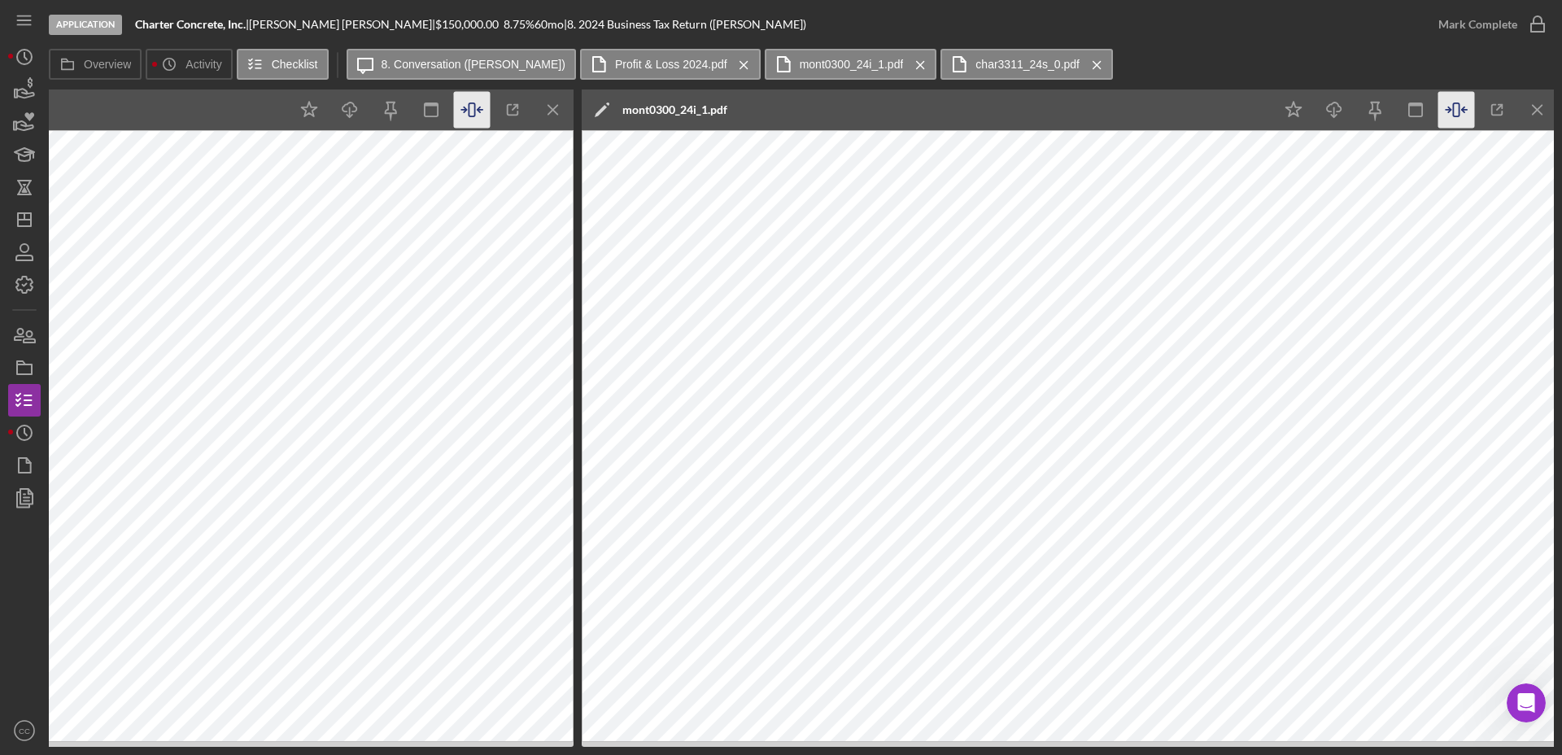
click at [1461, 109] on icon "button" at bounding box center [1456, 110] width 37 height 37
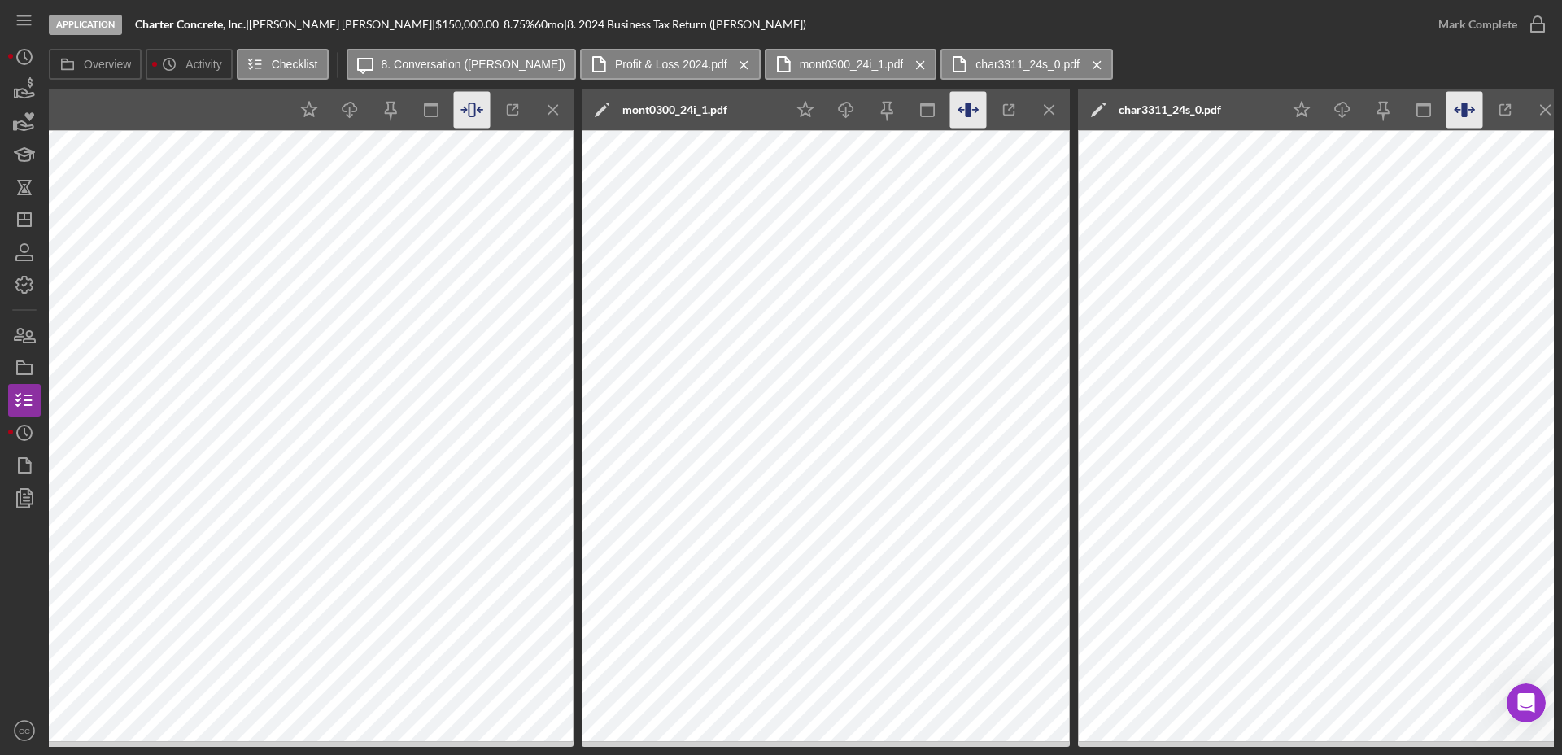
scroll to position [0, 1131]
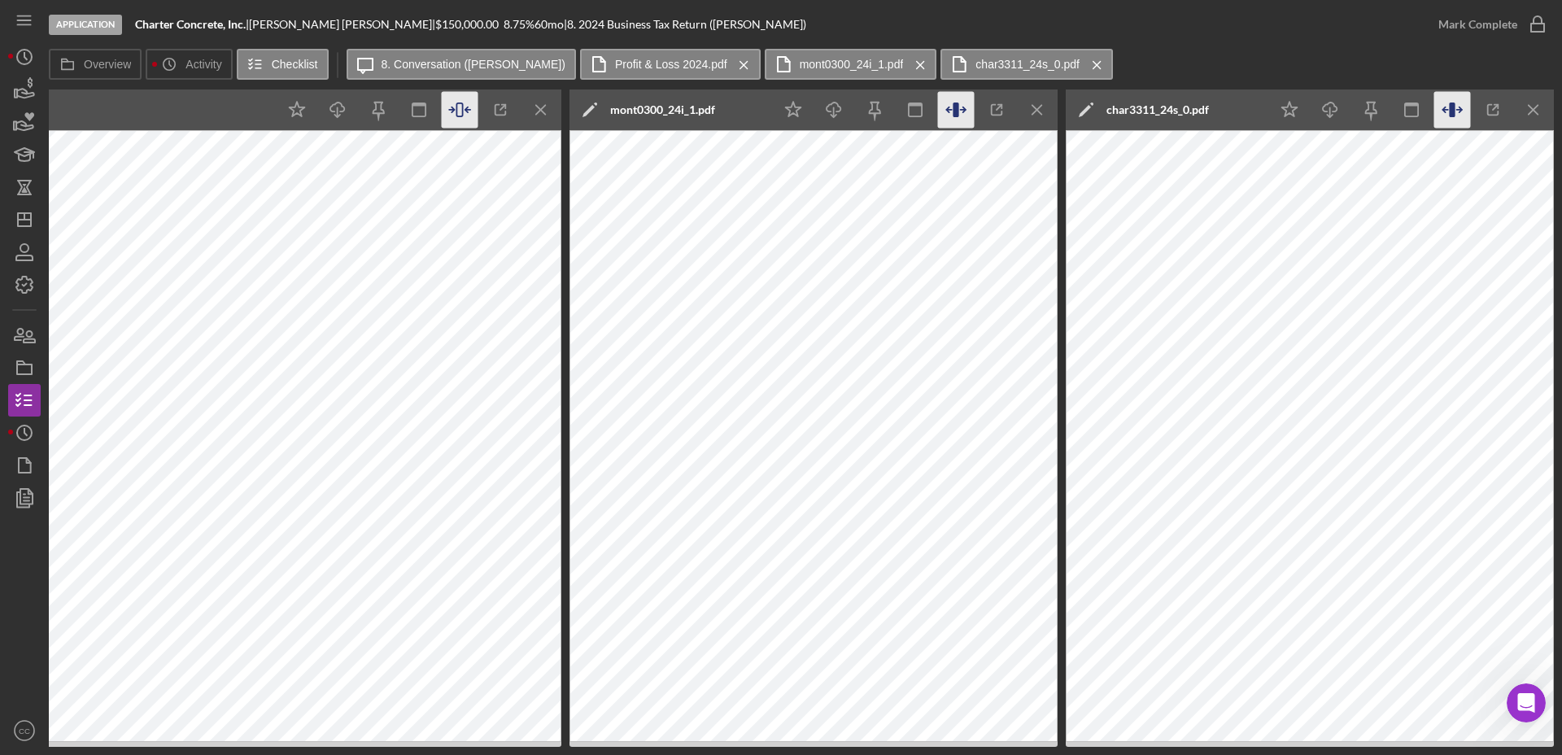
click at [1456, 107] on icon "button" at bounding box center [1452, 110] width 37 height 37
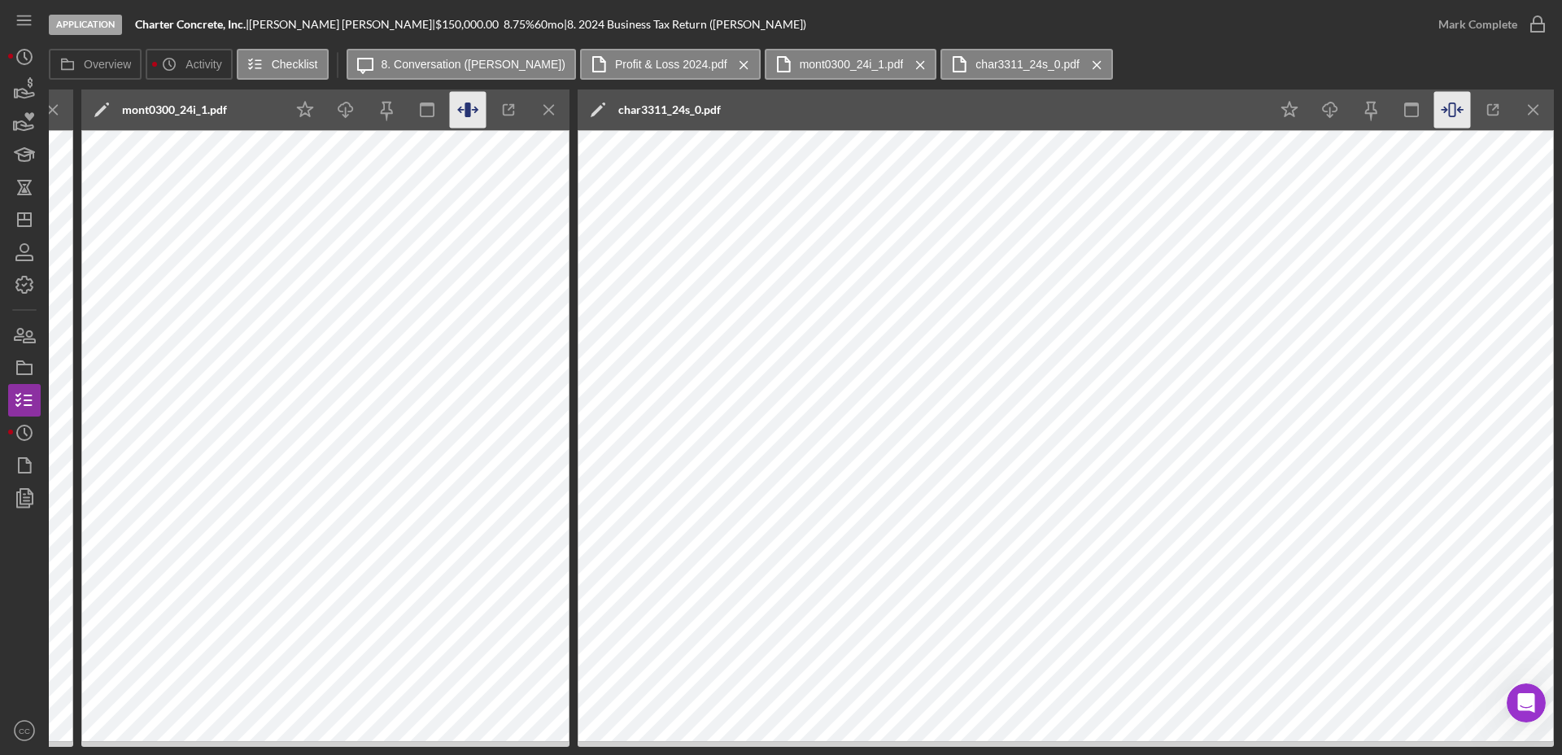
scroll to position [0, 1314]
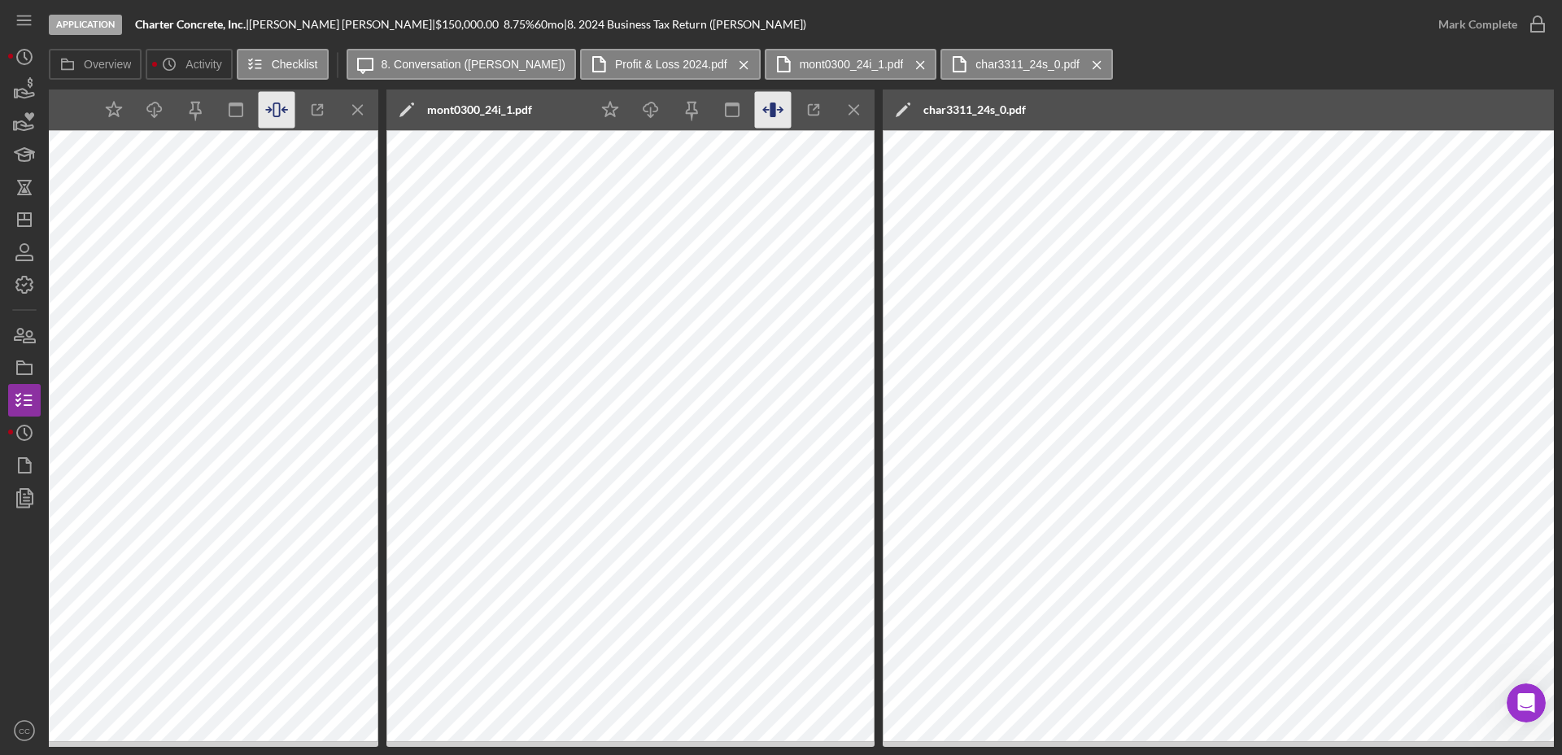
click at [784, 102] on icon "button" at bounding box center [773, 110] width 37 height 37
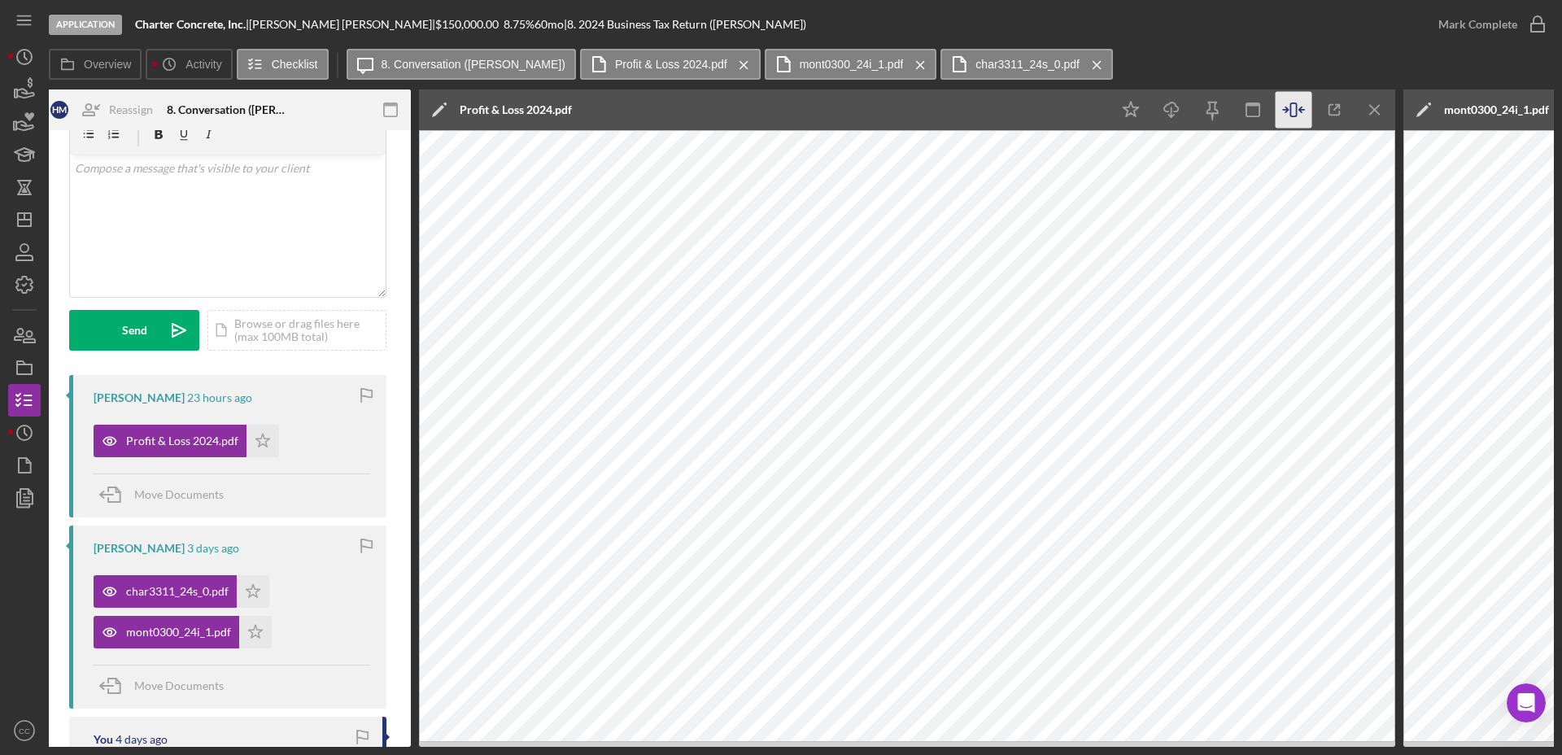
scroll to position [0, 0]
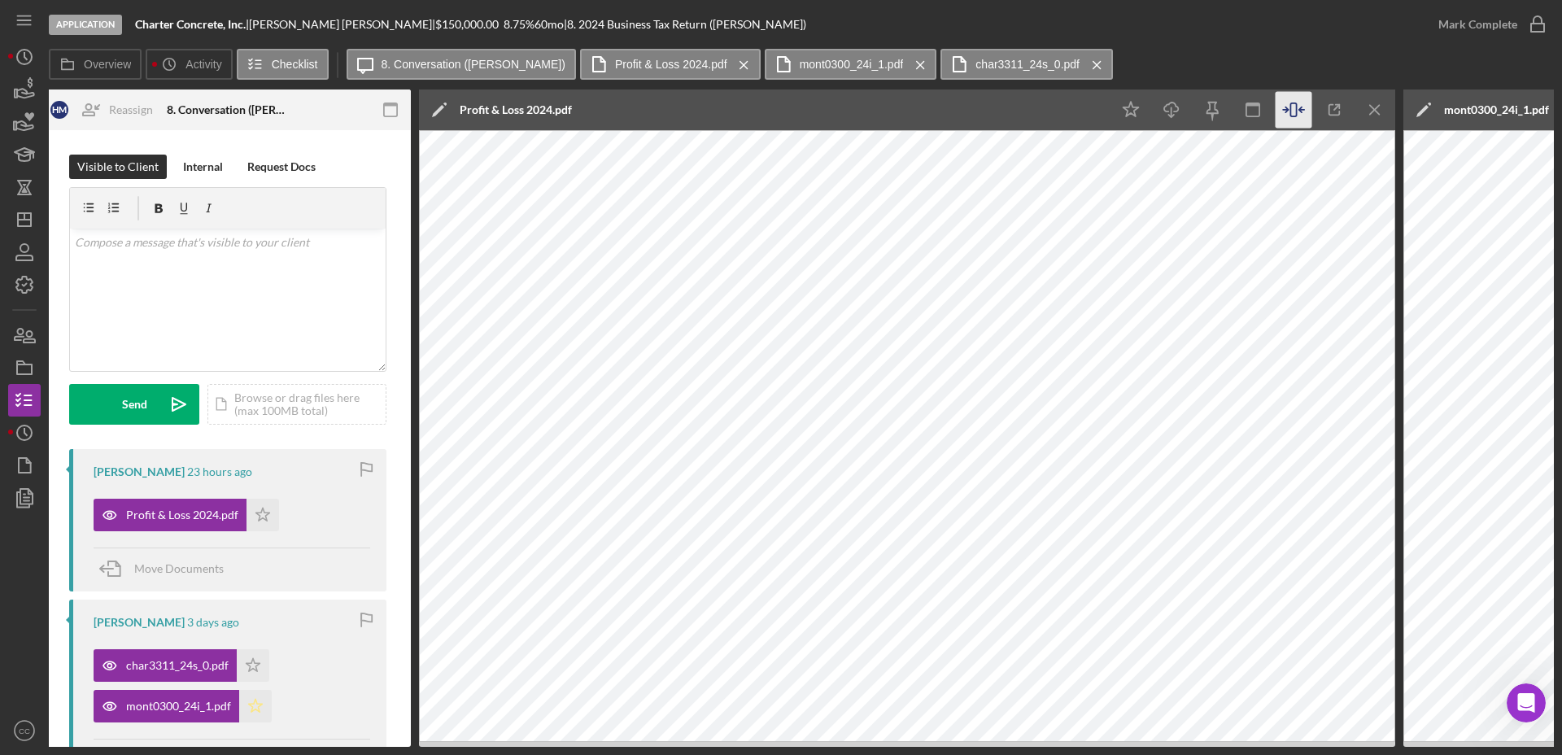
click at [246, 700] on icon "Icon/Star" at bounding box center [255, 706] width 33 height 33
click at [256, 521] on polygon "button" at bounding box center [263, 514] width 14 height 13
click at [265, 511] on icon "Icon/Star" at bounding box center [262, 515] width 33 height 33
click at [1490, 20] on div "Mark Complete" at bounding box center [1477, 24] width 79 height 33
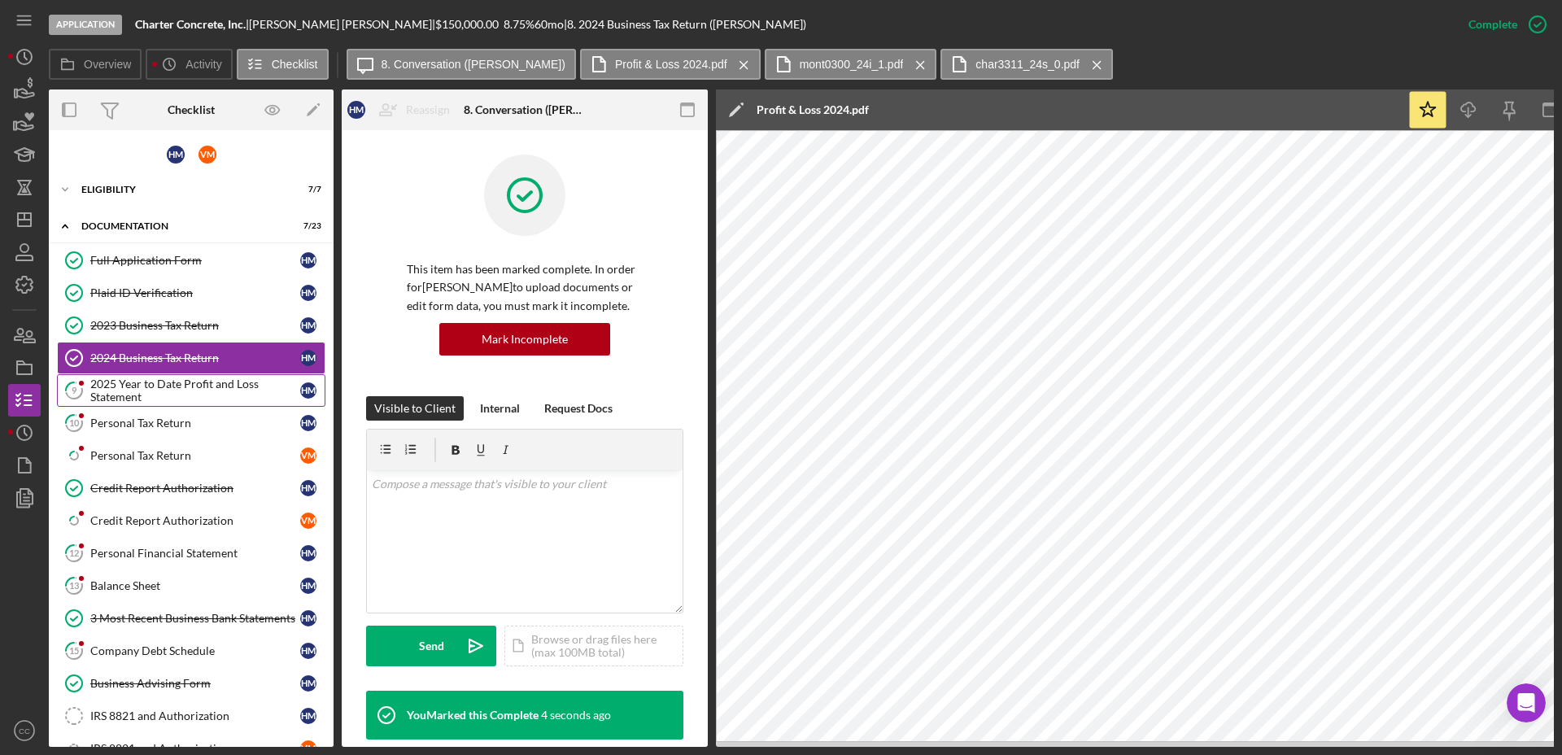
click at [208, 385] on div "2025 Year to Date Profit and Loss Statement" at bounding box center [195, 390] width 210 height 26
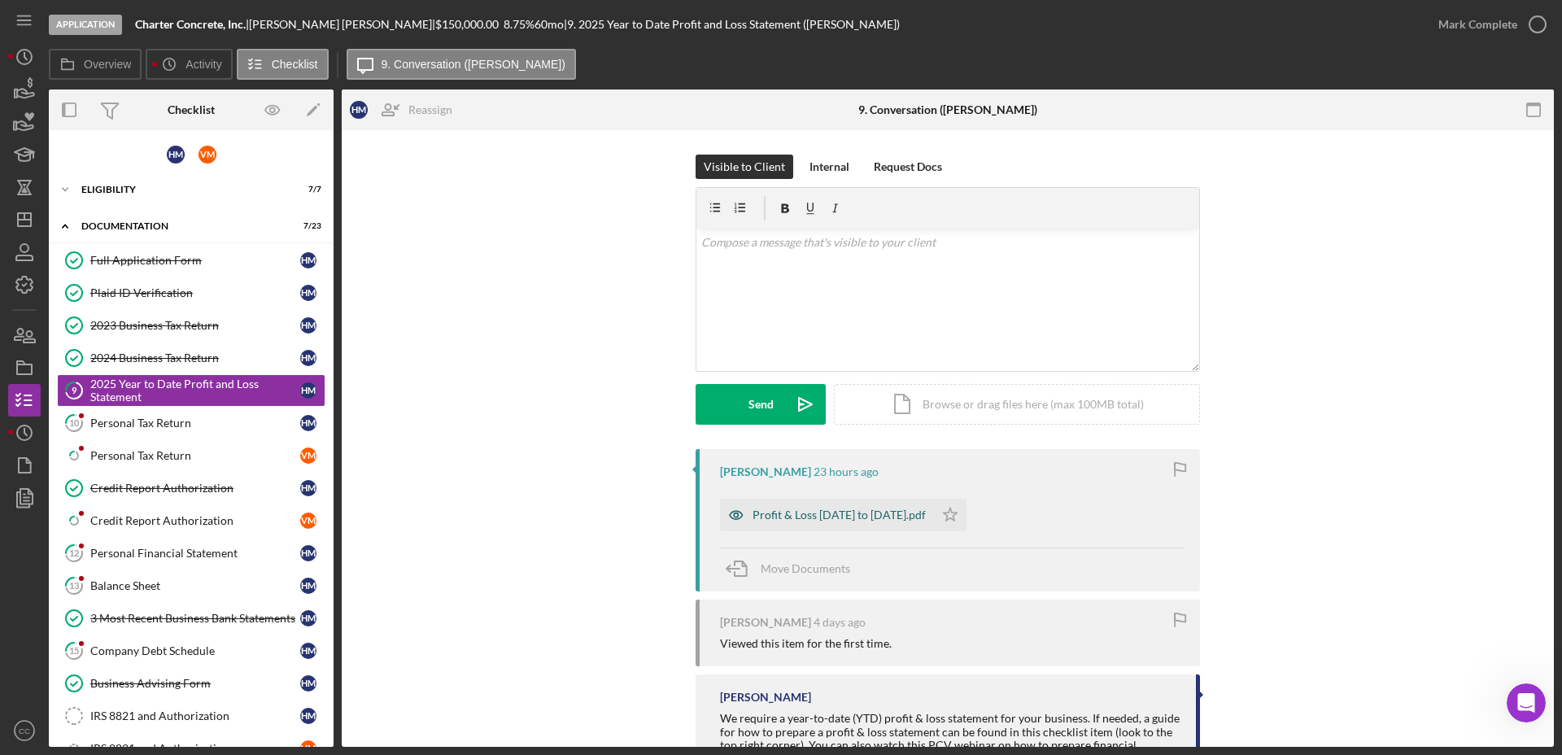
click at [917, 512] on div "Profit & Loss [DATE] to [DATE].pdf" at bounding box center [838, 514] width 173 height 13
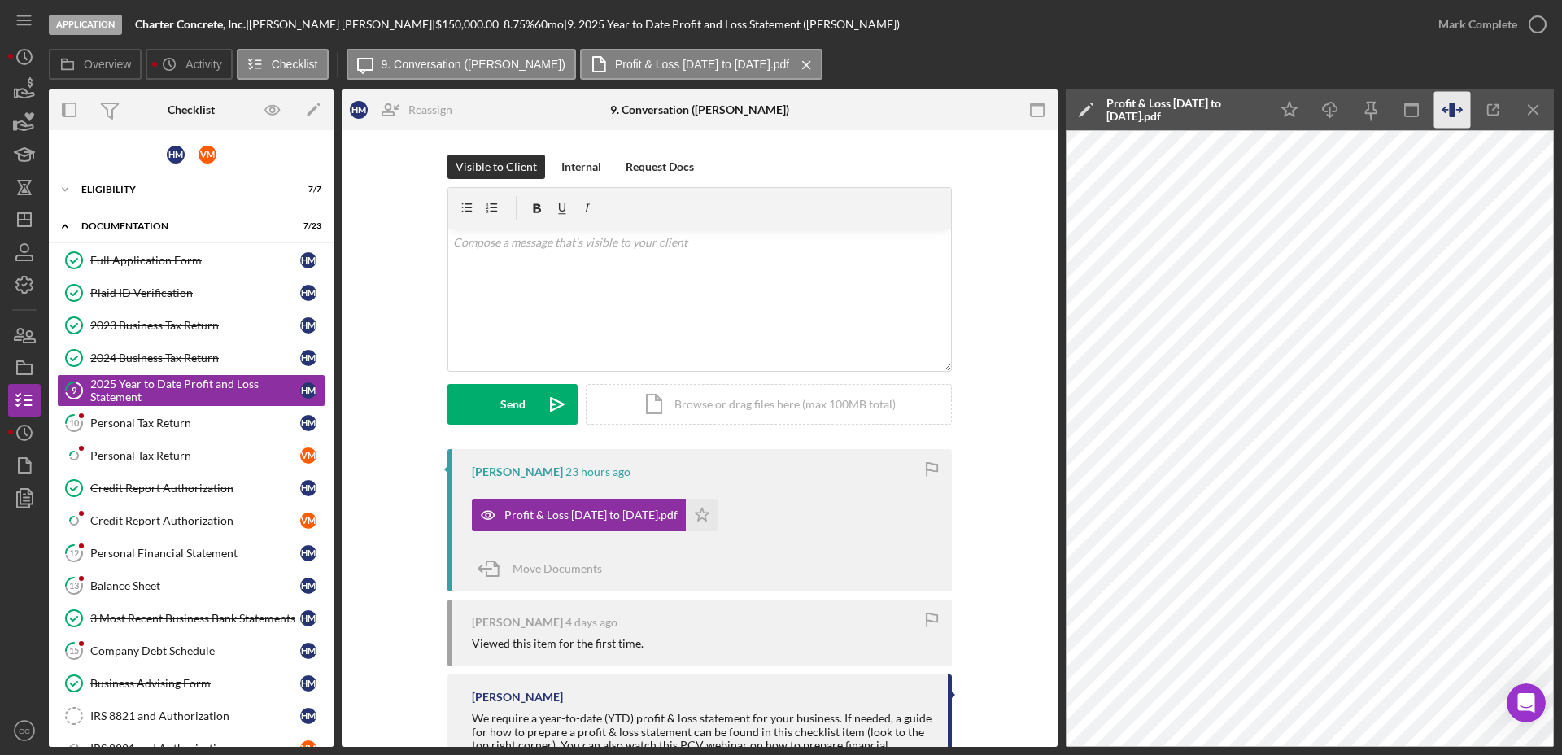
click at [1445, 102] on icon "button" at bounding box center [1452, 110] width 37 height 37
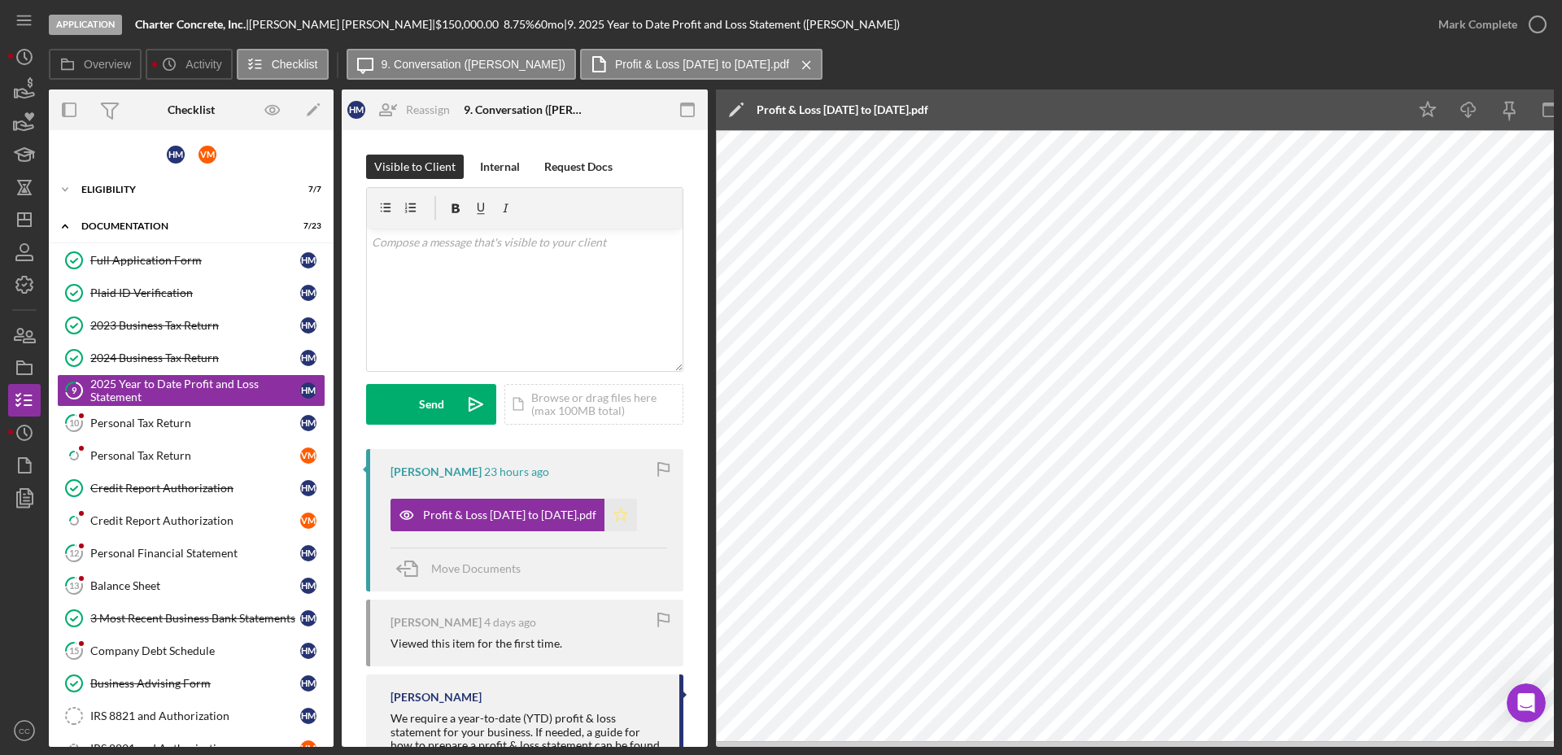
click at [633, 516] on icon "Icon/Star" at bounding box center [620, 515] width 33 height 33
click at [1507, 17] on div "Mark Complete" at bounding box center [1477, 24] width 79 height 33
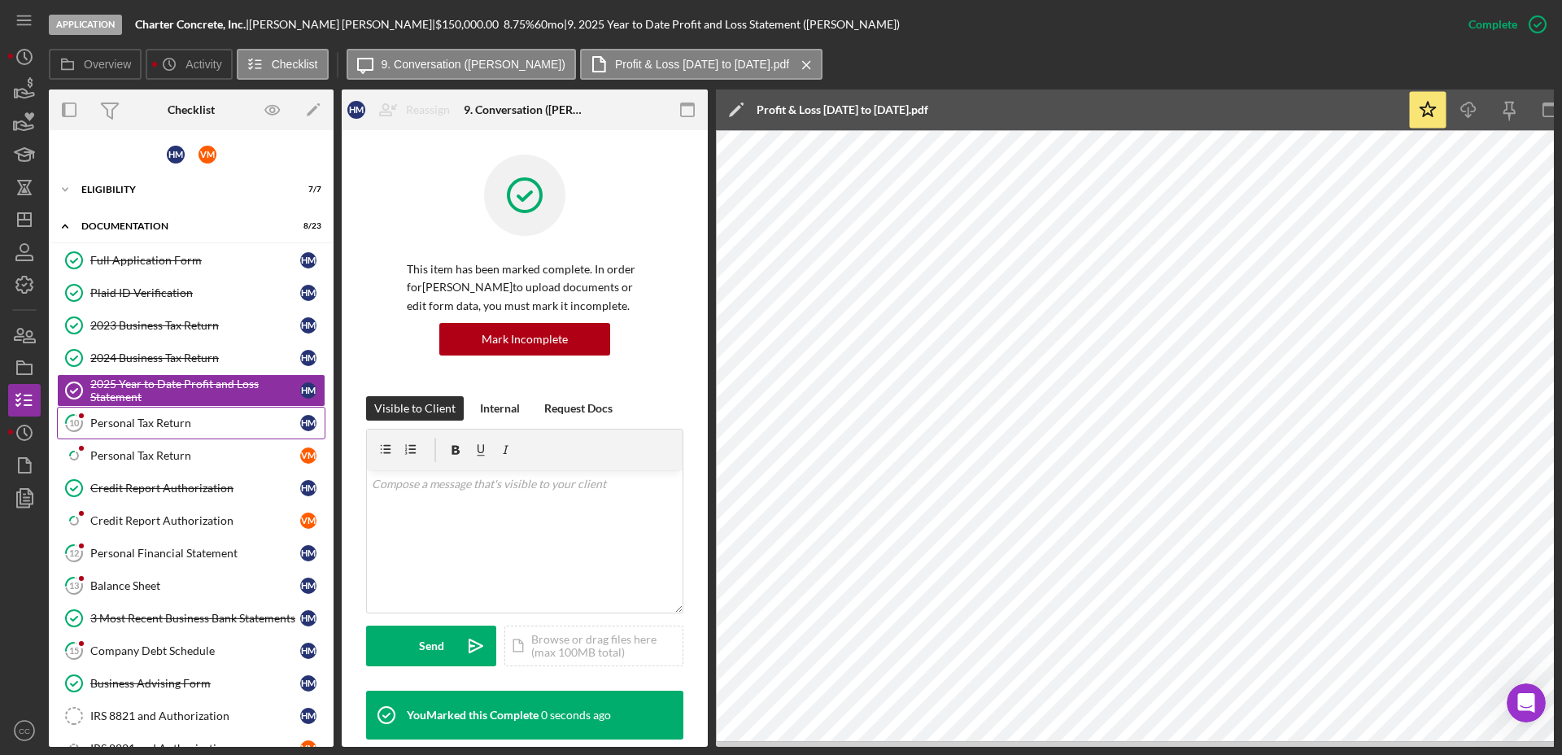
click at [146, 431] on link "10 Personal Tax Return H M" at bounding box center [191, 423] width 268 height 33
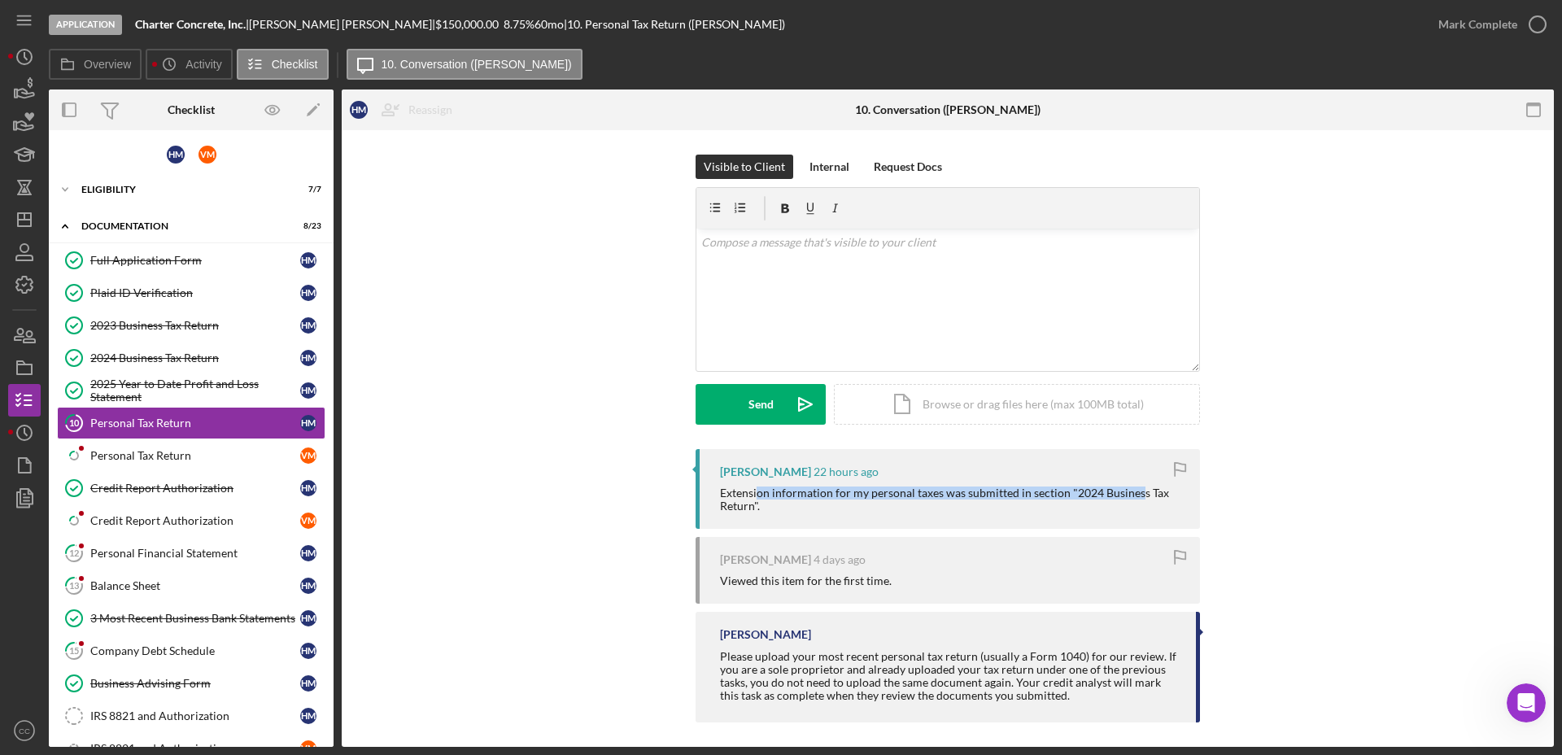
drag, startPoint x: 754, startPoint y: 492, endPoint x: 1136, endPoint y: 492, distance: 382.3
click at [1136, 492] on div "Extension information for my personal taxes was submitted in section "2024 Busi…" at bounding box center [952, 499] width 464 height 26
drag, startPoint x: 753, startPoint y: 579, endPoint x: 929, endPoint y: 581, distance: 175.7
click at [929, 581] on div "Viewed this item for the first time." at bounding box center [952, 580] width 464 height 13
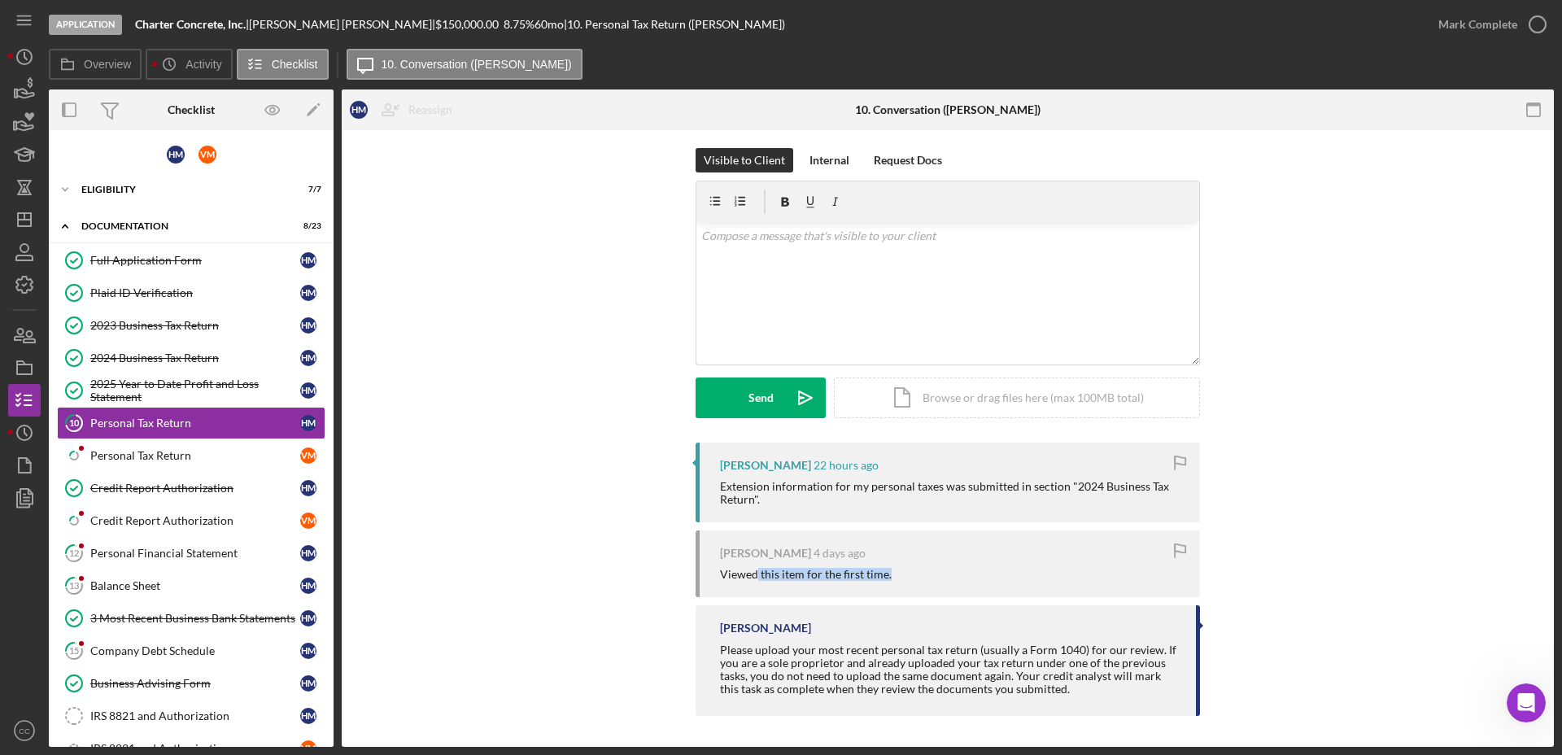
scroll to position [8, 0]
click at [129, 362] on div "2024 Business Tax Return" at bounding box center [195, 357] width 210 height 13
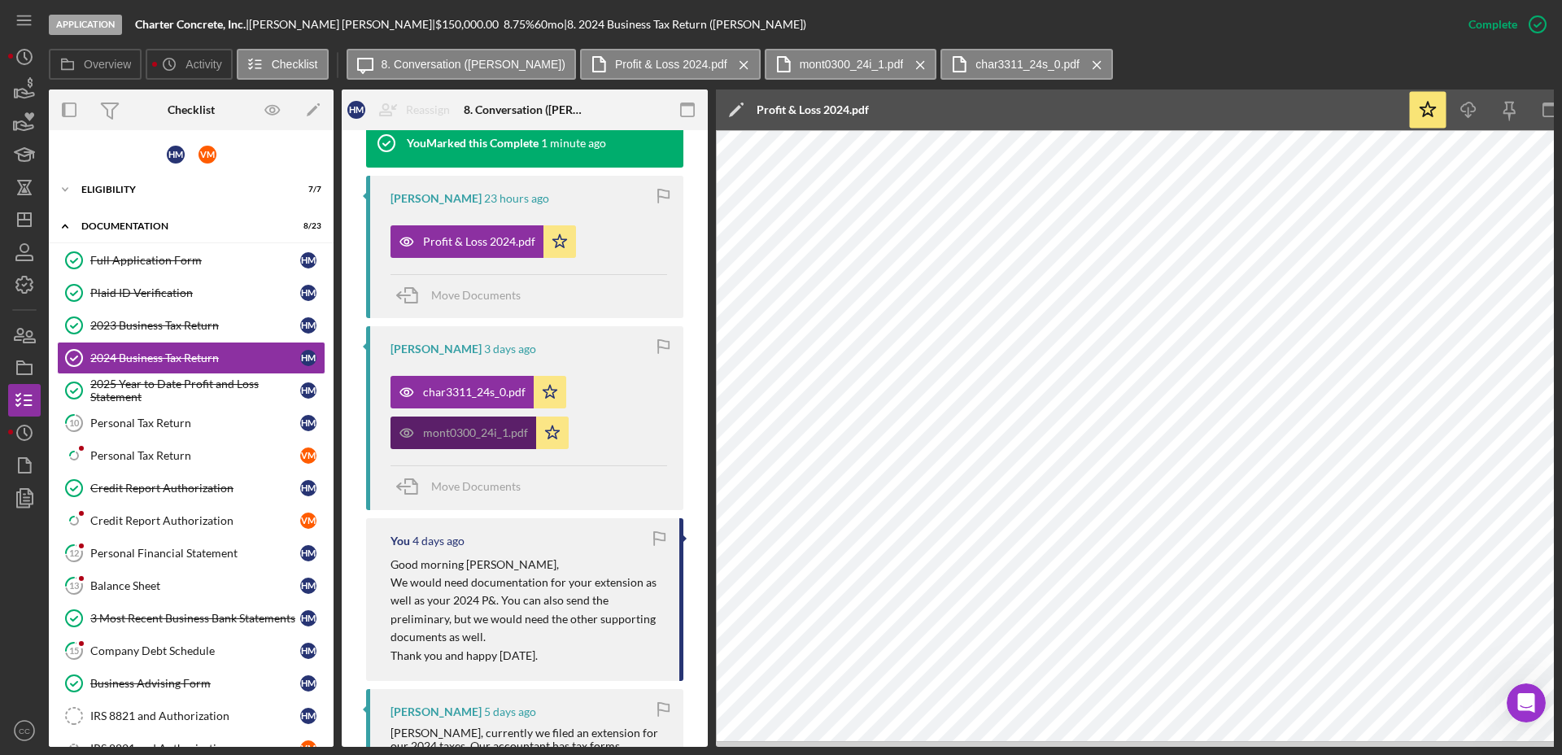
scroll to position [508, 0]
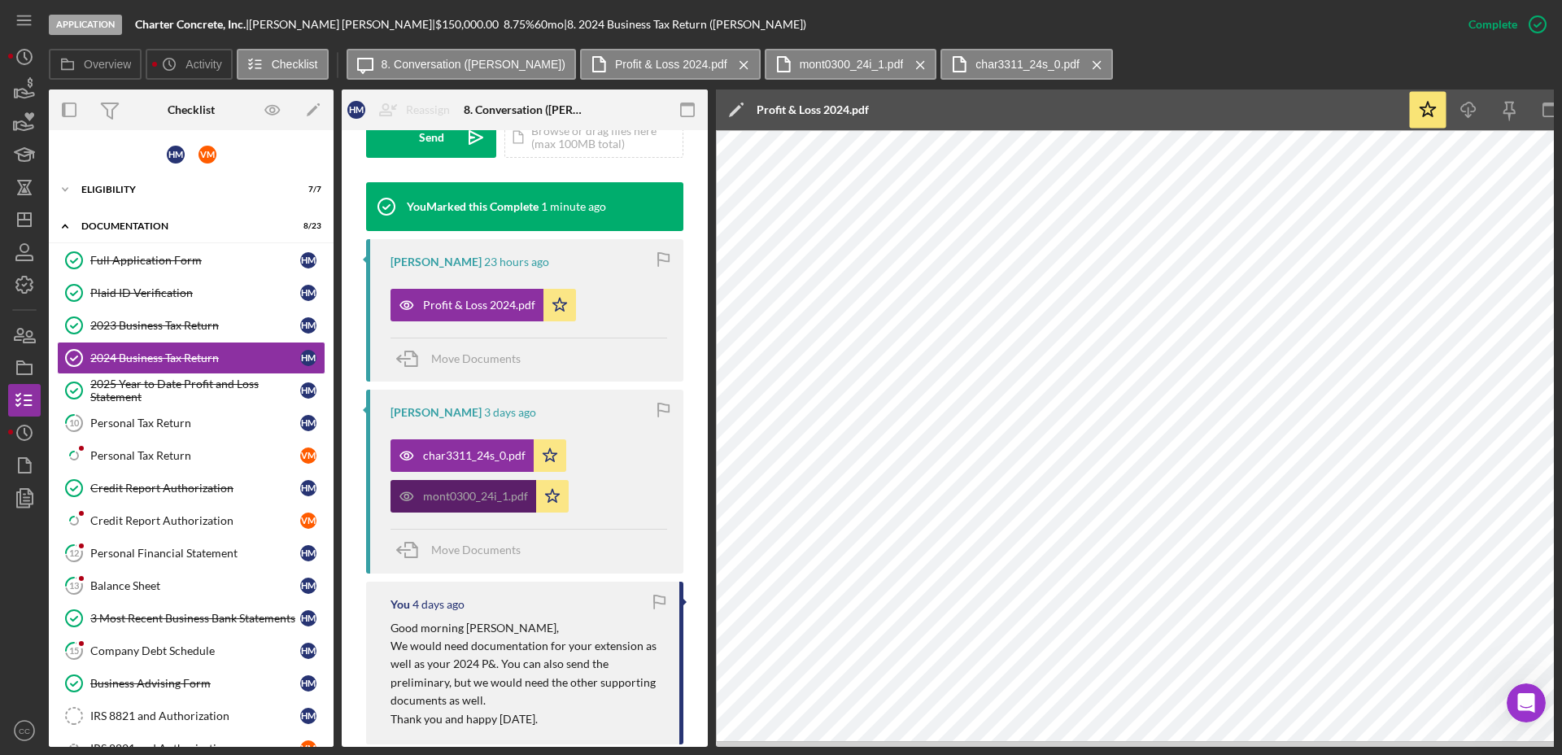
click at [460, 497] on div "mont0300_24i_1.pdf" at bounding box center [475, 496] width 105 height 13
click at [1083, 60] on icon "Icon/Menu Close" at bounding box center [1097, 65] width 28 height 41
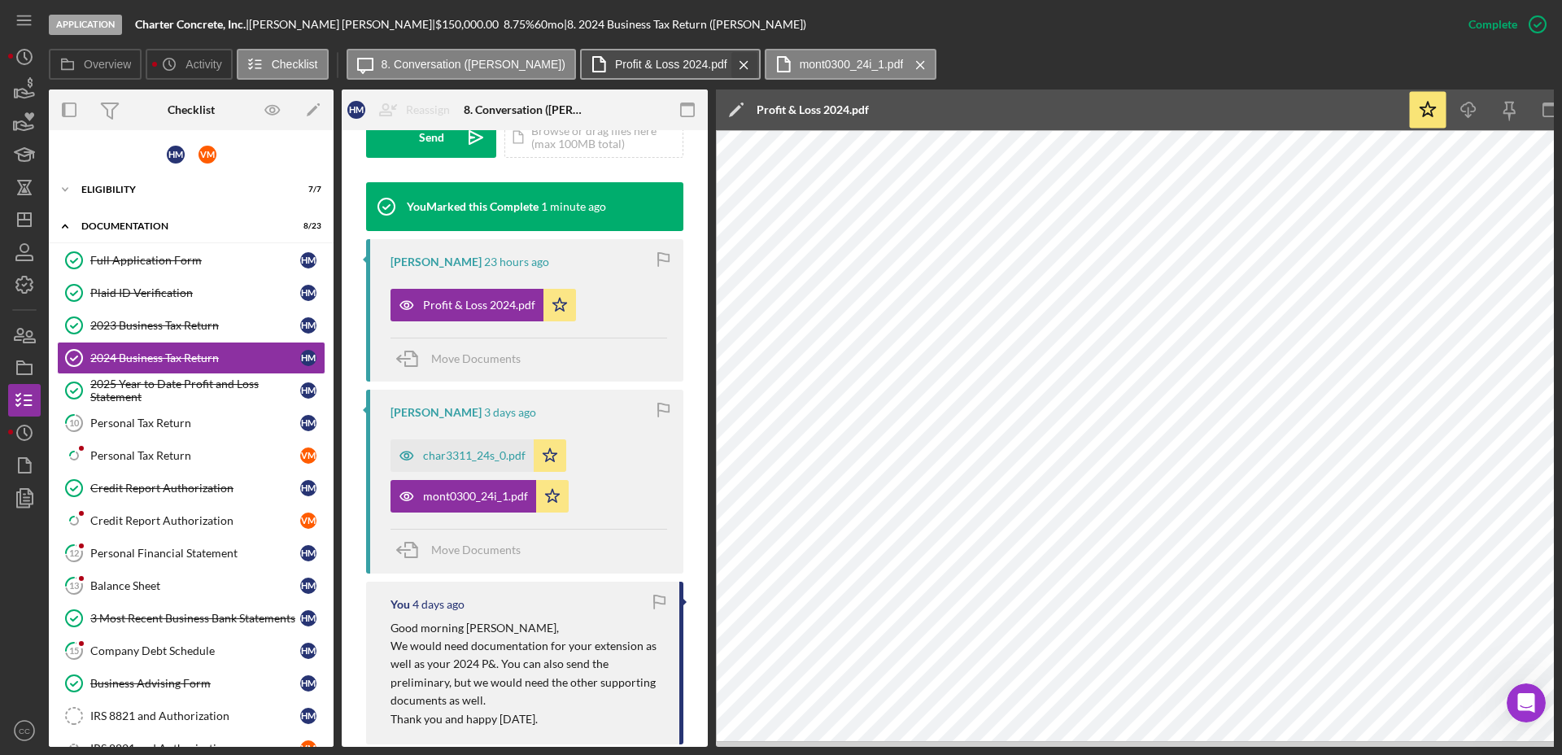
click at [730, 59] on icon "Icon/Menu Close" at bounding box center [744, 65] width 28 height 41
